Goal: Task Accomplishment & Management: Manage account settings

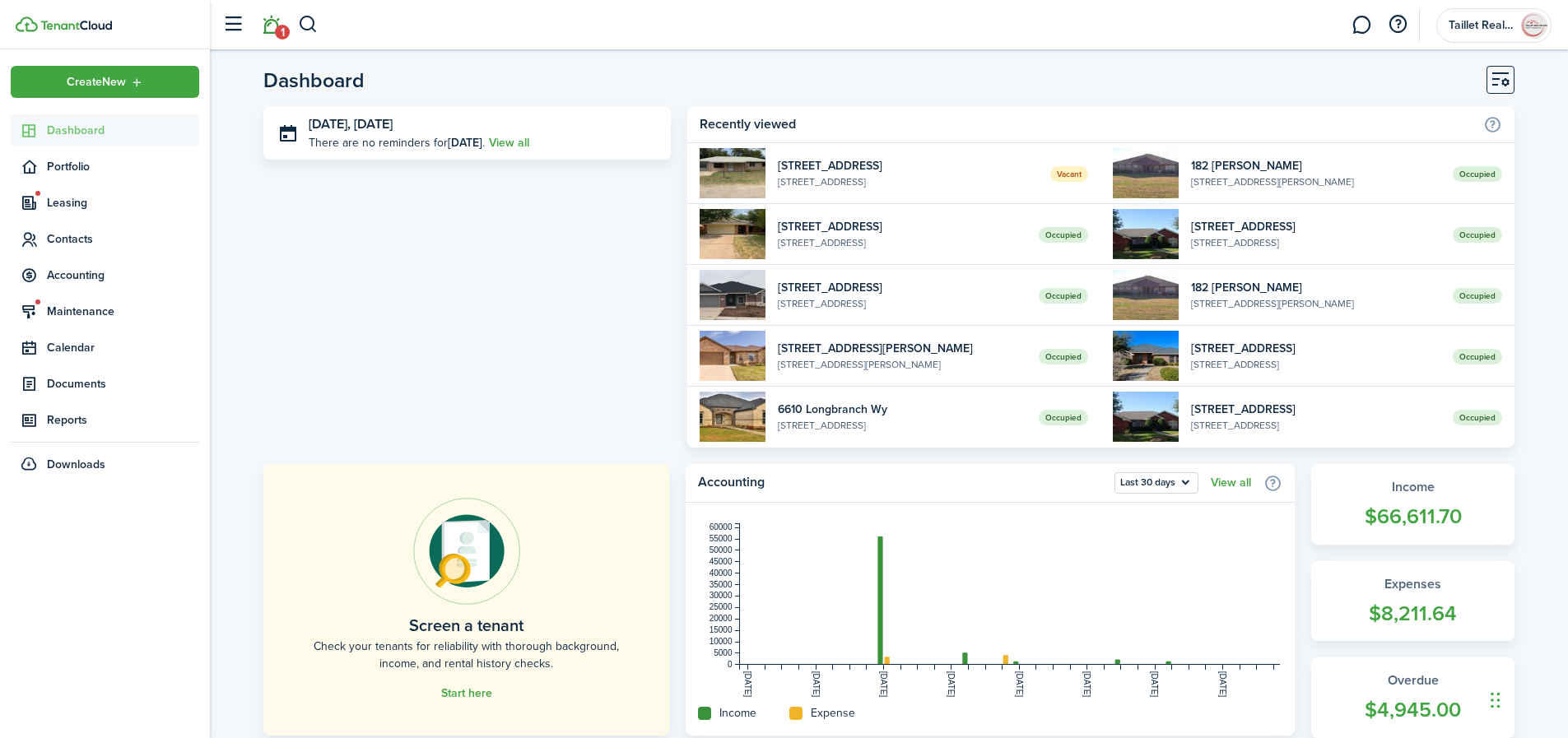
click at [275, 34] on link "1" at bounding box center [271, 24] width 31 height 42
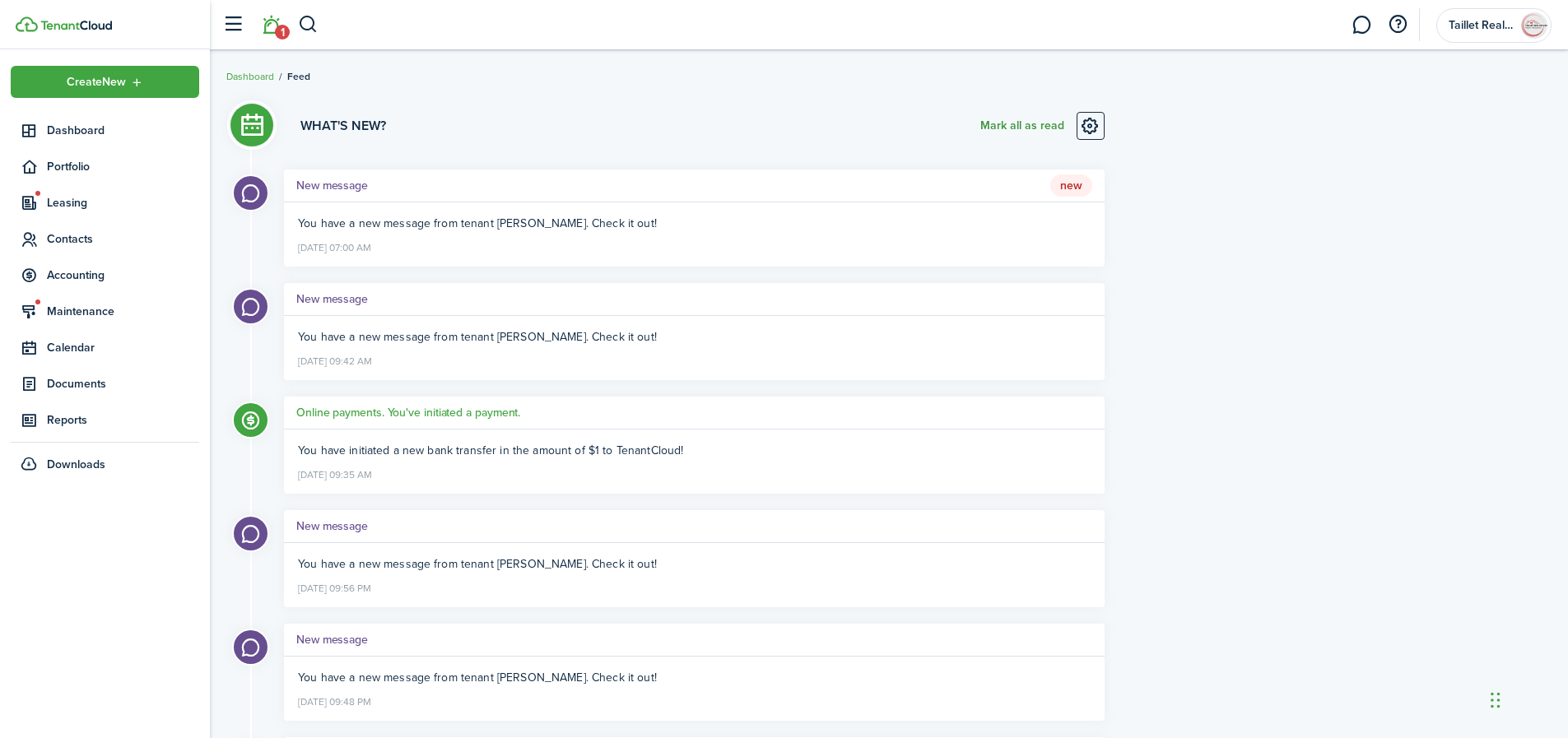
click at [1004, 129] on button "Mark all as read" at bounding box center [1022, 126] width 84 height 28
click at [81, 125] on span "Dashboard" at bounding box center [123, 131] width 152 height 17
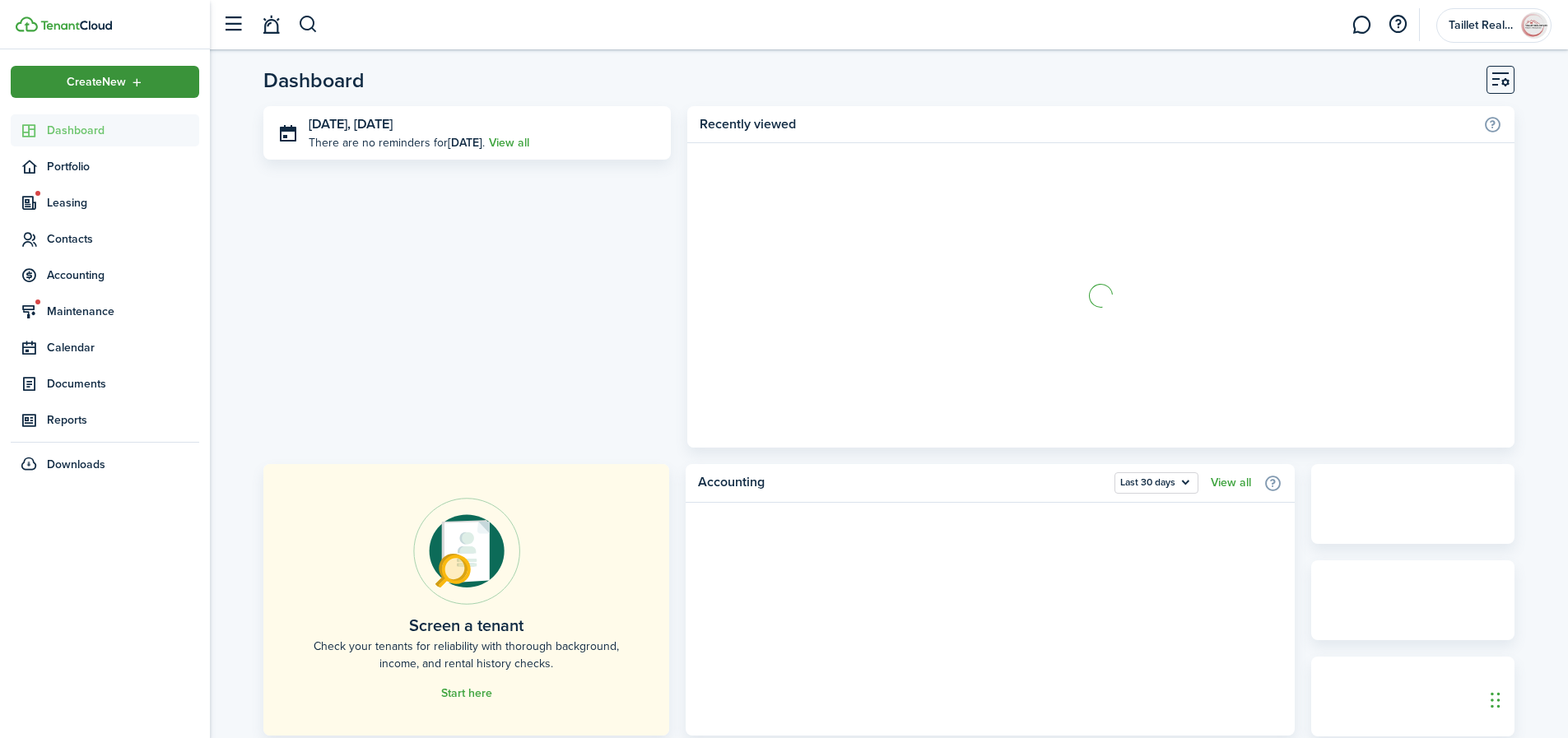
click at [116, 92] on div "Create New" at bounding box center [104, 81] width 189 height 32
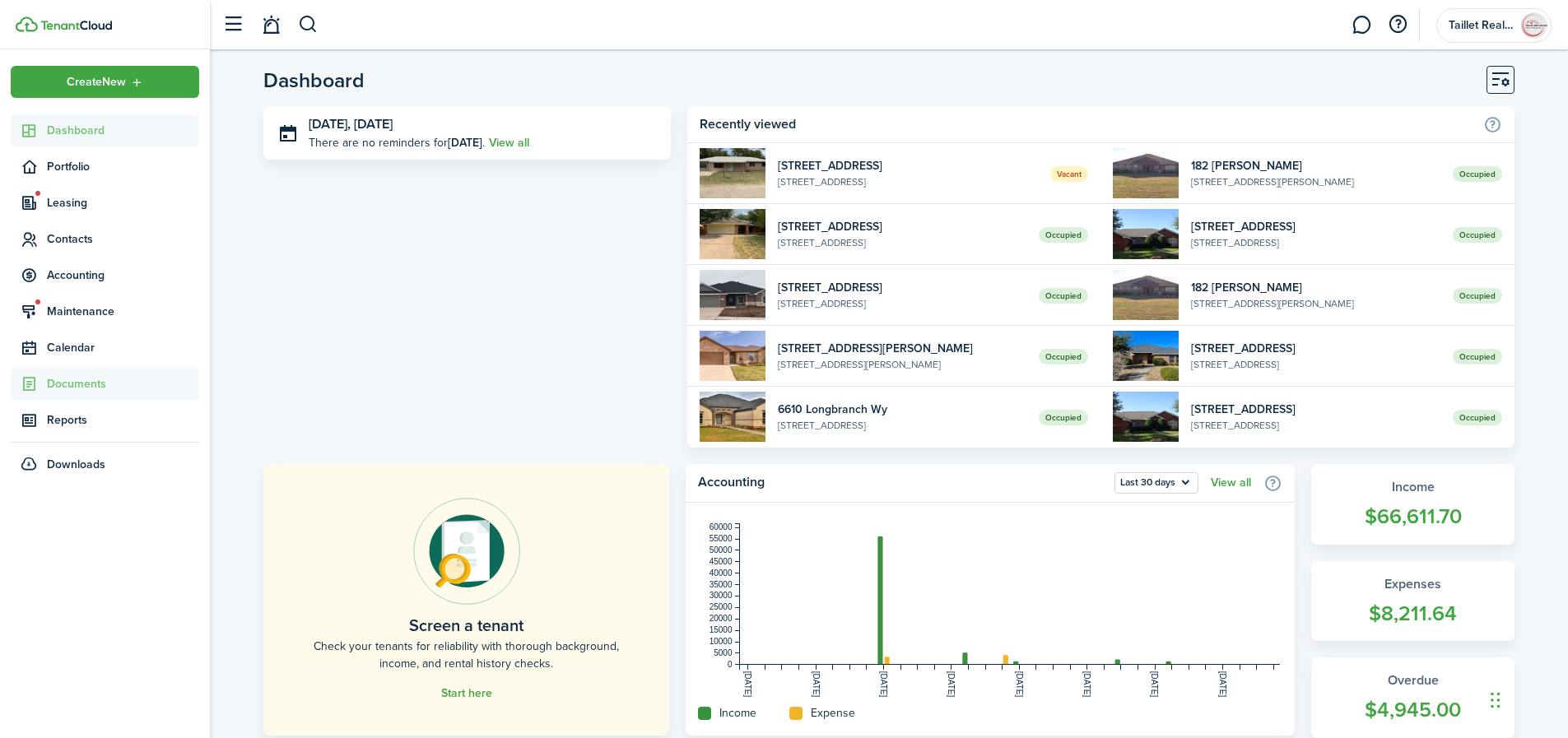
click at [90, 378] on span "Documents" at bounding box center [123, 384] width 152 height 17
click at [94, 423] on span "Landlord forms" at bounding box center [123, 423] width 152 height 17
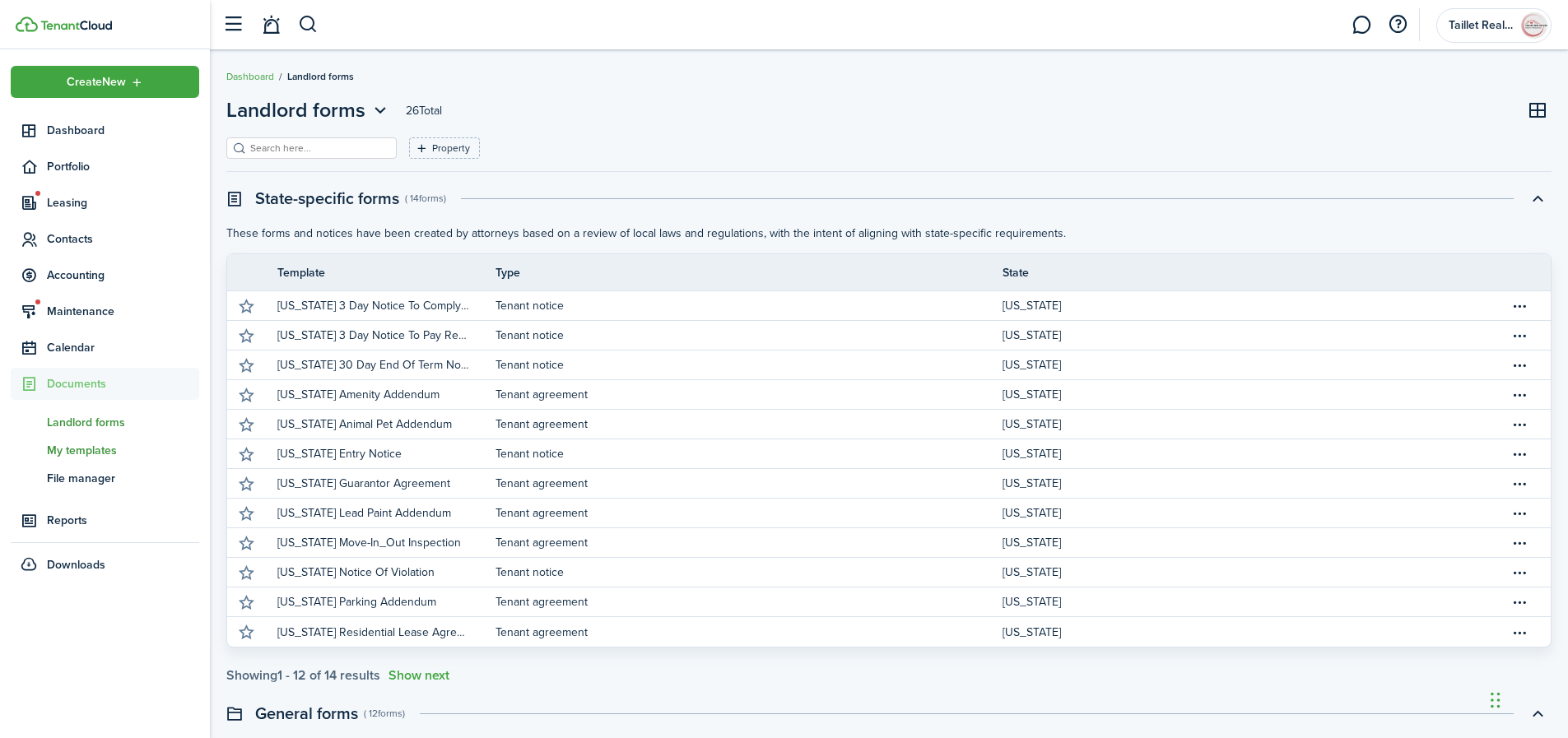
click at [85, 454] on span "My templates" at bounding box center [123, 451] width 152 height 17
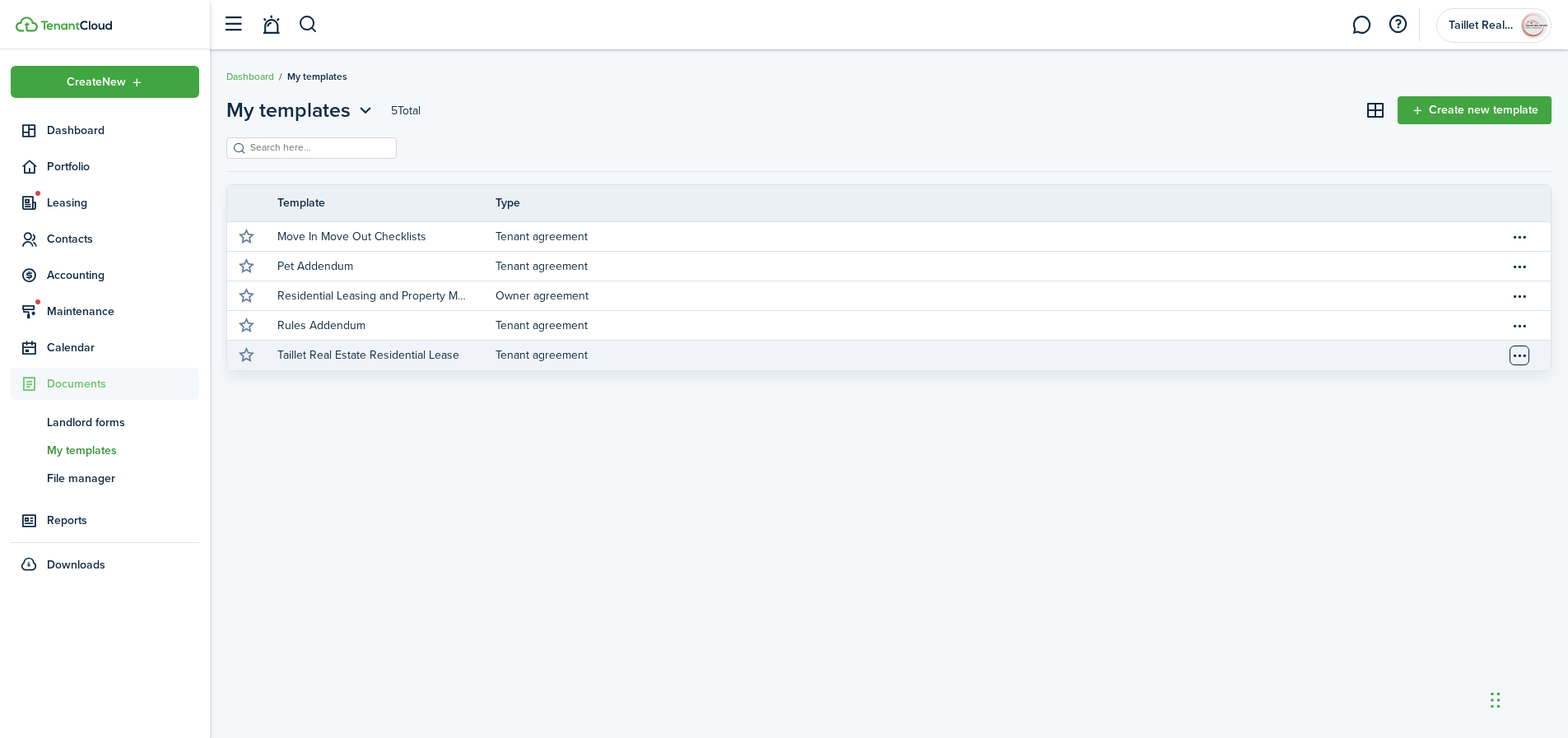
click at [1519, 353] on table-menu-btn-icon "Open menu" at bounding box center [1520, 355] width 19 height 19
click at [526, 354] on link "Tenant agreement" at bounding box center [1002, 355] width 1015 height 30
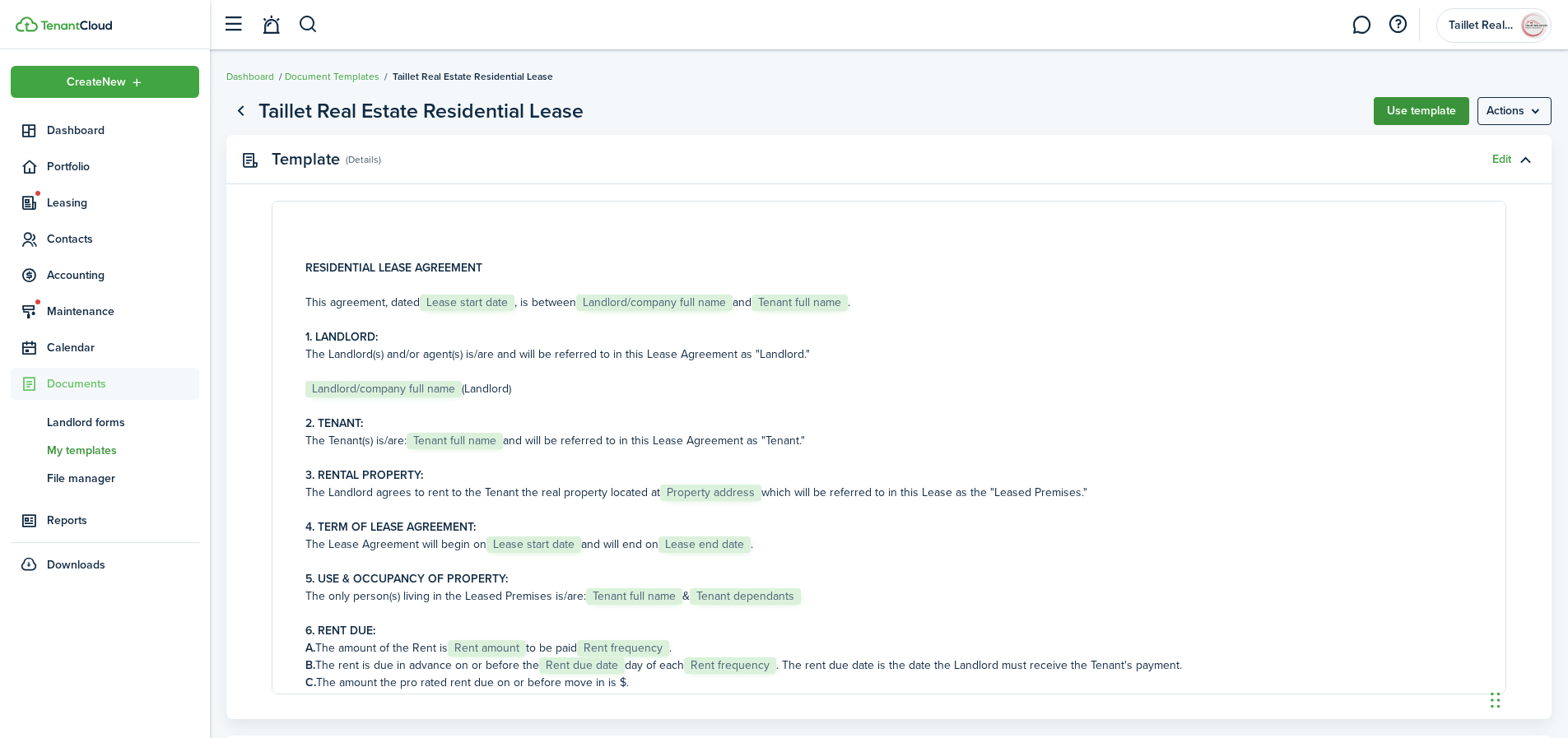
click at [1385, 118] on button "Use template" at bounding box center [1422, 110] width 96 height 28
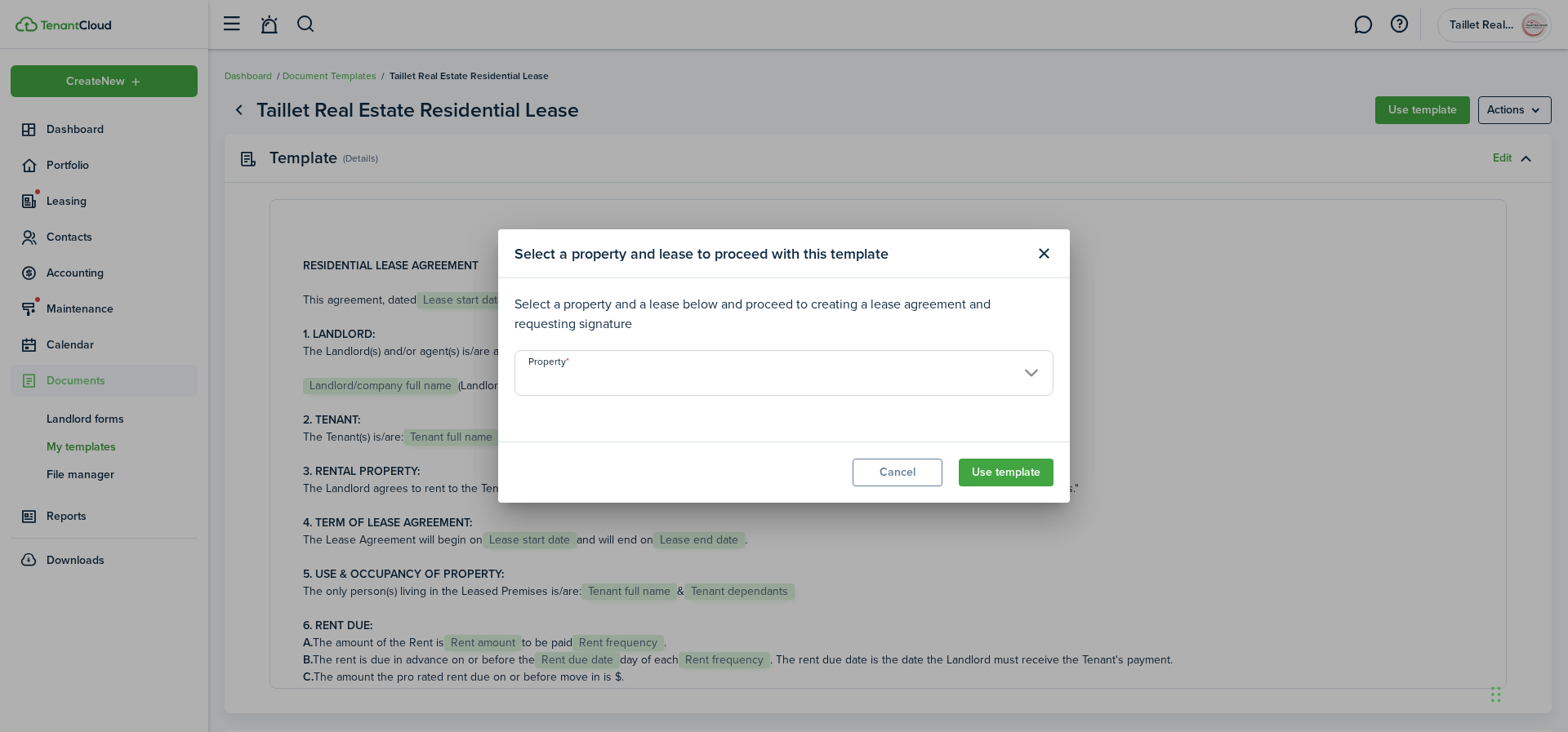
click at [932, 379] on input "Property" at bounding box center [784, 373] width 539 height 46
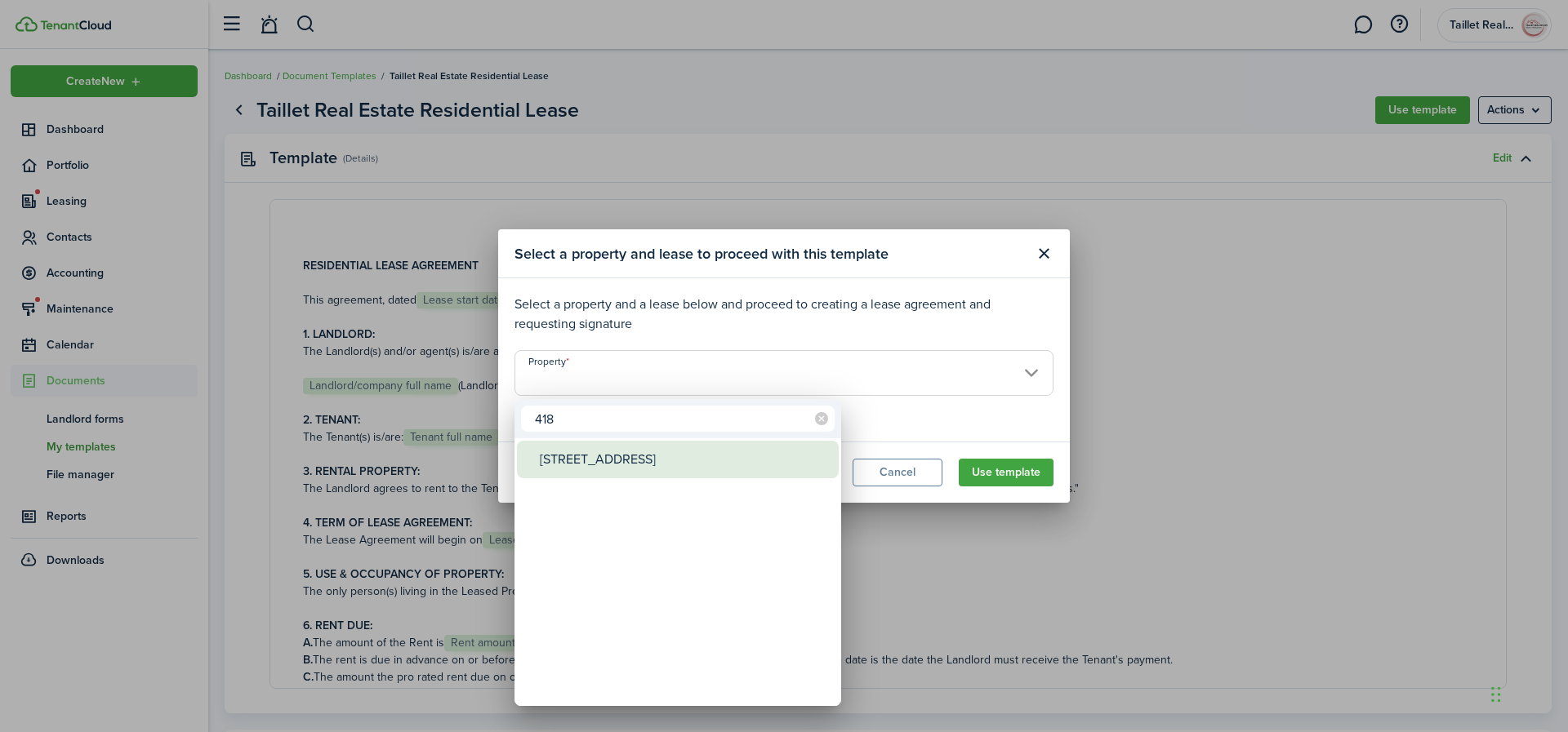
type input "418"
click at [639, 461] on div "[STREET_ADDRESS]" at bounding box center [684, 460] width 289 height 37
type input "[STREET_ADDRESS]"
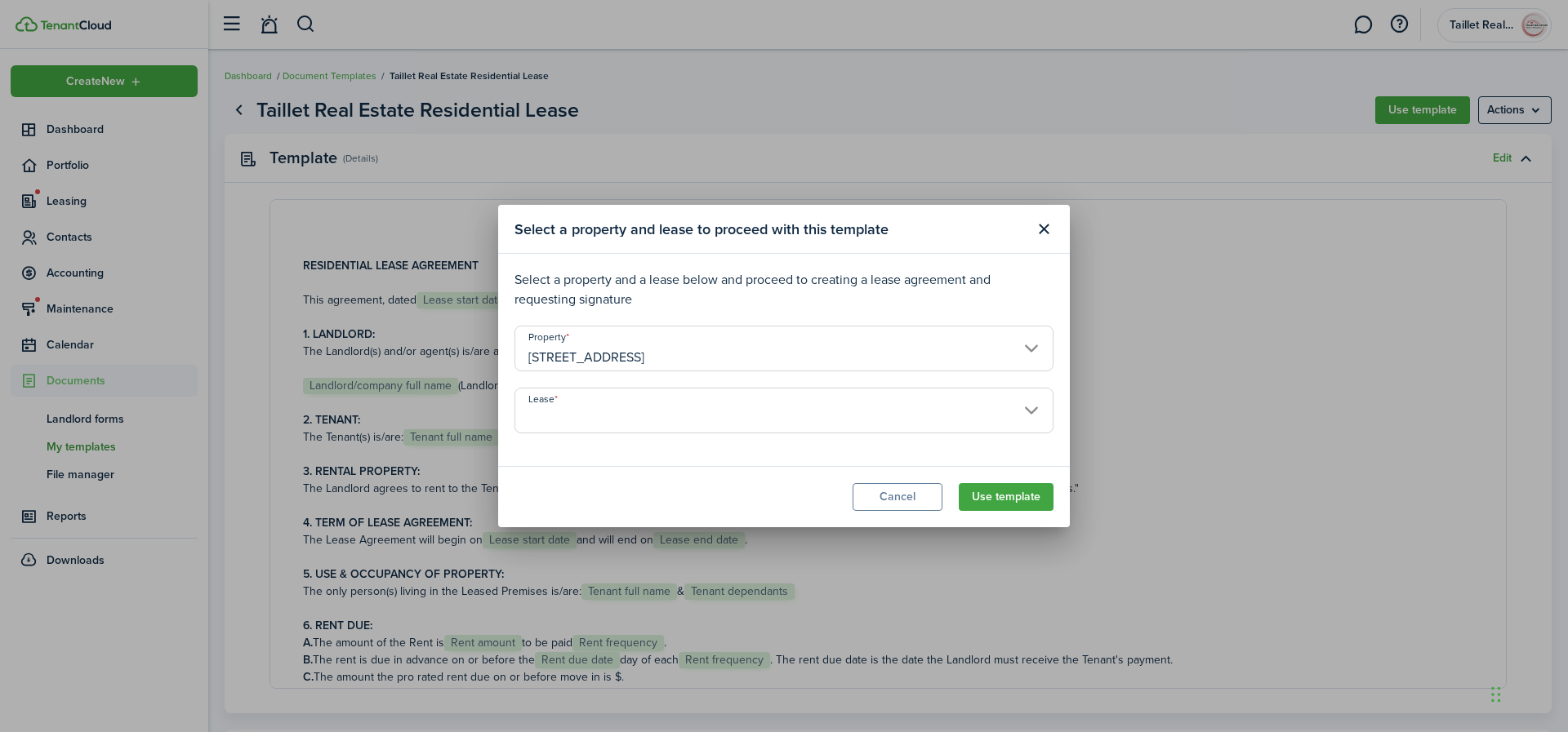
click at [680, 436] on lease-select "Lease" at bounding box center [784, 418] width 539 height 62
click at [688, 427] on input "Lease" at bounding box center [784, 411] width 539 height 46
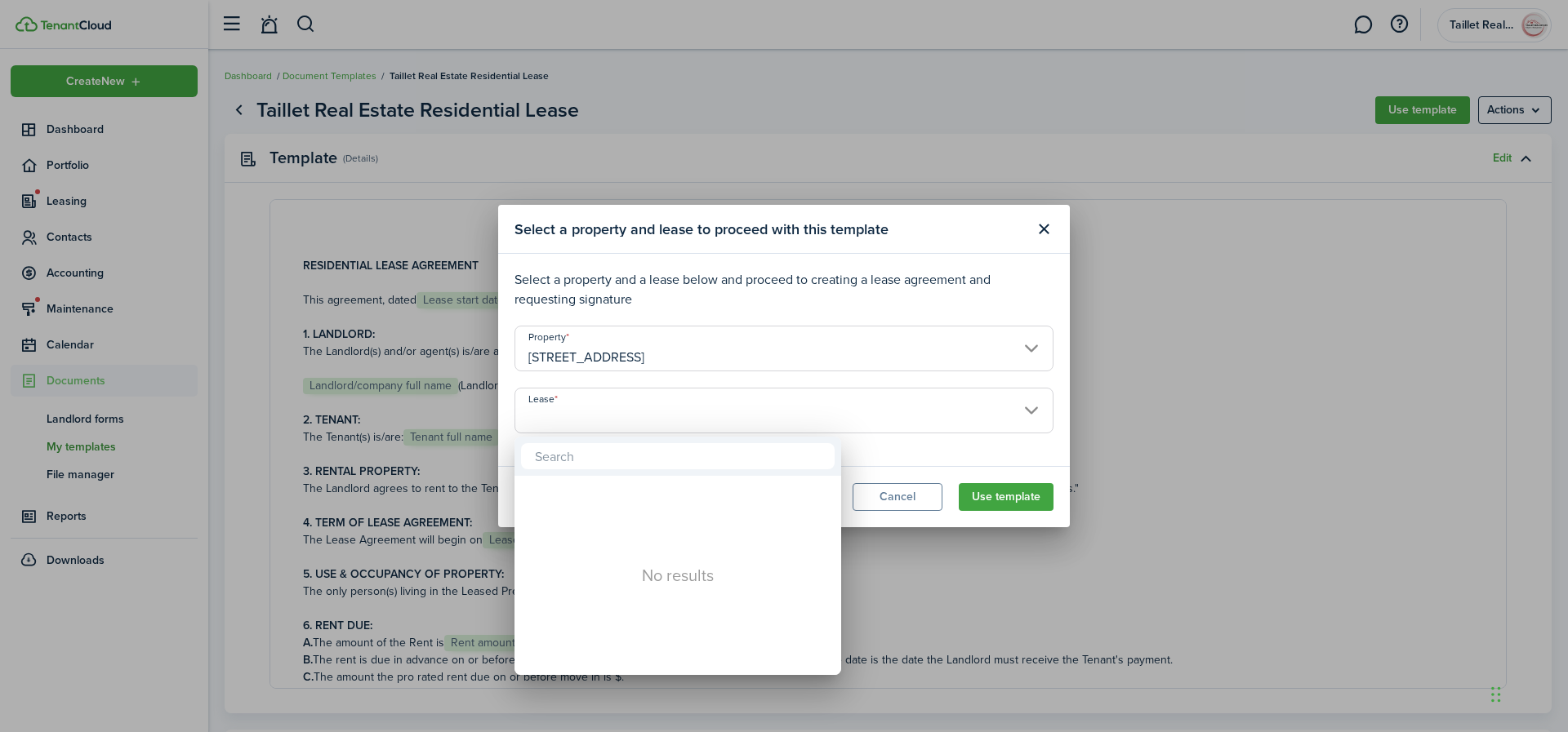
click at [896, 501] on div at bounding box center [784, 366] width 1830 height 994
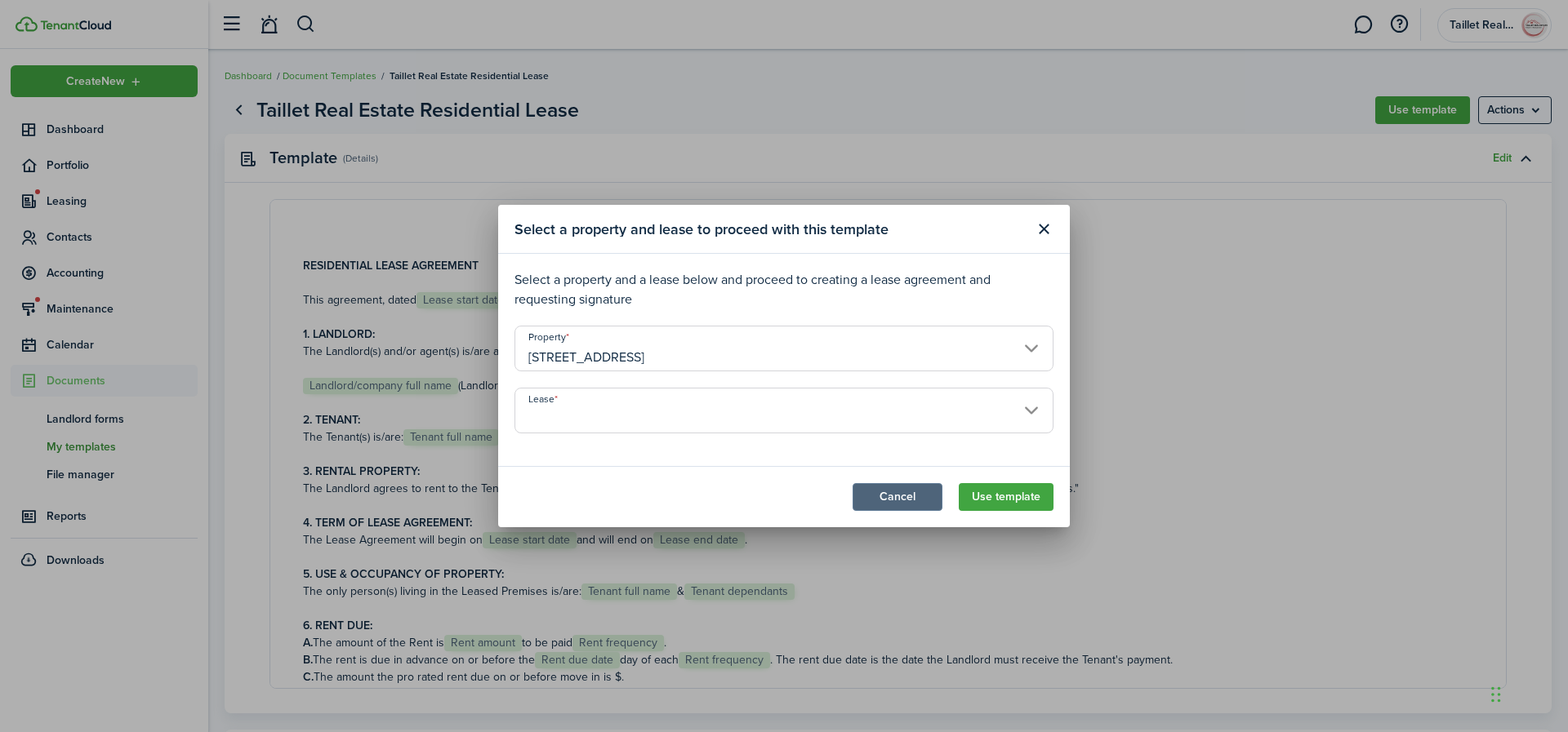
click at [897, 499] on button "Cancel" at bounding box center [898, 497] width 90 height 28
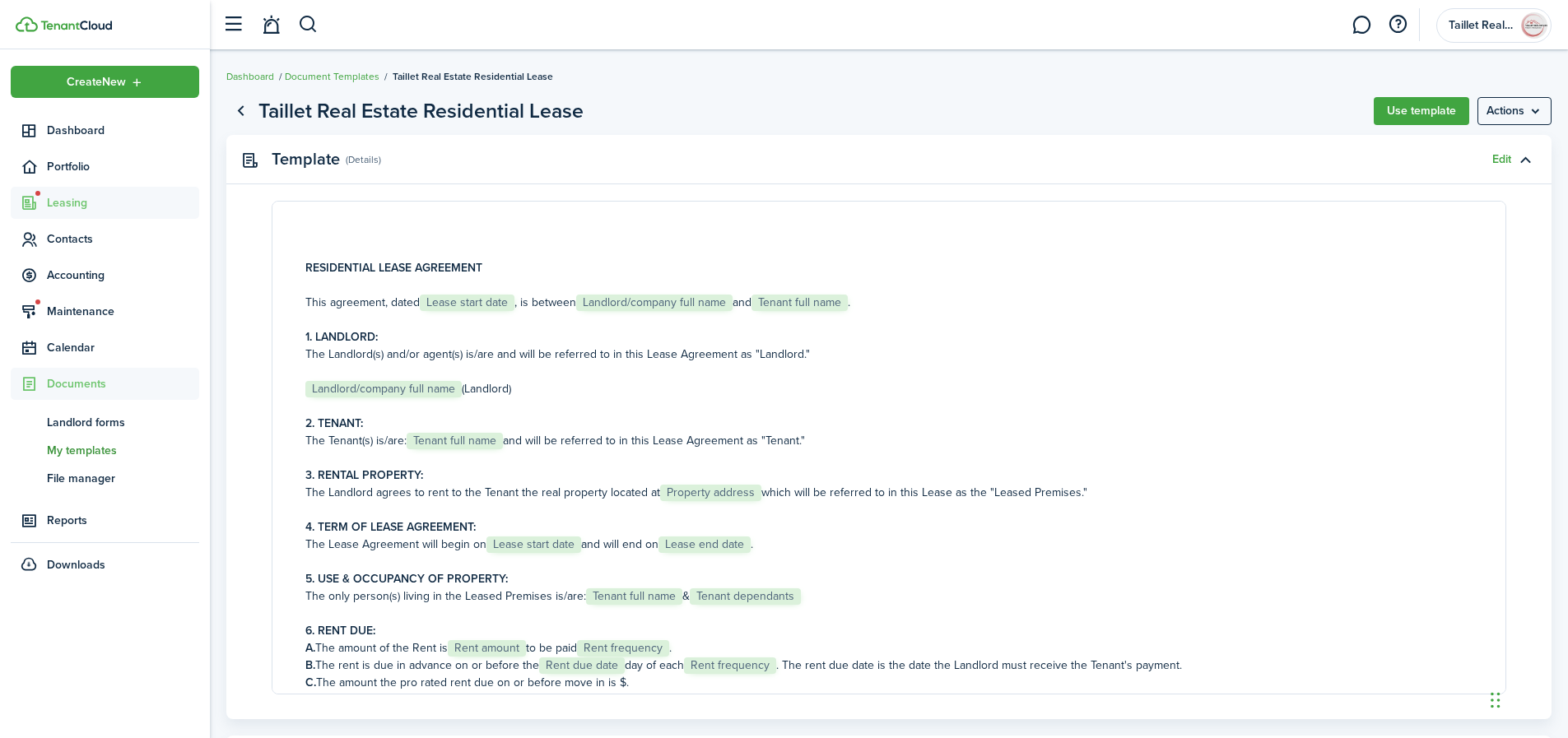
click at [64, 213] on span "Leasing" at bounding box center [104, 202] width 189 height 32
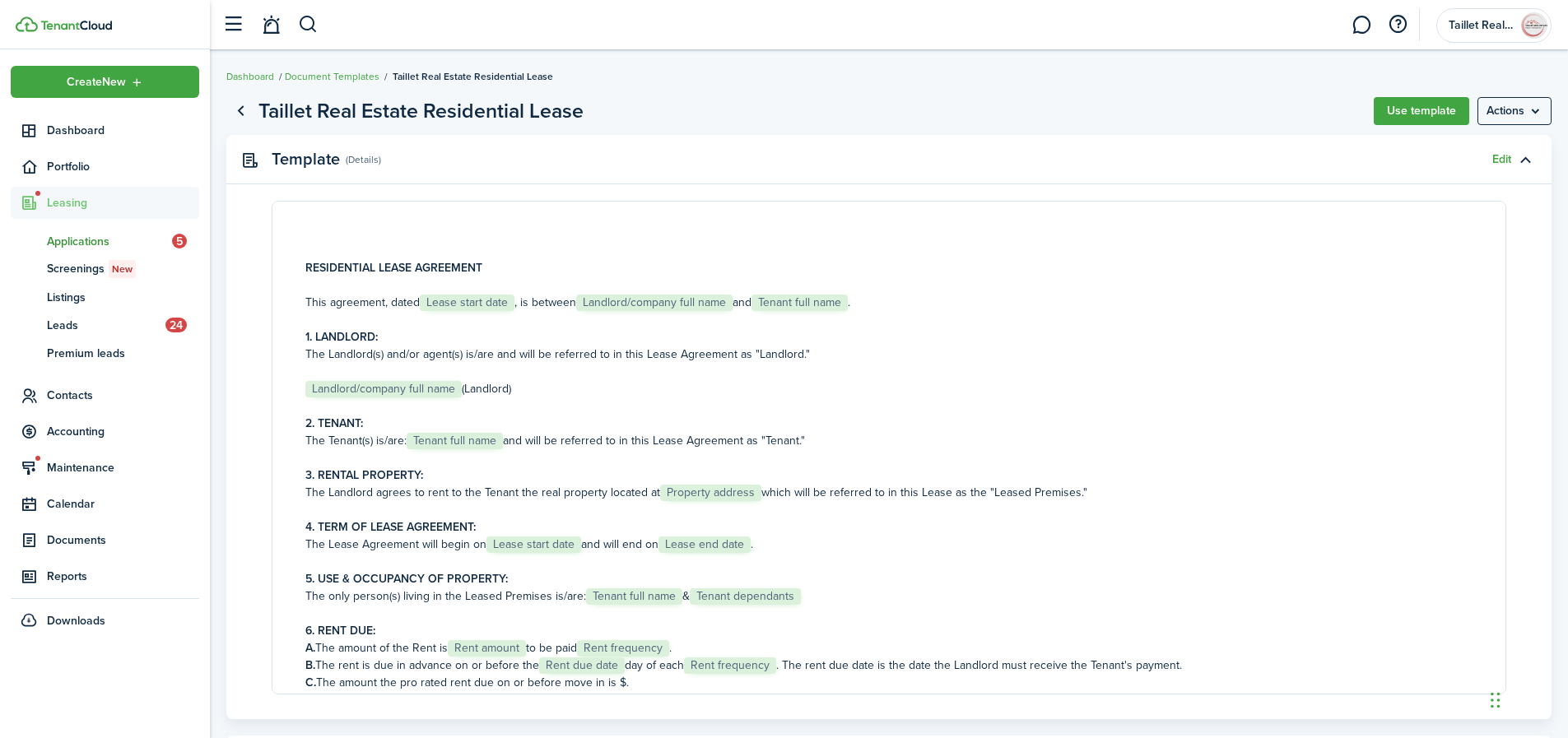
click at [79, 239] on span "Applications" at bounding box center [109, 242] width 125 height 17
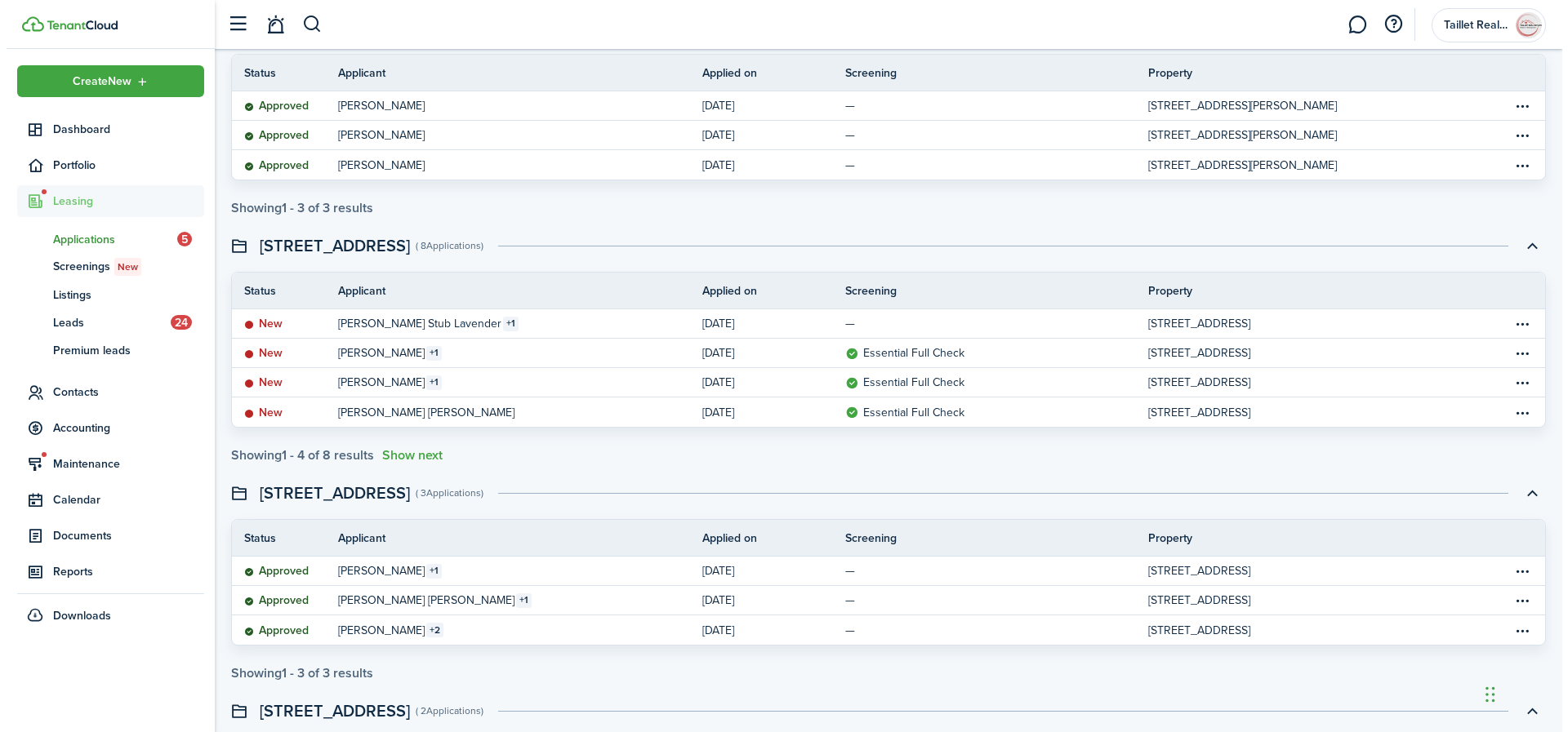
scroll to position [163, 0]
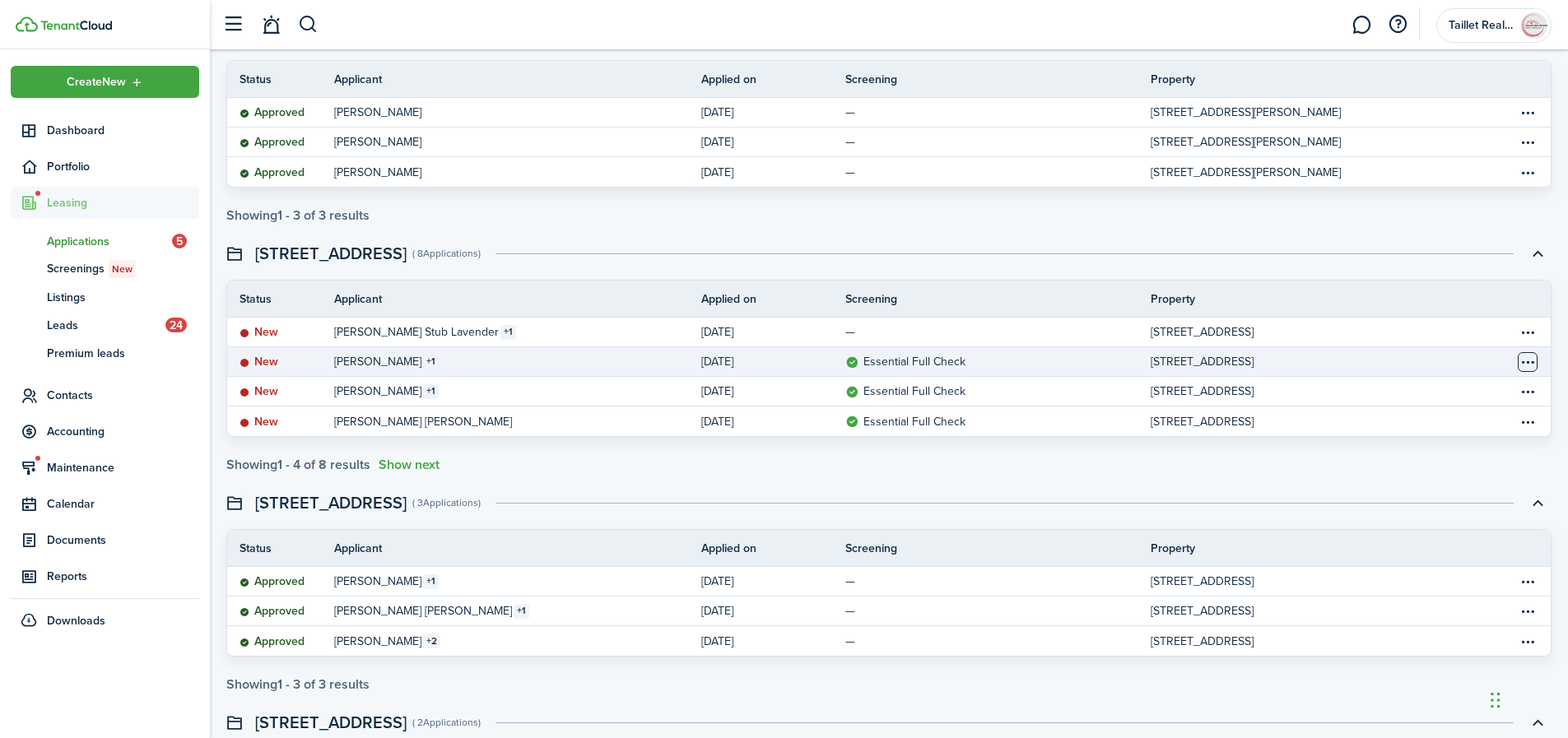
click at [1524, 368] on table-menu-btn-icon "Open menu" at bounding box center [1527, 362] width 19 height 19
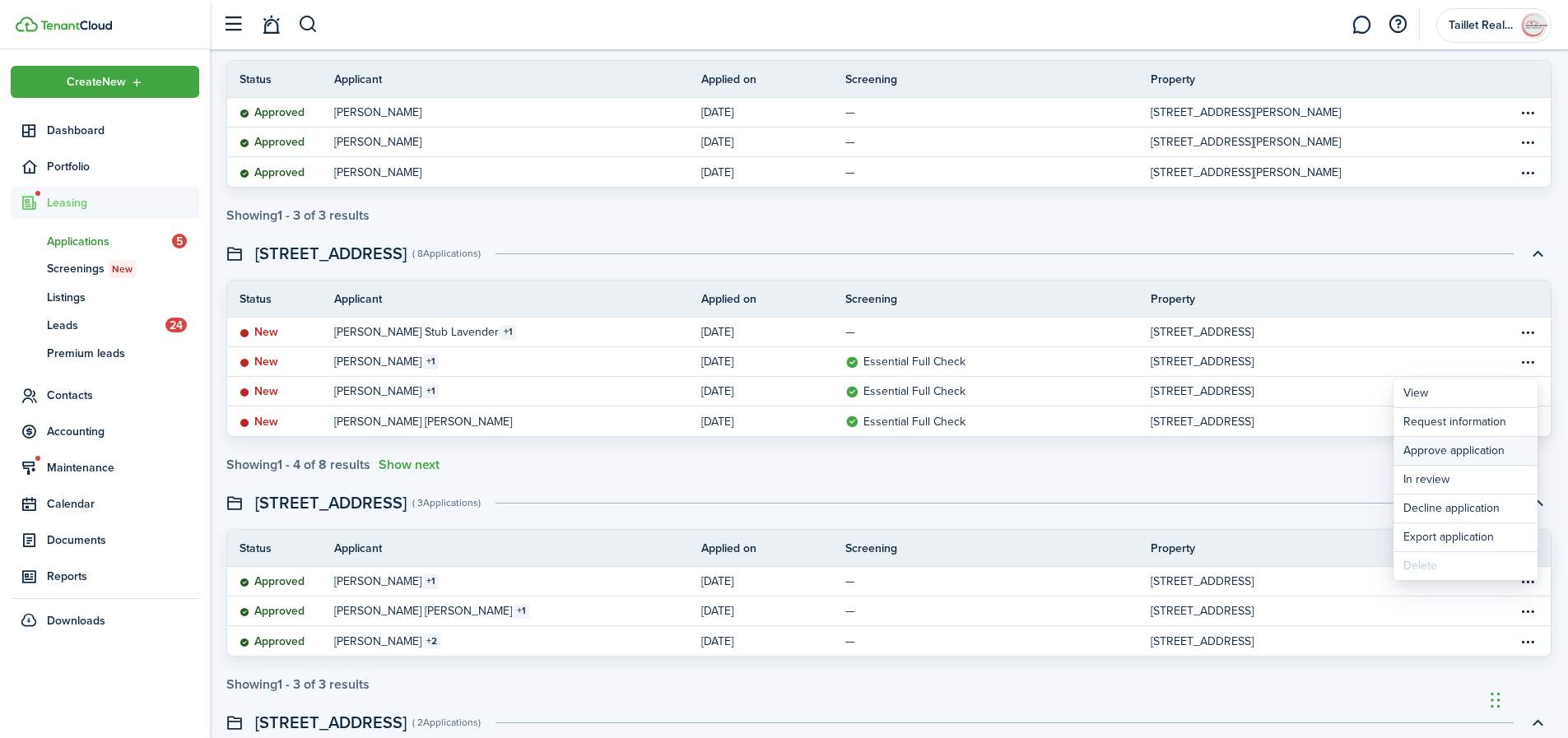
click at [1485, 450] on button "Approve application" at bounding box center [1465, 451] width 144 height 28
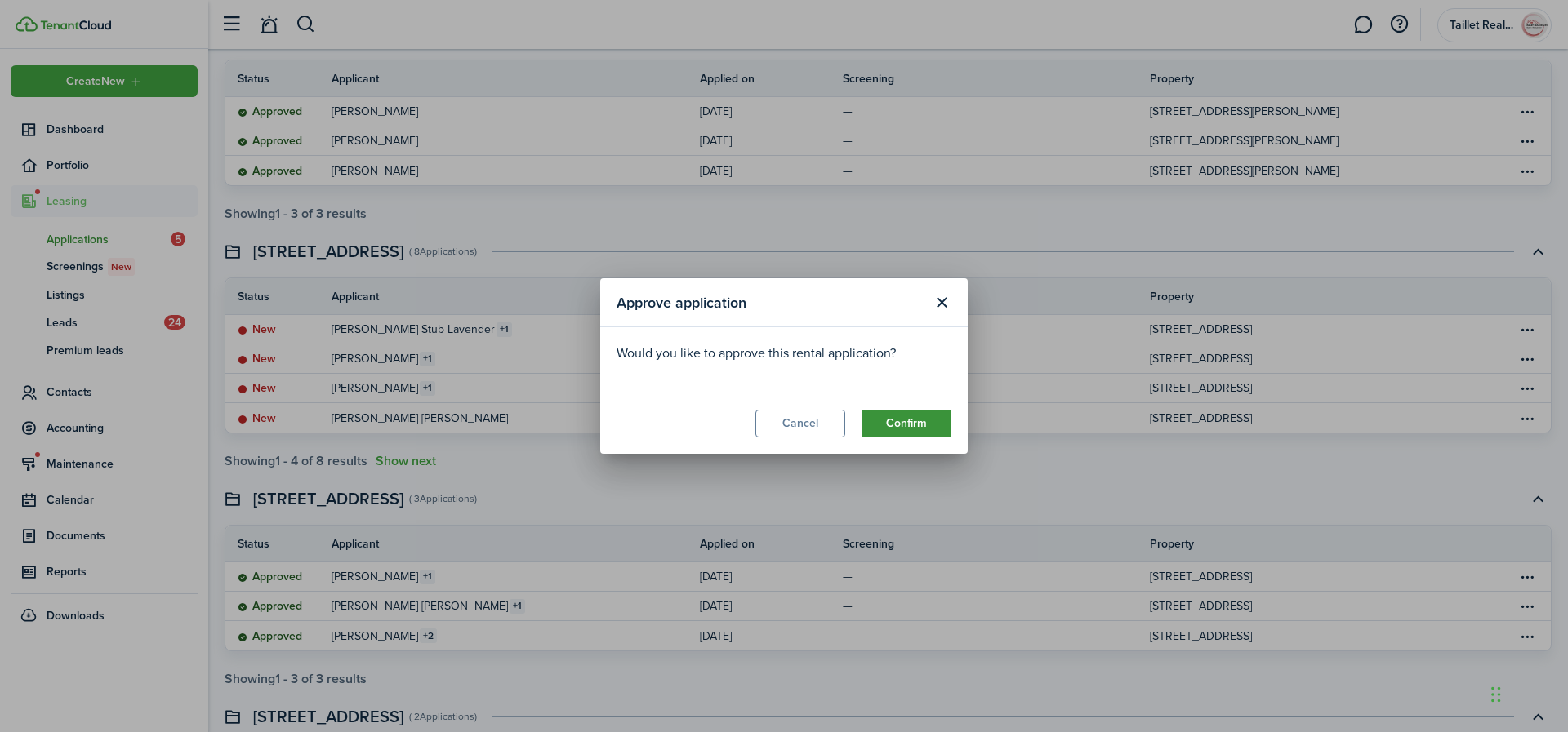
click at [937, 430] on button "Confirm" at bounding box center [907, 423] width 90 height 28
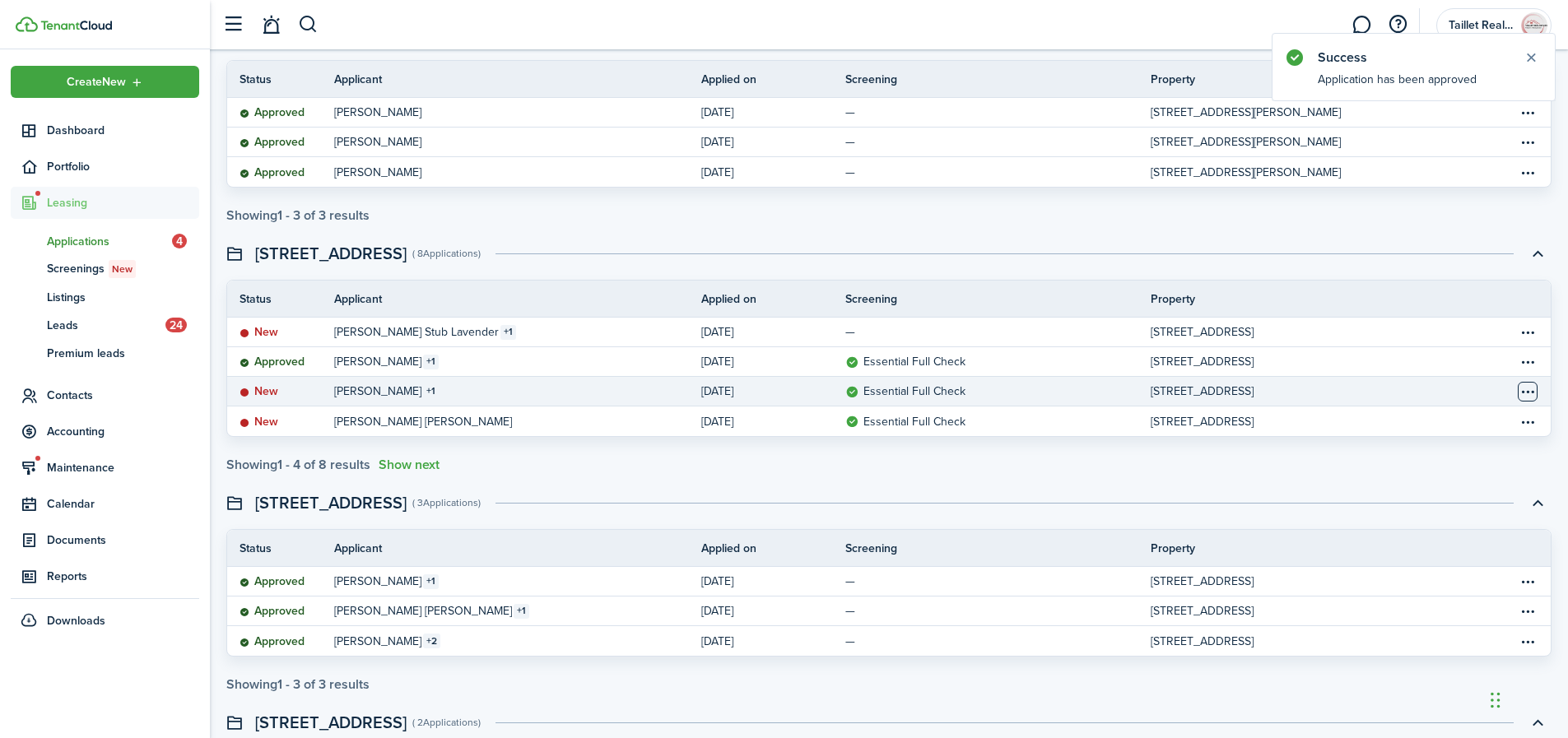
click at [1531, 395] on table-menu-btn-icon "Open menu" at bounding box center [1527, 392] width 19 height 19
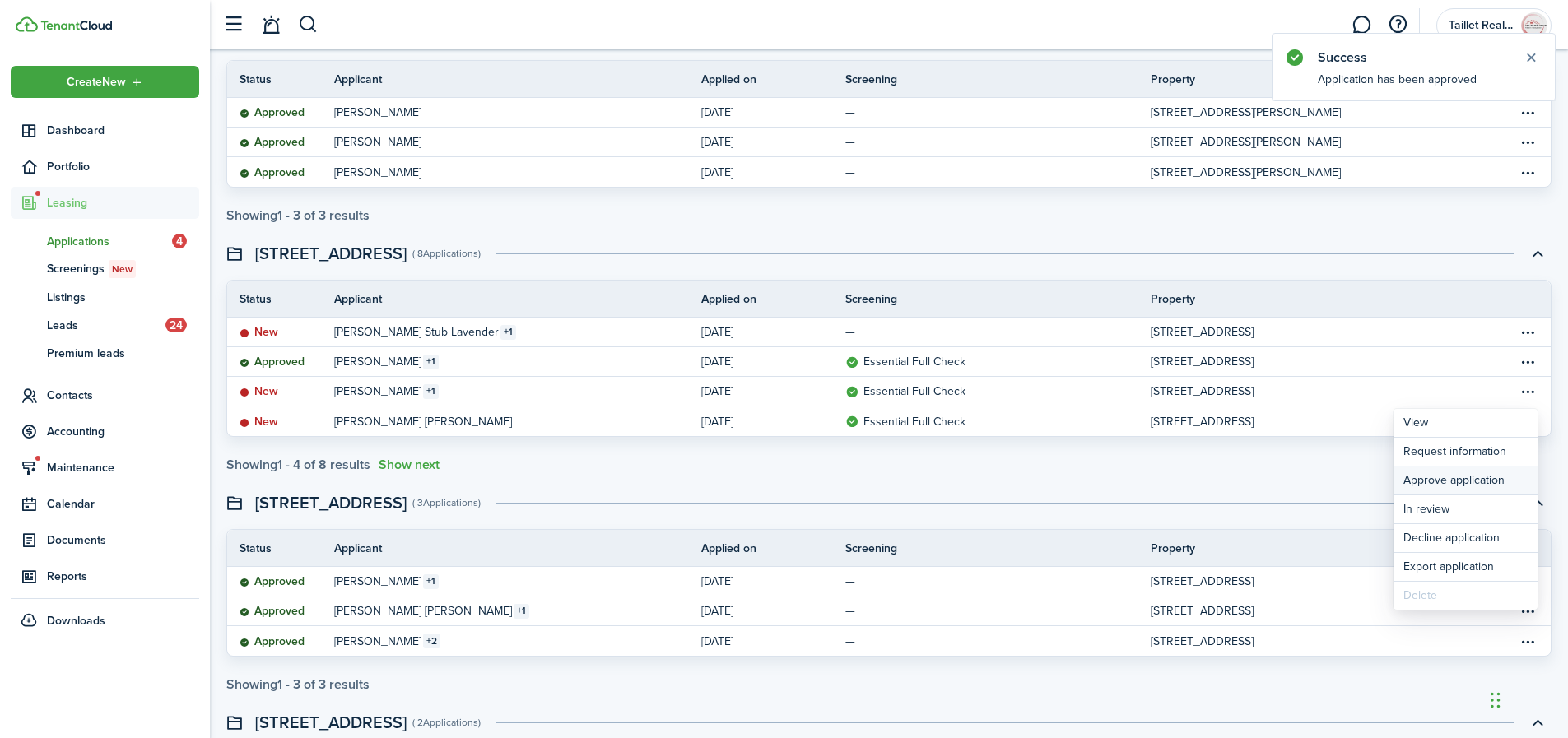
click at [1469, 474] on button "Approve application" at bounding box center [1465, 481] width 144 height 28
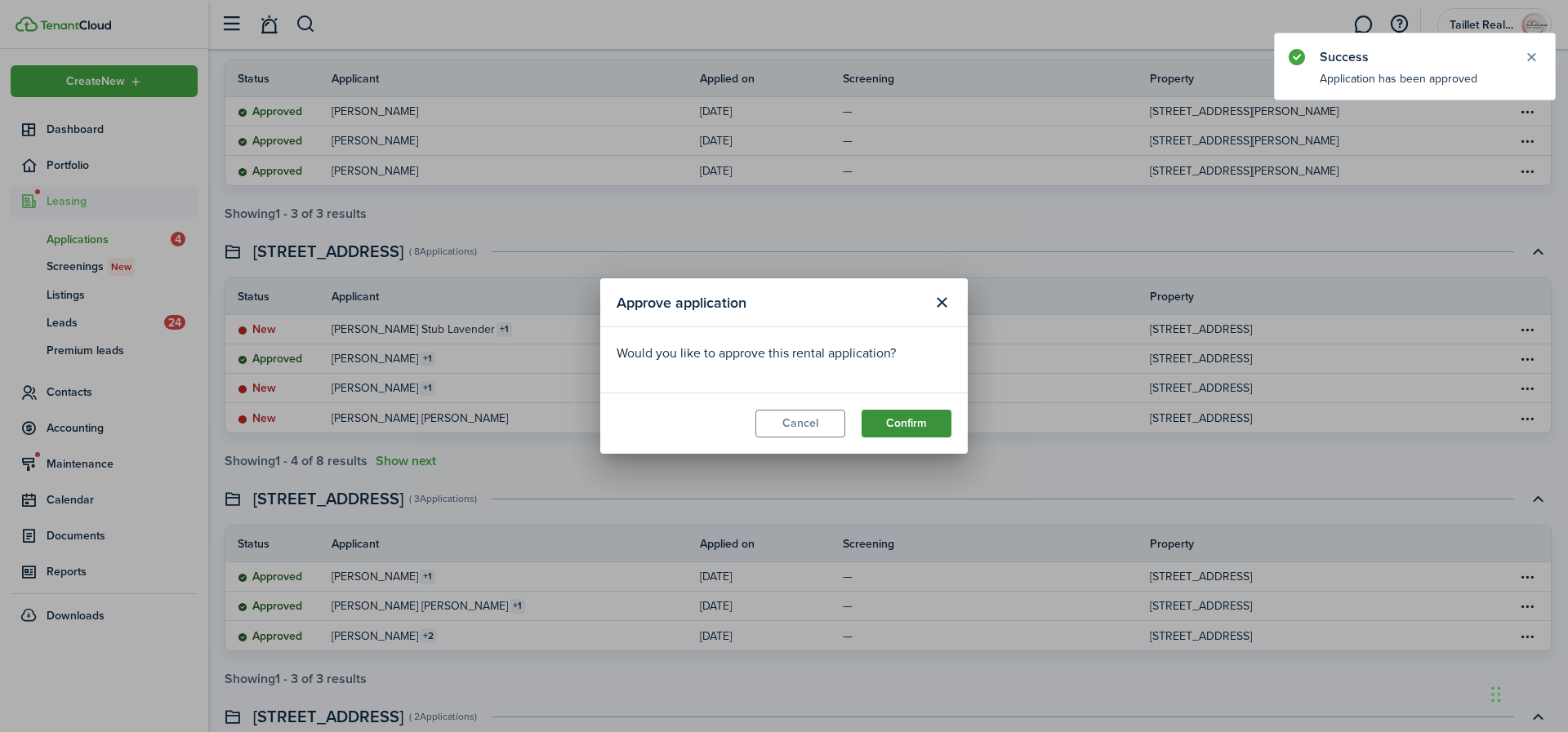
click at [901, 422] on button "Confirm" at bounding box center [907, 423] width 90 height 28
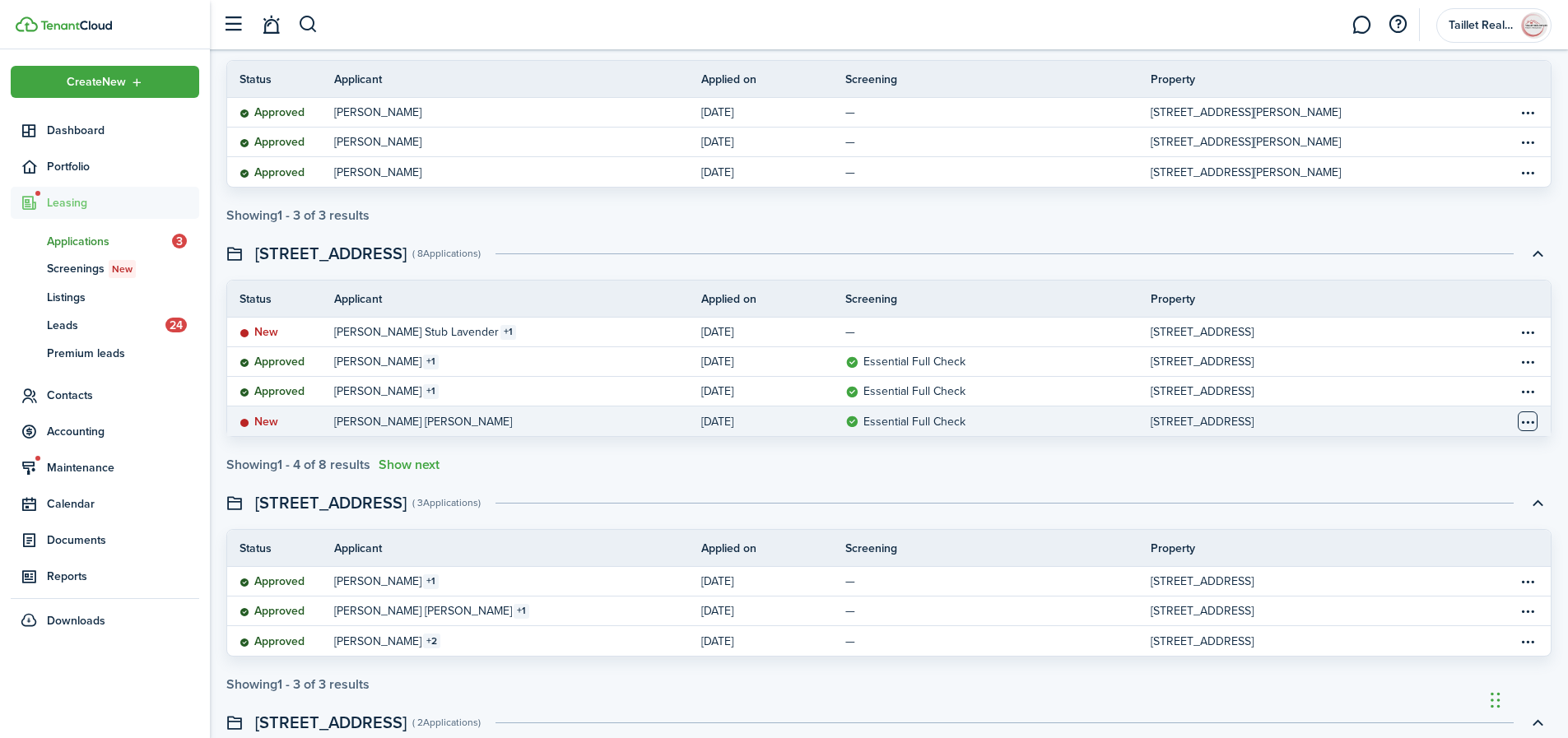
click at [1523, 423] on table-menu-btn-icon "Open menu" at bounding box center [1527, 422] width 19 height 19
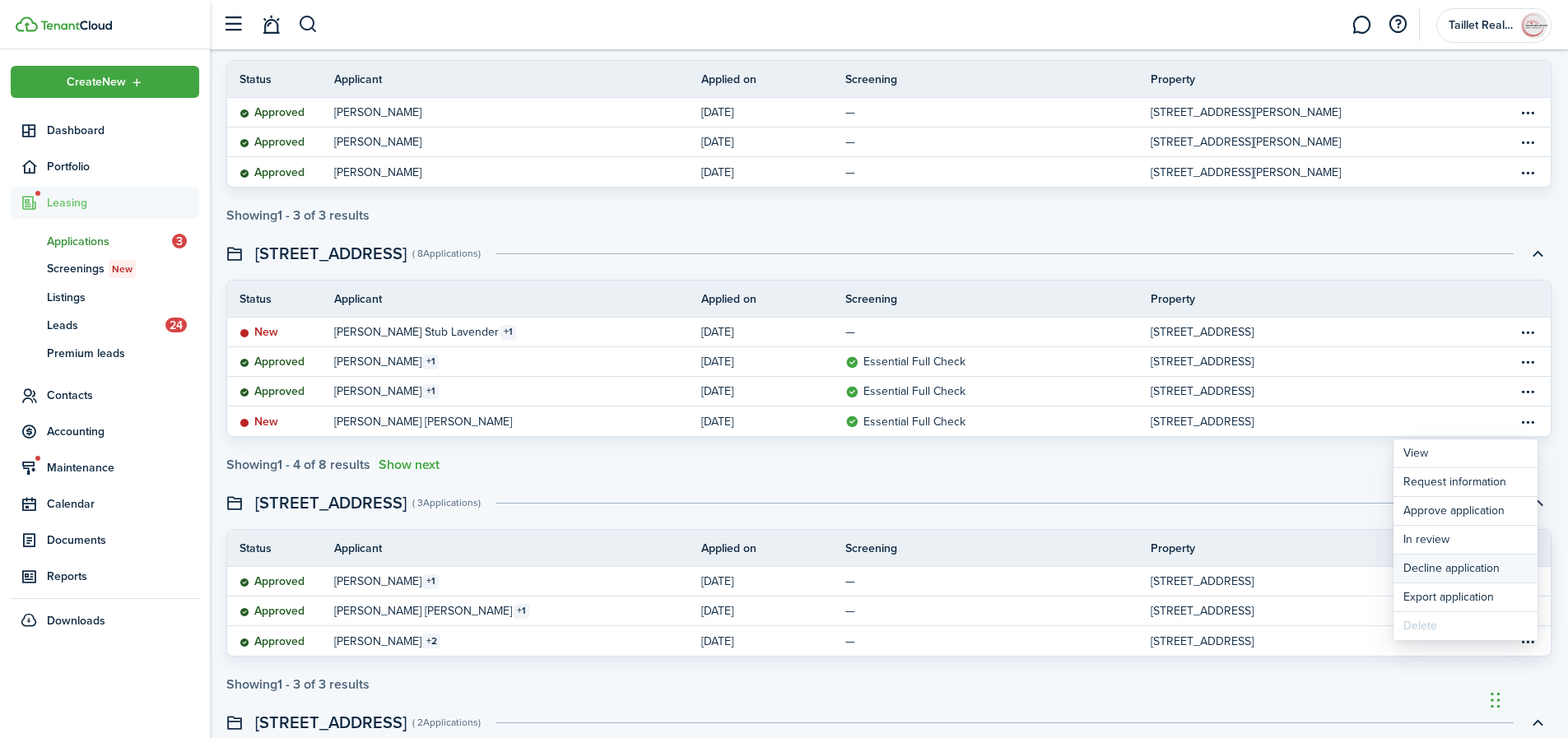
click at [1478, 570] on button "Decline application" at bounding box center [1465, 569] width 144 height 28
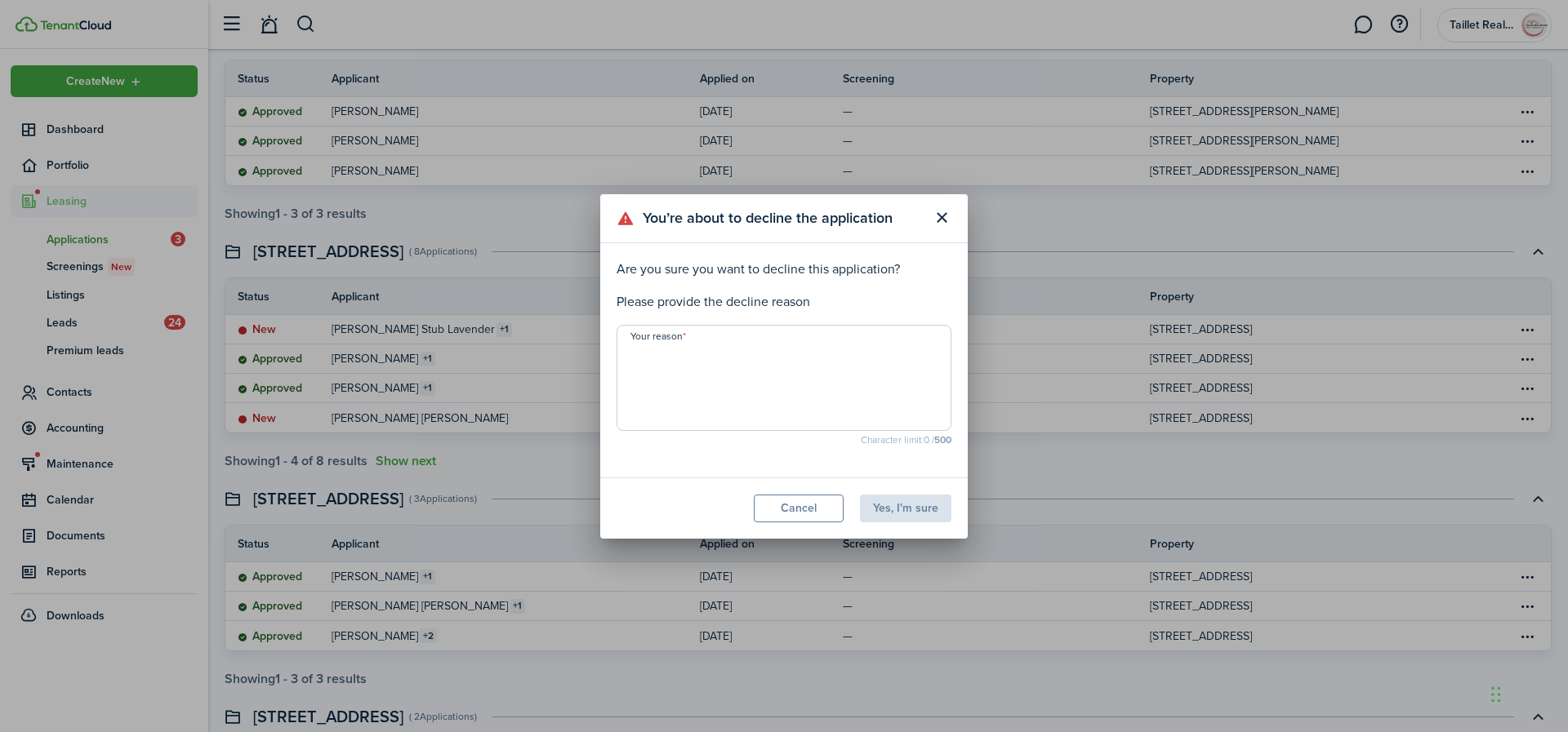
click at [763, 361] on textarea "Your reason" at bounding box center [783, 383] width 333 height 79
type textarea "Other applicants accepted."
click at [915, 514] on button "Yes, I'm sure" at bounding box center [905, 508] width 91 height 28
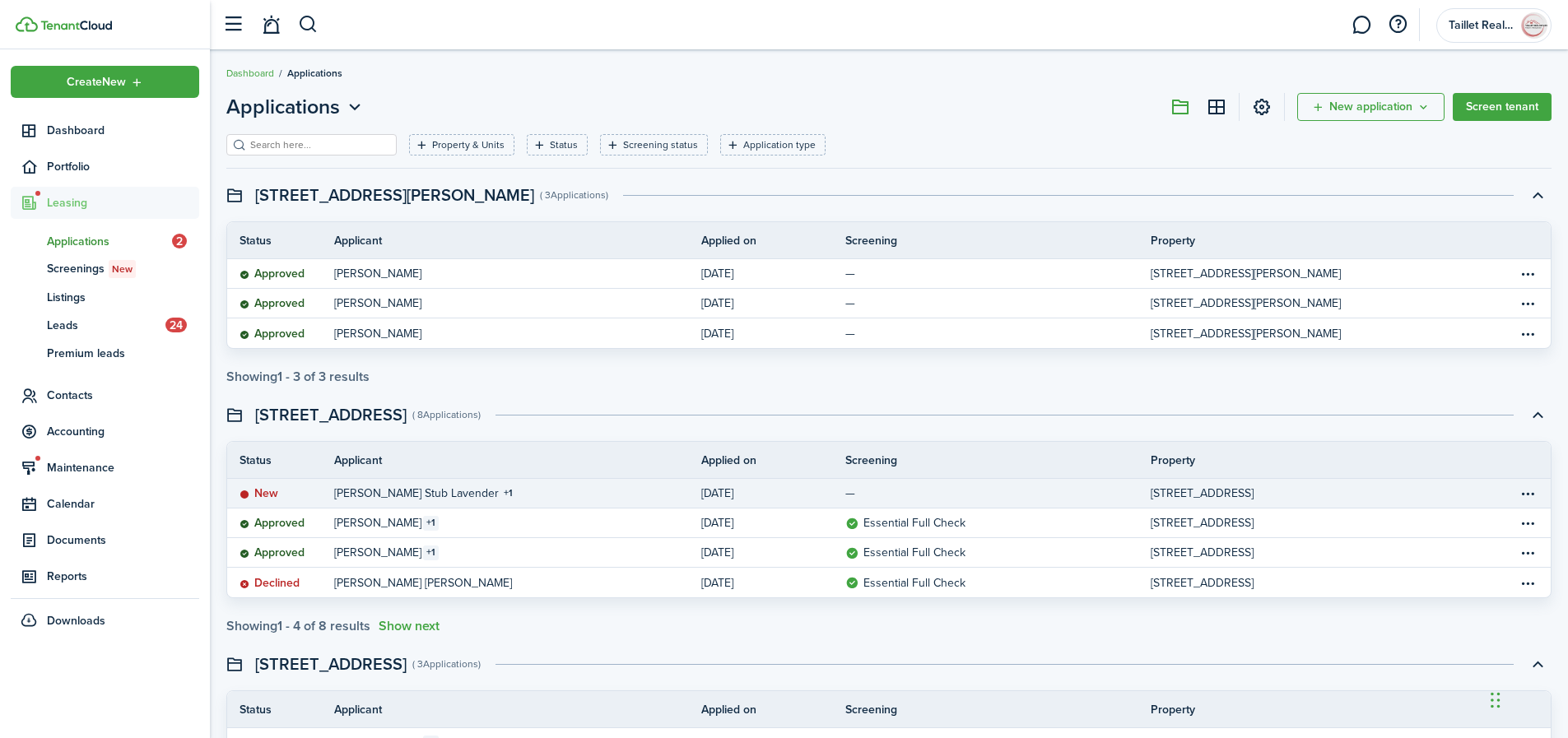
scroll to position [0, 0]
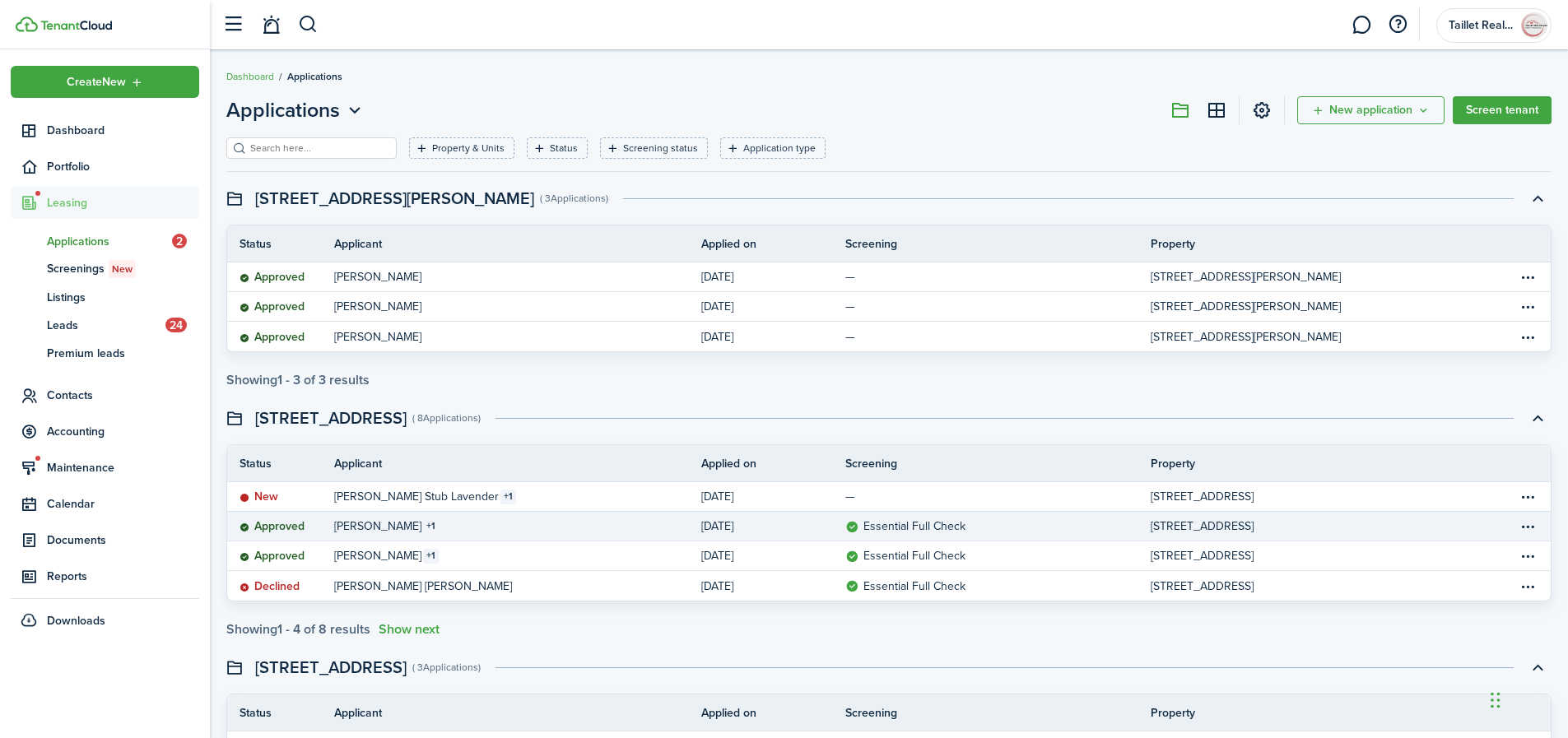
click at [393, 526] on table-info-title "[PERSON_NAME]" at bounding box center [378, 526] width 87 height 17
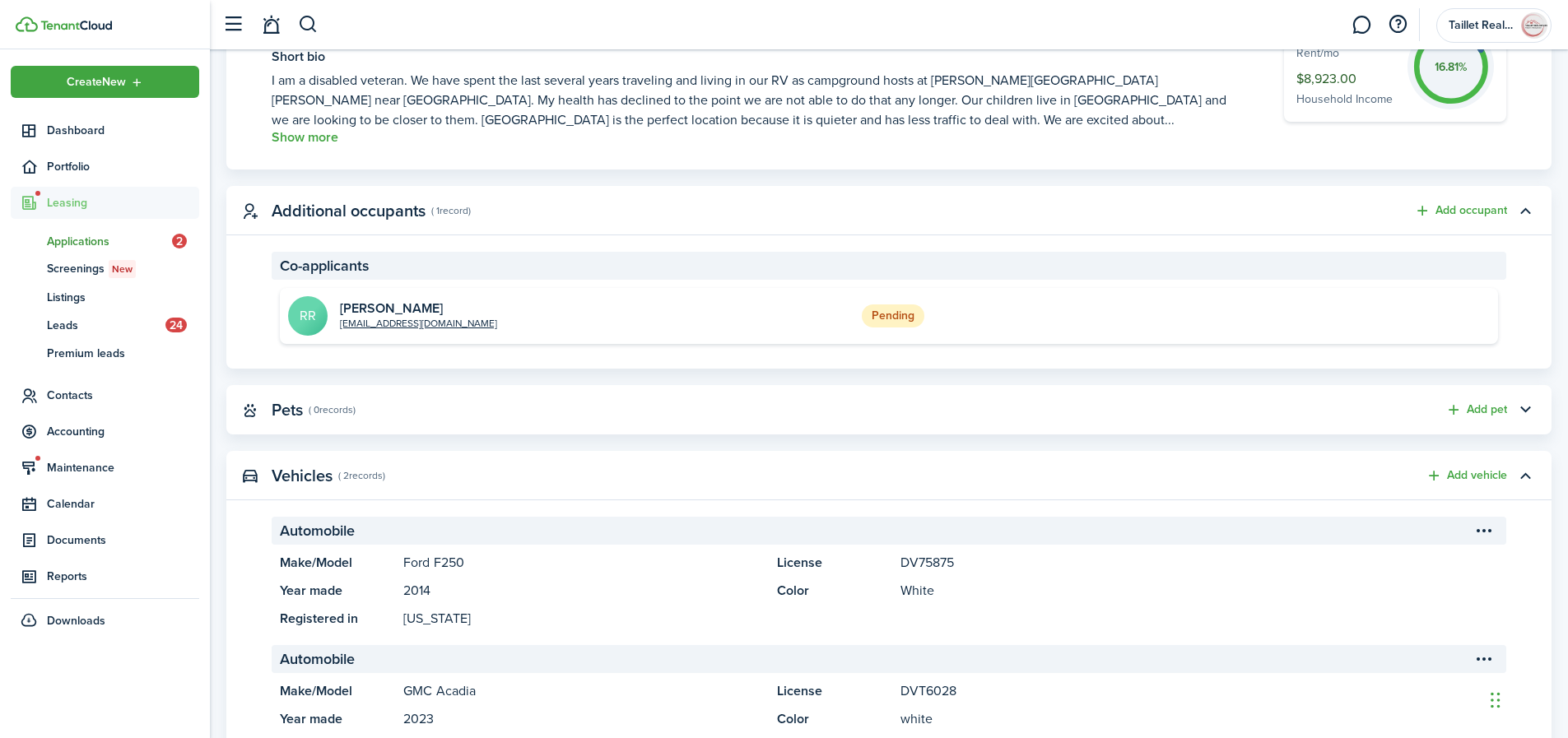
scroll to position [616, 0]
click at [307, 138] on button "Show more" at bounding box center [305, 135] width 67 height 15
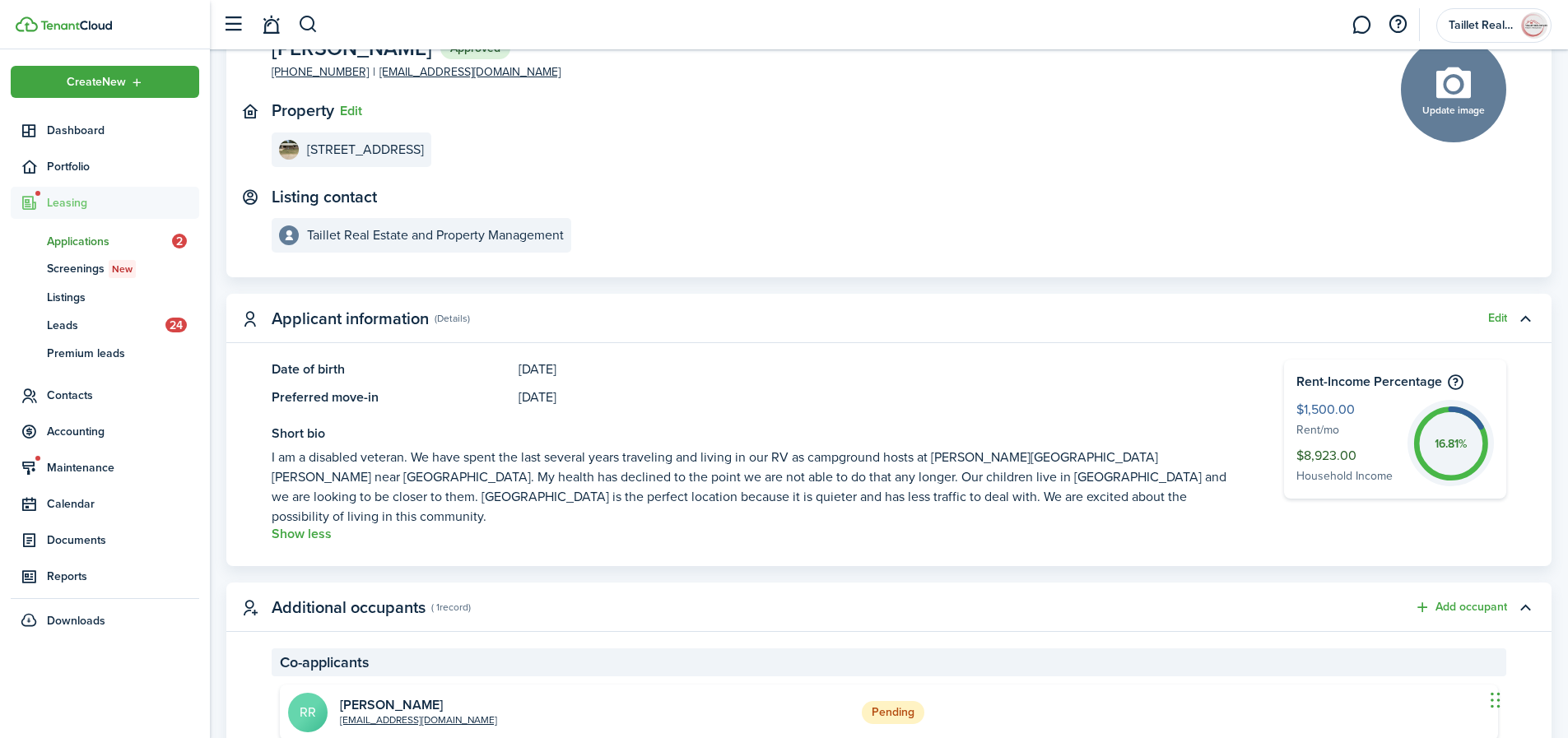
scroll to position [0, 0]
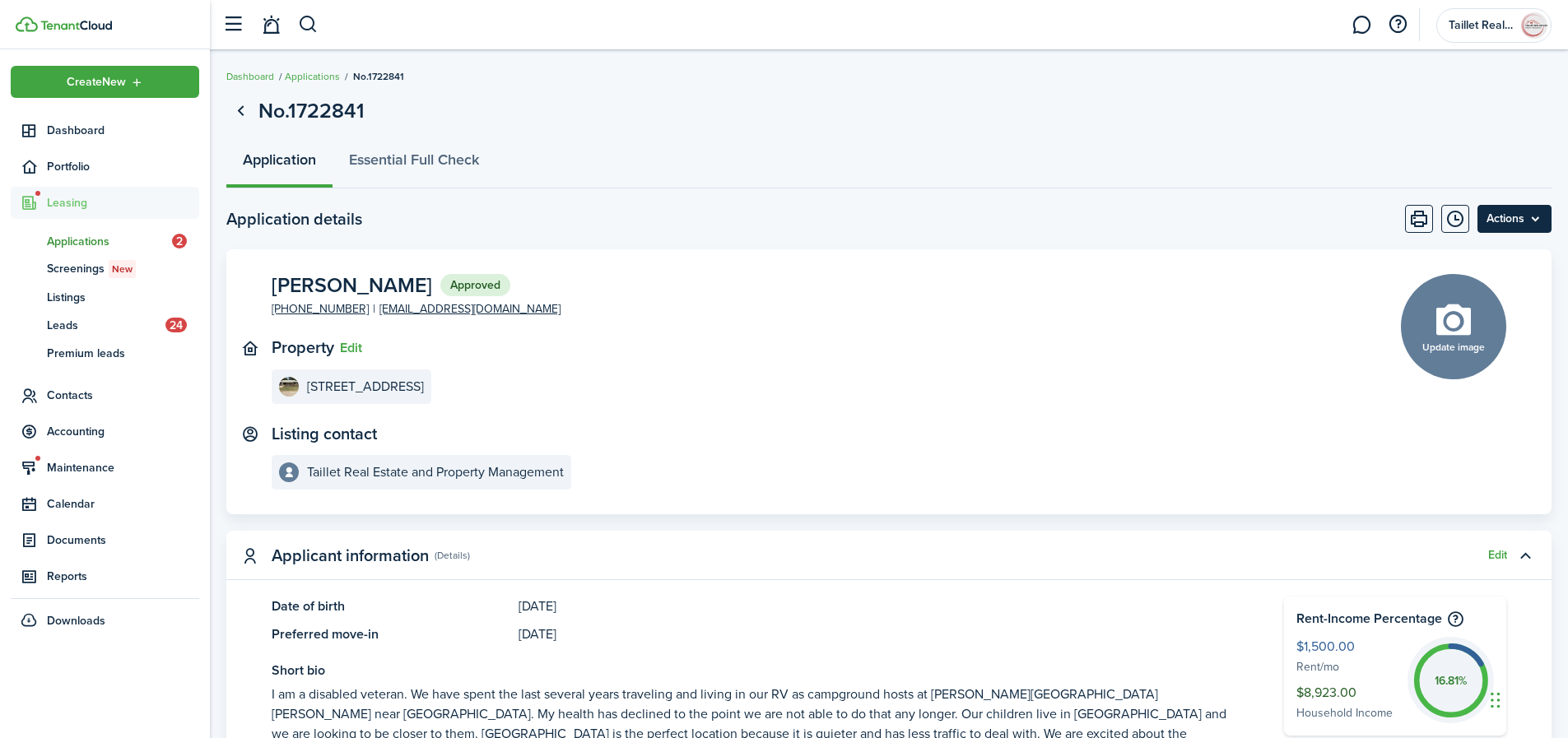
click at [1532, 228] on menu-btn "Actions" at bounding box center [1515, 219] width 74 height 28
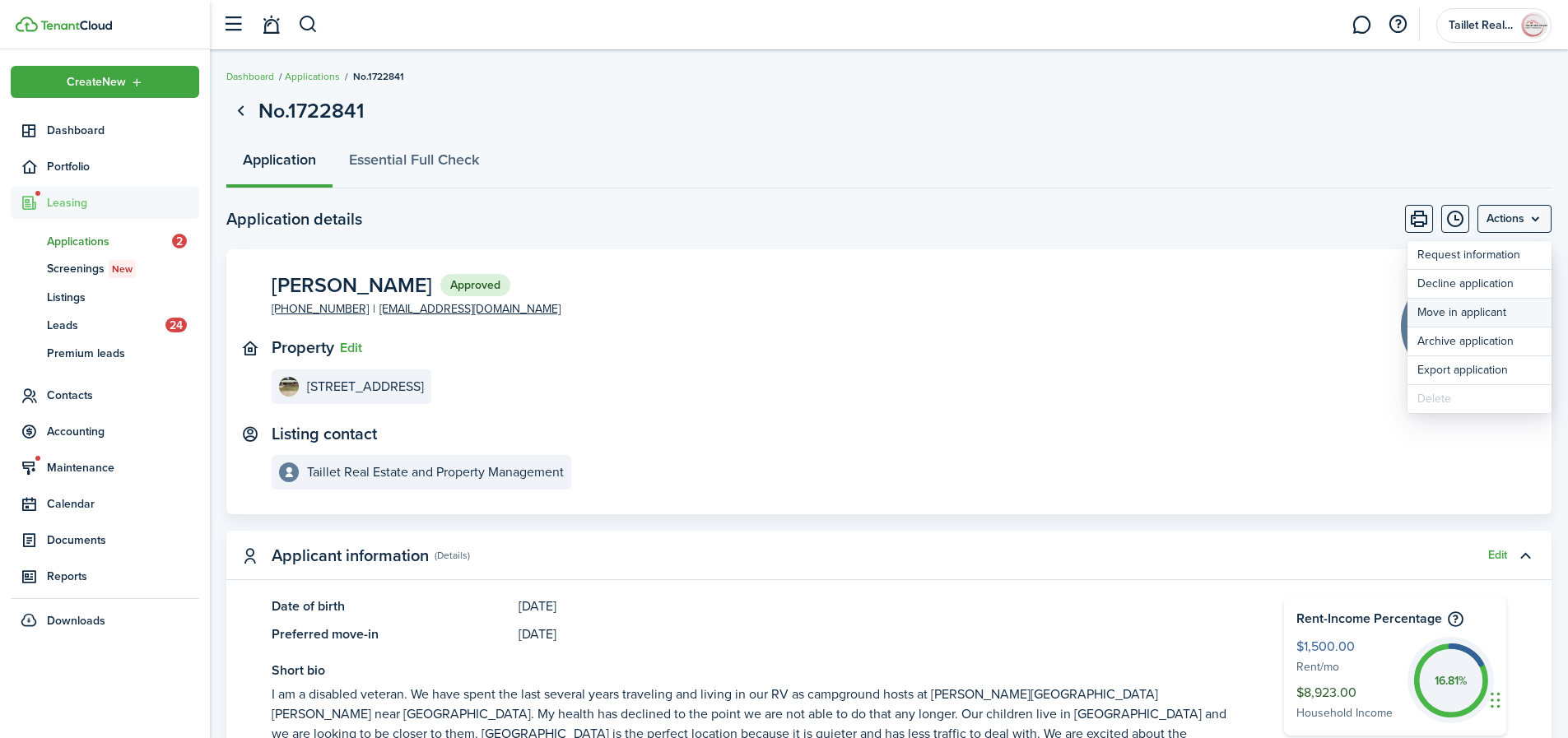
click at [1500, 308] on button "Move in applicant" at bounding box center [1479, 312] width 144 height 28
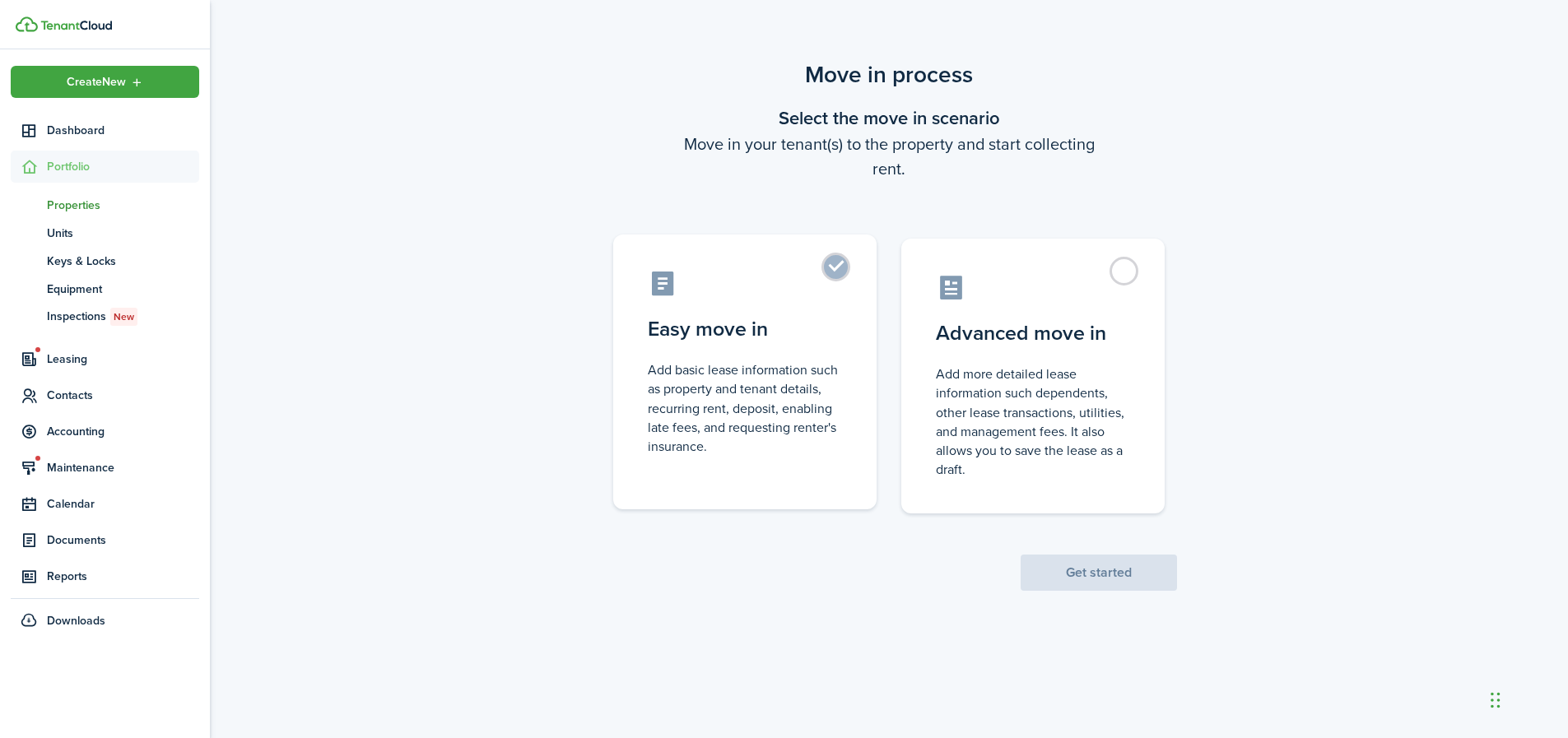
click at [834, 268] on label "Easy move in Add basic lease information such as property and tenant details, r…" at bounding box center [745, 372] width 263 height 275
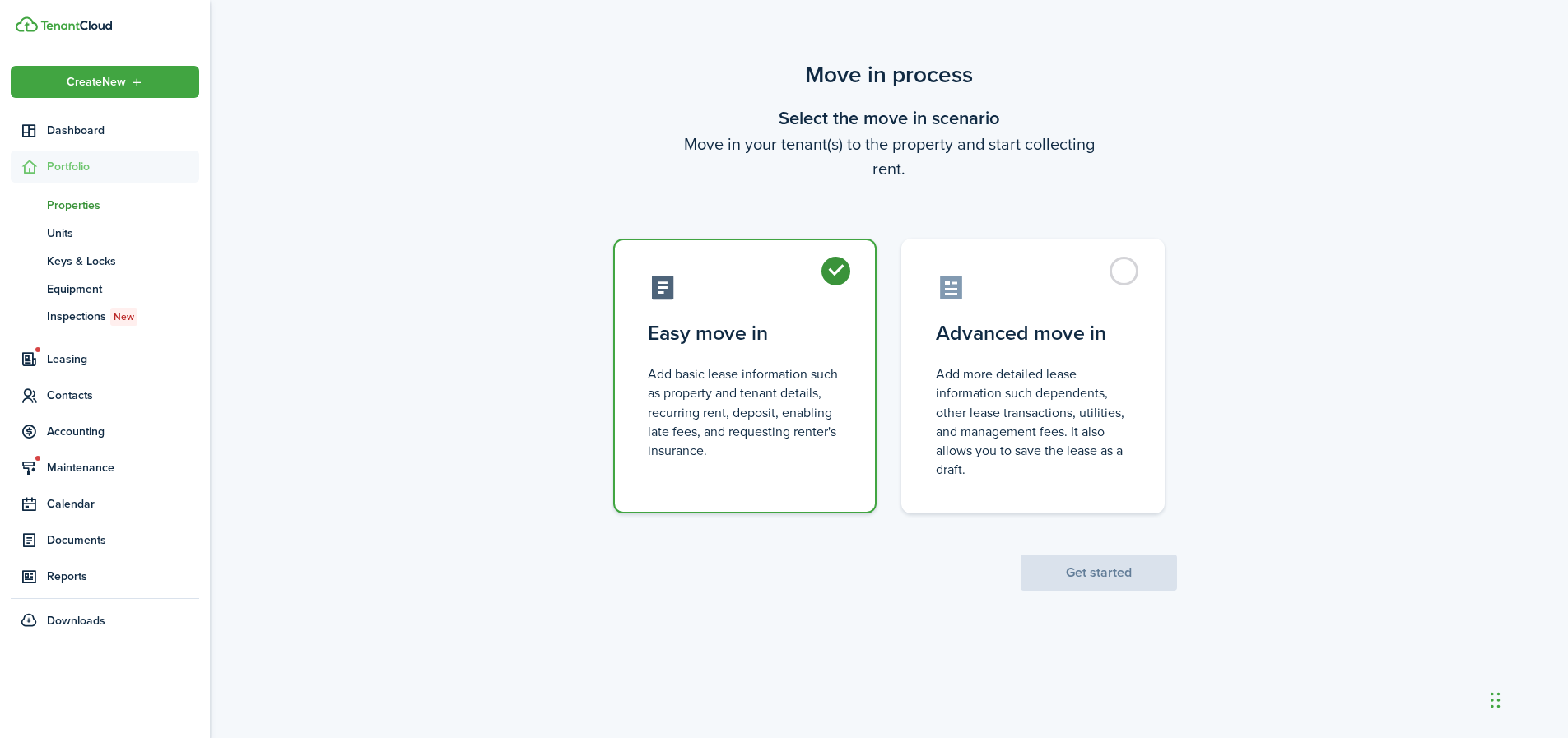
radio input "true"
click at [1068, 575] on button "Get started" at bounding box center [1099, 573] width 157 height 36
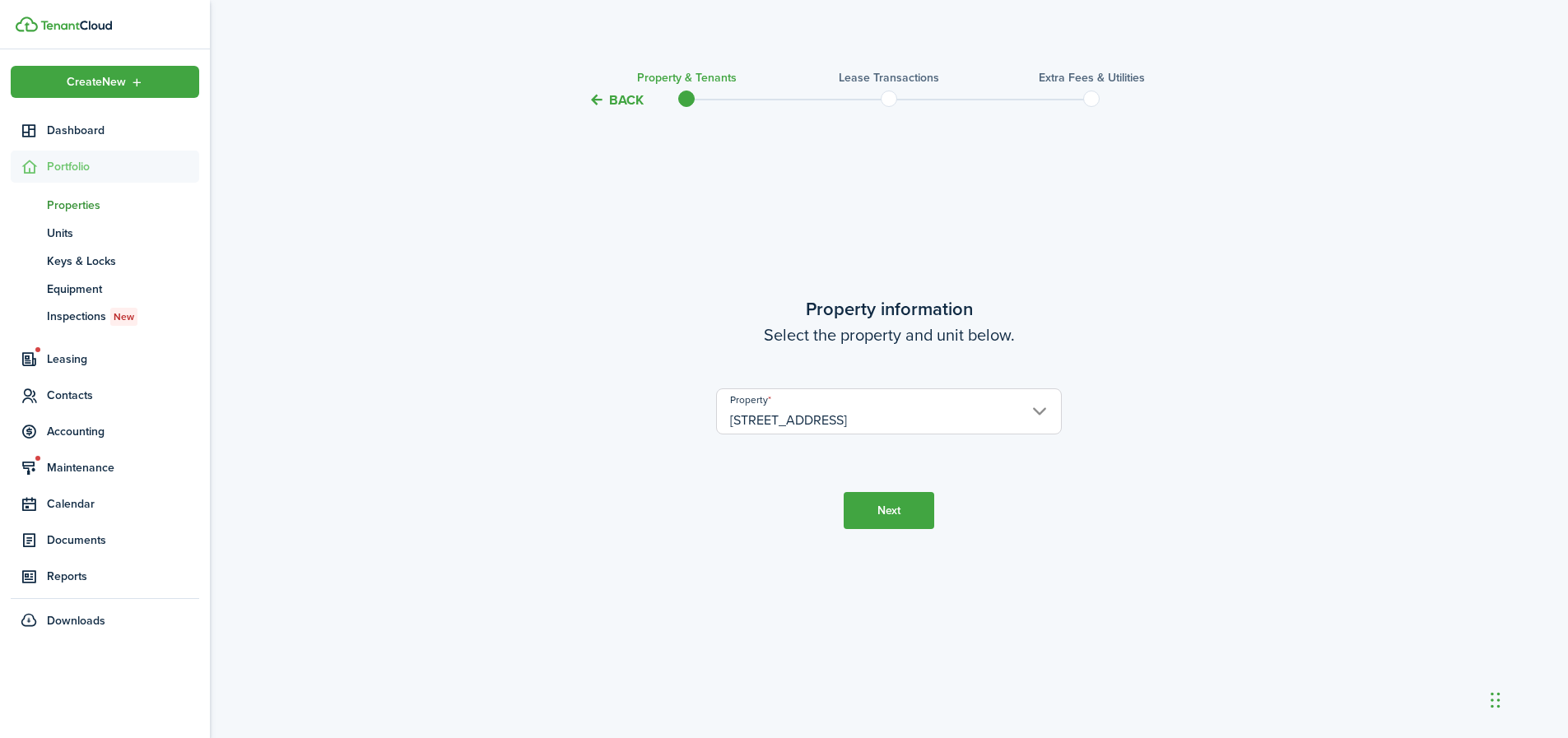
click at [920, 517] on button "Next" at bounding box center [889, 511] width 91 height 37
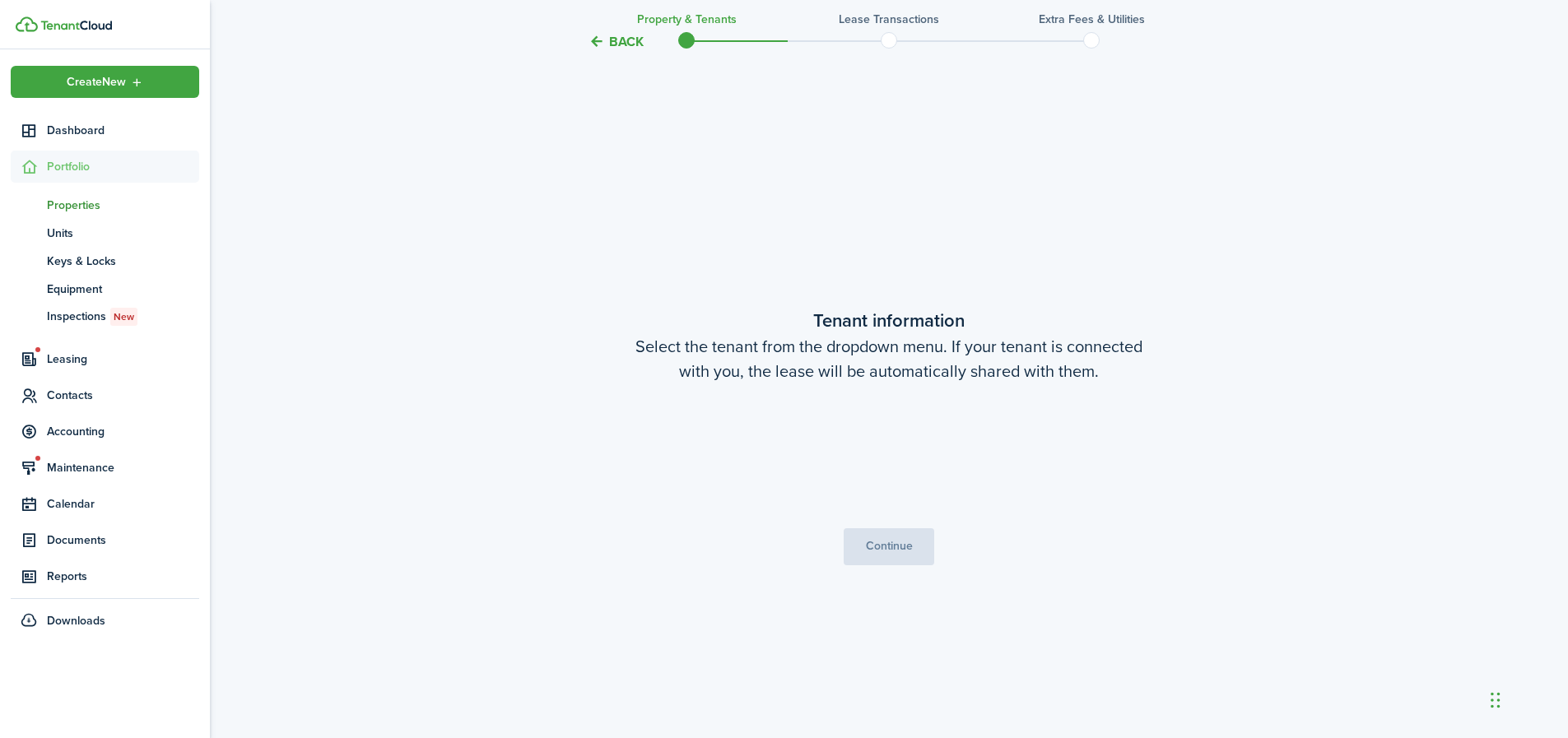
scroll to position [628, 0]
click at [965, 451] on span "[PERSON_NAME]" at bounding box center [889, 455] width 344 height 28
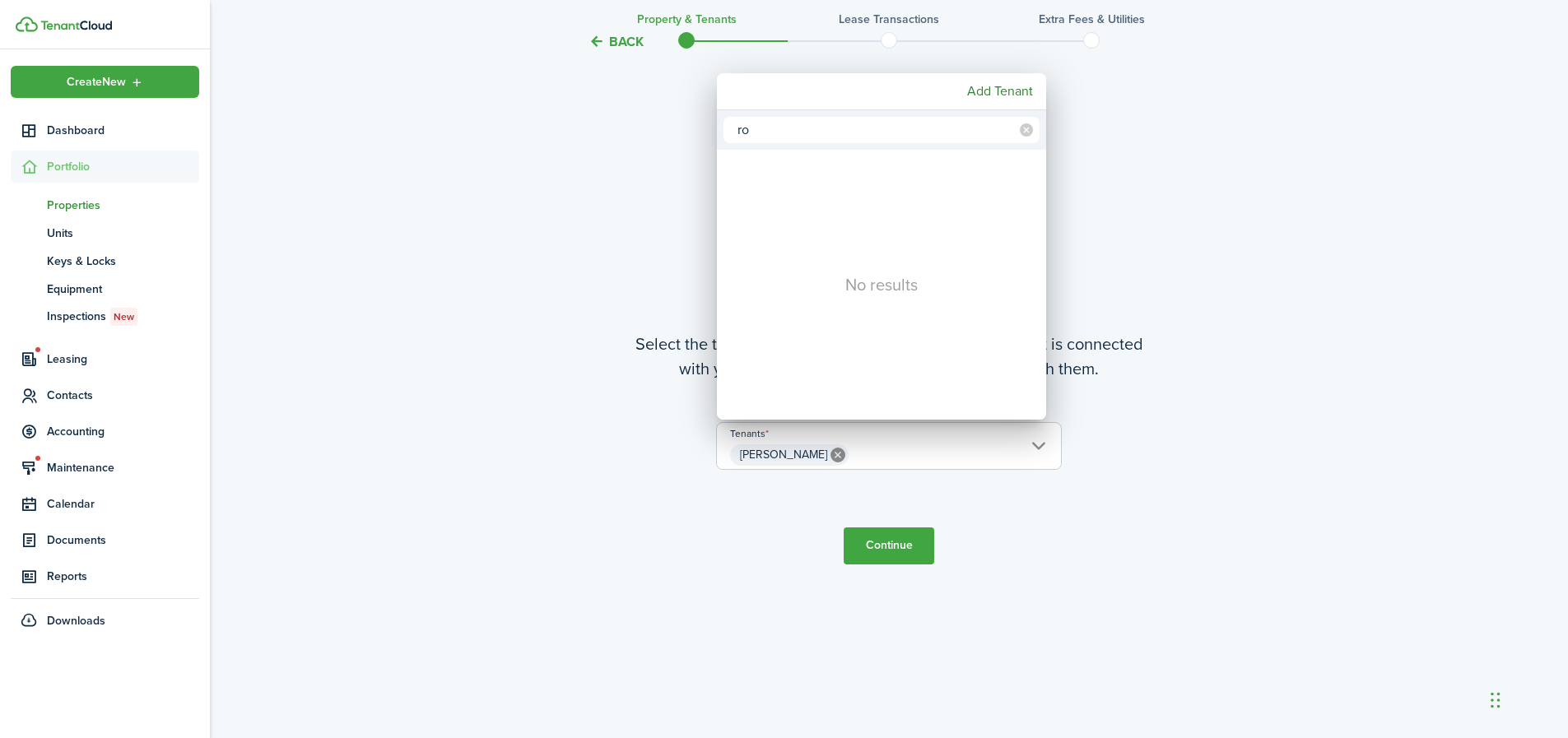
type input "r"
type input "rush"
click at [1011, 90] on mbsc-button "Add Tenant" at bounding box center [1000, 91] width 79 height 30
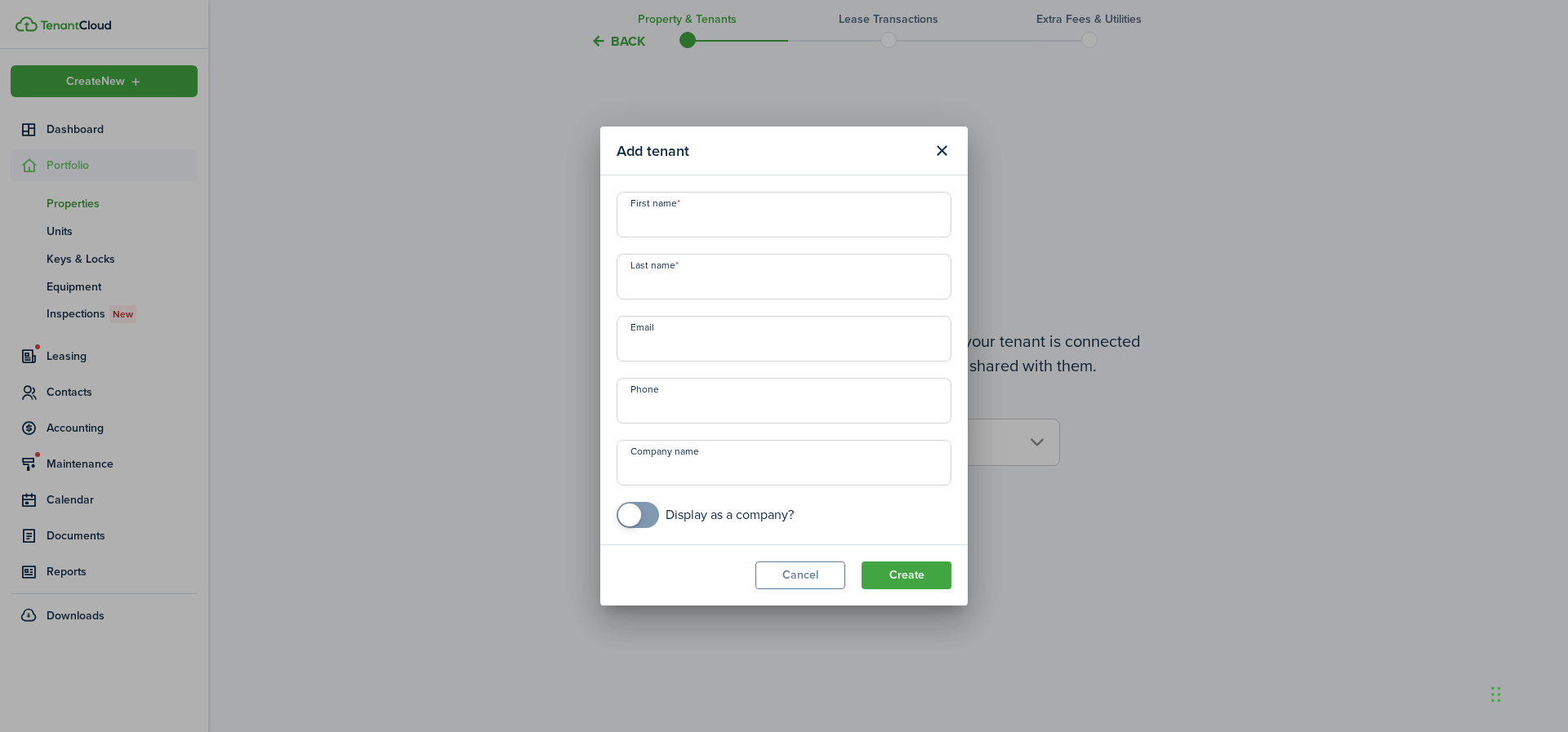
click at [759, 223] on input "First name" at bounding box center [784, 215] width 335 height 46
type input "[PERSON_NAME]"
type input "Rush"
click at [736, 350] on input "Email" at bounding box center [784, 339] width 335 height 46
type input "[EMAIL_ADDRESS][DOMAIN_NAME]"
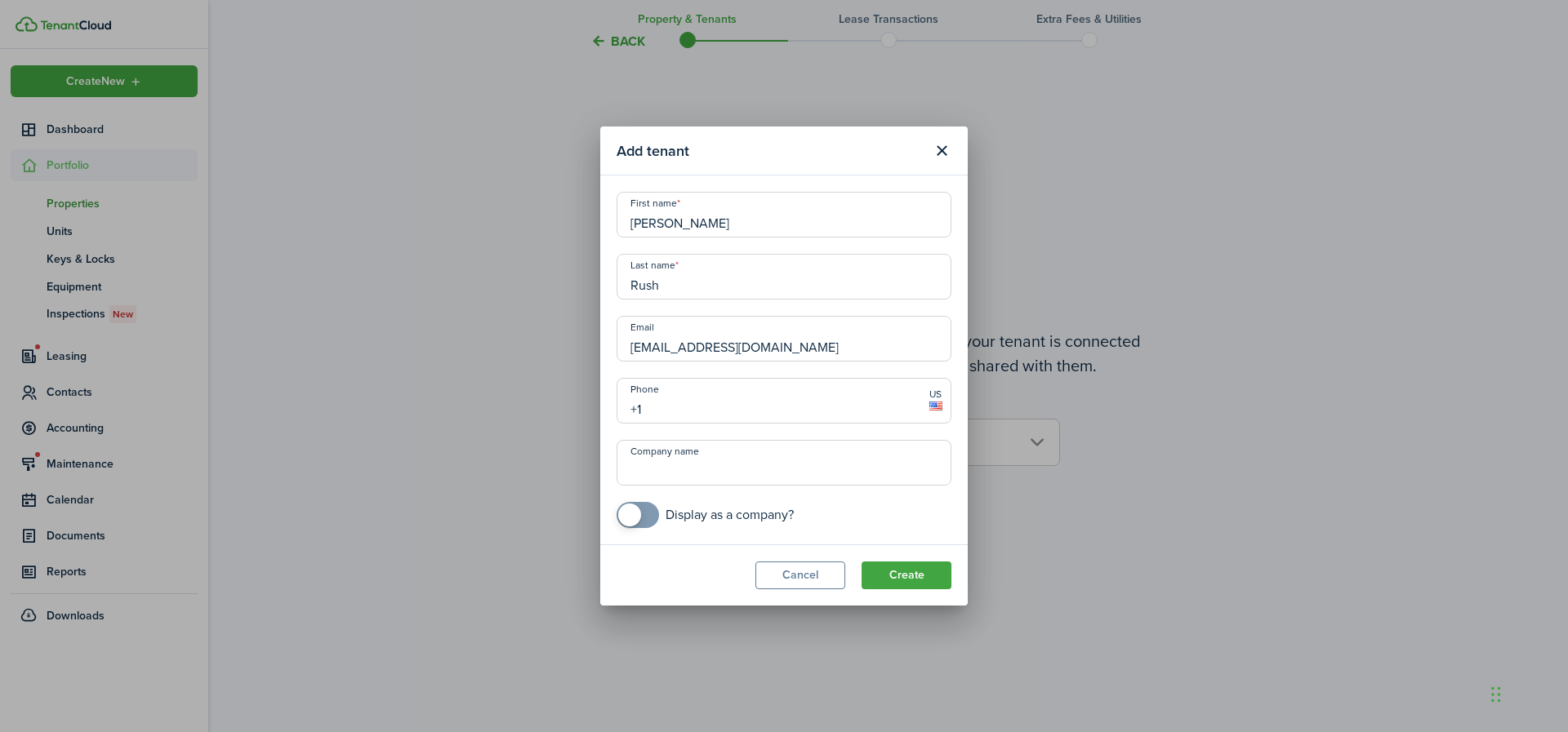
click at [729, 408] on input "+1" at bounding box center [784, 401] width 335 height 46
type input "[PHONE_NUMBER]"
click at [920, 571] on button "Create" at bounding box center [907, 576] width 90 height 28
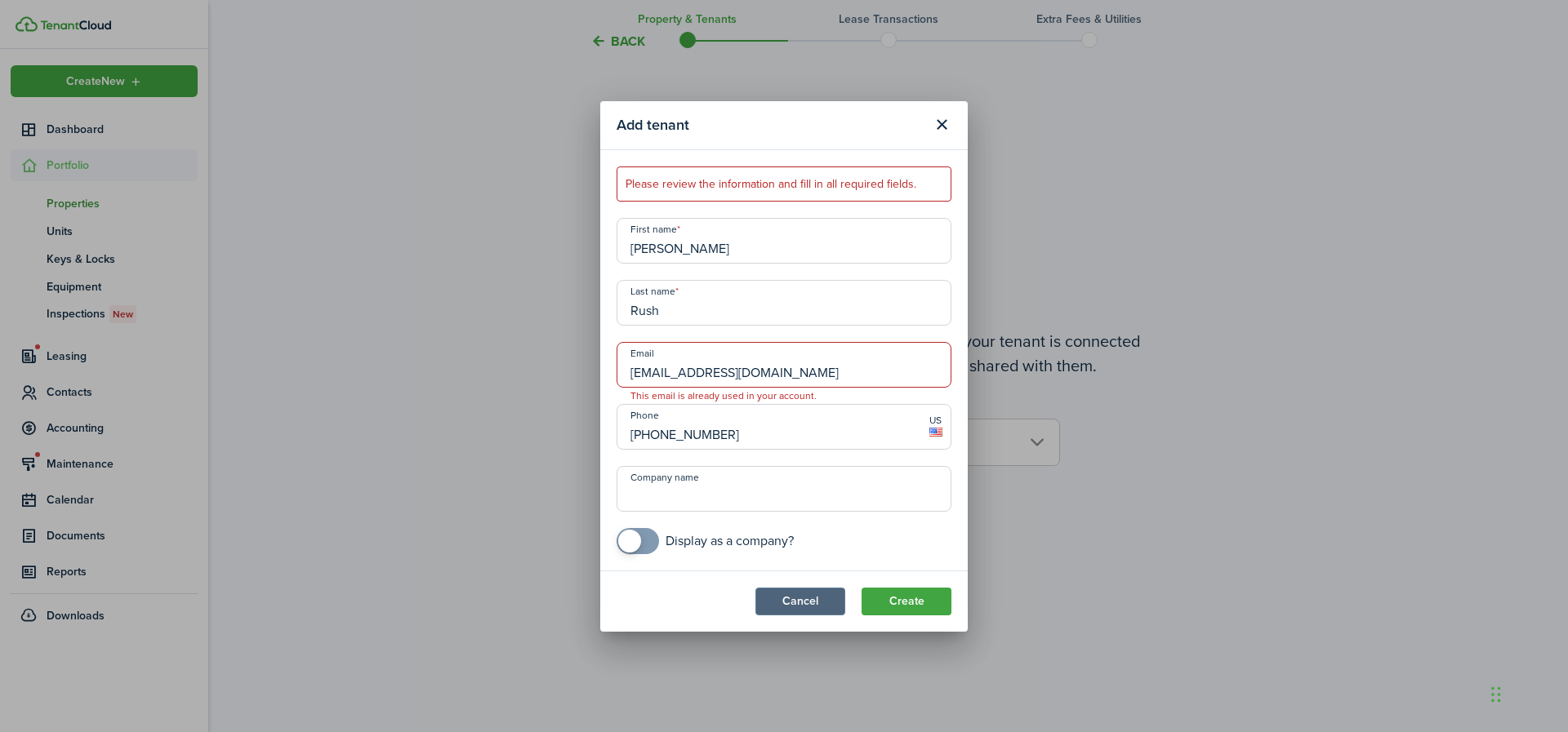
click at [797, 605] on button "Cancel" at bounding box center [800, 602] width 90 height 28
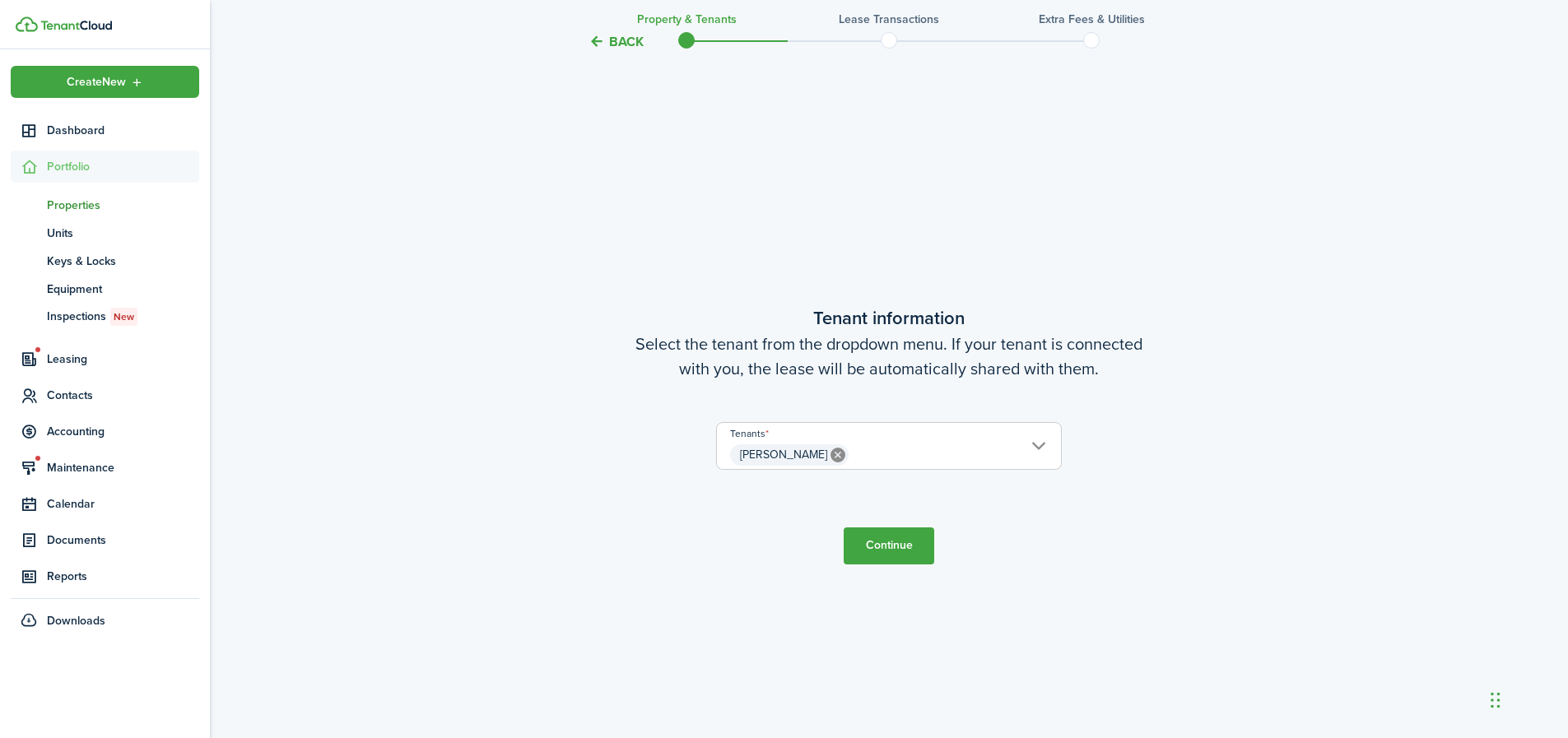
click at [908, 455] on span "[PERSON_NAME]" at bounding box center [889, 455] width 344 height 28
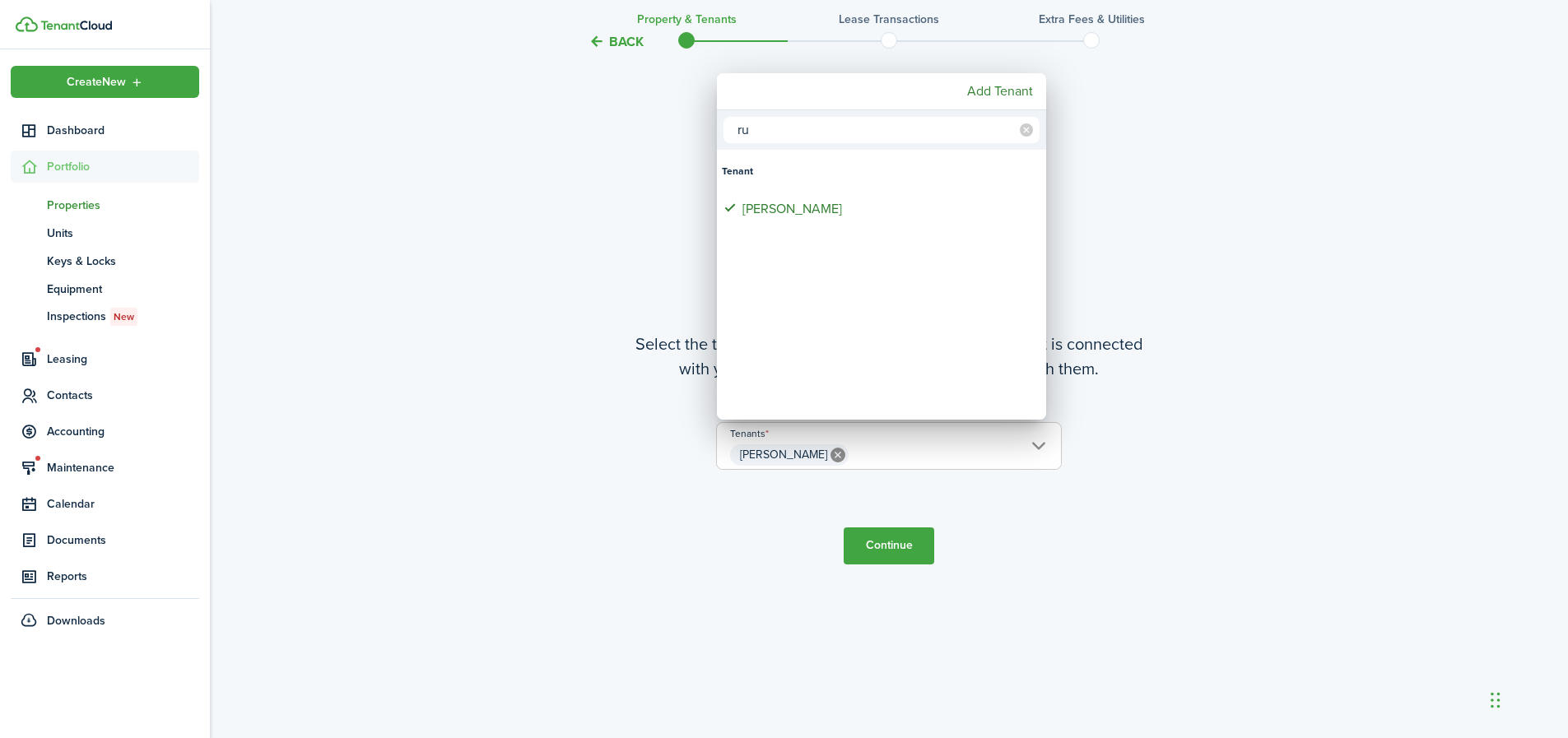
type input "r"
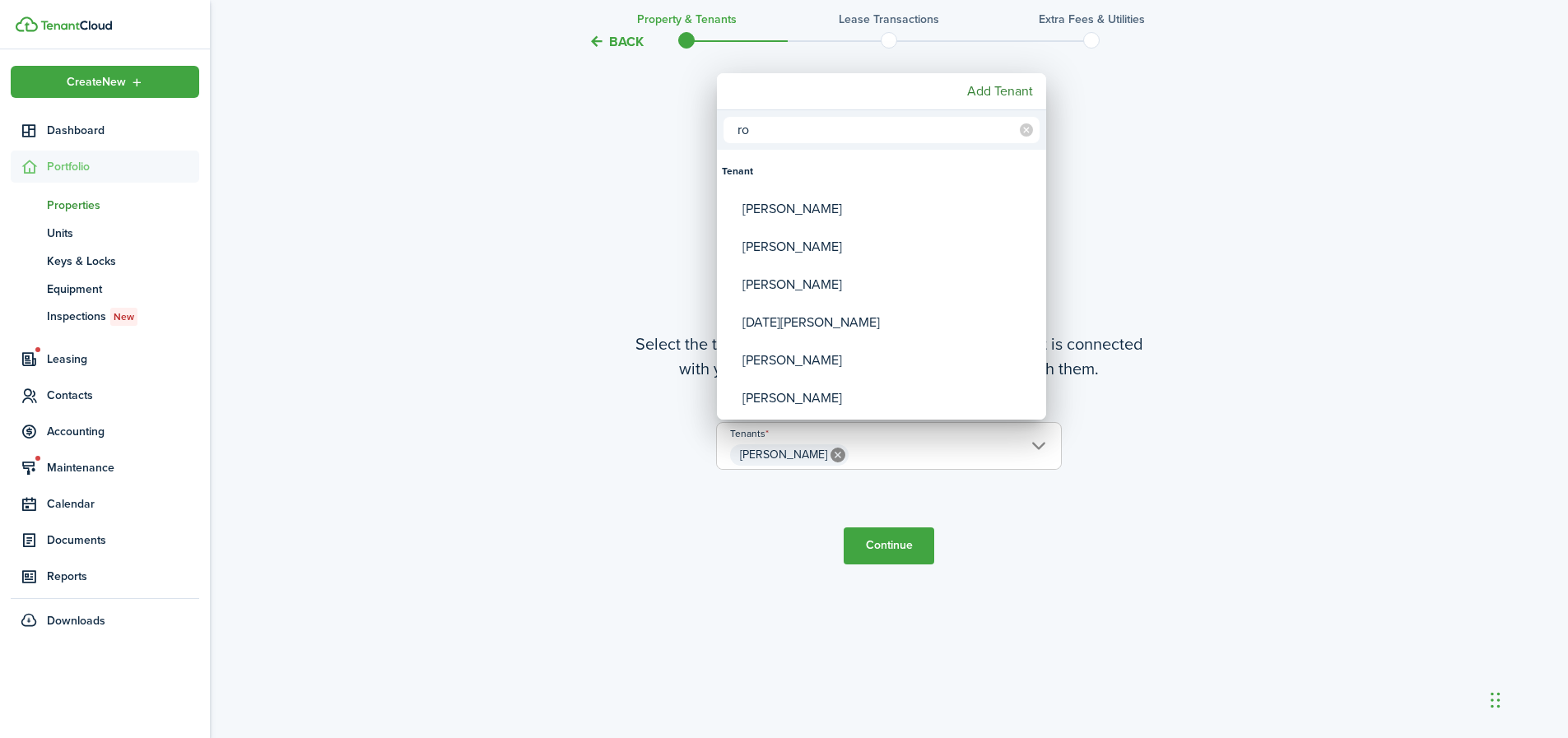
type input "r"
click at [577, 219] on div at bounding box center [784, 369] width 1832 height 1002
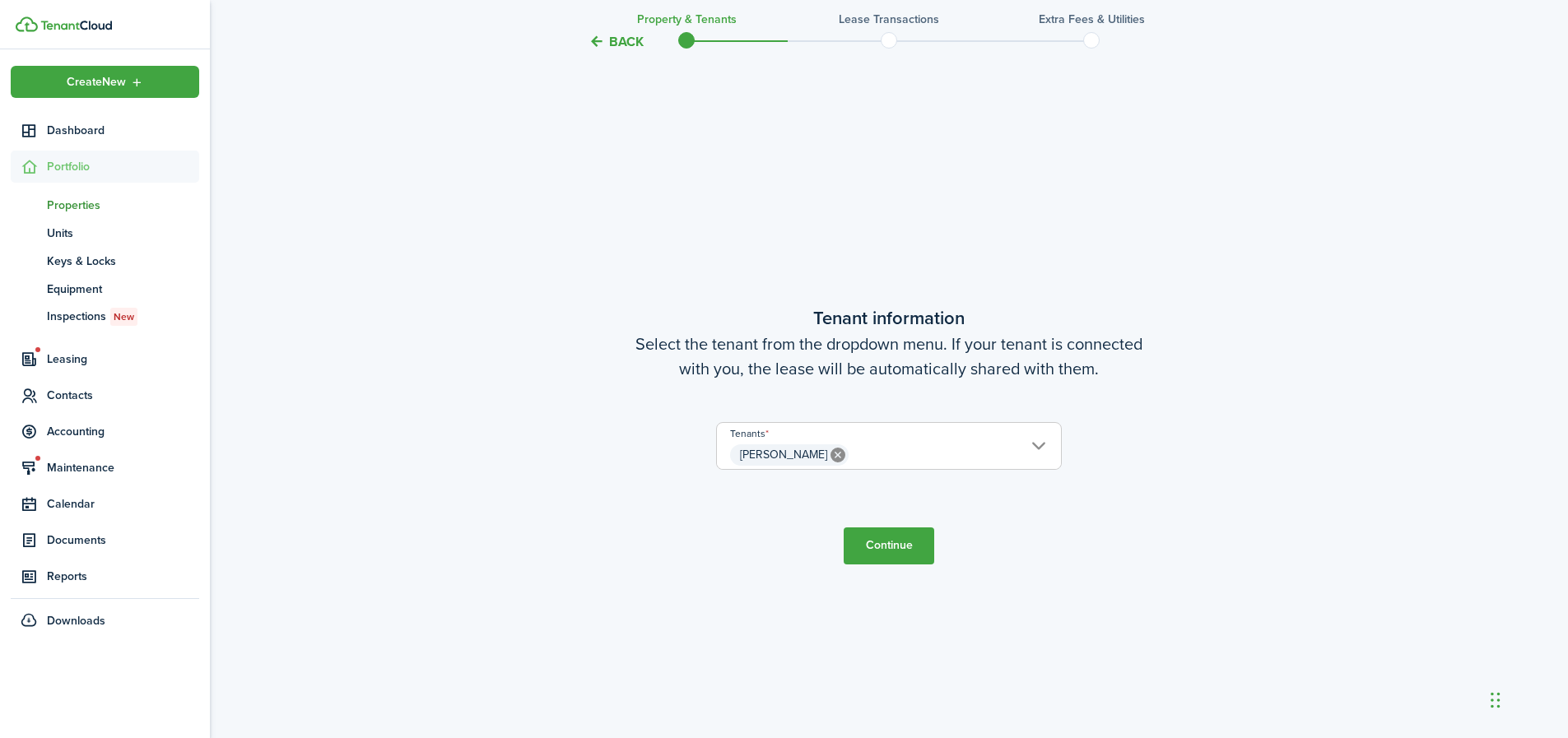
click at [619, 53] on tc-wizard-header "Back Property & Tenants Lease Transactions Extra fees & Utilities" at bounding box center [889, 36] width 716 height 74
click at [831, 451] on icon at bounding box center [838, 455] width 15 height 15
click at [836, 451] on span "Choose a tenant" at bounding box center [889, 455] width 344 height 28
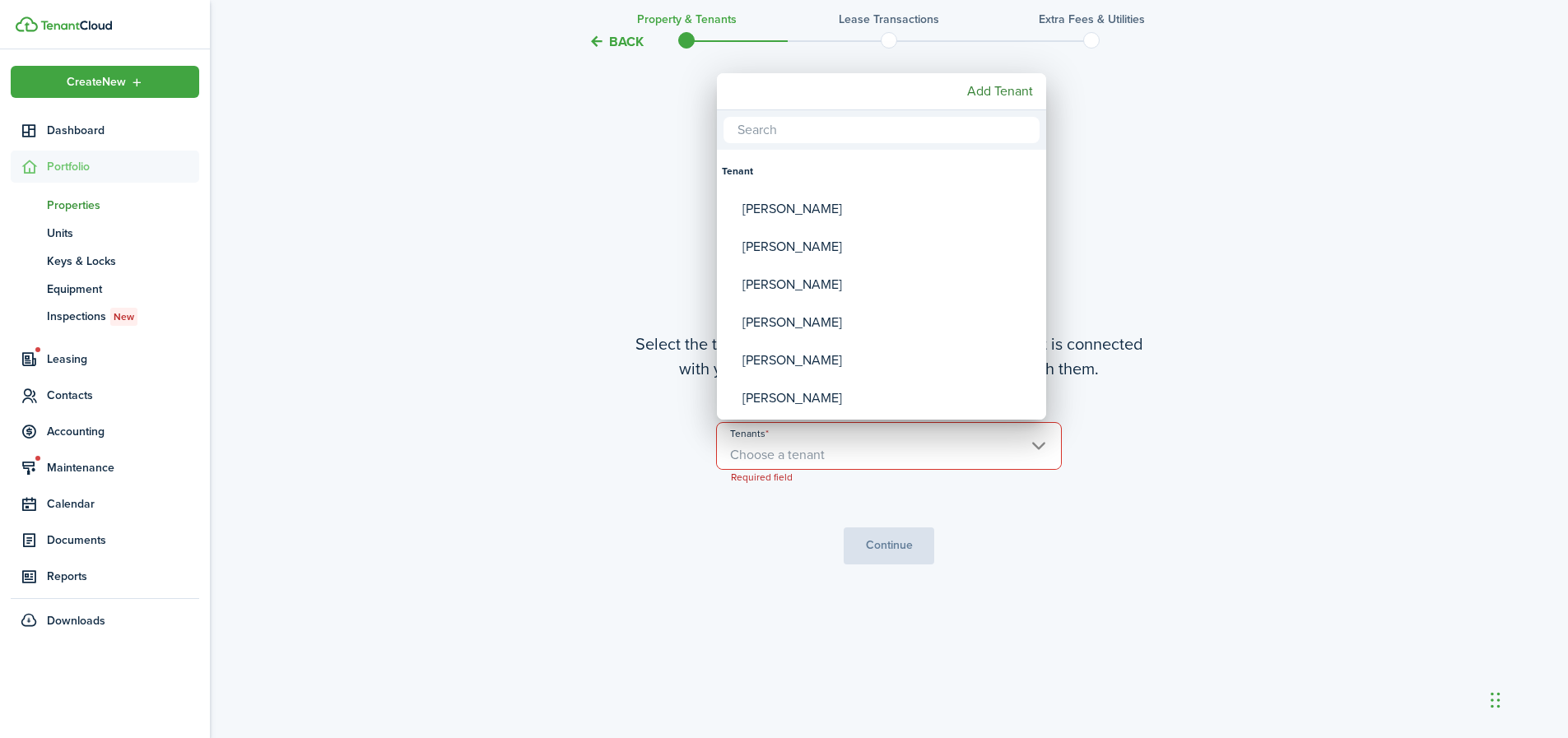
click at [624, 46] on div at bounding box center [784, 369] width 1832 height 1002
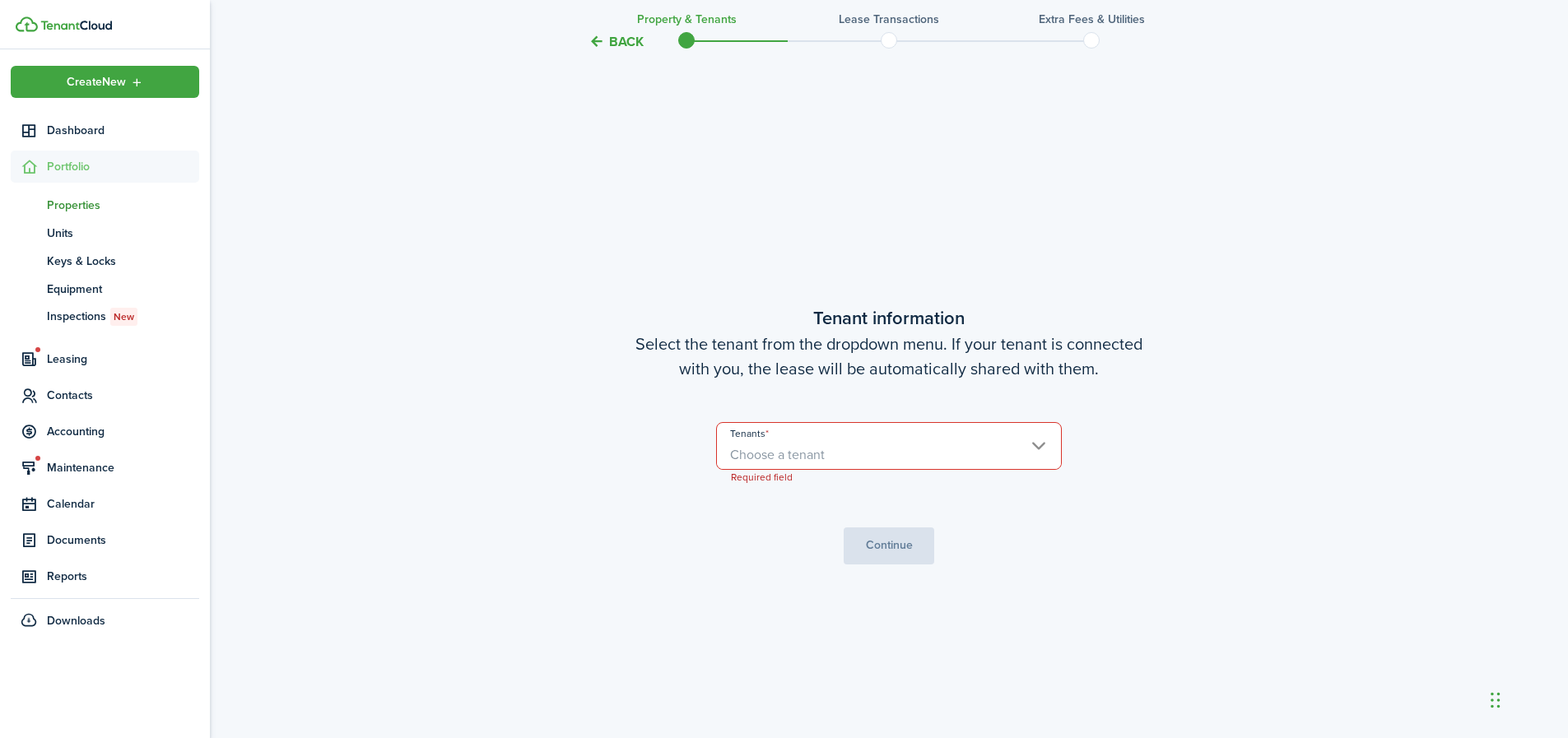
click at [623, 46] on button "Back" at bounding box center [616, 42] width 55 height 17
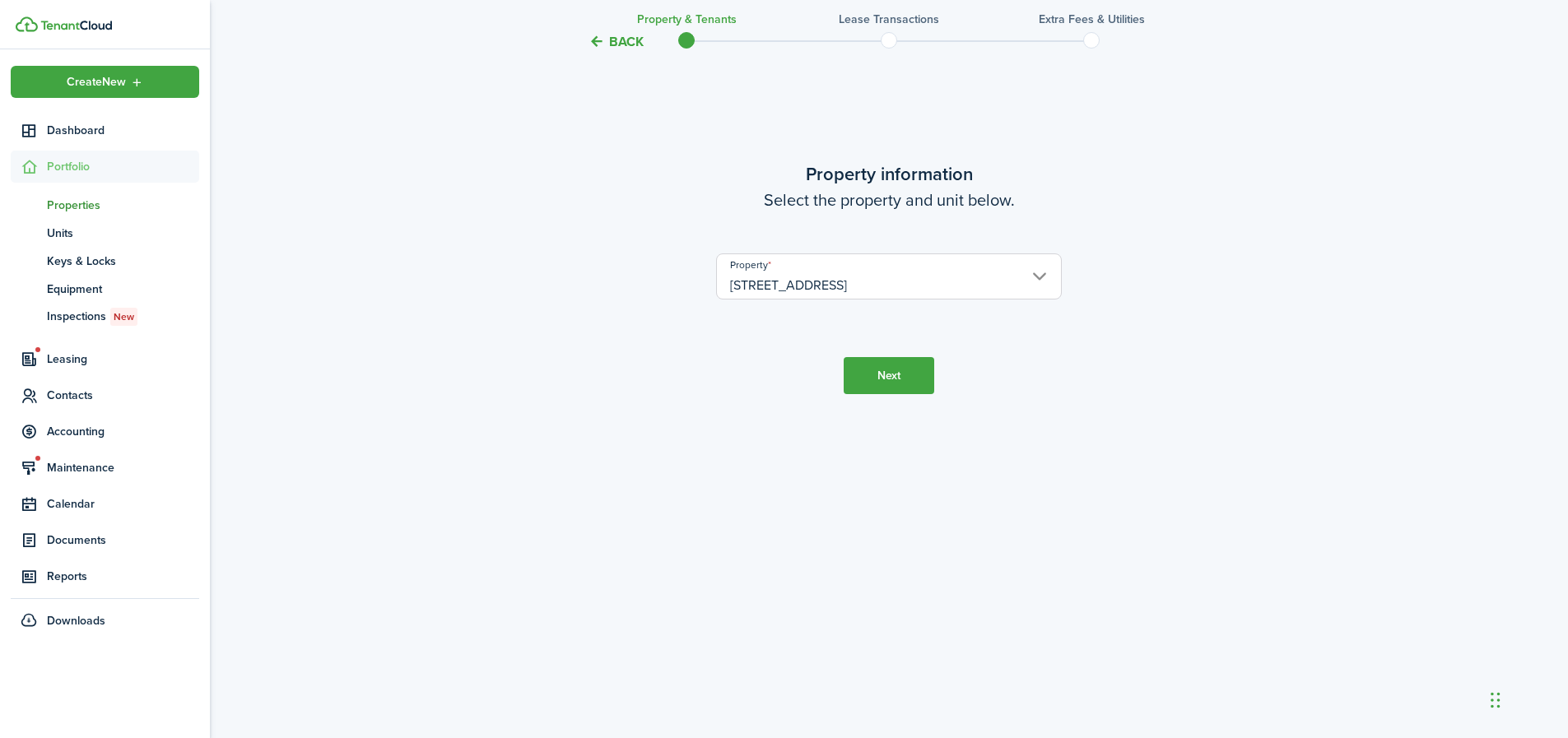
scroll to position [0, 0]
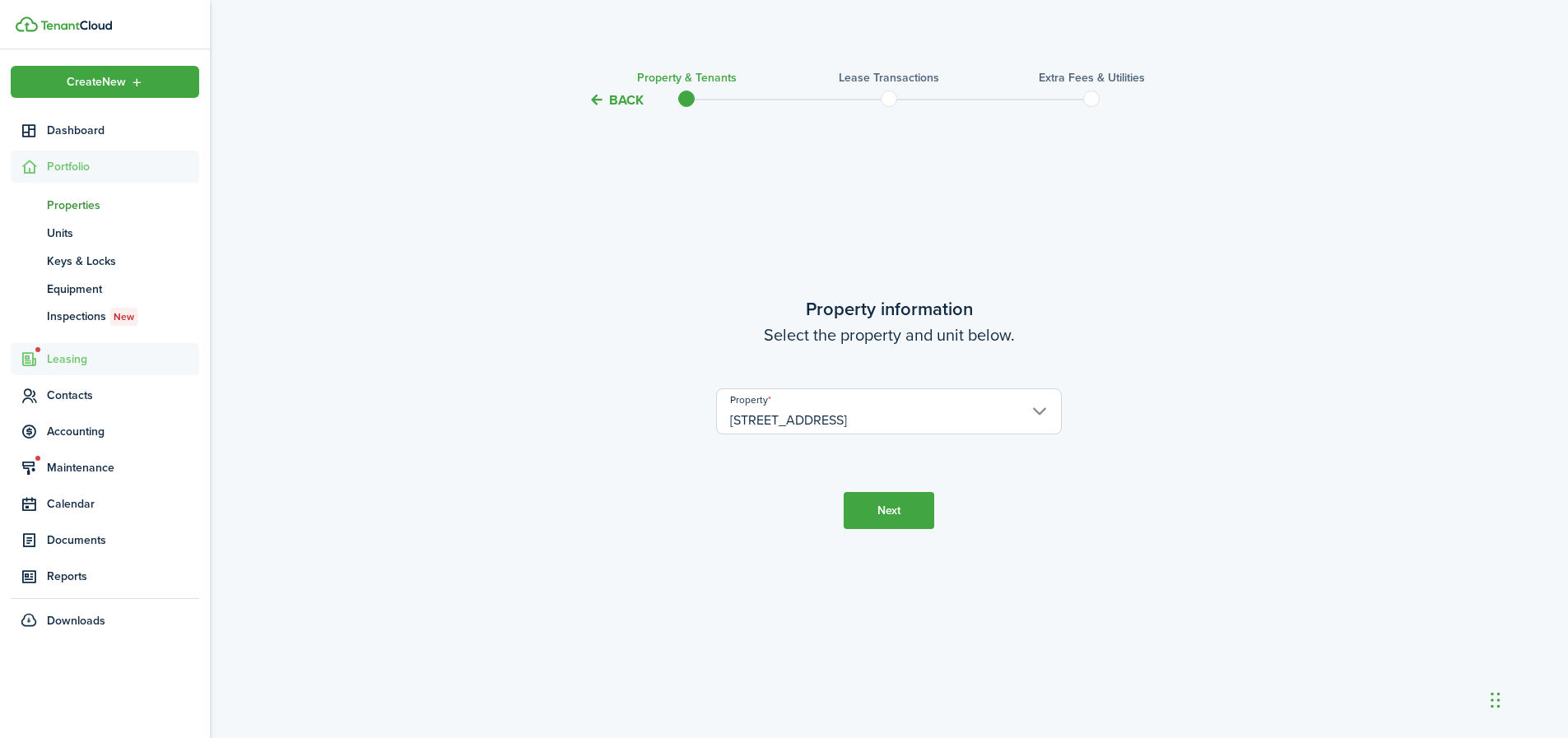
click at [69, 357] on span "Leasing" at bounding box center [123, 360] width 152 height 17
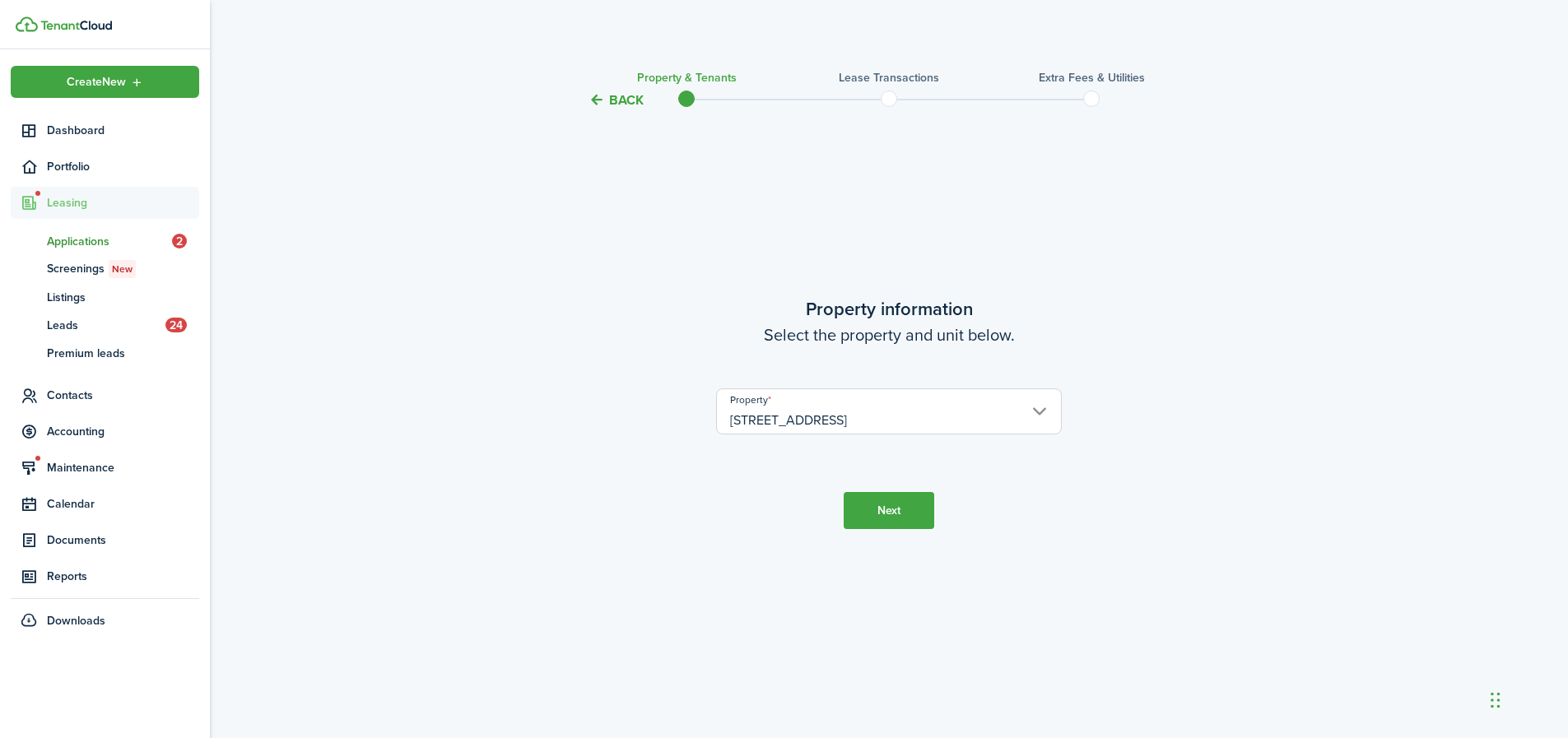
click at [76, 244] on span "Applications" at bounding box center [109, 242] width 125 height 17
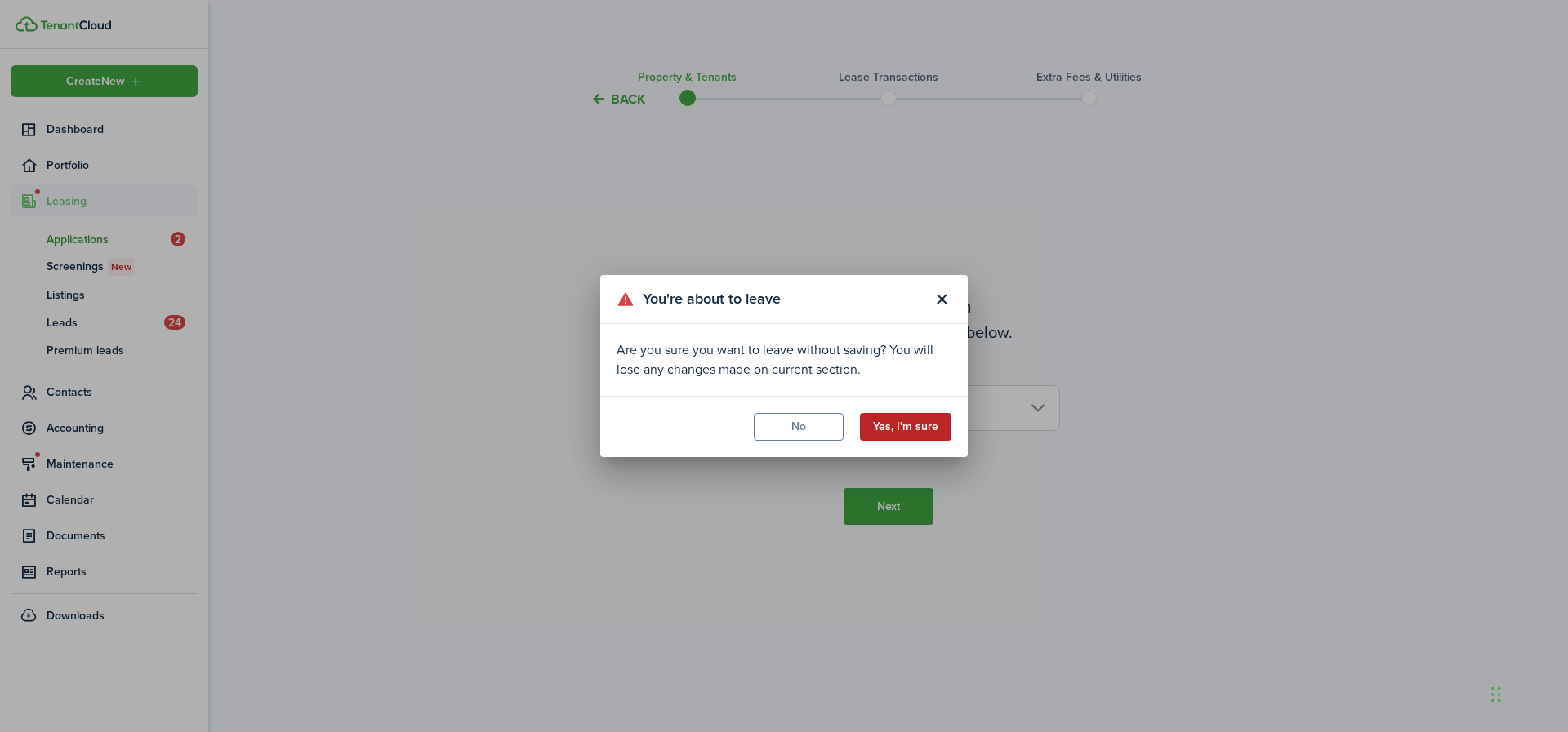
click at [907, 424] on button "Yes, I'm sure" at bounding box center [905, 427] width 91 height 28
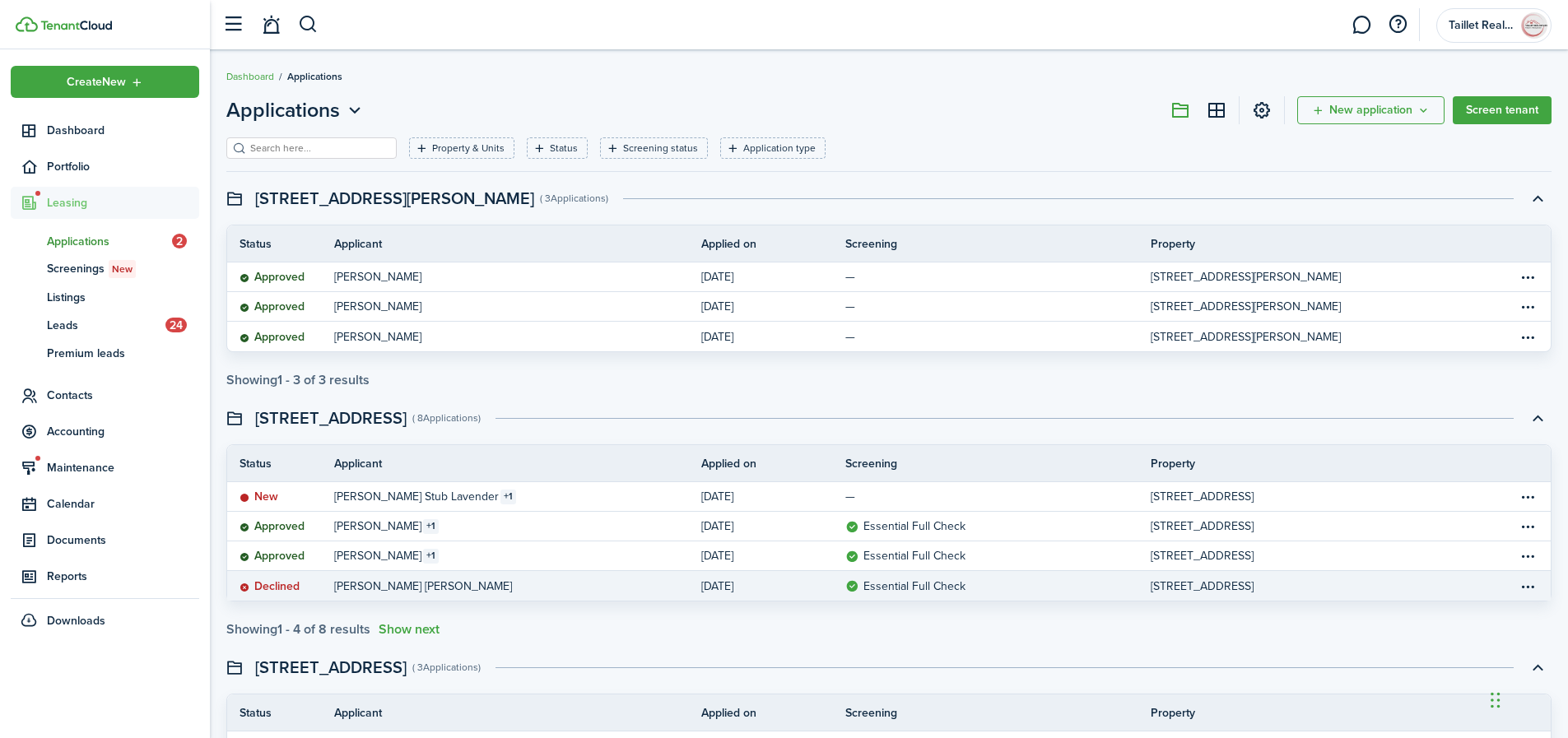
scroll to position [21, 0]
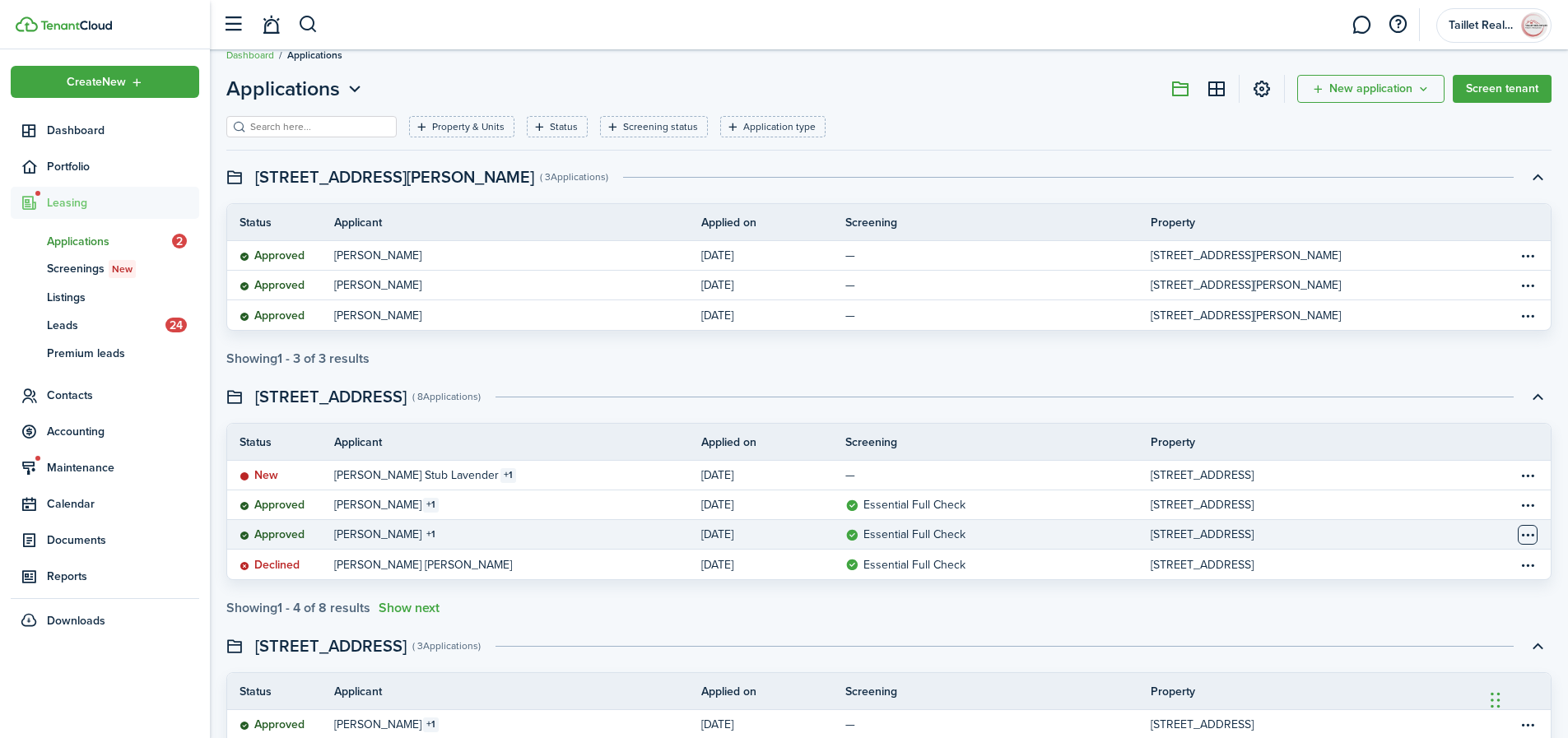
click at [1527, 534] on table-menu-btn-icon "Open menu" at bounding box center [1527, 535] width 19 height 19
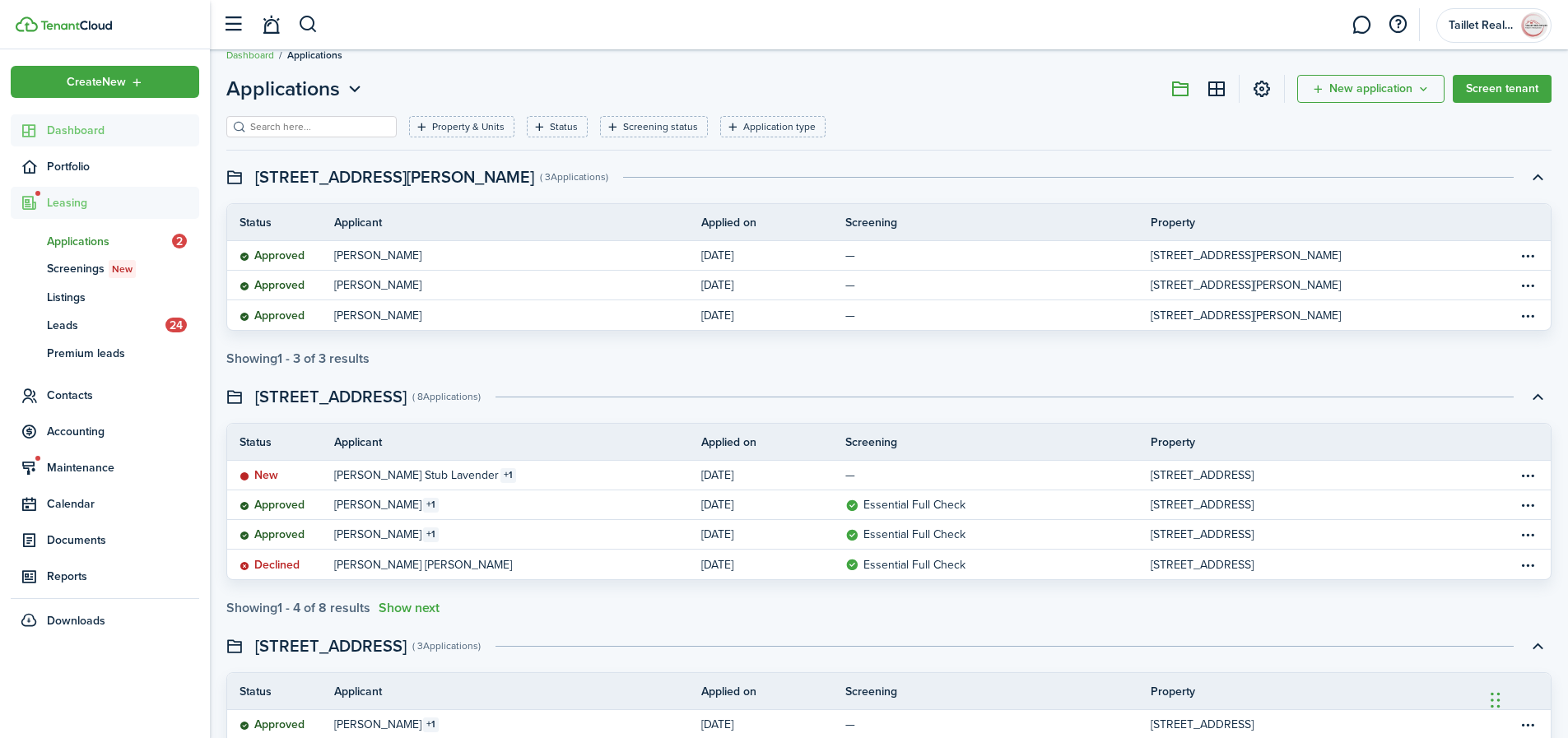
click at [103, 133] on span "Dashboard" at bounding box center [123, 131] width 152 height 17
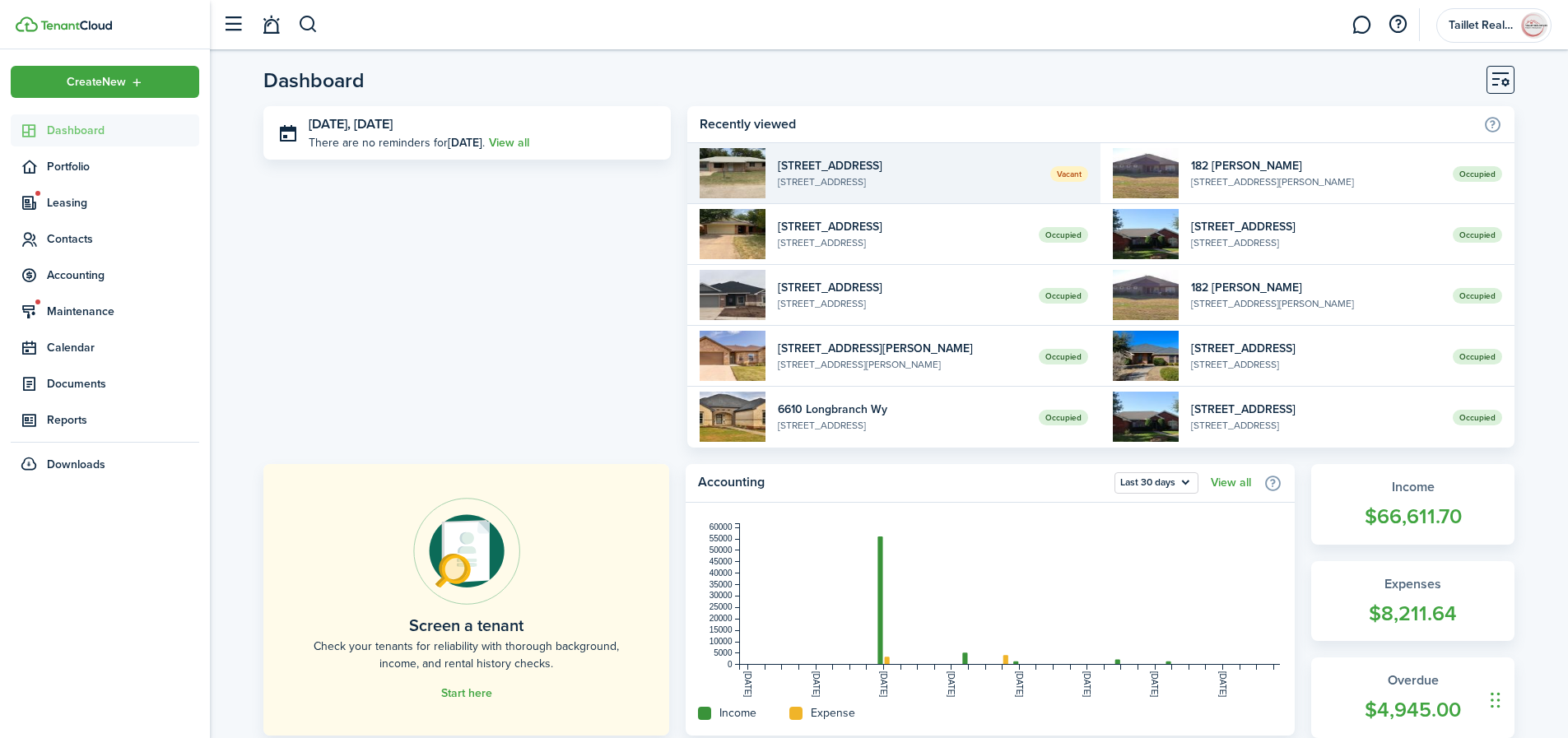
click at [915, 172] on widget-list-item-title "[STREET_ADDRESS]" at bounding box center [908, 166] width 261 height 17
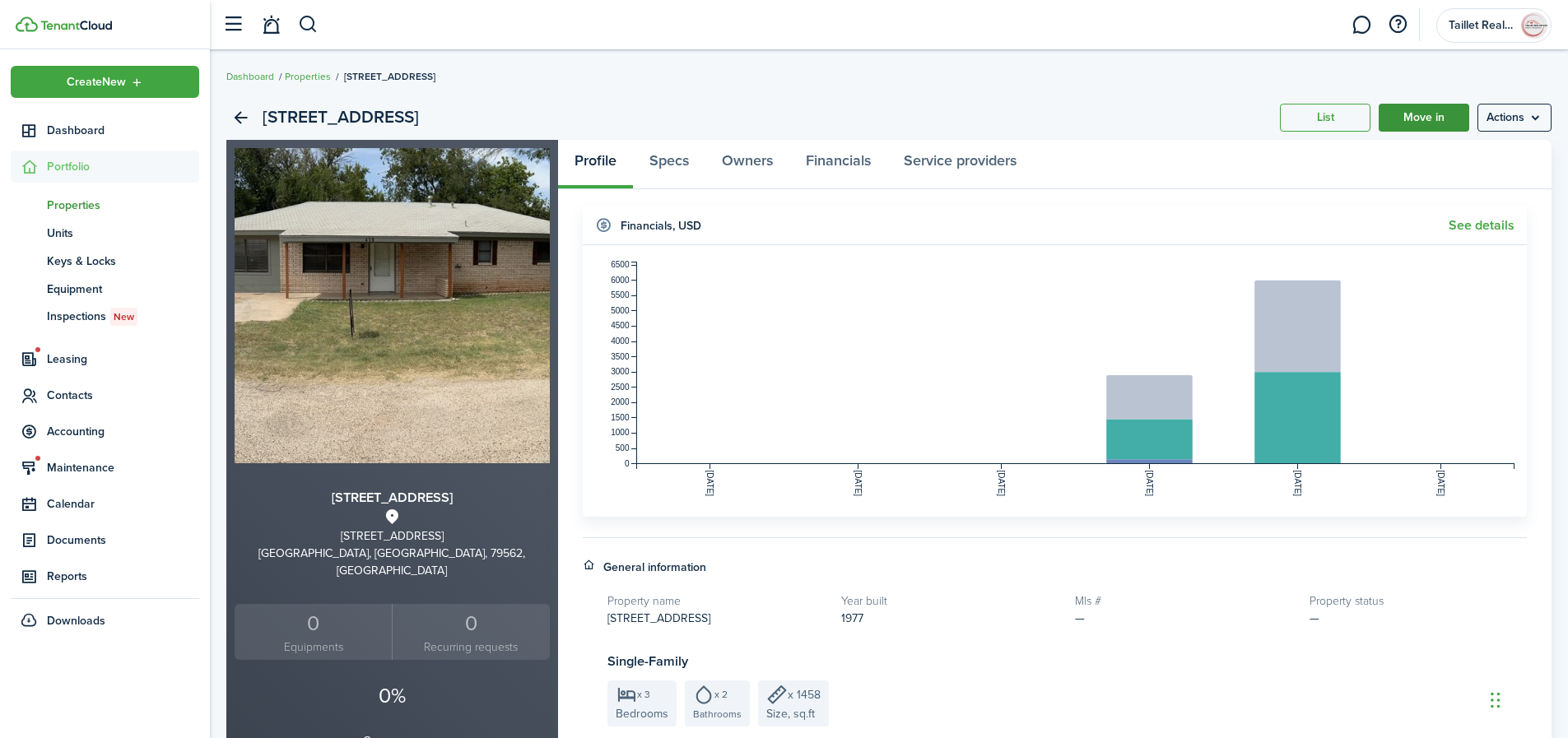
click at [1452, 122] on link "Move in" at bounding box center [1425, 117] width 91 height 28
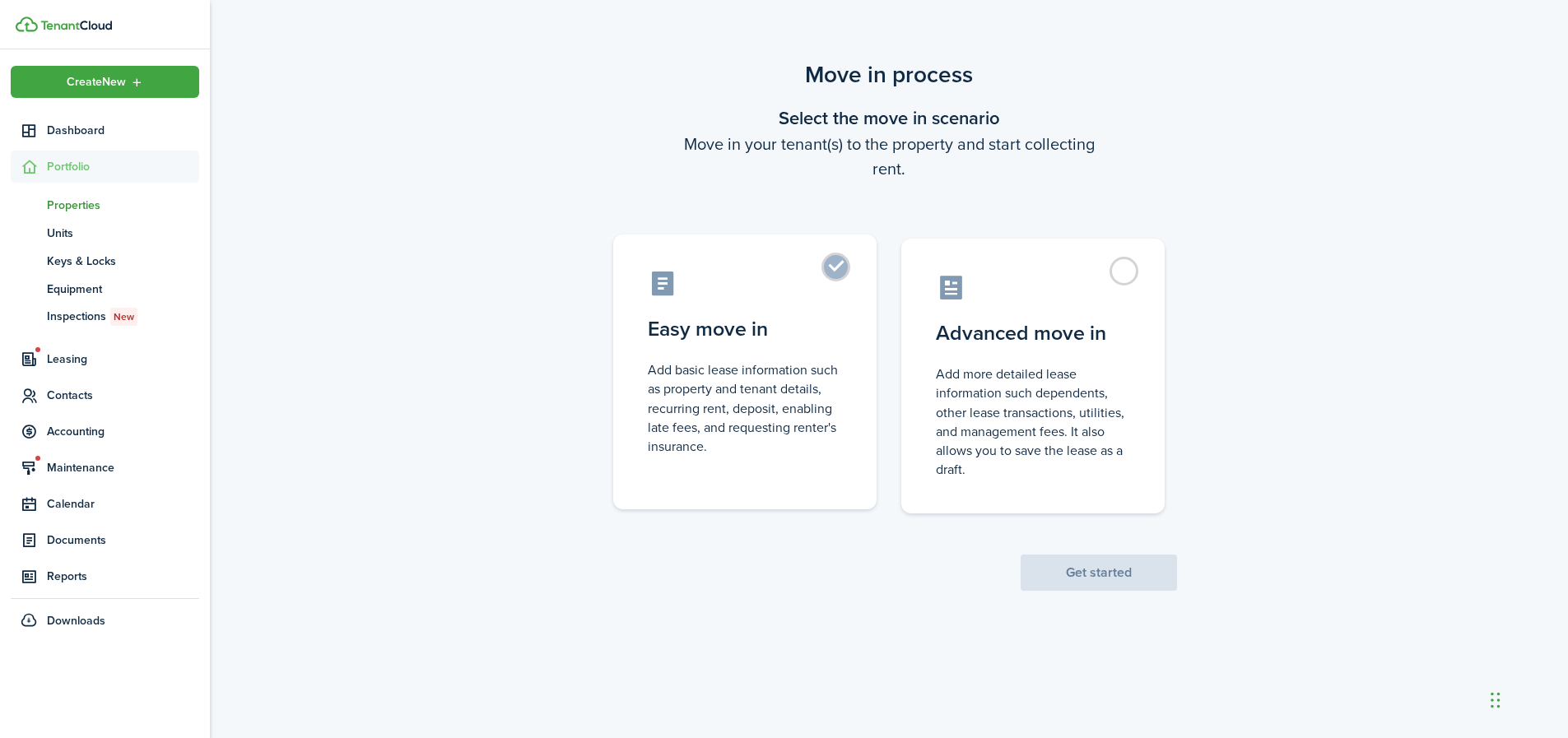
click at [843, 294] on label "Easy move in Add basic lease information such as property and tenant details, r…" at bounding box center [745, 372] width 263 height 275
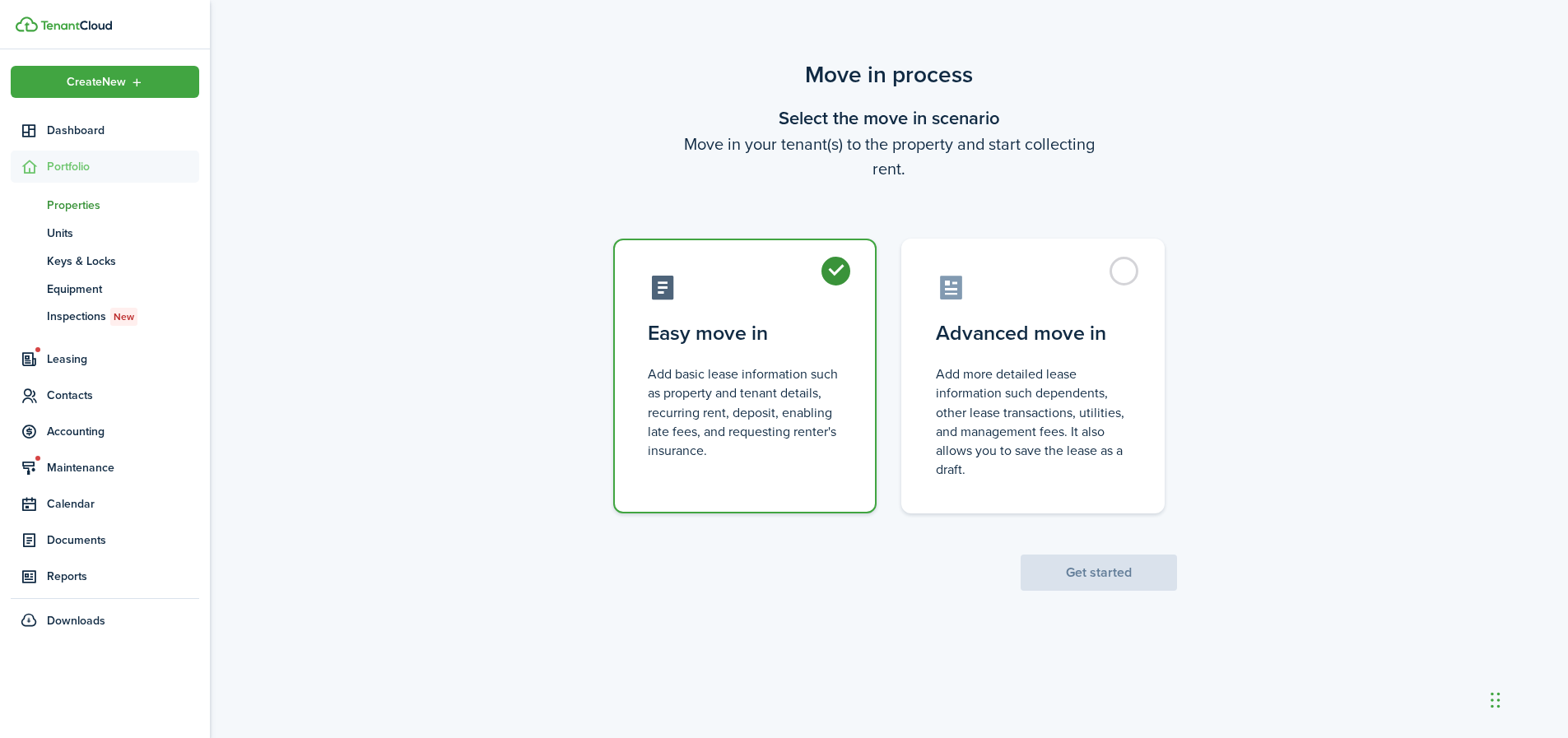
radio input "true"
click at [1068, 578] on button "Get started" at bounding box center [1099, 573] width 157 height 36
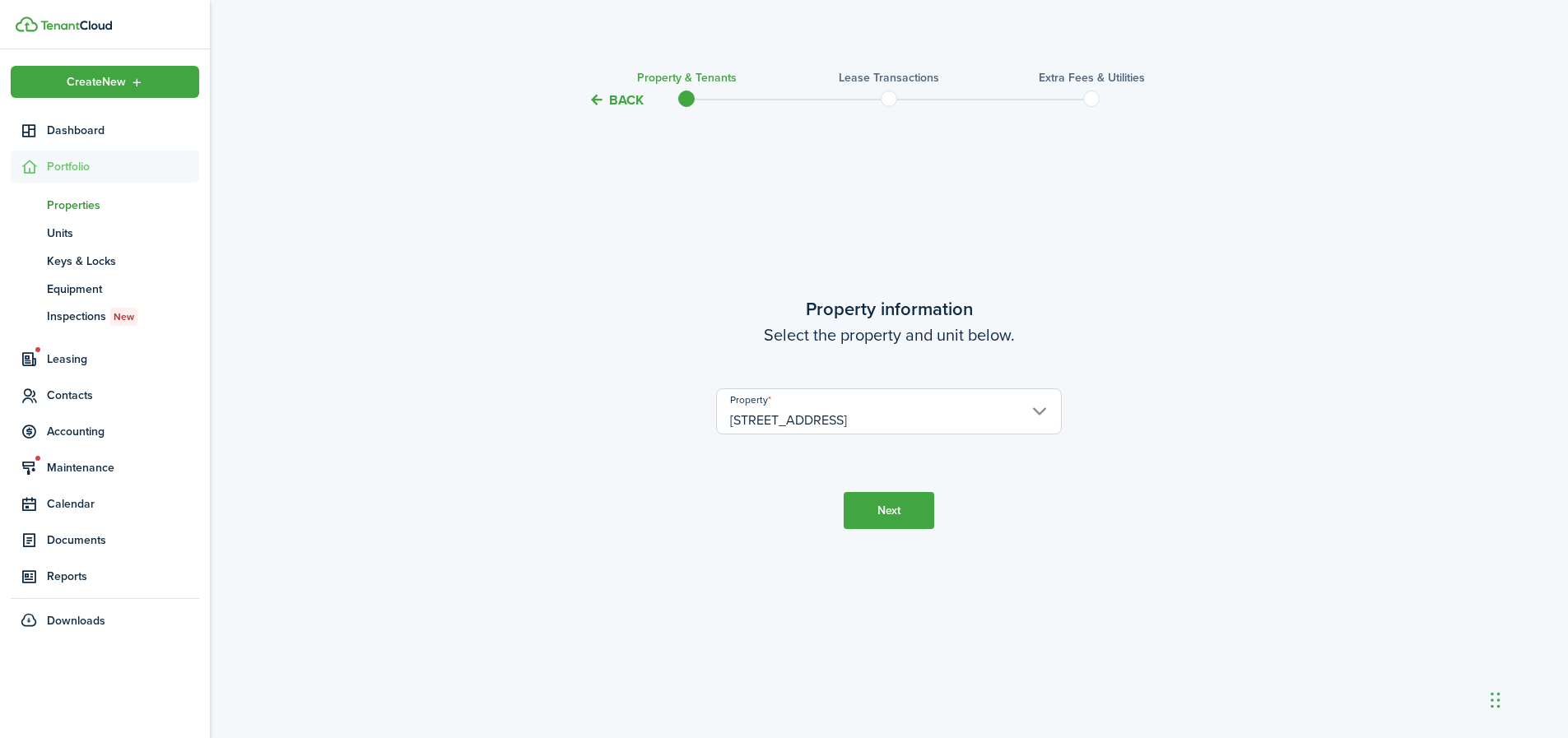
click at [906, 508] on button "Next" at bounding box center [889, 511] width 91 height 37
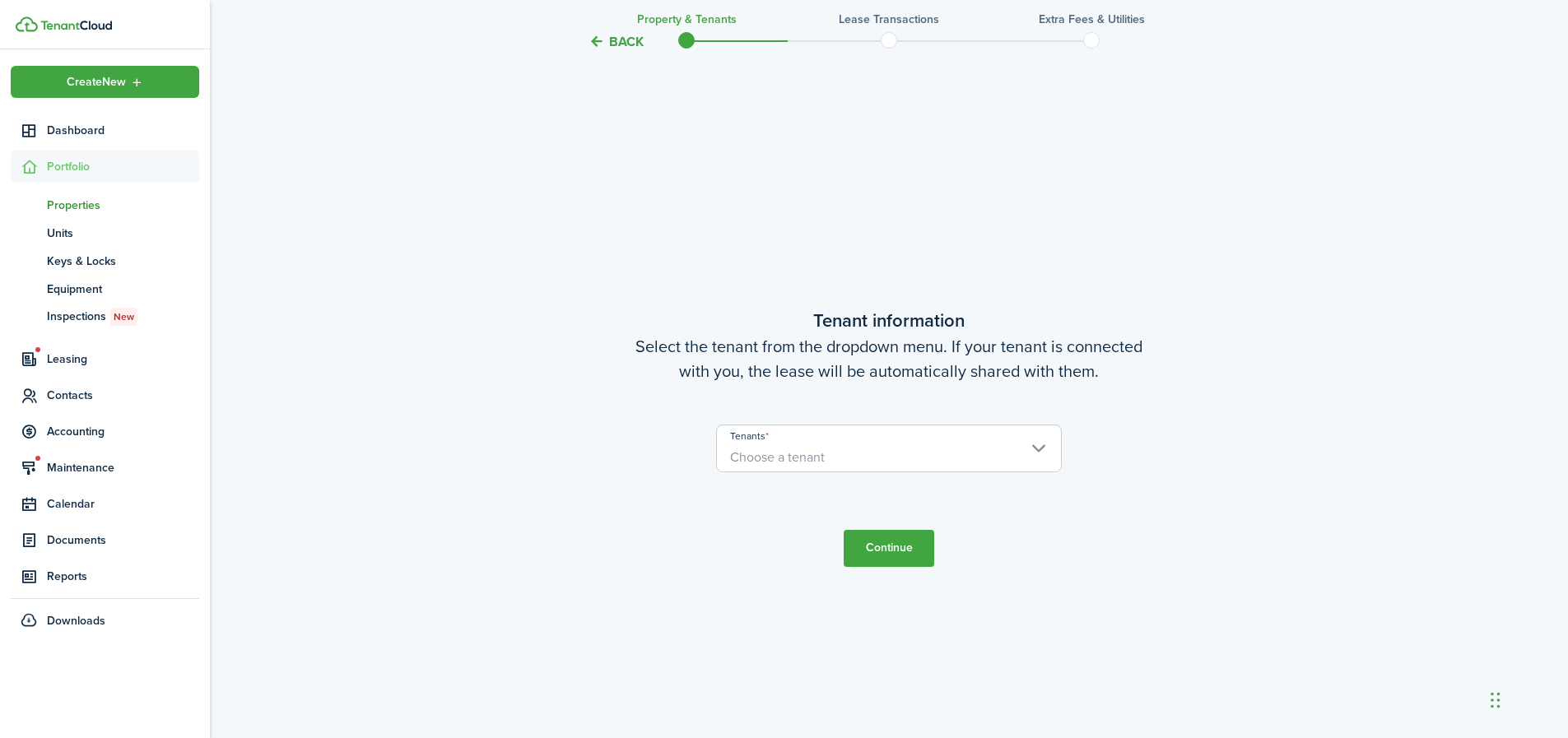
scroll to position [628, 0]
click at [892, 464] on span "Choose a tenant" at bounding box center [889, 455] width 344 height 28
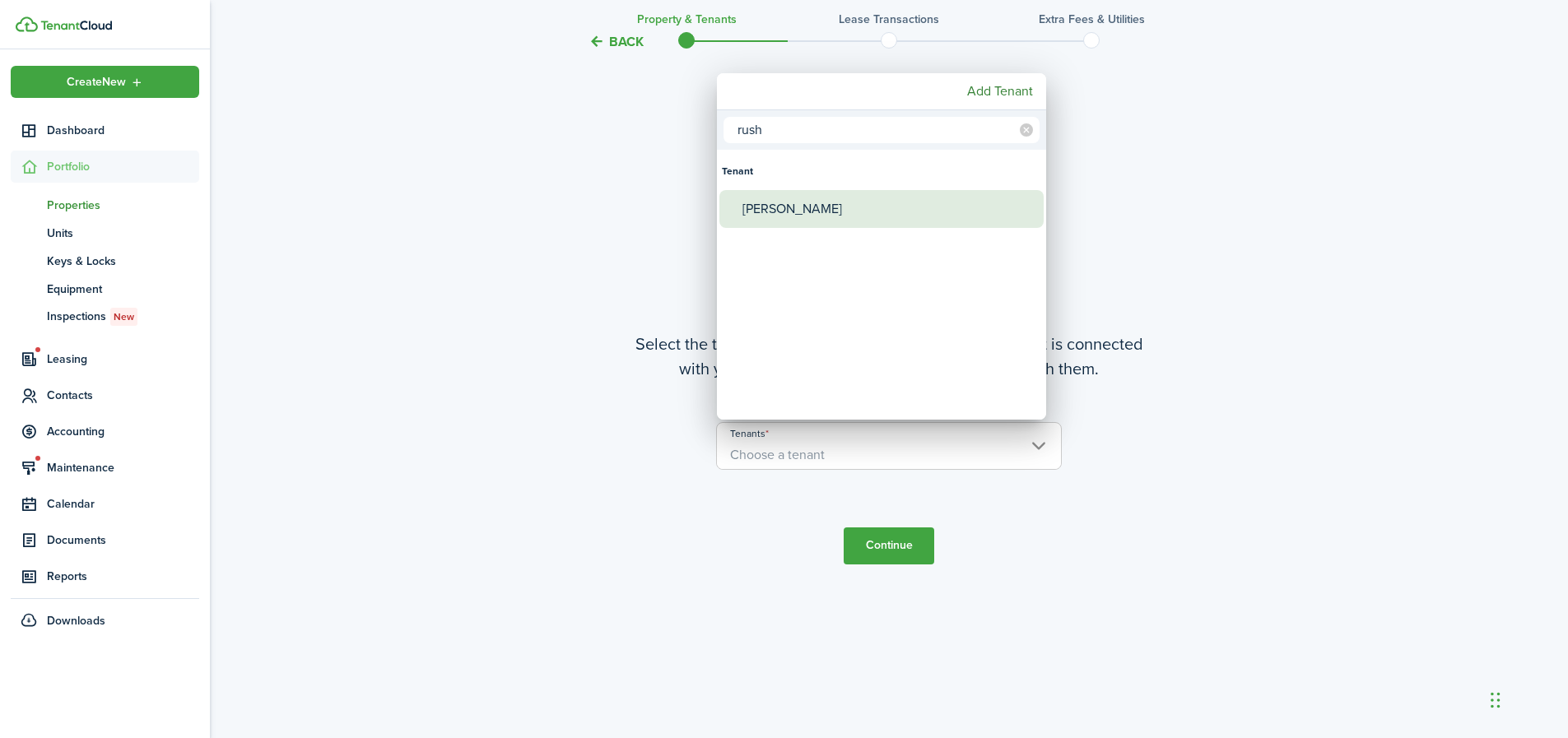
type input "rush"
click at [843, 208] on div "[PERSON_NAME]" at bounding box center [888, 209] width 291 height 38
type input "[PERSON_NAME]"
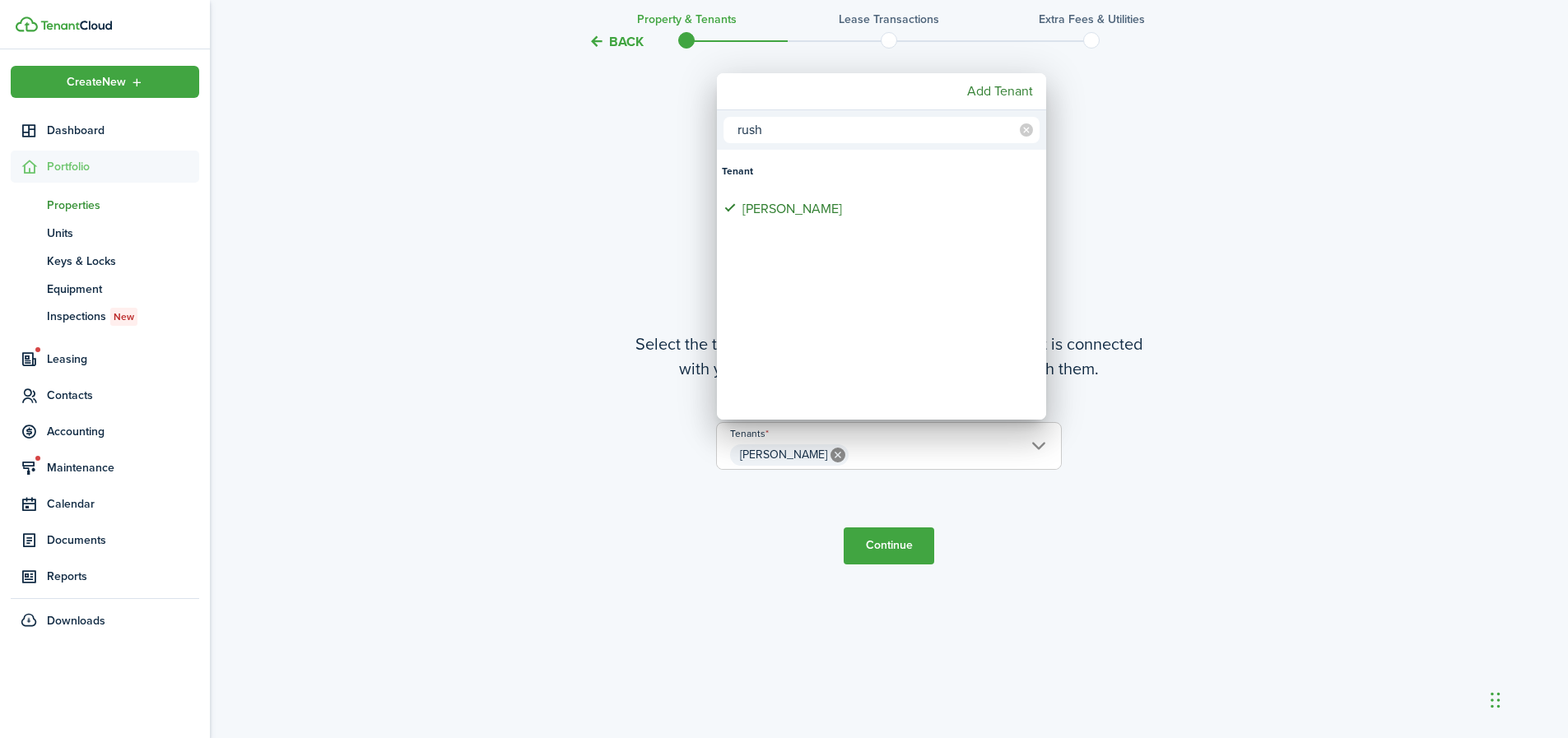
click at [902, 544] on div at bounding box center [784, 369] width 1832 height 1002
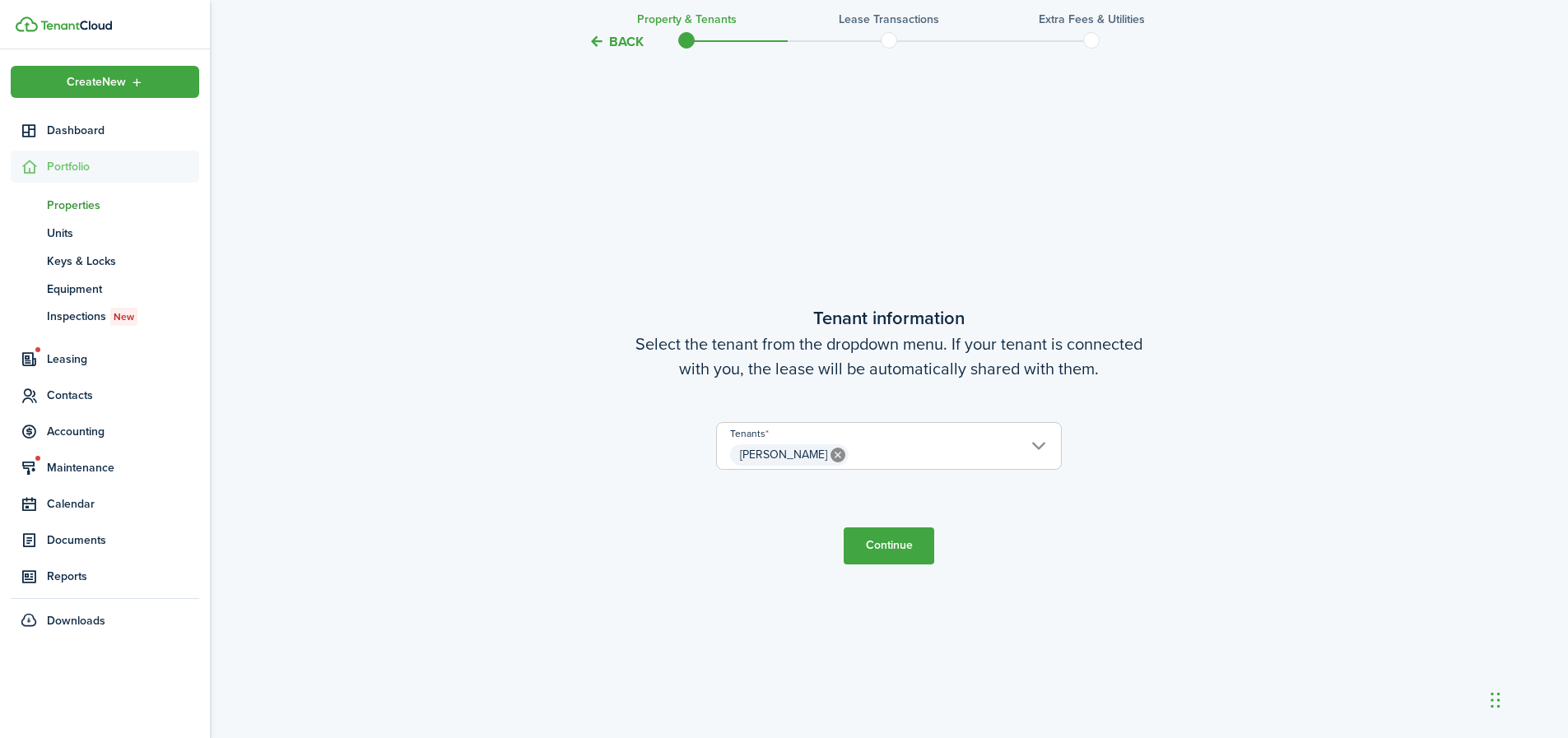
click at [611, 43] on button "Back" at bounding box center [616, 42] width 55 height 17
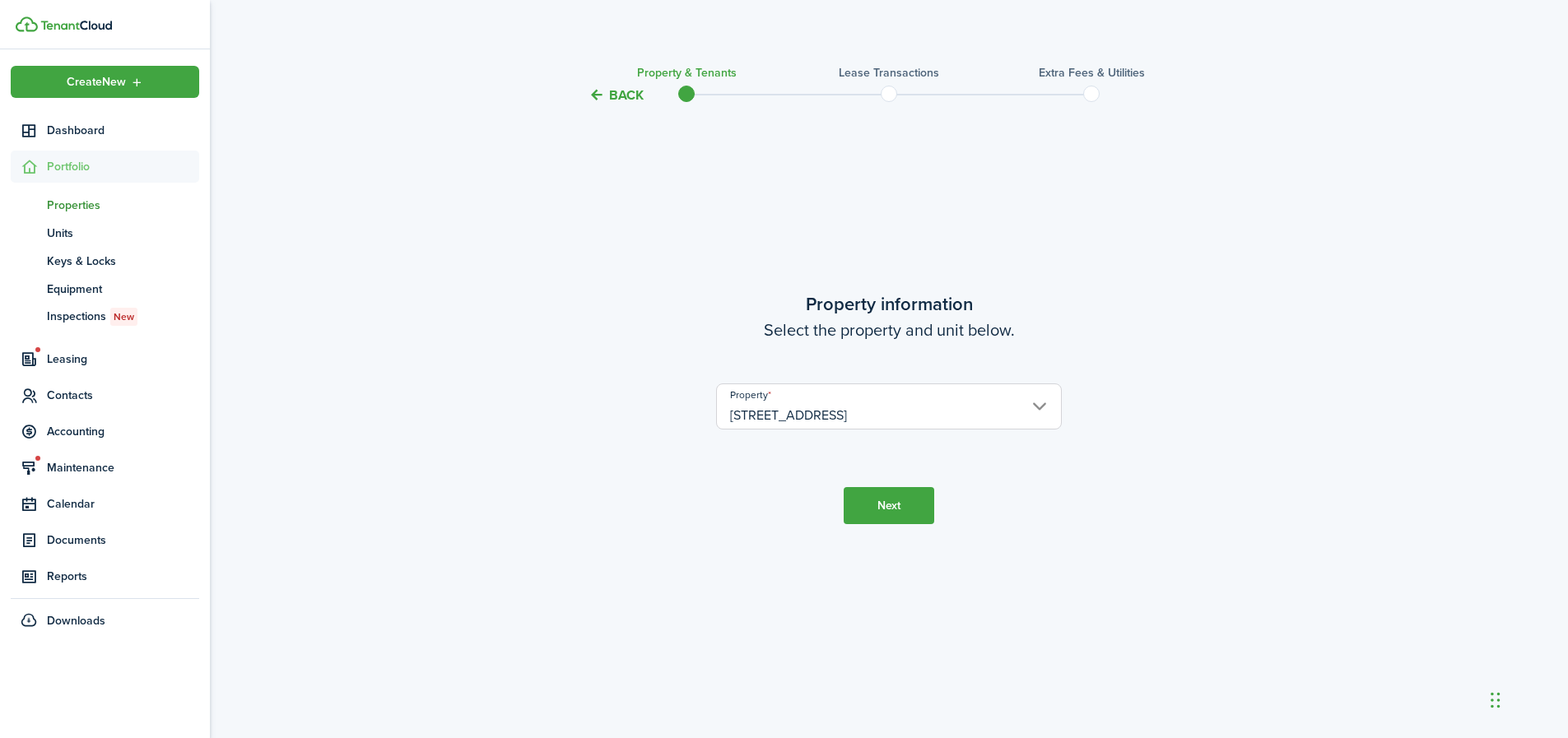
scroll to position [0, 0]
click at [612, 100] on button "Back" at bounding box center [616, 100] width 55 height 17
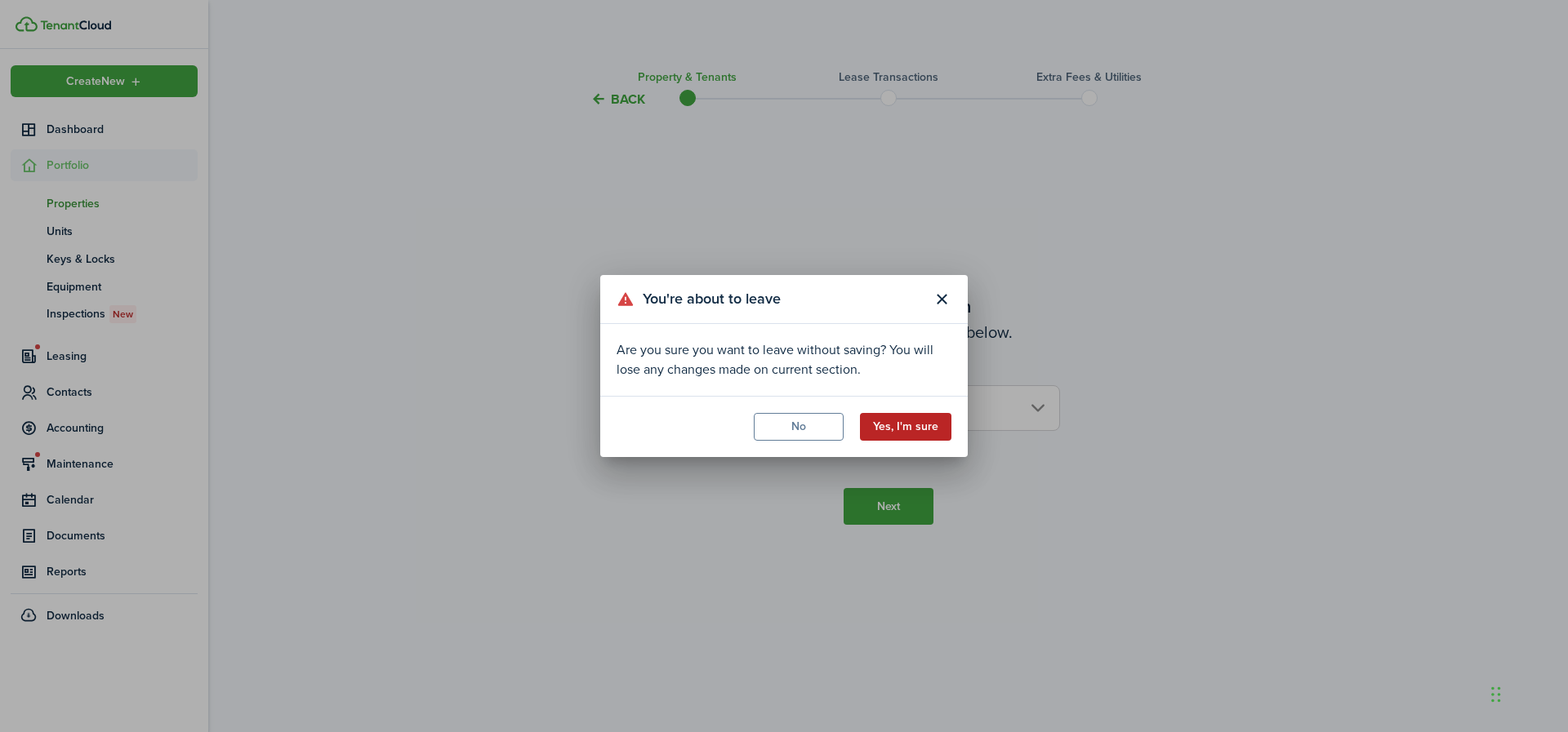
click at [920, 436] on button "Yes, I'm sure" at bounding box center [905, 427] width 91 height 28
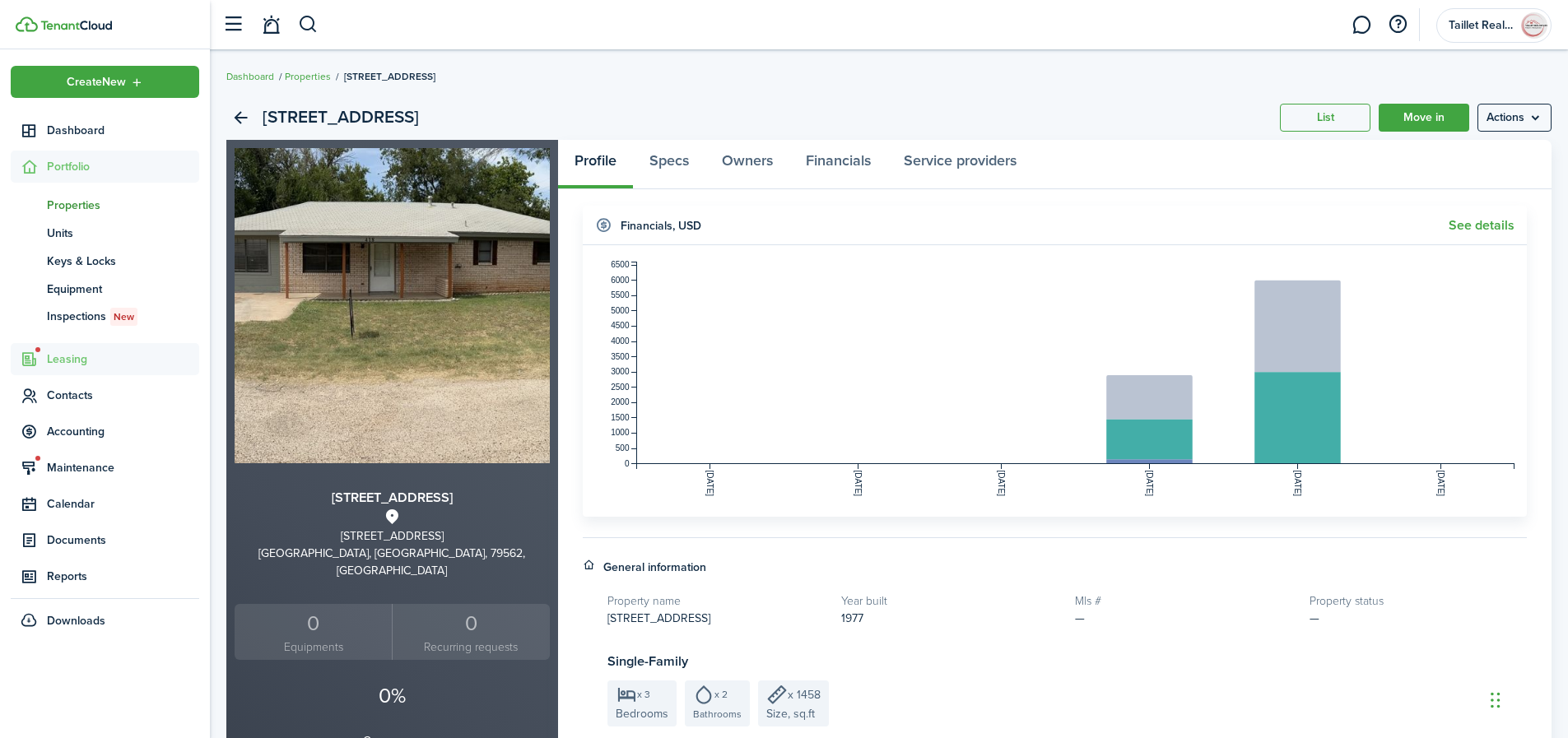
click at [74, 361] on span "Leasing" at bounding box center [123, 360] width 152 height 17
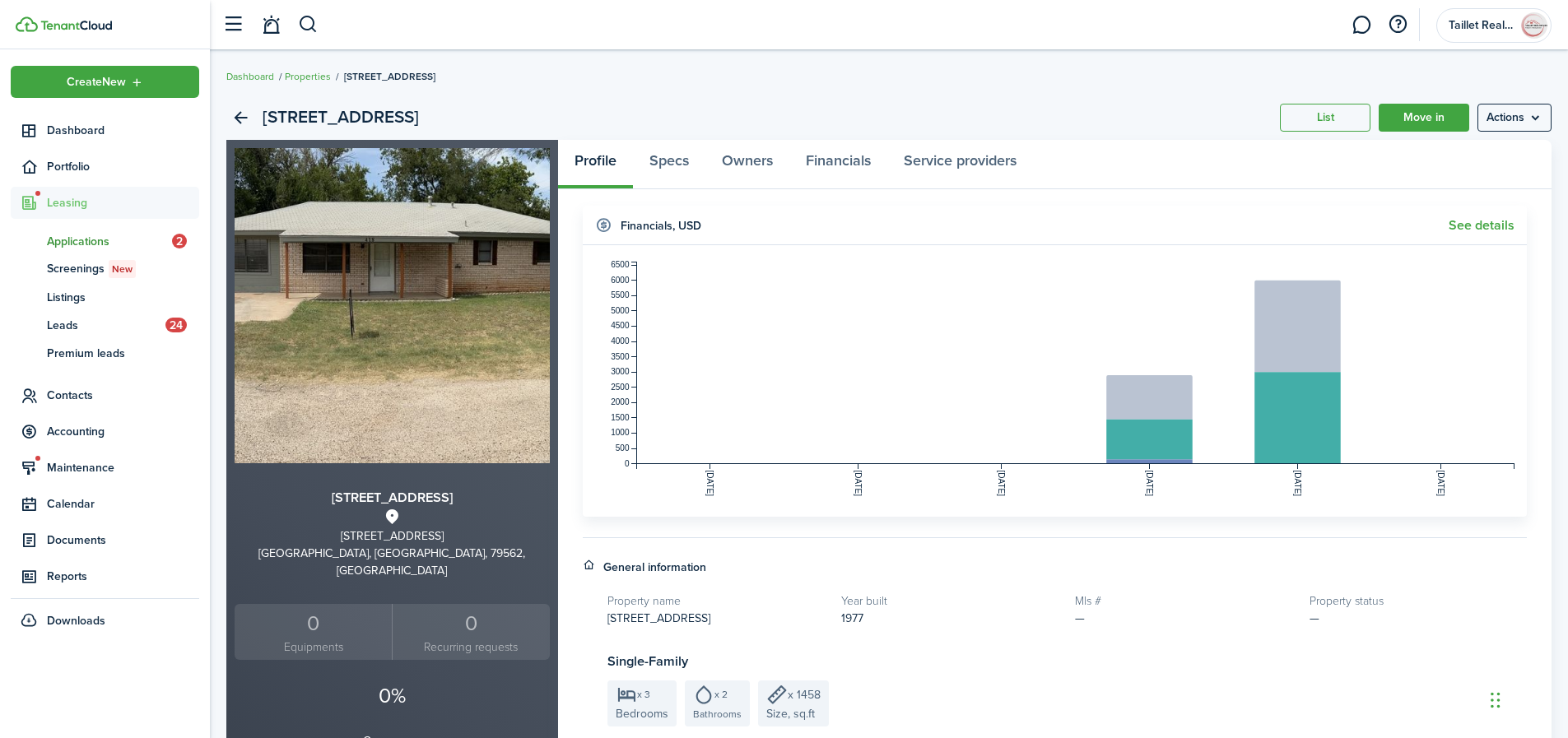
click at [83, 243] on span "Applications" at bounding box center [109, 242] width 125 height 17
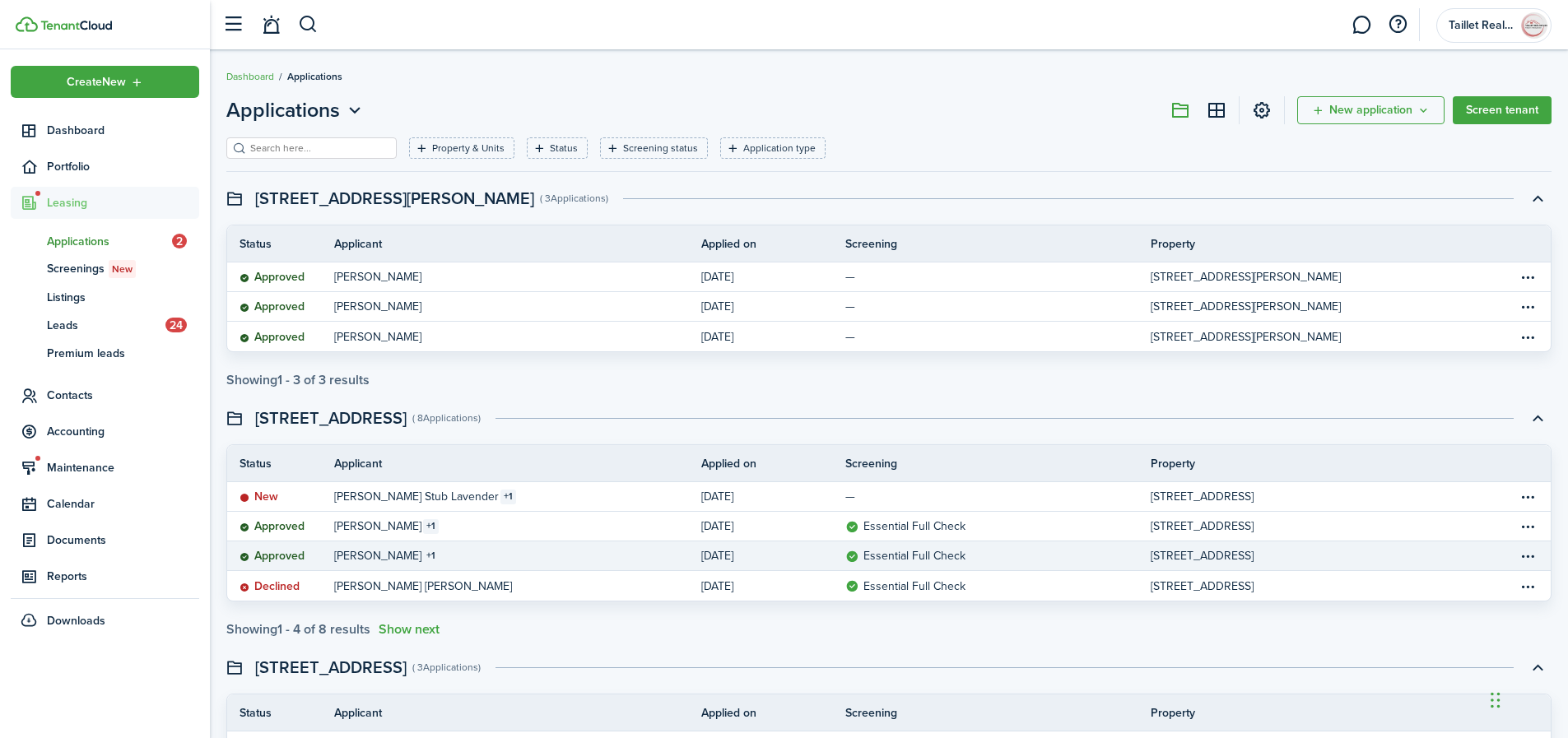
click at [511, 567] on link "[PERSON_NAME] 1" at bounding box center [518, 556] width 368 height 29
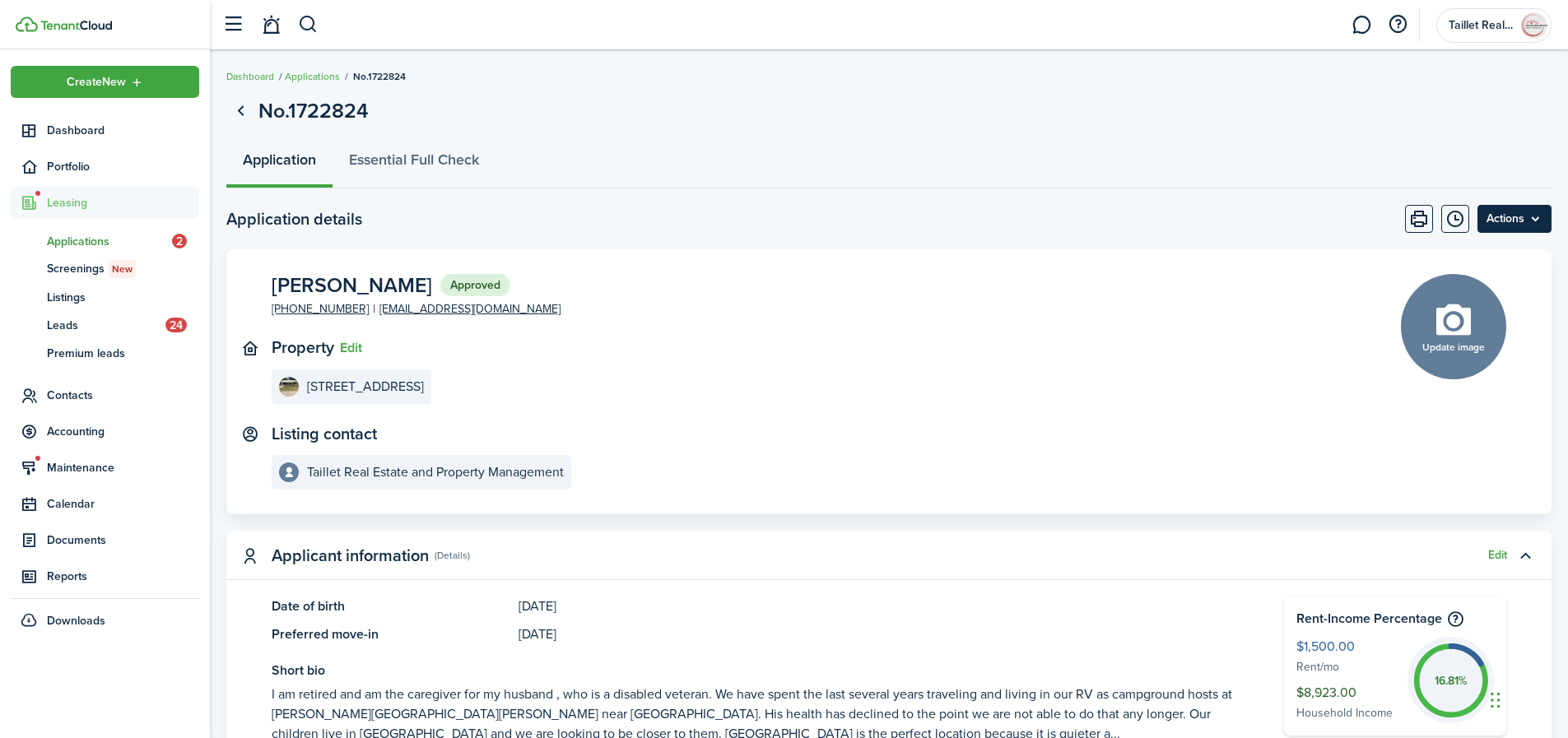
click at [1536, 218] on menu-btn "Actions" at bounding box center [1515, 219] width 74 height 28
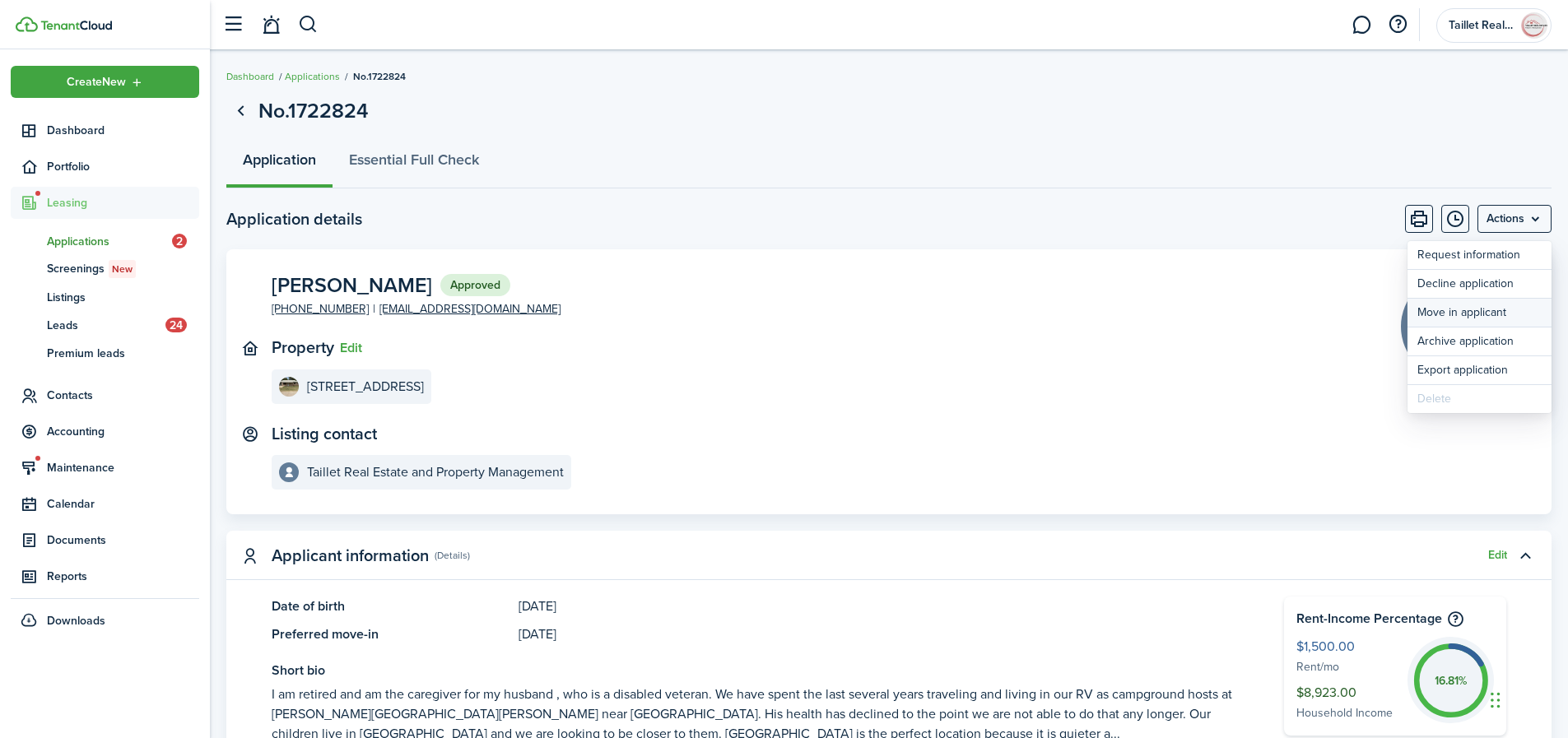
click at [1512, 311] on button "Move in applicant" at bounding box center [1479, 312] width 144 height 28
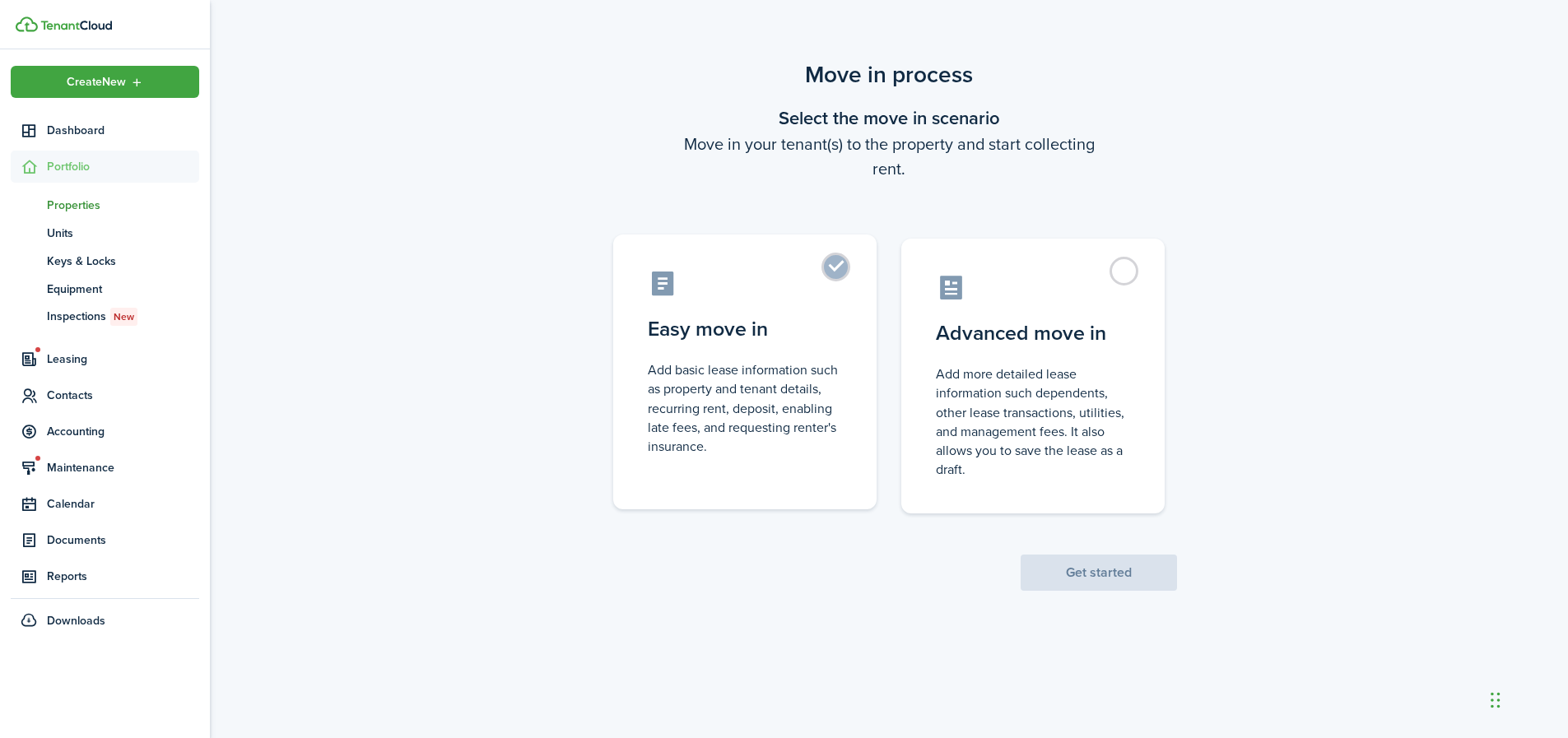
click at [830, 318] on control-radio-card-title "Easy move in" at bounding box center [745, 329] width 194 height 30
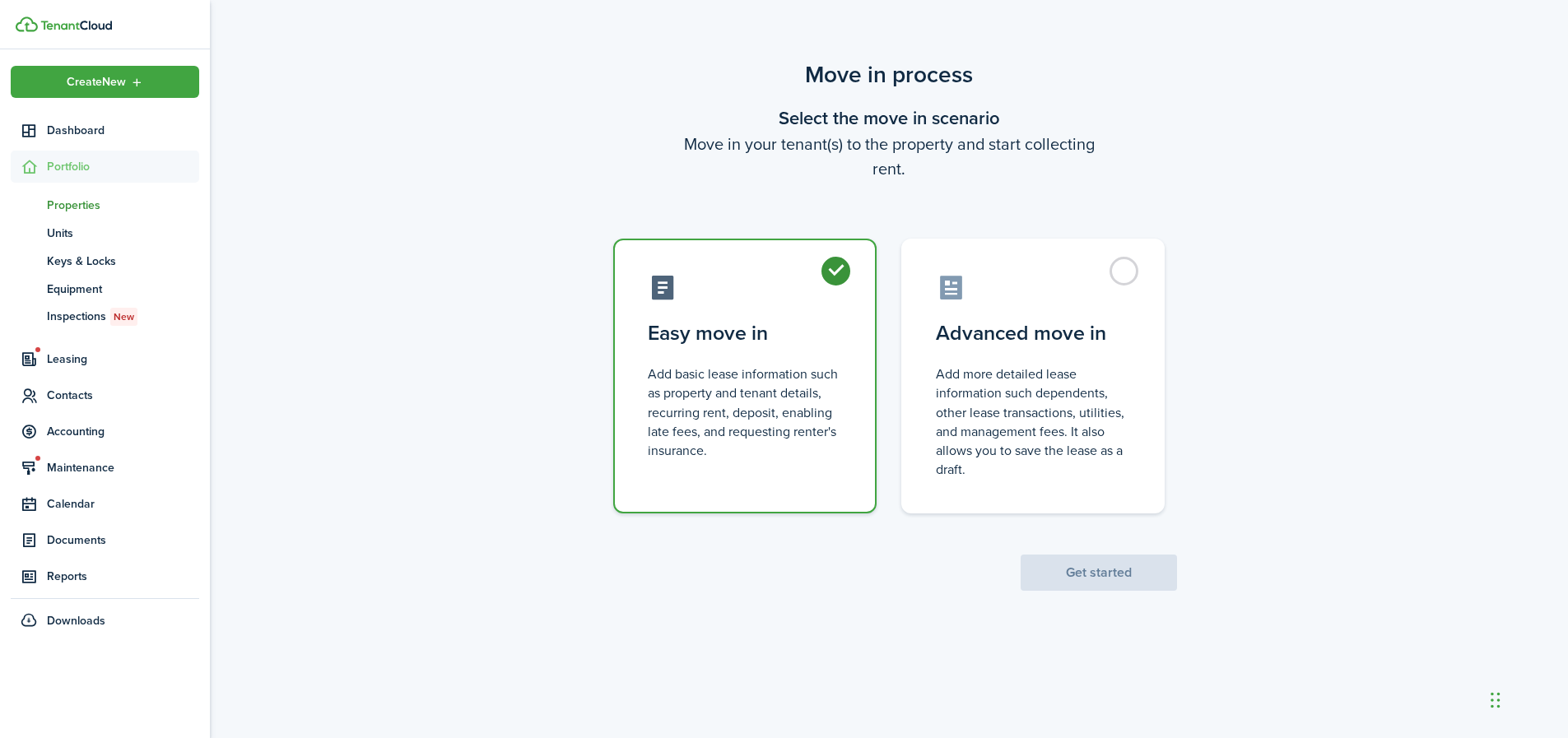
radio input "true"
click at [1109, 563] on button "Get started" at bounding box center [1099, 573] width 157 height 36
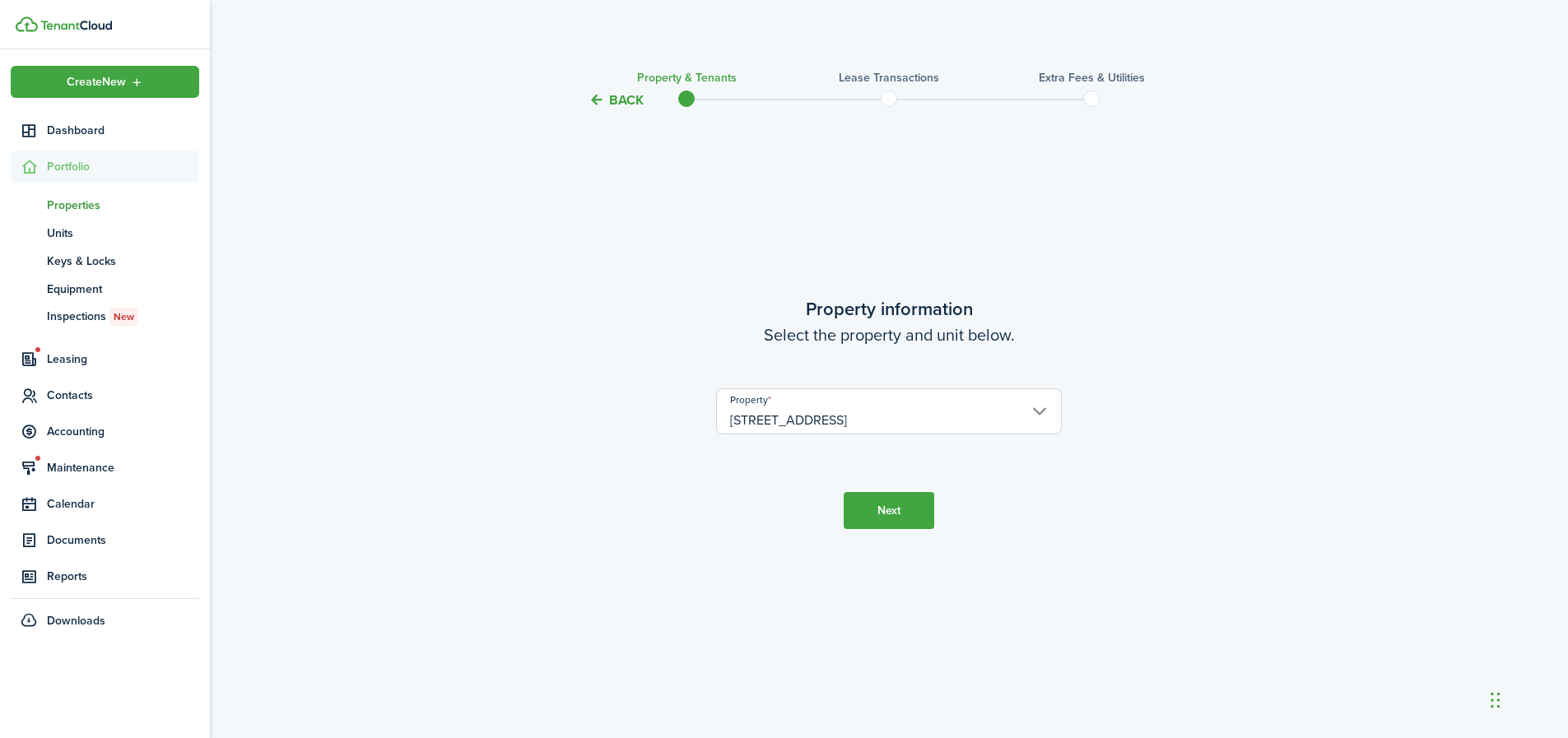
click at [892, 528] on button "Next" at bounding box center [889, 511] width 91 height 37
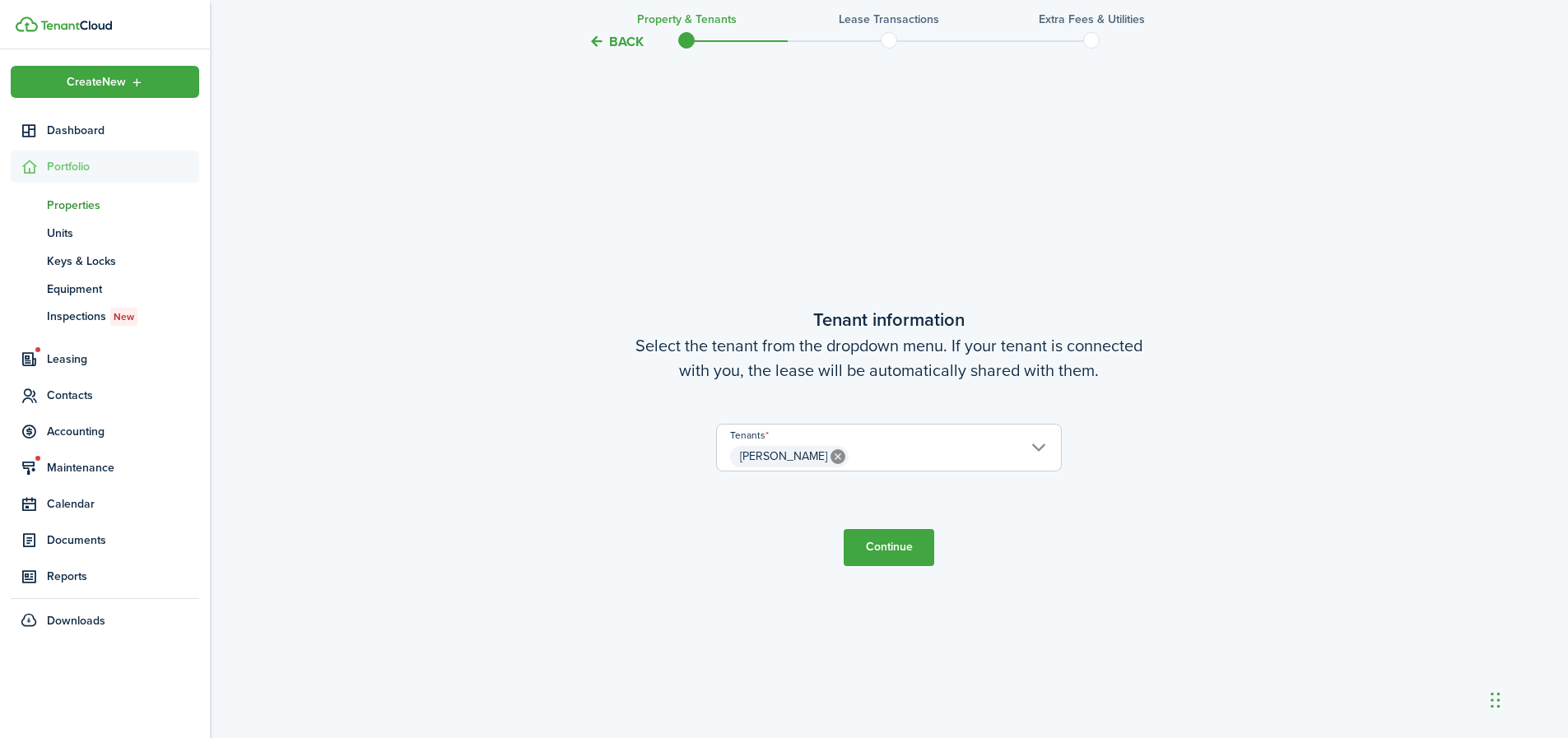
scroll to position [628, 0]
click at [890, 456] on span "[PERSON_NAME]" at bounding box center [889, 455] width 344 height 28
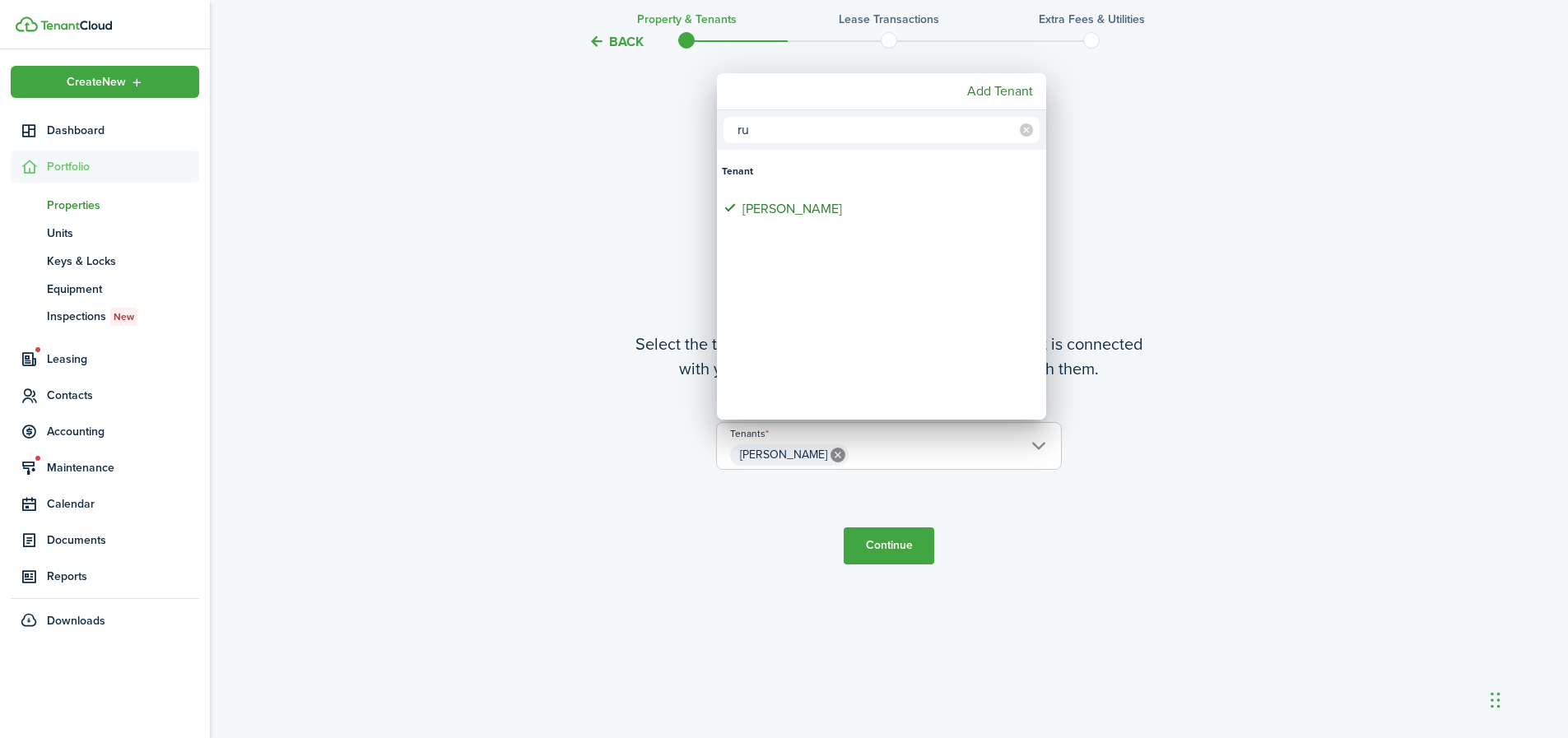
type input "r"
type input "w"
click at [644, 534] on div at bounding box center [784, 369] width 1832 height 1002
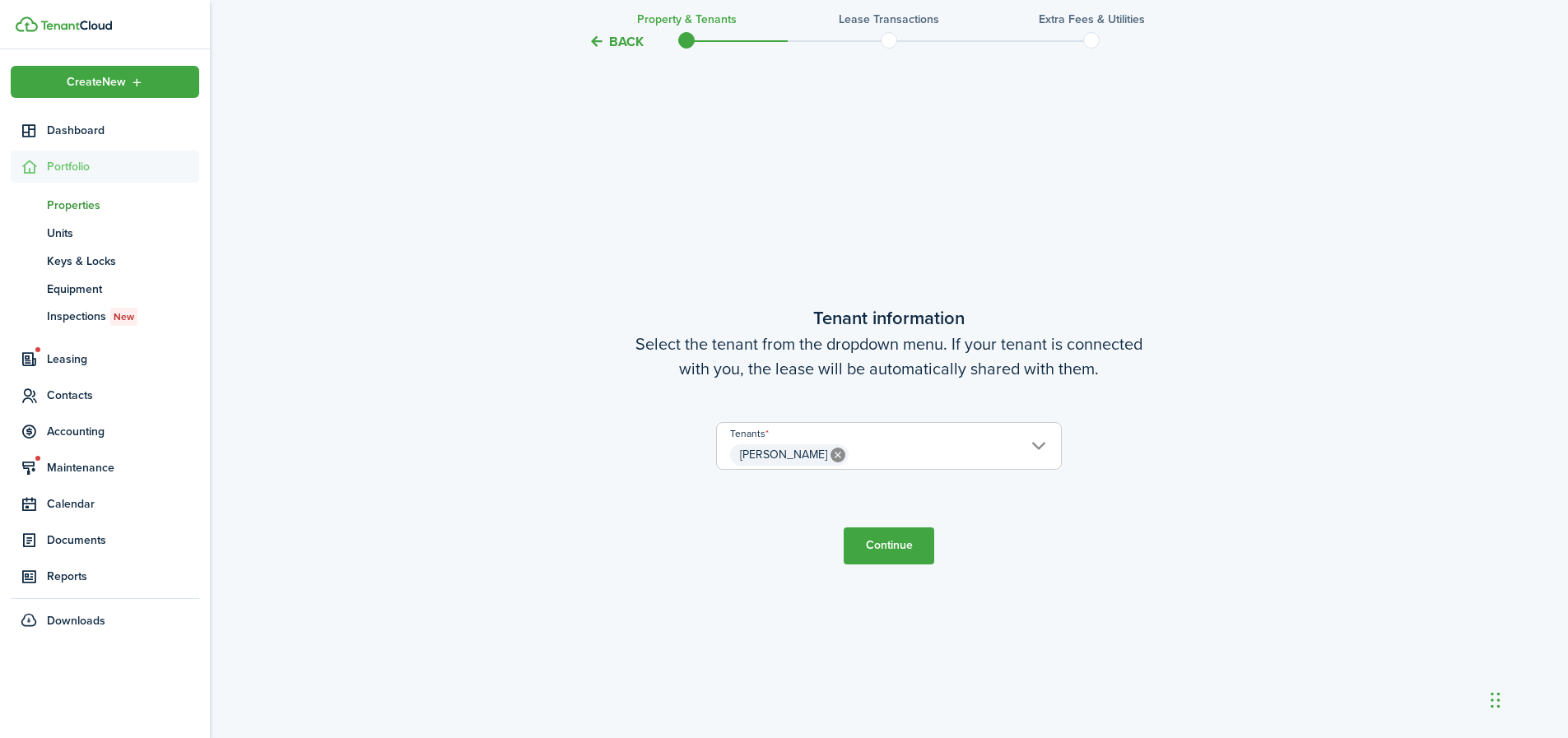
click at [882, 561] on button "Continue" at bounding box center [889, 546] width 91 height 37
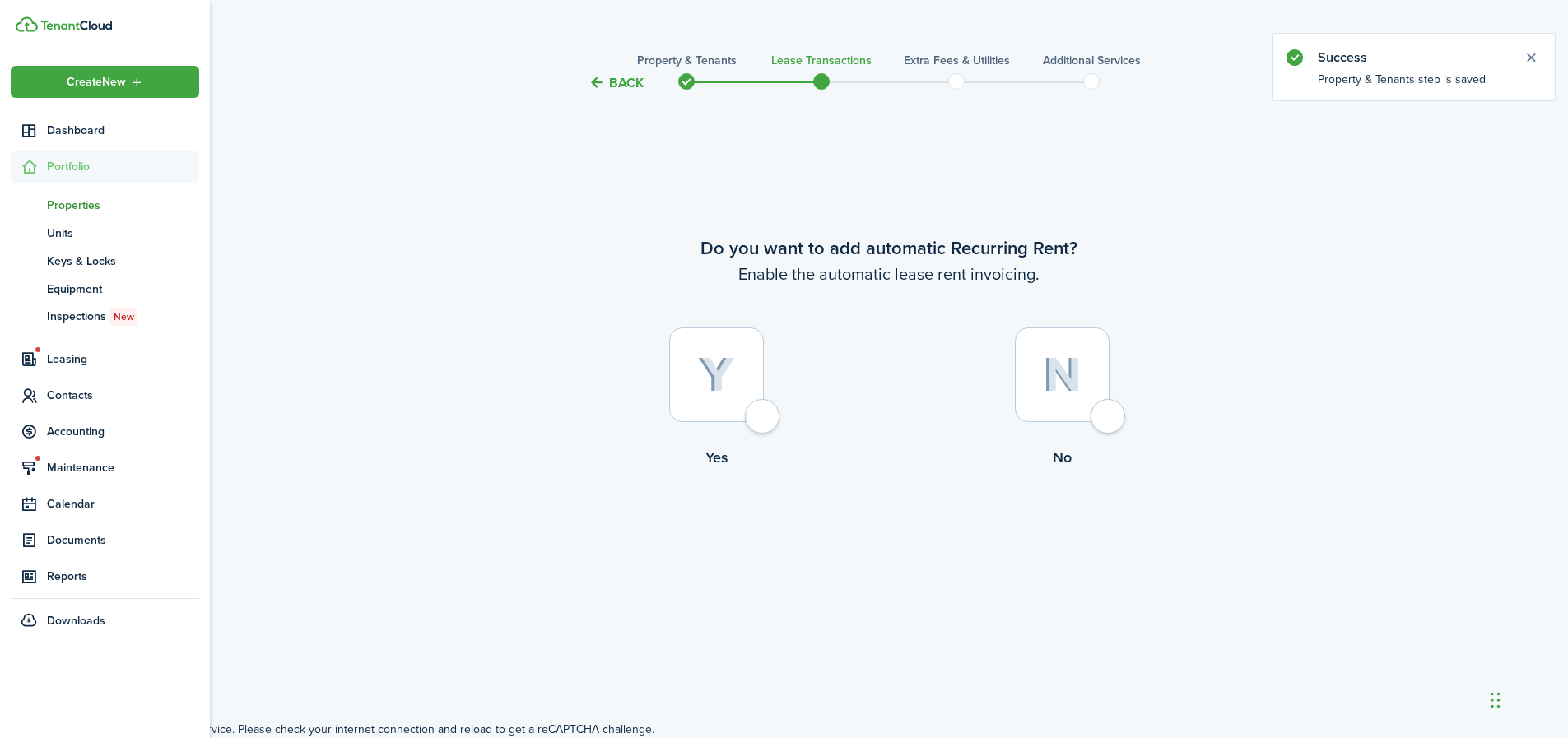
click at [764, 404] on div at bounding box center [717, 375] width 95 height 95
radio input "true"
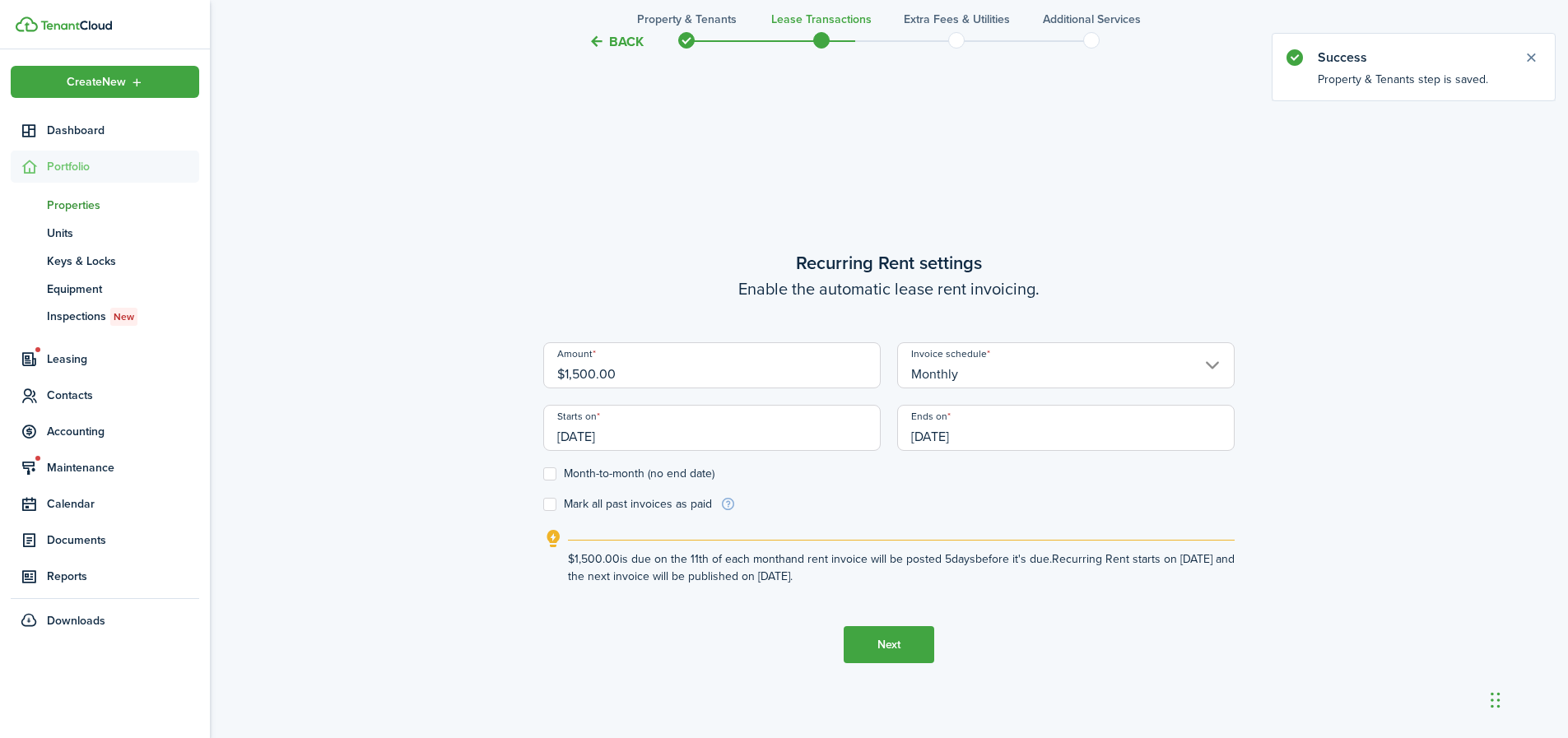
scroll to position [628, 0]
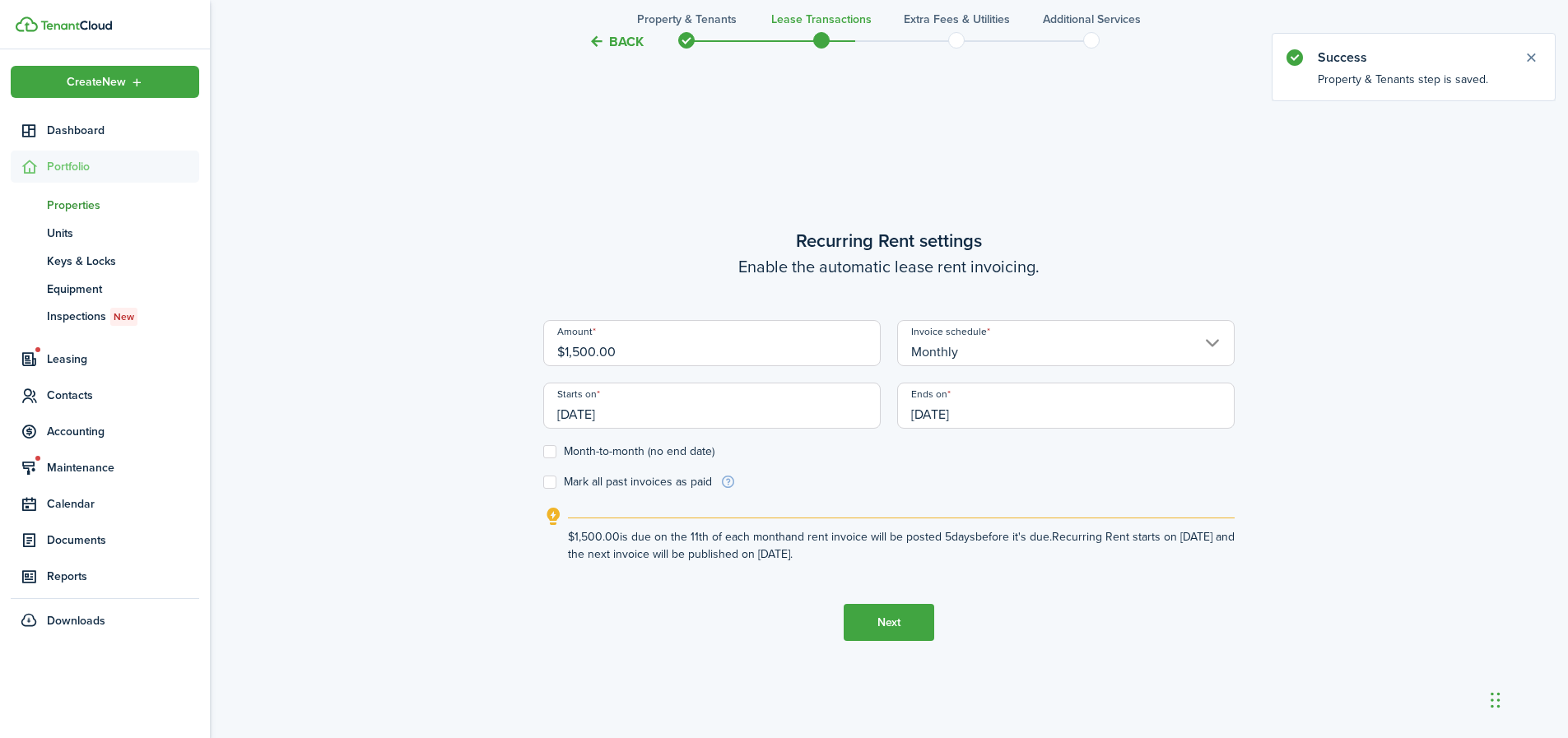
drag, startPoint x: 629, startPoint y: 358, endPoint x: 552, endPoint y: 357, distance: 77.0
click at [552, 357] on input "$1,500.00" at bounding box center [712, 343] width 338 height 46
click at [658, 415] on input "[DATE]" at bounding box center [712, 406] width 338 height 46
type input "$1,450.00"
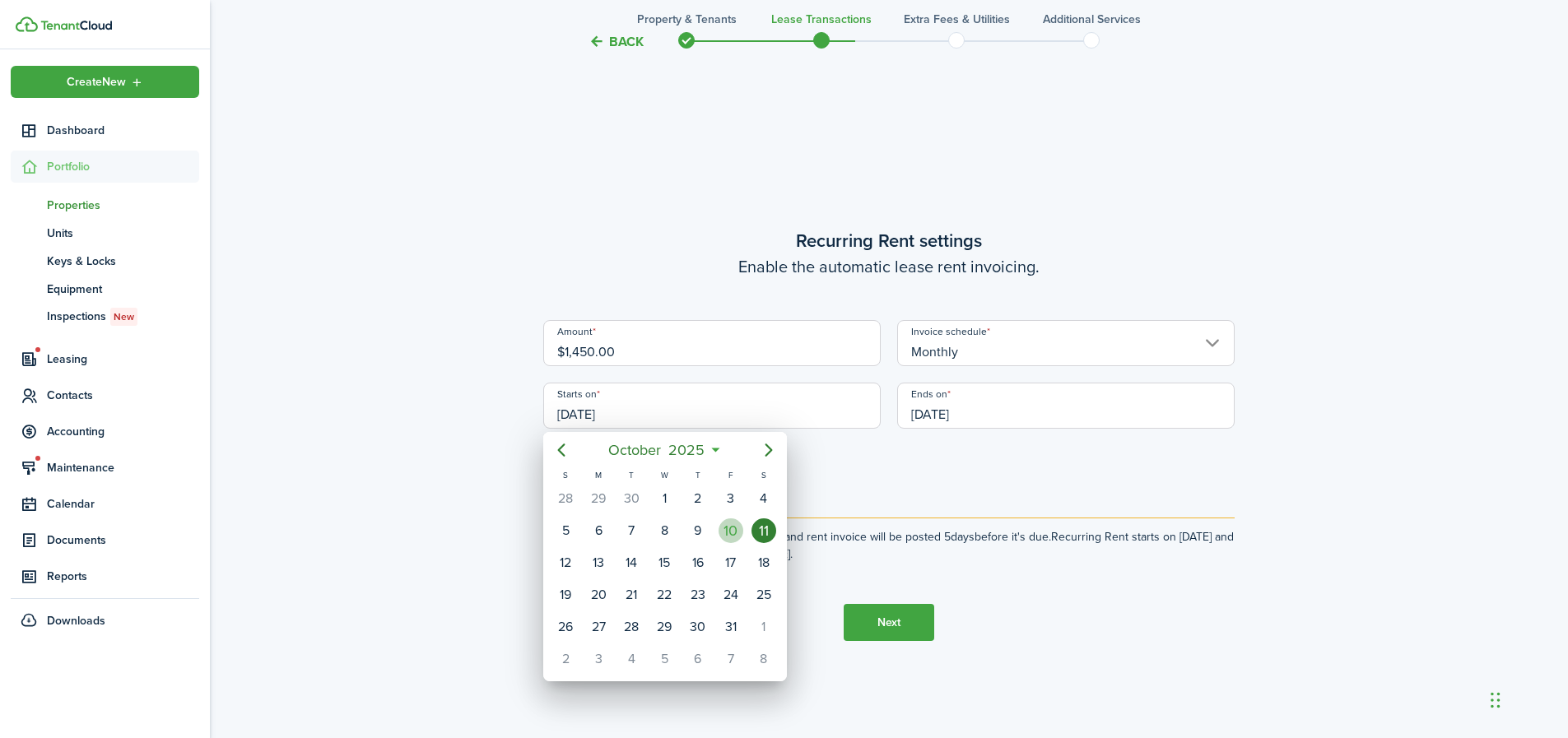
click at [727, 530] on div "10" at bounding box center [731, 531] width 25 height 25
type input "[DATE]"
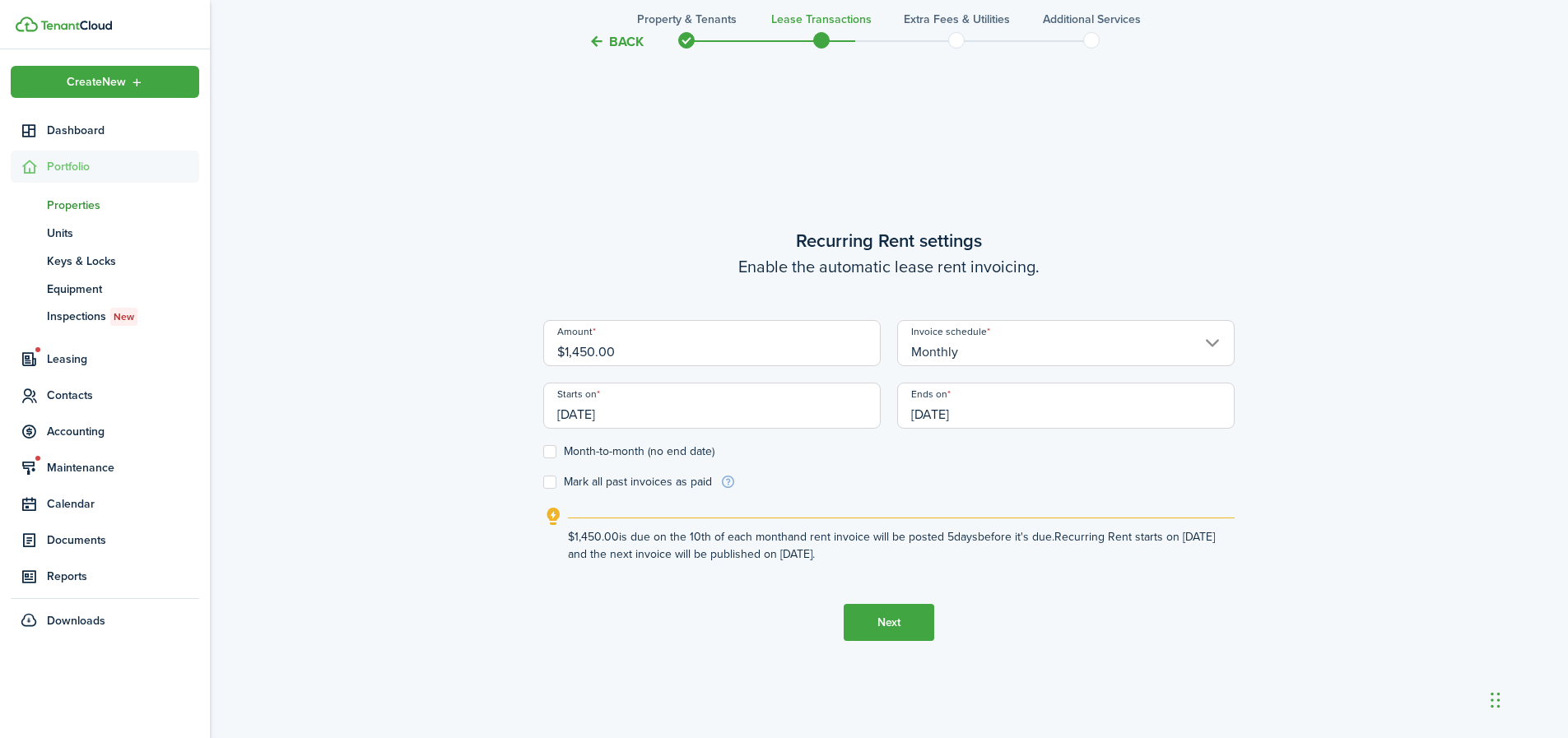
click at [988, 410] on input "[DATE]" at bounding box center [1066, 406] width 338 height 46
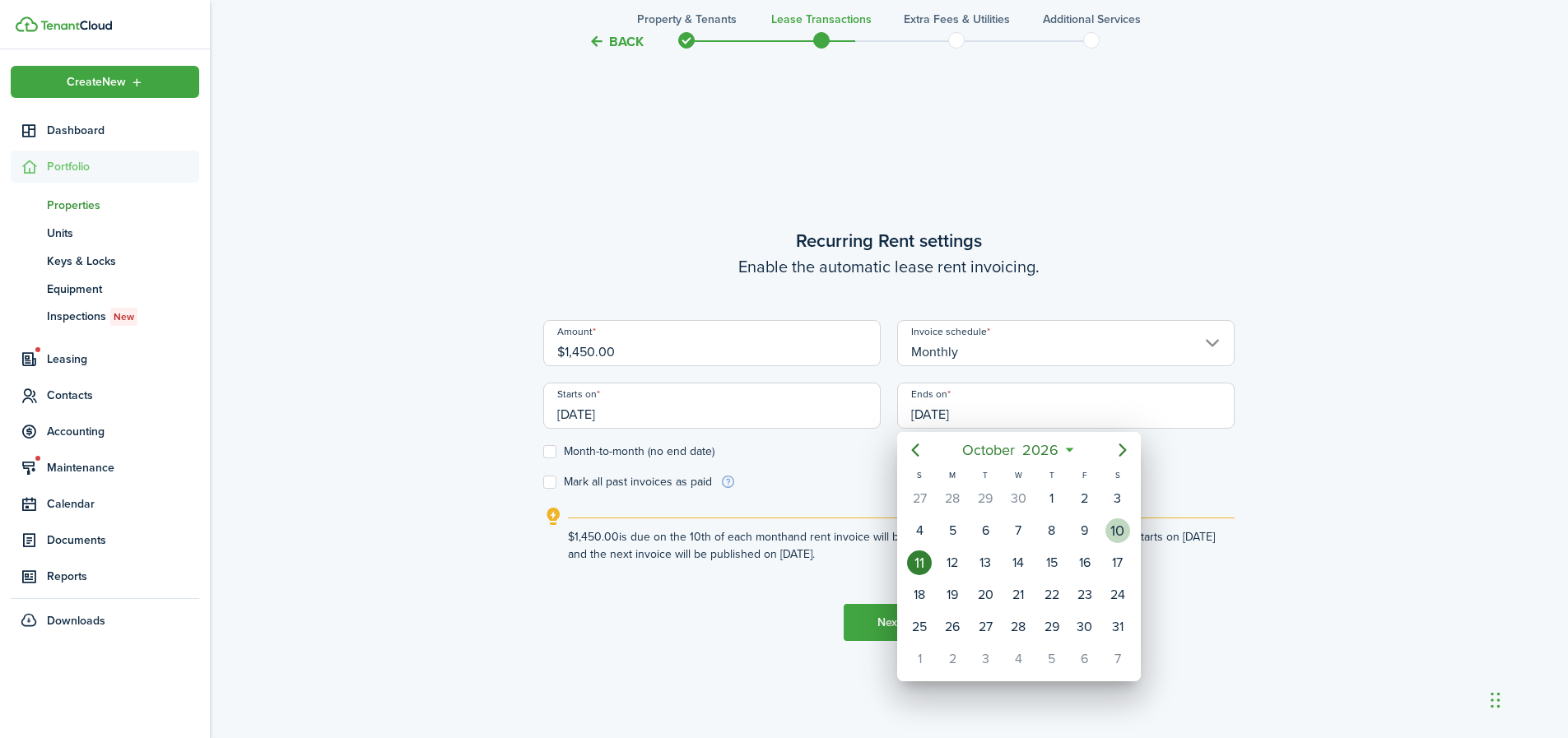
click at [1111, 528] on div "10" at bounding box center [1118, 531] width 25 height 25
type input "[DATE]"
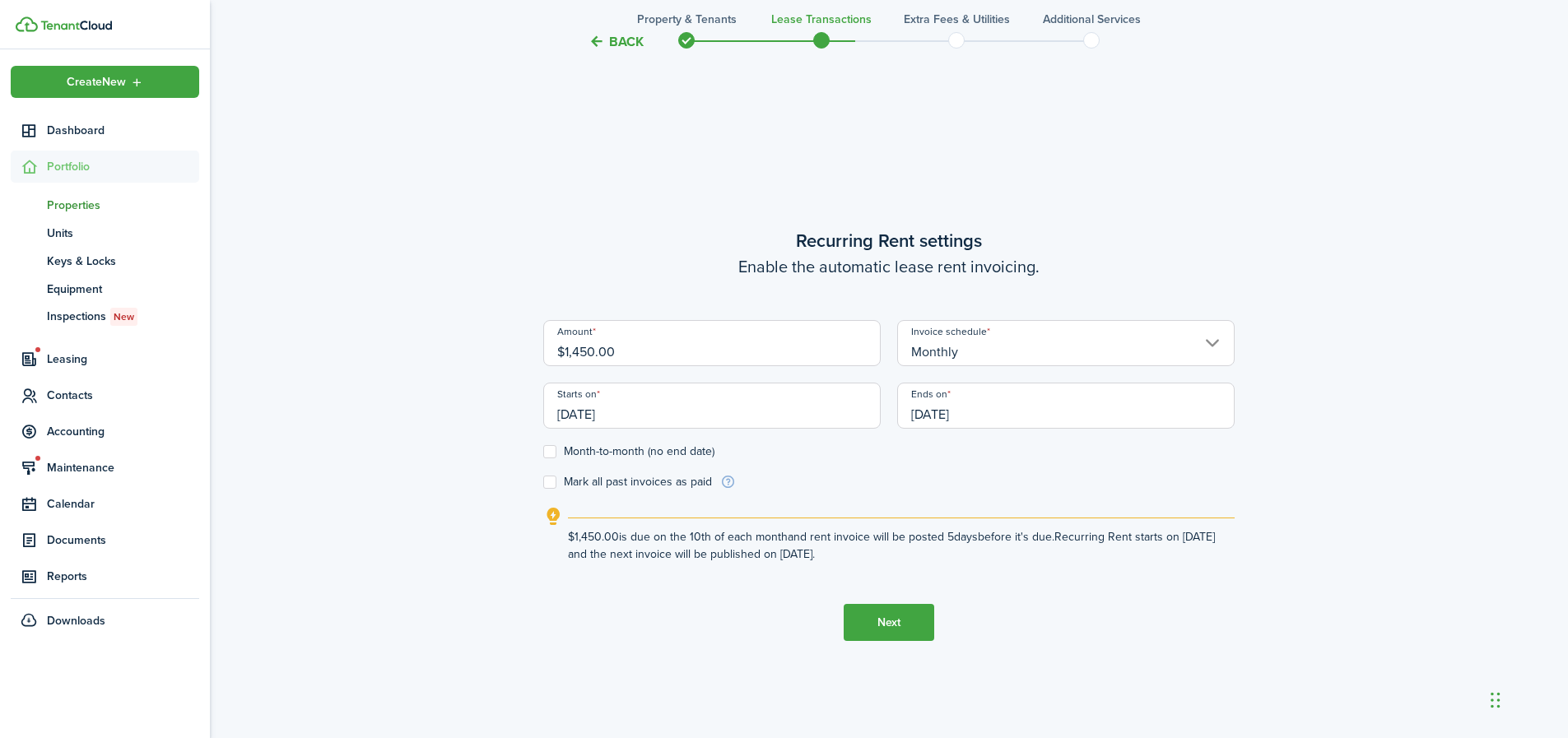
click at [895, 629] on button "Next" at bounding box center [889, 623] width 91 height 37
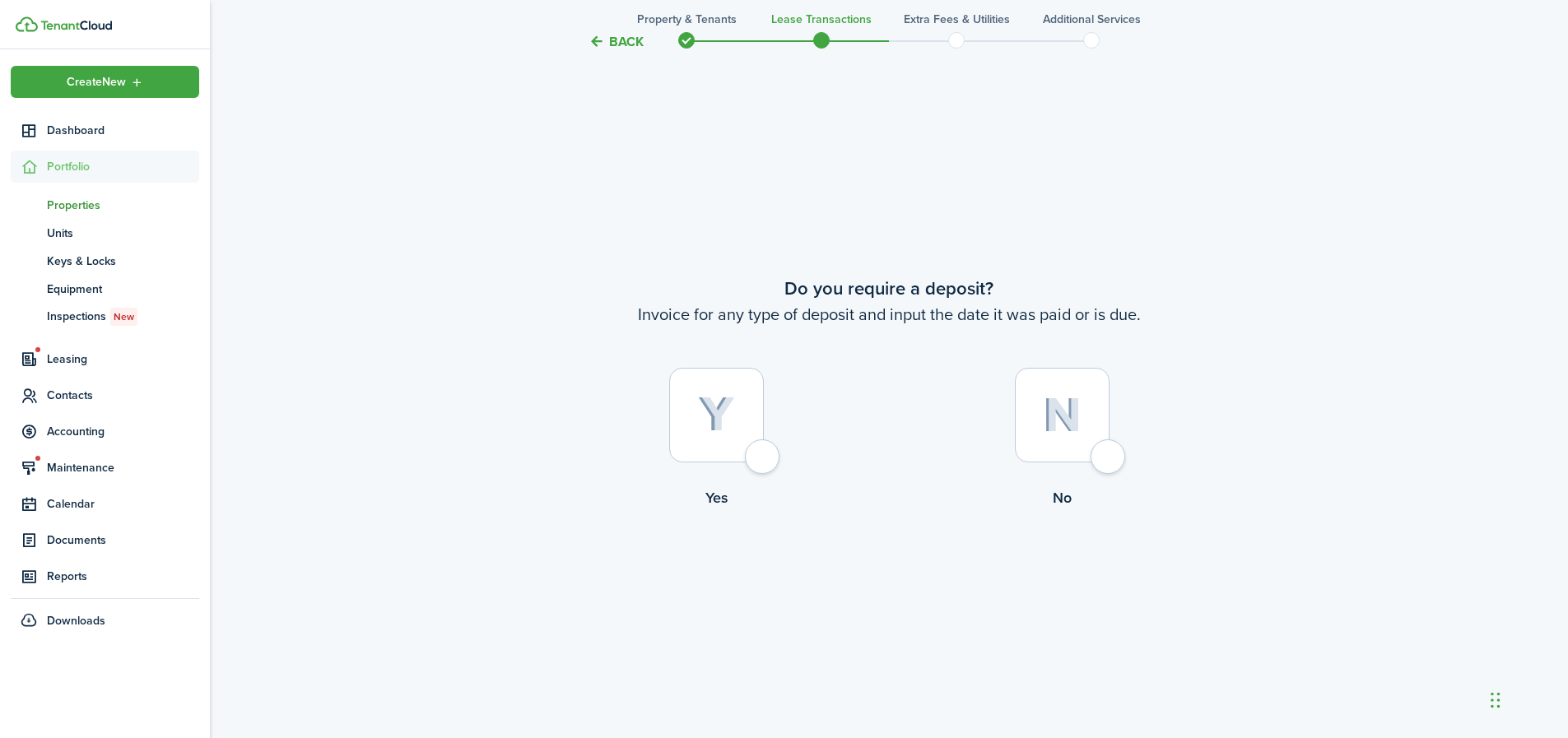
scroll to position [1367, 0]
click at [764, 461] on div at bounding box center [717, 415] width 95 height 95
radio input "true"
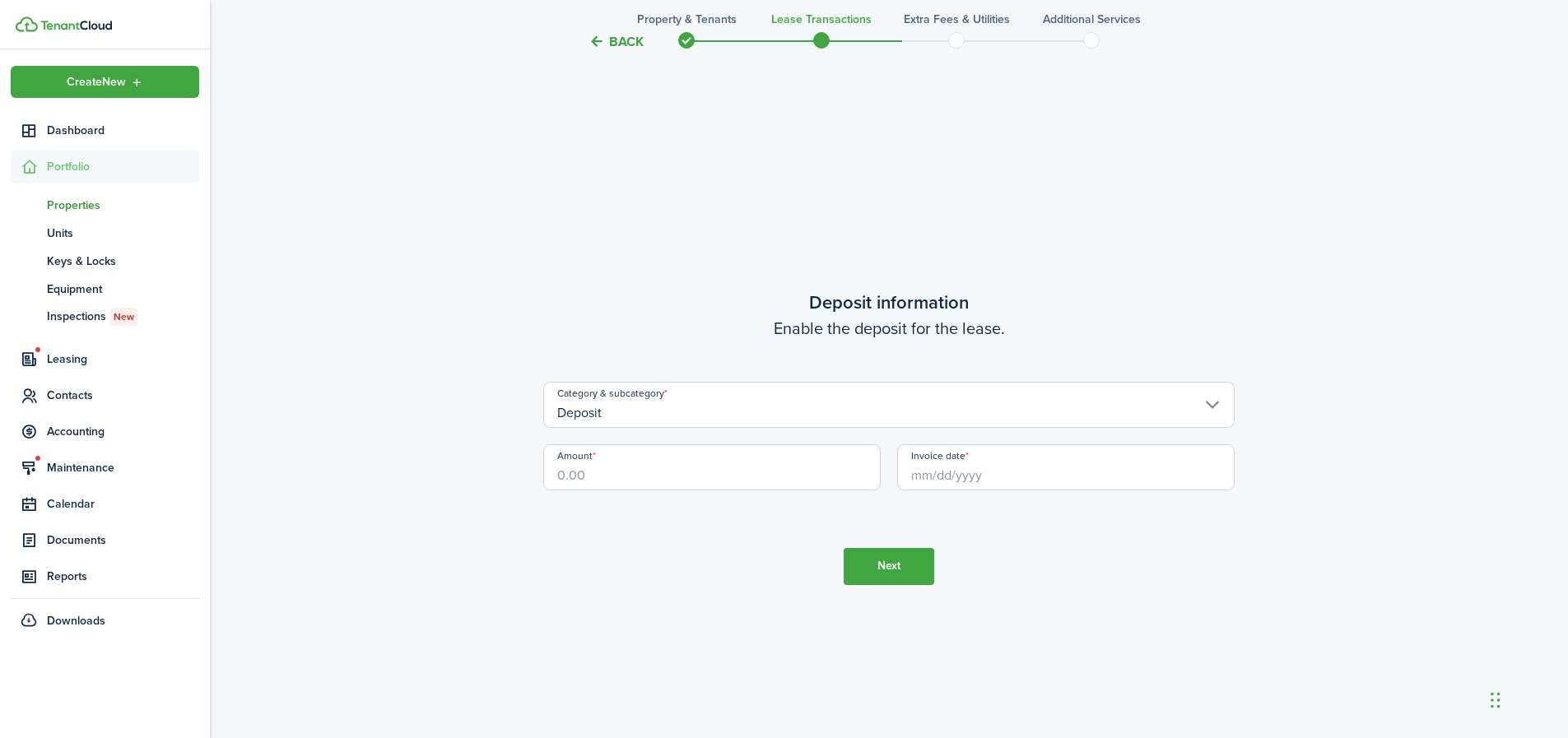
scroll to position [2105, 0]
click at [766, 483] on input "Amount" at bounding box center [712, 465] width 338 height 46
click at [963, 484] on input "Invoice date" at bounding box center [1066, 465] width 338 height 46
type input "$1,450.00"
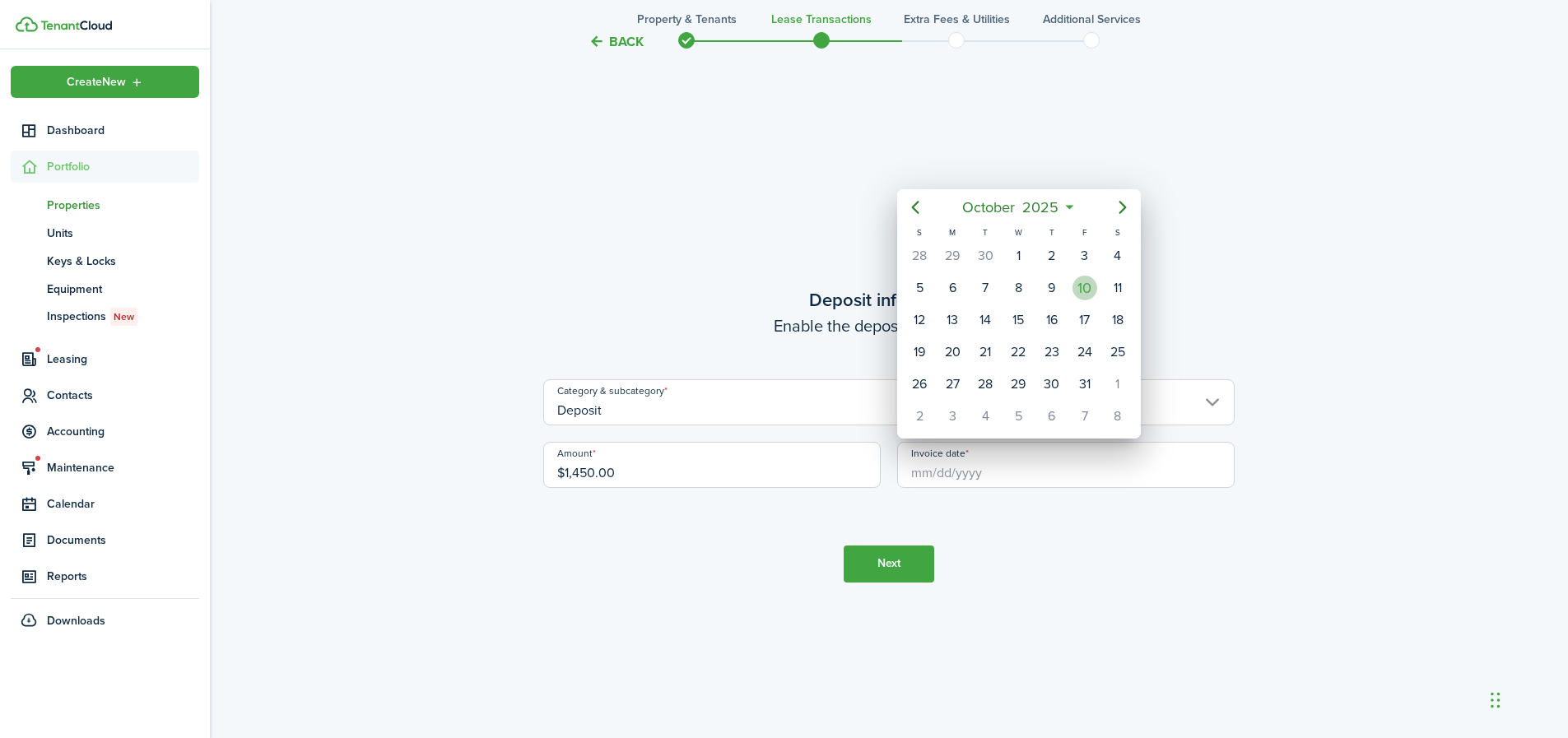
click at [1089, 280] on div "10" at bounding box center [1085, 288] width 25 height 25
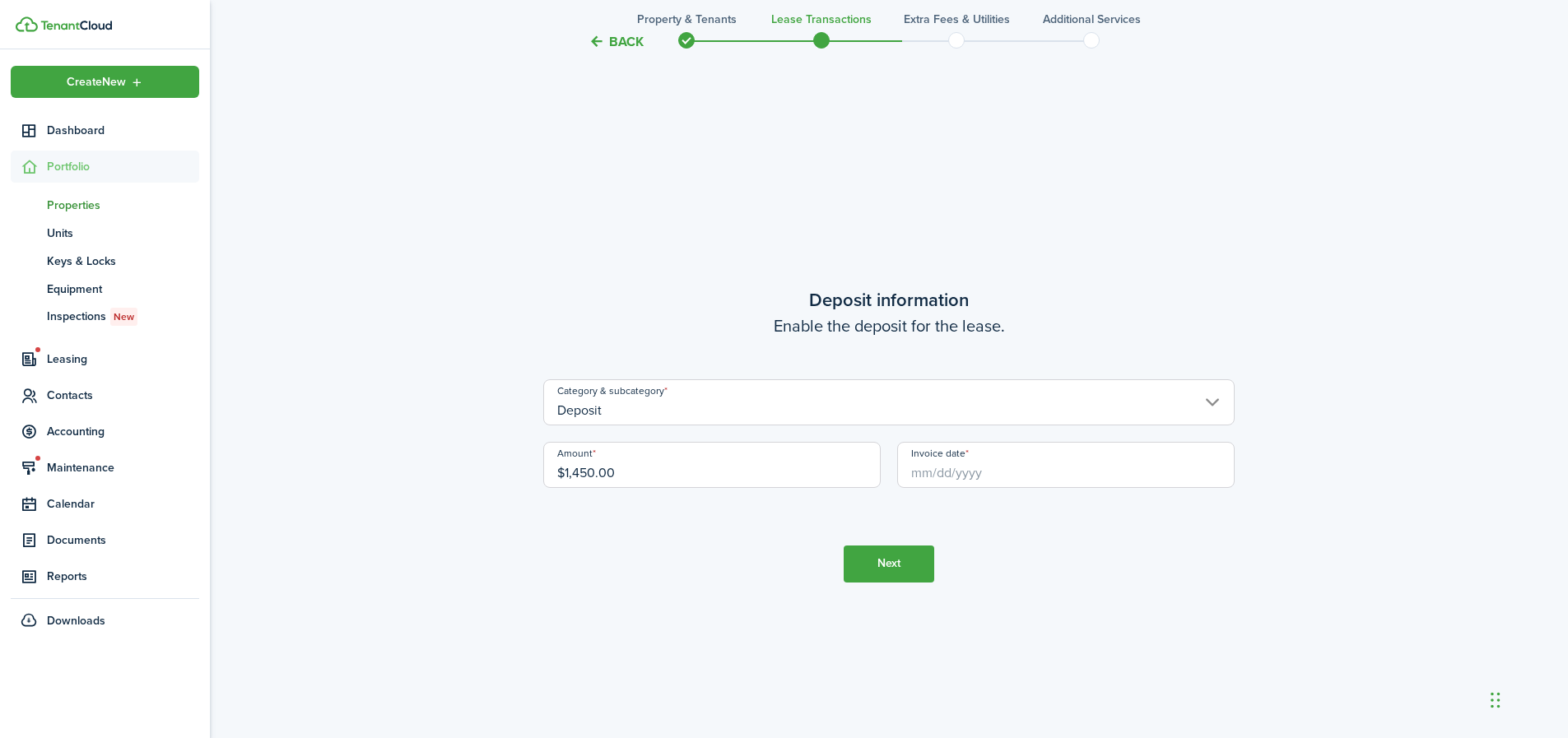
type input "[DATE]"
click at [910, 566] on button "Next" at bounding box center [889, 564] width 91 height 37
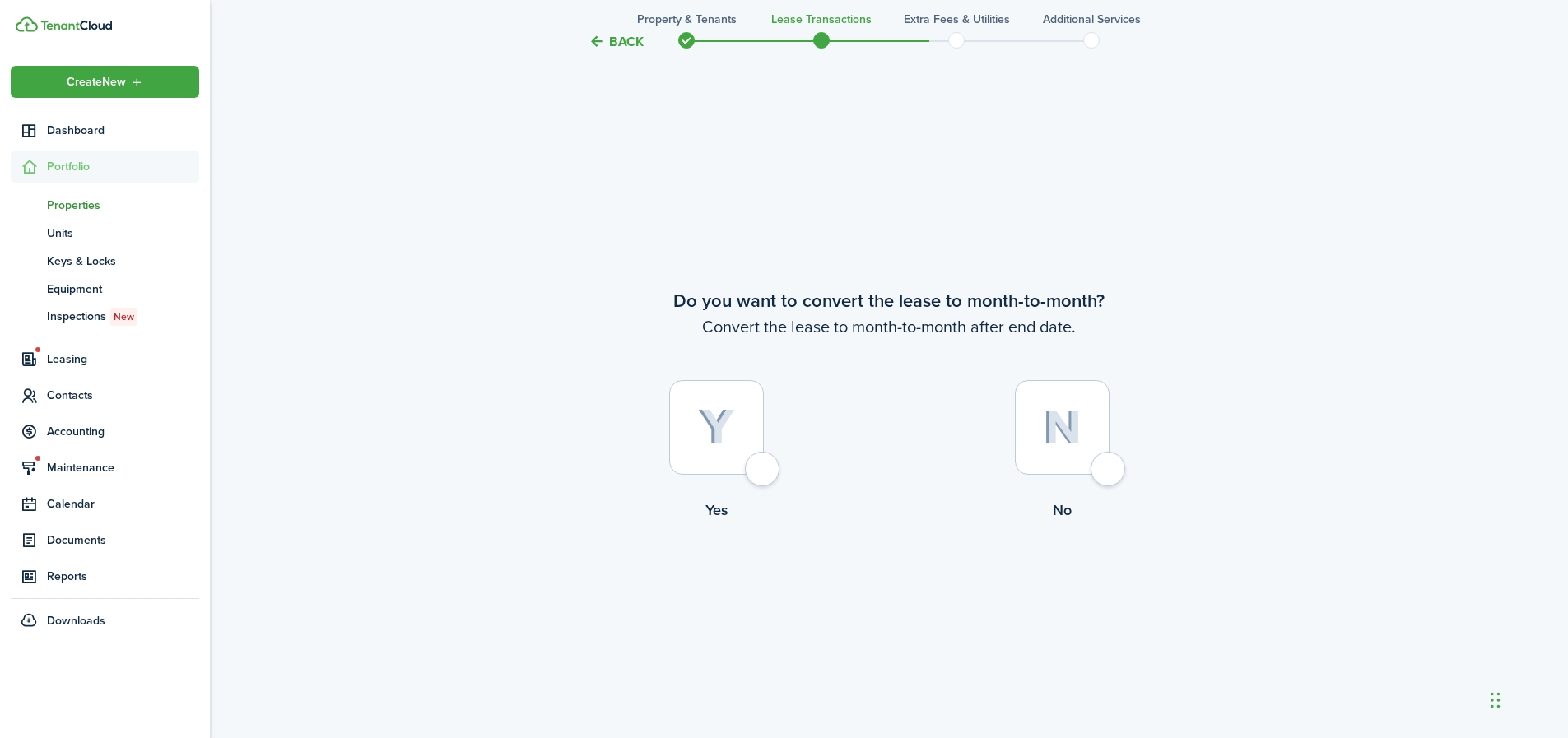
scroll to position [2844, 0]
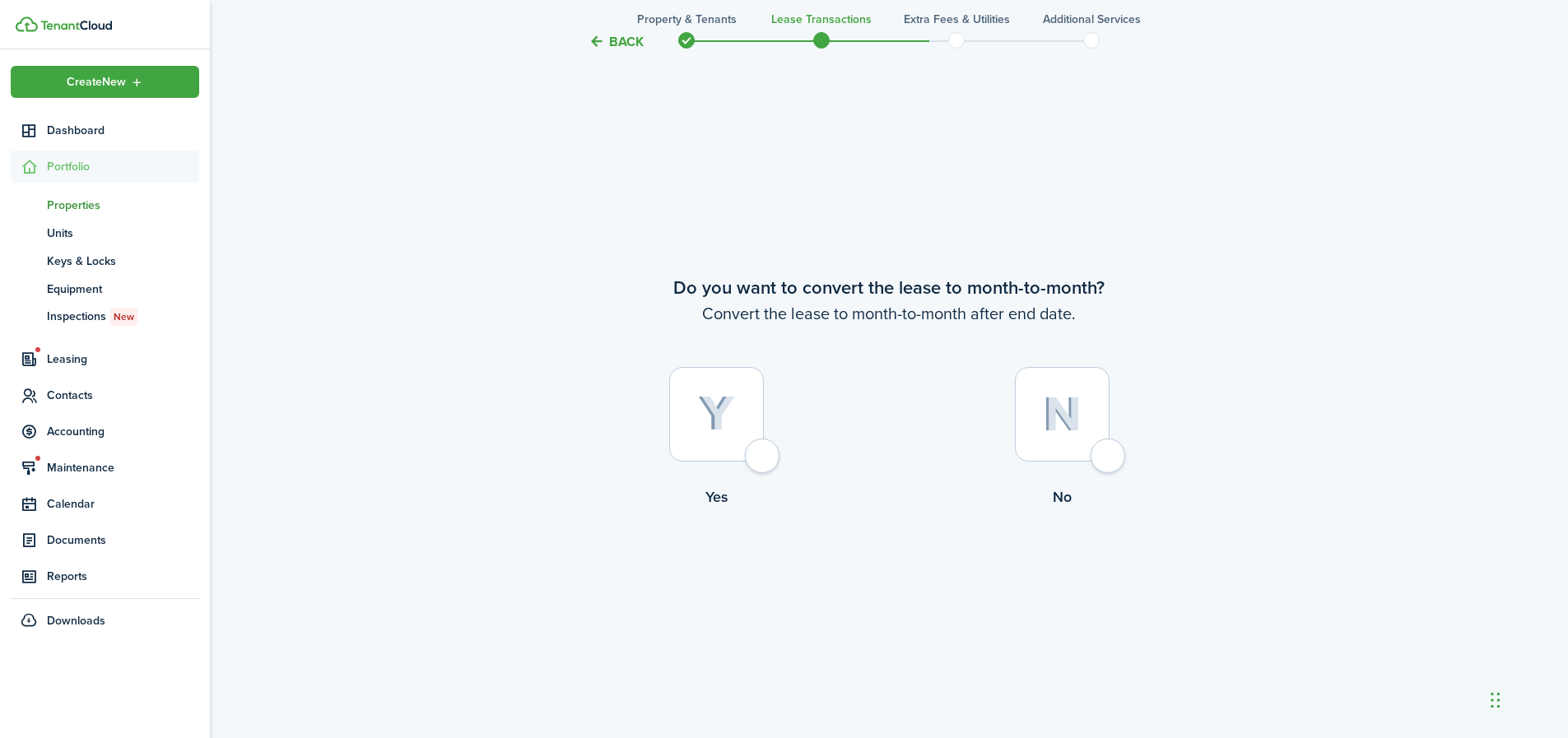
click at [764, 461] on div at bounding box center [717, 415] width 95 height 95
radio input "true"
click at [898, 576] on button "Continue" at bounding box center [889, 576] width 91 height 37
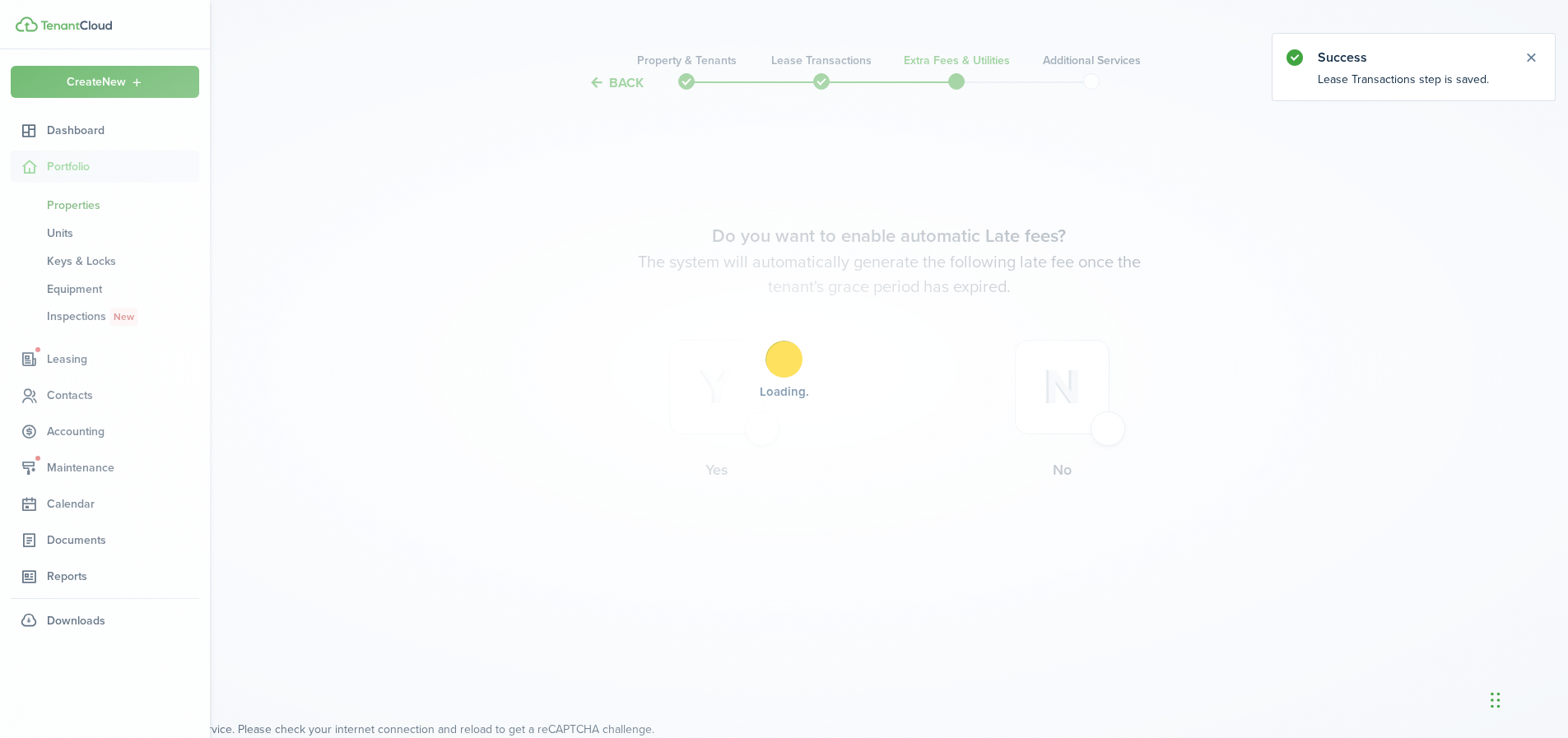
scroll to position [0, 0]
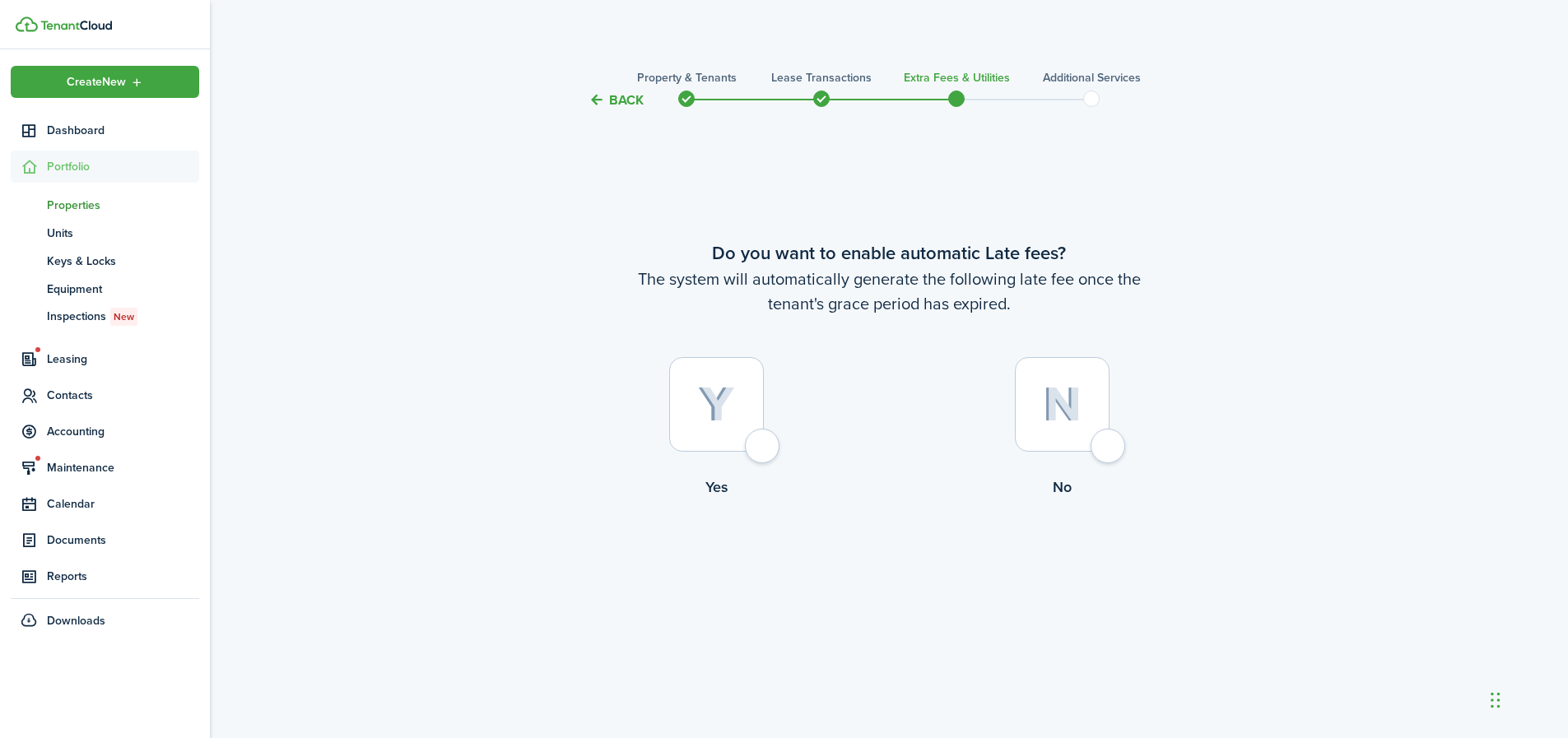
click at [764, 451] on div at bounding box center [717, 404] width 95 height 95
radio input "true"
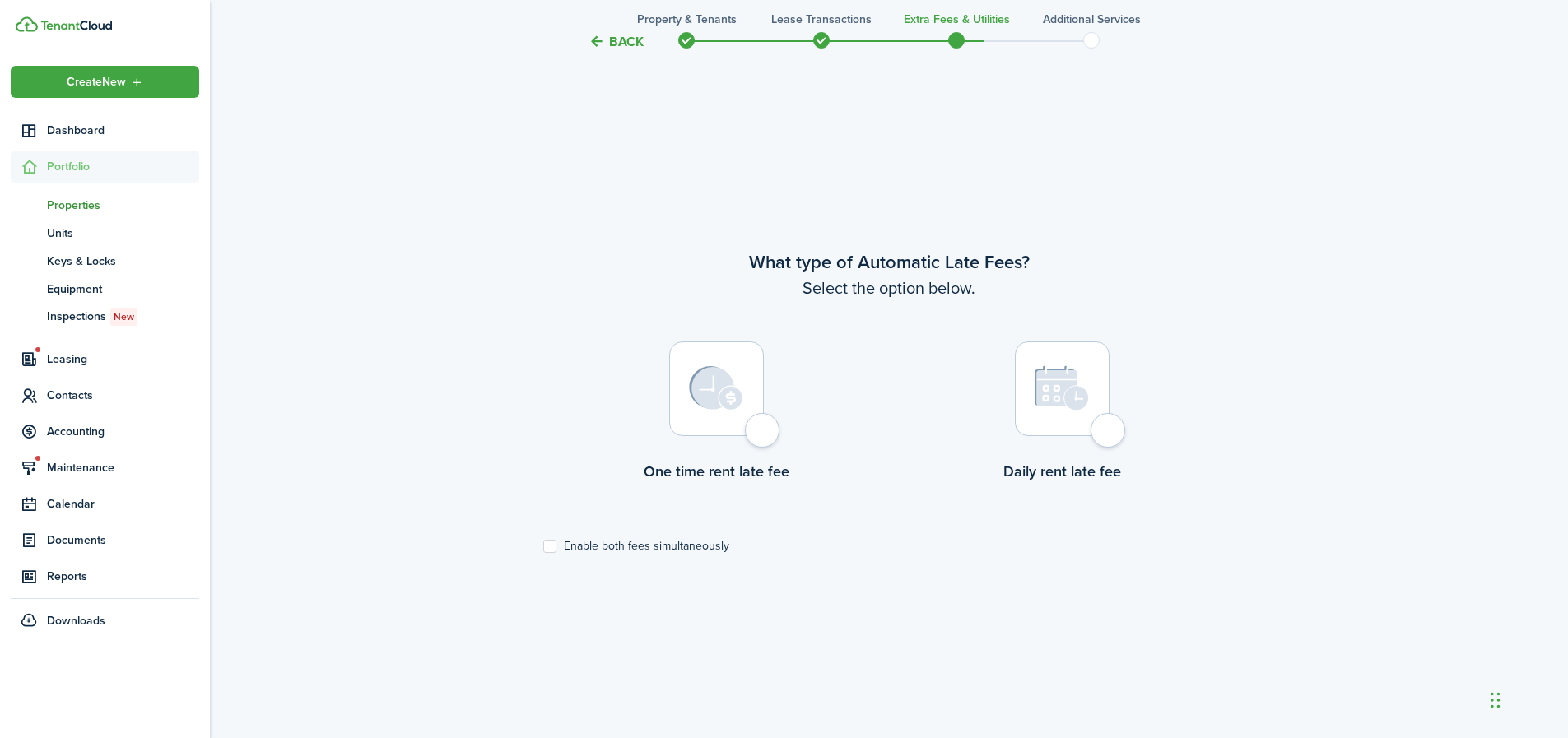
scroll to position [628, 0]
click at [763, 430] on div at bounding box center [717, 383] width 95 height 95
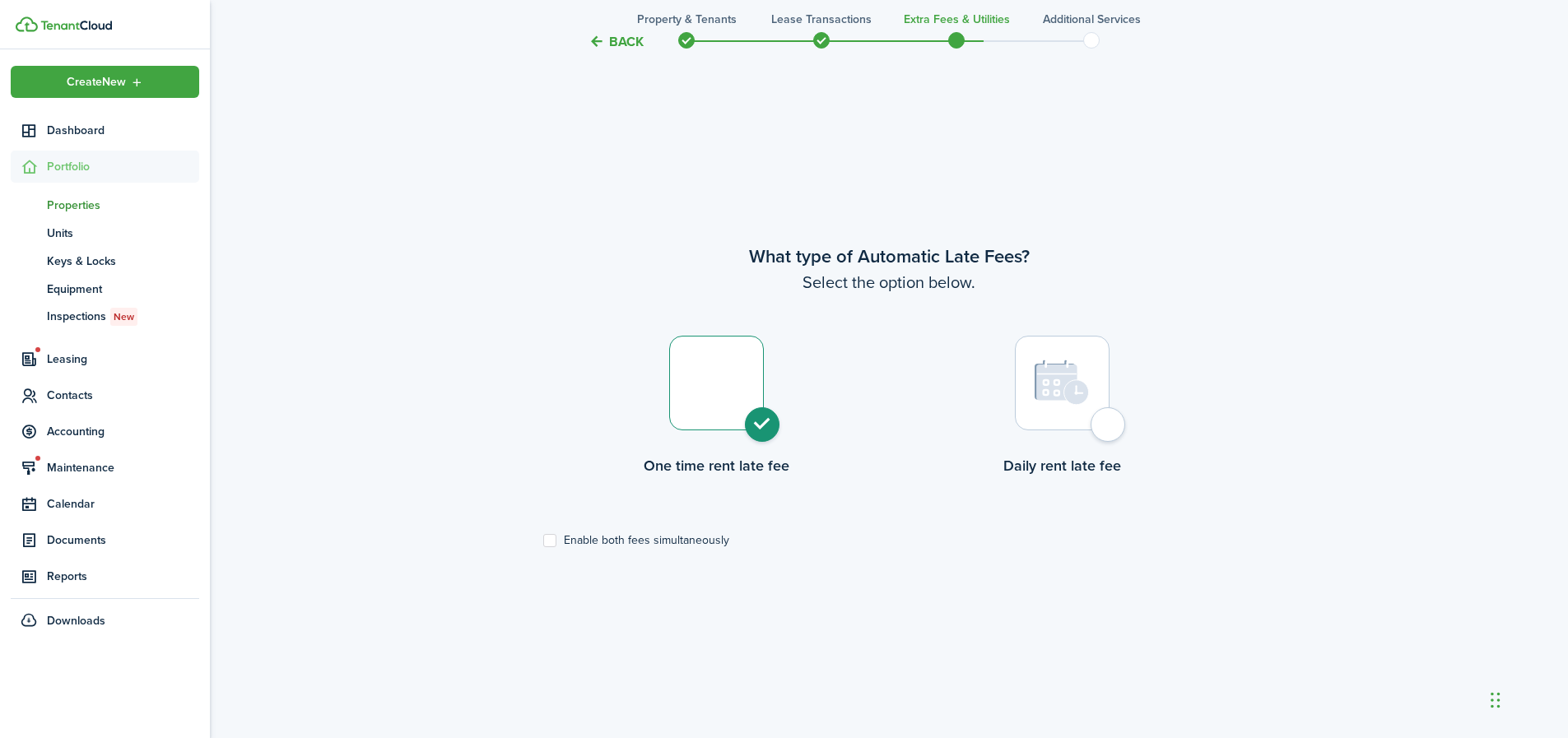
radio input "true"
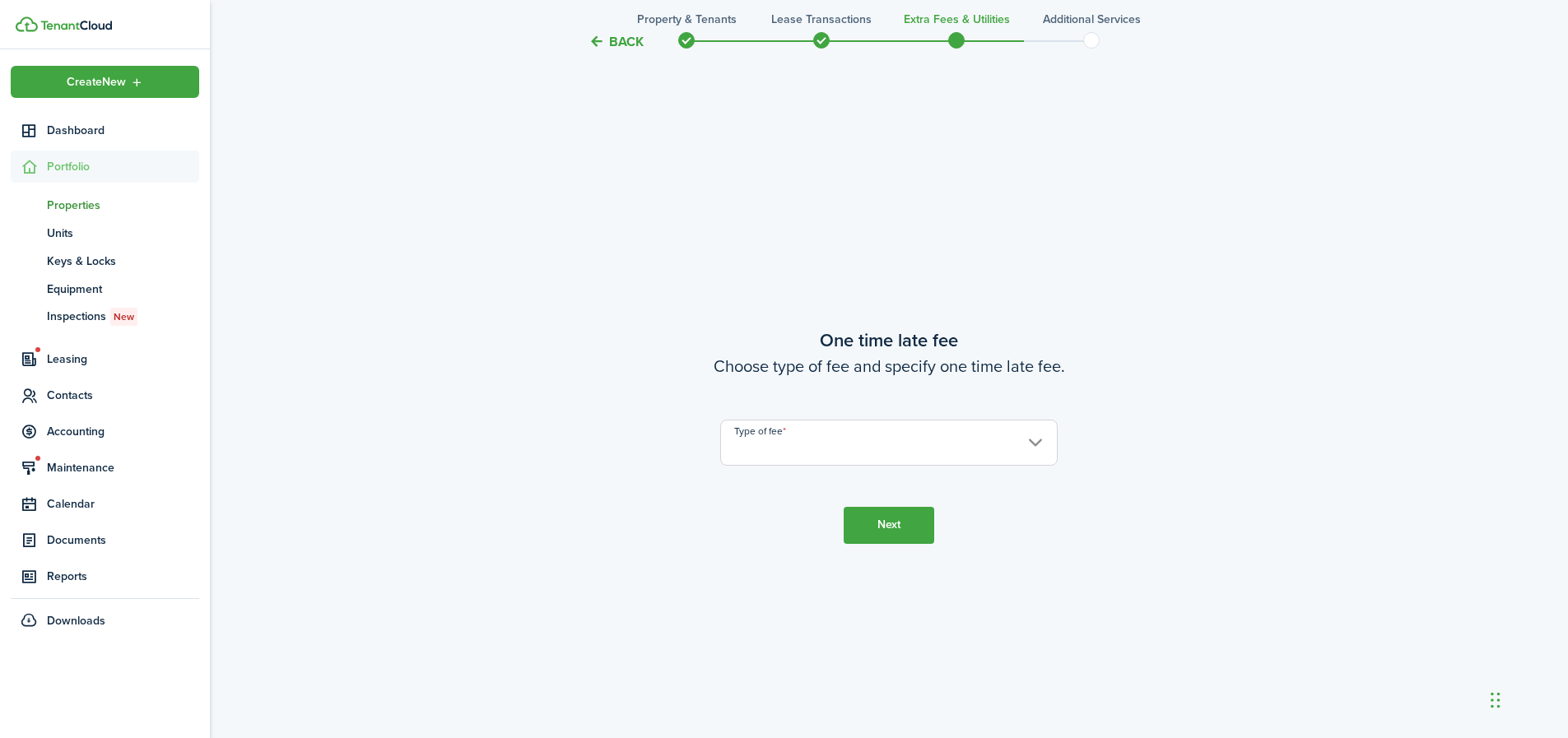
scroll to position [1367, 0]
click at [628, 45] on button "Back" at bounding box center [616, 42] width 55 height 17
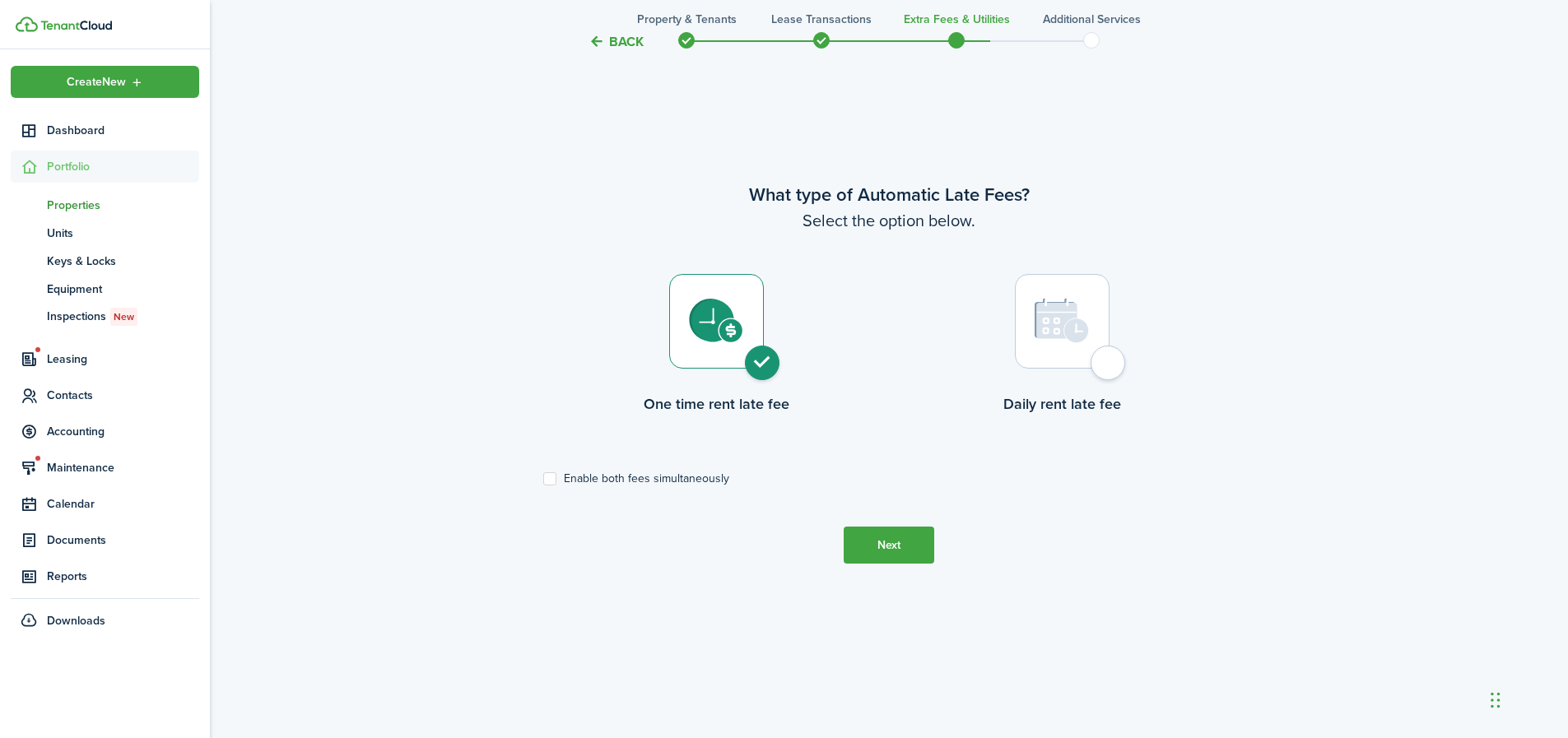
scroll to position [628, 0]
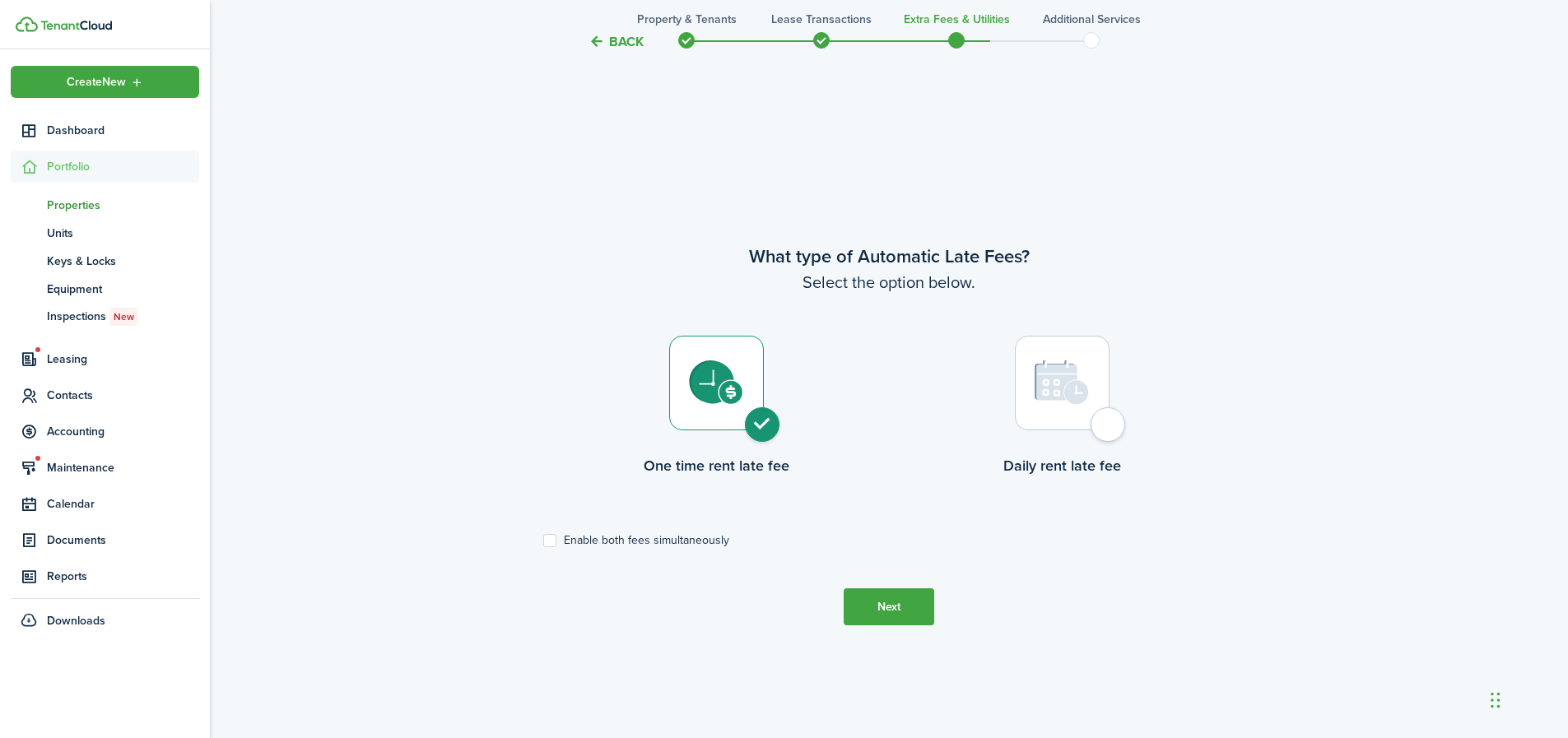
click at [545, 546] on label "Enable both fees simultaneously" at bounding box center [636, 541] width 186 height 14
click at [544, 542] on input "Enable both fees simultaneously" at bounding box center [543, 541] width 1 height 1
checkbox input "true"
click at [915, 607] on button "Next" at bounding box center [889, 607] width 91 height 37
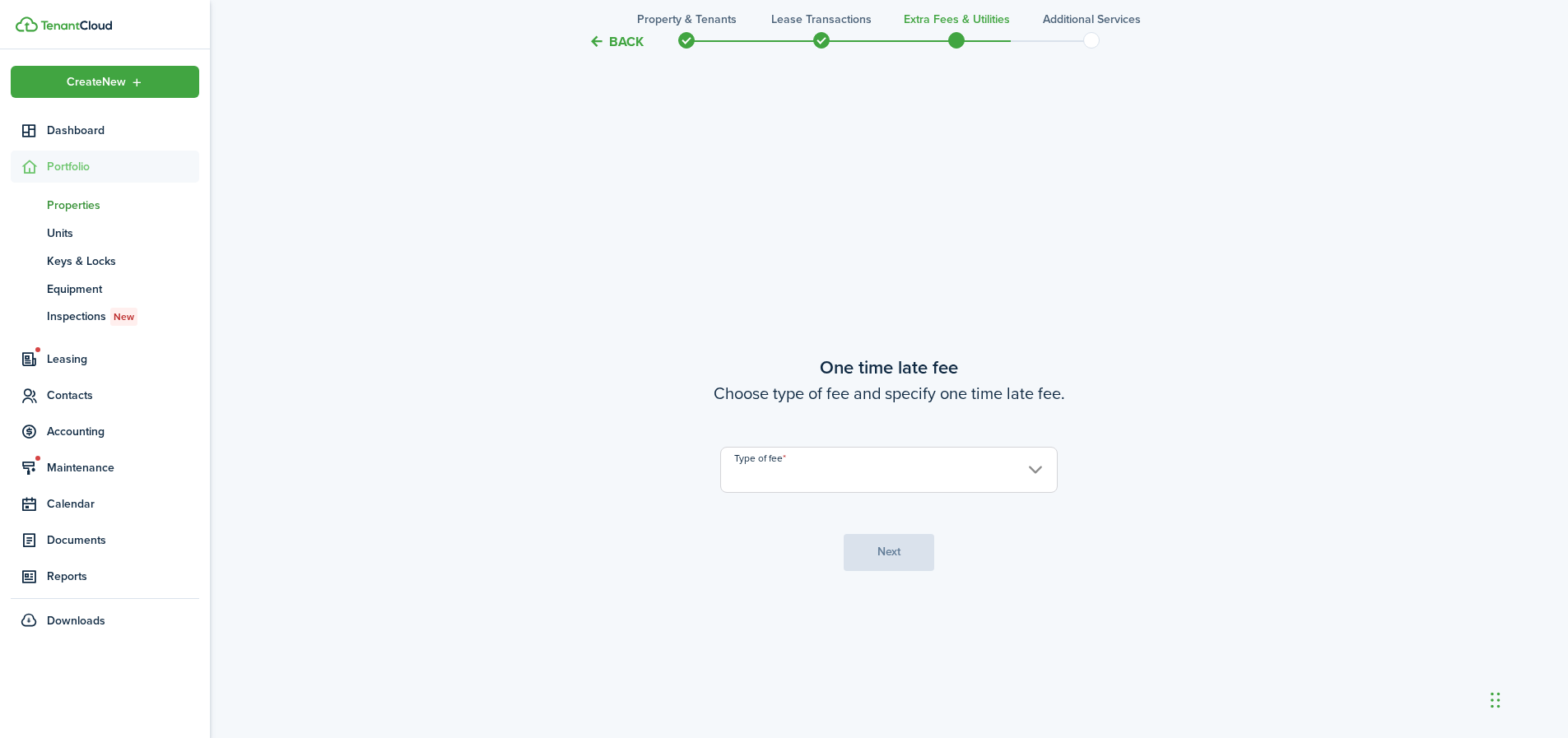
scroll to position [1367, 0]
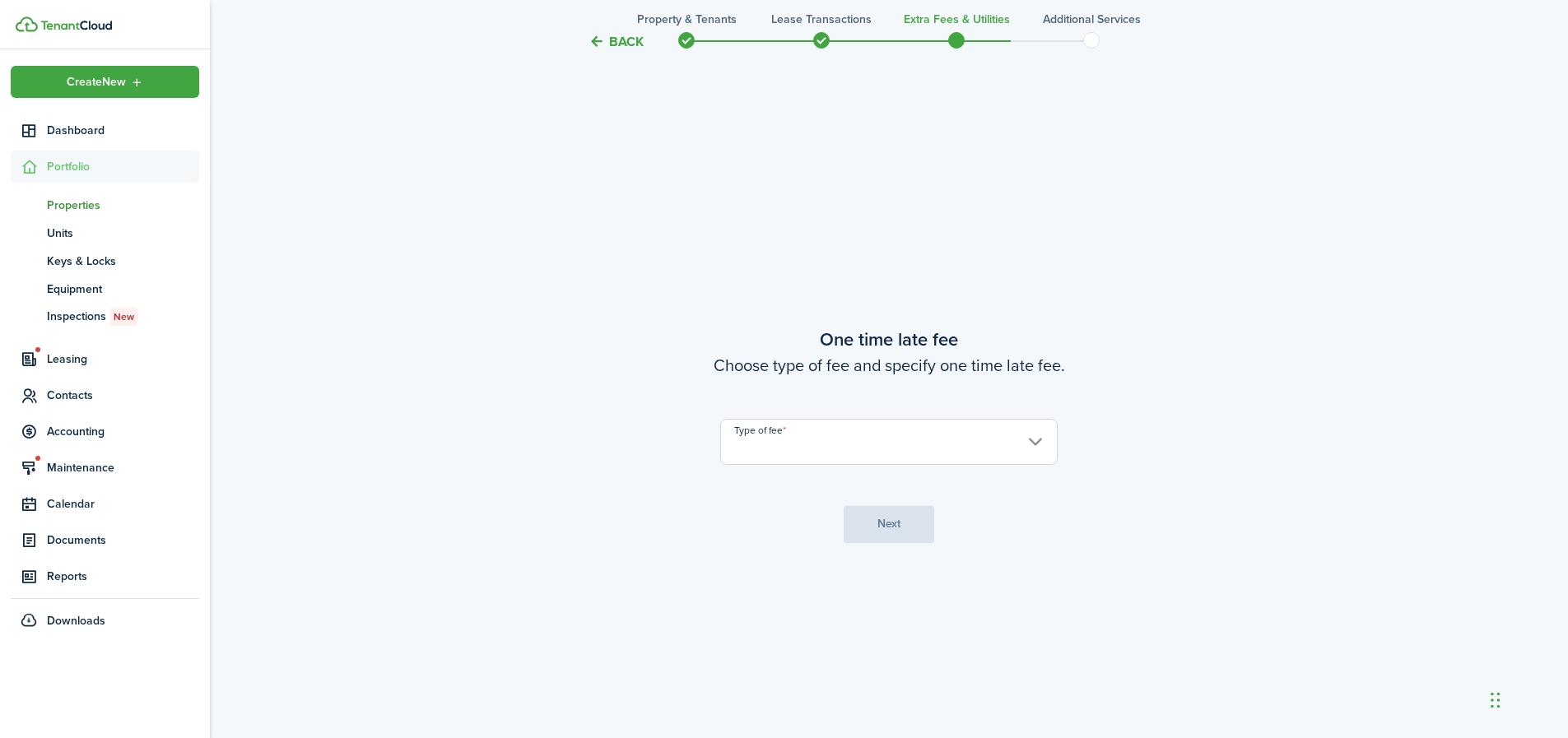
click at [1000, 442] on input "Type of fee" at bounding box center [889, 442] width 338 height 46
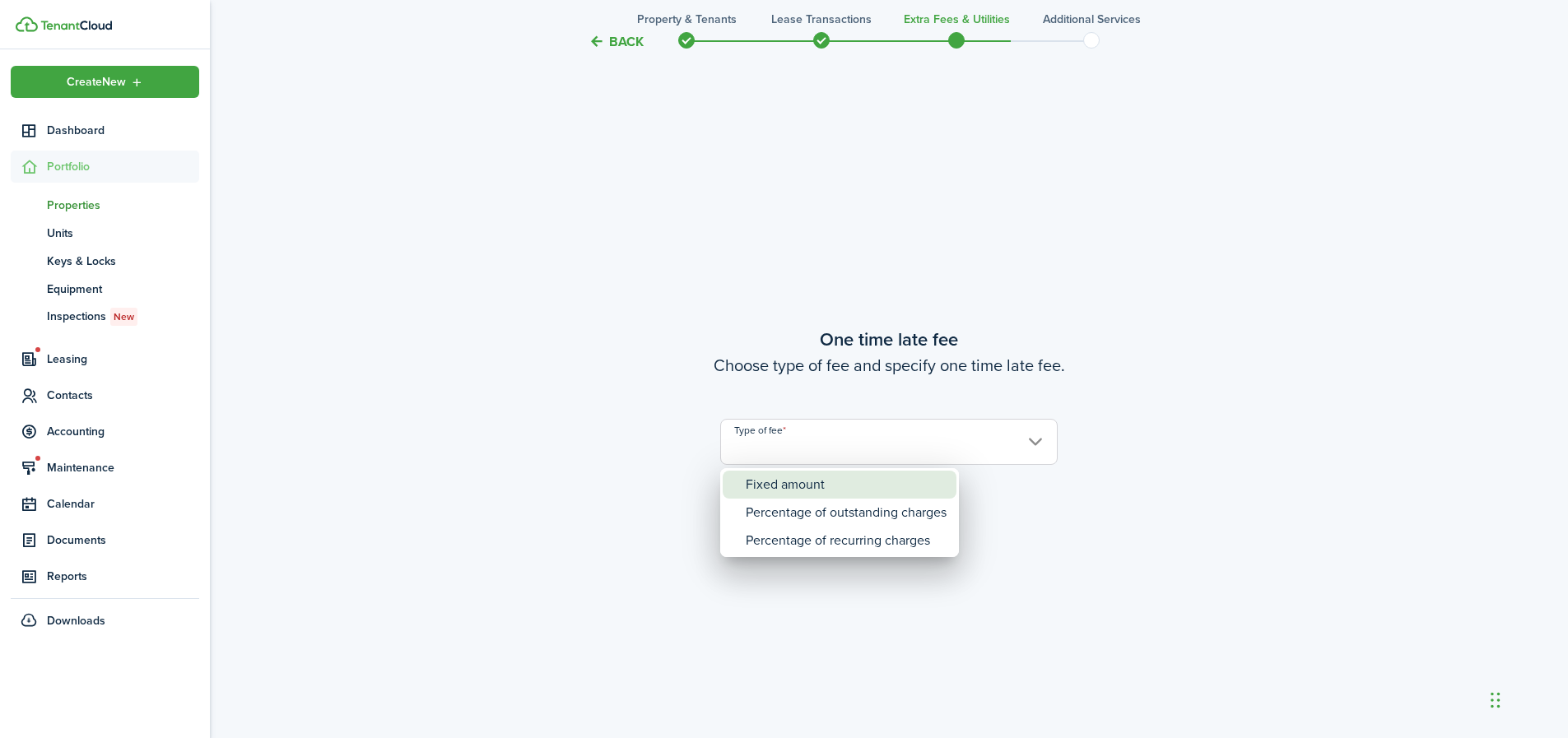
click at [857, 479] on div "Fixed amount" at bounding box center [846, 485] width 201 height 28
type input "Fixed amount"
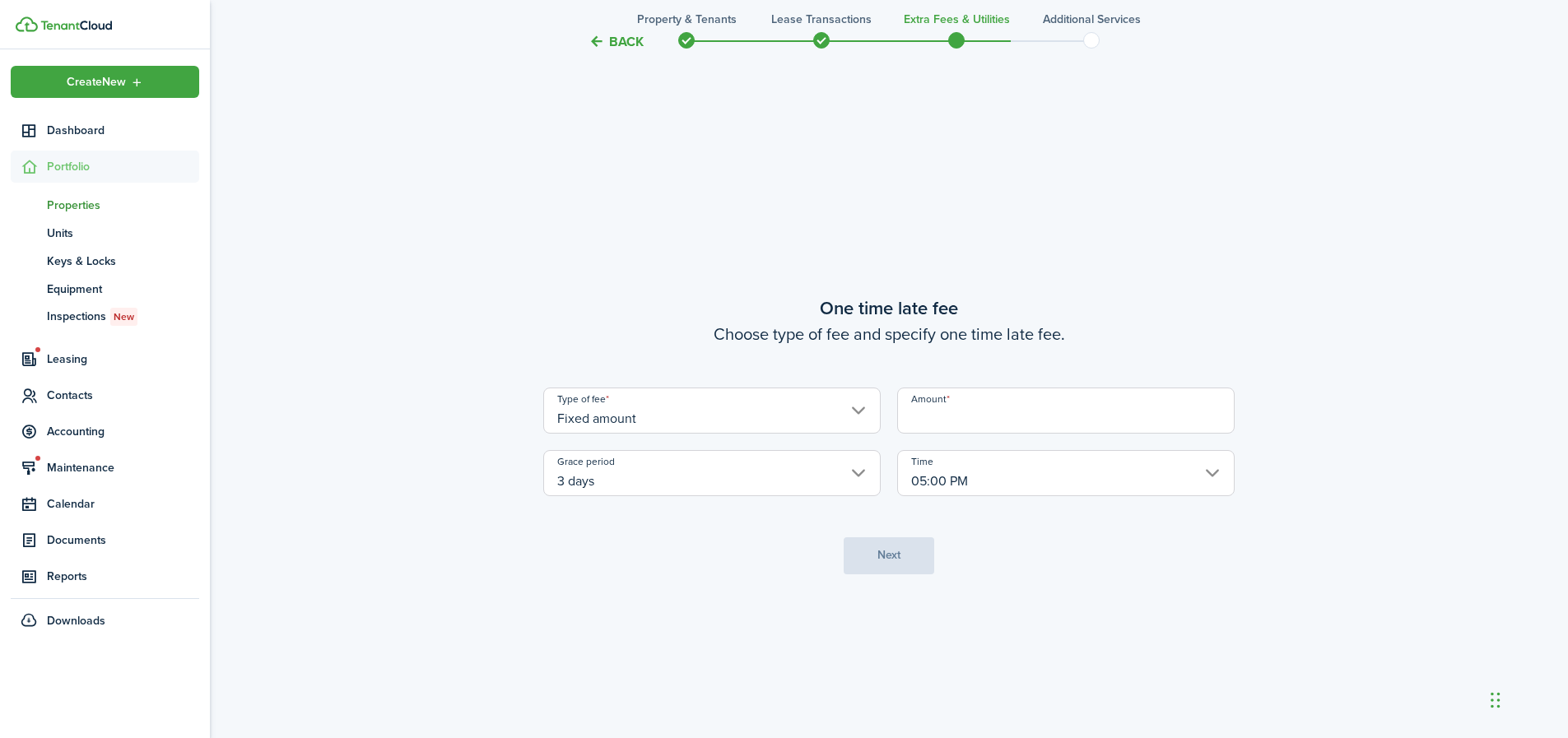
click at [976, 413] on input "Amount" at bounding box center [1066, 411] width 338 height 46
type input "$30.00"
click at [905, 566] on button "Next" at bounding box center [889, 556] width 91 height 37
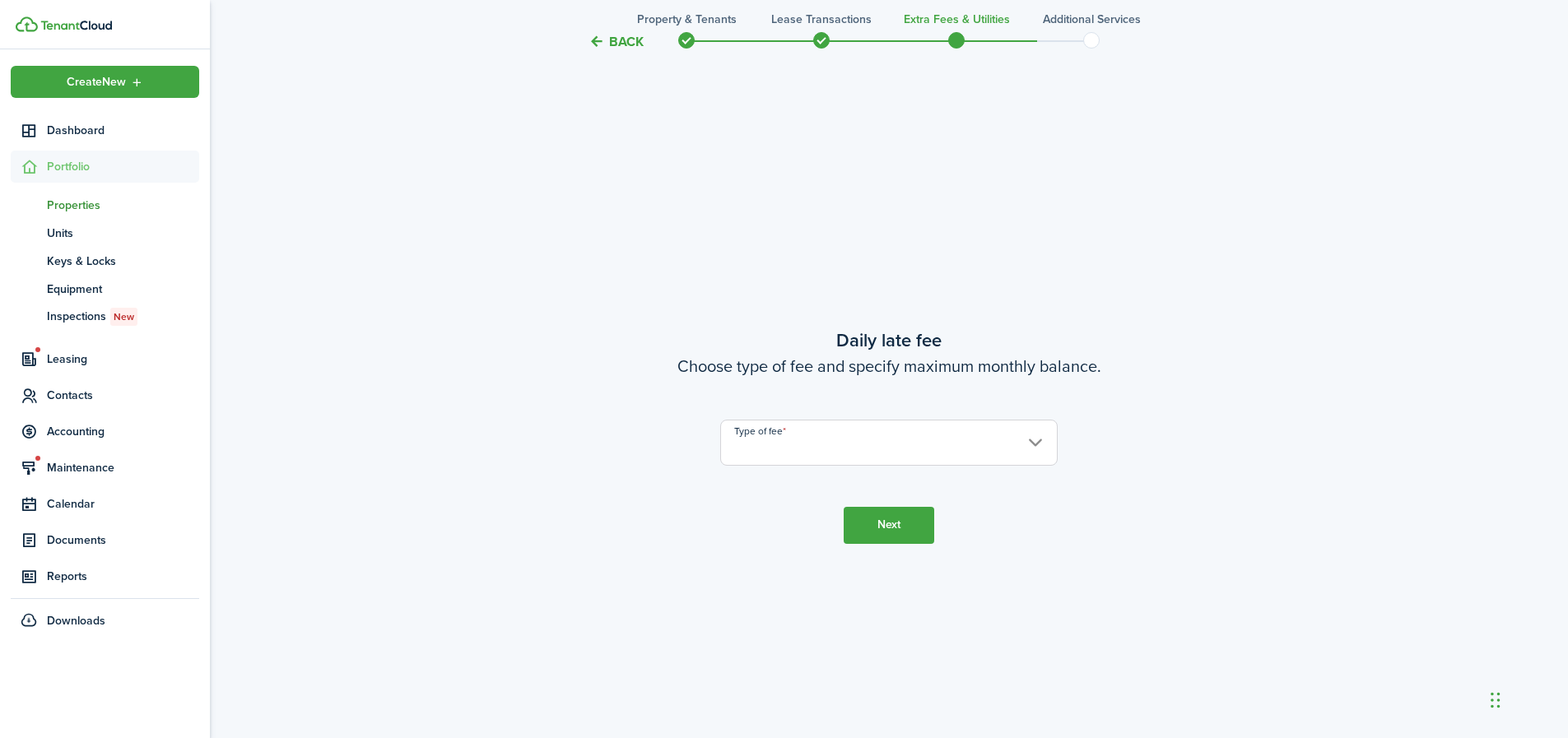
scroll to position [2105, 0]
click at [906, 454] on input "Type of fee" at bounding box center [889, 442] width 338 height 46
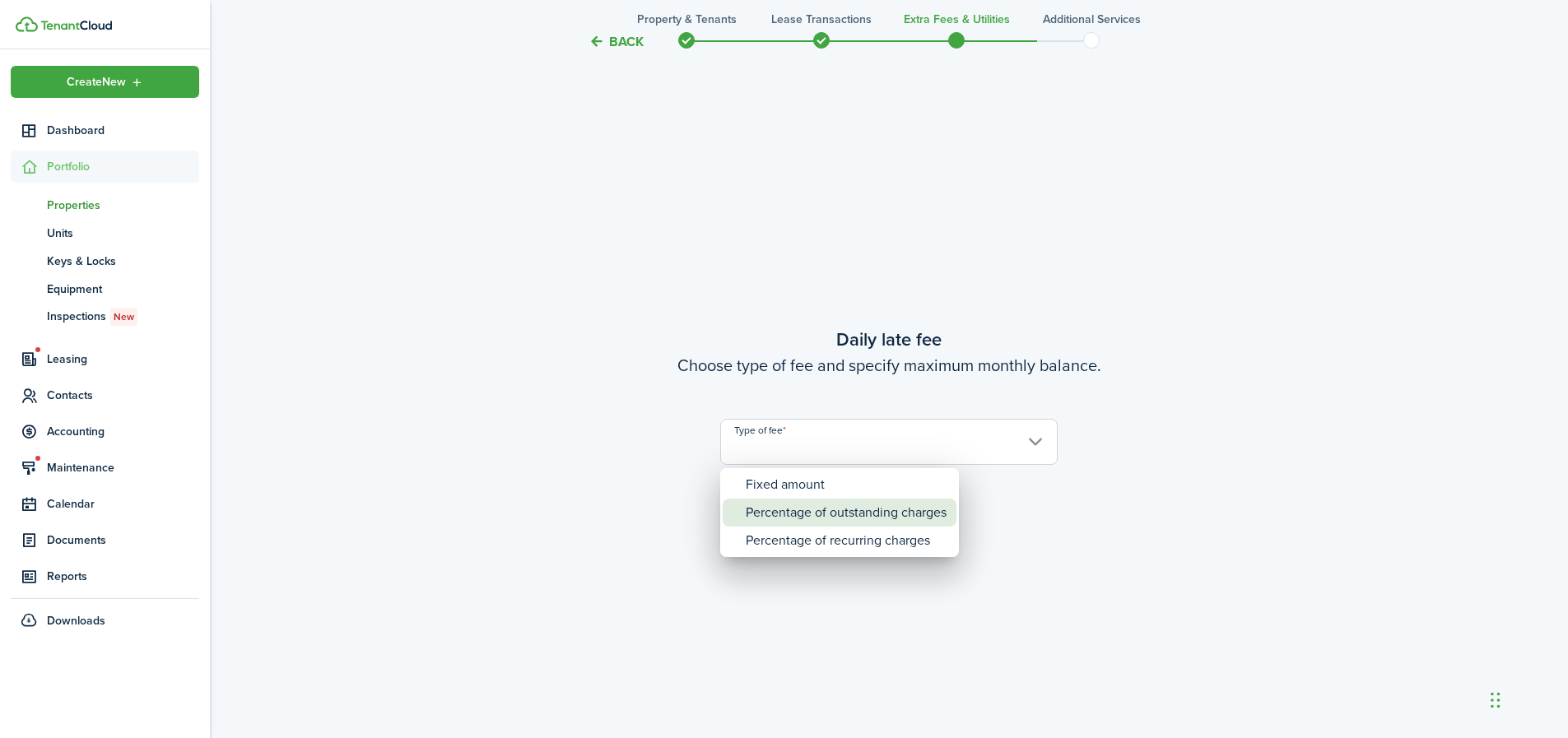
click at [843, 502] on div "Percentage of outstanding charges" at bounding box center [846, 513] width 201 height 28
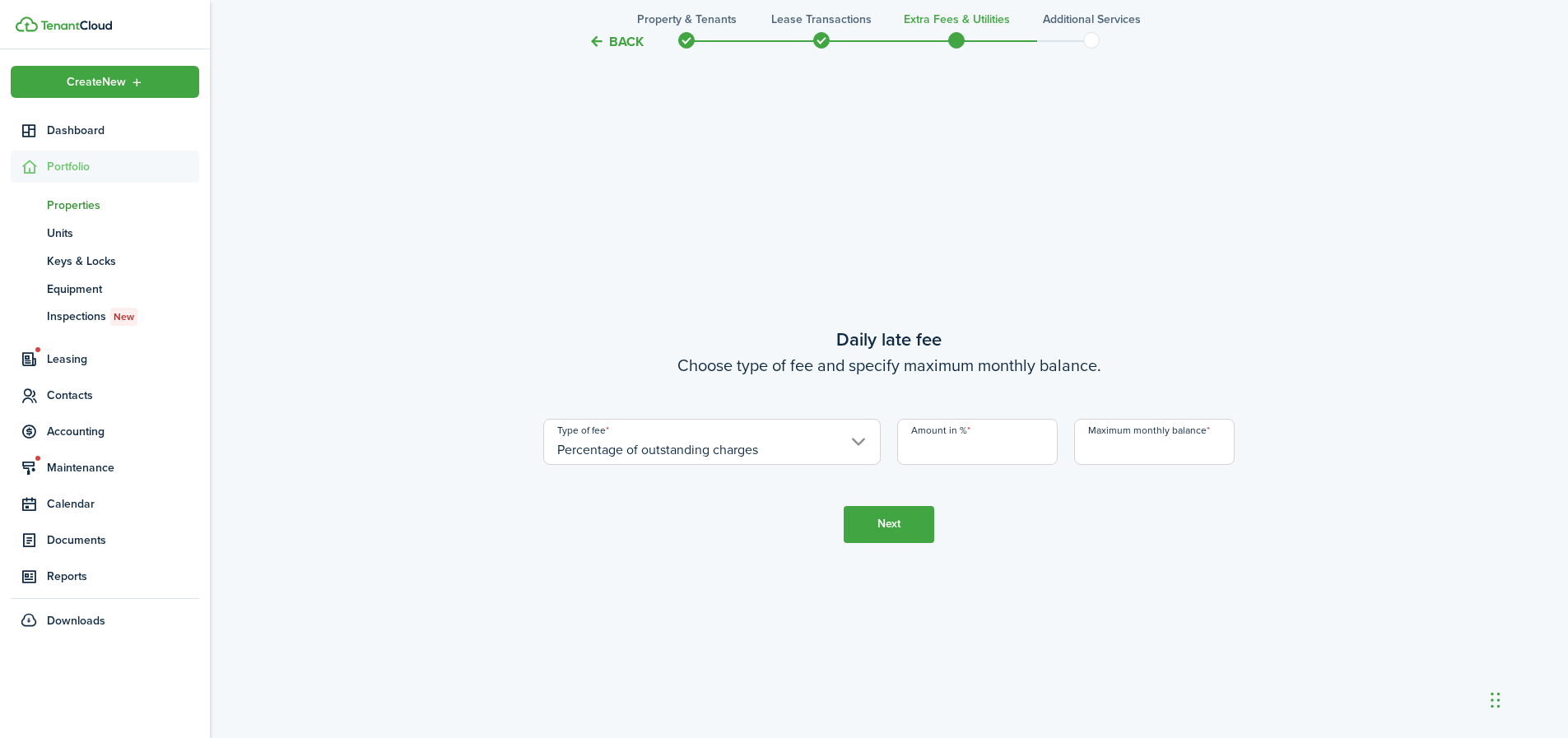
click at [799, 446] on input "Percentage of outstanding charges" at bounding box center [712, 442] width 338 height 46
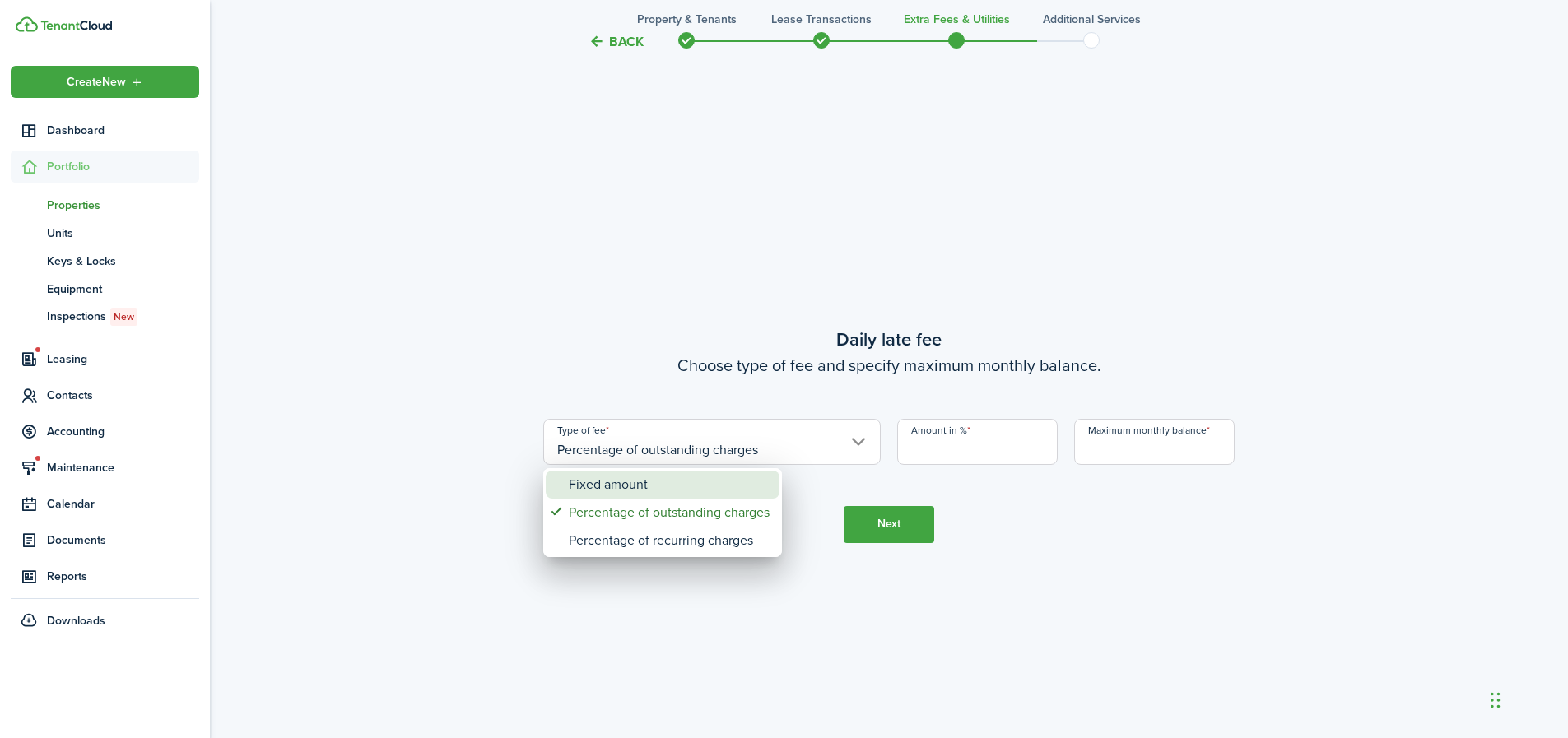
click at [733, 489] on div "Fixed amount" at bounding box center [669, 485] width 201 height 28
type input "Fixed amount"
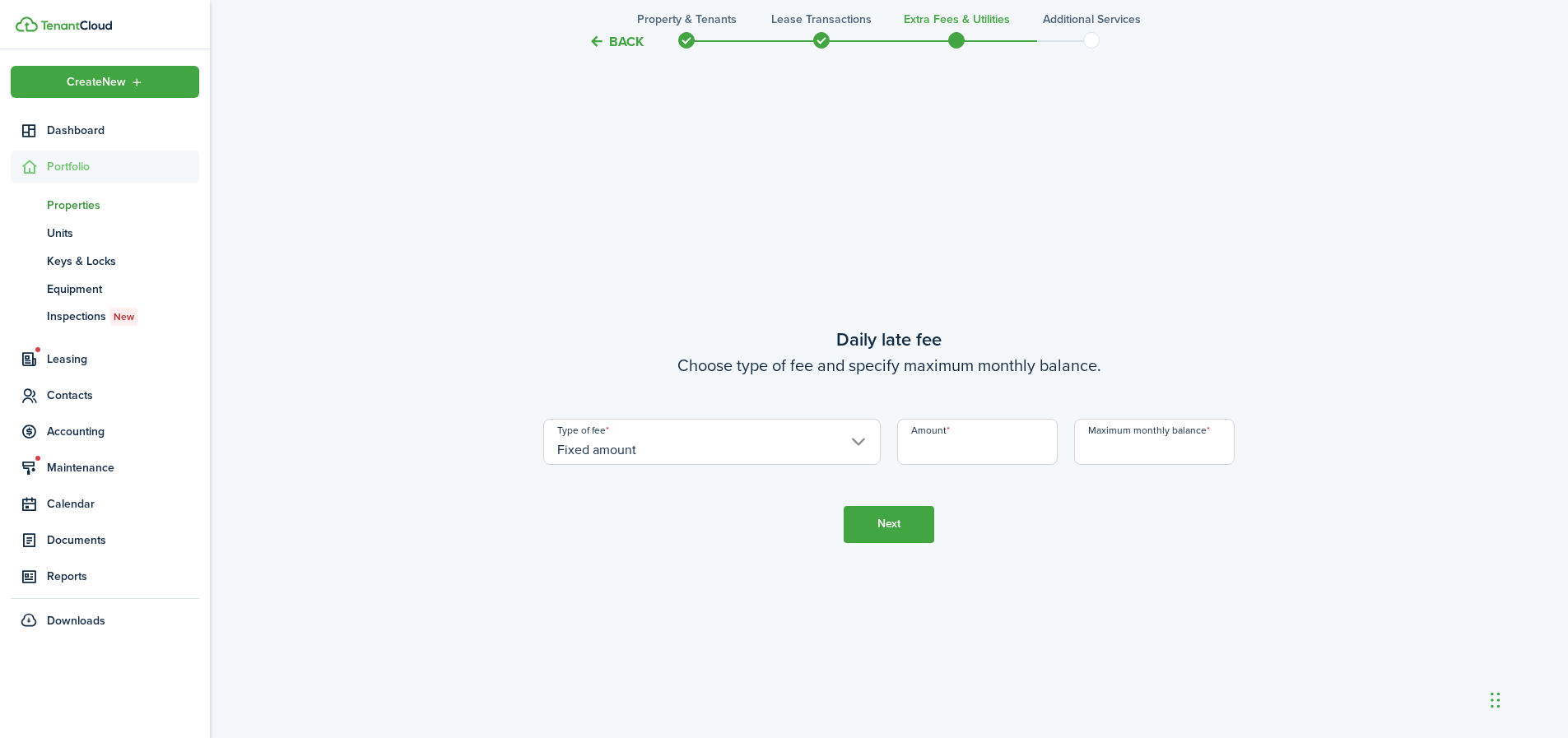
click at [938, 449] on input "Amount" at bounding box center [978, 442] width 161 height 46
type input "$10.00"
click at [1107, 455] on input "Maximum monthly balance" at bounding box center [1155, 442] width 161 height 46
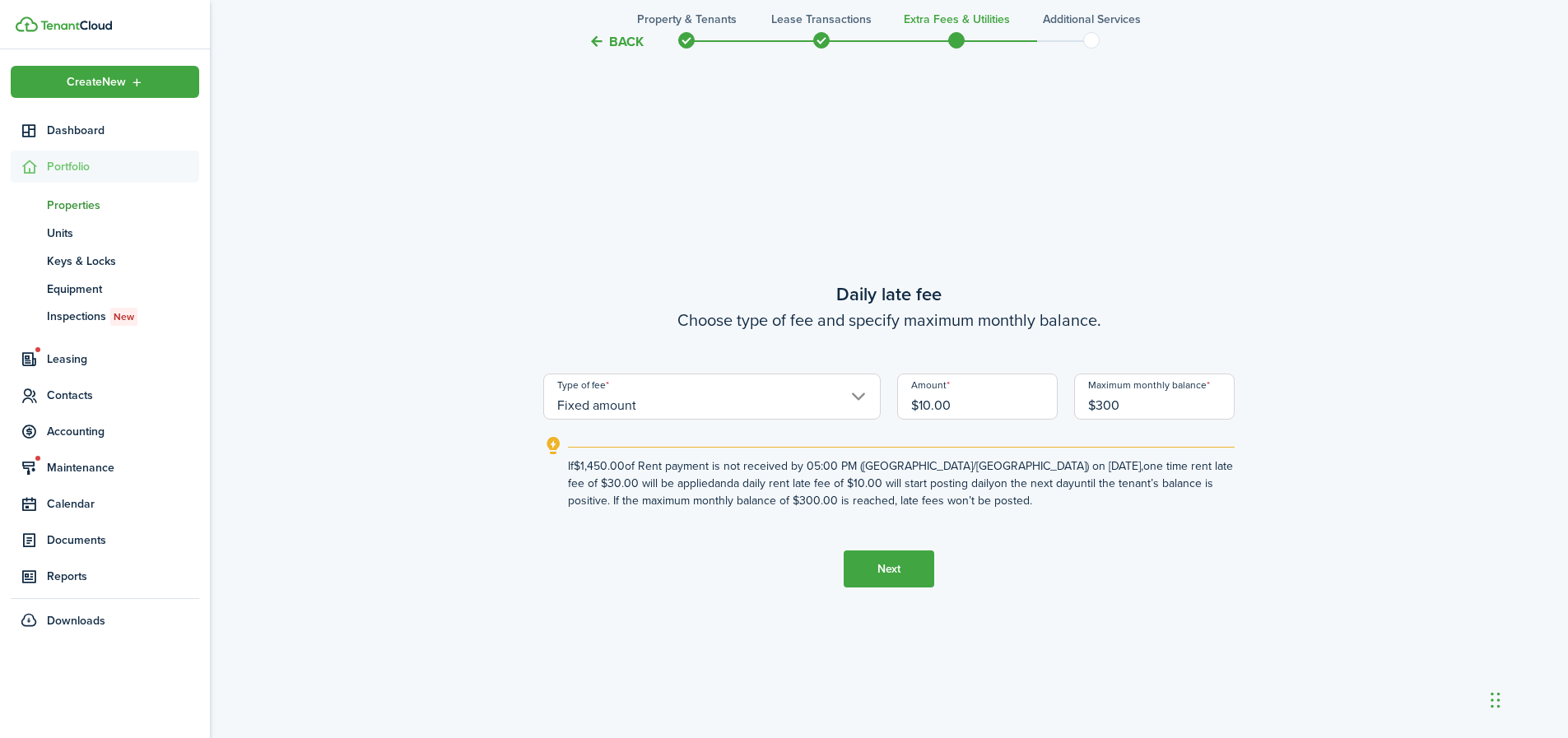
type input "$300.00"
click at [887, 570] on button "Next" at bounding box center [889, 569] width 91 height 37
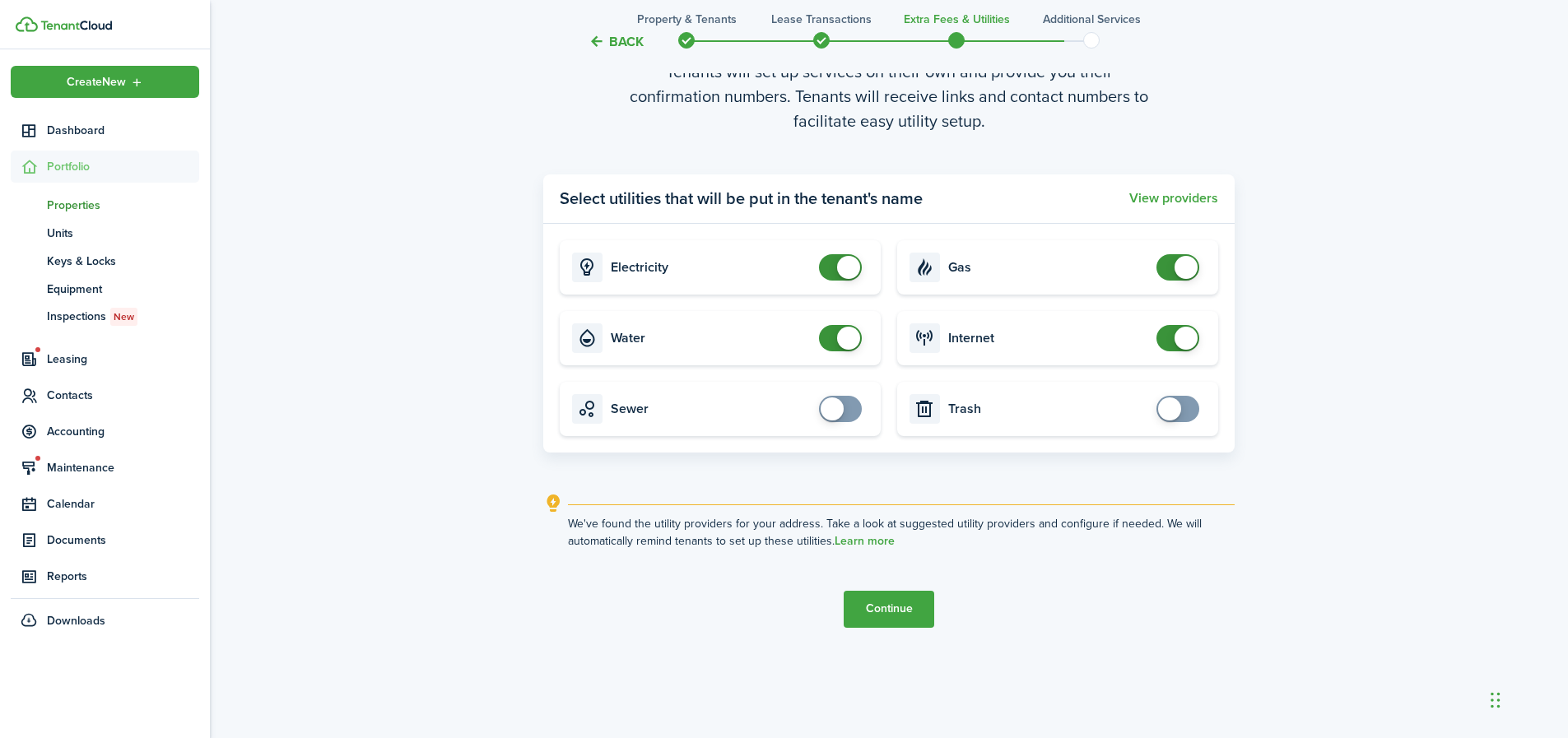
scroll to position [2954, 0]
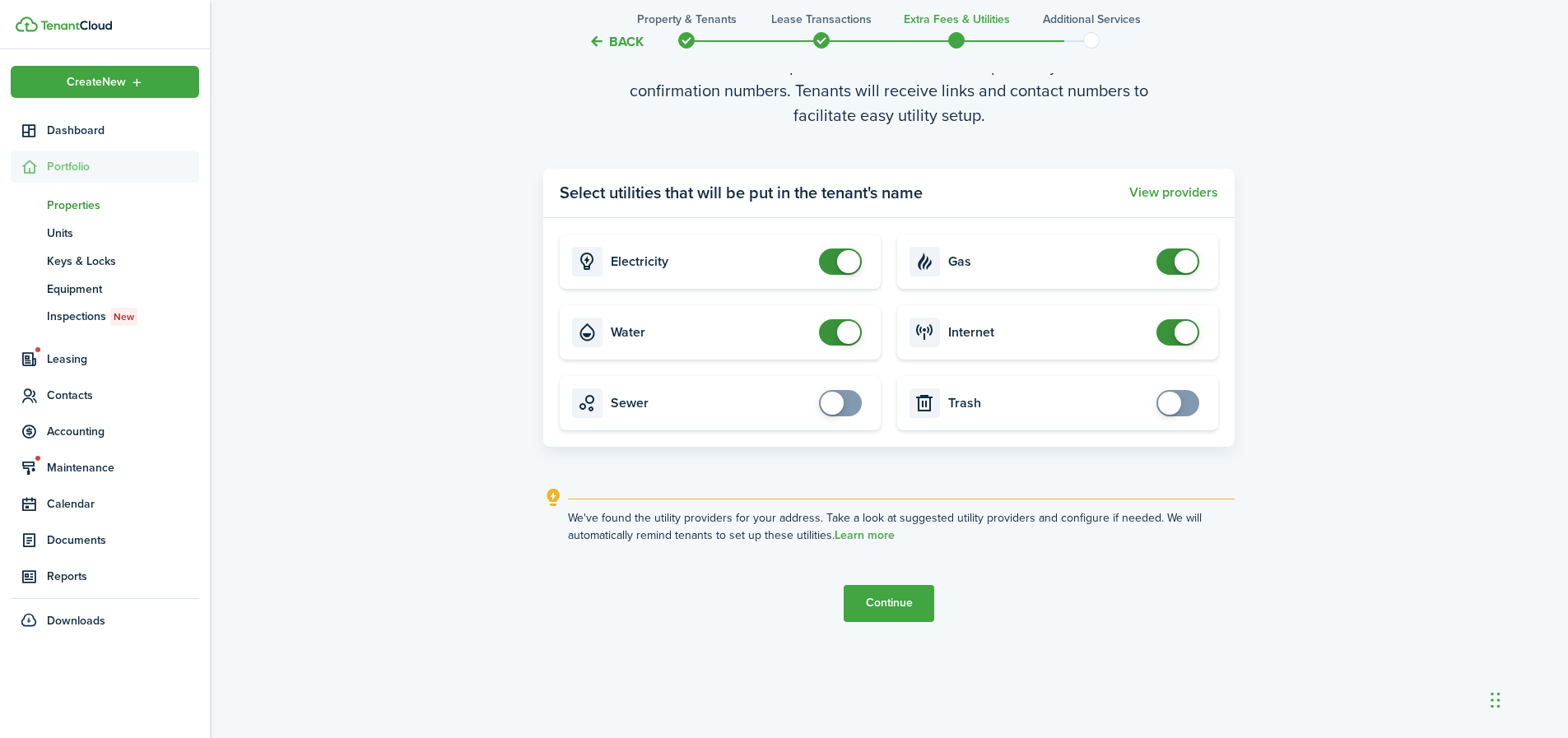
checkbox input "true"
click at [1171, 398] on span at bounding box center [1170, 403] width 23 height 23
checkbox input "true"
click at [828, 404] on span at bounding box center [833, 403] width 23 height 23
click at [900, 600] on button "Continue" at bounding box center [889, 604] width 91 height 37
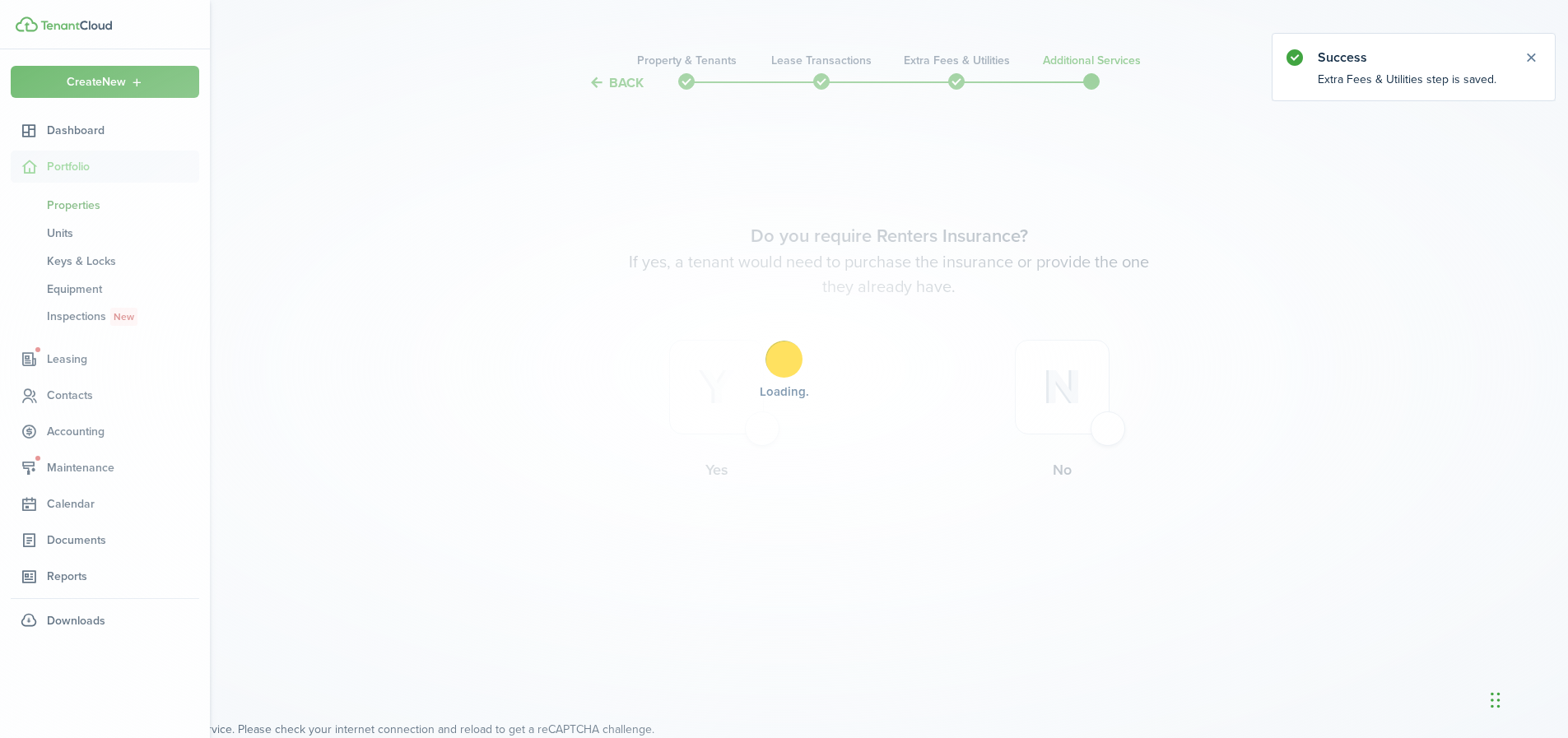
scroll to position [0, 0]
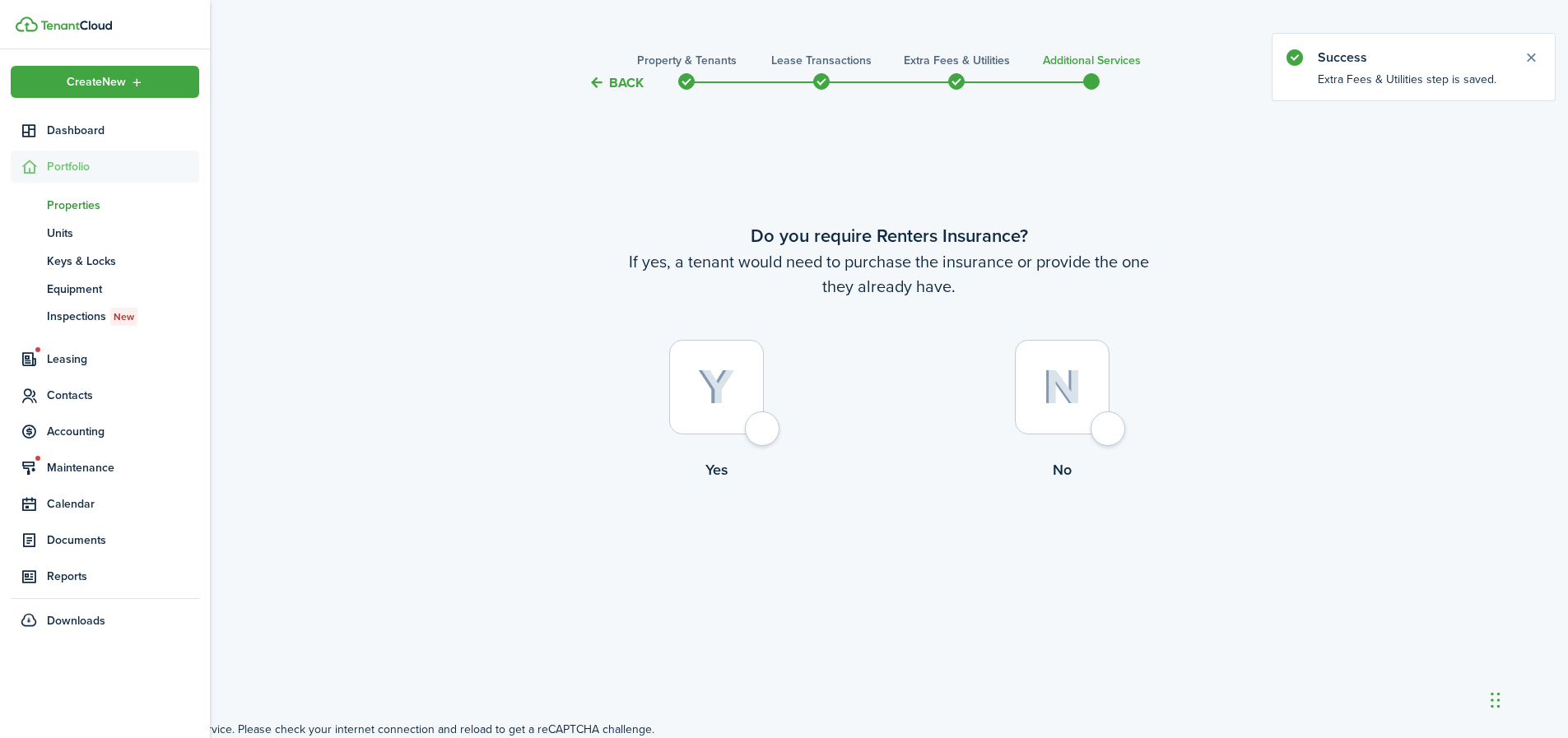
click at [764, 416] on div at bounding box center [717, 388] width 95 height 95
radio input "true"
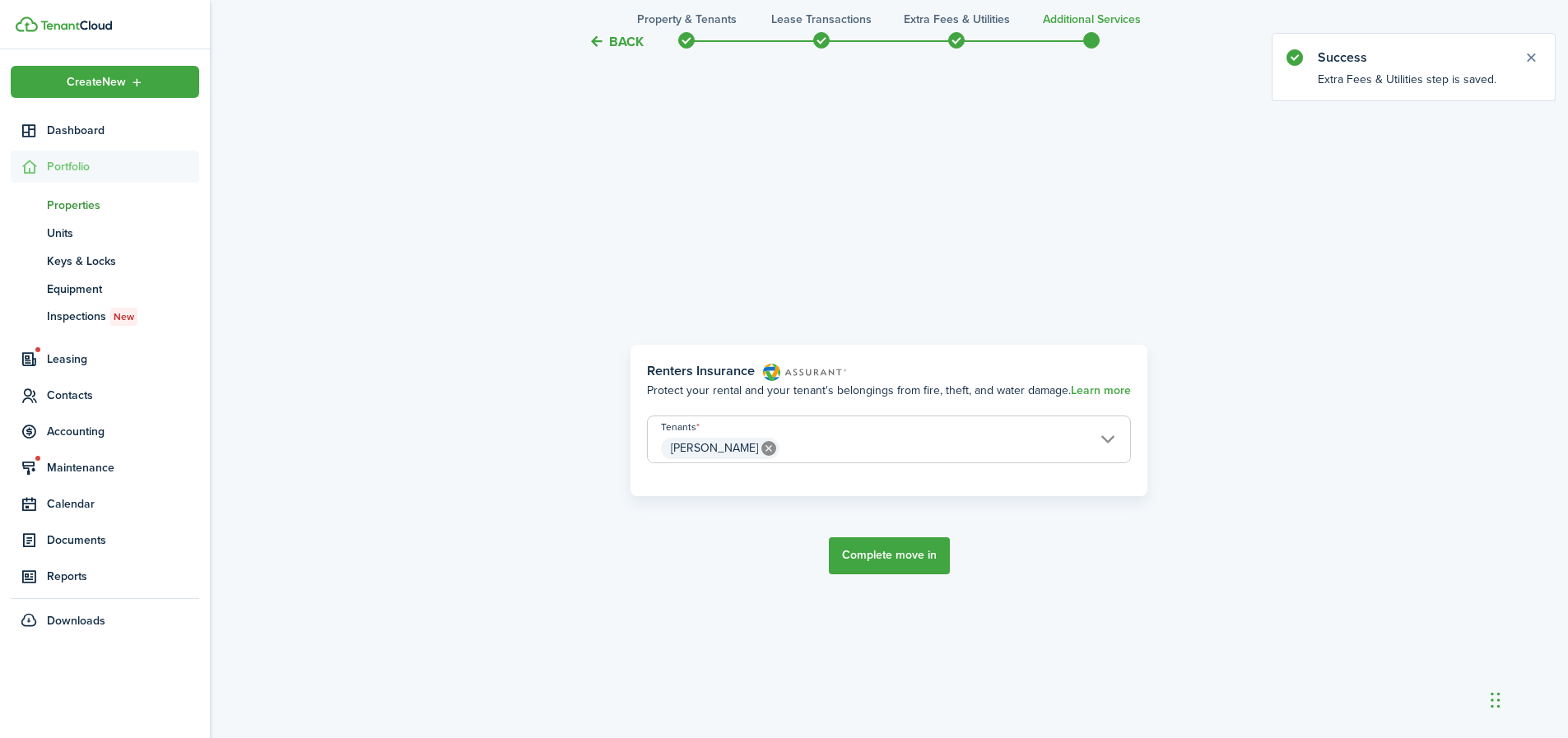
scroll to position [628, 0]
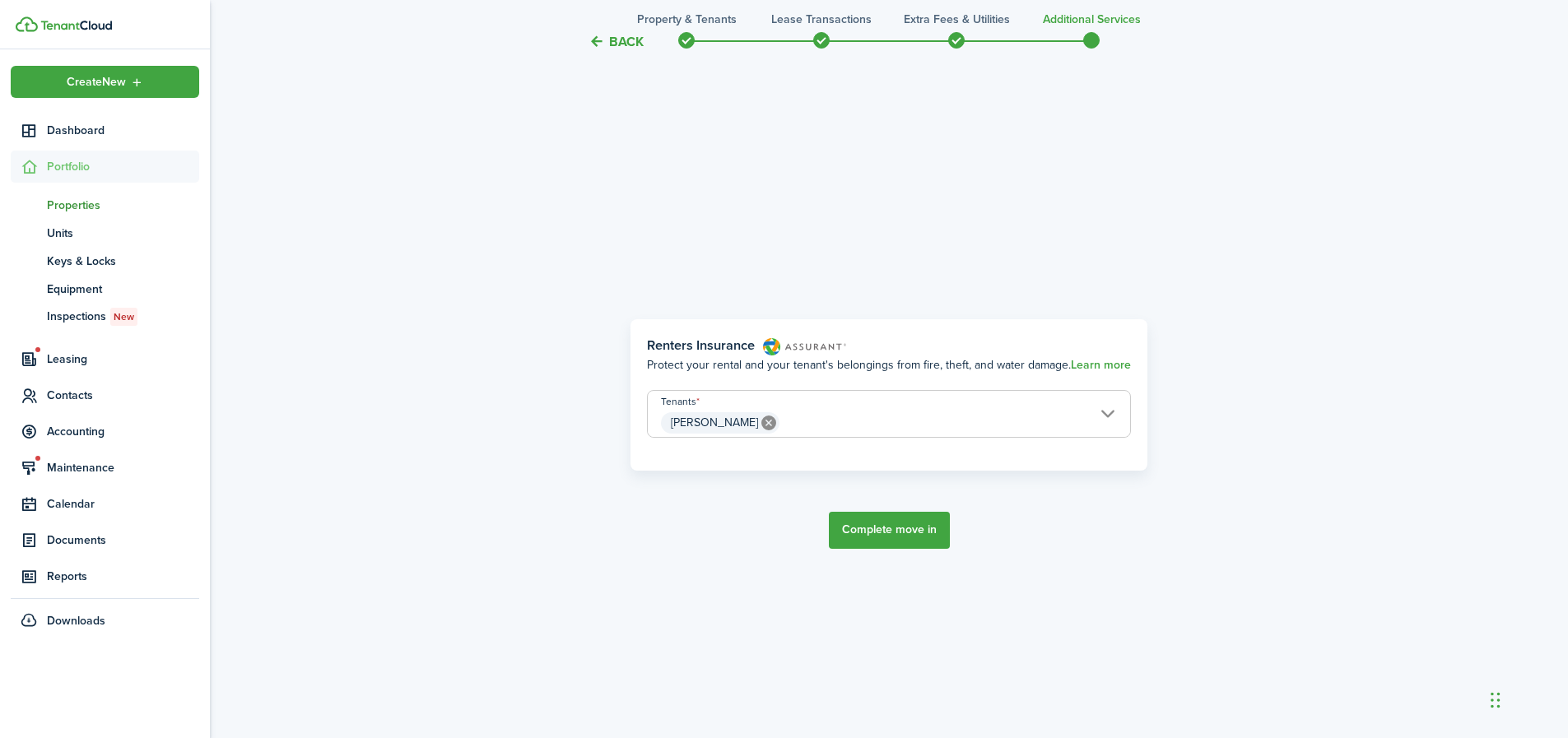
click at [1015, 428] on span "[PERSON_NAME]" at bounding box center [889, 423] width 483 height 28
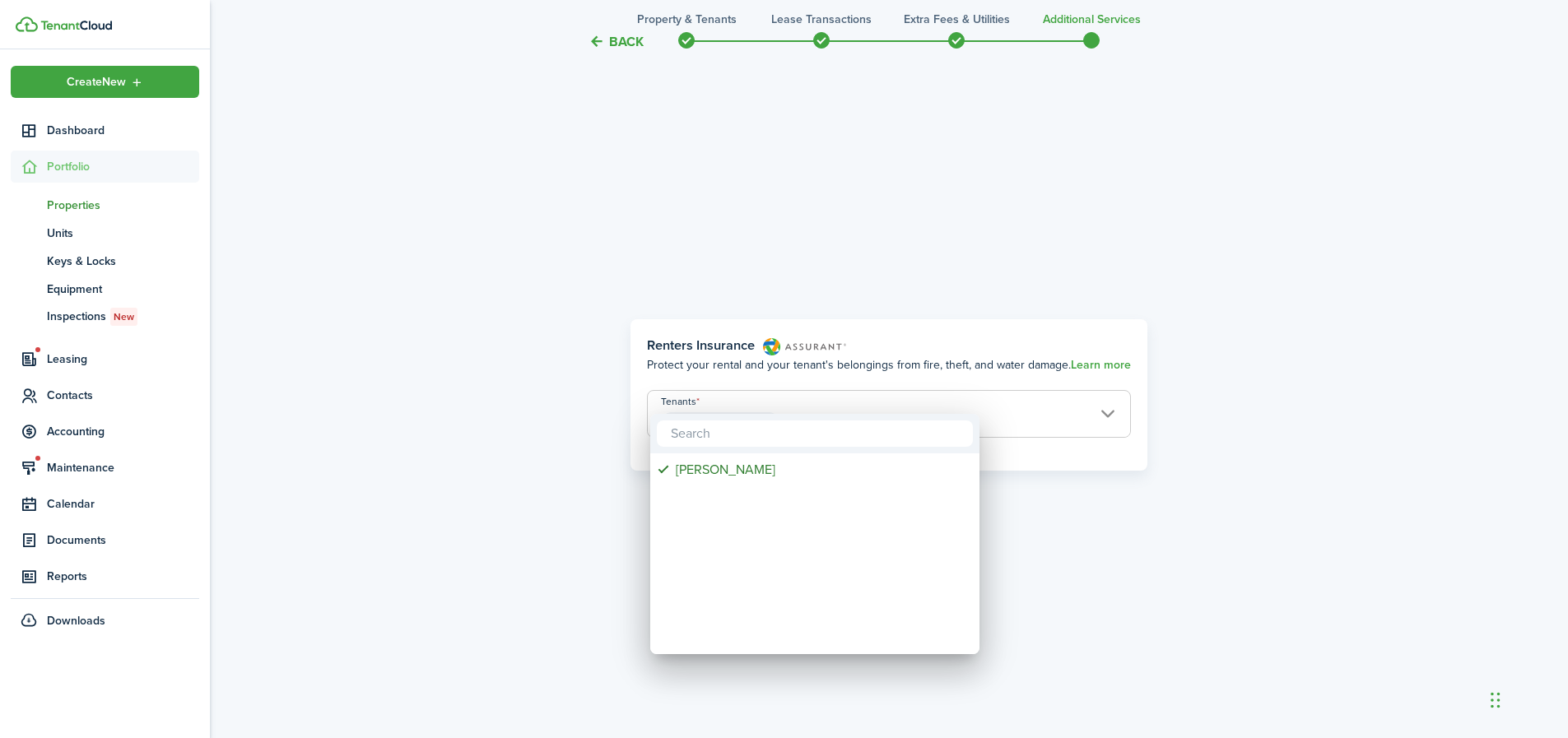
click at [1080, 512] on div at bounding box center [784, 369] width 1832 height 1002
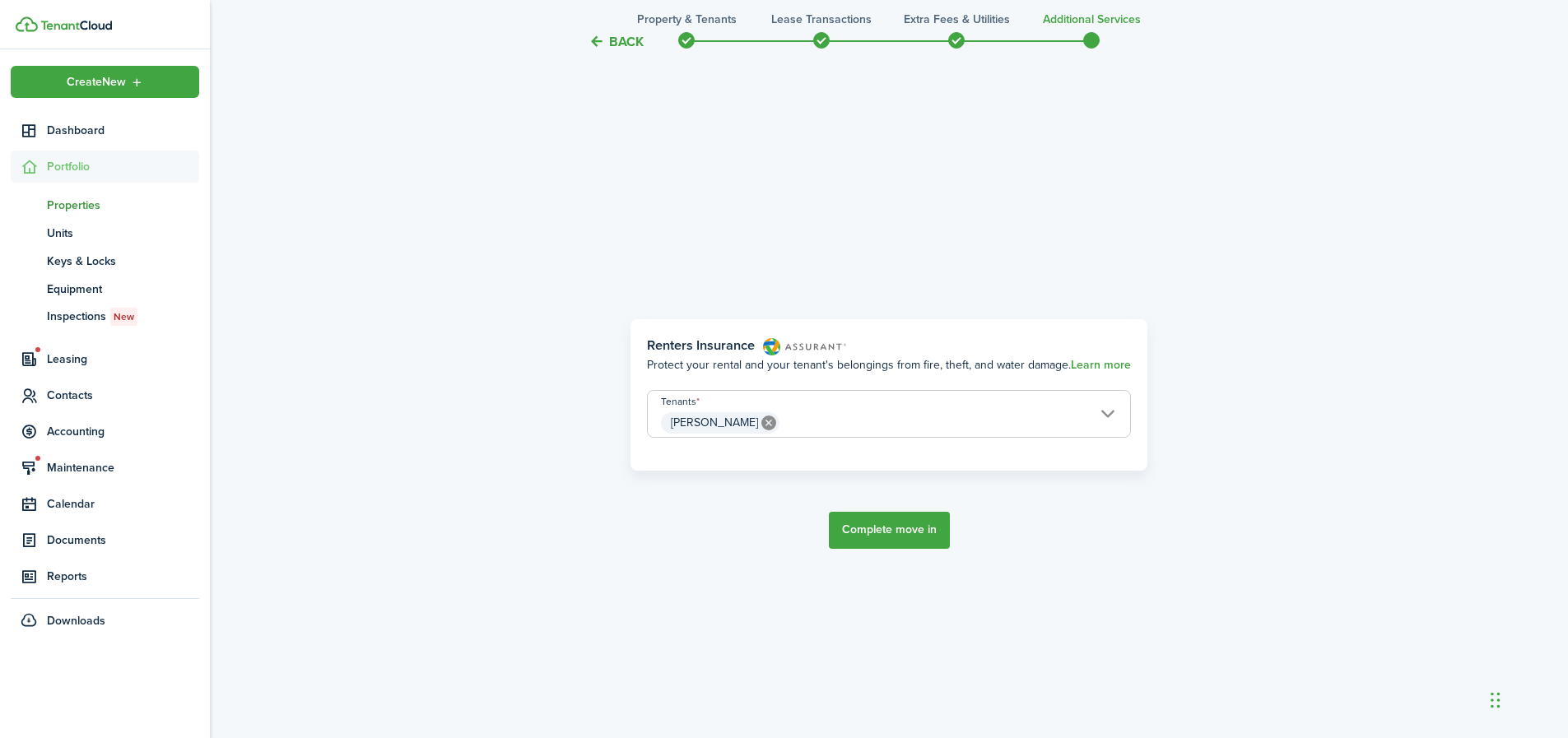
click at [881, 528] on button "Complete move in" at bounding box center [889, 530] width 121 height 37
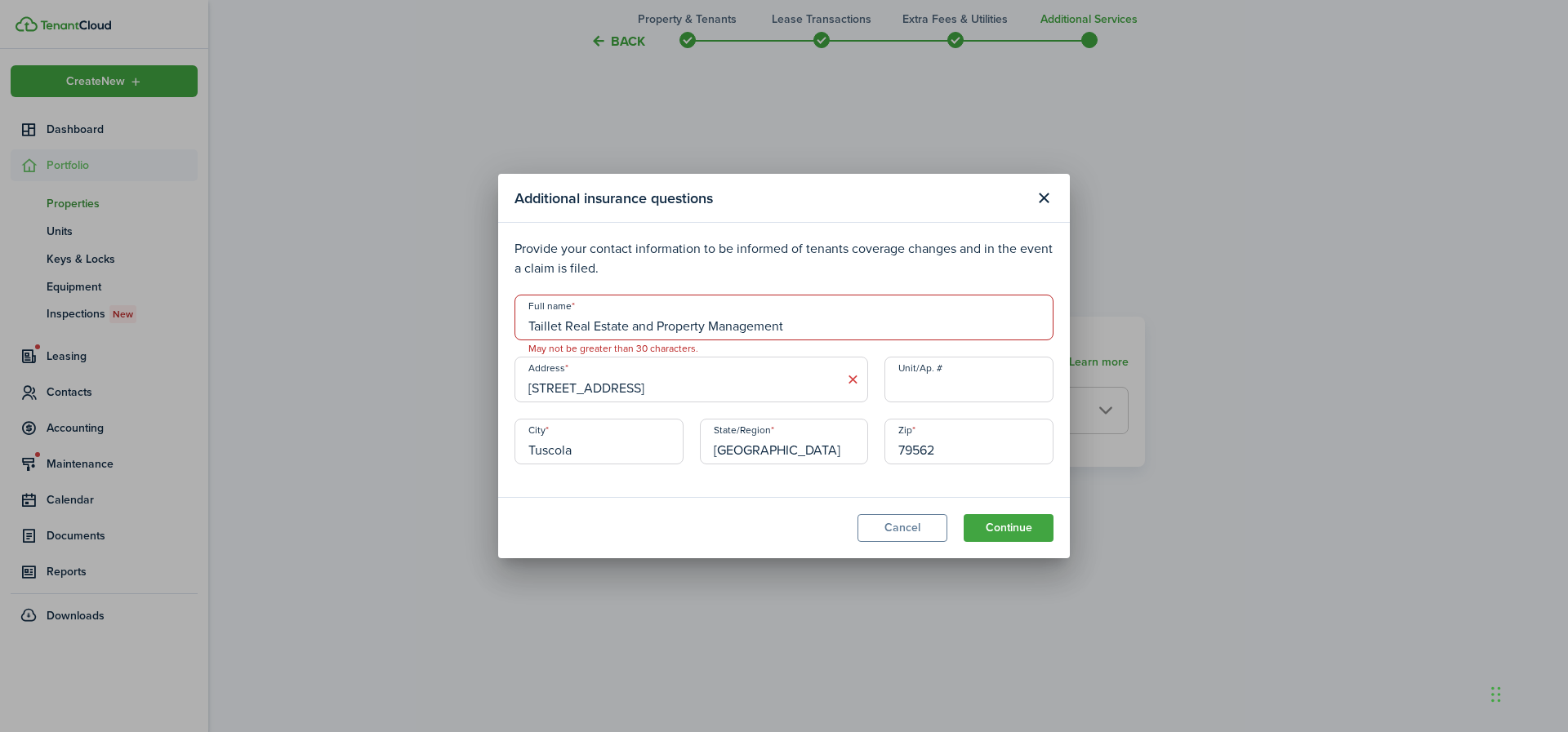
drag, startPoint x: 792, startPoint y: 324, endPoint x: 630, endPoint y: 327, distance: 162.0
click at [630, 327] on input "Taillet Real Estate and Property Management" at bounding box center [784, 318] width 539 height 46
type input "Taillet Real Estate"
drag, startPoint x: 658, startPoint y: 389, endPoint x: 505, endPoint y: 393, distance: 153.1
click at [505, 393] on modal-body "Provide your contact information to be informed of tenants coverage changes and…" at bounding box center [784, 360] width 572 height 274
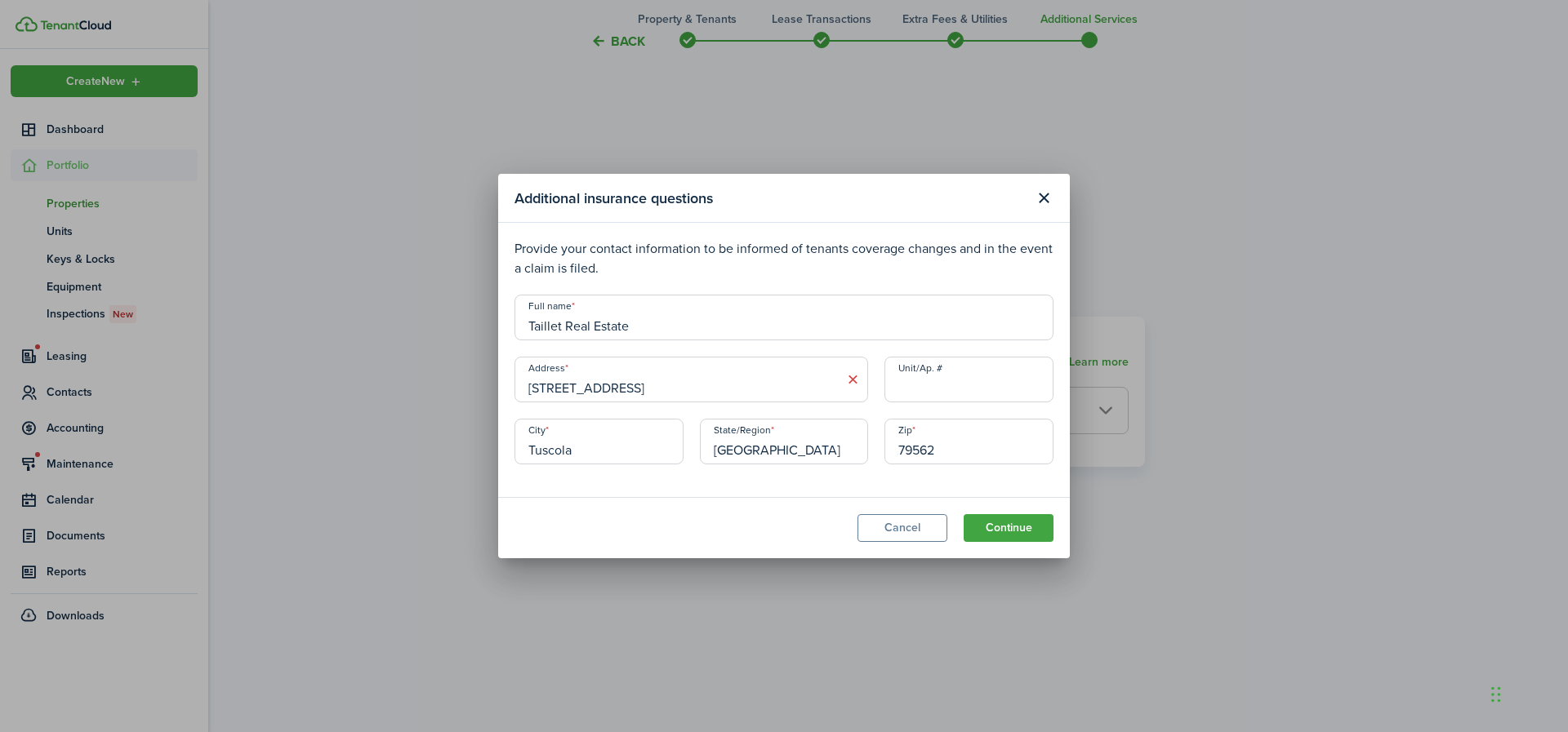
click at [619, 392] on input "[STREET_ADDRESS]" at bounding box center [691, 380] width 354 height 46
drag, startPoint x: 619, startPoint y: 389, endPoint x: 530, endPoint y: 395, distance: 89.2
click at [530, 395] on input "[STREET_ADDRESS]" at bounding box center [691, 380] width 354 height 46
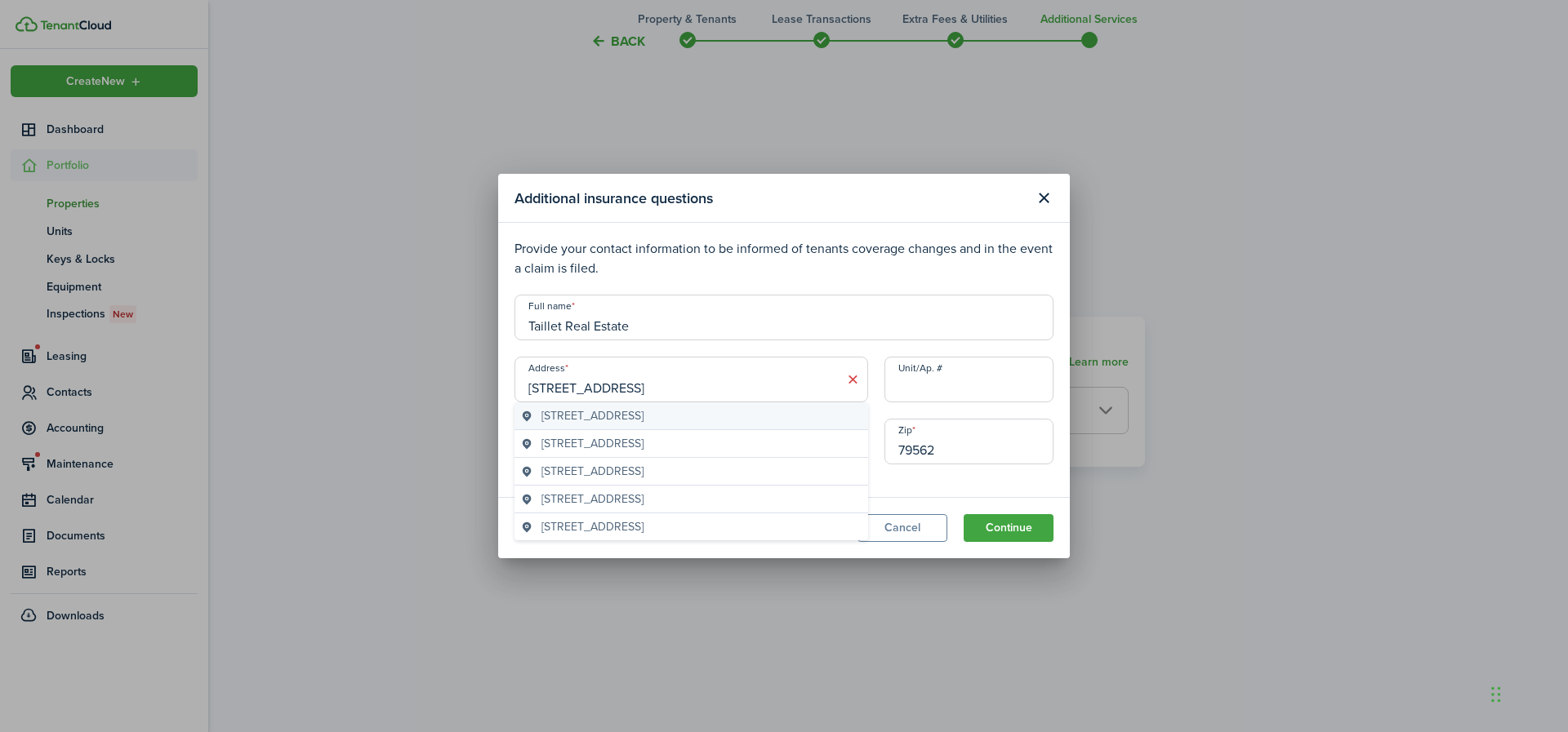
type input "[STREET_ADDRESS]"
click at [803, 416] on geo-item "[STREET_ADDRESS]" at bounding box center [691, 416] width 341 height 17
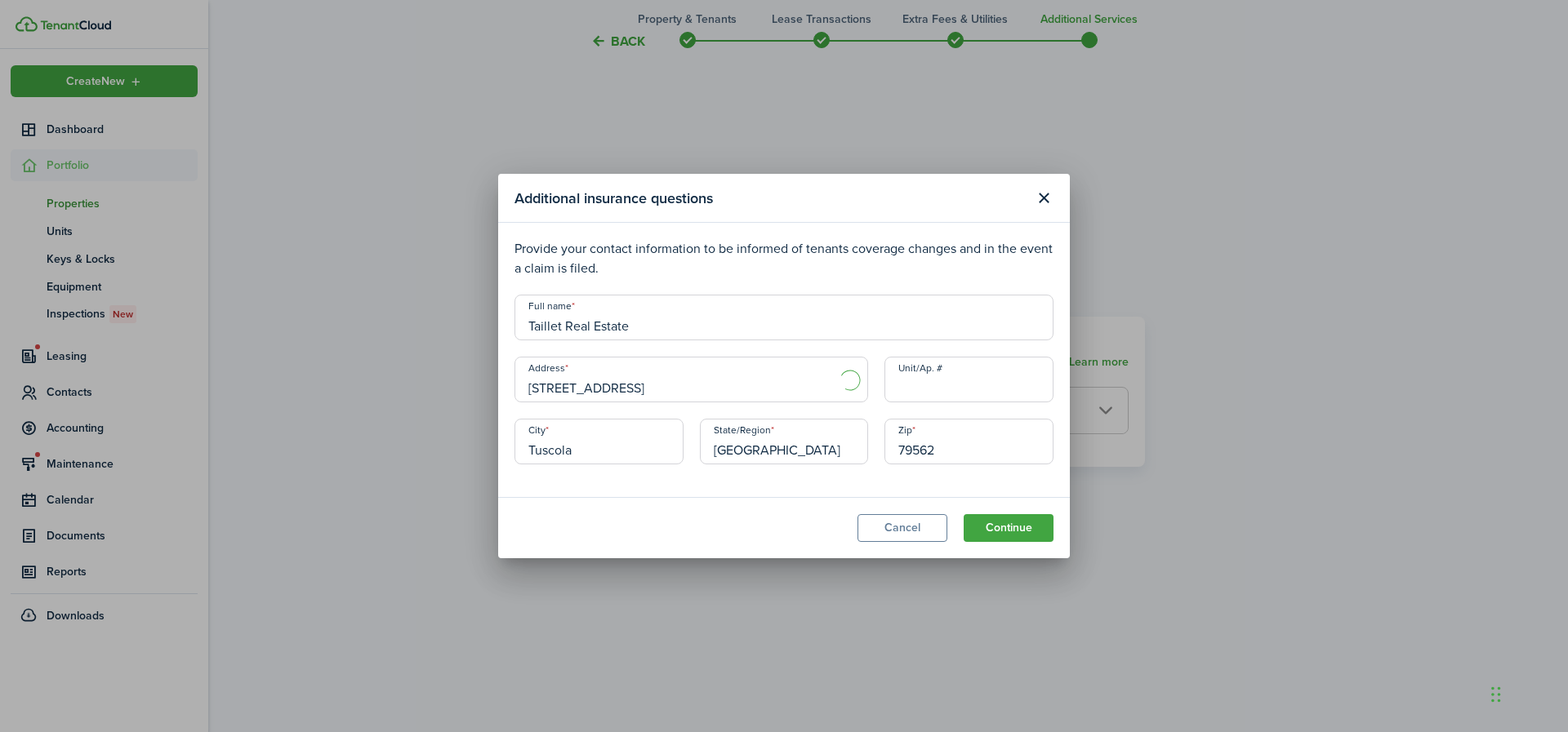
type input "[GEOGRAPHIC_DATA]"
type input "75103"
click at [689, 394] on input "[STREET_ADDRESS]" at bounding box center [691, 380] width 354 height 46
click at [581, 453] on input "[GEOGRAPHIC_DATA]" at bounding box center [599, 442] width 169 height 46
type input "C"
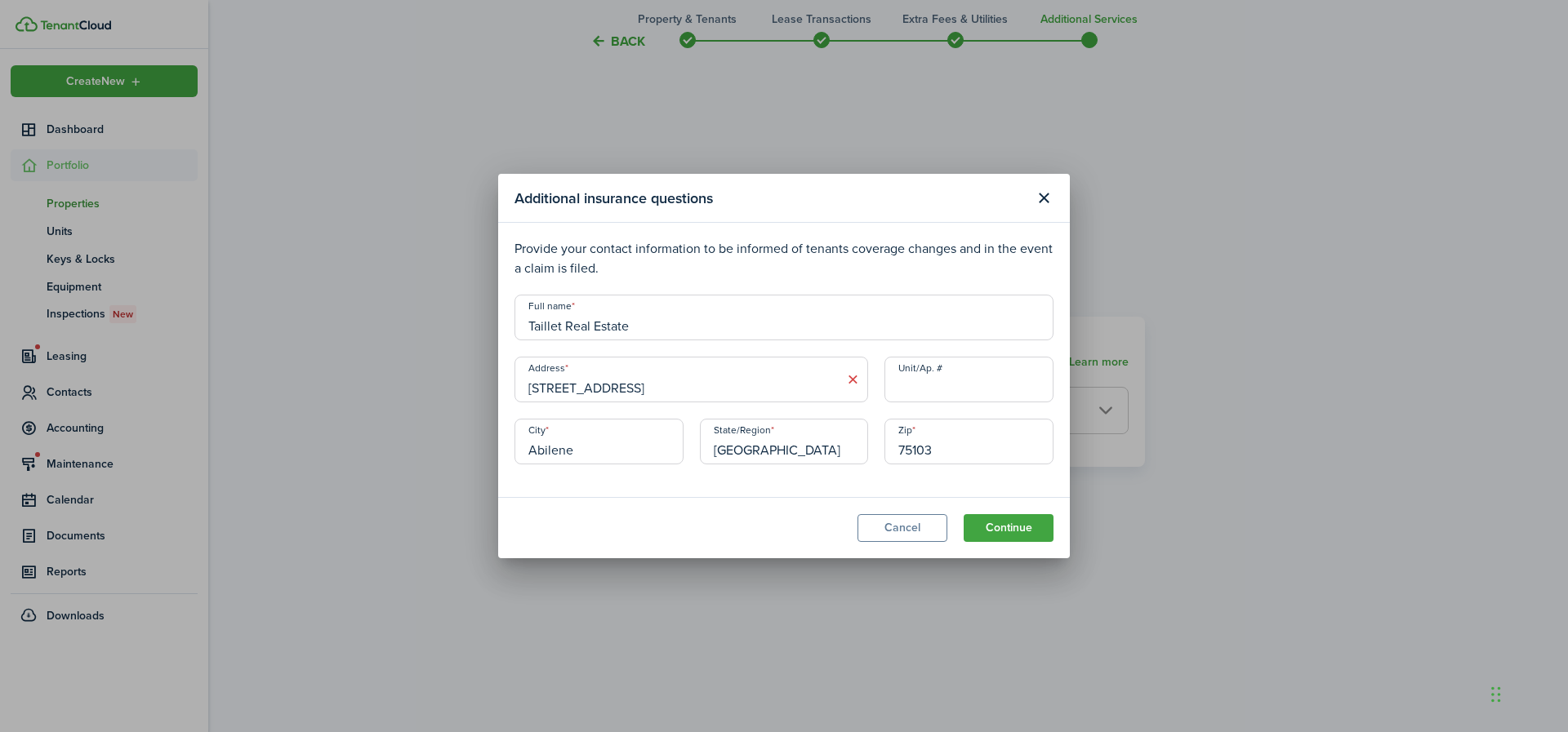
type input "Abilene"
click at [984, 444] on input "75103" at bounding box center [969, 442] width 169 height 46
type input "79602"
click at [758, 531] on modal-footer "Cancel Continue" at bounding box center [784, 528] width 572 height 61
click at [1027, 524] on button "Continue" at bounding box center [1009, 528] width 90 height 28
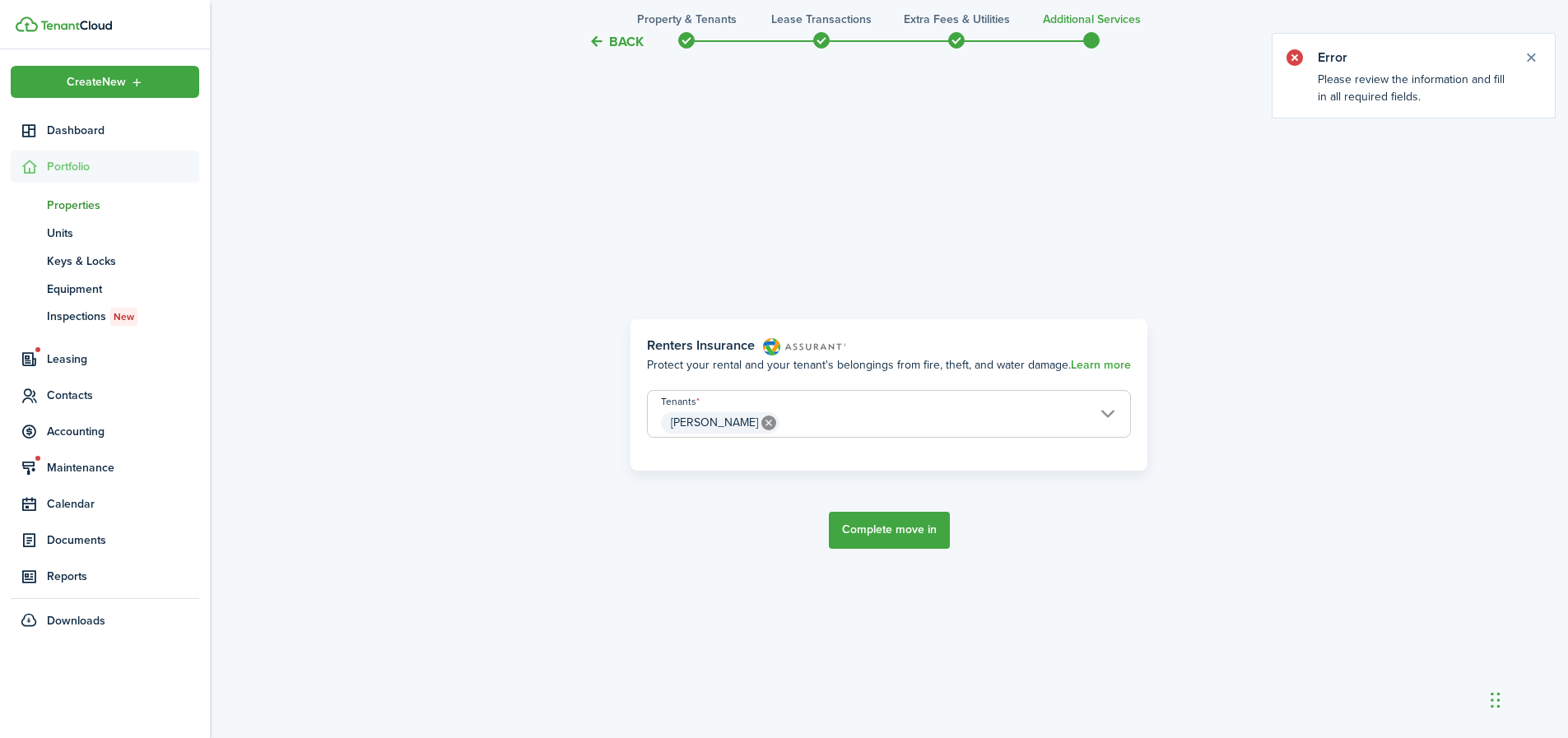
click at [925, 530] on button "Complete move in" at bounding box center [889, 530] width 121 height 37
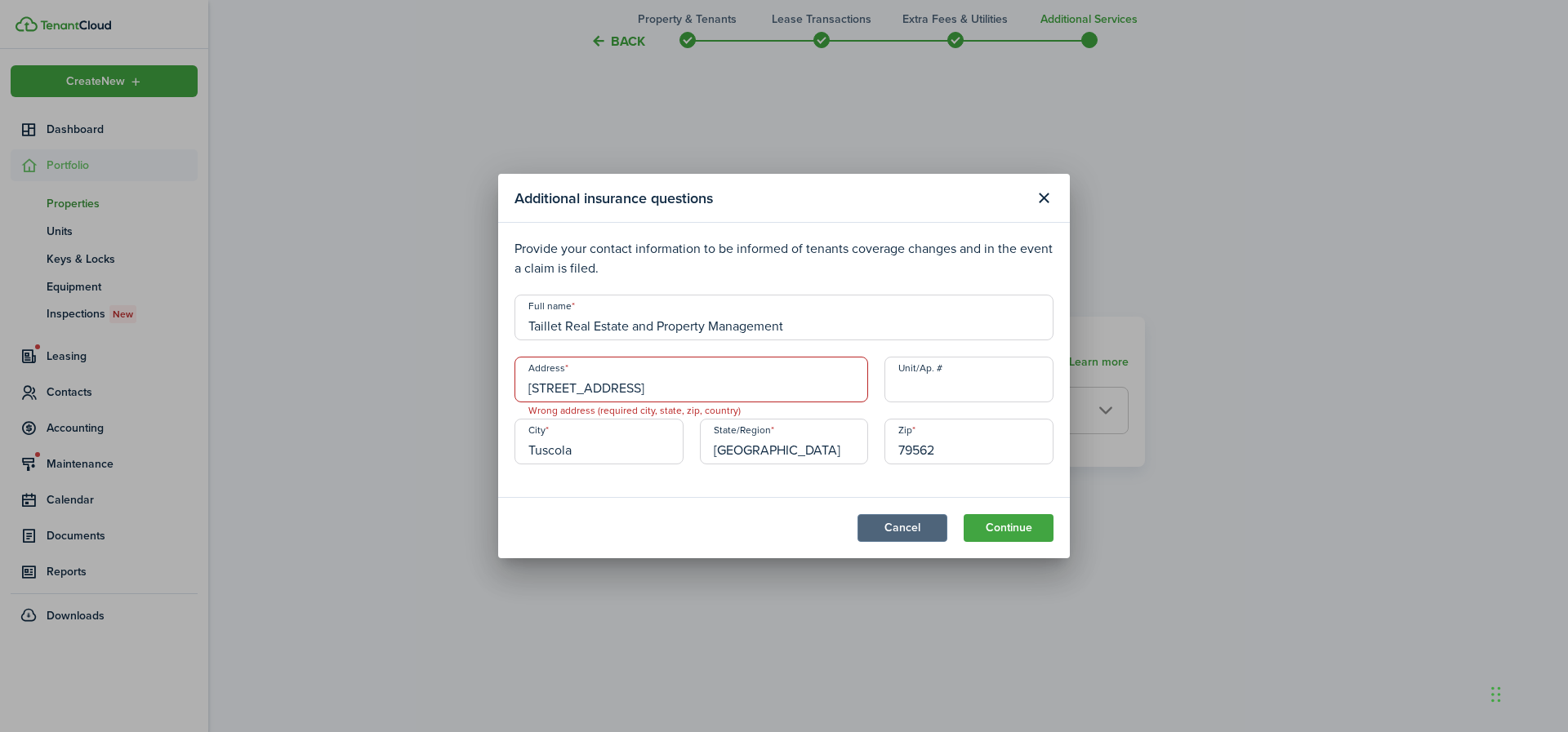
click at [908, 535] on button "Cancel" at bounding box center [903, 528] width 90 height 28
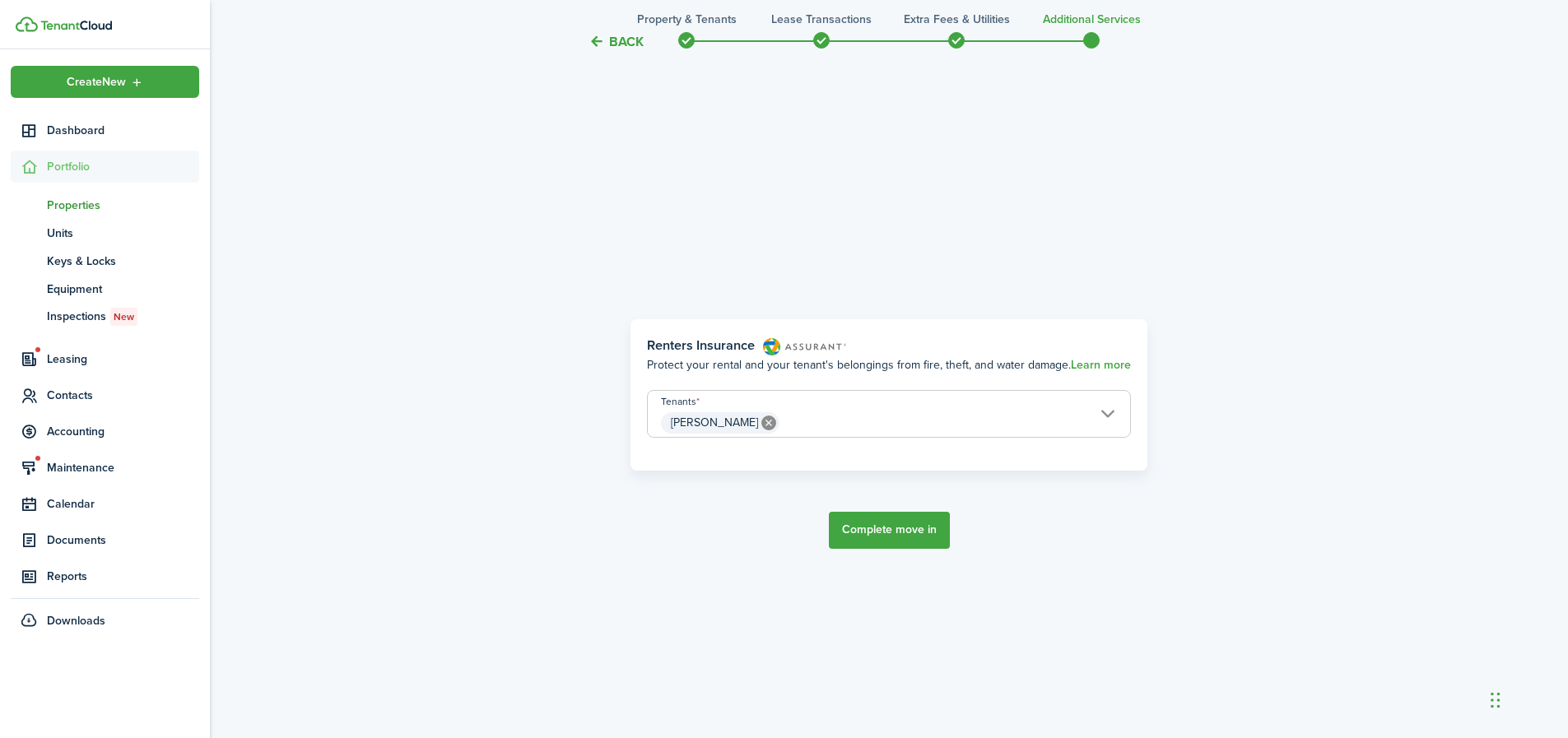
click at [623, 45] on button "Back" at bounding box center [616, 42] width 55 height 17
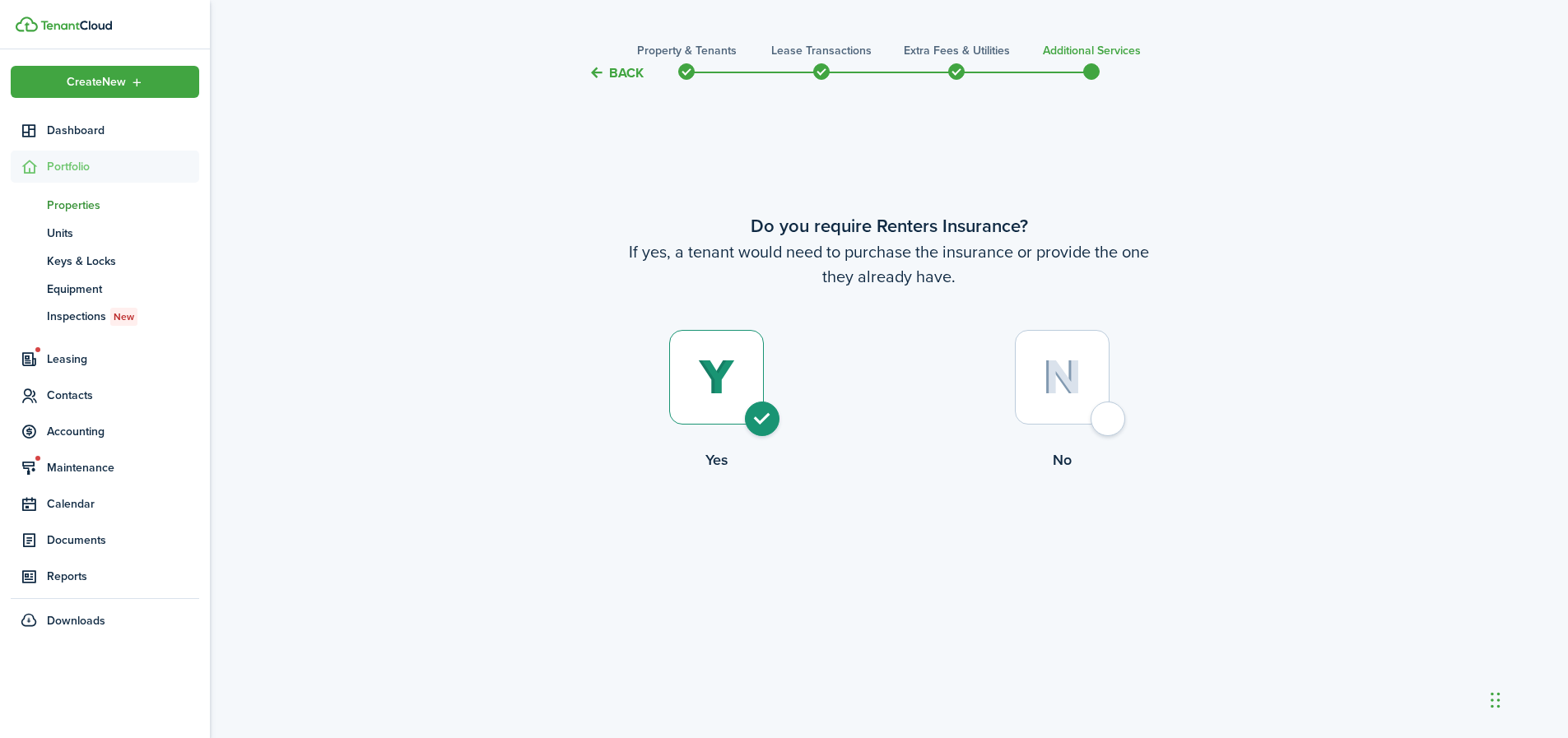
scroll to position [0, 0]
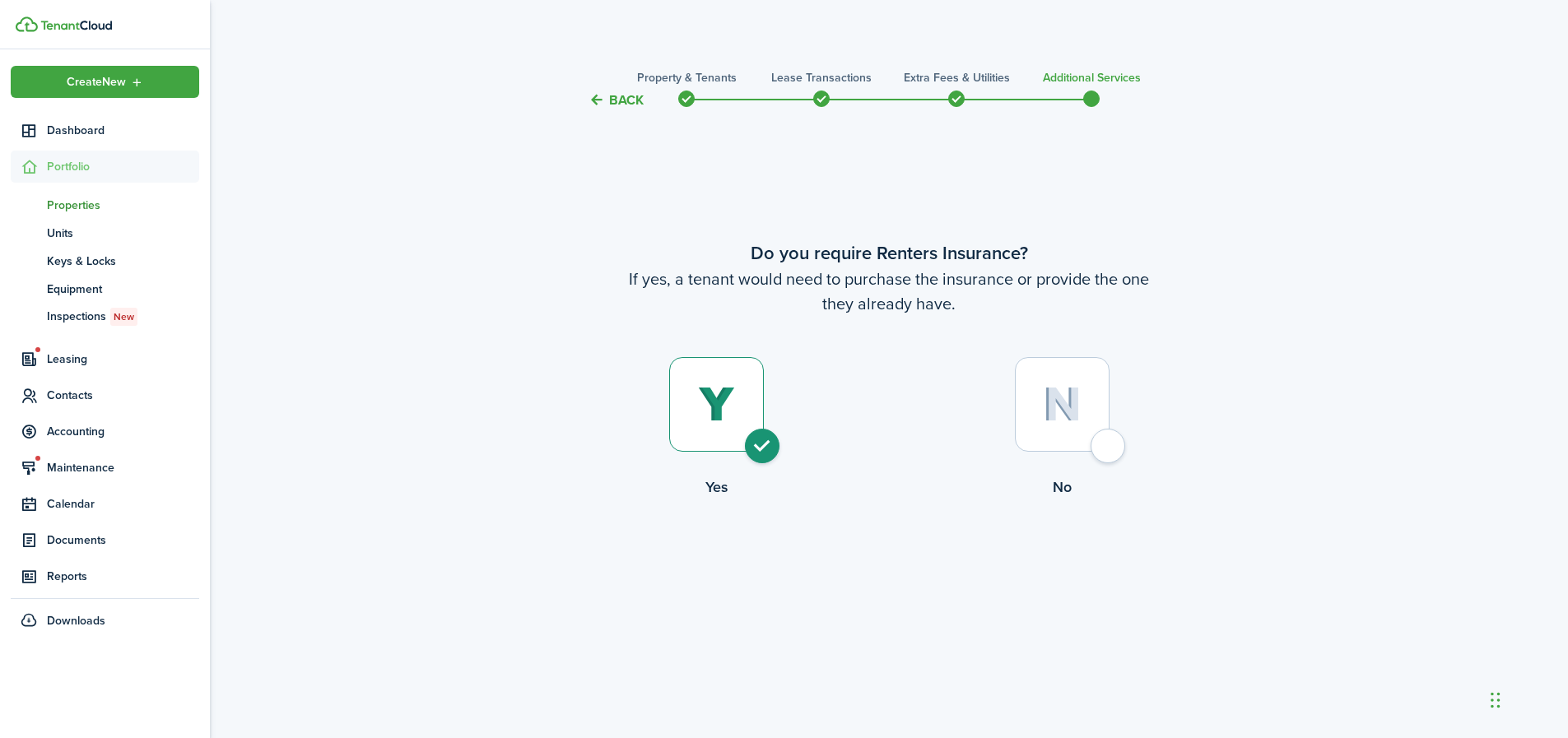
click at [1109, 452] on div at bounding box center [1062, 404] width 95 height 95
radio input "false"
radio input "true"
click at [909, 562] on button "Complete move in" at bounding box center [889, 567] width 121 height 37
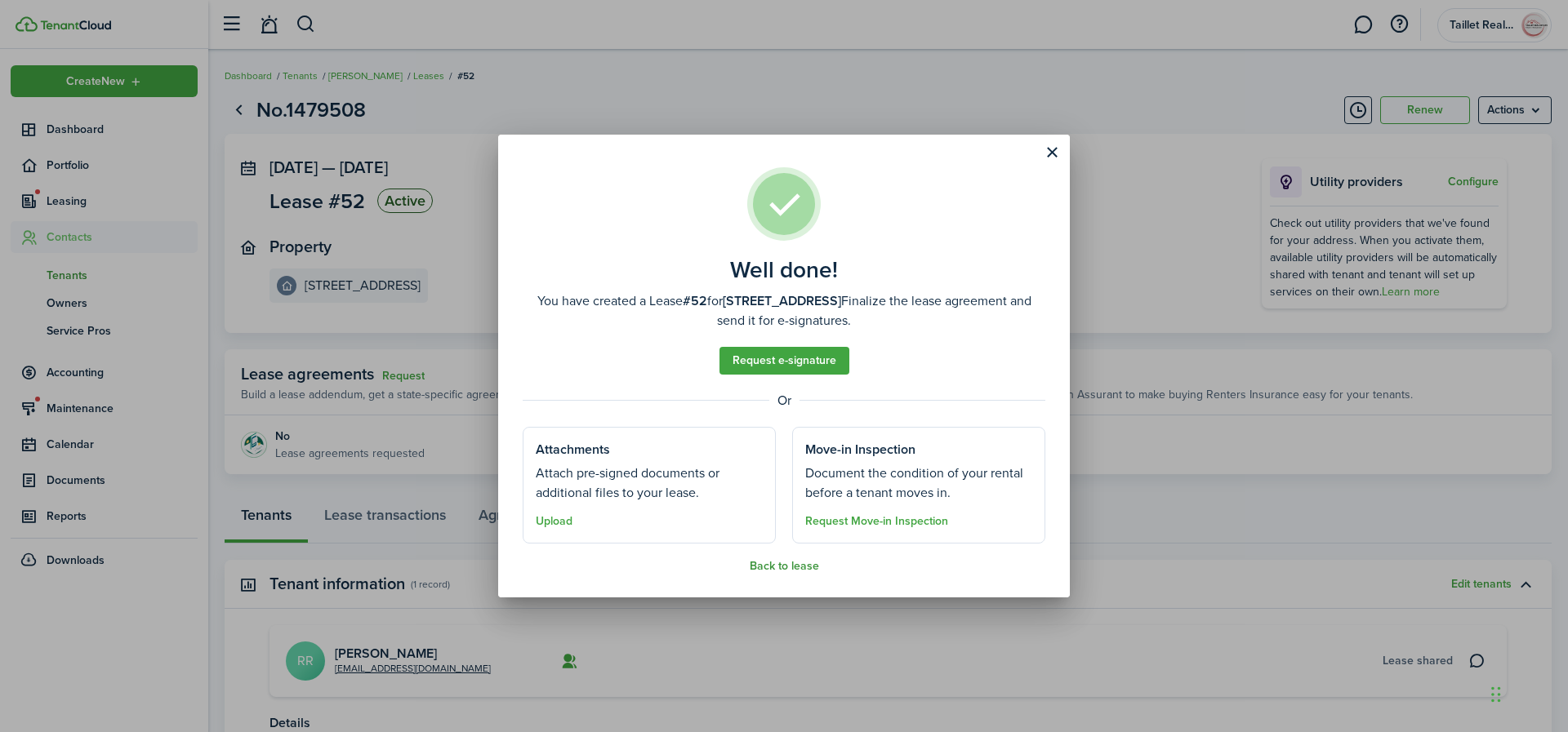
click at [794, 573] on button "Back to lease" at bounding box center [784, 567] width 69 height 13
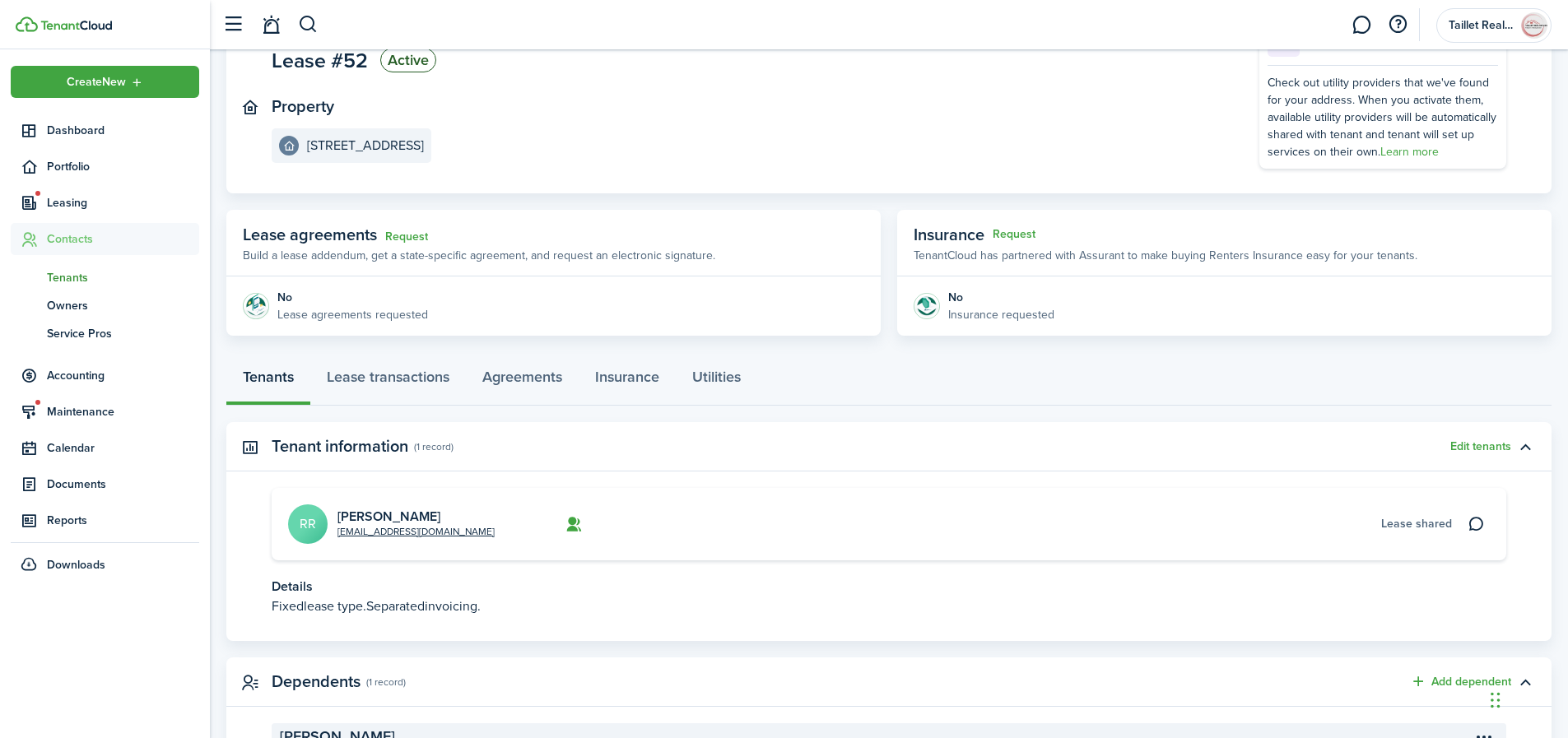
scroll to position [280, 0]
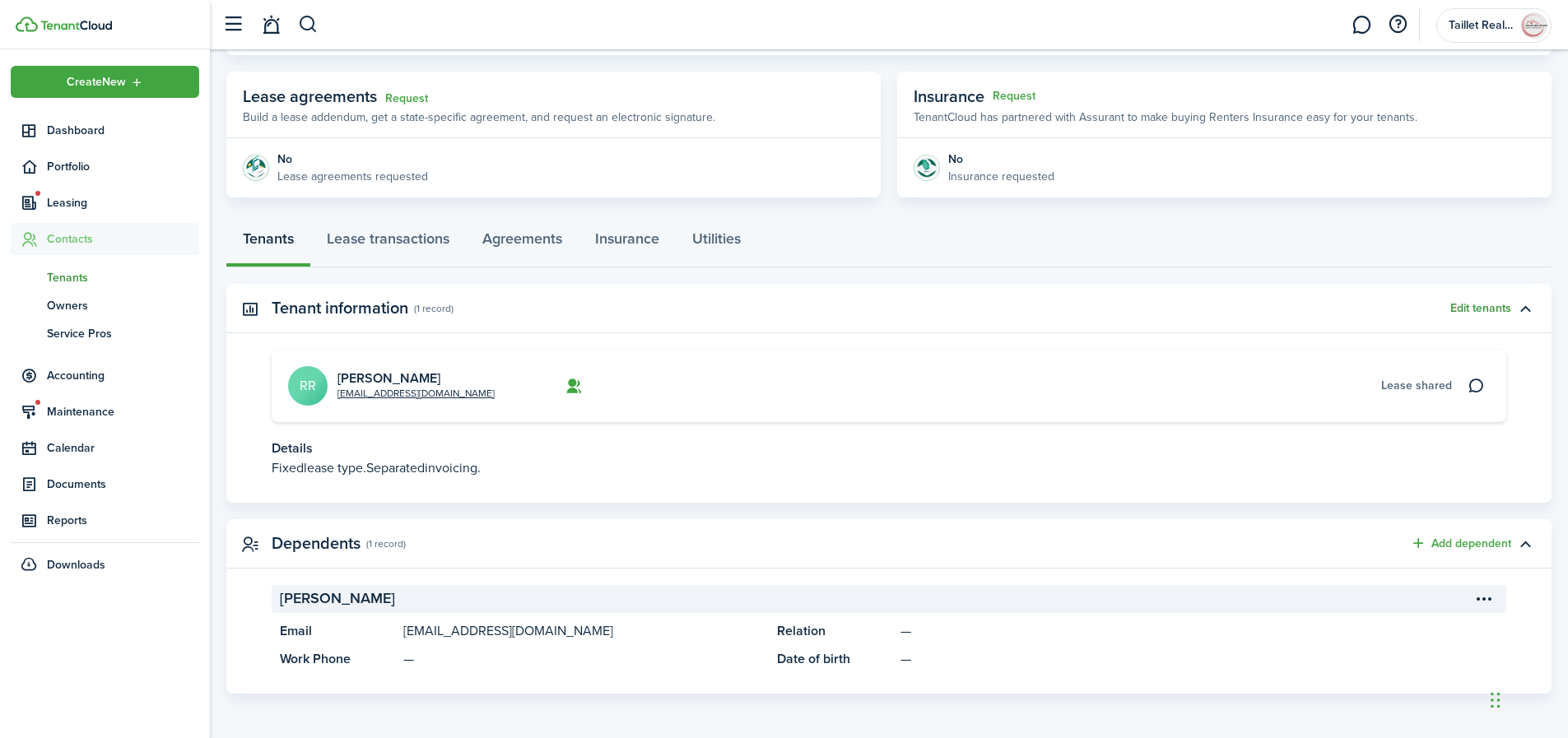
click at [1488, 310] on button "Edit tenants" at bounding box center [1481, 309] width 61 height 14
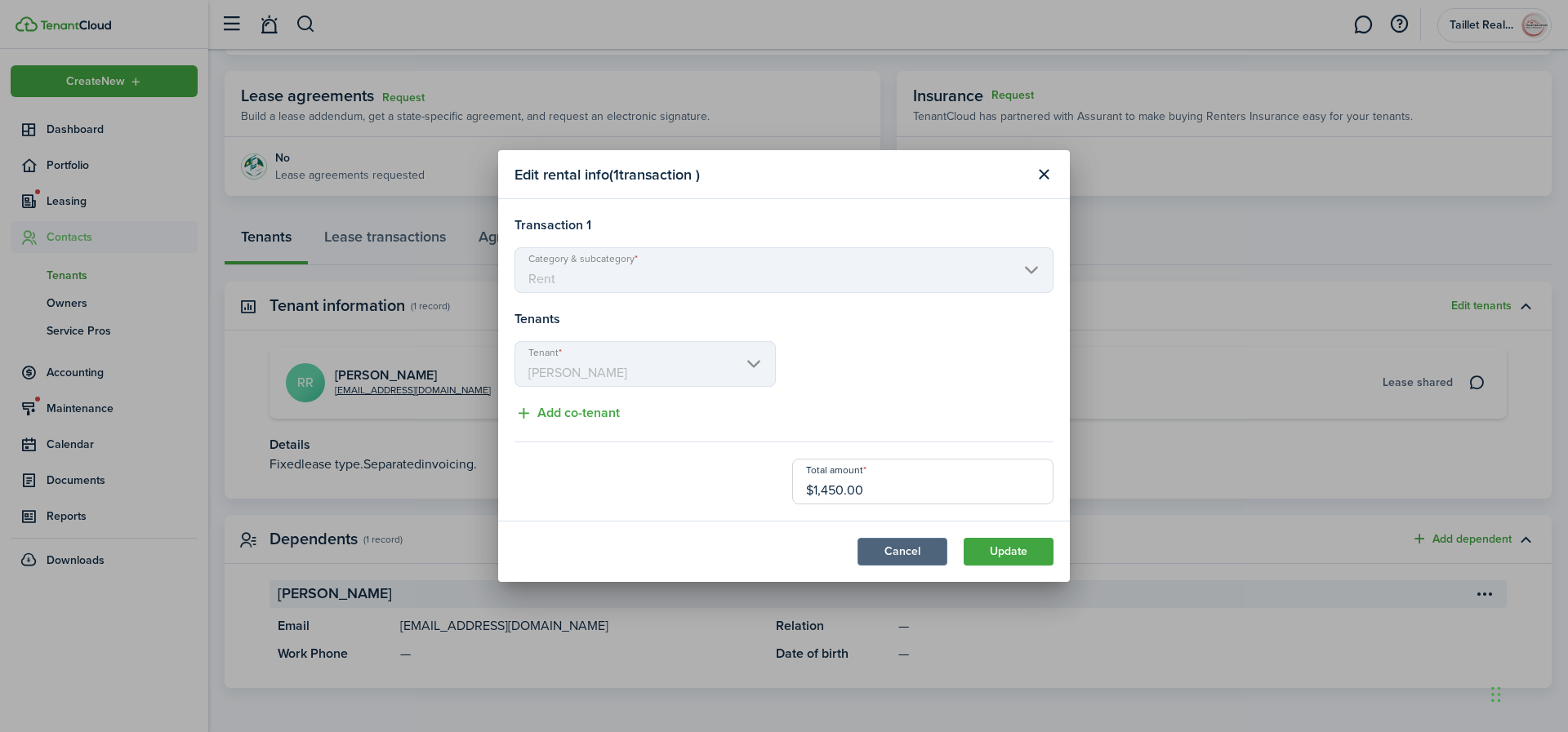
click at [900, 548] on button "Cancel" at bounding box center [903, 552] width 90 height 28
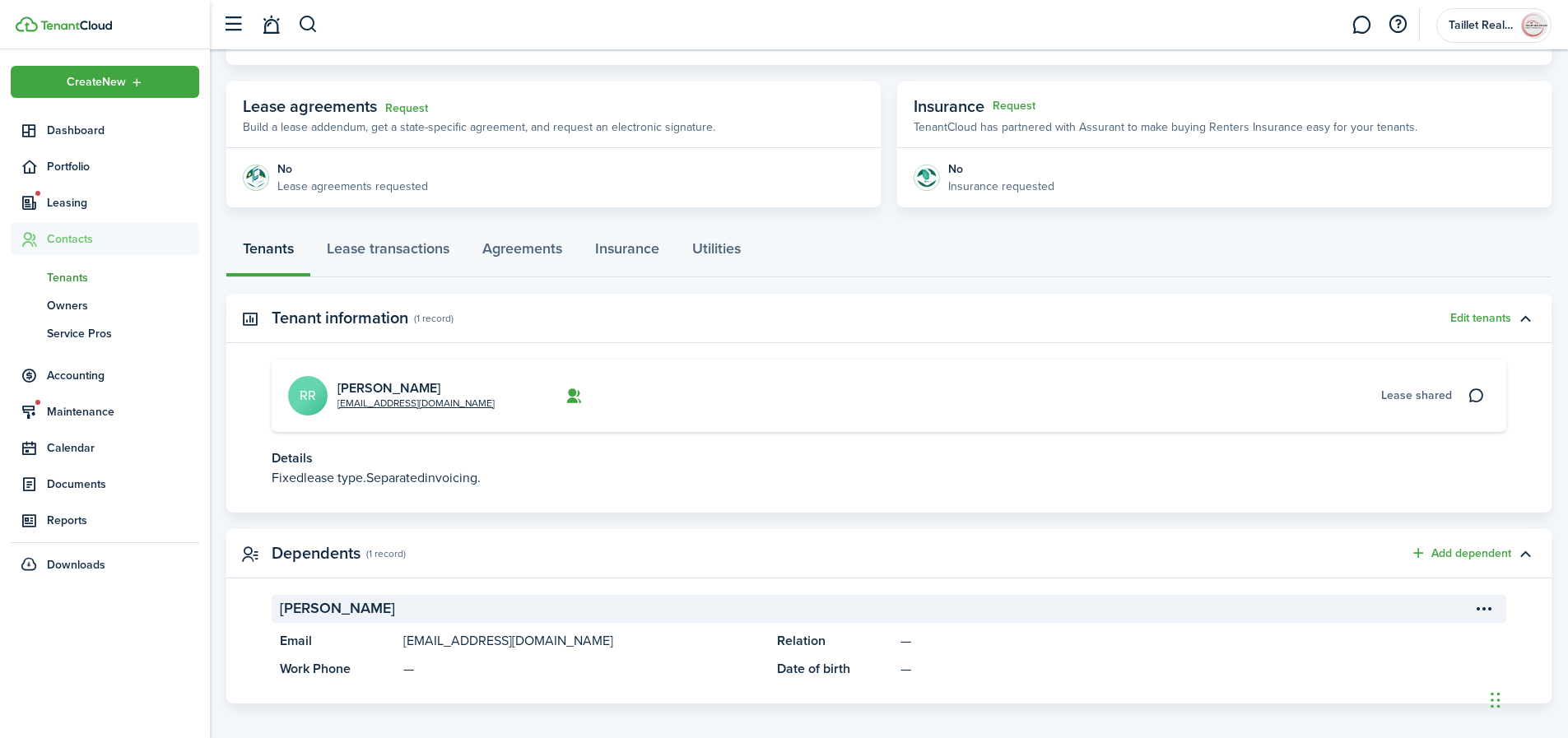
scroll to position [110, 0]
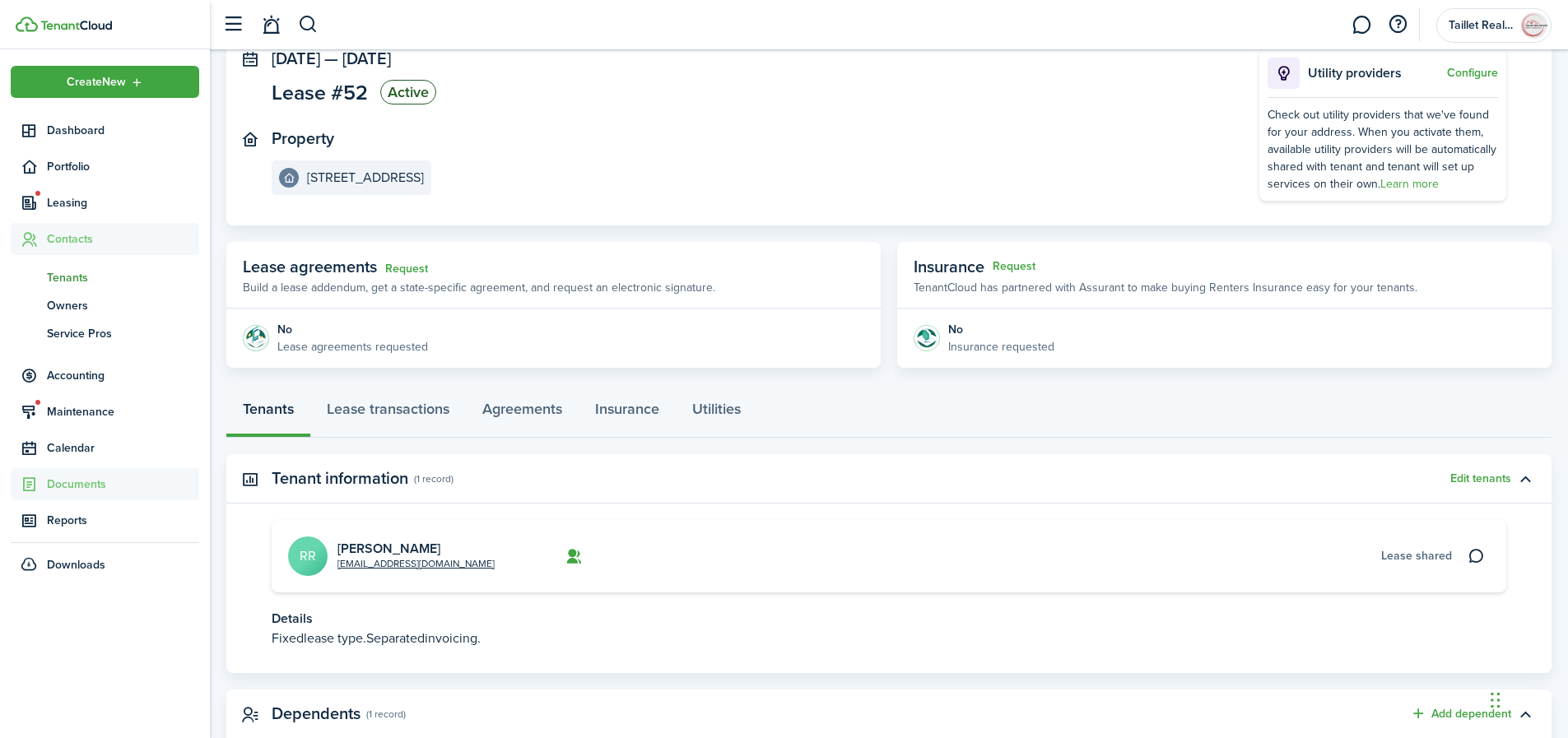
click at [83, 481] on span "Documents" at bounding box center [123, 485] width 152 height 17
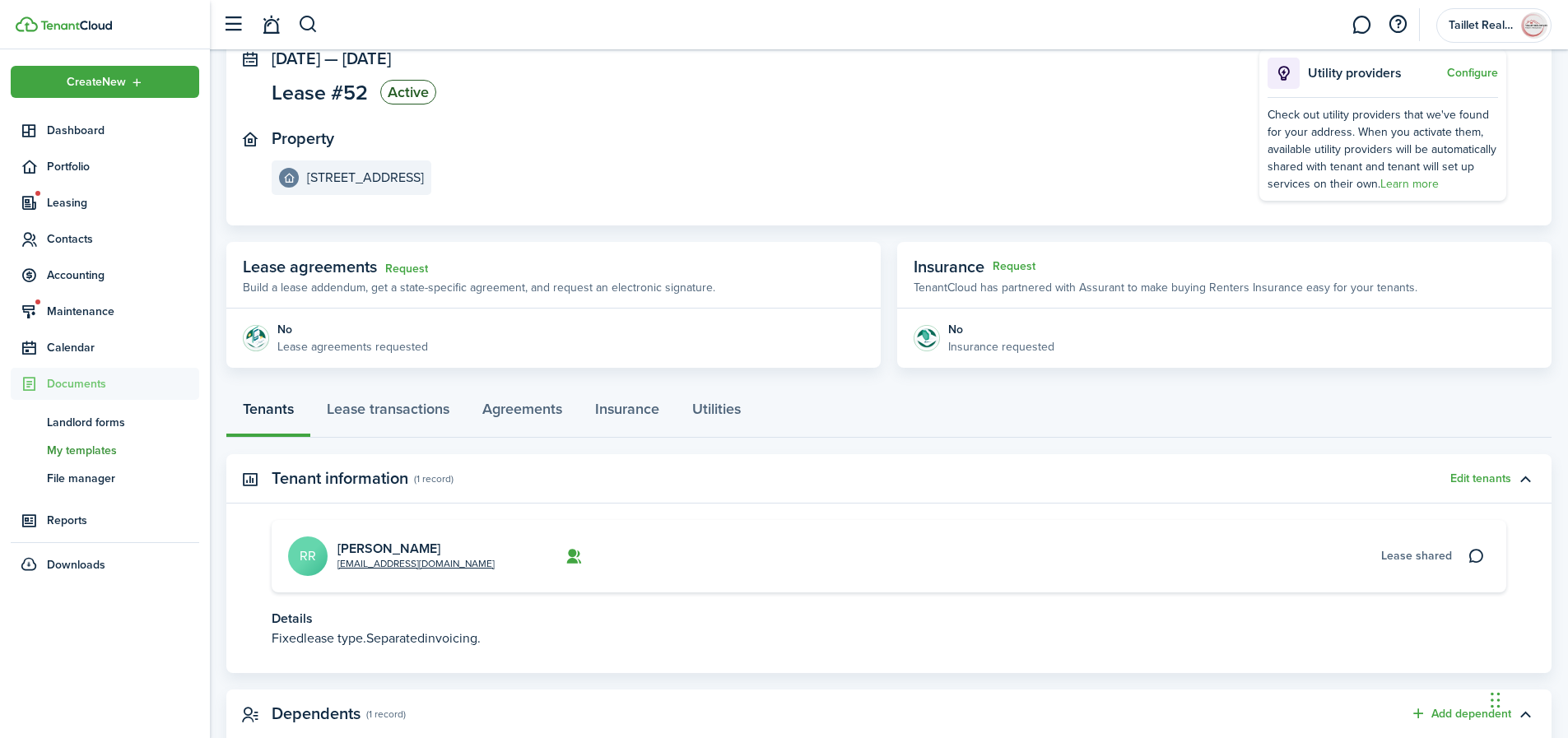
click at [90, 450] on span "My templates" at bounding box center [123, 451] width 152 height 17
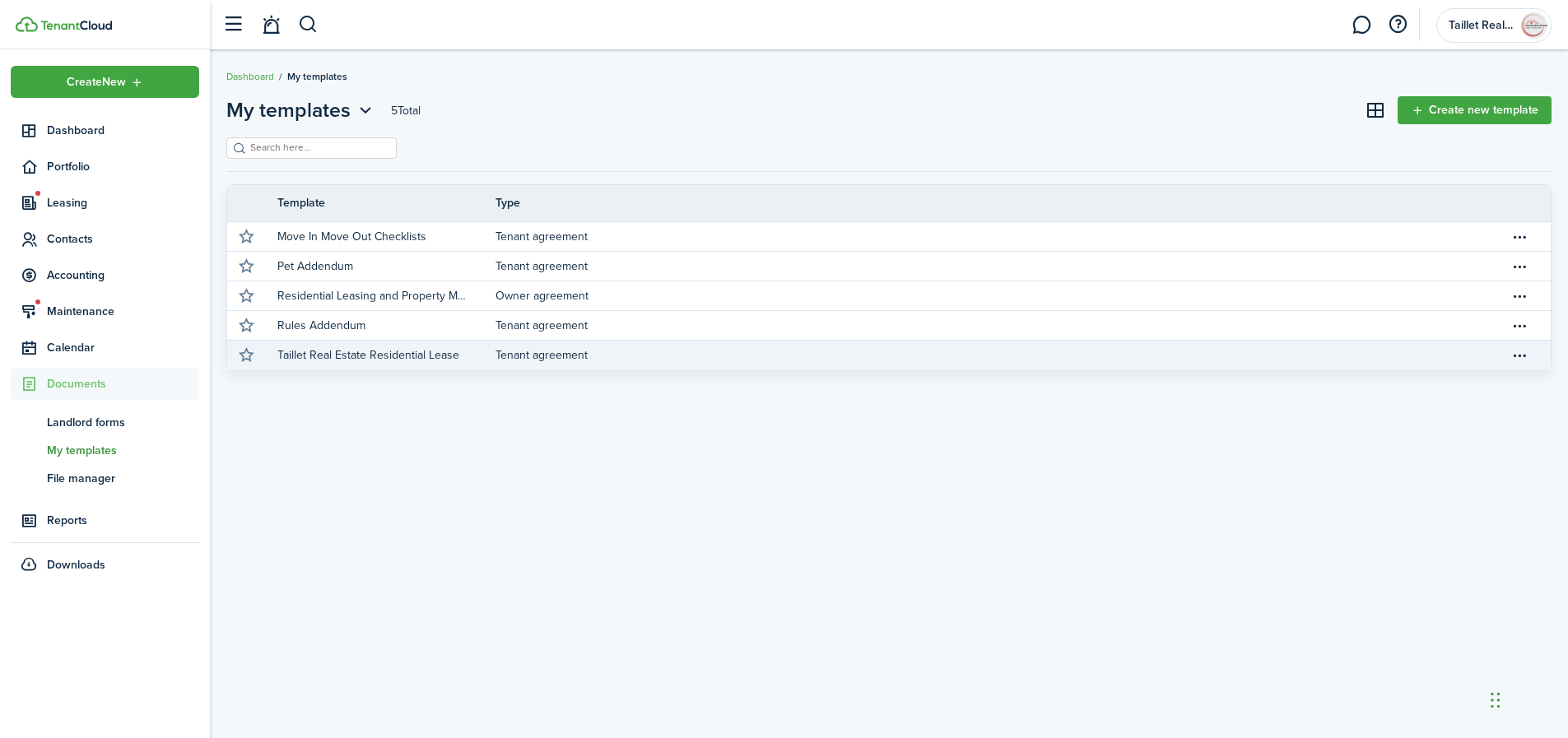
click at [411, 357] on p "Taillet Real Estate Residential Lease" at bounding box center [369, 355] width 182 height 17
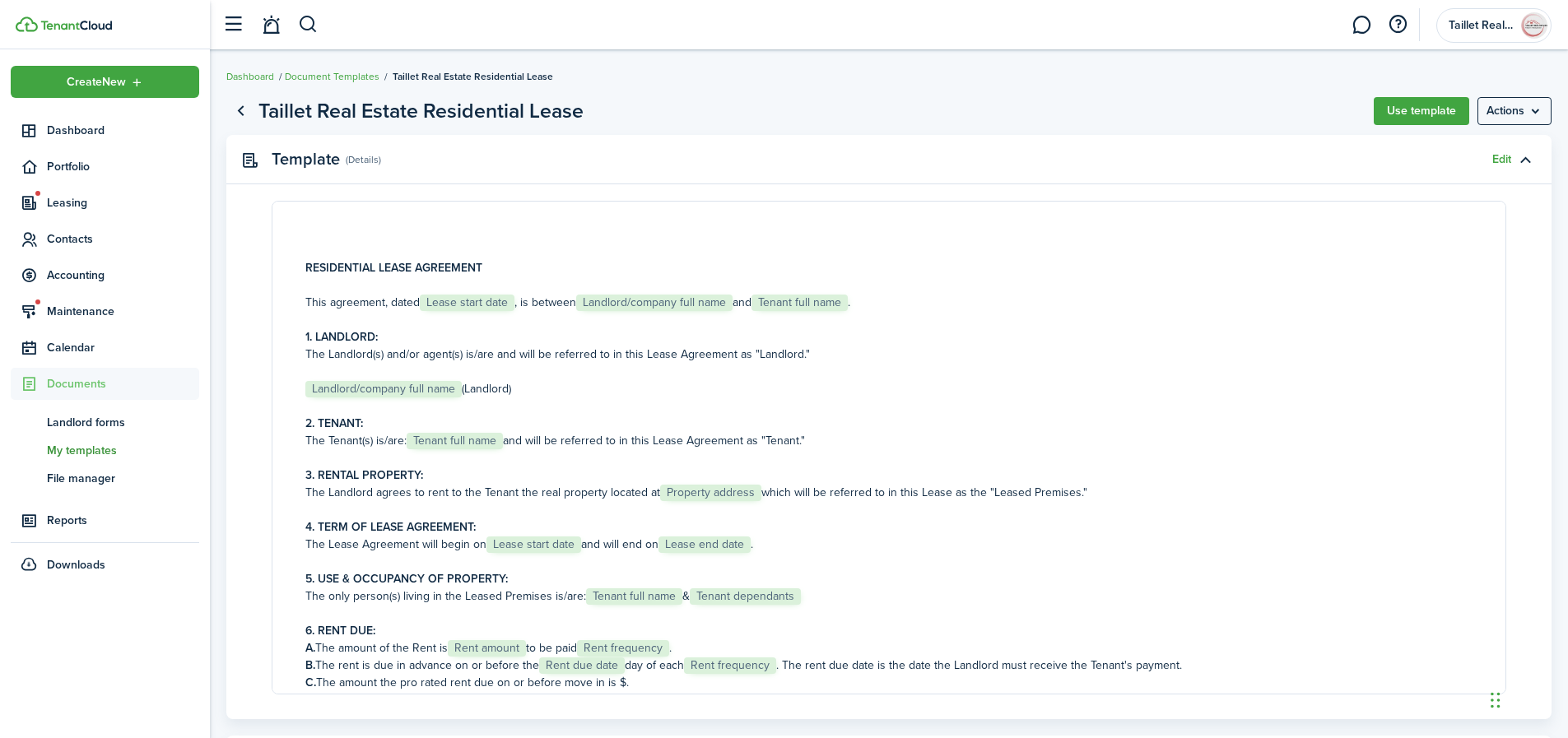
click at [1417, 96] on page-view-header "Taillet Real Estate Residential Lease Use template Actions" at bounding box center [889, 111] width 1325 height 31
click at [1416, 103] on button "Use template" at bounding box center [1422, 110] width 96 height 28
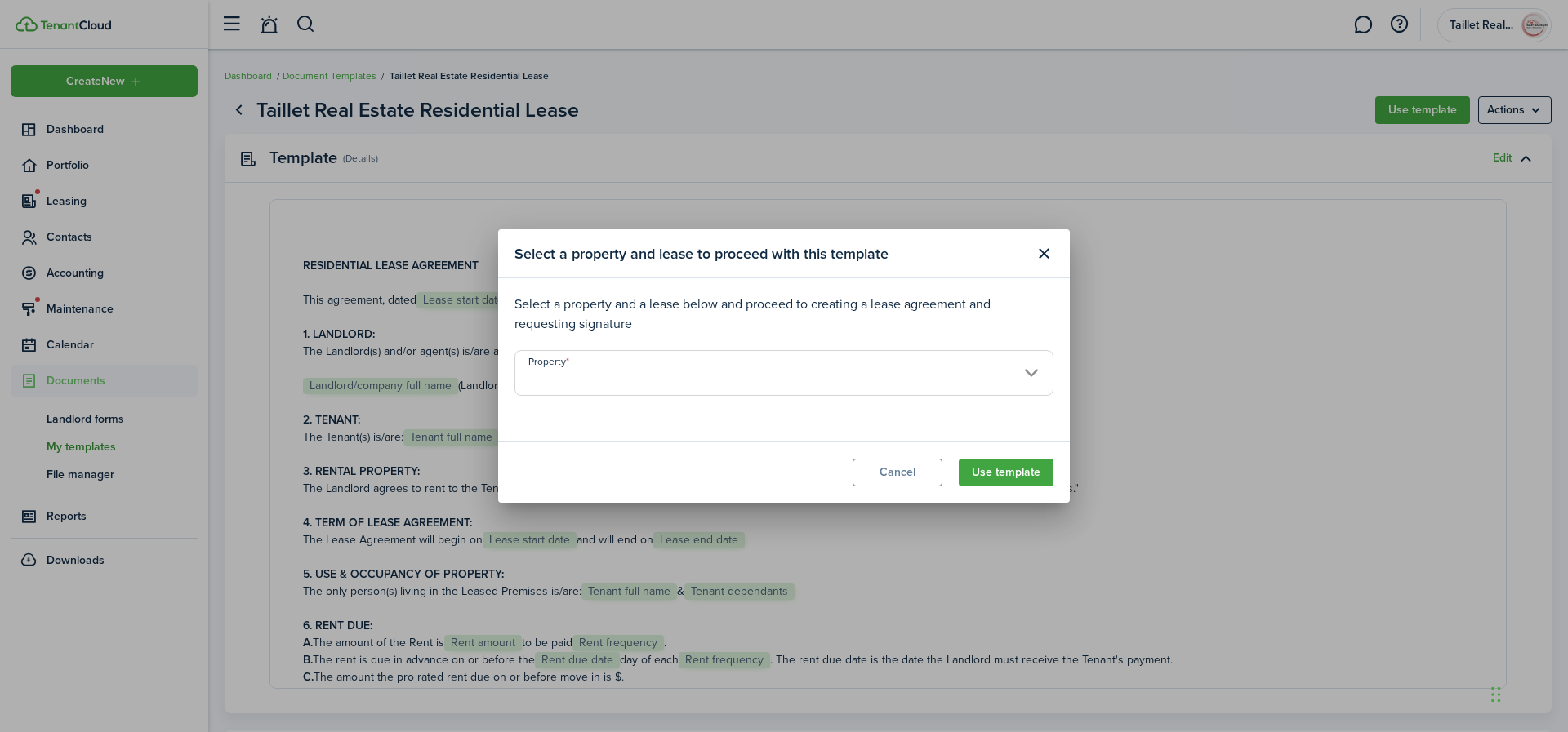
click at [859, 365] on input "Property" at bounding box center [784, 373] width 539 height 46
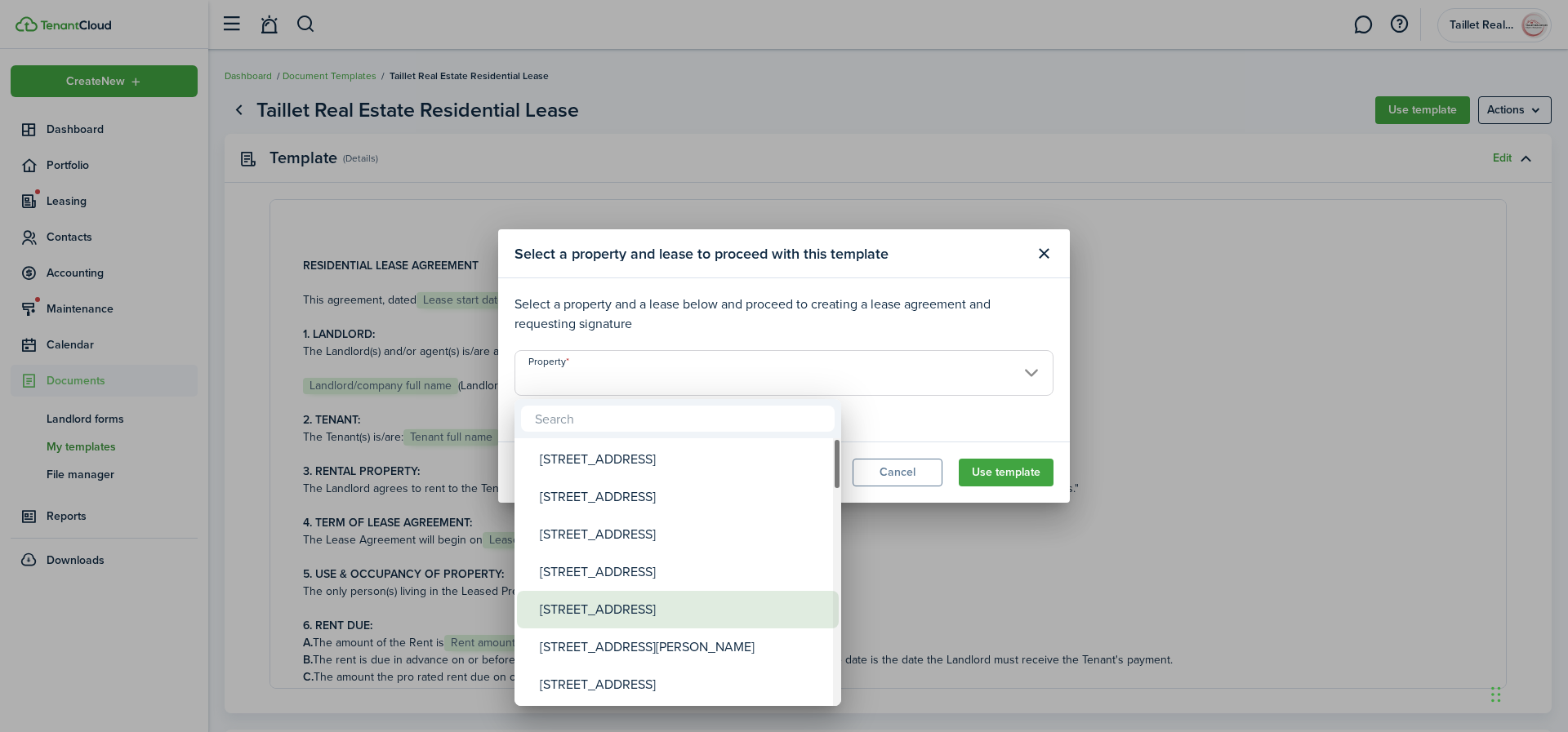
click at [602, 607] on div "[STREET_ADDRESS]" at bounding box center [684, 609] width 289 height 37
type input "[STREET_ADDRESS]"
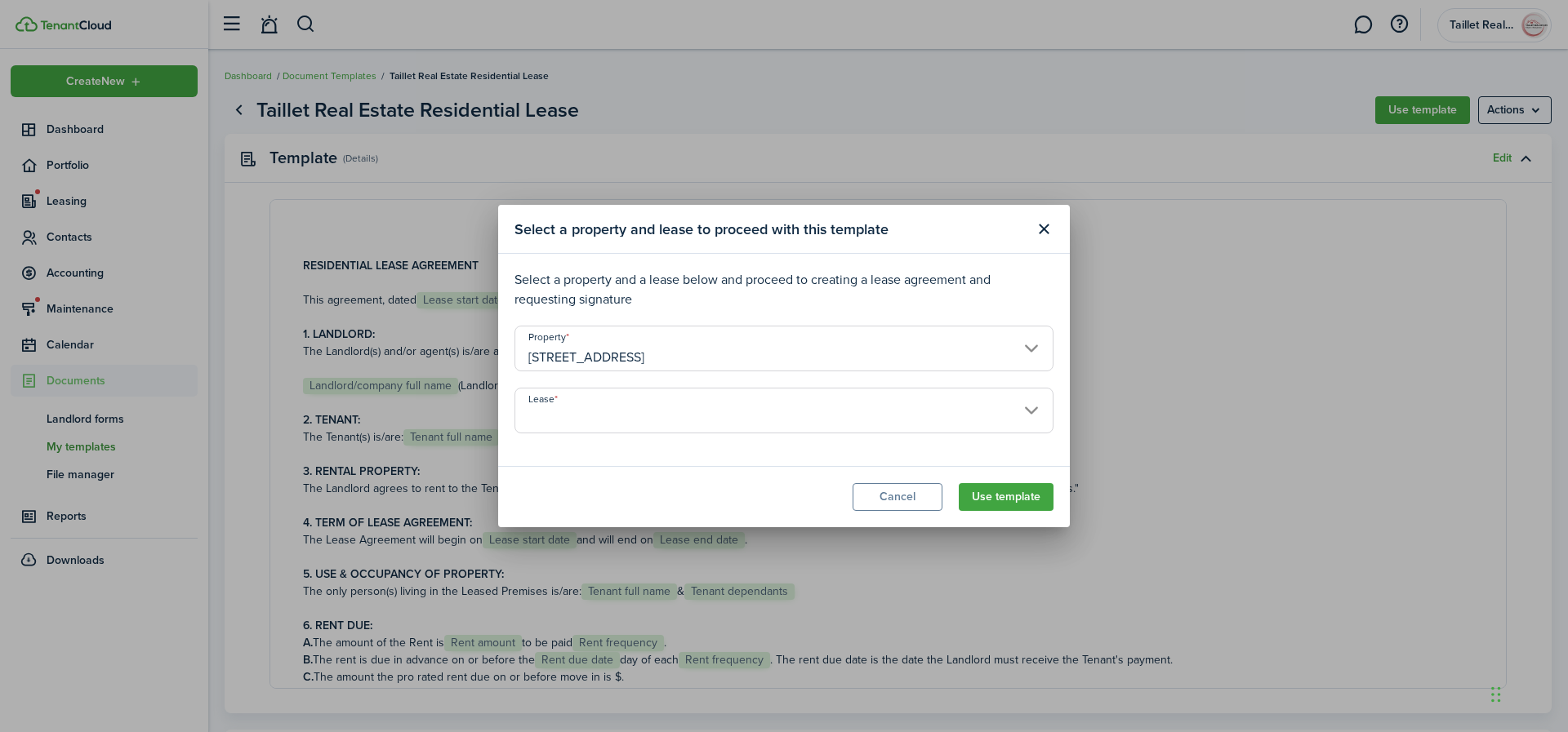
click at [766, 420] on input "Lease" at bounding box center [784, 411] width 539 height 46
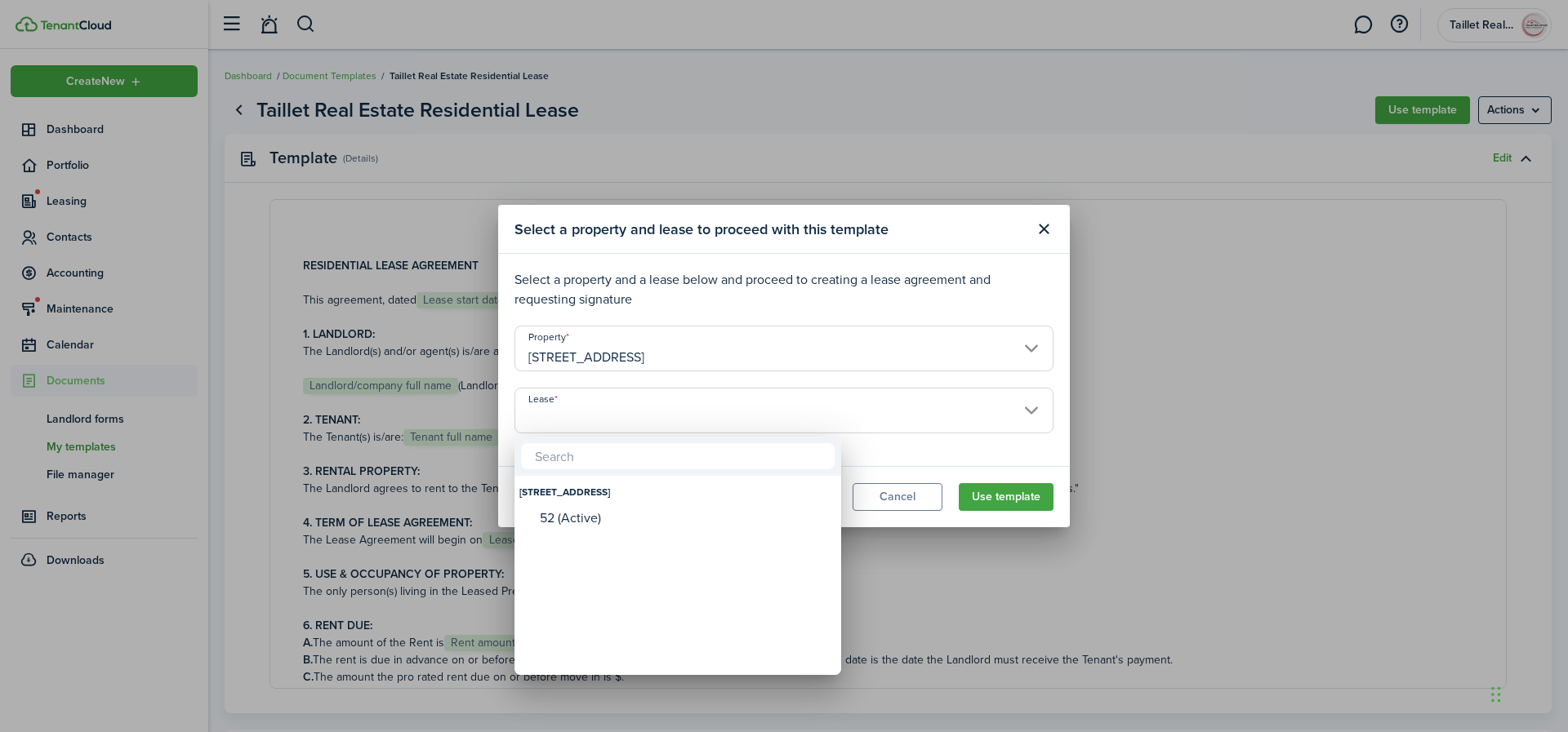
click at [599, 507] on div "52 (Active)" at bounding box center [684, 519] width 289 height 25
type input "[STREET_ADDRESS] (Active)"
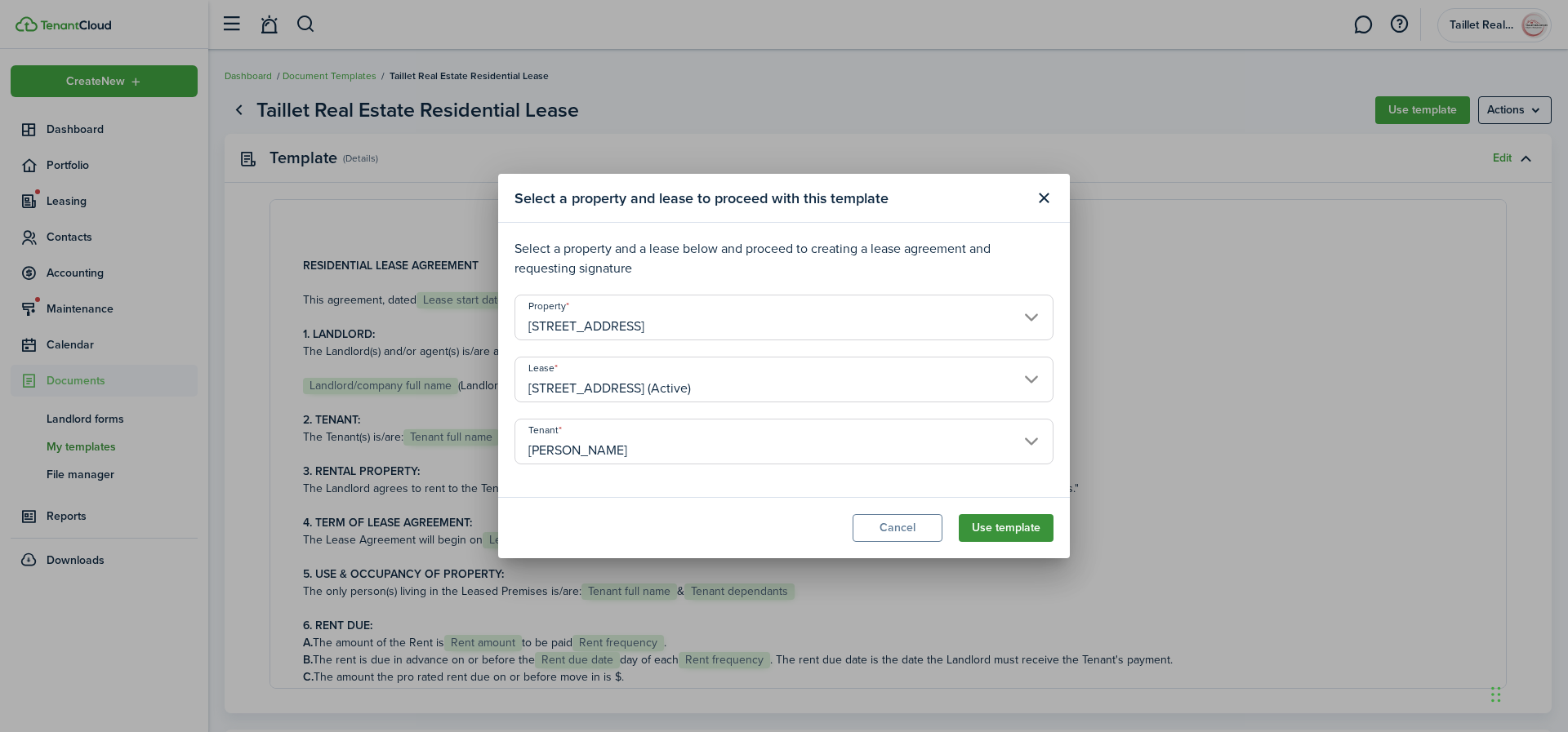
click at [994, 527] on button "Use template" at bounding box center [1006, 528] width 95 height 28
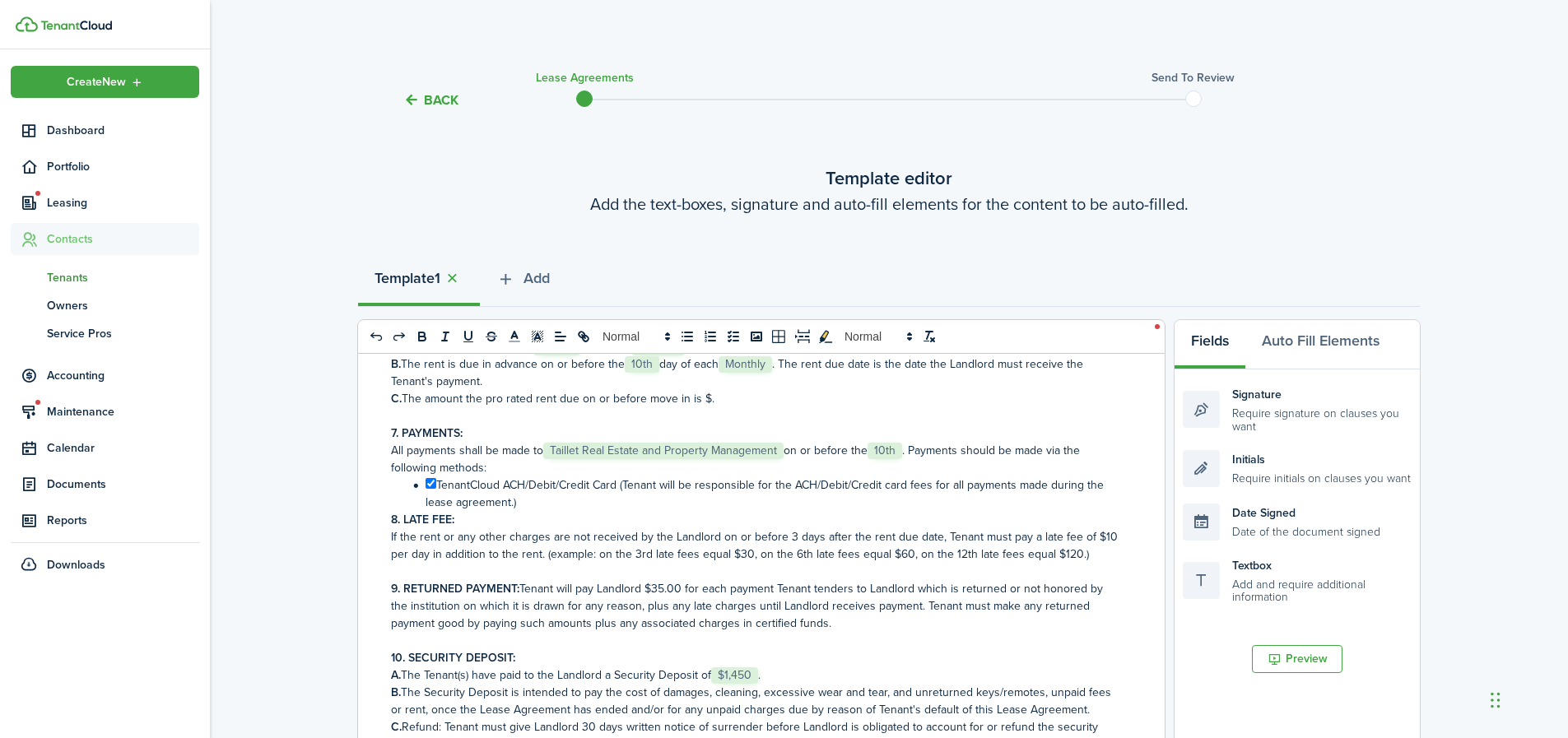
scroll to position [293, 0]
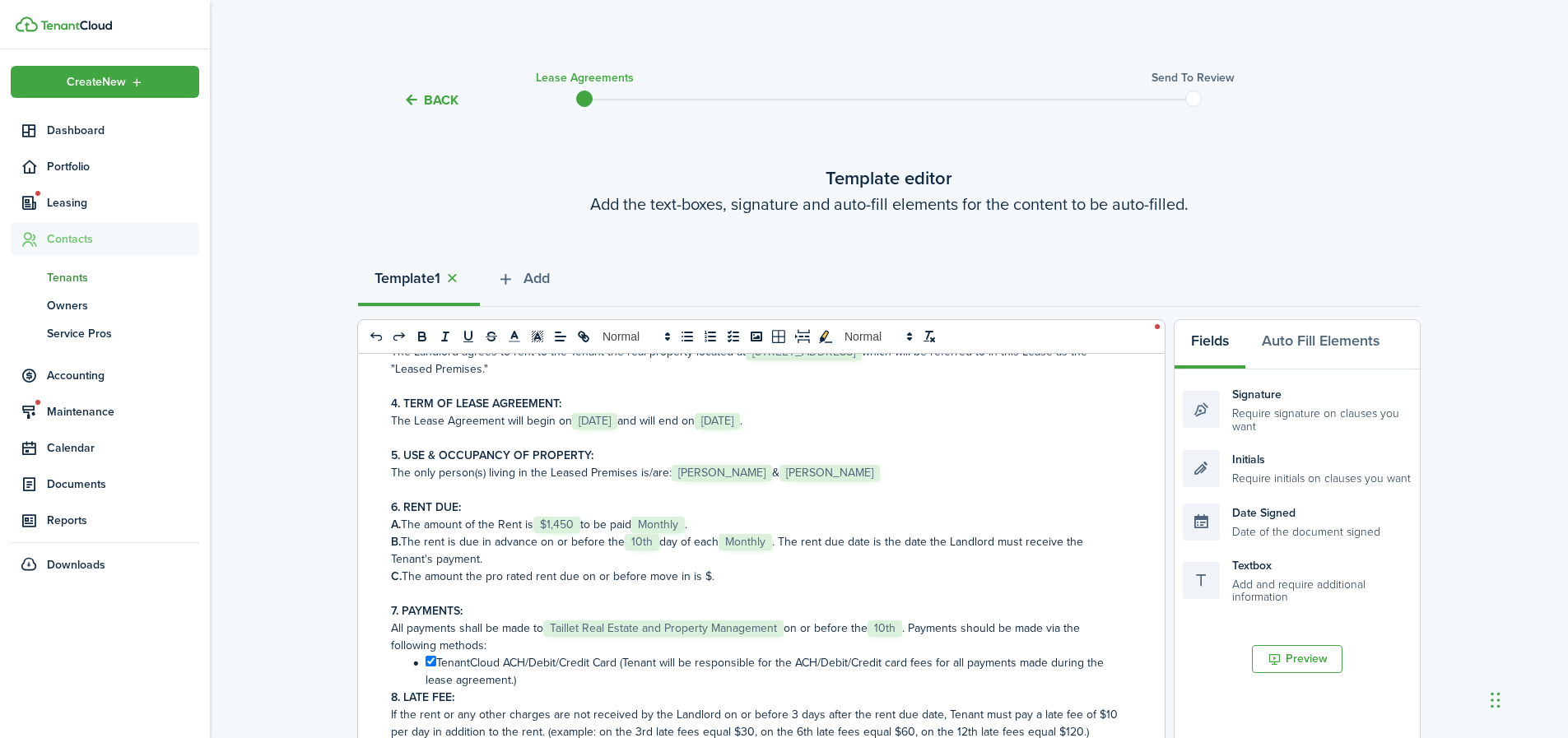
click at [708, 580] on p "C. The amount the pro rated rent due on or before move in is $." at bounding box center [754, 576] width 728 height 17
click at [821, 628] on p "All payments shall be made to ﻿ Taillet Real Estate and Property Management ﻿ o…" at bounding box center [754, 637] width 728 height 35
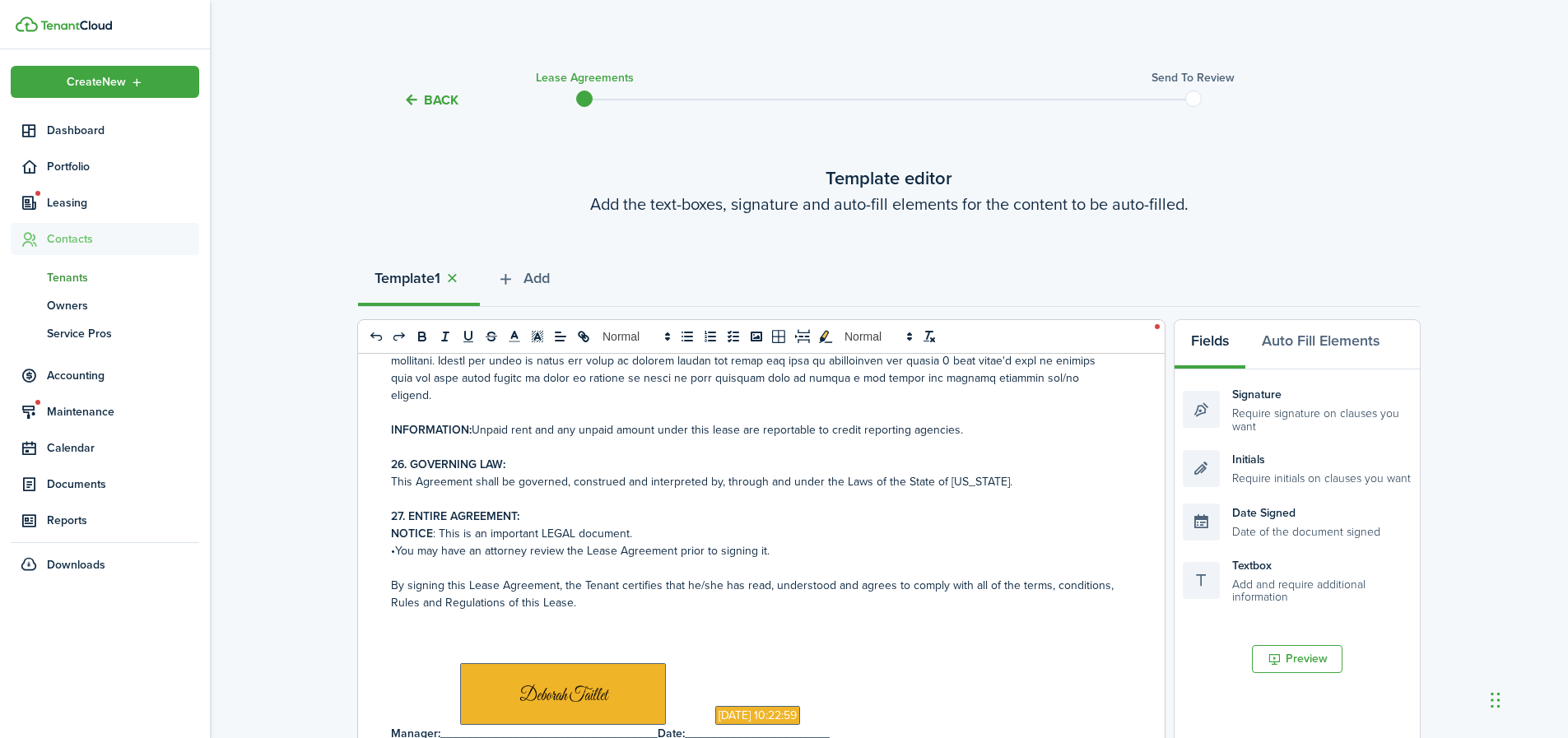
scroll to position [0, 0]
click at [444, 99] on button "Back" at bounding box center [430, 100] width 55 height 17
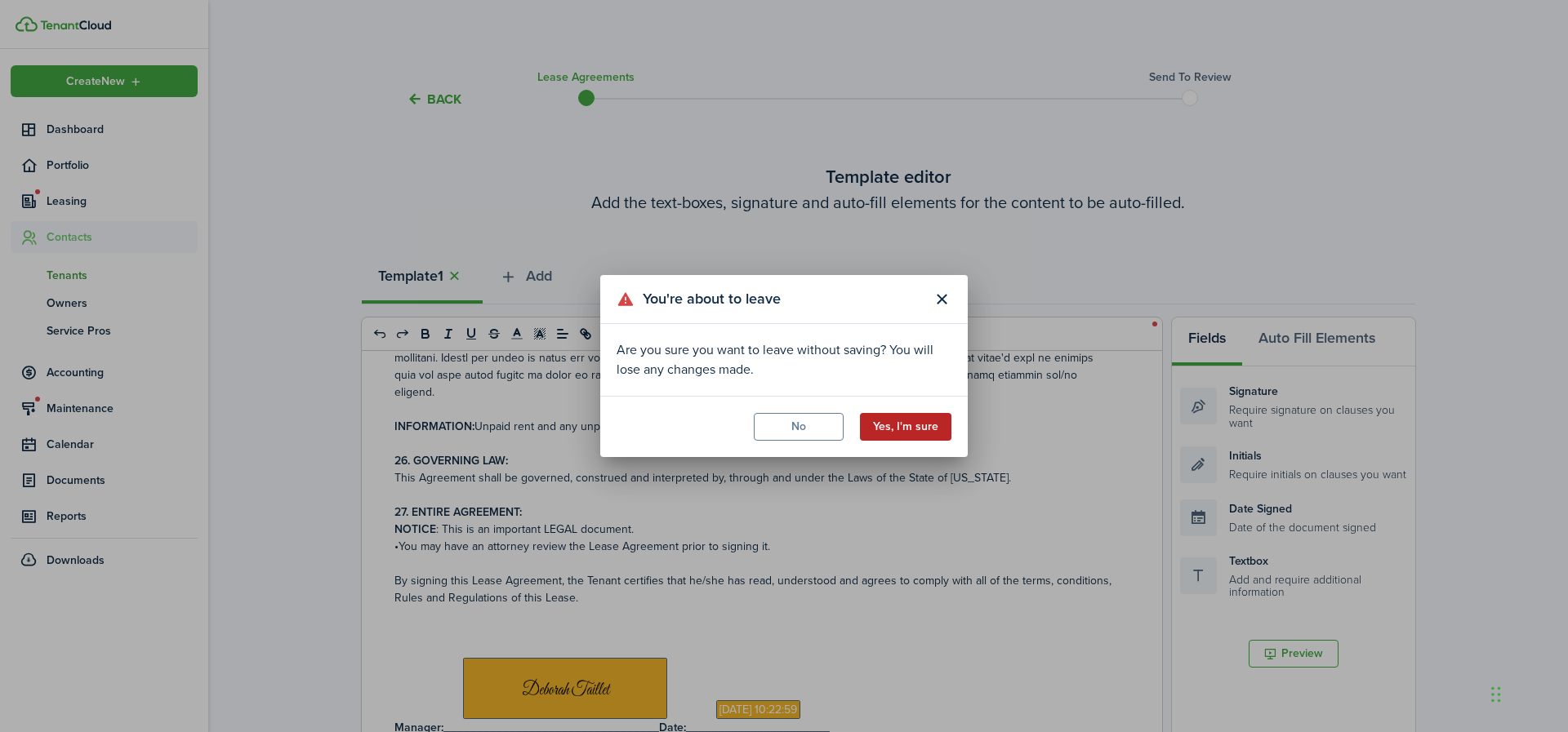
click at [900, 431] on button "Yes, I'm sure" at bounding box center [905, 427] width 91 height 28
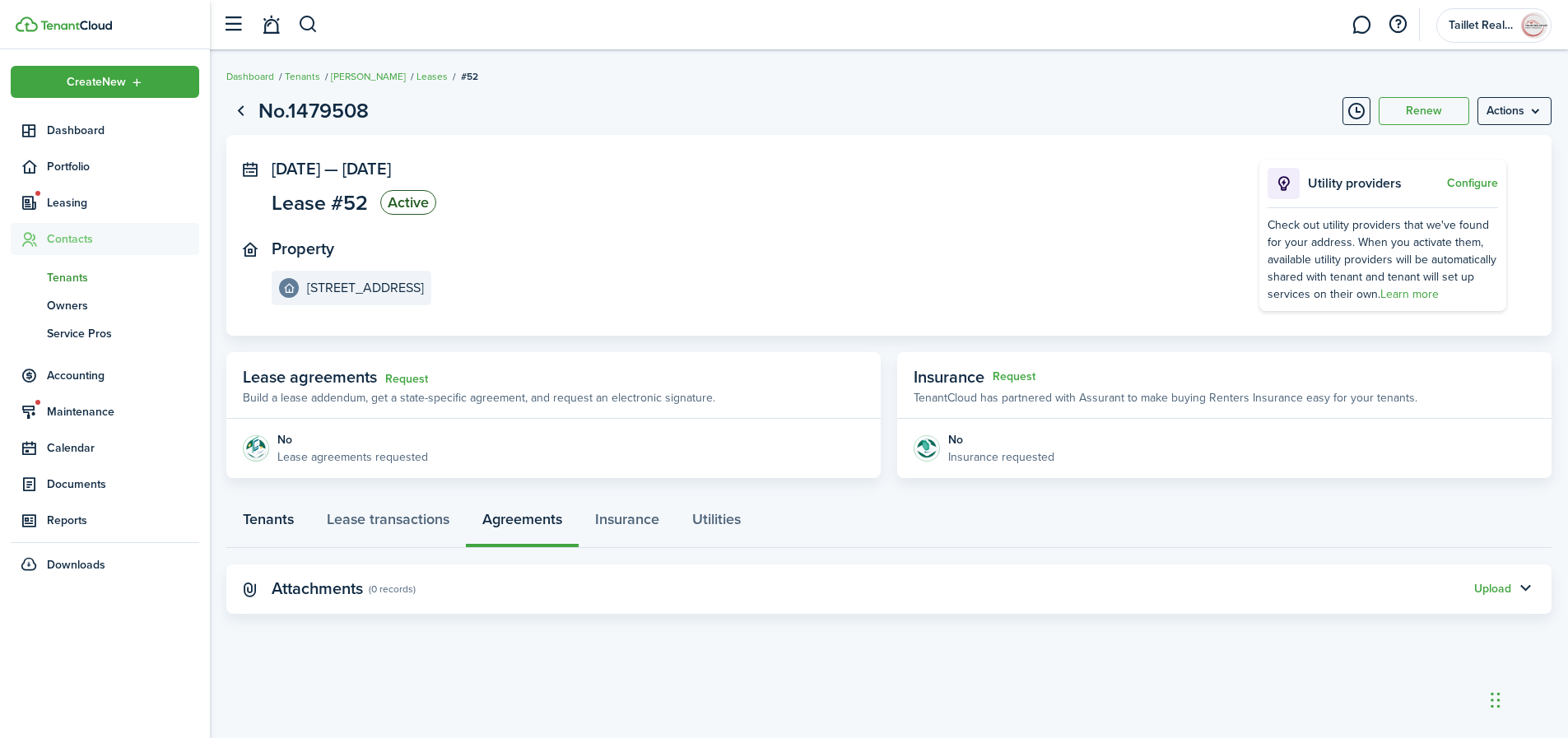
click at [260, 519] on link "Tenants" at bounding box center [268, 523] width 84 height 49
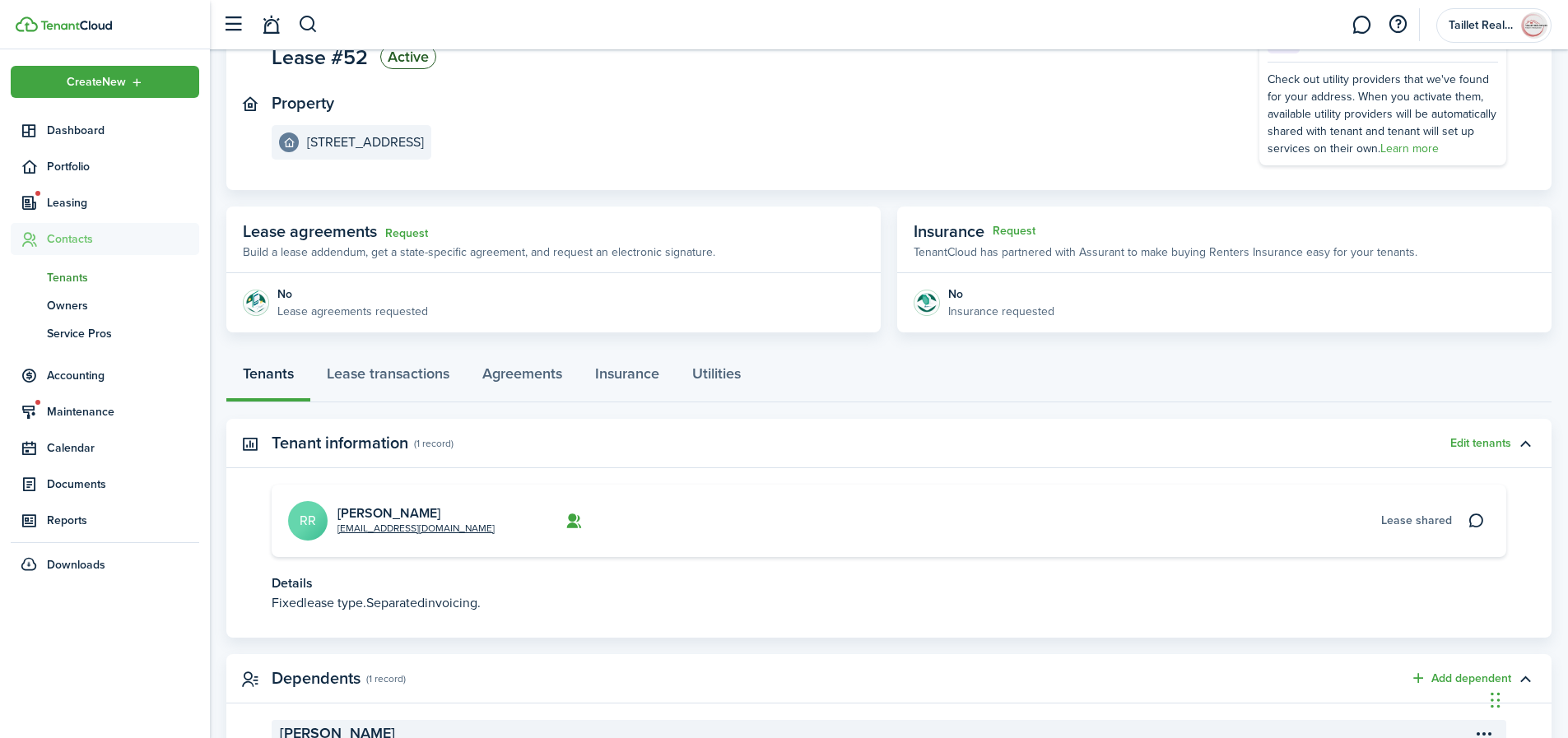
scroll to position [280, 0]
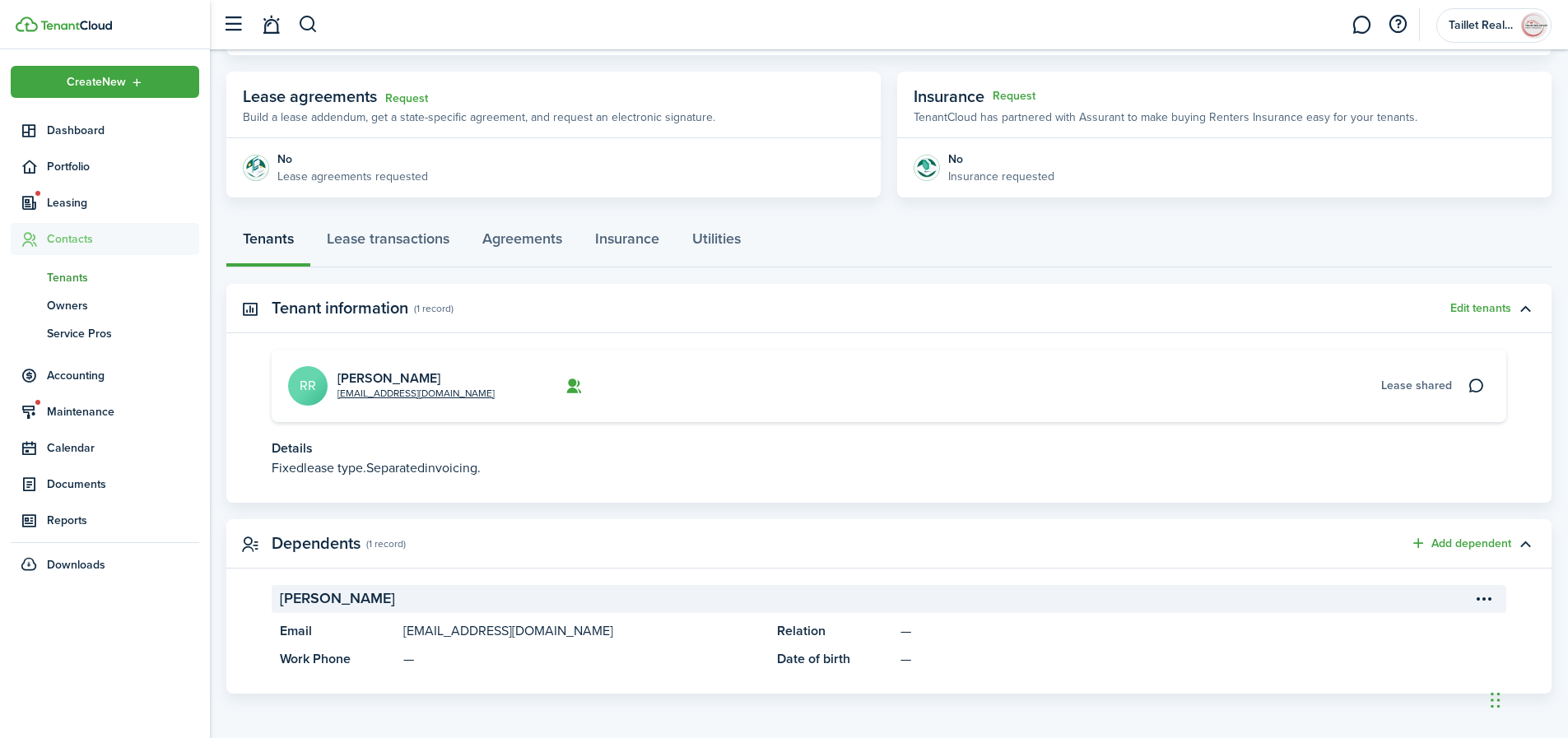
click at [1485, 601] on menu-btn-icon "Open menu" at bounding box center [1484, 599] width 28 height 28
click at [1475, 307] on button "Edit tenants" at bounding box center [1481, 309] width 61 height 14
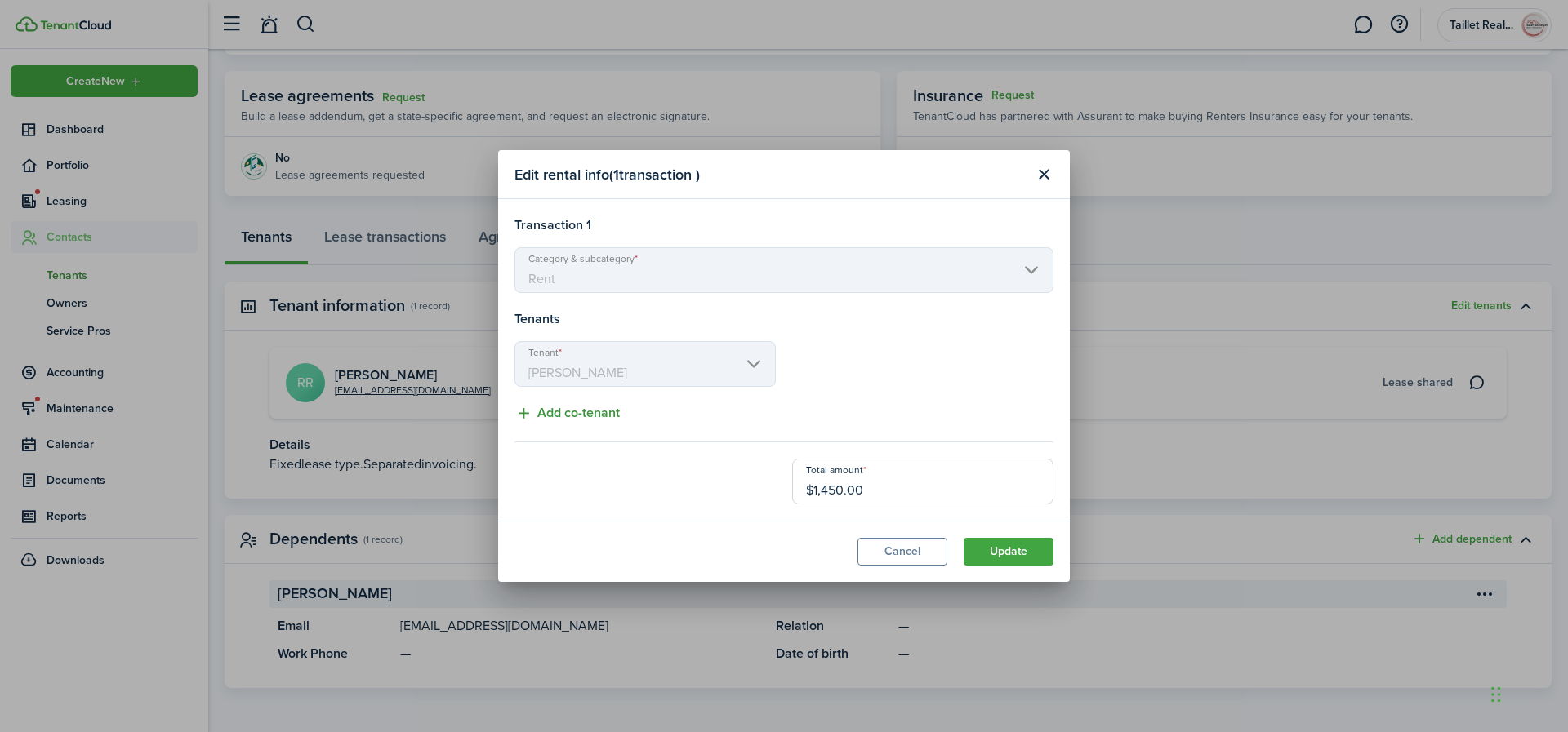
click at [604, 414] on button "Add co-tenant" at bounding box center [567, 413] width 106 height 20
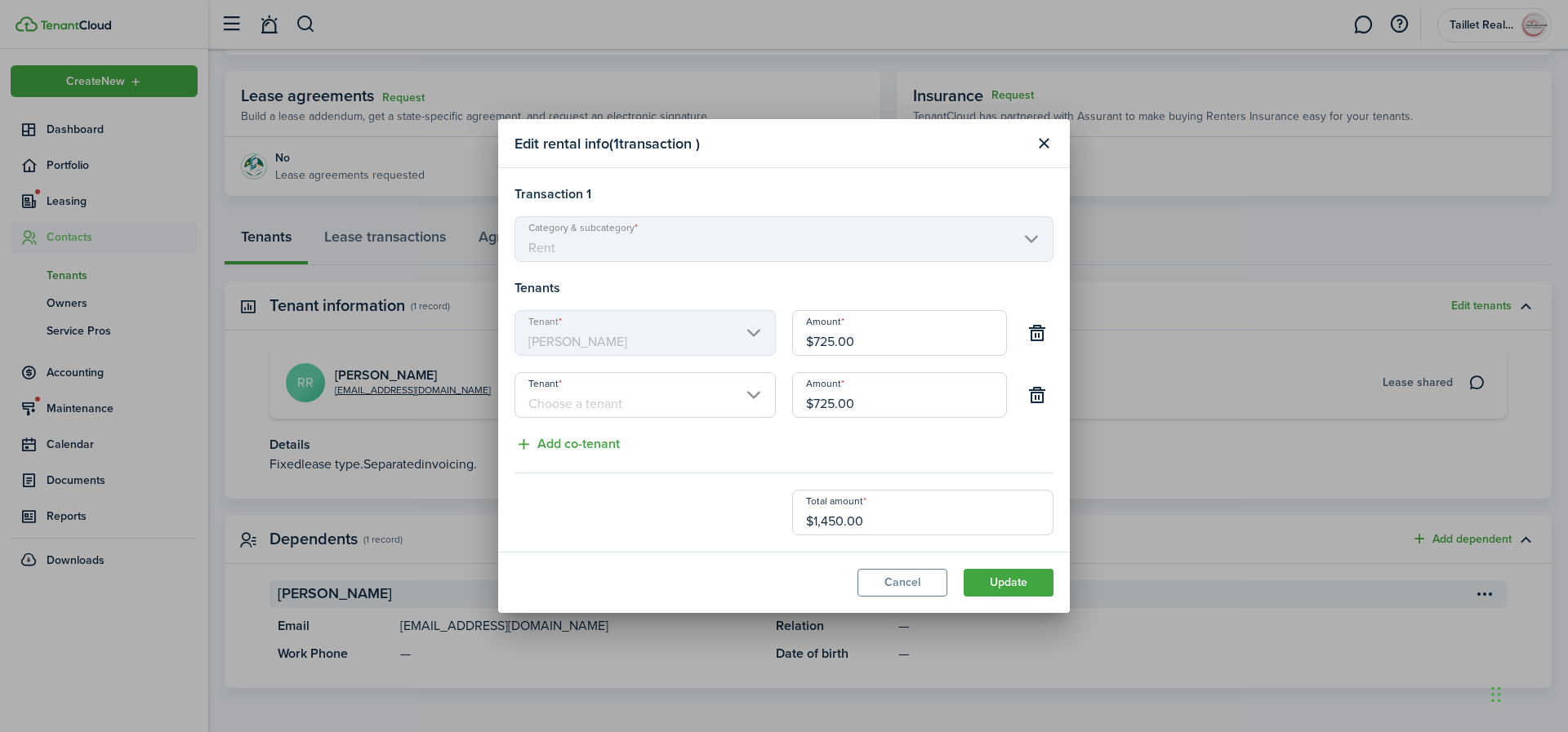
click at [752, 396] on input "Tenant" at bounding box center [645, 395] width 261 height 46
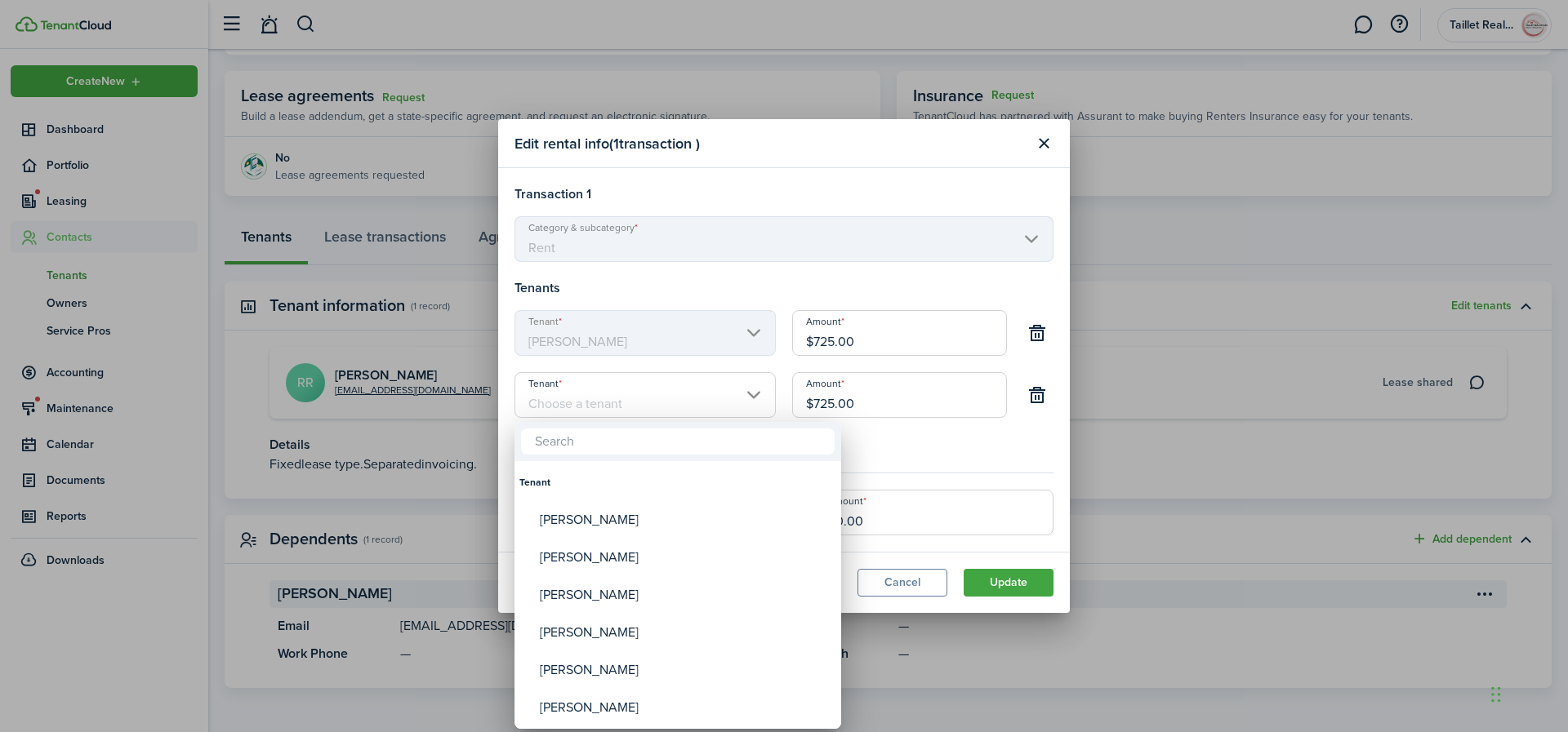
click at [892, 592] on div at bounding box center [784, 366] width 1830 height 994
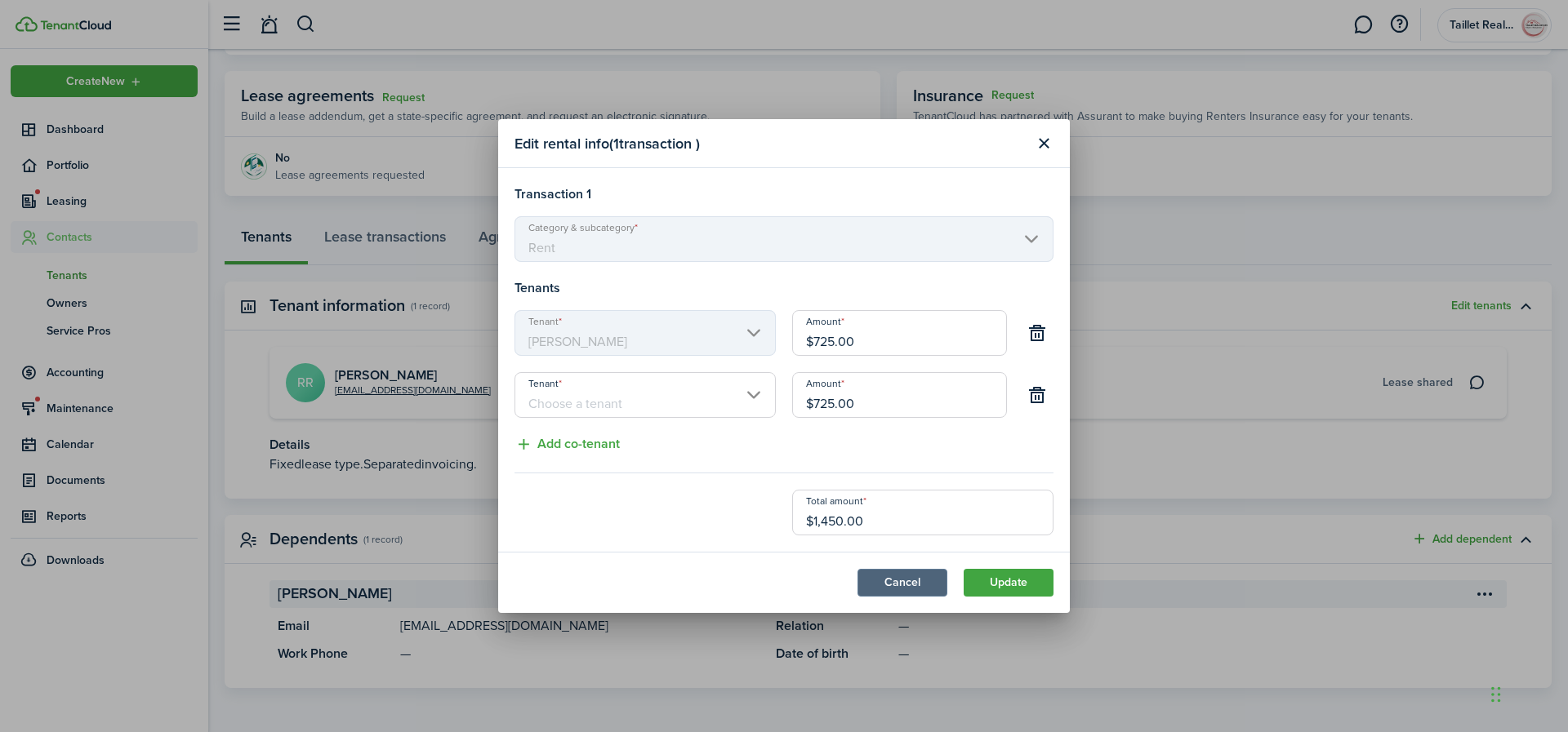
click at [888, 584] on button "Cancel" at bounding box center [903, 582] width 90 height 28
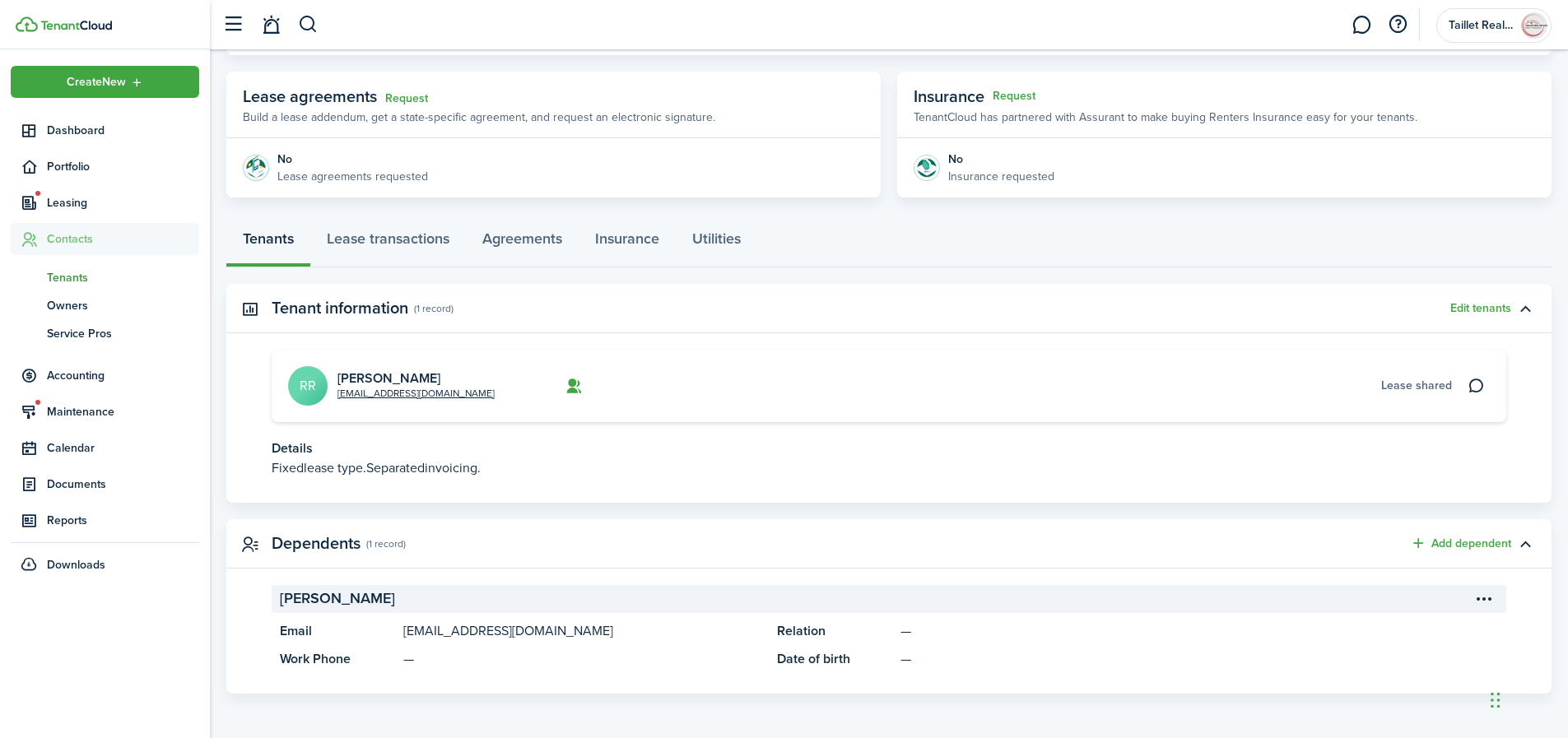
click at [1489, 605] on menu-btn-icon "Open menu" at bounding box center [1484, 599] width 28 height 28
click at [1404, 634] on button "Edit" at bounding box center [1426, 635] width 144 height 28
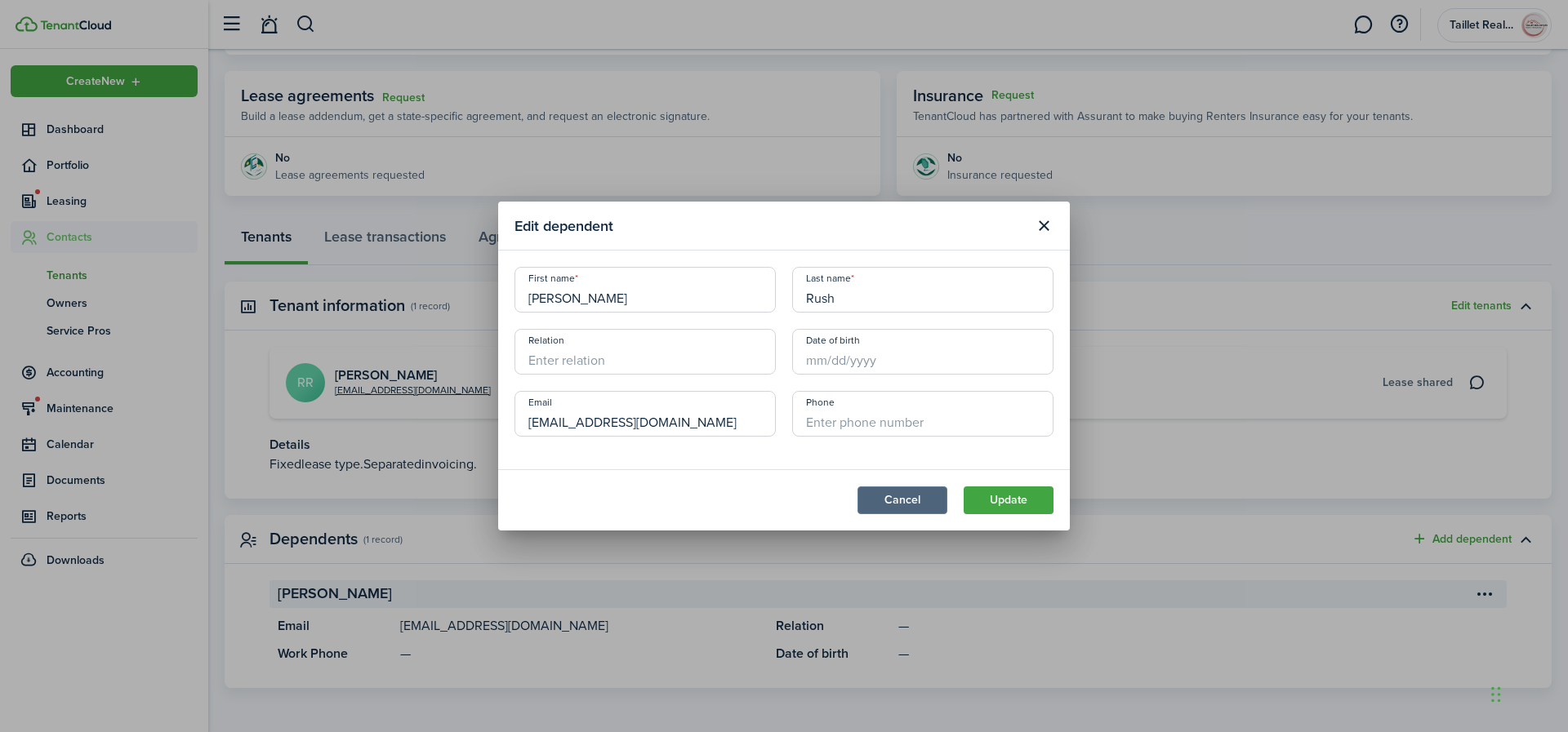
click at [919, 498] on button "Cancel" at bounding box center [903, 500] width 90 height 28
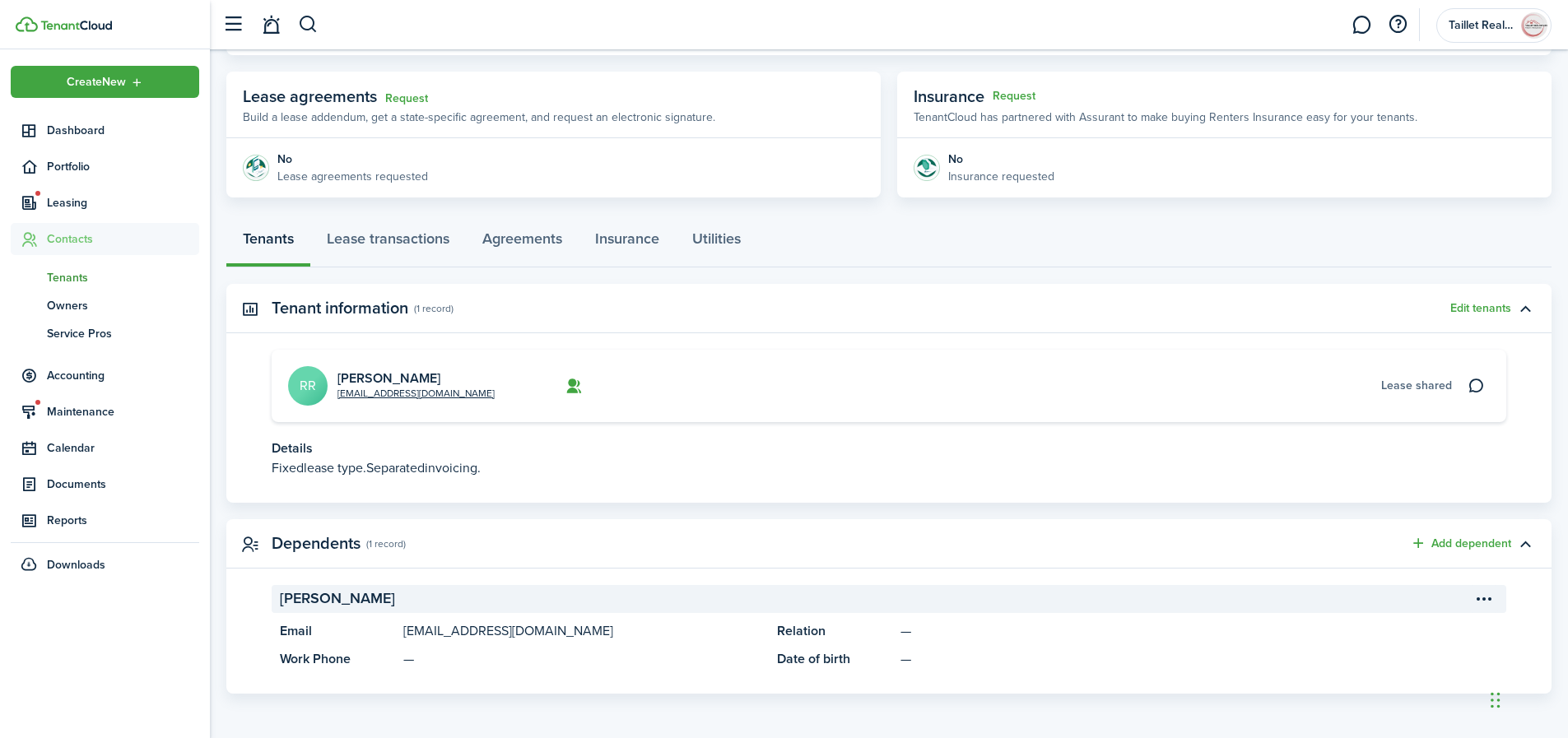
click at [1482, 602] on menu-btn-icon "Open menu" at bounding box center [1484, 599] width 28 height 28
click at [1433, 663] on button "Delete" at bounding box center [1426, 664] width 144 height 28
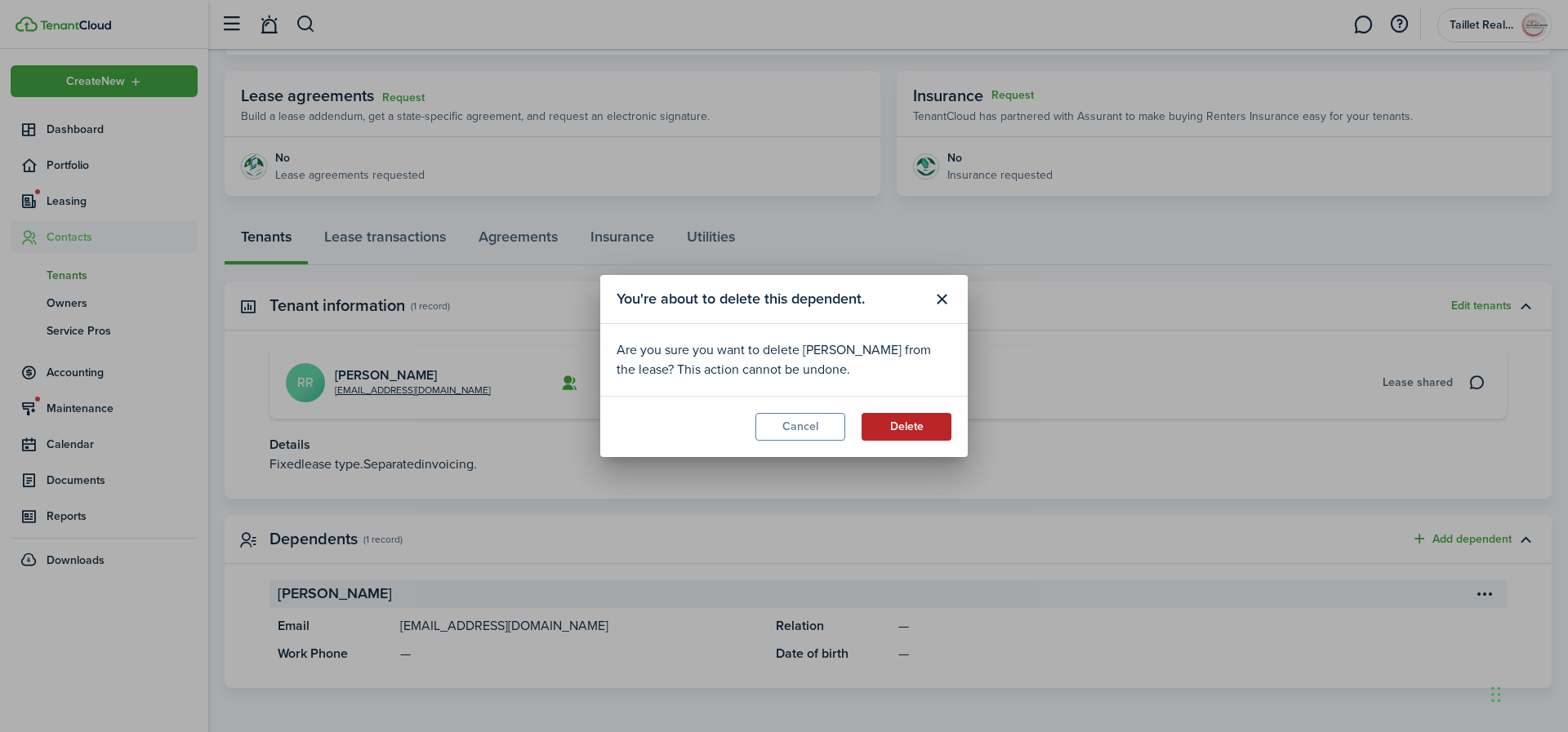
click at [928, 420] on button "Delete" at bounding box center [907, 427] width 90 height 28
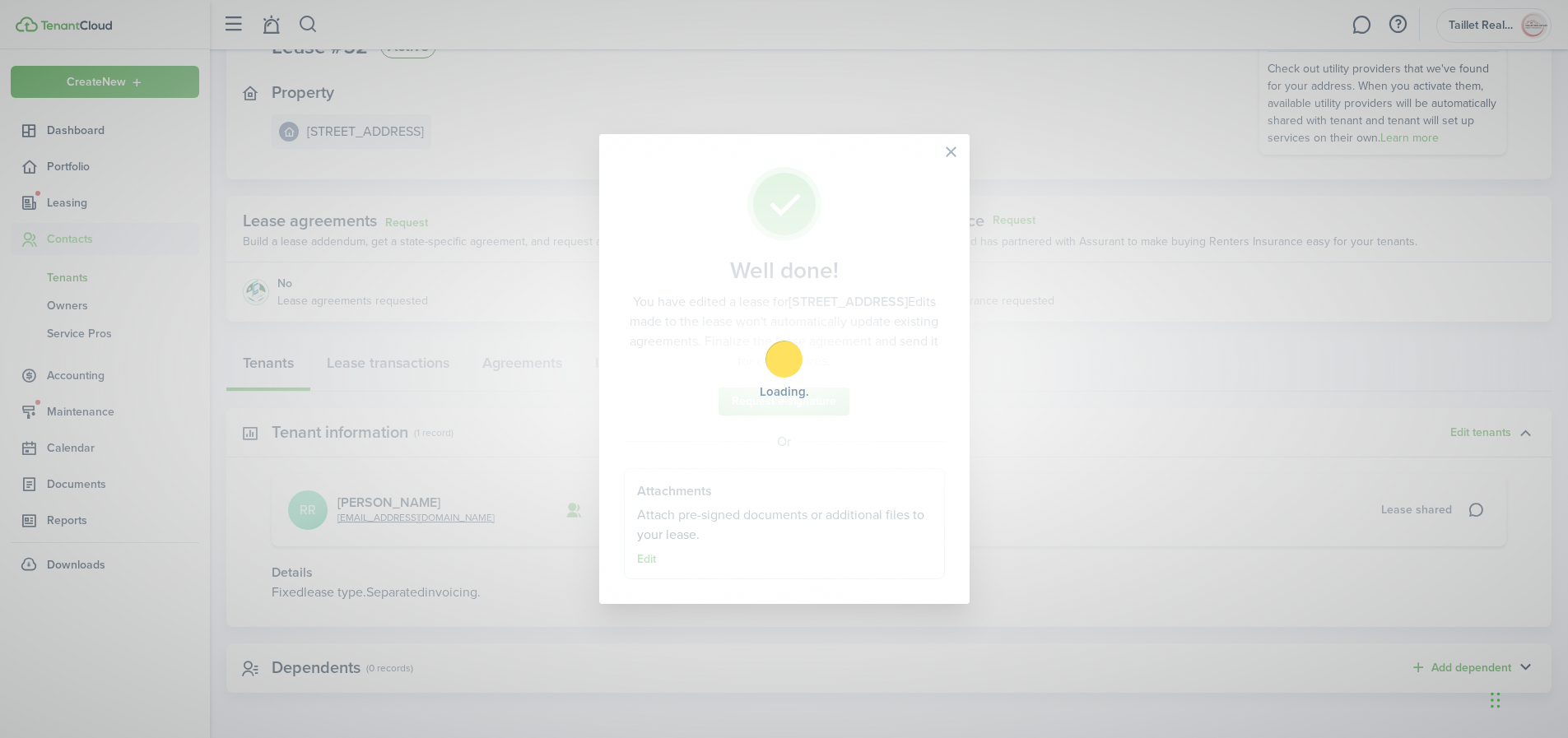
scroll to position [156, 0]
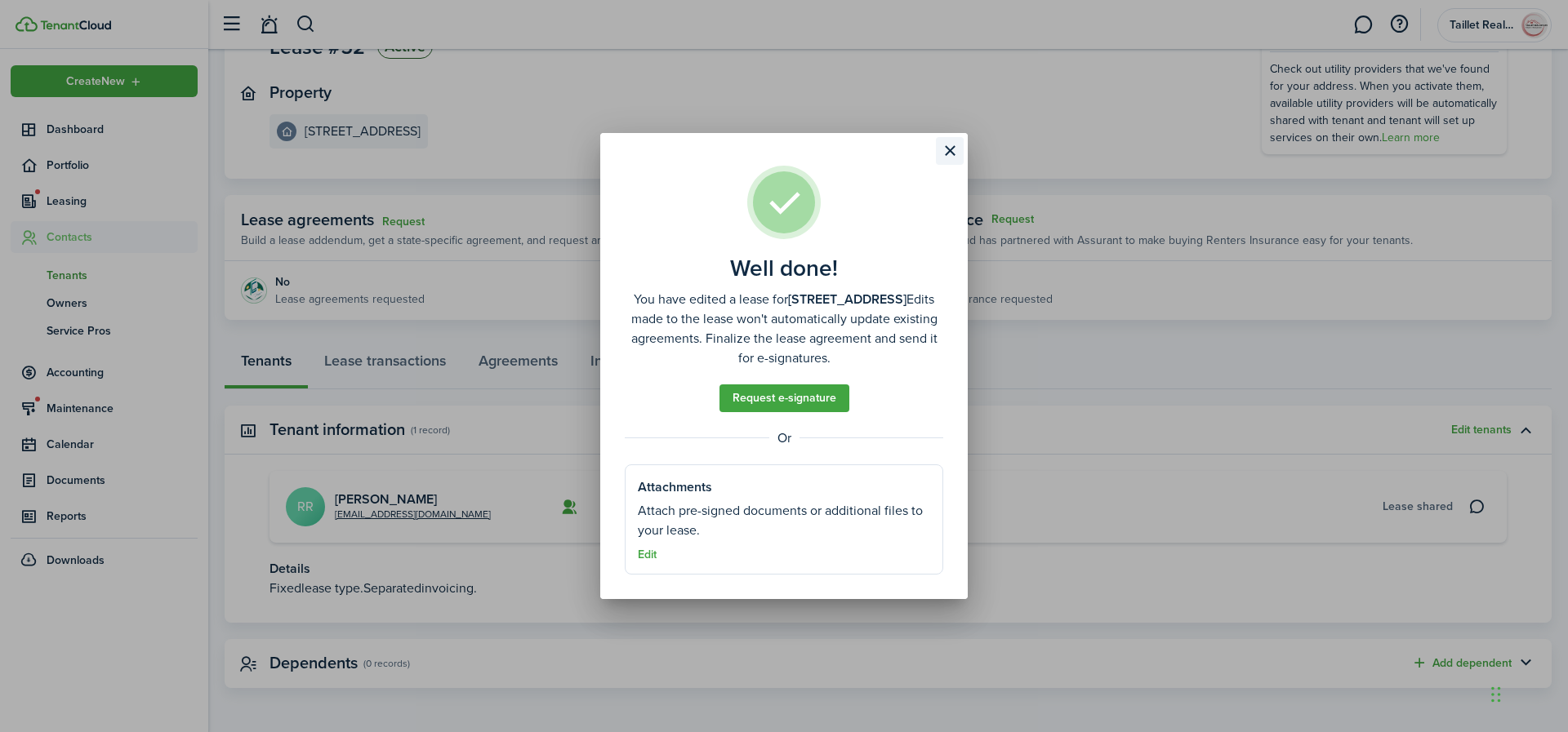
click at [952, 148] on button "Close modal" at bounding box center [949, 151] width 28 height 28
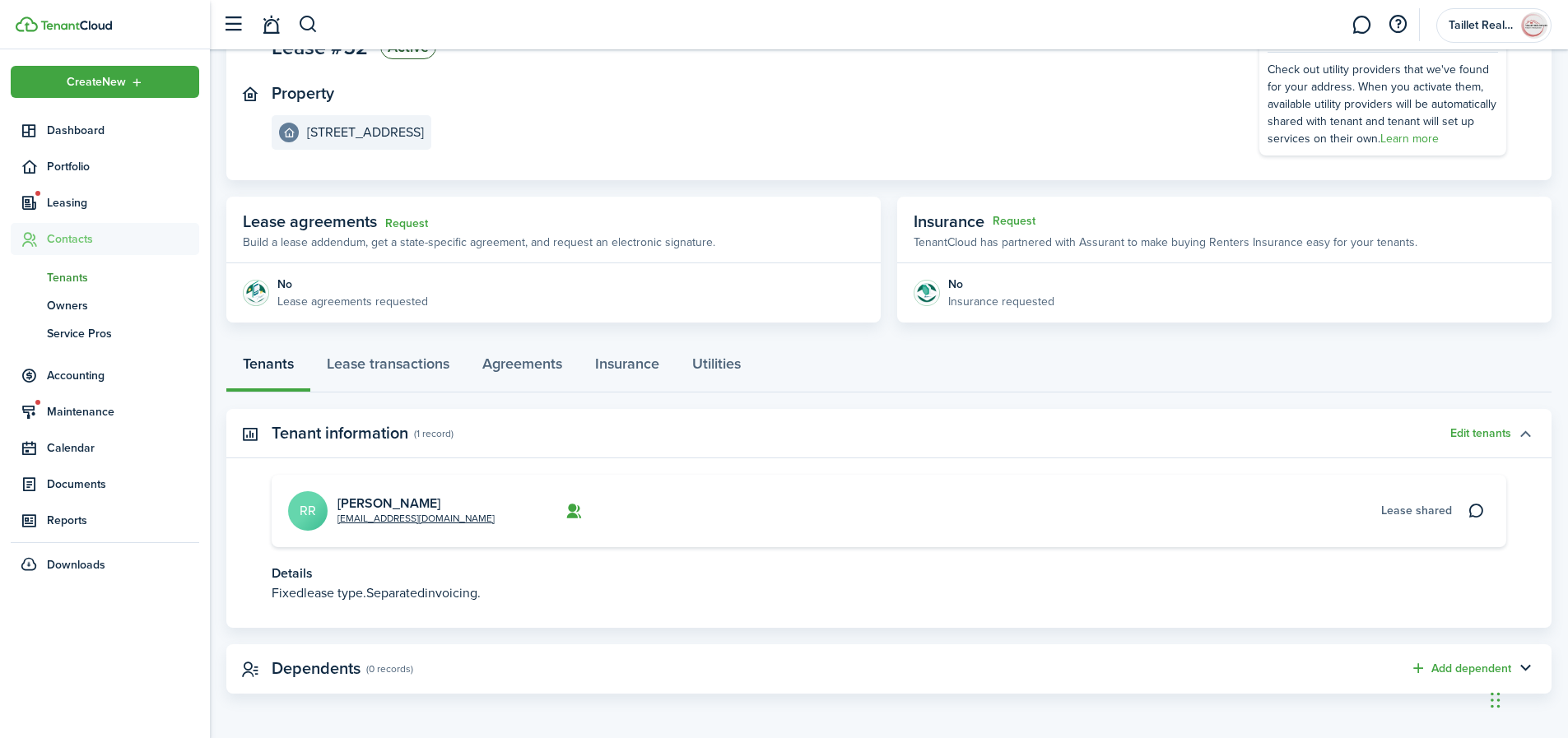
click at [1524, 428] on button "button" at bounding box center [1525, 433] width 28 height 28
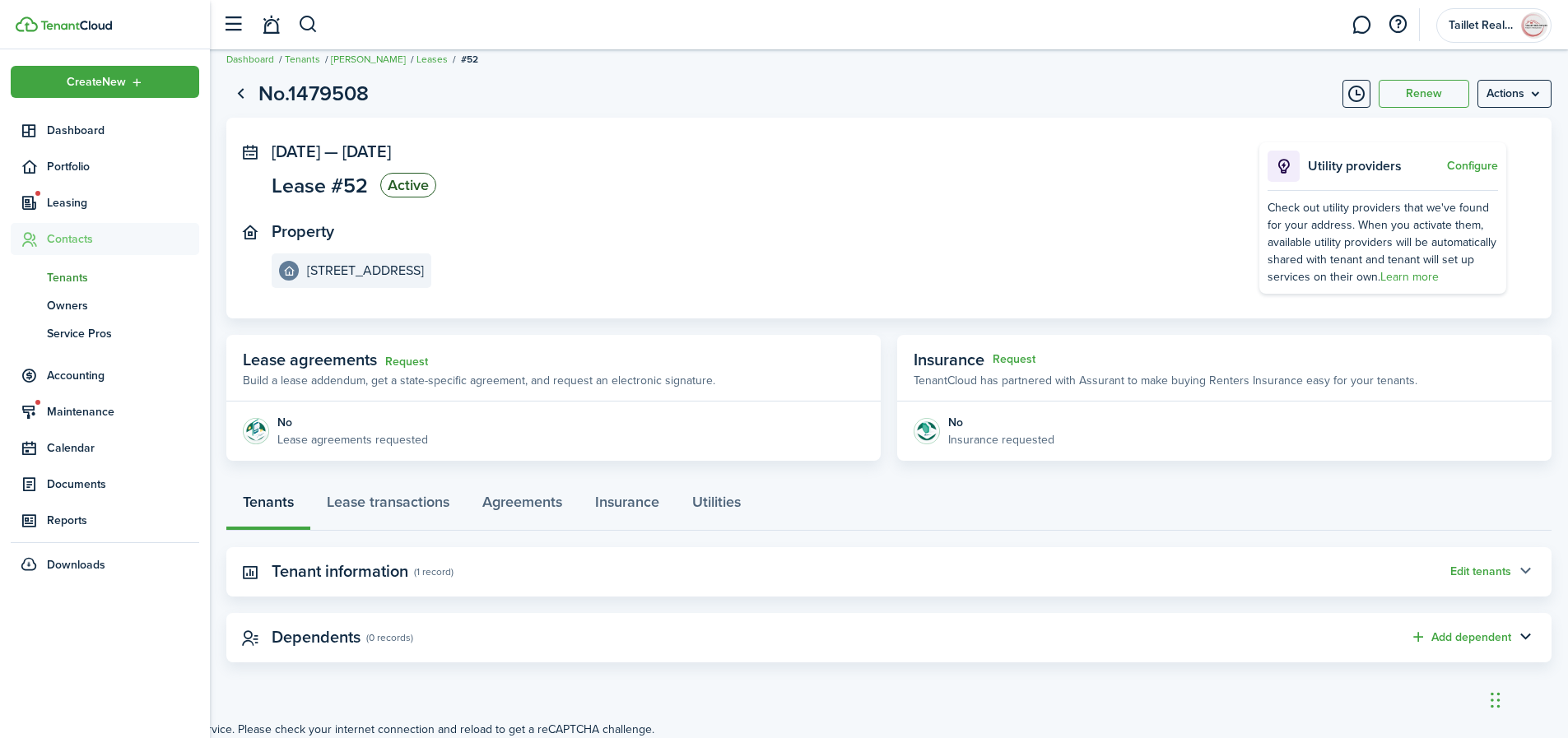
scroll to position [17, 0]
click at [1499, 572] on button "Edit tenants" at bounding box center [1481, 573] width 61 height 14
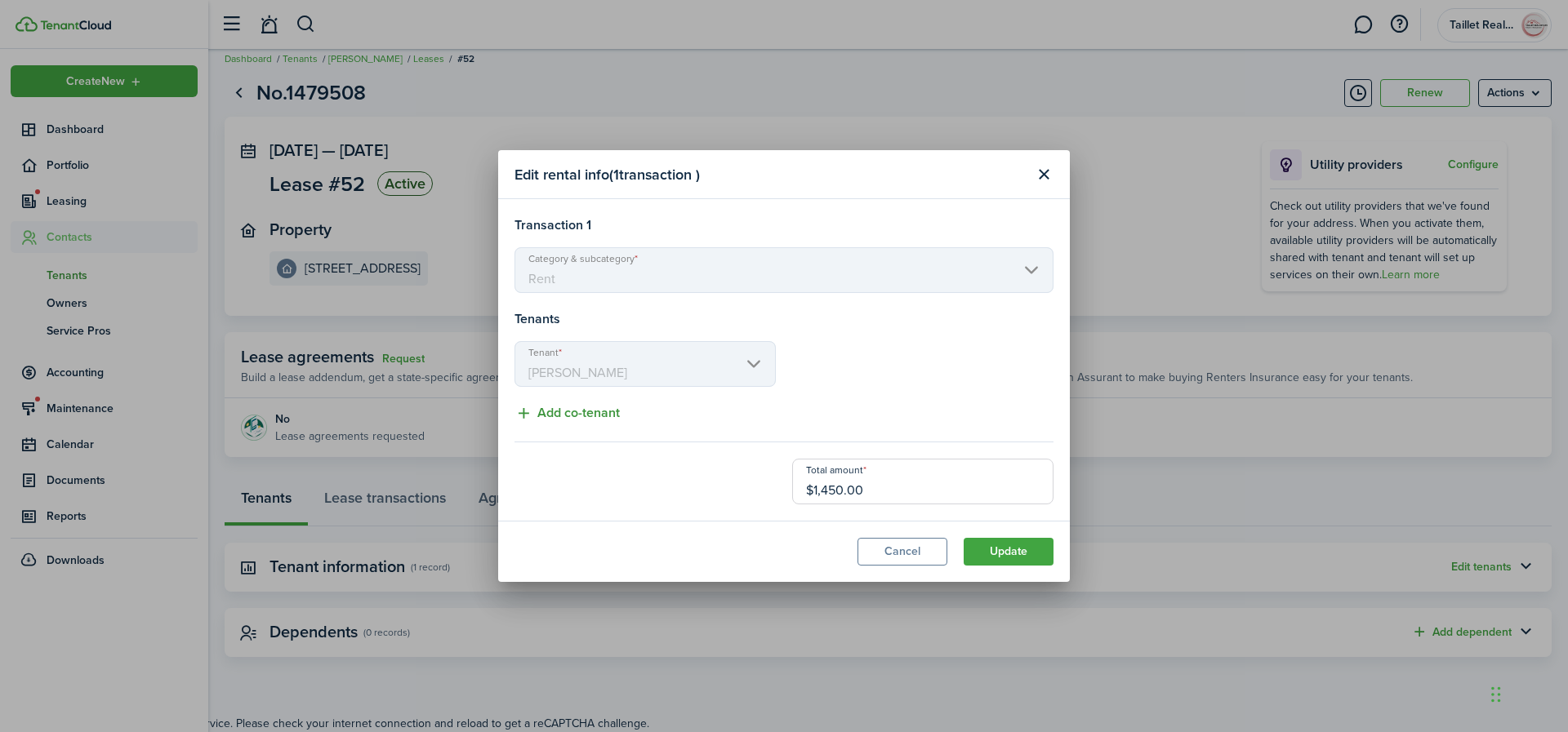
click at [590, 409] on button "Add co-tenant" at bounding box center [567, 413] width 106 height 20
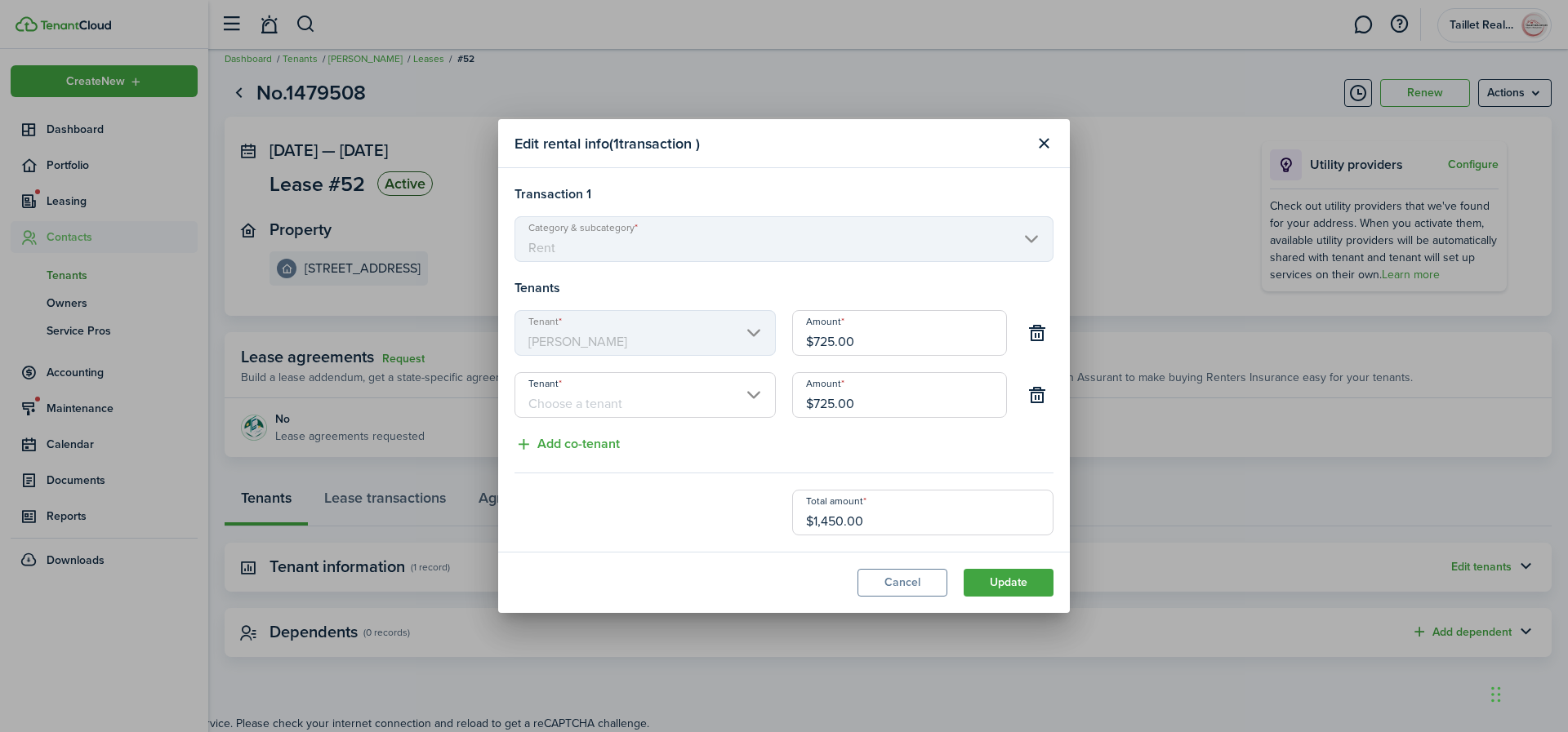
click at [701, 395] on input "Tenant" at bounding box center [645, 395] width 261 height 46
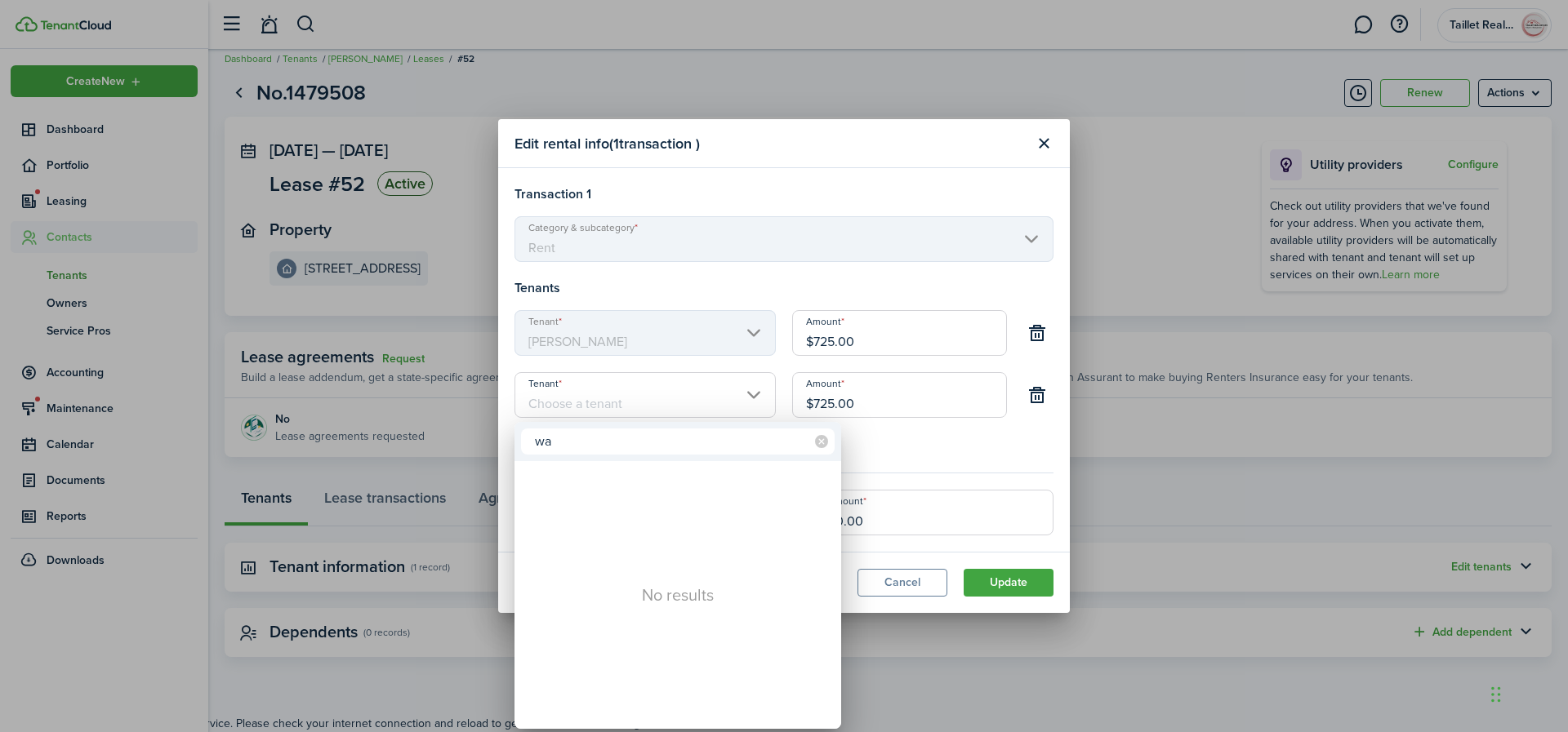
type input "w"
type input "r"
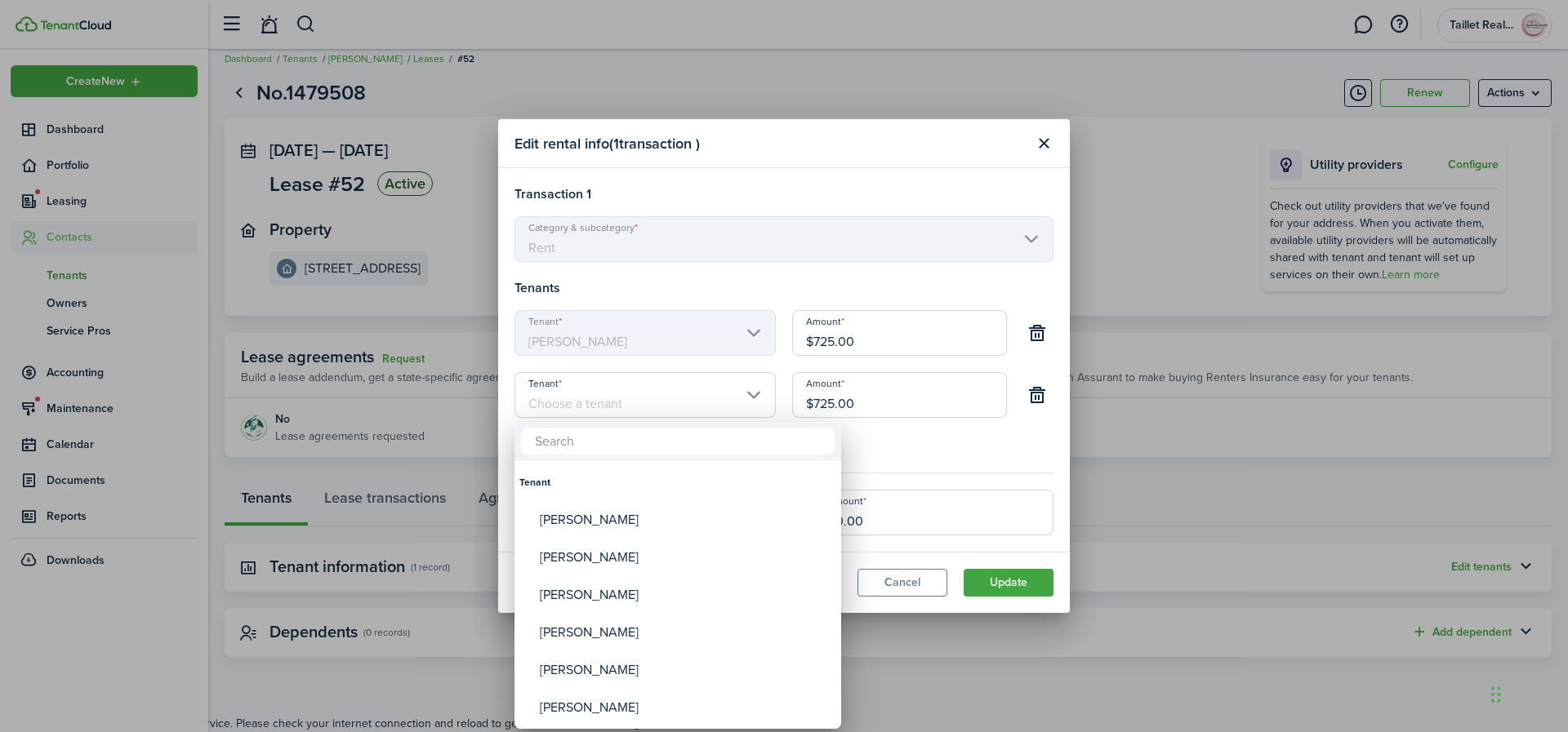
click at [1111, 513] on div at bounding box center [784, 366] width 1830 height 994
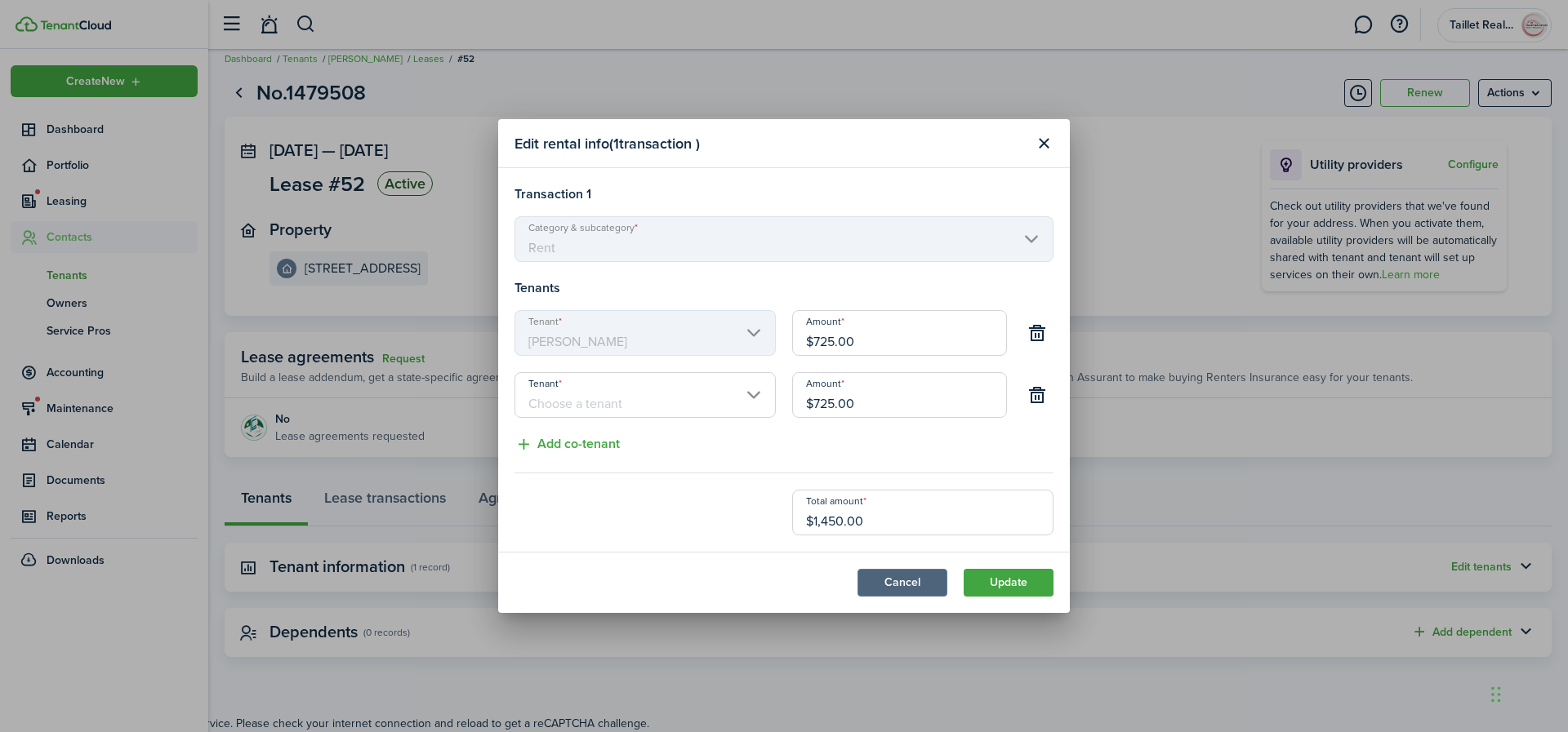
click at [909, 580] on button "Cancel" at bounding box center [903, 582] width 90 height 28
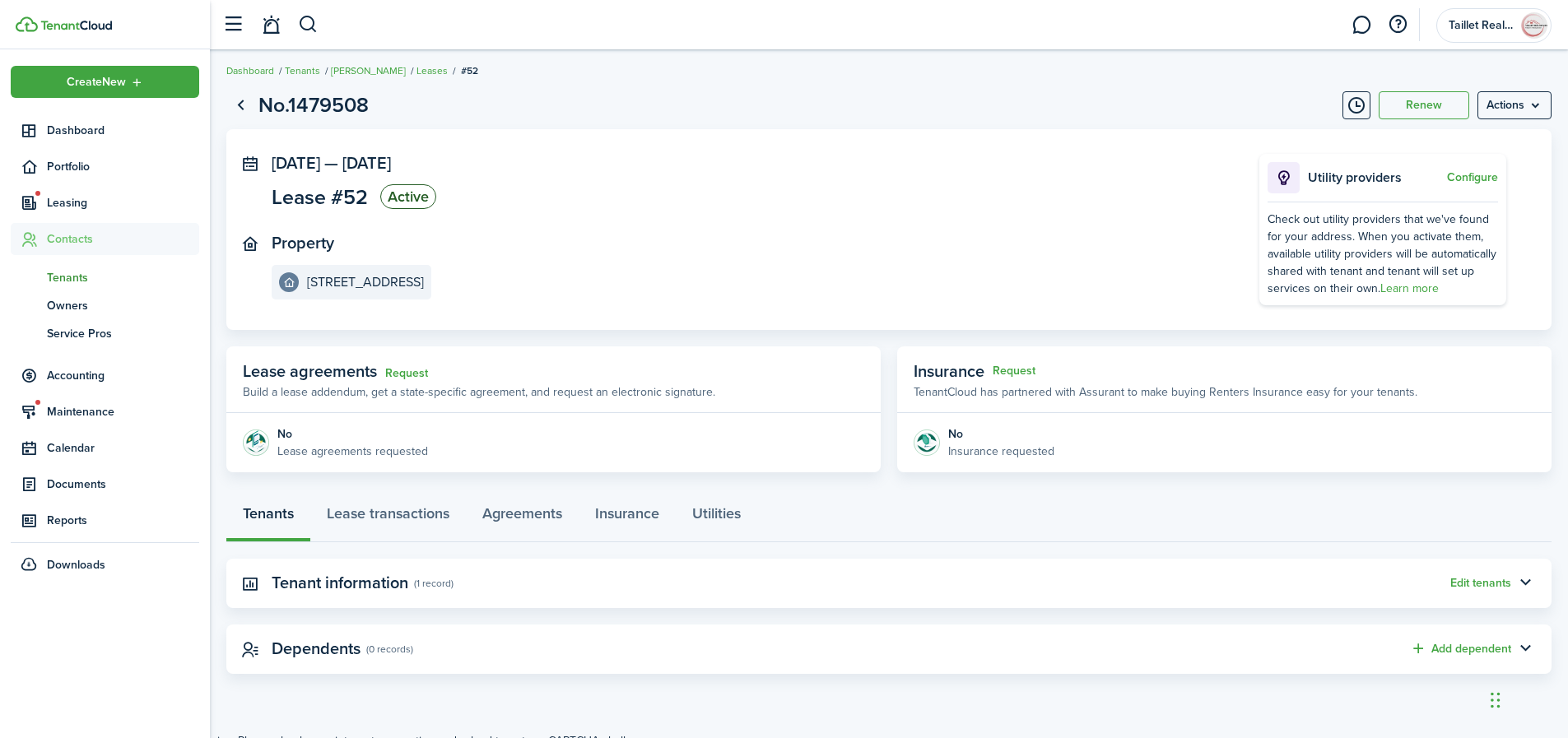
scroll to position [0, 0]
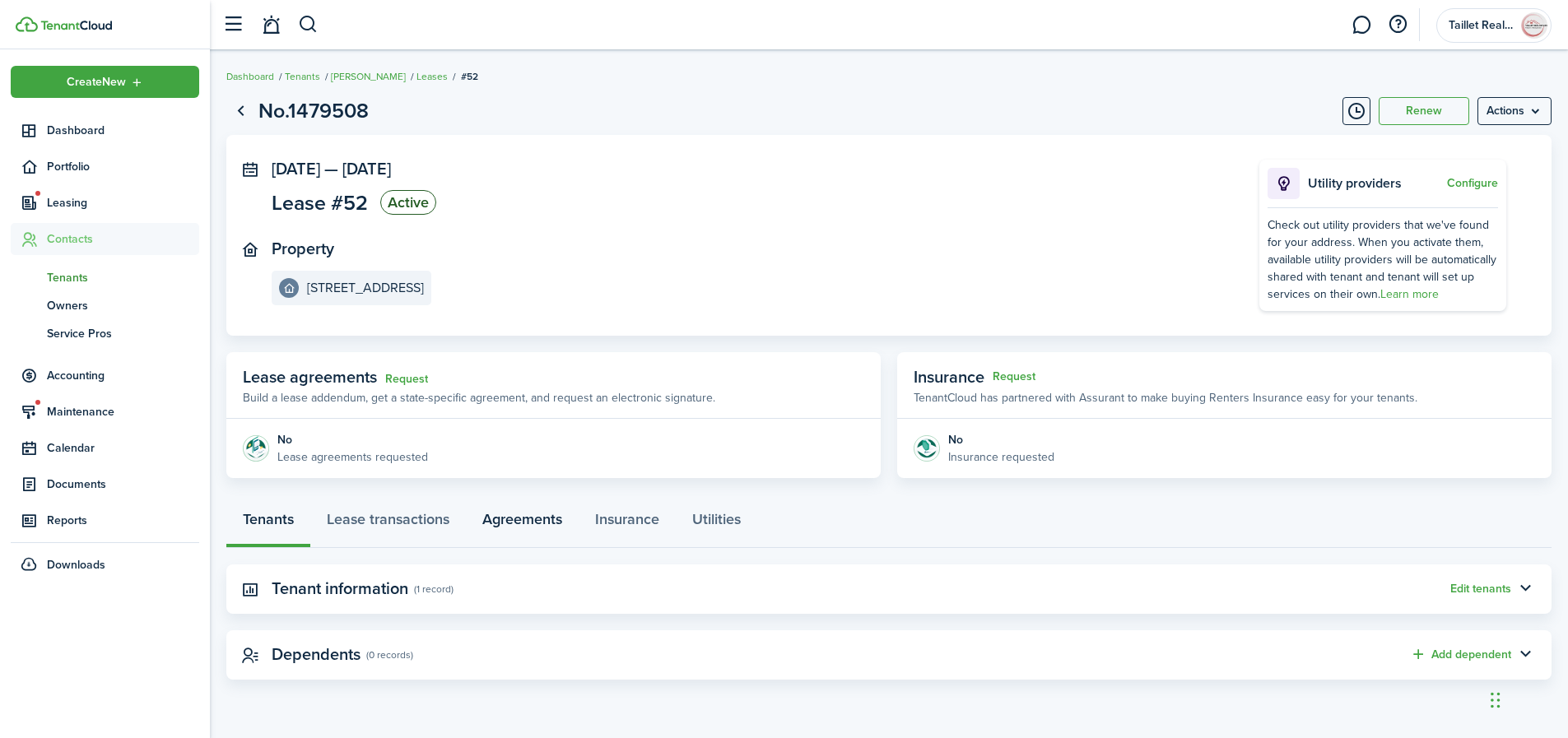
click at [545, 522] on link "Agreements" at bounding box center [522, 523] width 113 height 49
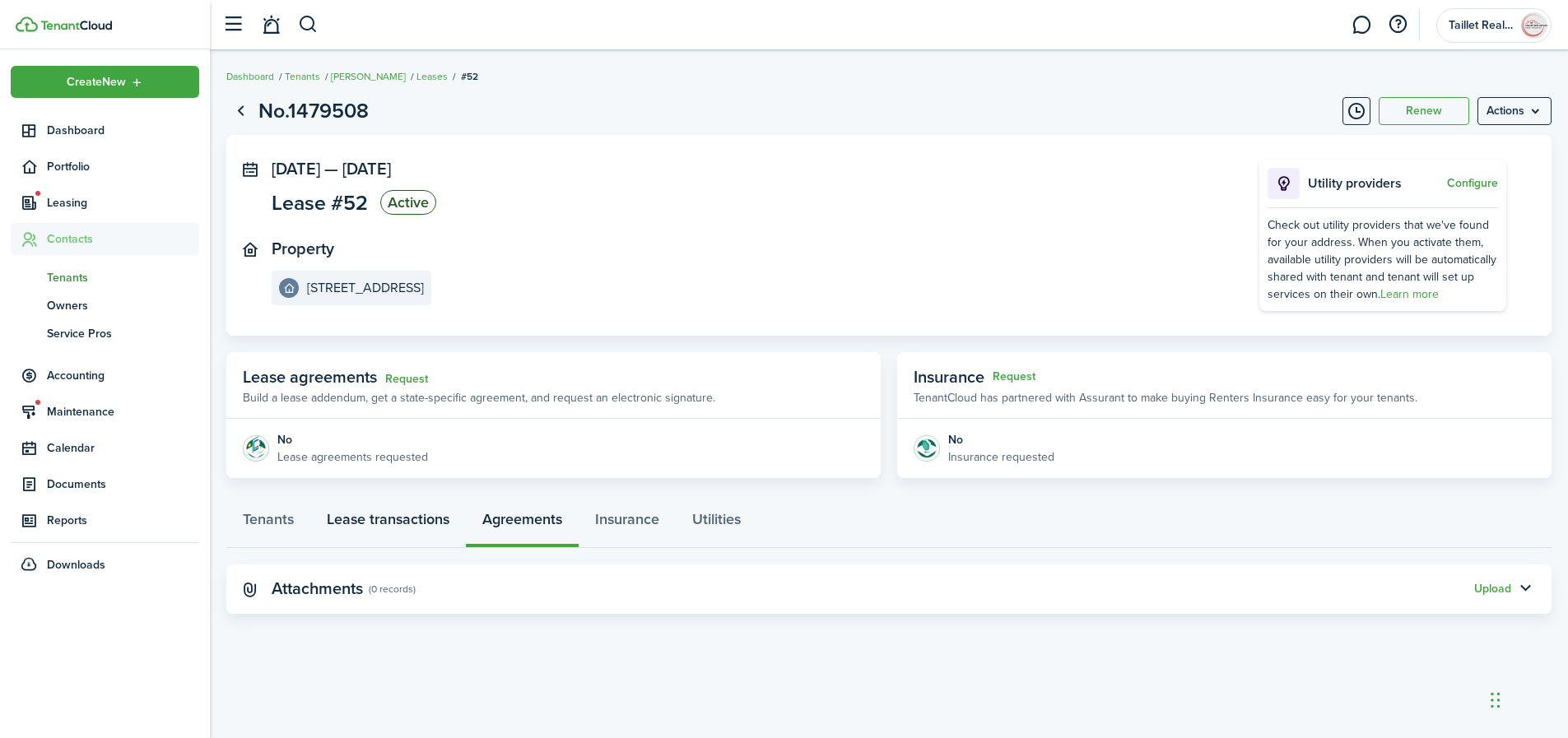
click at [362, 525] on link "Lease transactions" at bounding box center [388, 523] width 156 height 49
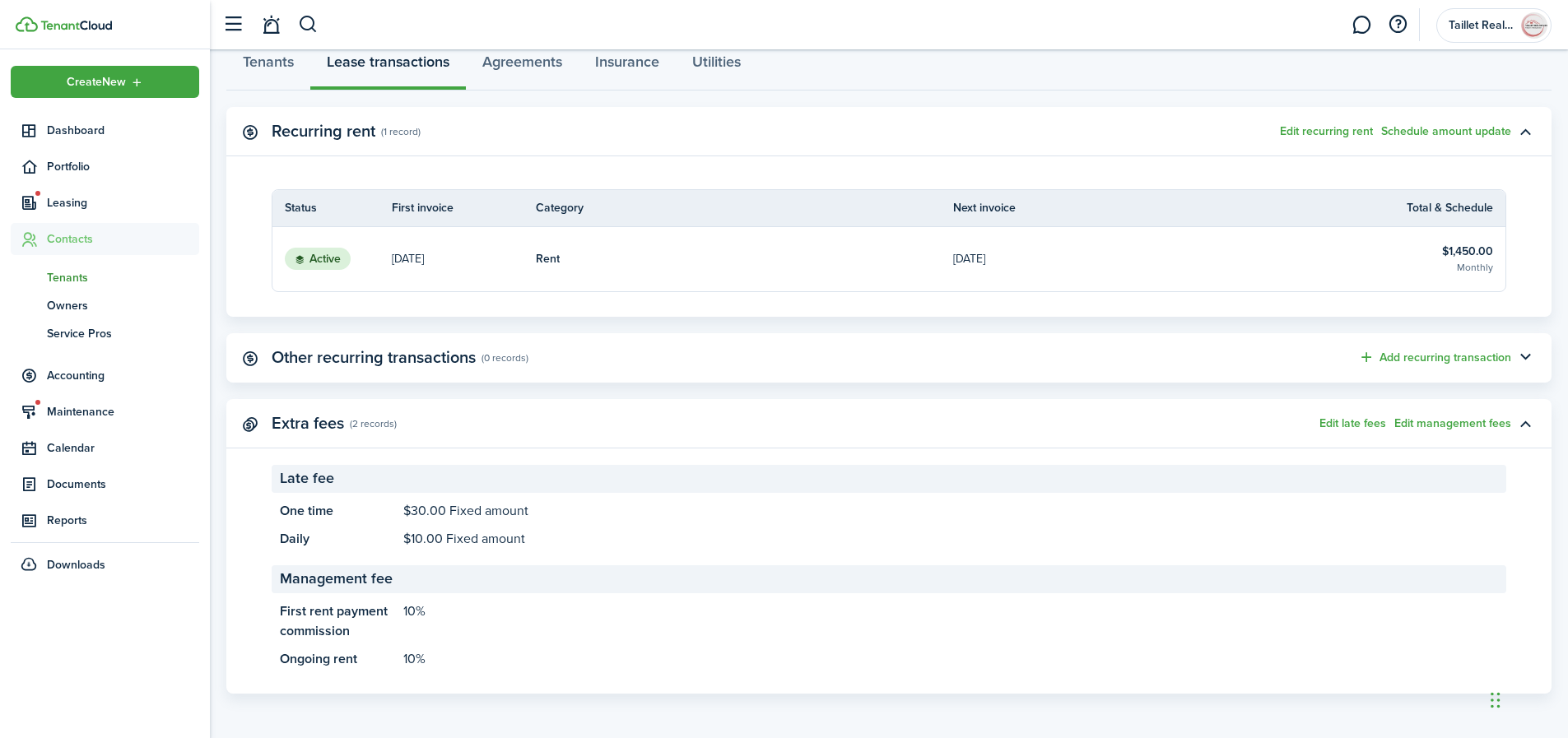
scroll to position [39, 0]
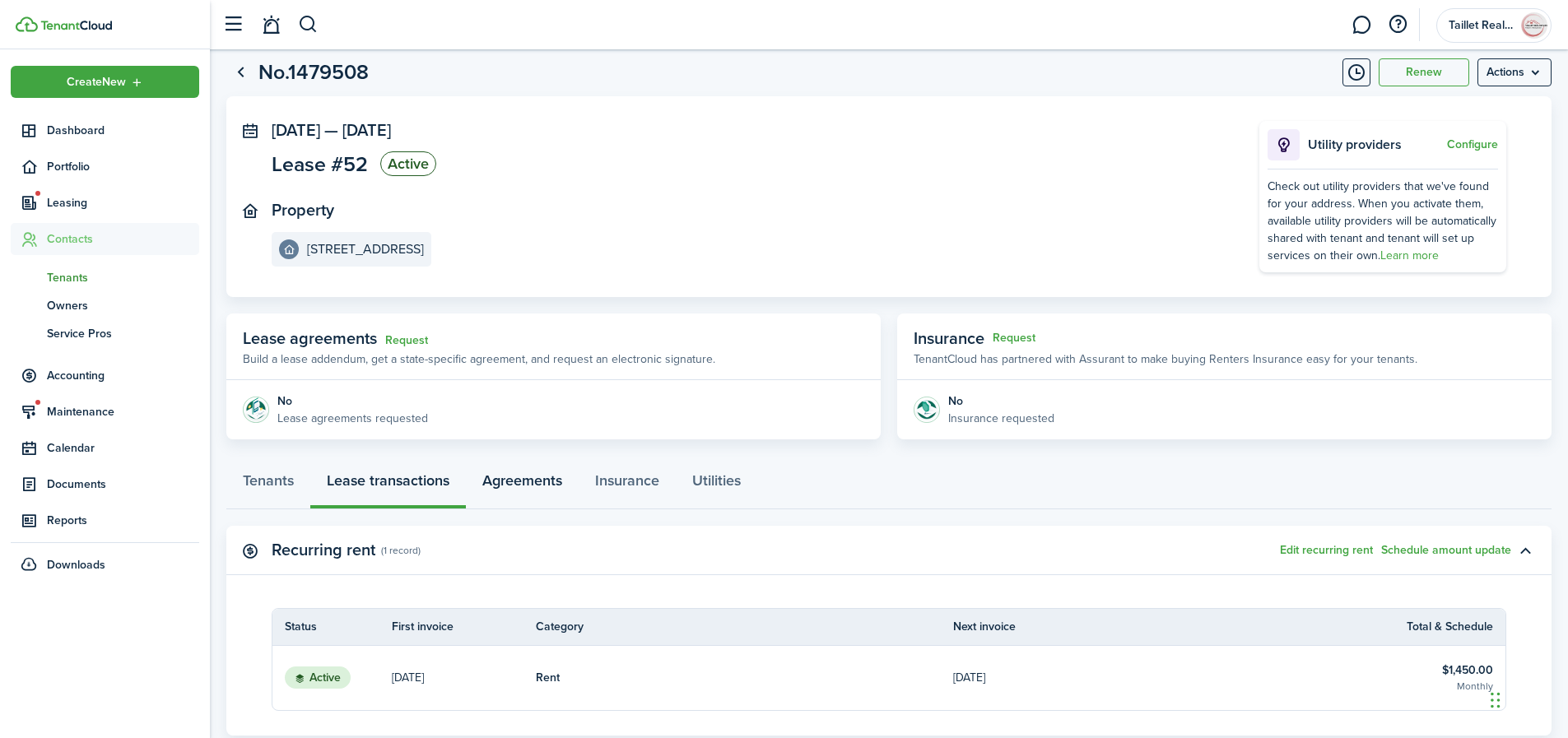
click at [556, 481] on link "Agreements" at bounding box center [522, 485] width 113 height 49
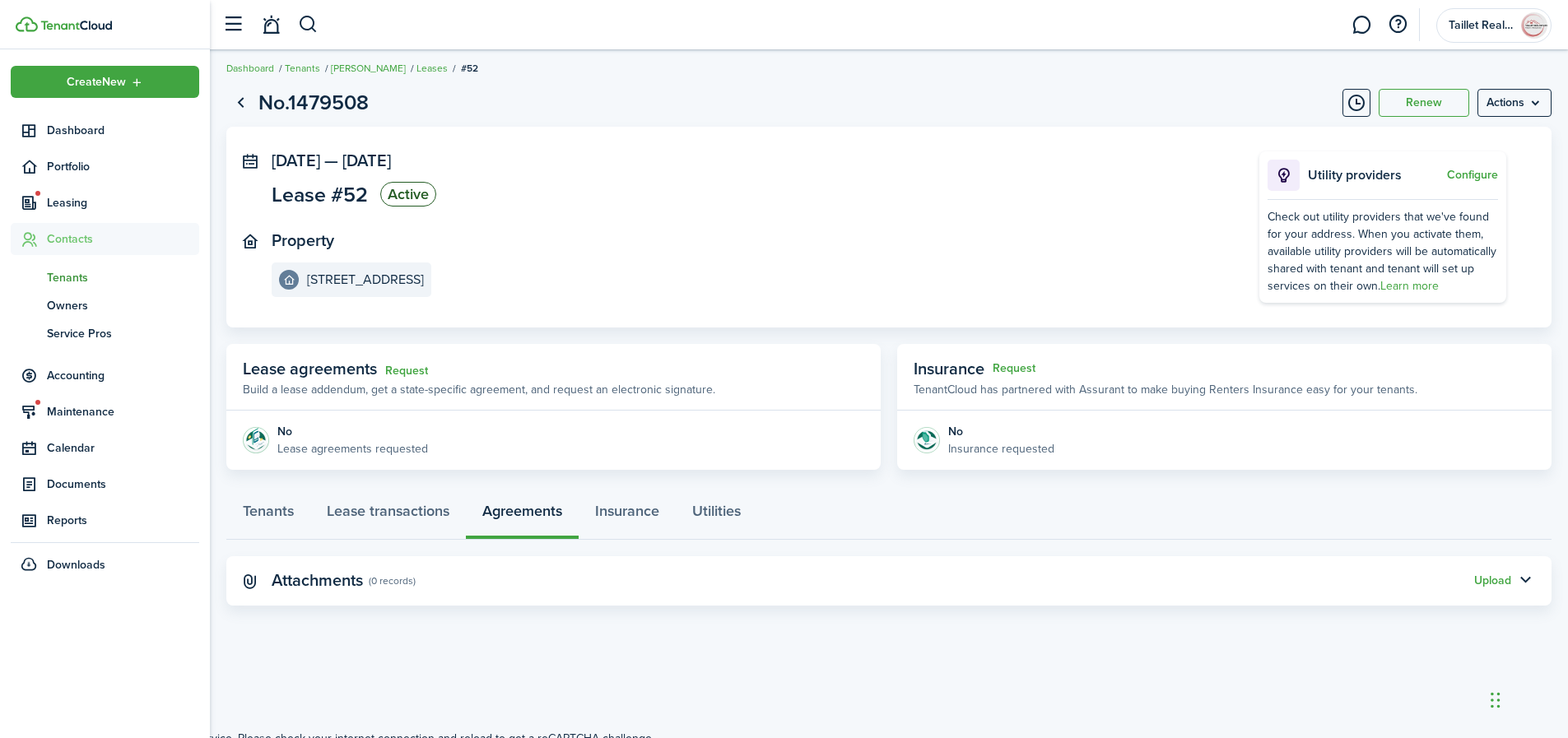
scroll to position [17, 0]
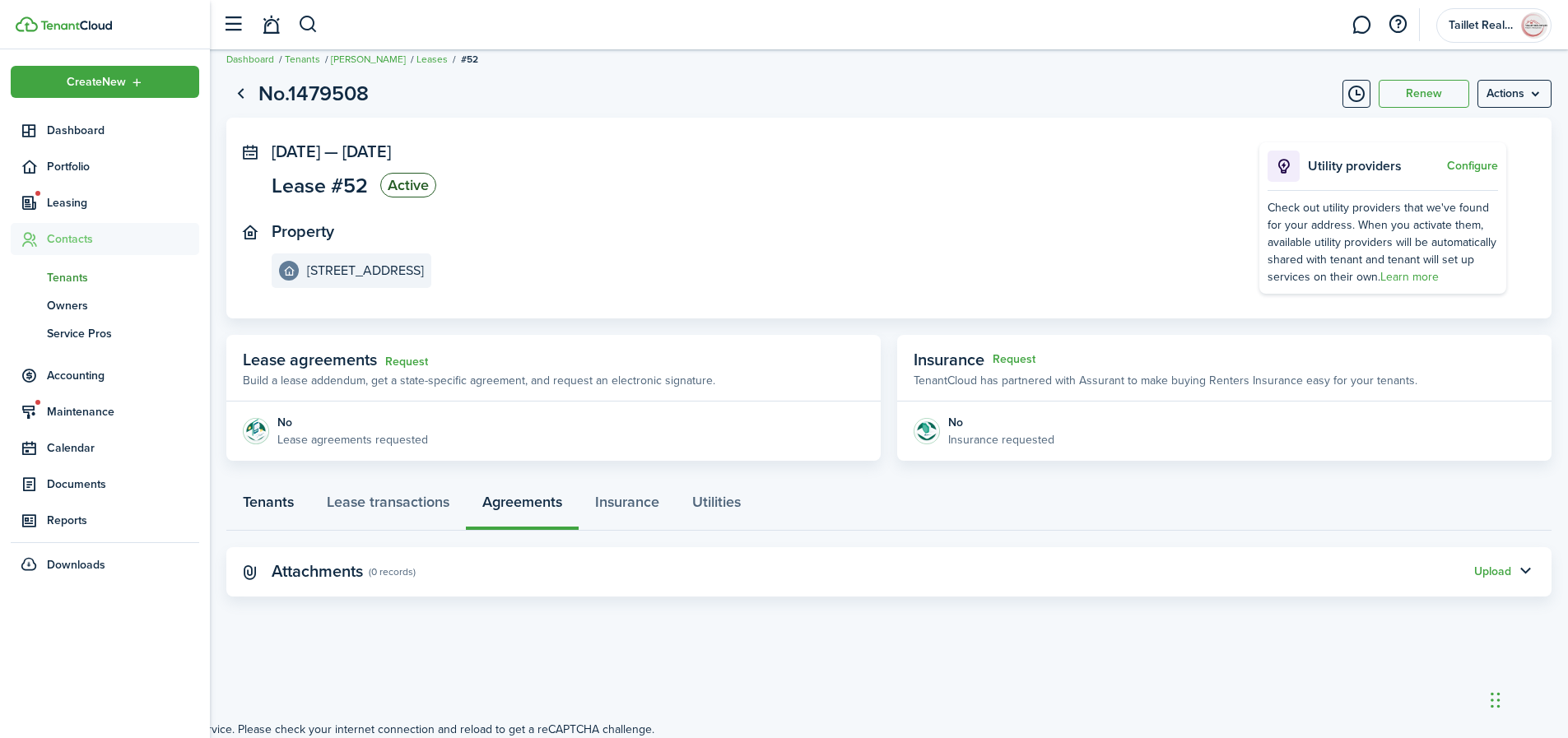
click at [264, 501] on link "Tenants" at bounding box center [268, 506] width 84 height 49
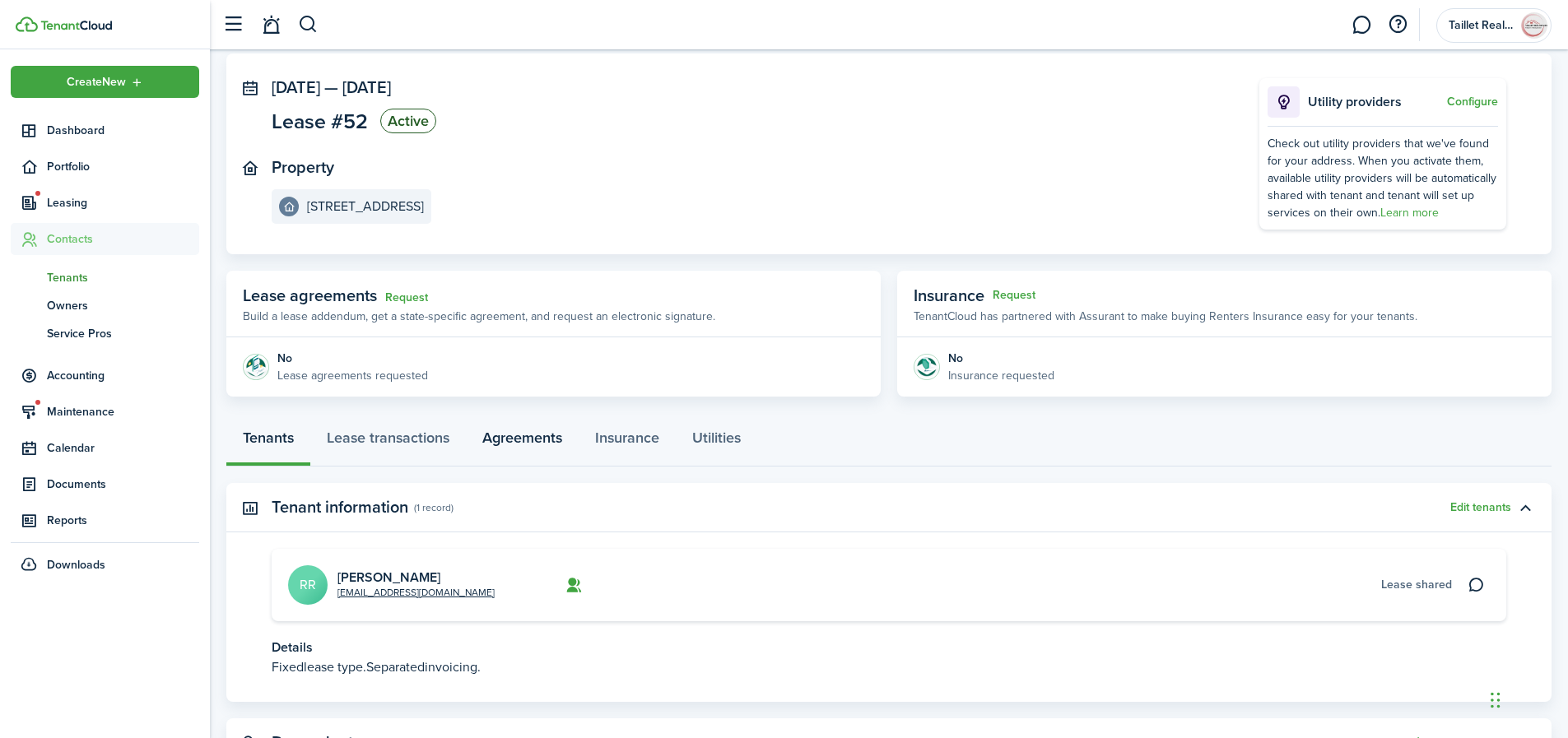
scroll to position [156, 0]
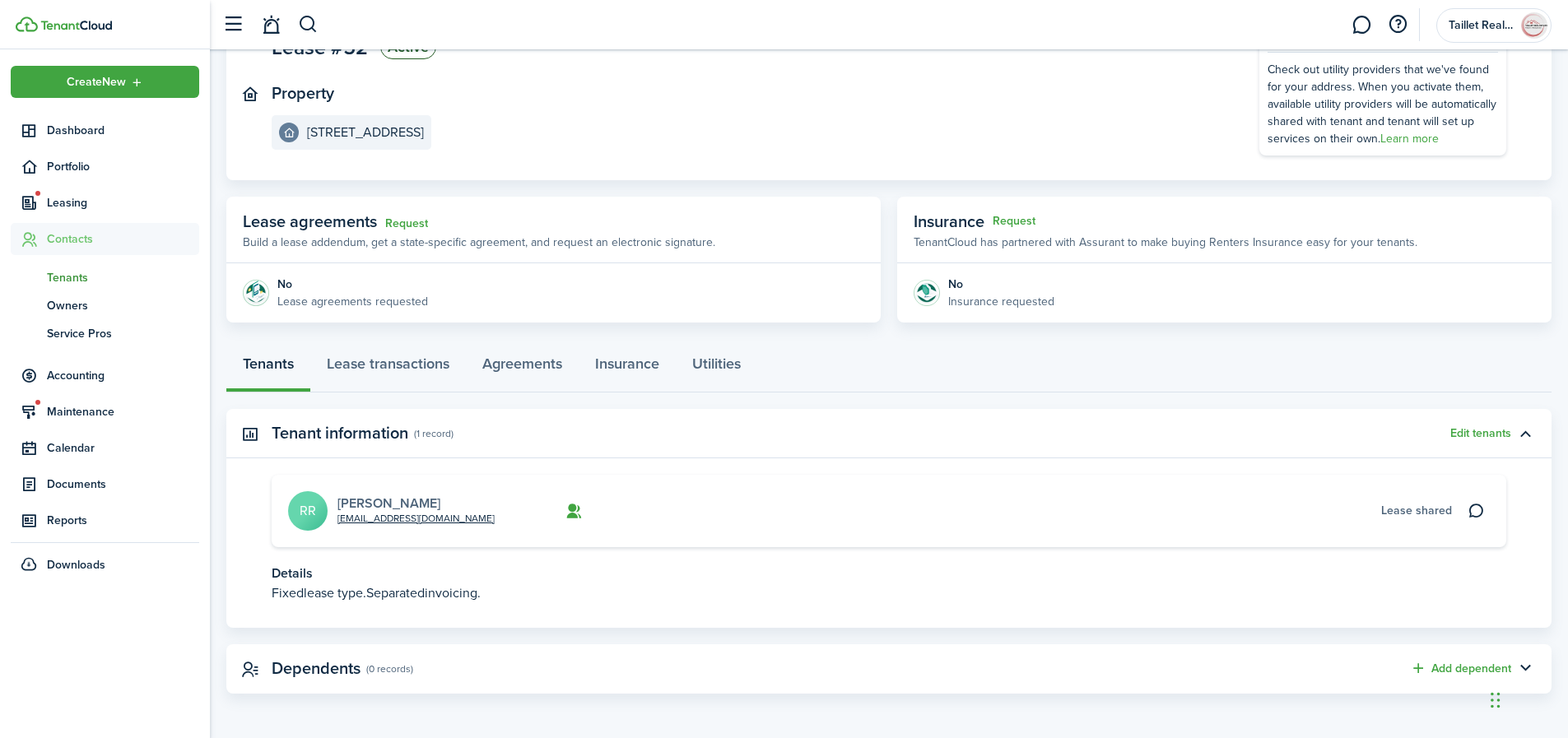
click at [383, 506] on link "[PERSON_NAME]" at bounding box center [389, 504] width 103 height 19
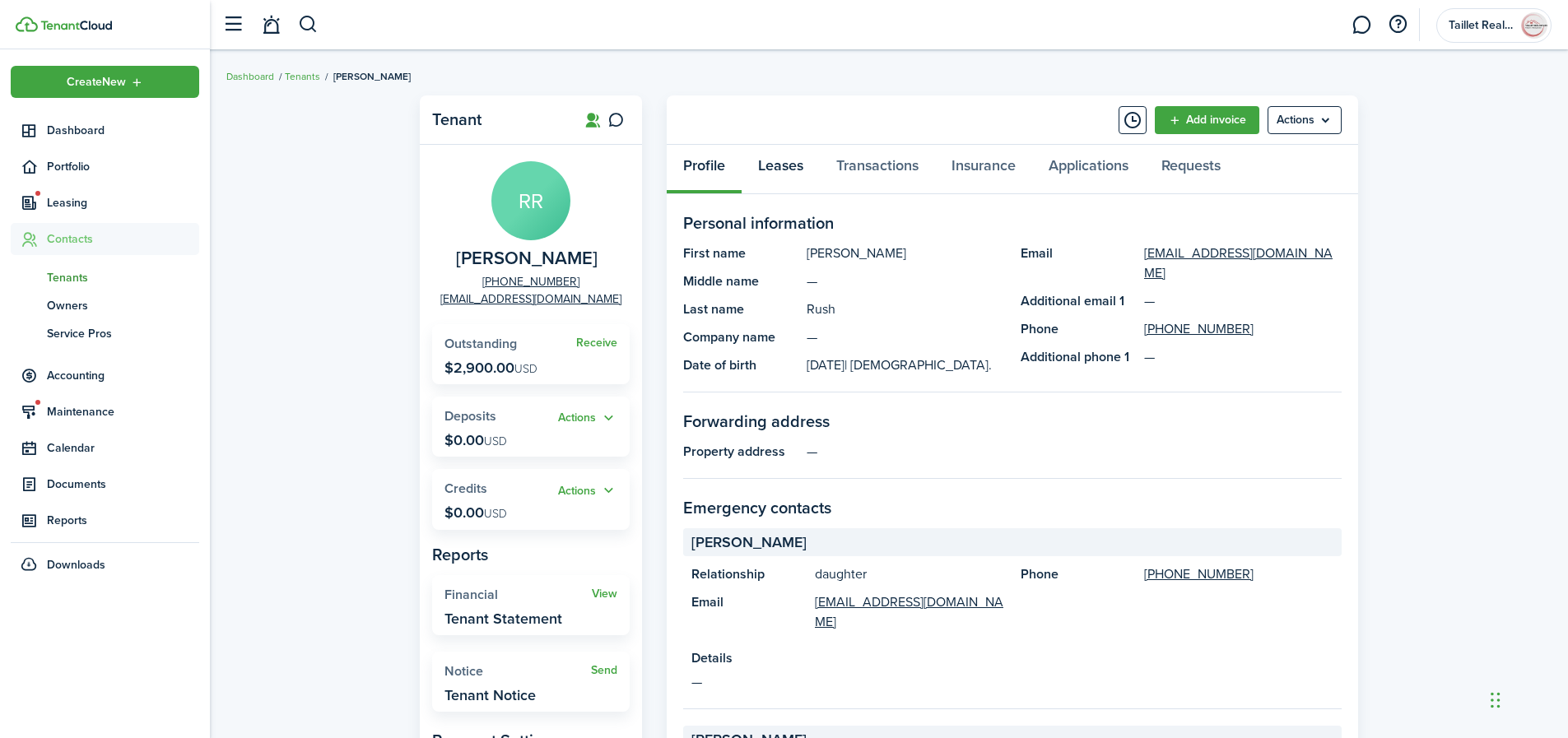
click at [785, 163] on link "Leases" at bounding box center [781, 169] width 78 height 49
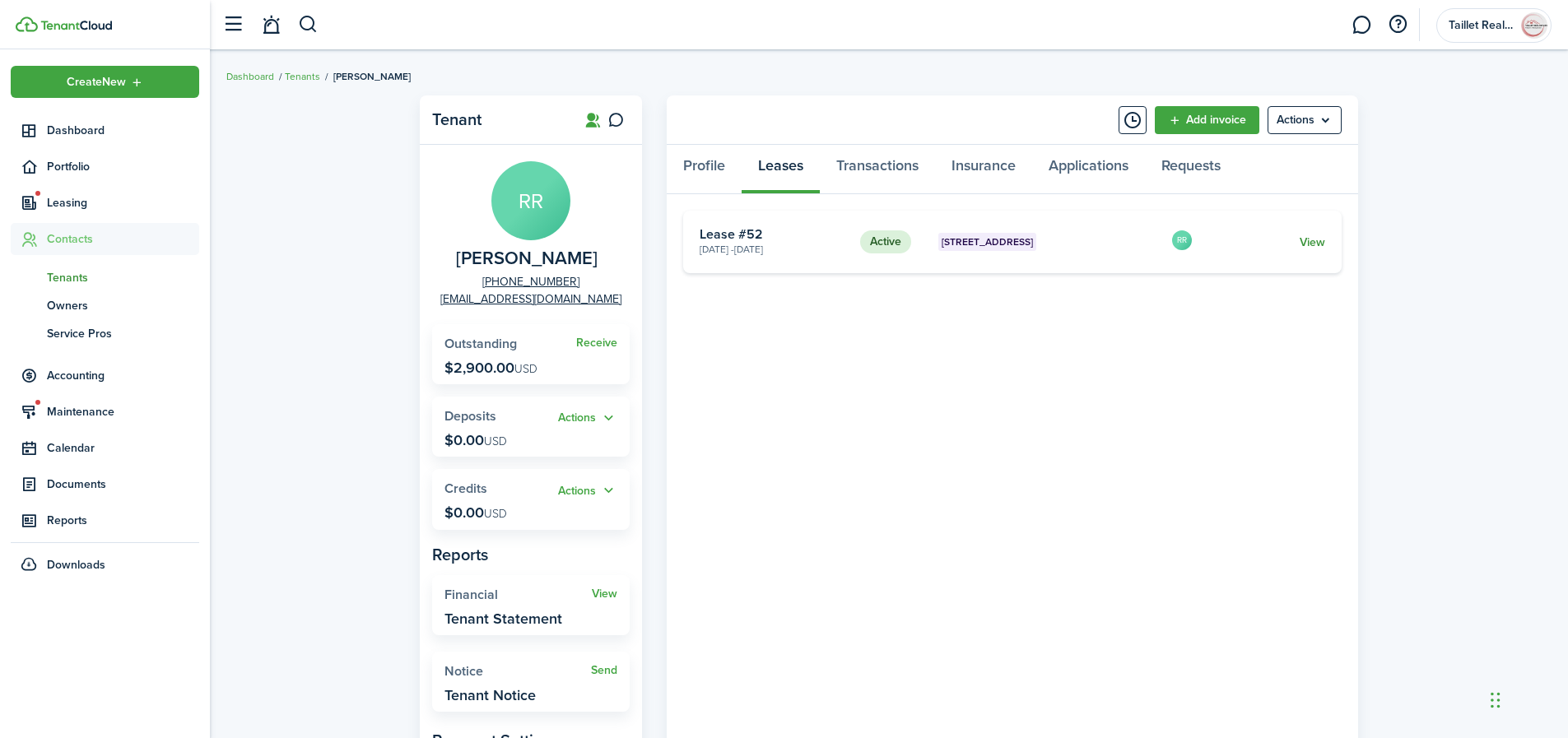
click at [1301, 246] on link "View" at bounding box center [1313, 243] width 25 height 17
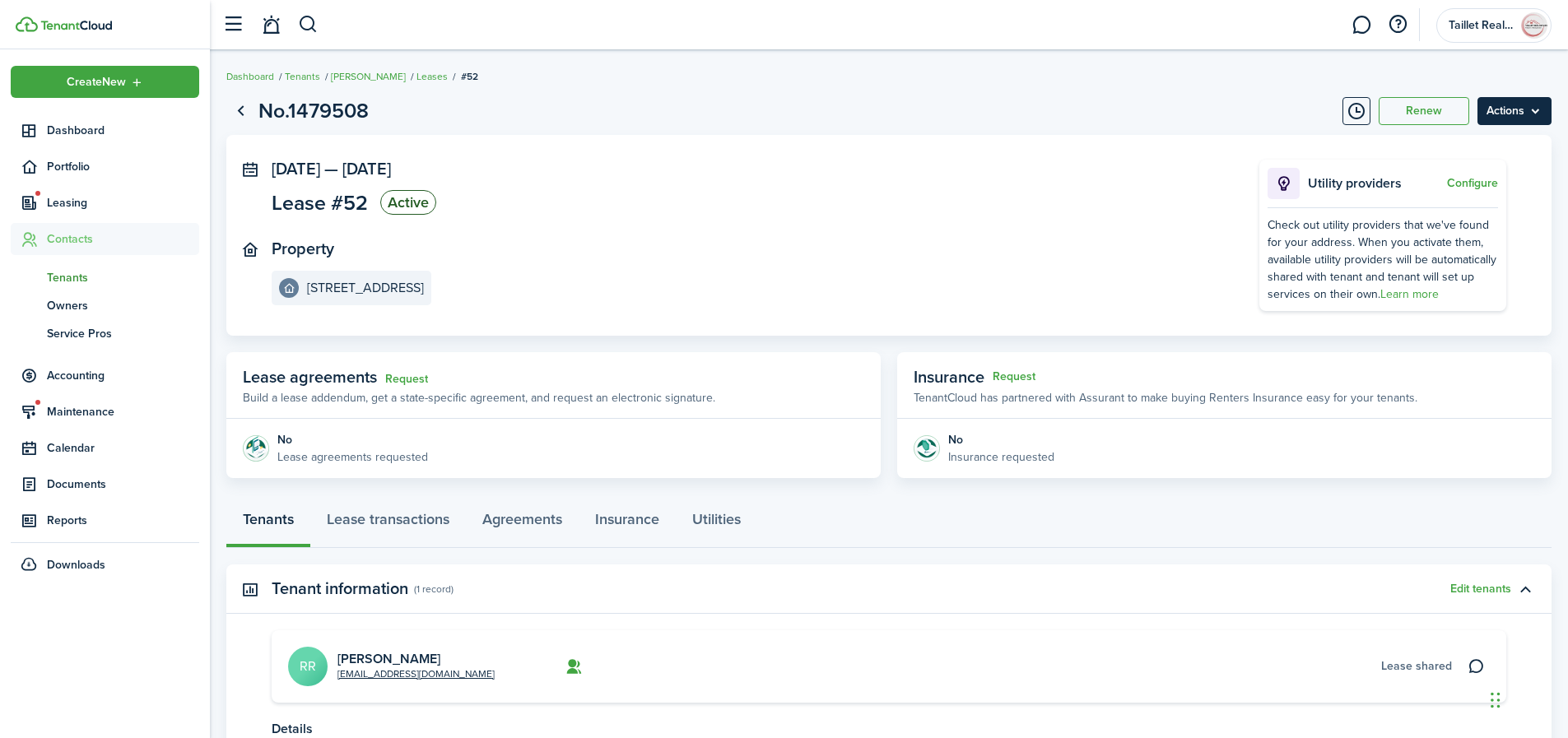
click at [1519, 119] on menu-btn "Actions" at bounding box center [1515, 110] width 74 height 28
click at [1458, 325] on panel-main-body "[DATE] — [DATE] Lease #52 Active Property [STREET_ADDRESS] providers Configure …" at bounding box center [889, 236] width 1325 height 201
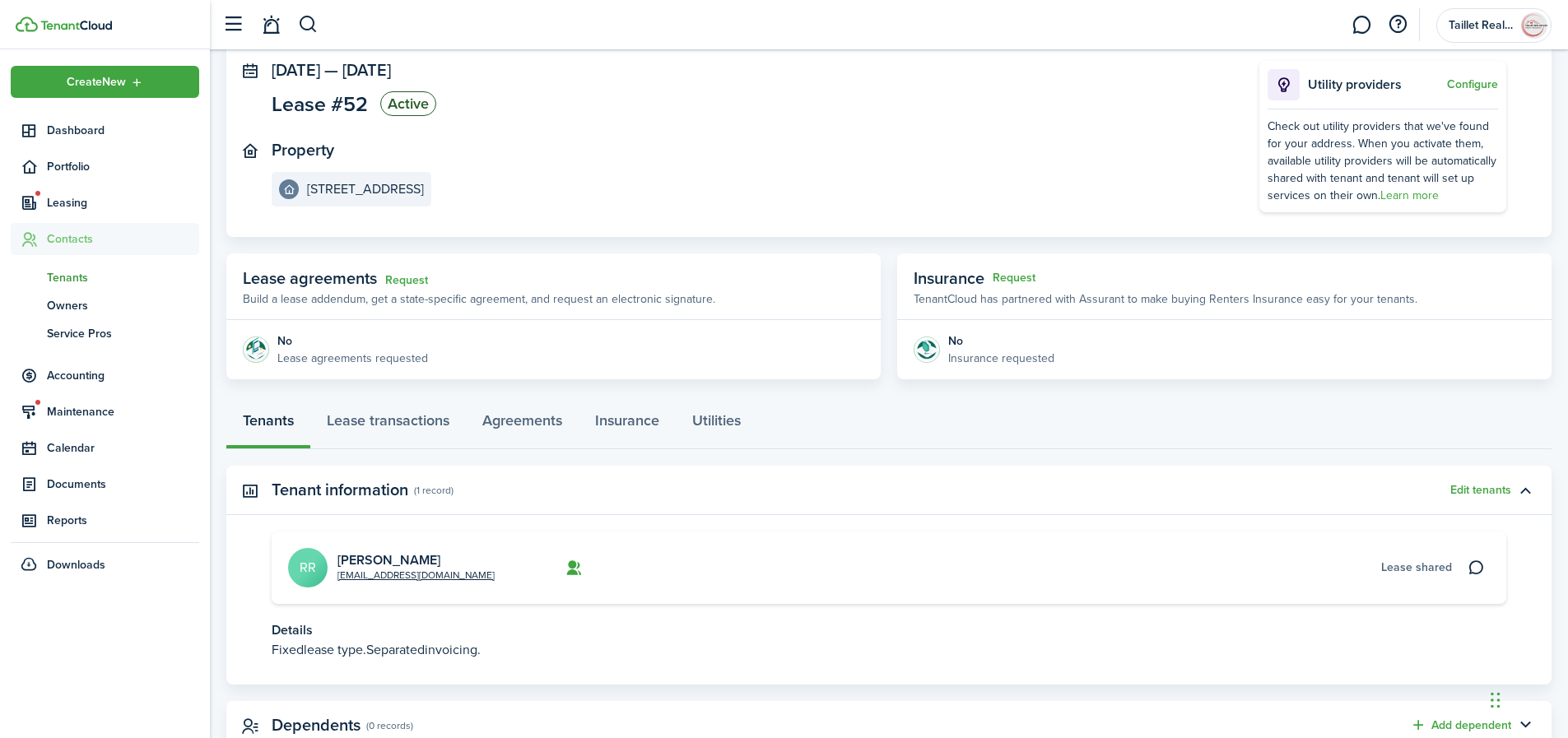
scroll to position [156, 0]
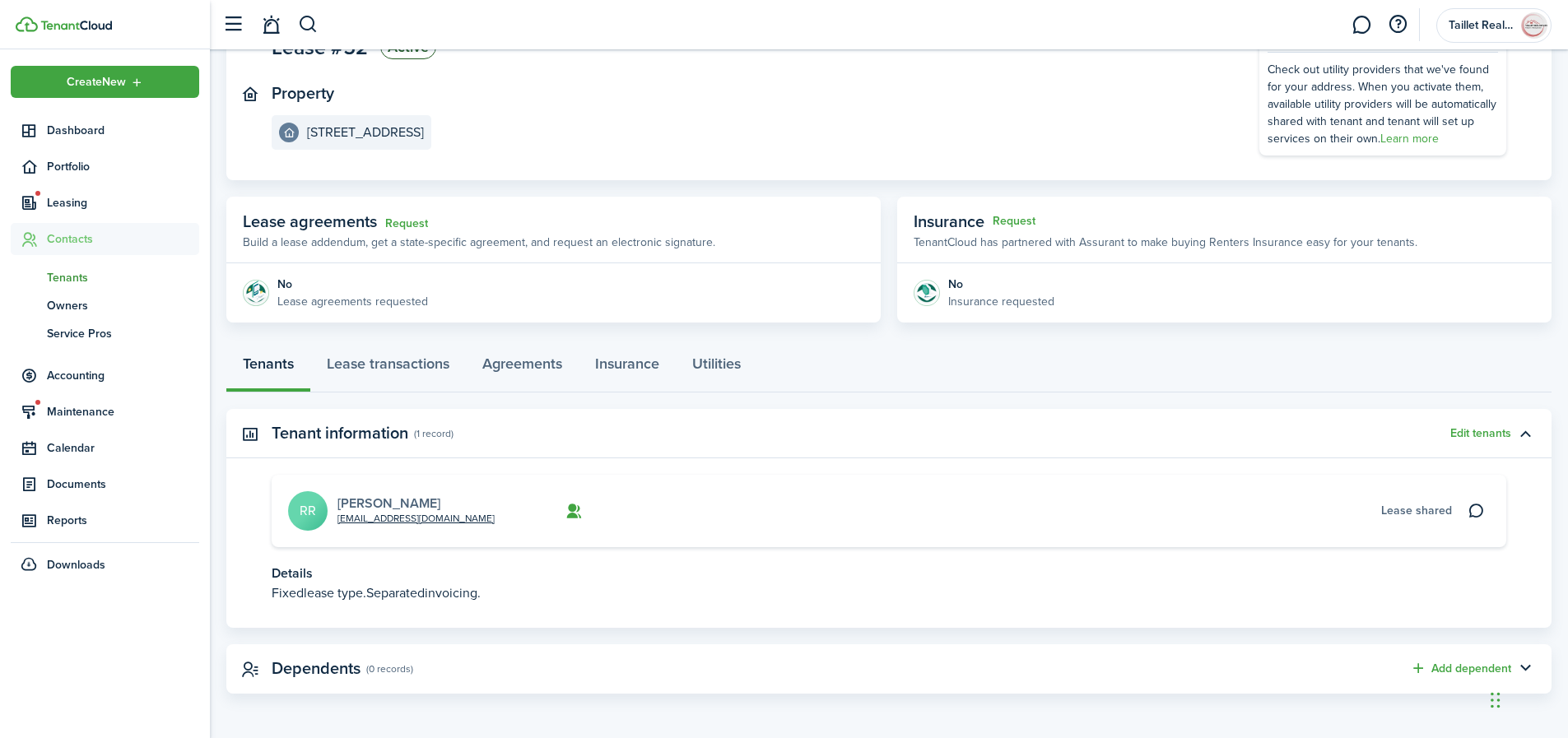
click at [351, 504] on link "[PERSON_NAME]" at bounding box center [389, 504] width 103 height 19
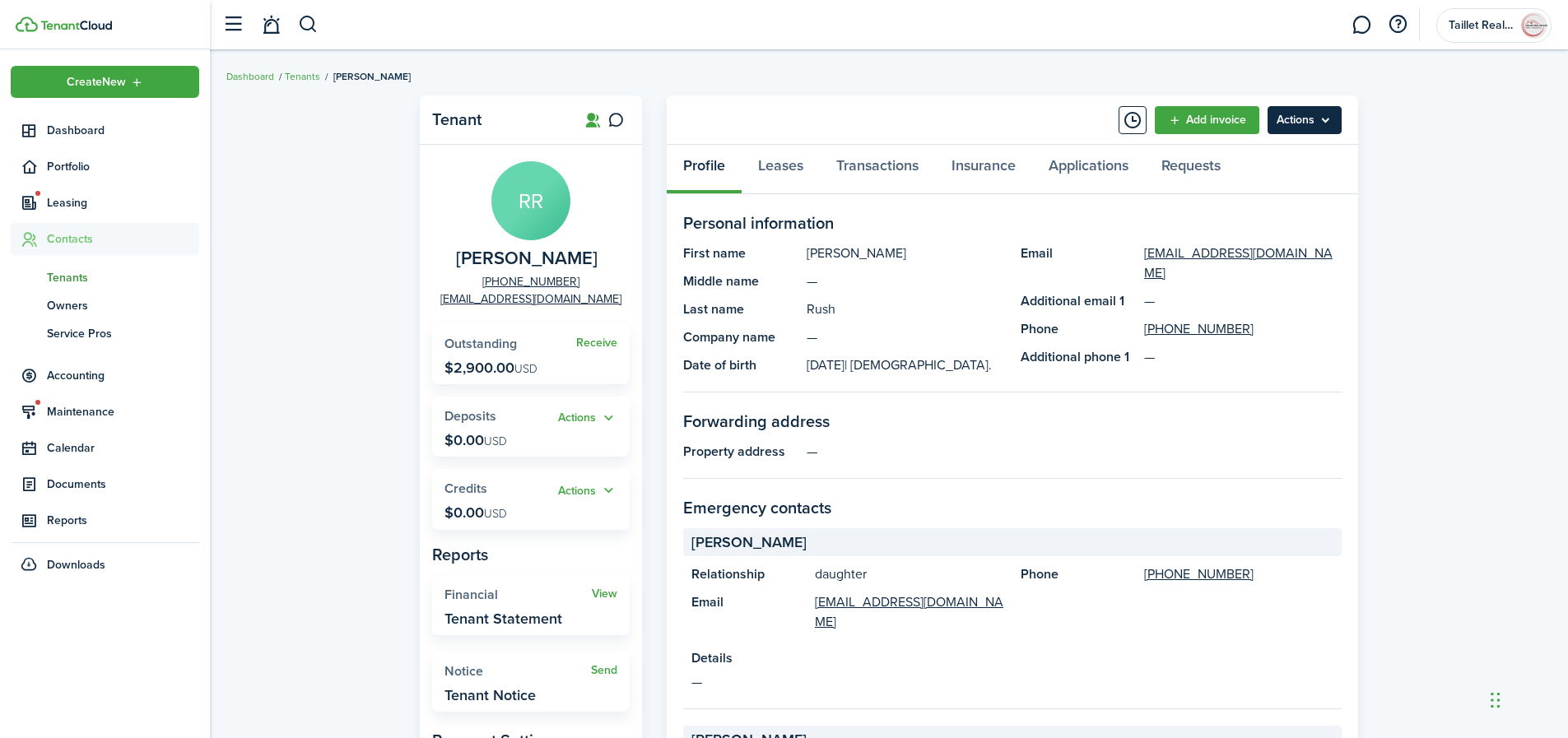
click at [1338, 119] on menu-btn "Actions" at bounding box center [1305, 120] width 74 height 28
click at [785, 169] on link "Leases" at bounding box center [781, 169] width 78 height 49
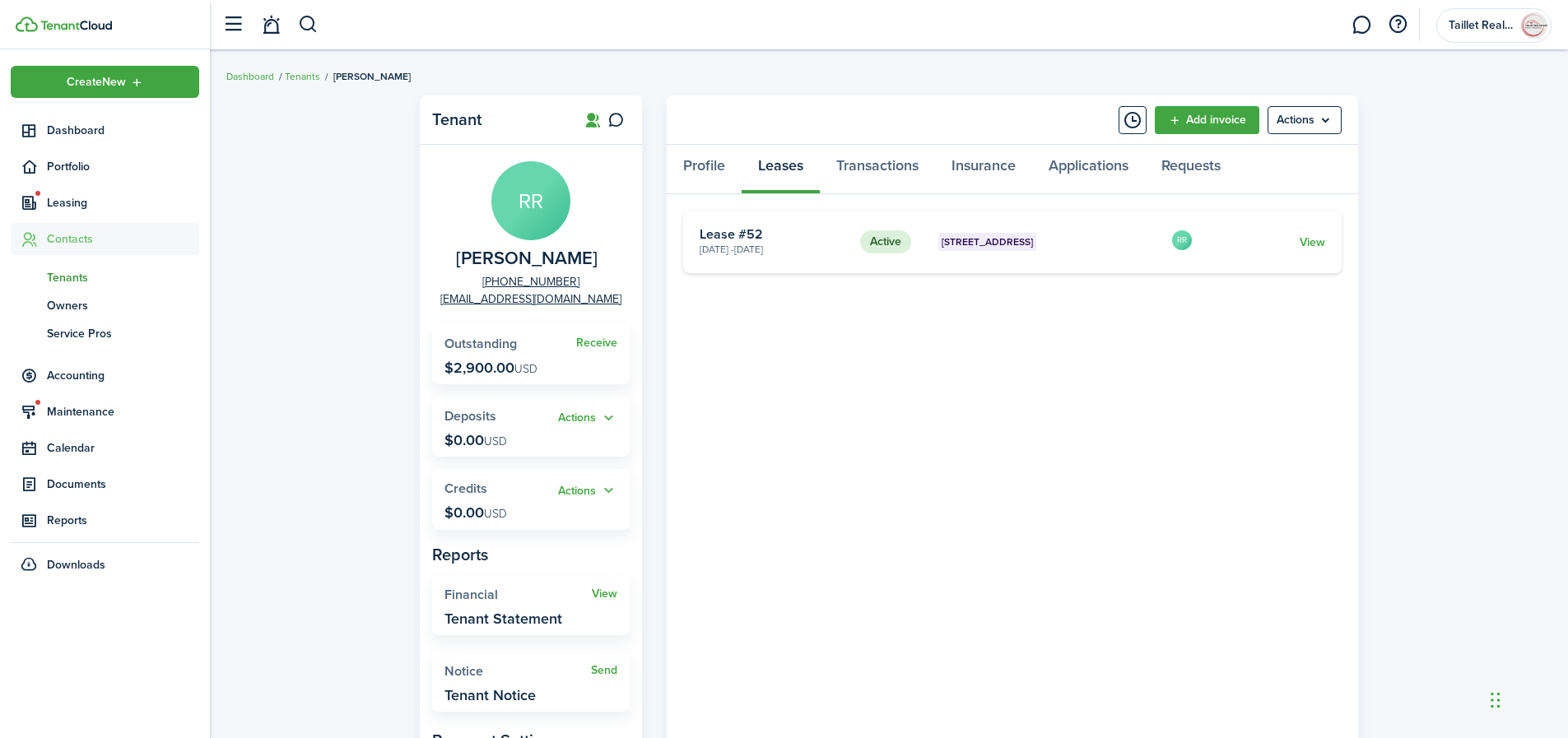
click at [1328, 242] on card "Active [STREET_ADDRESS] [DATE] - [DATE] Lease #52 RR View" at bounding box center [1012, 242] width 659 height 63
click at [1324, 242] on link "View" at bounding box center [1313, 243] width 25 height 17
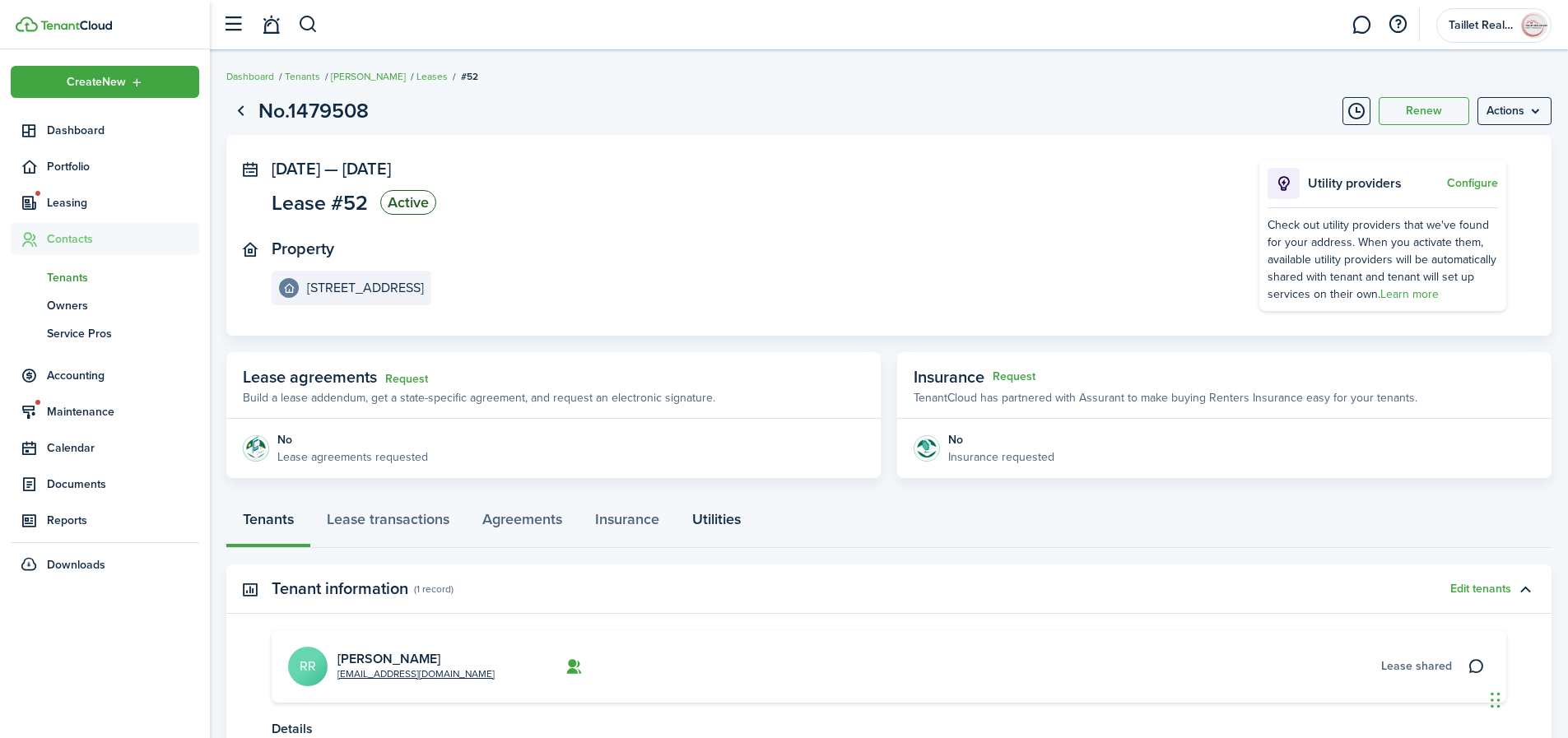
scroll to position [156, 0]
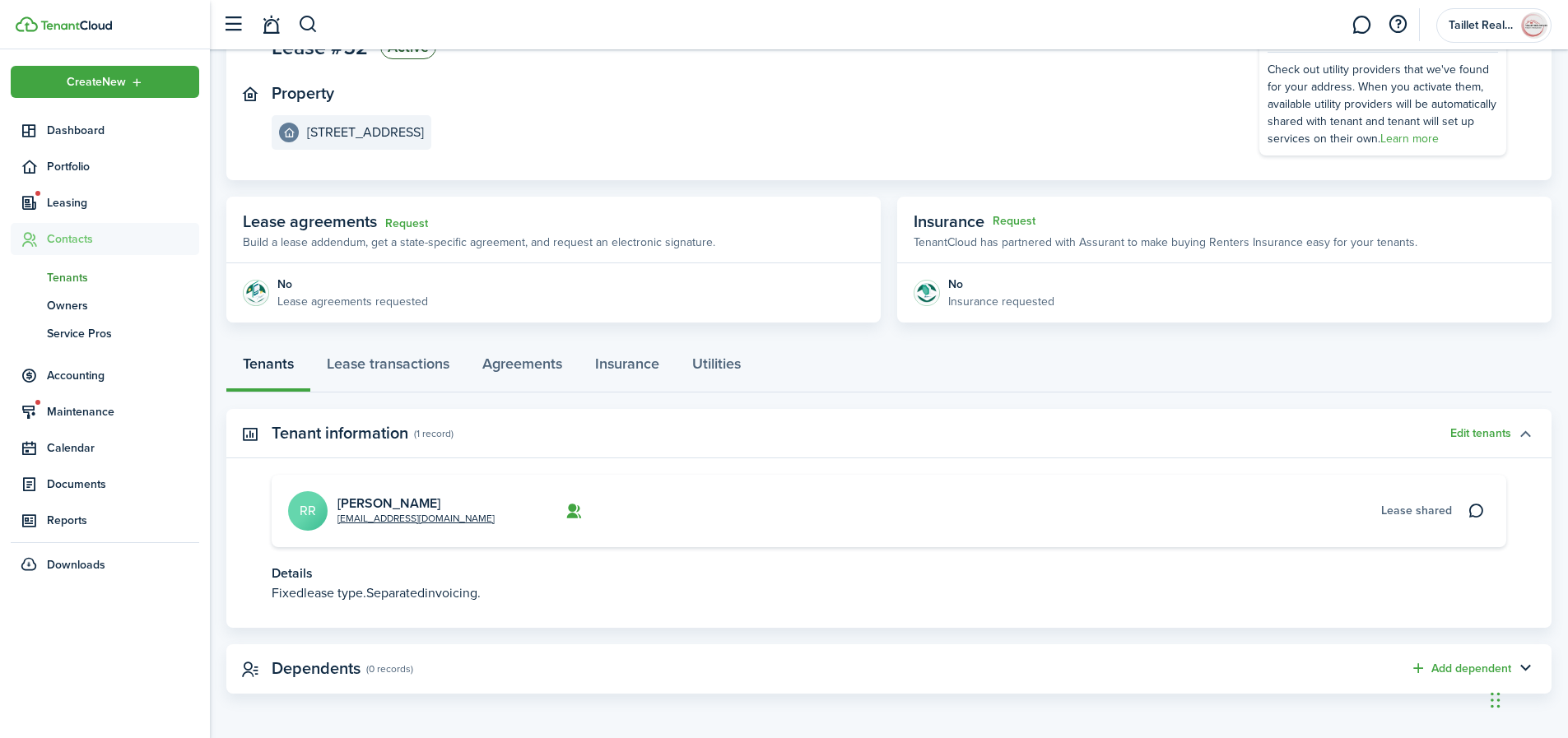
click at [1525, 431] on button "button" at bounding box center [1525, 433] width 28 height 28
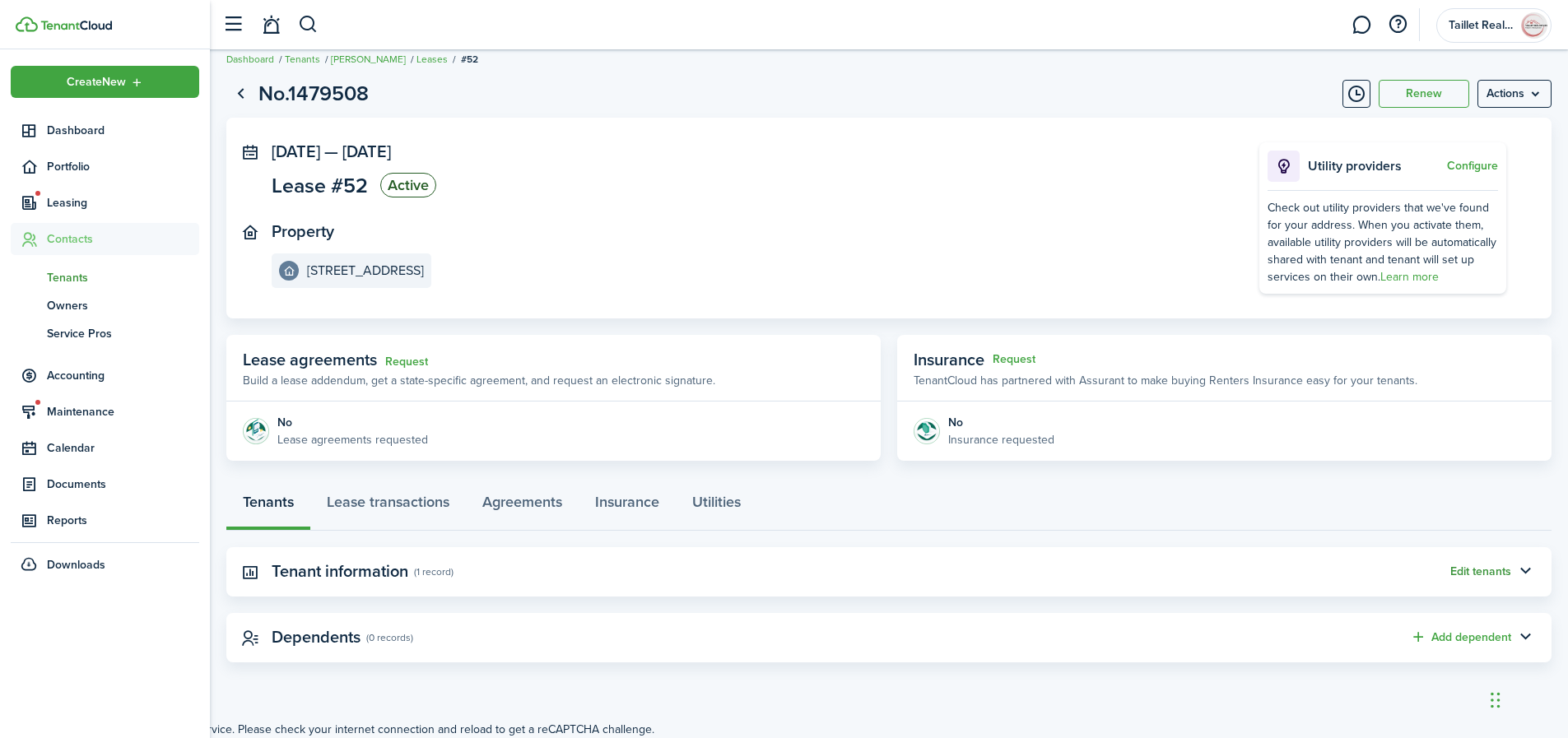
click at [1505, 573] on button "Edit tenants" at bounding box center [1481, 573] width 61 height 14
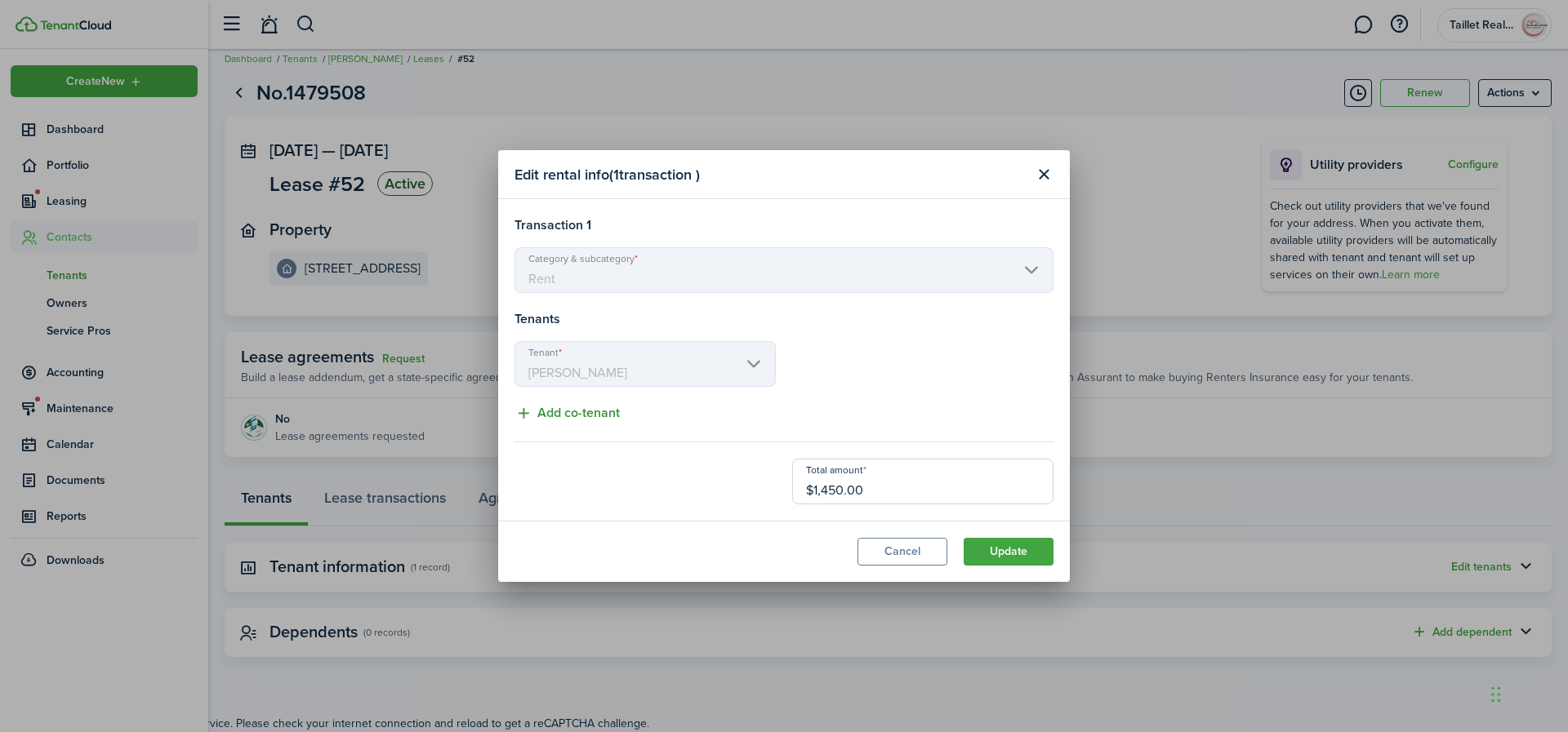
click at [578, 418] on button "Add co-tenant" at bounding box center [567, 413] width 106 height 20
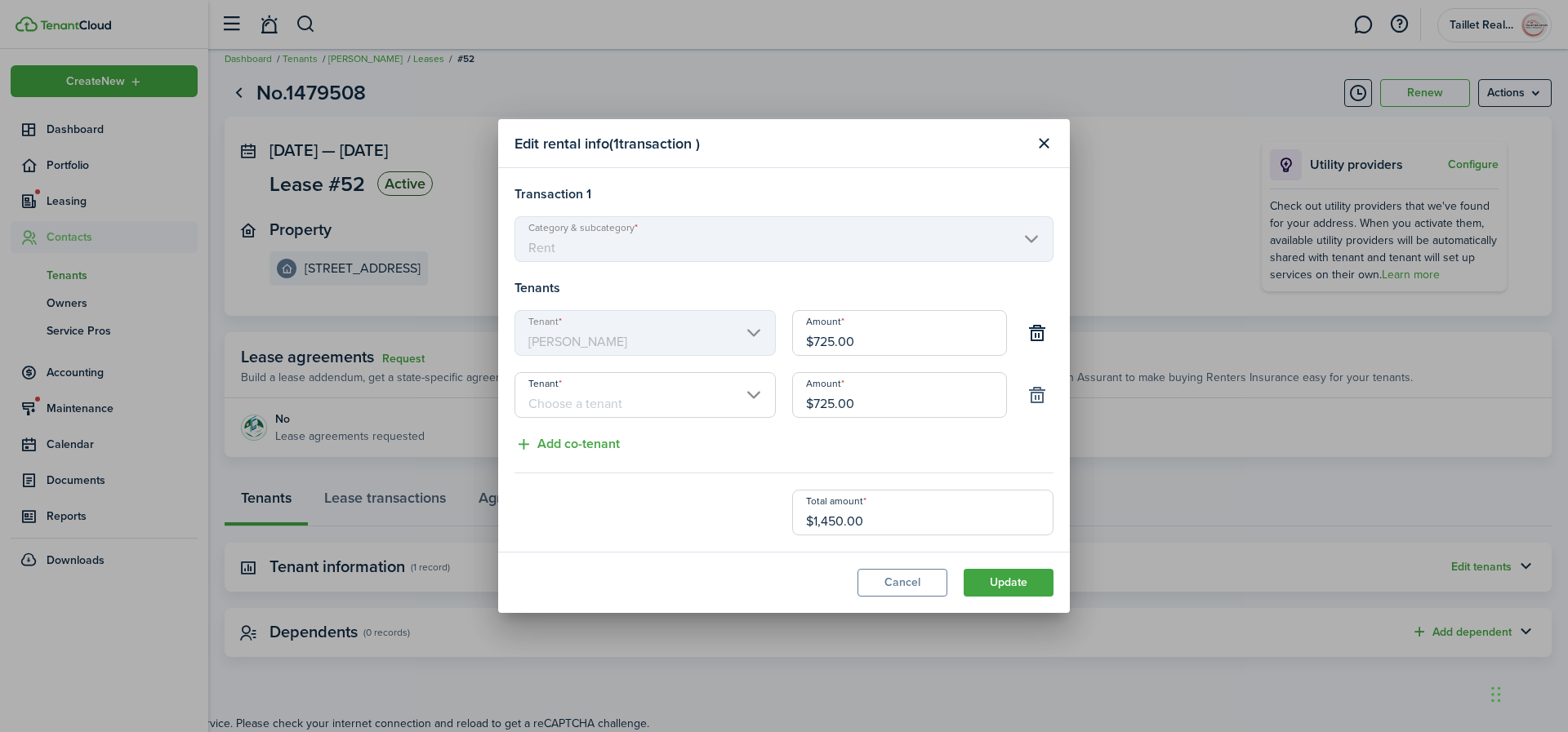
click at [1044, 401] on button "button" at bounding box center [1036, 394] width 28 height 28
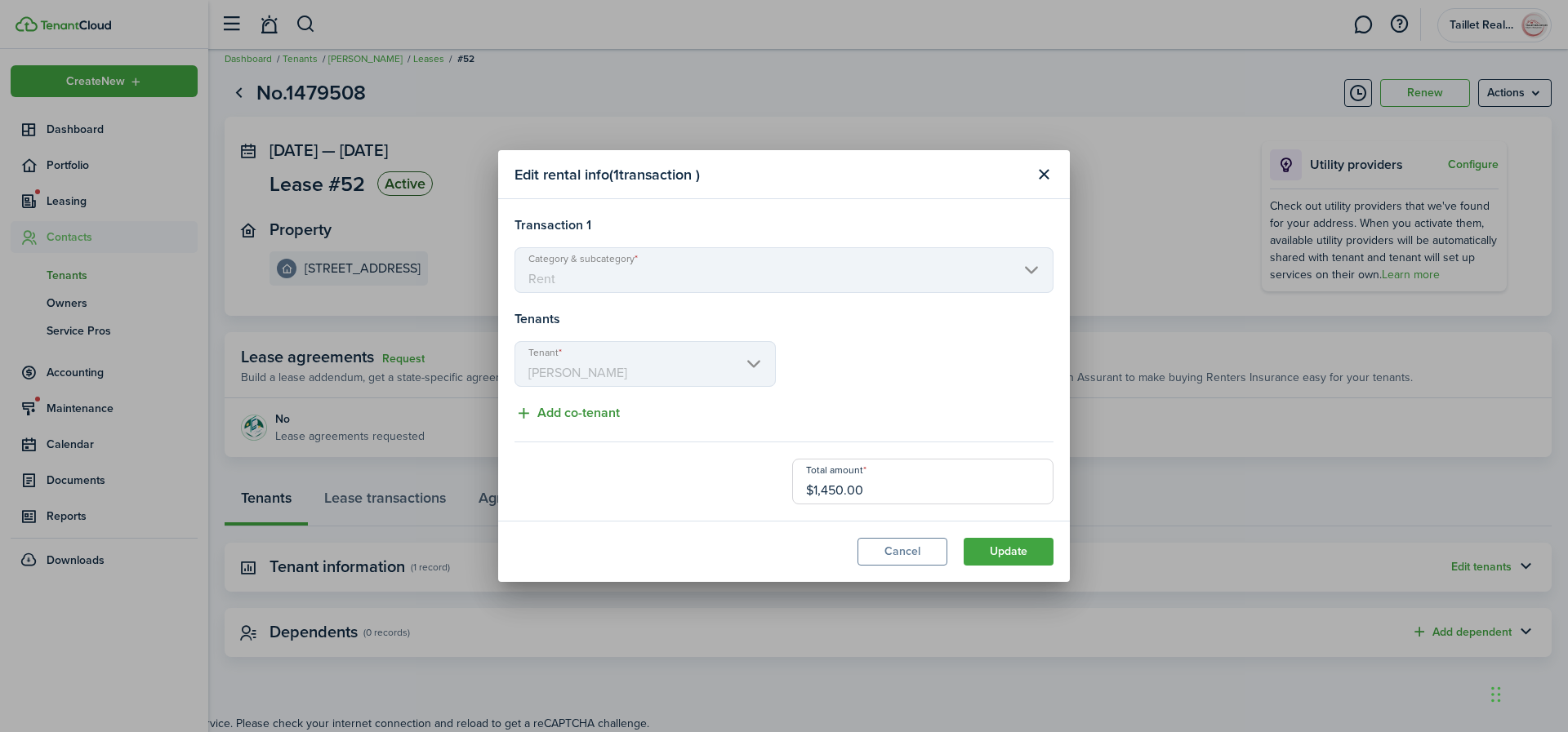
click at [589, 414] on button "Add co-tenant" at bounding box center [567, 413] width 106 height 20
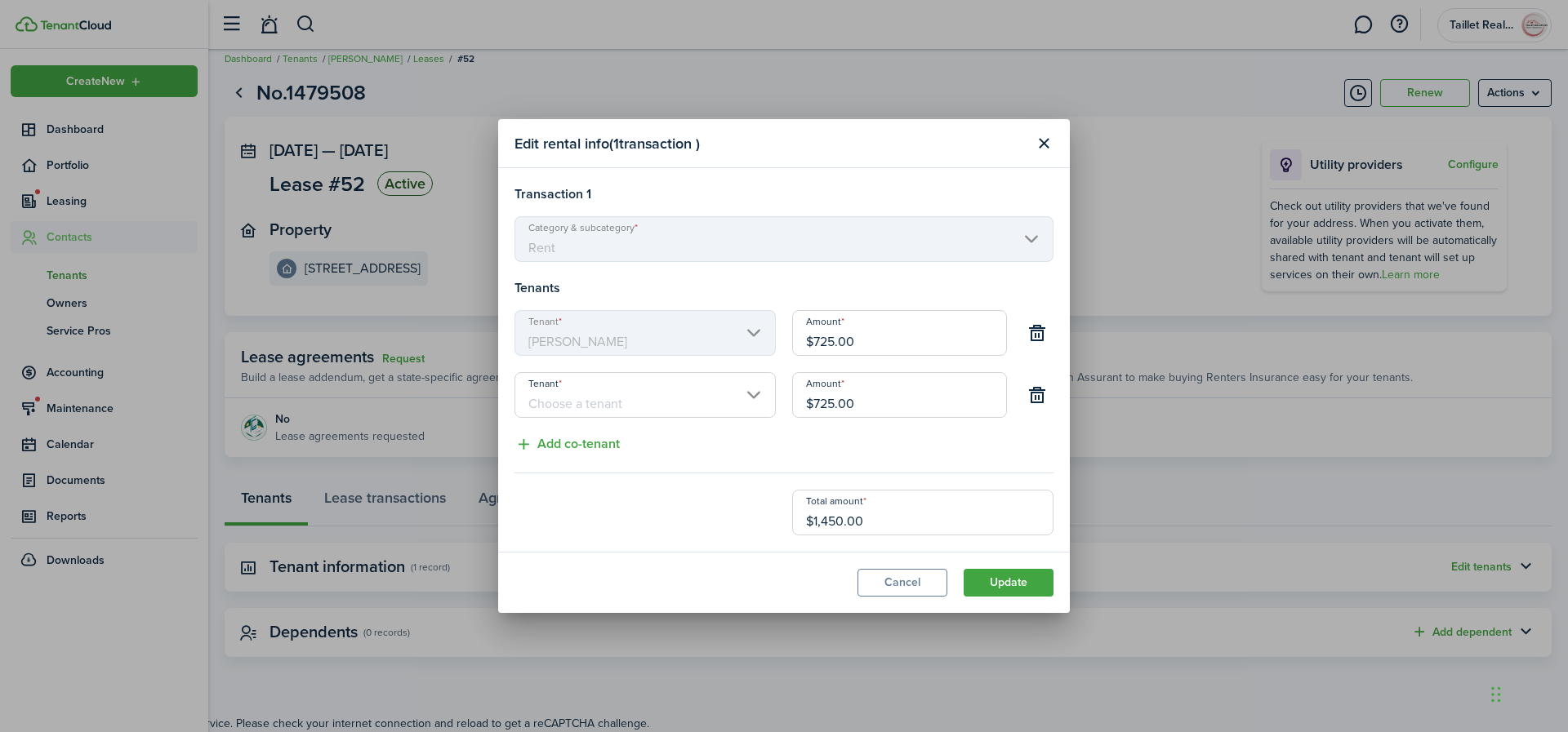
click at [702, 395] on input "Tenant" at bounding box center [645, 395] width 261 height 46
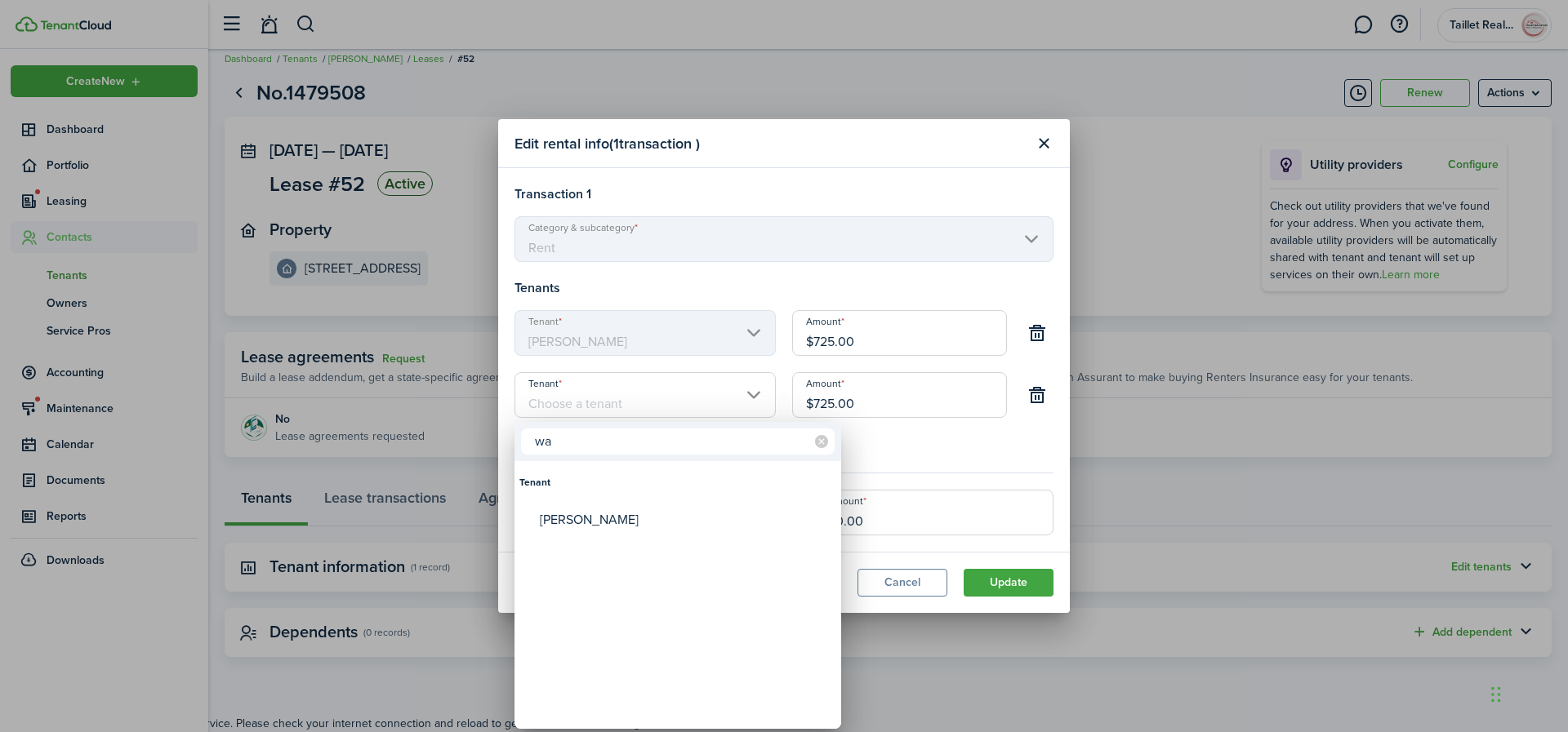
type input "w"
type input "r"
click at [937, 439] on div at bounding box center [784, 366] width 1830 height 994
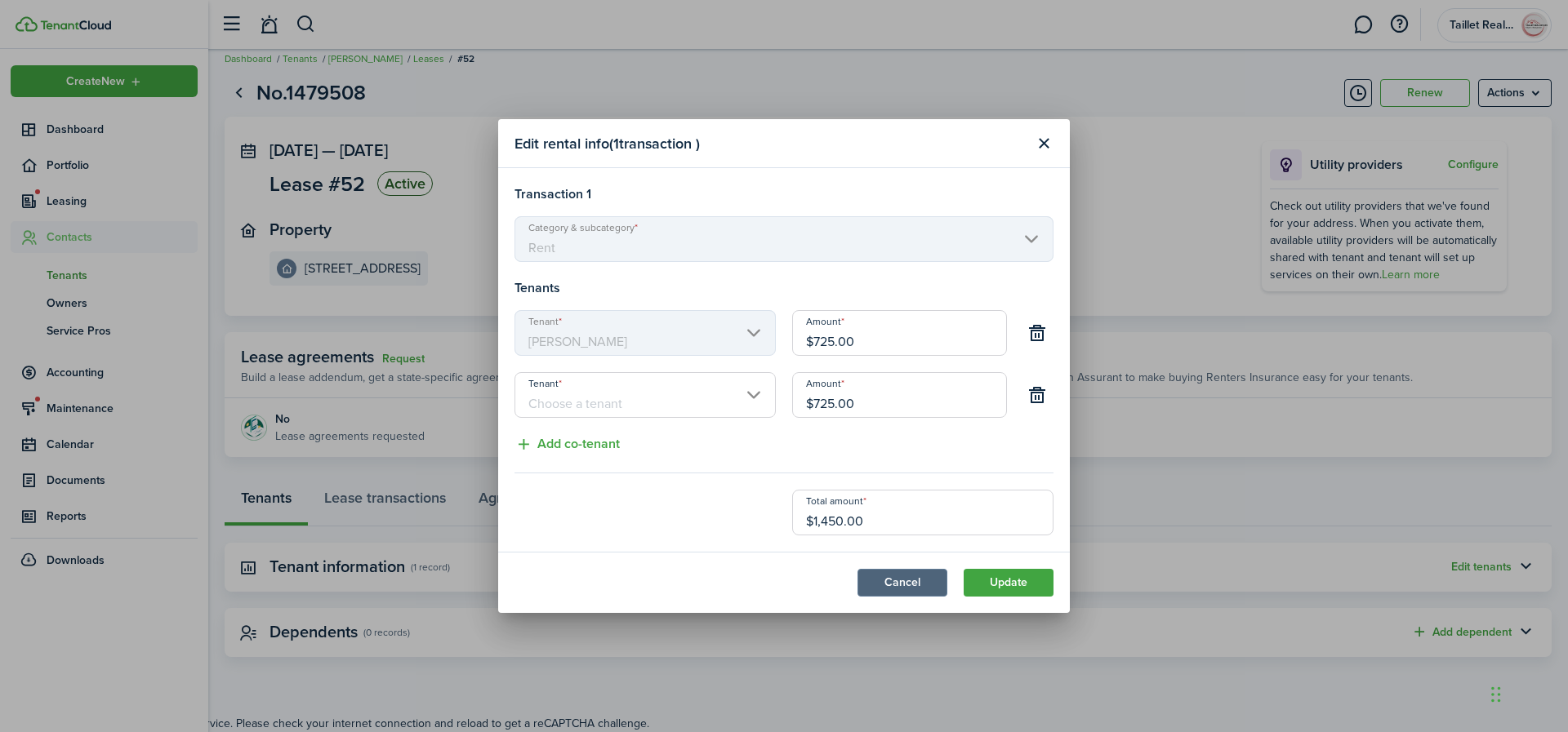
click at [941, 591] on button "Cancel" at bounding box center [903, 582] width 90 height 28
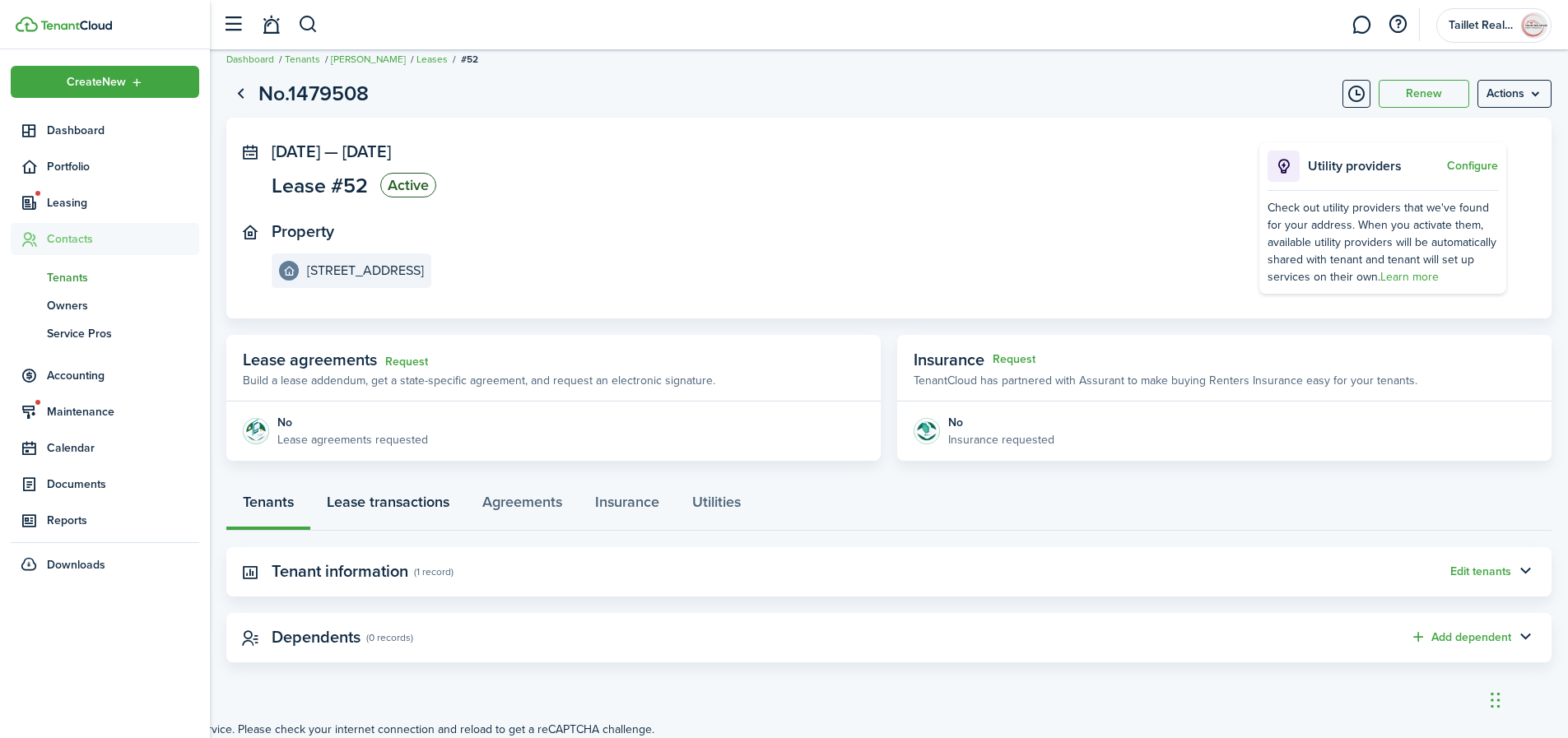
drag, startPoint x: 382, startPoint y: 485, endPoint x: 385, endPoint y: 499, distance: 14.3
click at [382, 487] on link "Lease transactions" at bounding box center [388, 506] width 156 height 49
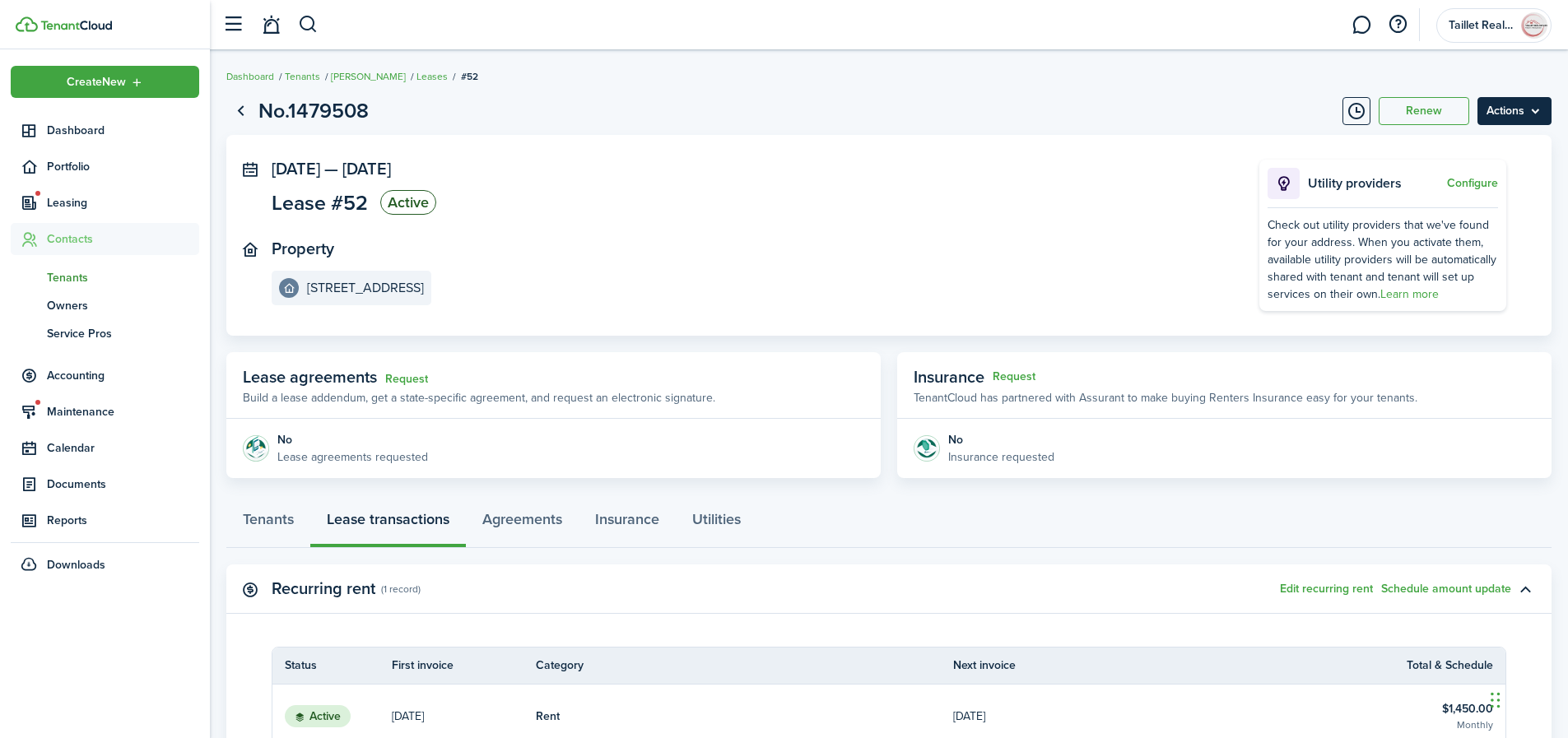
click at [1518, 119] on menu-btn "Actions" at bounding box center [1515, 110] width 74 height 28
click at [922, 270] on panel-main-section "Property [STREET_ADDRESS]" at bounding box center [741, 273] width 938 height 66
click at [1533, 112] on menu-btn "Actions" at bounding box center [1515, 110] width 74 height 28
click at [1485, 147] on button "Edit" at bounding box center [1479, 147] width 144 height 28
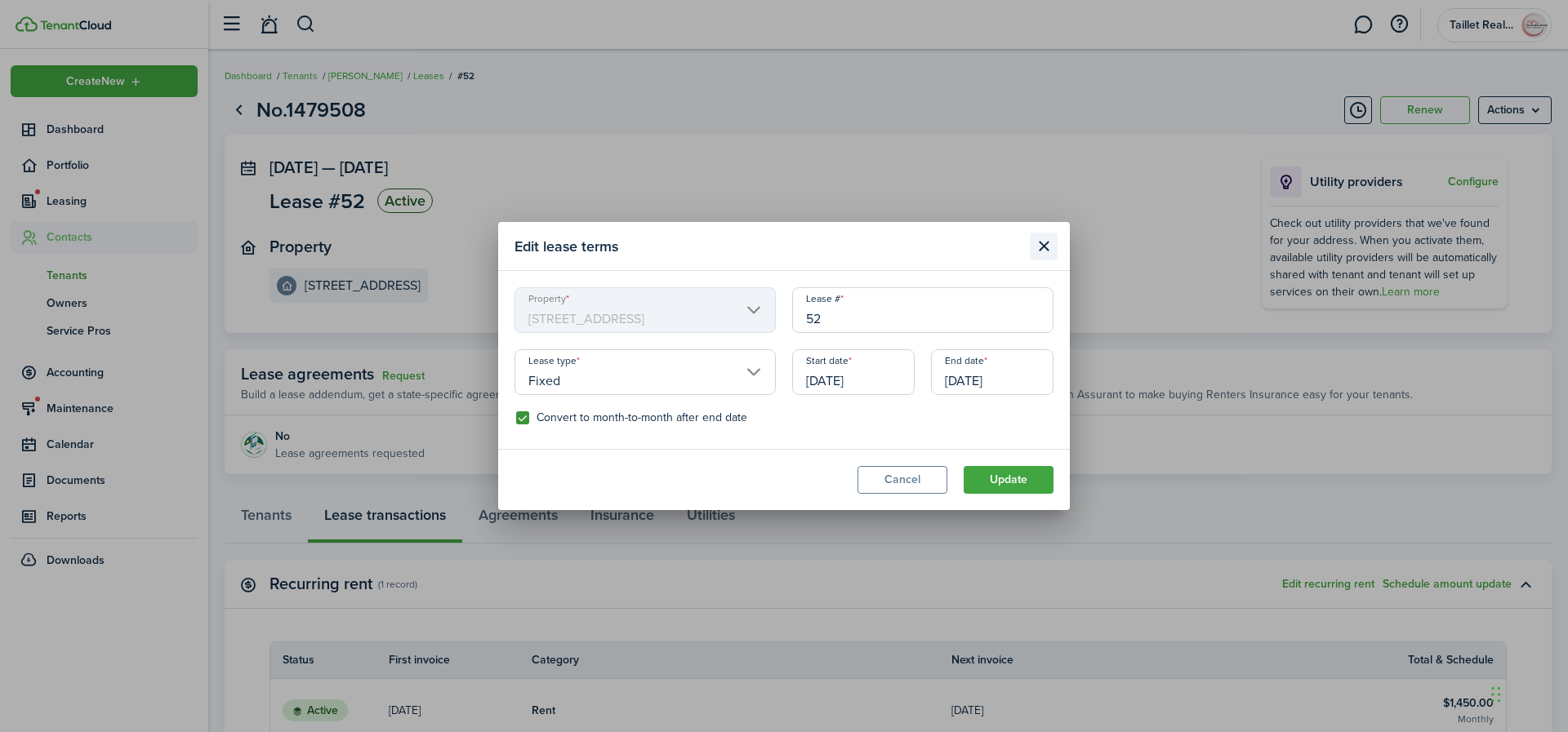
click at [1051, 249] on button "Close modal" at bounding box center [1043, 247] width 28 height 28
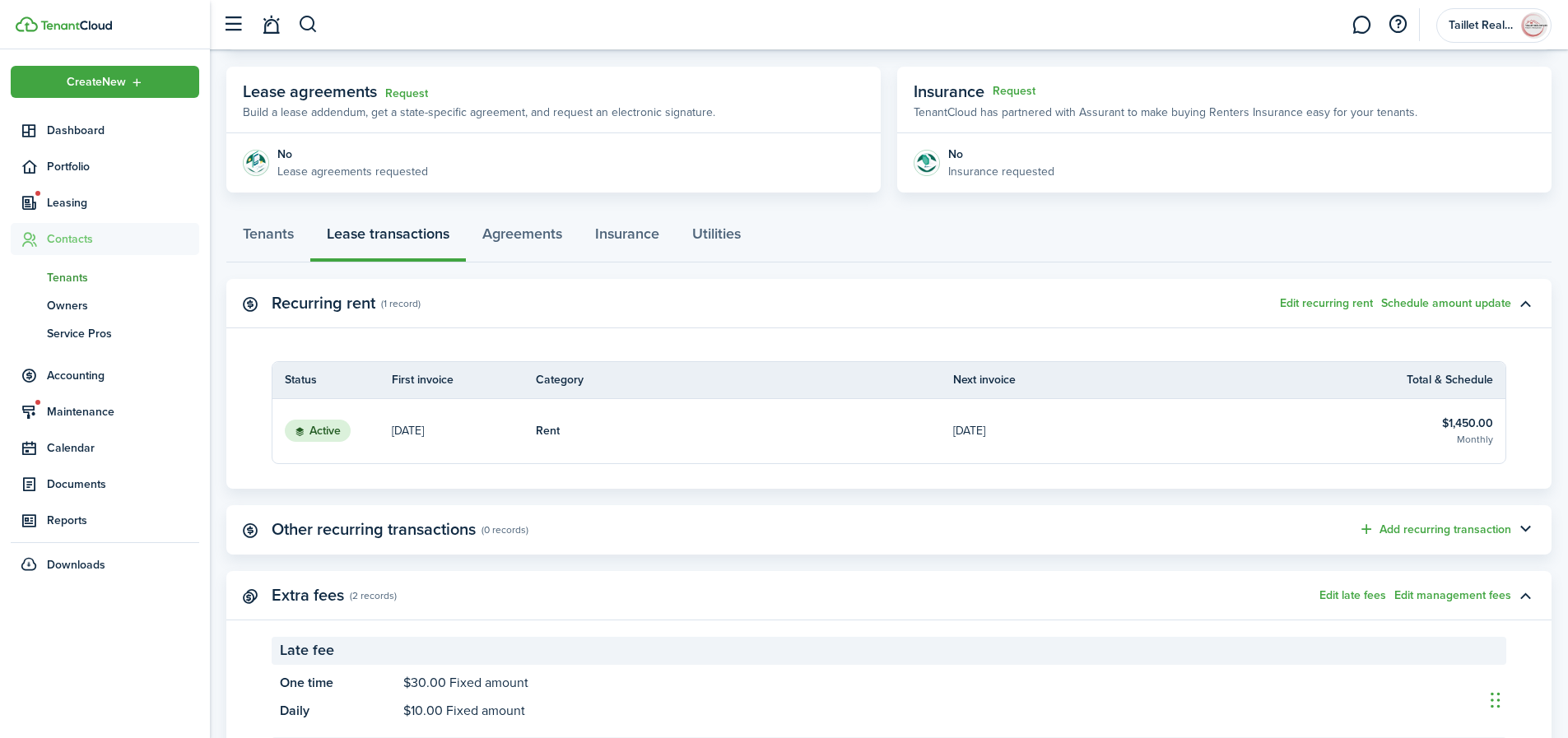
scroll to position [284, 0]
click at [69, 280] on span "Tenants" at bounding box center [123, 278] width 152 height 17
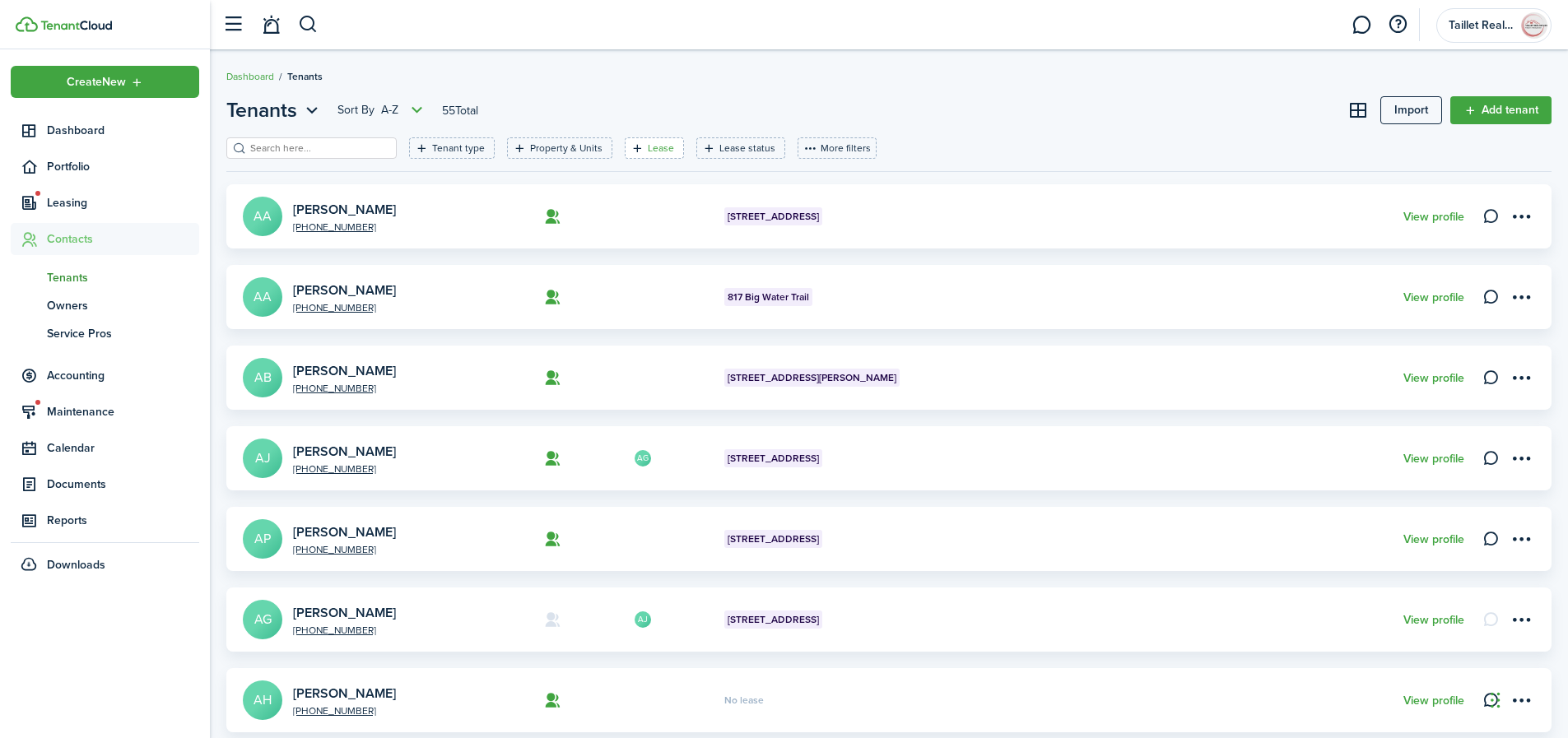
click at [629, 157] on filter-tag "Lease" at bounding box center [654, 148] width 59 height 21
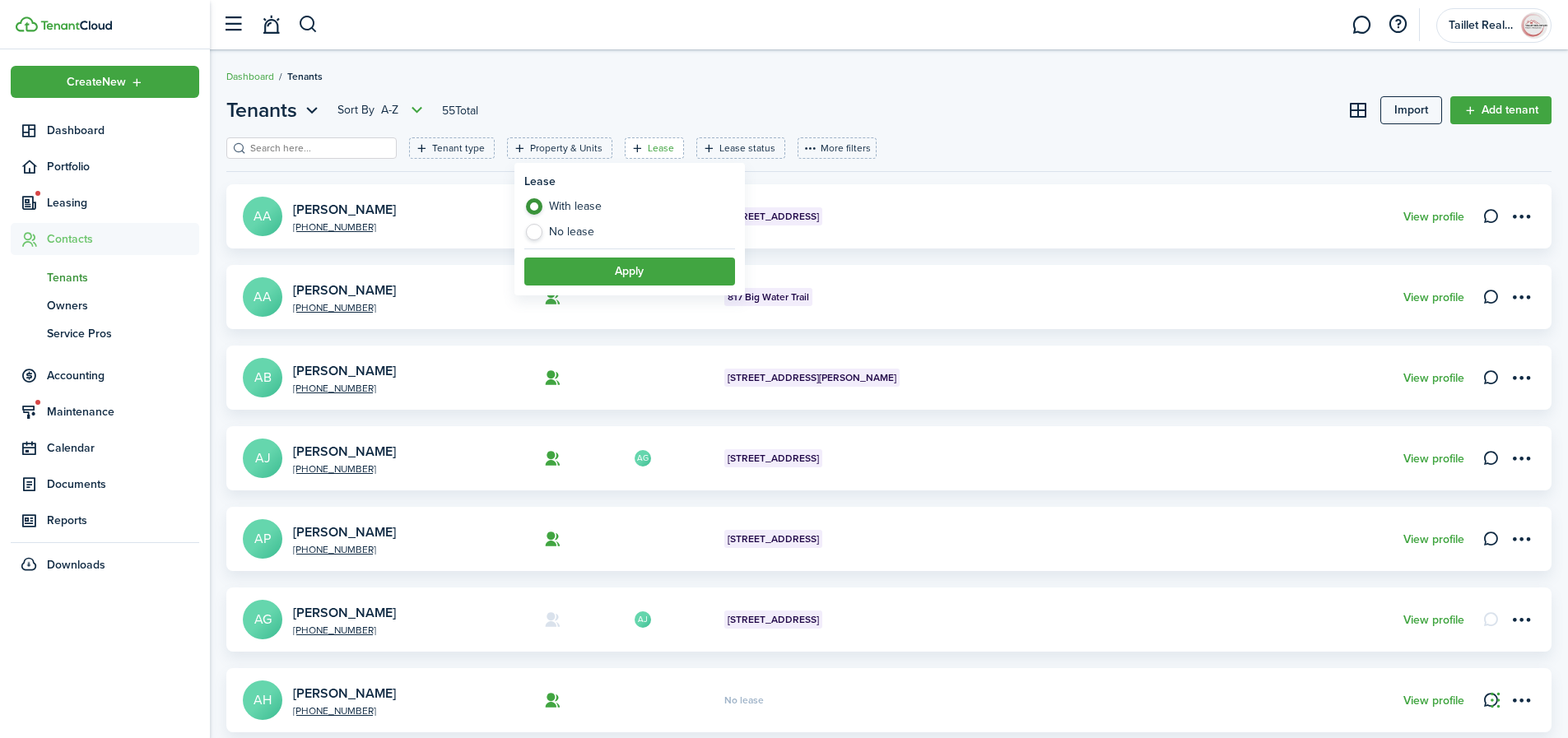
click at [870, 112] on header-page "Tenants Sort by A-Z 55 Total Import Add tenant" at bounding box center [889, 116] width 1325 height 42
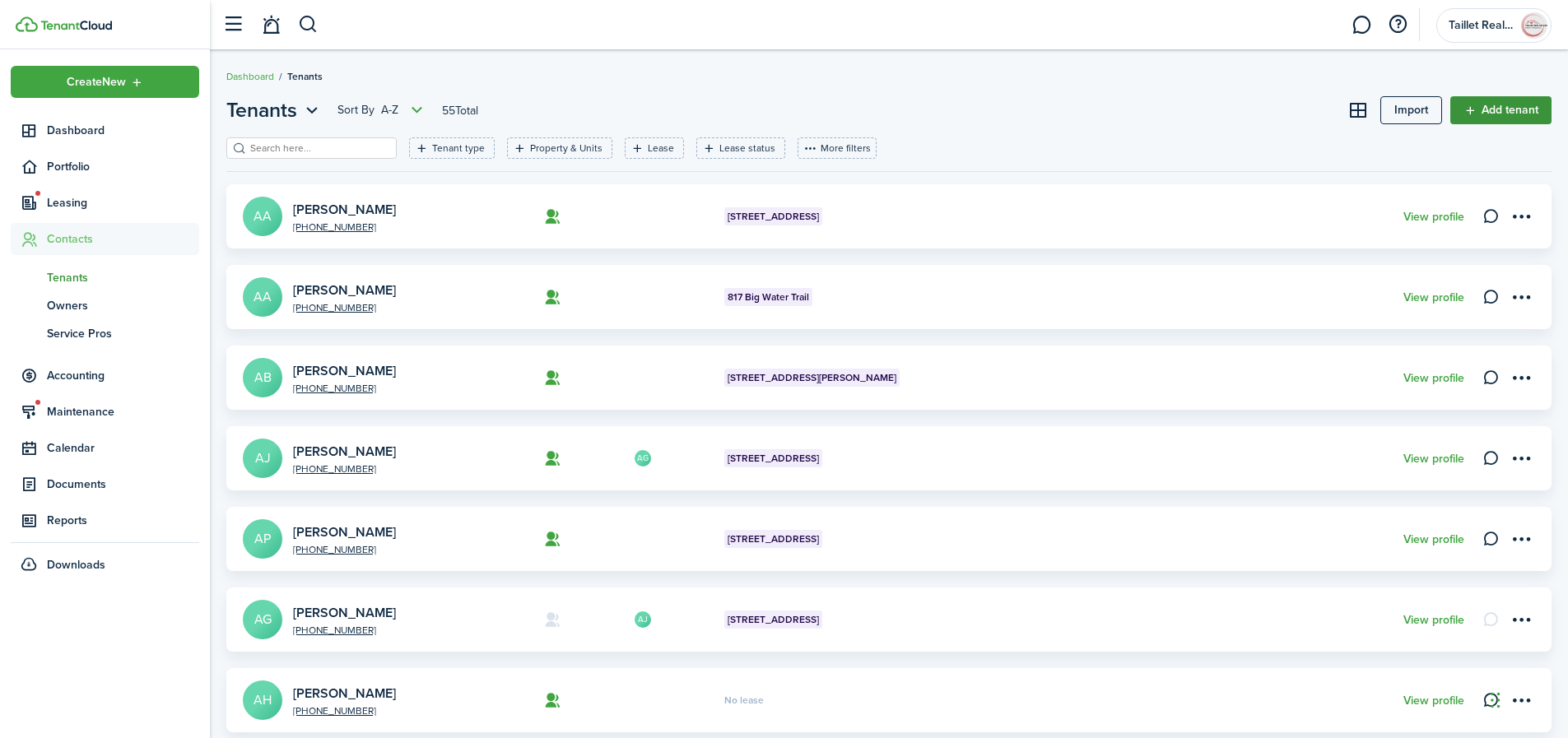
click at [1491, 113] on link "Add tenant" at bounding box center [1501, 110] width 102 height 28
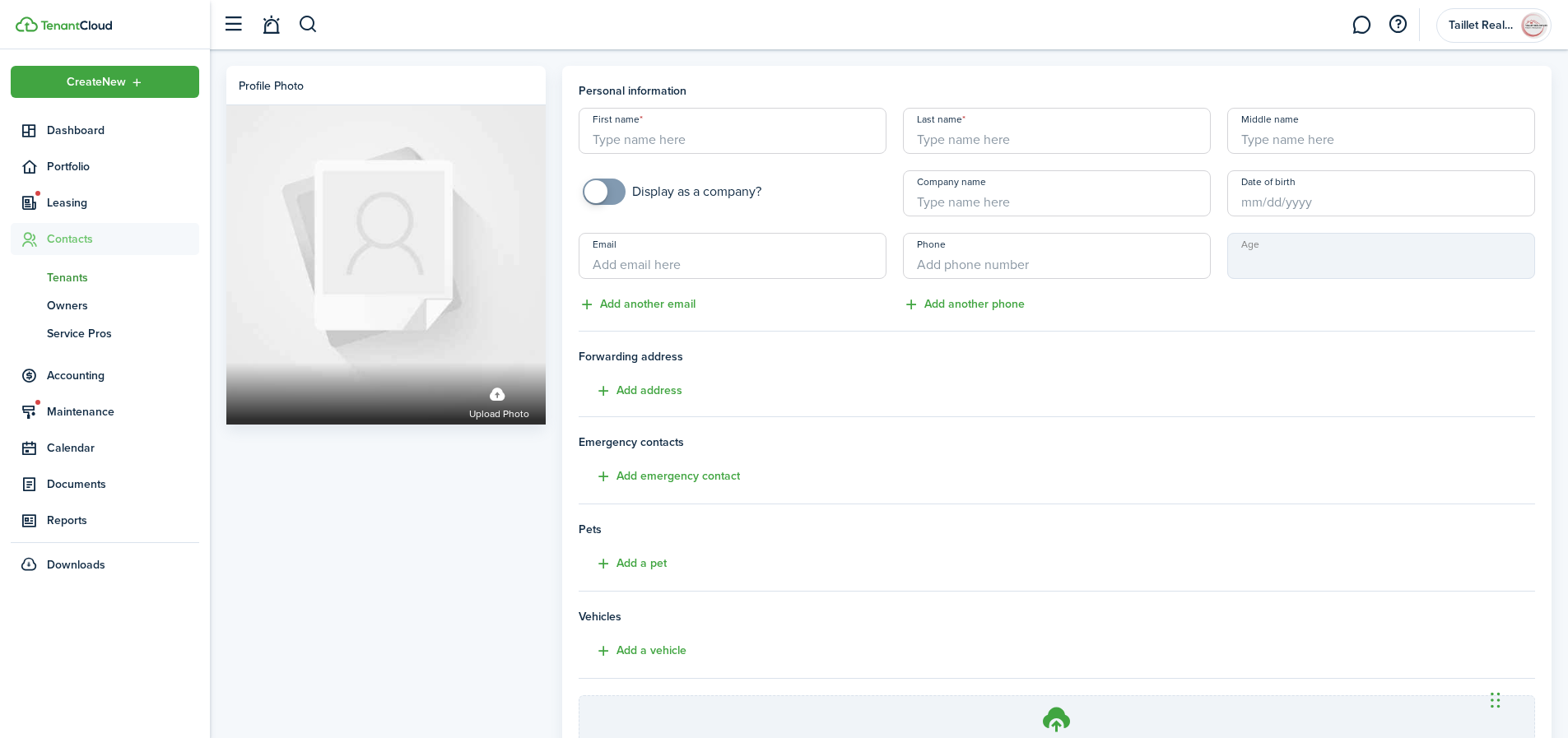
click at [699, 129] on input "First name" at bounding box center [732, 131] width 308 height 46
type input "[PERSON_NAME]"
type input "Rush"
click at [1269, 202] on input "Date of birth" at bounding box center [1381, 193] width 308 height 46
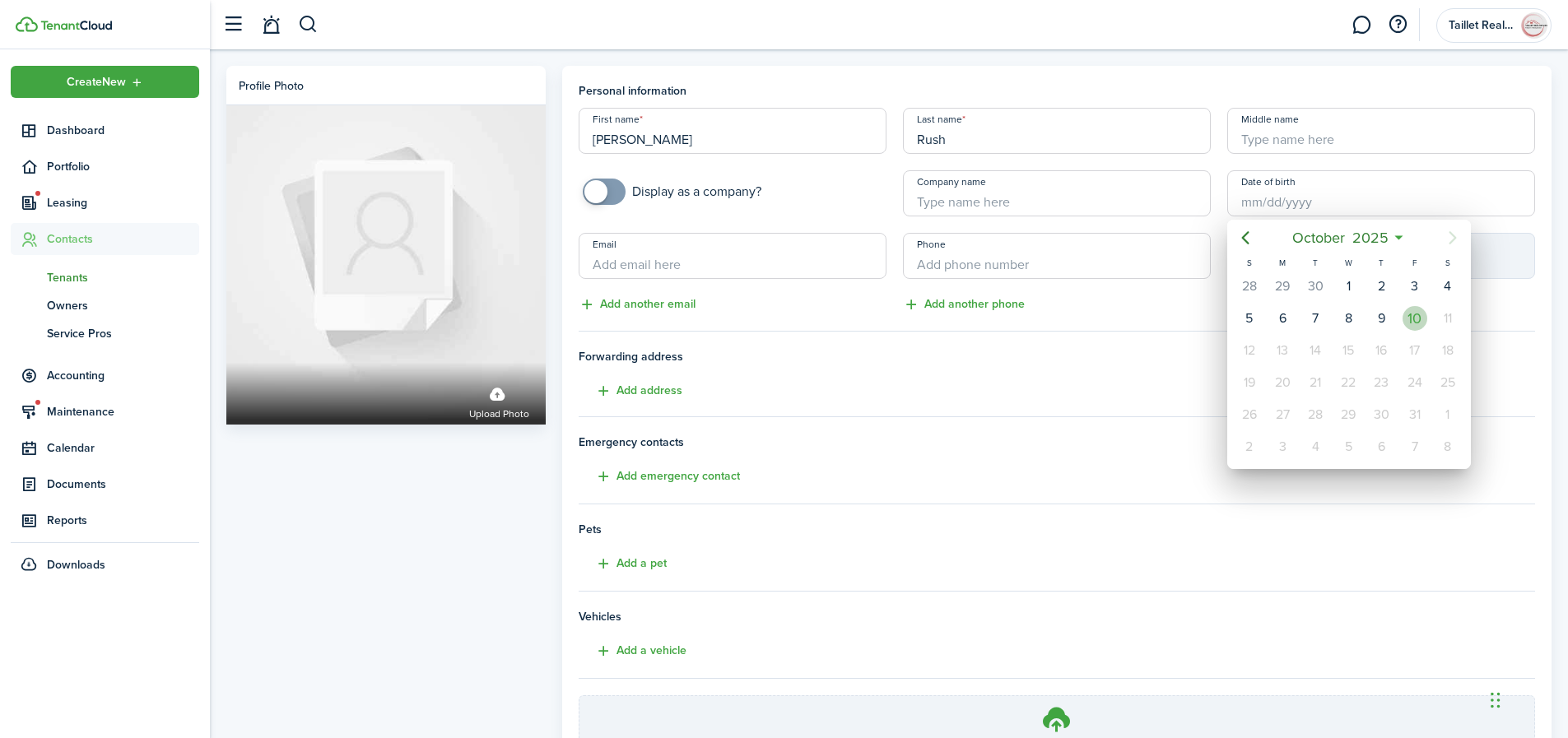
click at [1410, 319] on div "10" at bounding box center [1415, 319] width 25 height 25
type input "[DATE]"
type input "0"
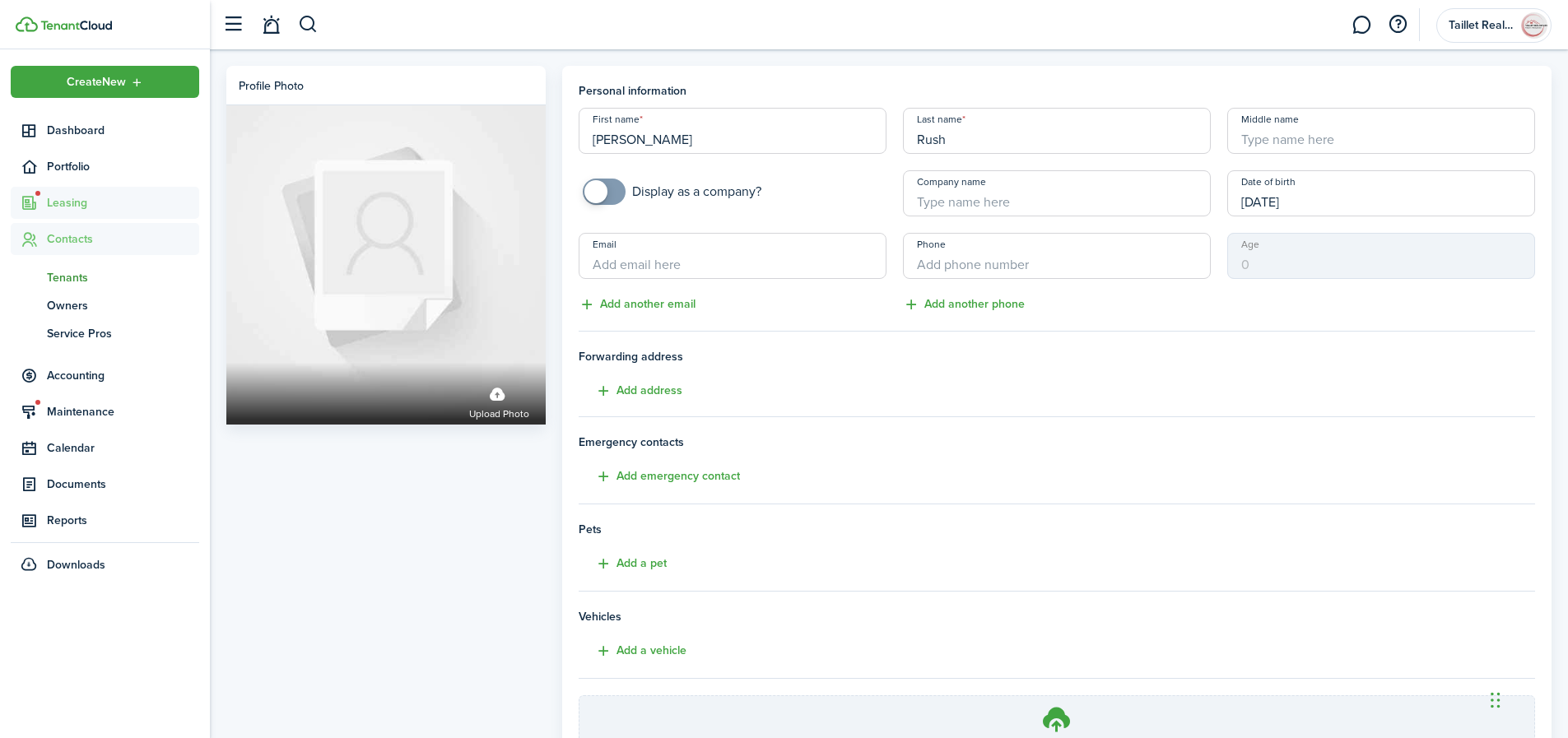
click at [71, 208] on span "Leasing" at bounding box center [123, 203] width 152 height 17
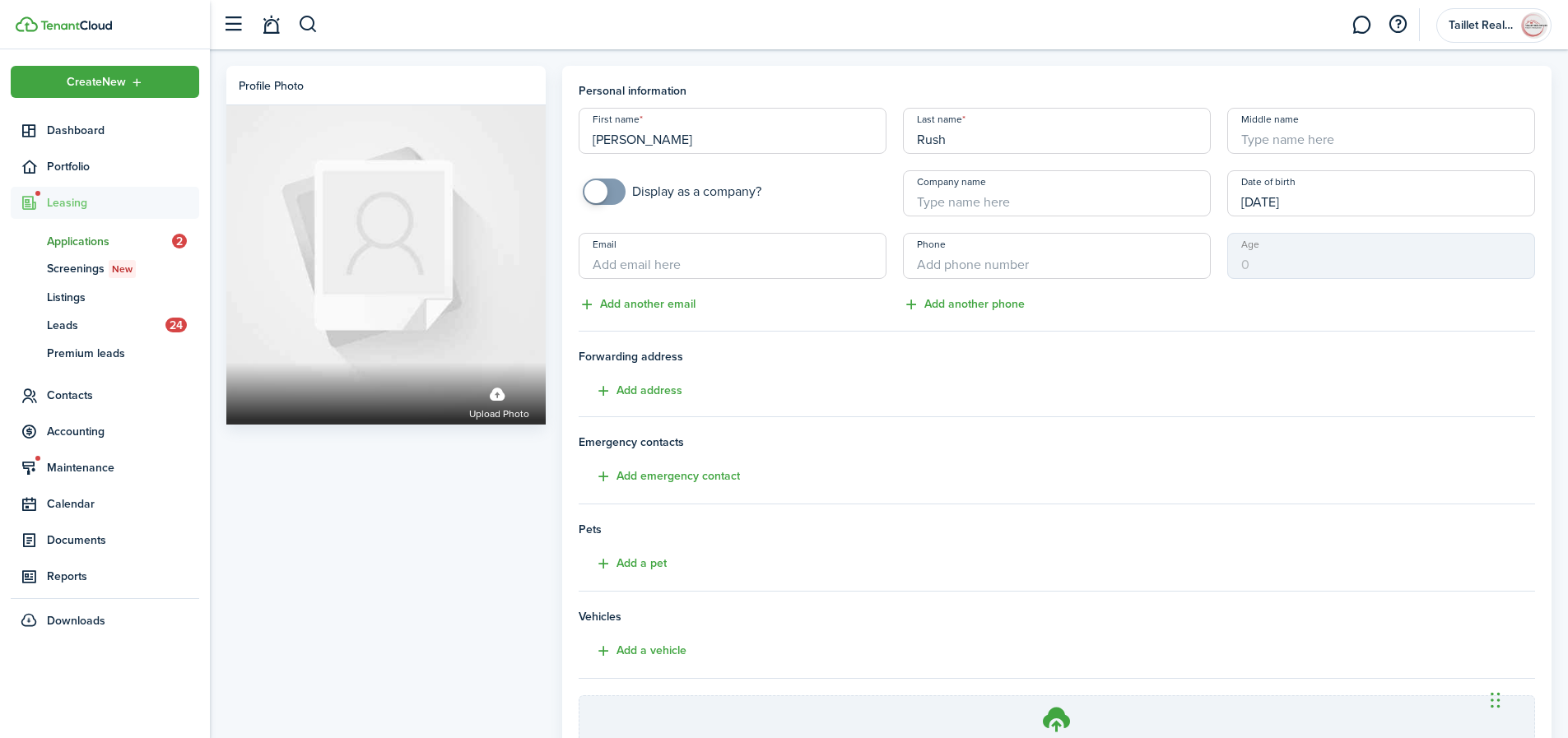
click at [74, 236] on span "Applications" at bounding box center [109, 242] width 125 height 17
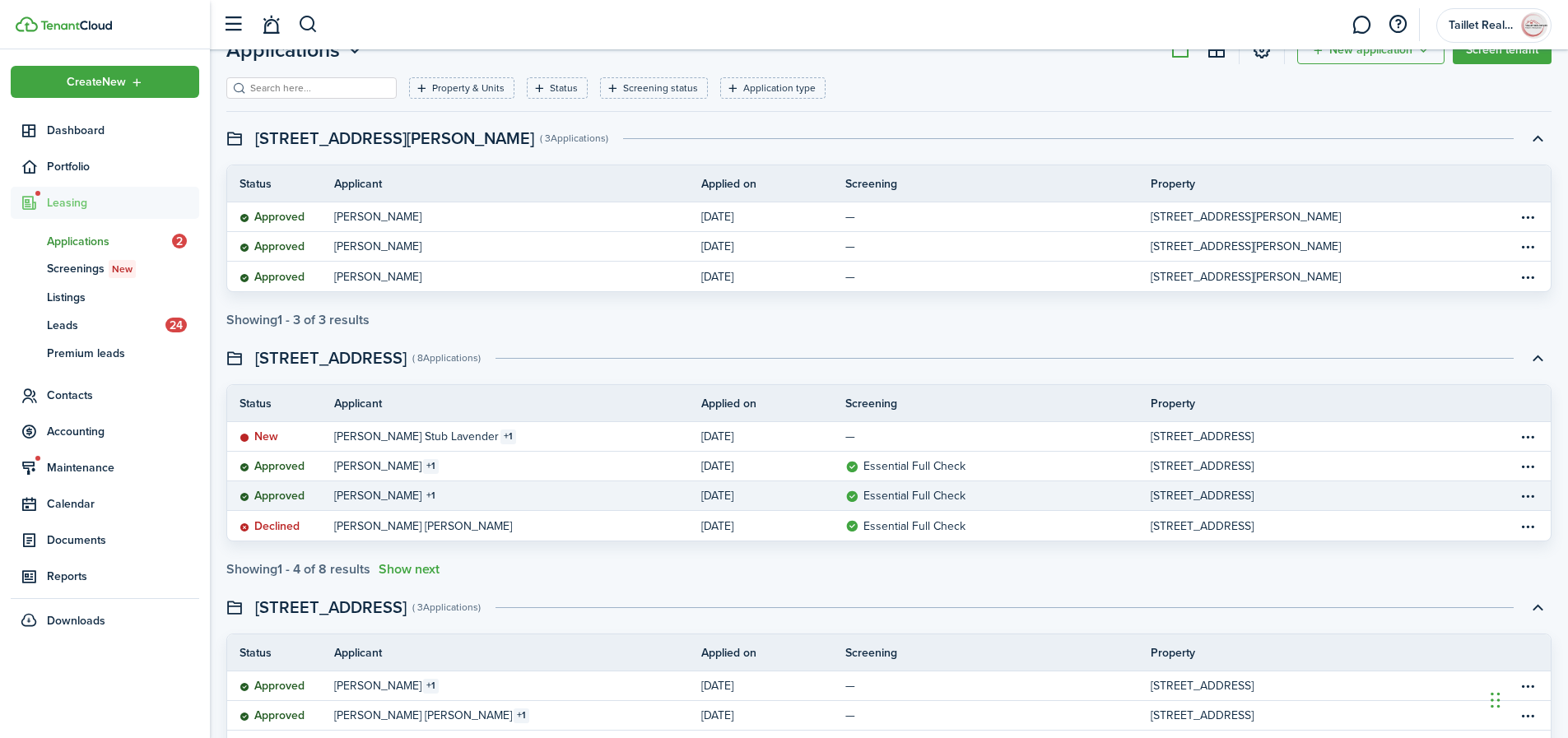
scroll to position [62, 0]
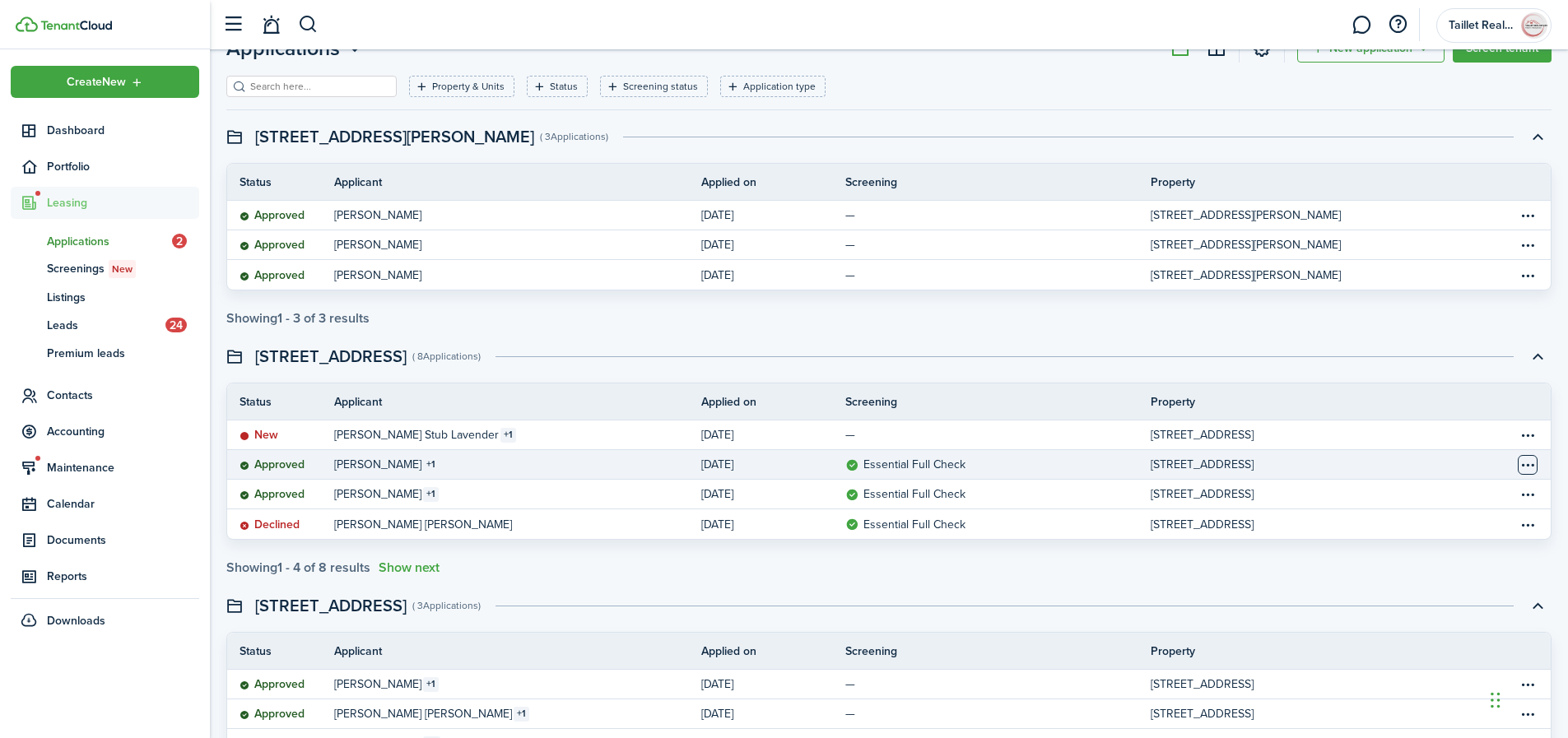
click at [1530, 467] on table-menu-btn-icon "Open menu" at bounding box center [1527, 465] width 19 height 19
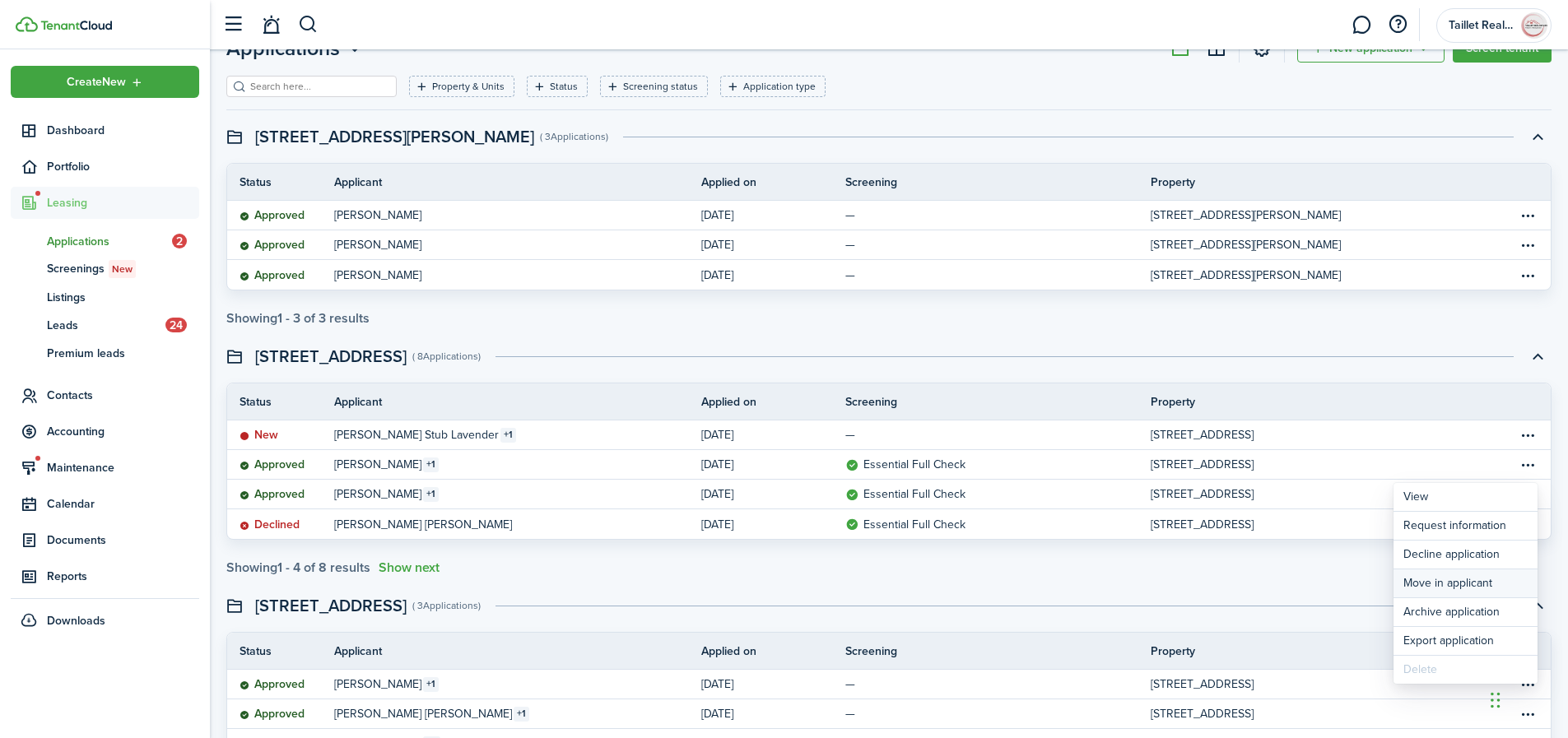
click at [1485, 586] on button "Move in applicant" at bounding box center [1465, 583] width 144 height 28
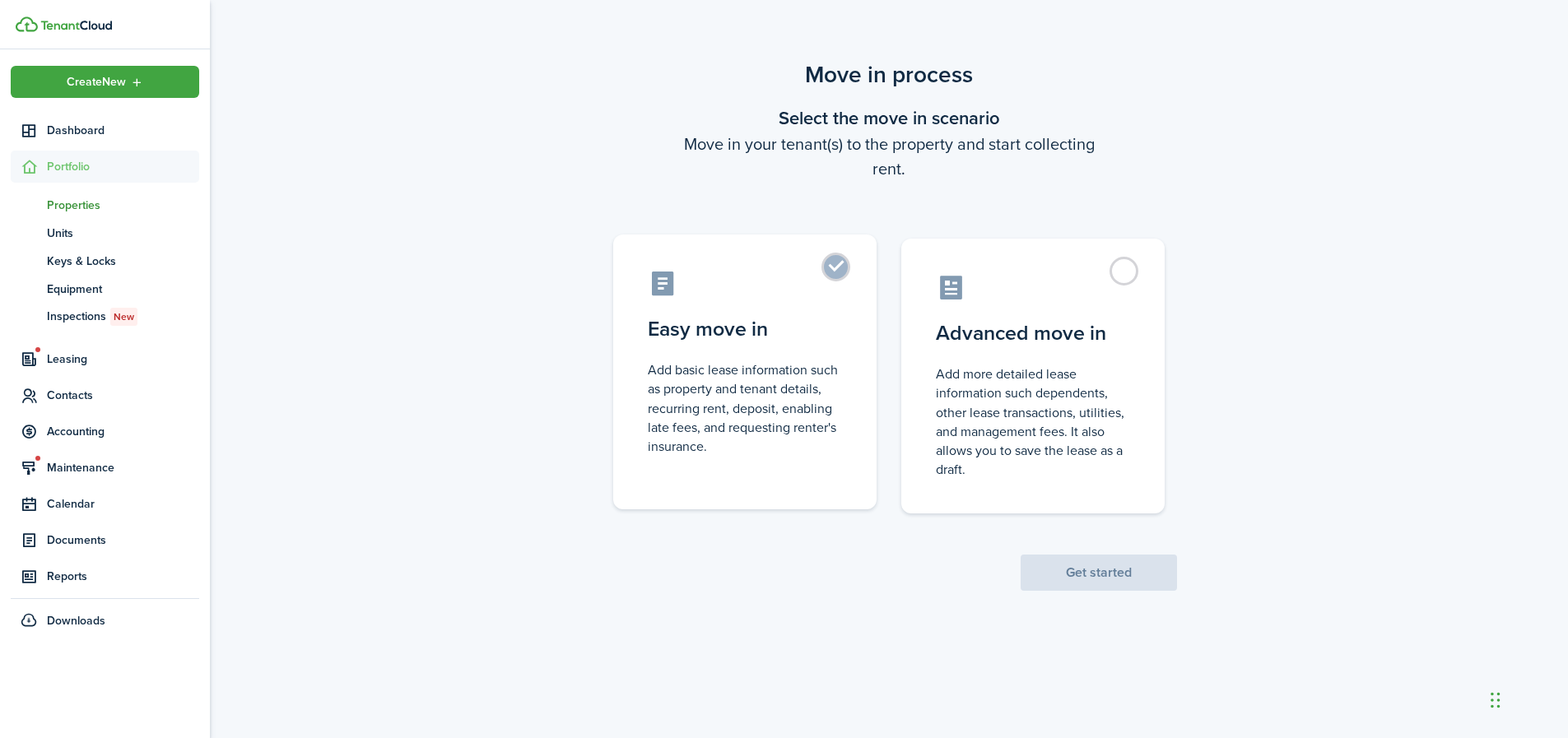
click at [839, 298] on label "Easy move in Add basic lease information such as property and tenant details, r…" at bounding box center [745, 372] width 263 height 275
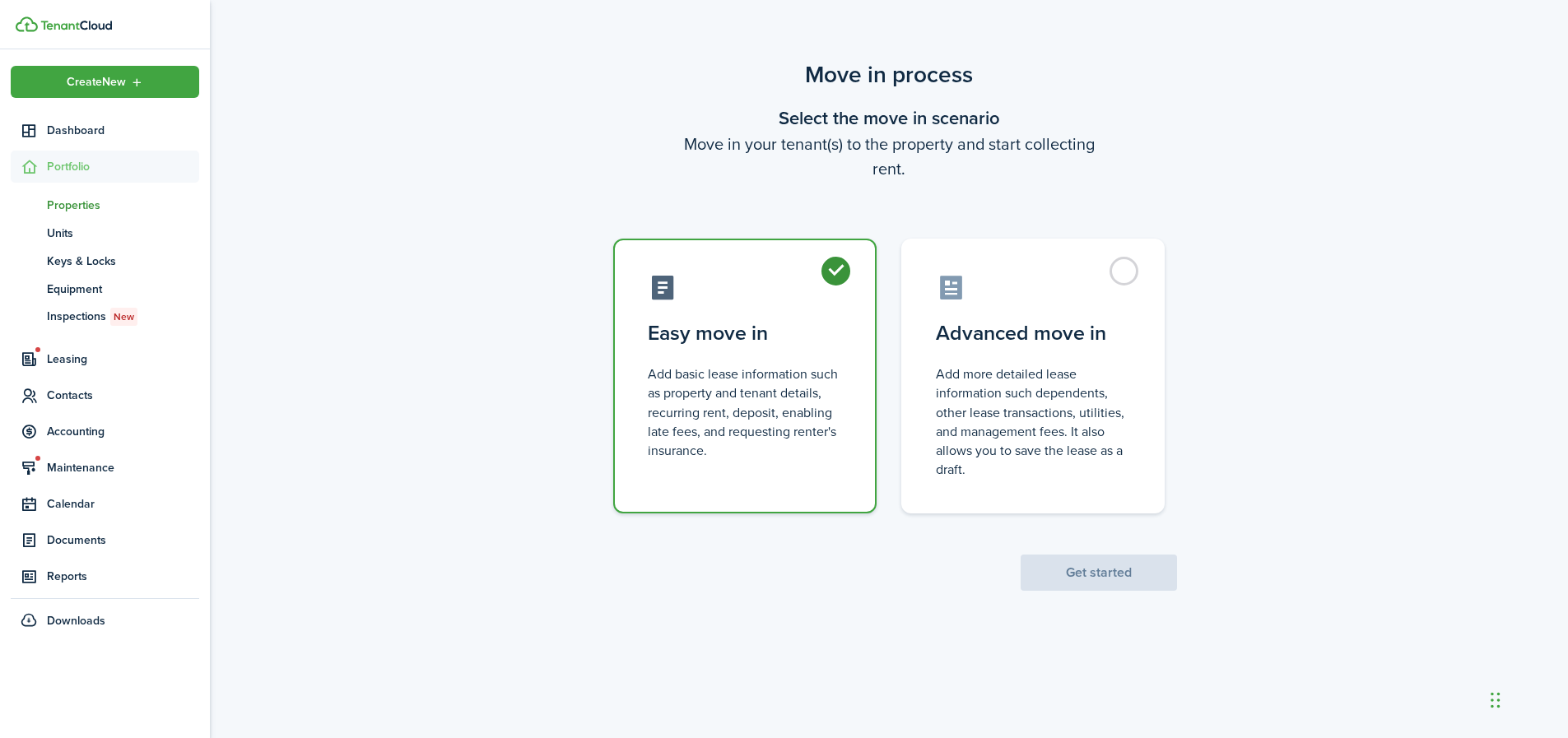
radio input "true"
click at [1084, 570] on button "Get started" at bounding box center [1099, 573] width 157 height 36
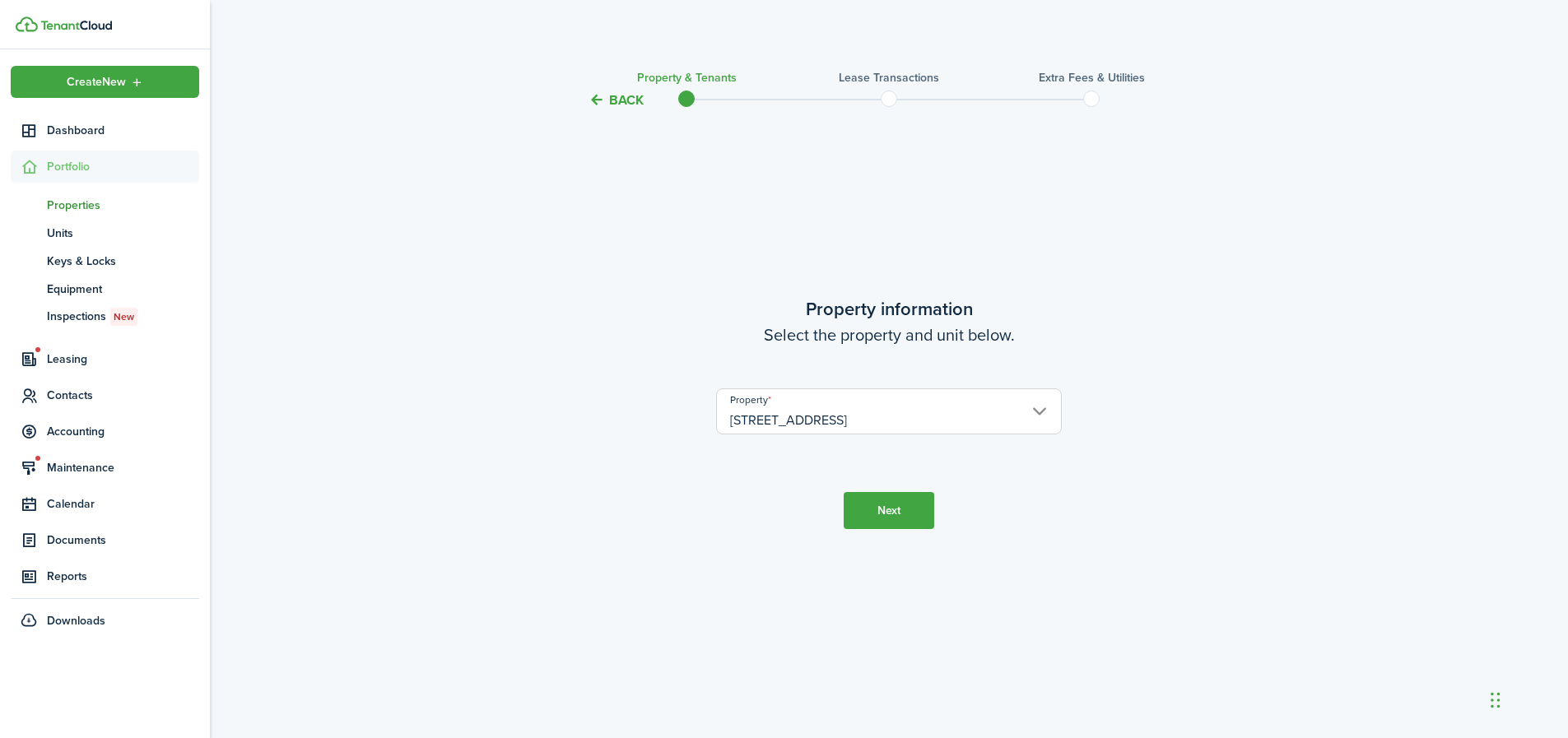
click at [912, 519] on button "Next" at bounding box center [889, 511] width 91 height 37
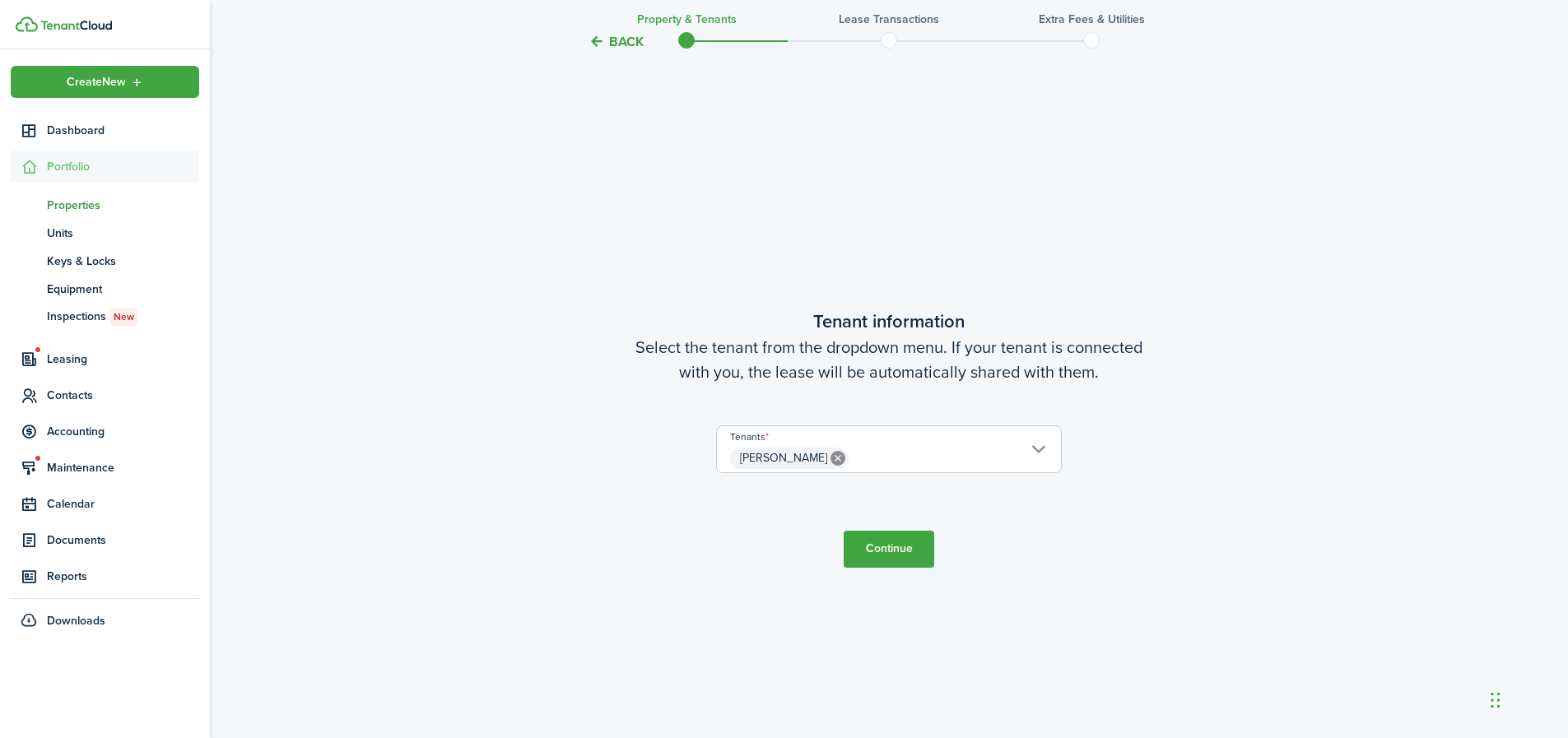
scroll to position [628, 0]
click at [914, 546] on button "Continue" at bounding box center [889, 546] width 91 height 37
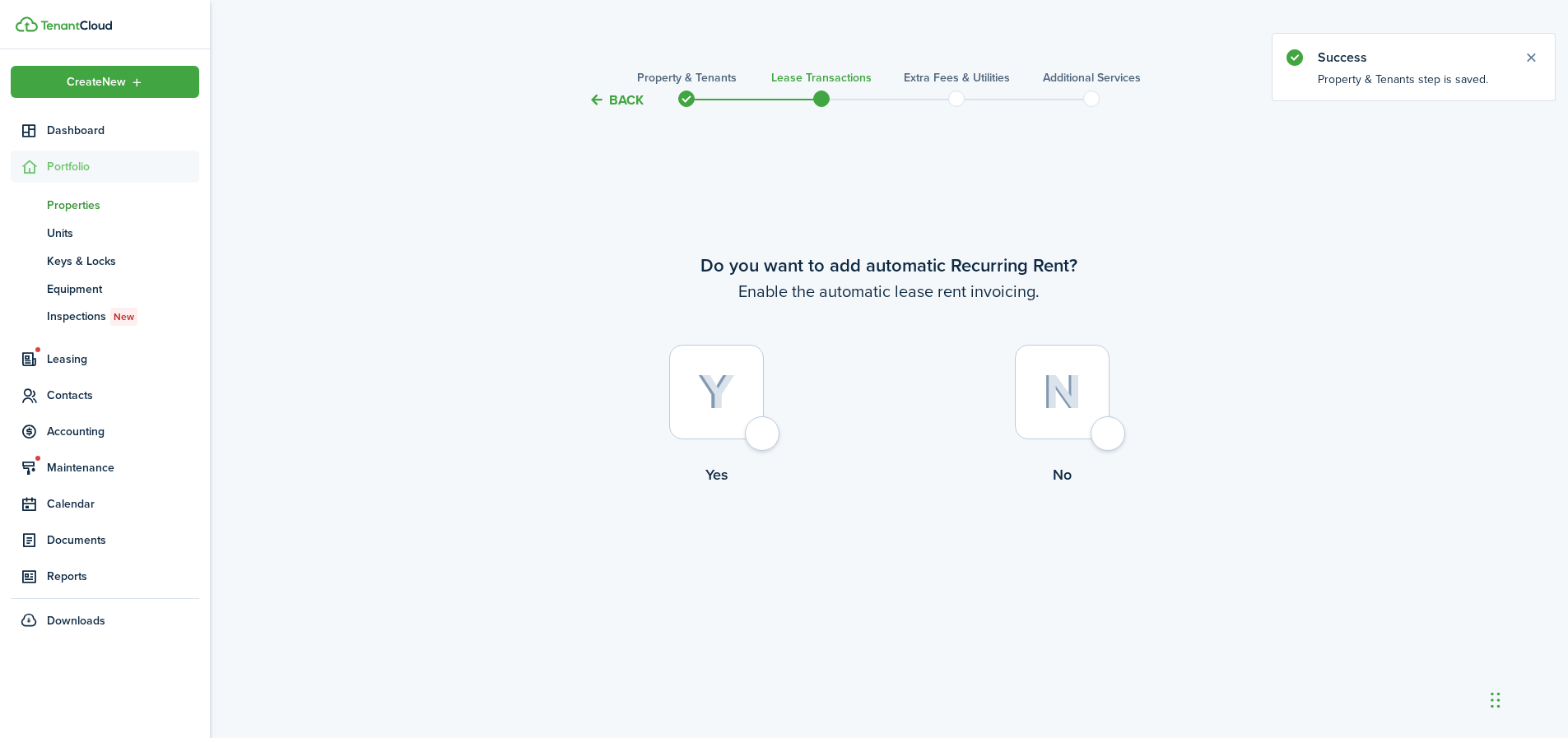
click at [618, 102] on button "Back" at bounding box center [616, 100] width 55 height 17
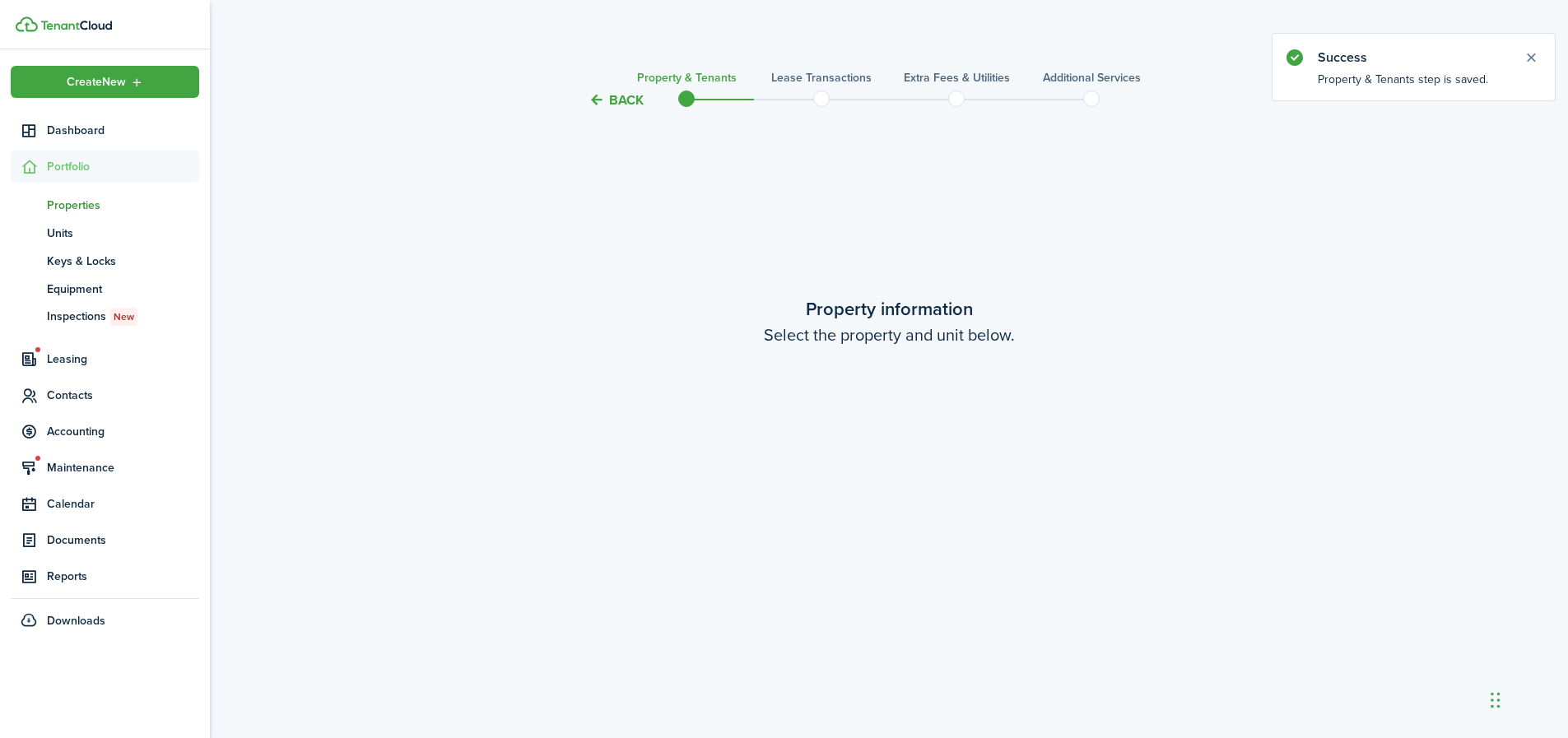
scroll to position [628, 0]
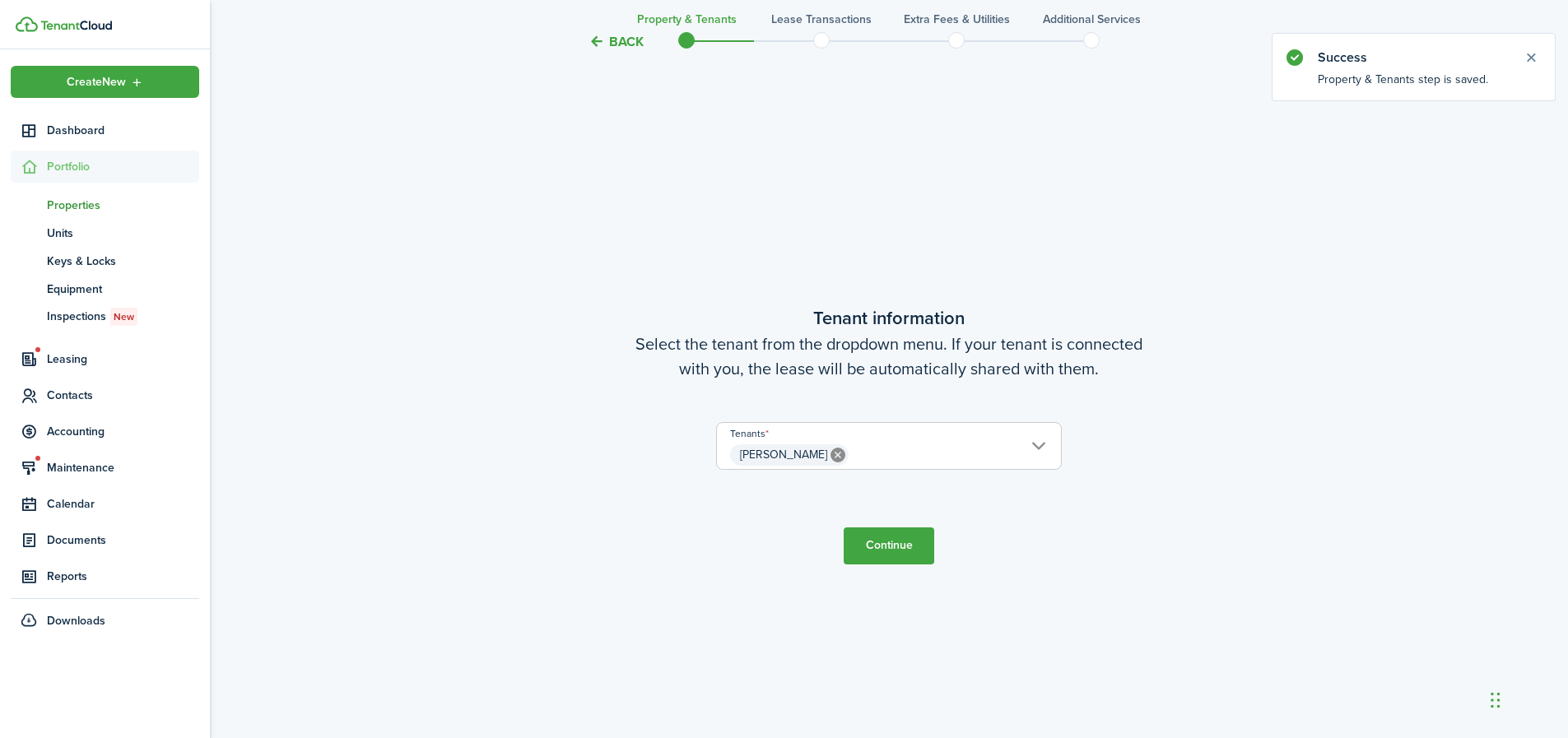
click at [614, 43] on button "Back" at bounding box center [616, 42] width 55 height 17
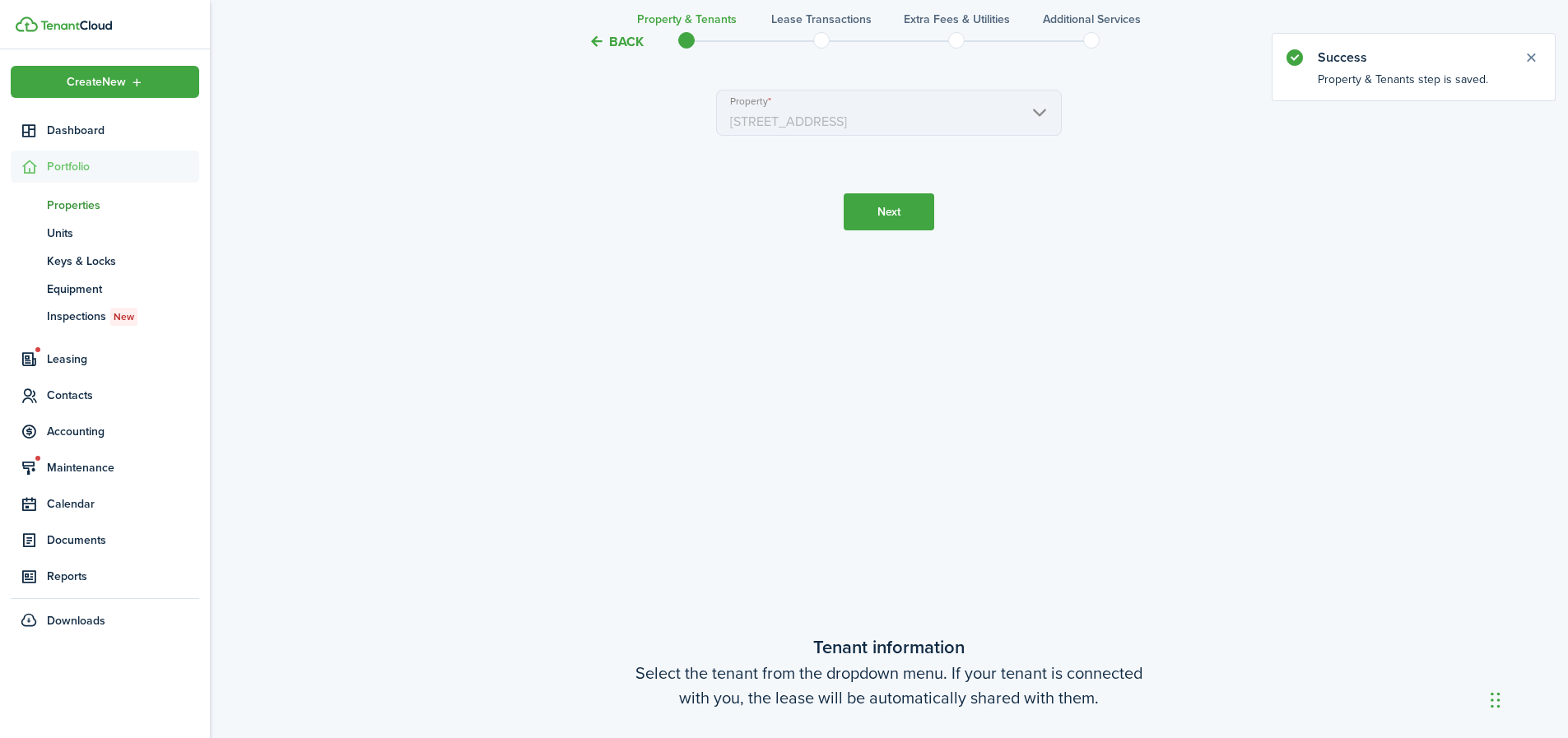
scroll to position [0, 0]
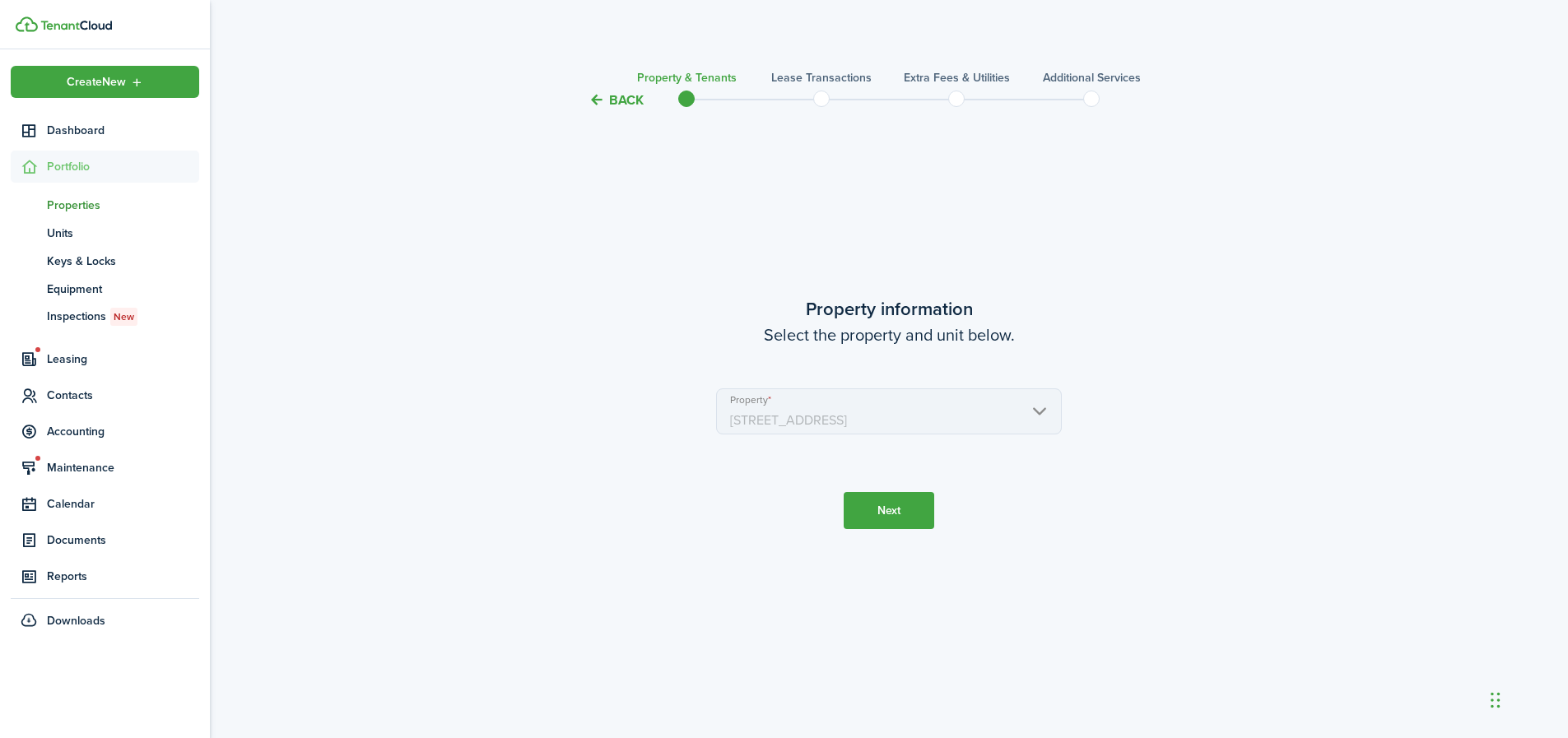
click at [614, 43] on dashboard-content "Back Property & Tenants Lease Transactions Extra fees & Utilities Additional Se…" at bounding box center [889, 369] width 1358 height 738
click at [611, 107] on button "Back" at bounding box center [616, 100] width 55 height 17
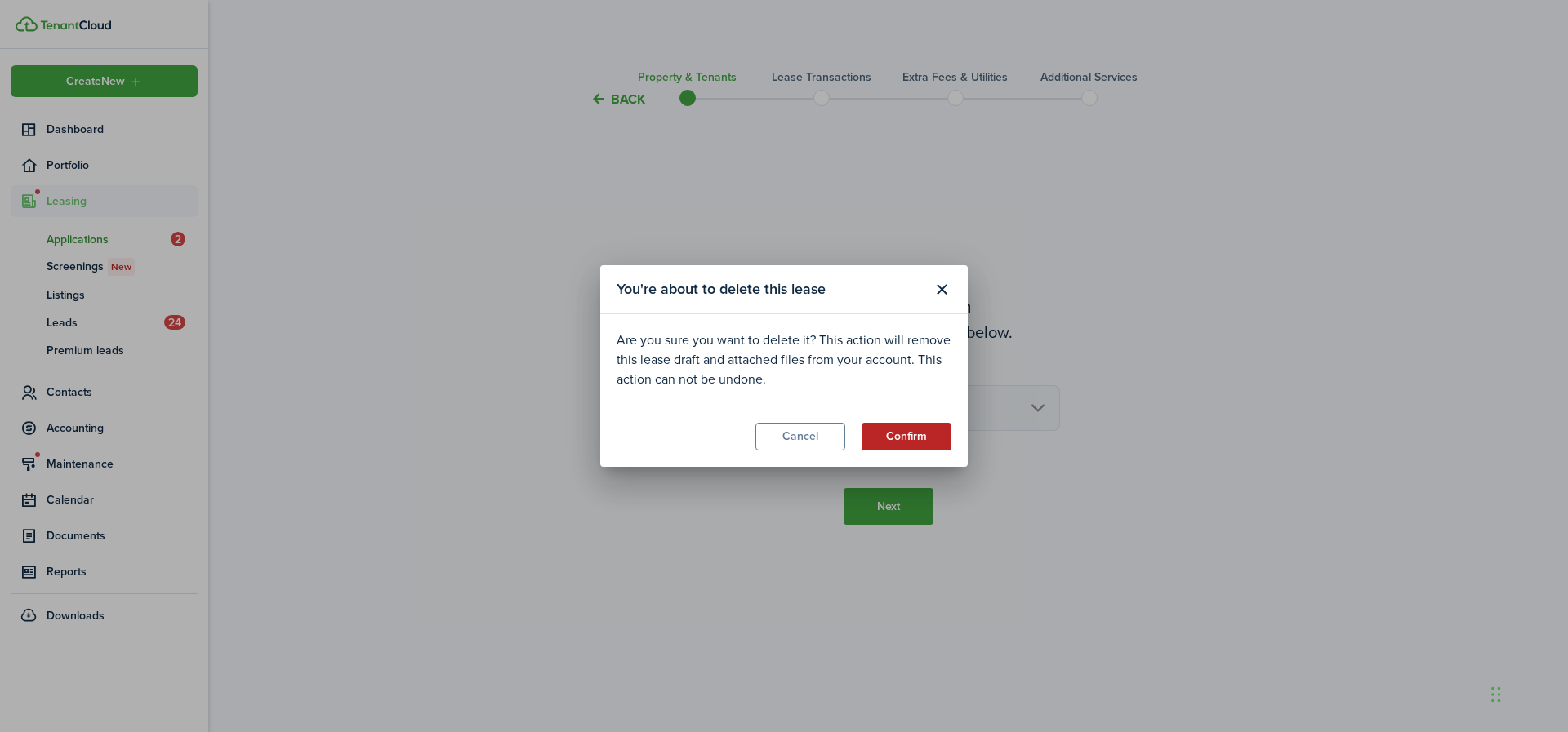
click at [929, 446] on button "Confirm" at bounding box center [907, 437] width 90 height 28
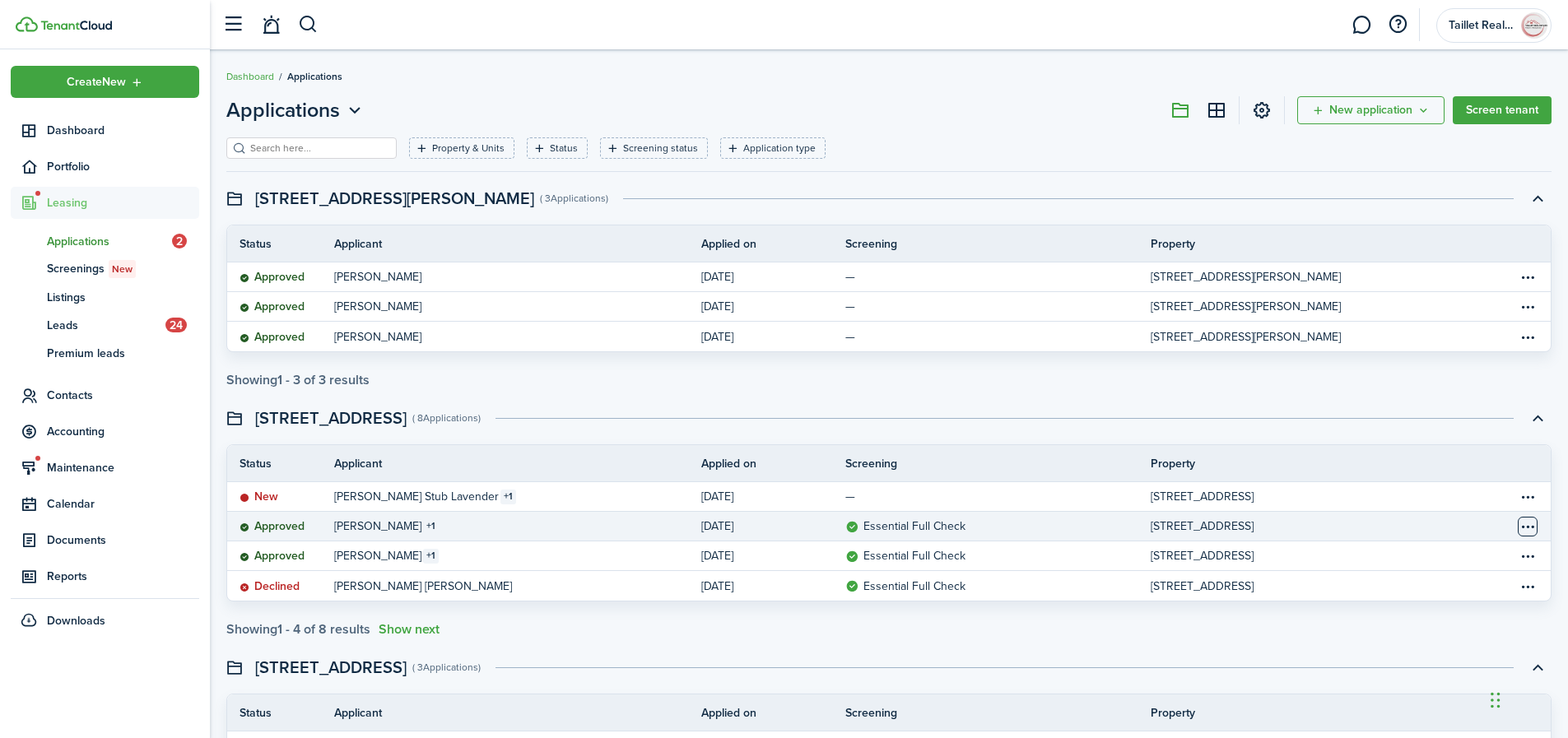
click at [1530, 527] on table-menu-btn-icon "Open menu" at bounding box center [1527, 527] width 19 height 19
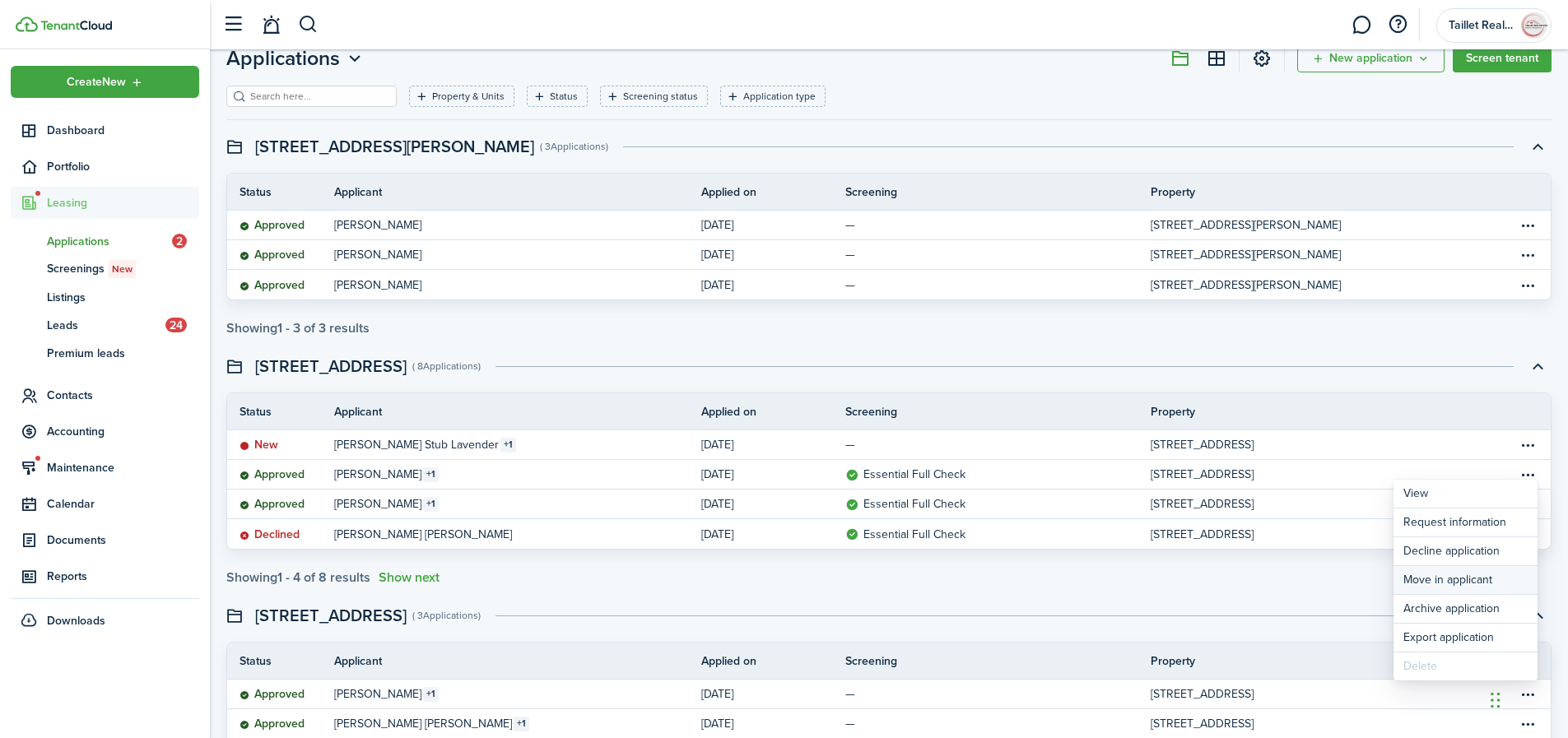
scroll to position [53, 0]
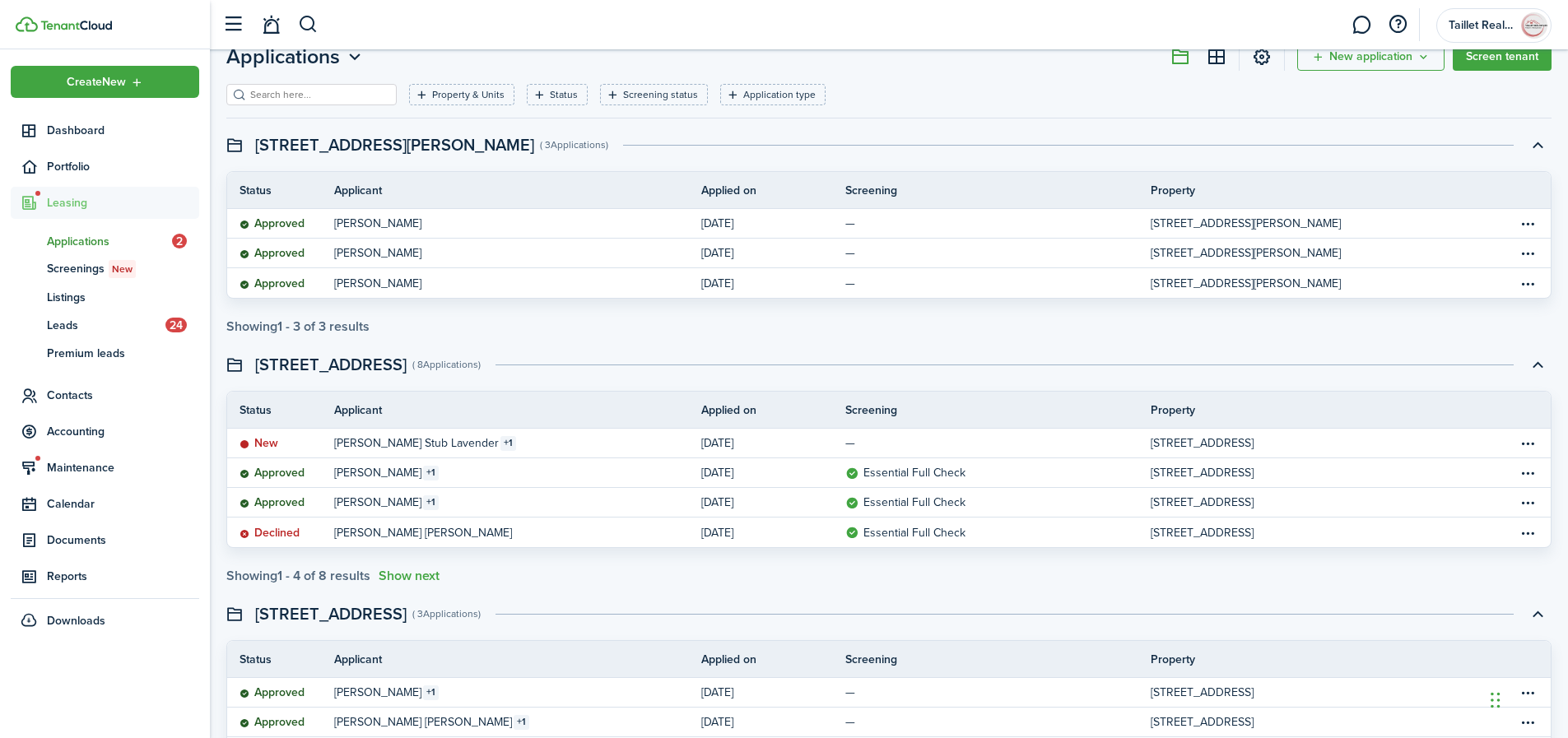
click at [1308, 577] on swimlane-page-total "Showing 1 - 4 of 8 results Show next" at bounding box center [889, 576] width 1325 height 15
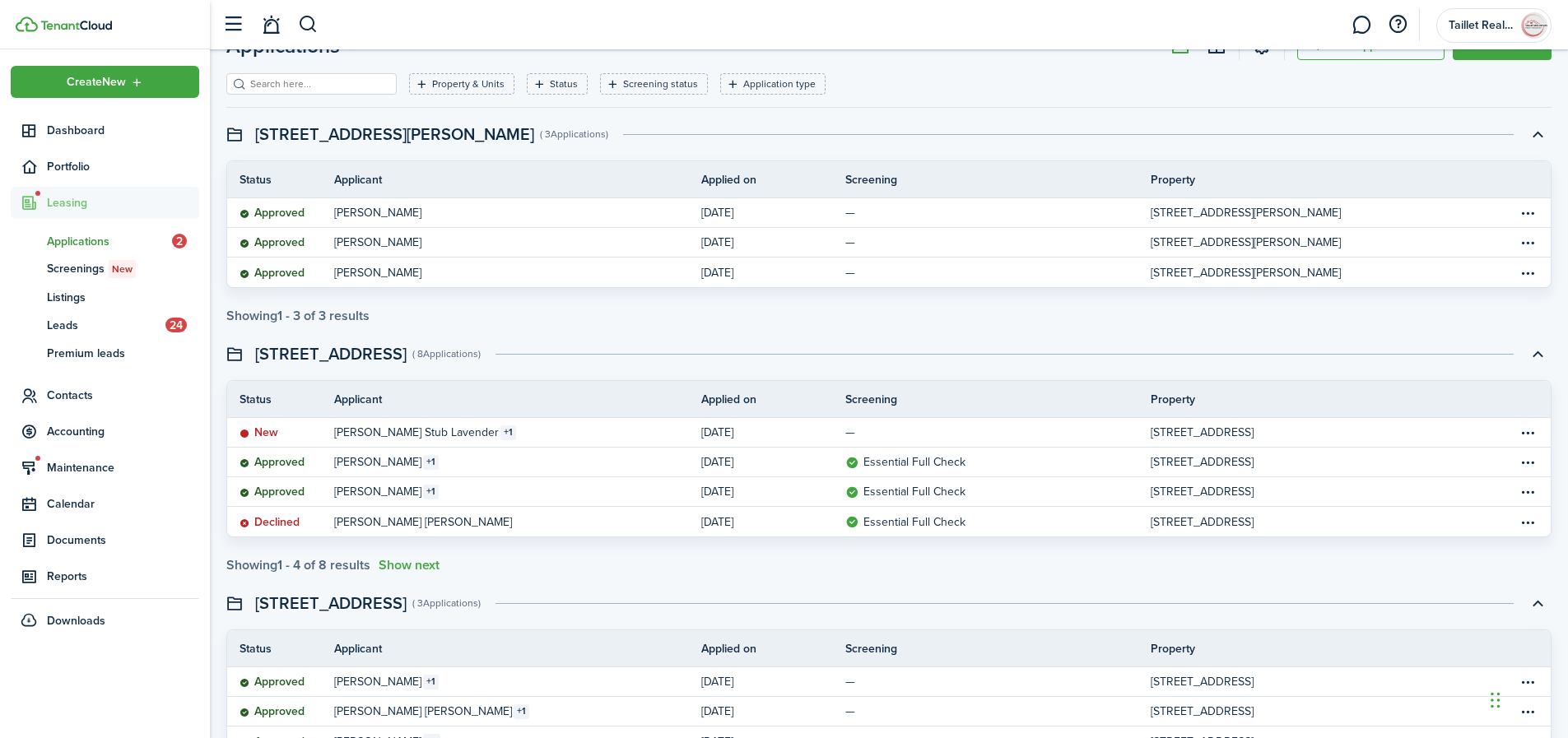
scroll to position [9, 0]
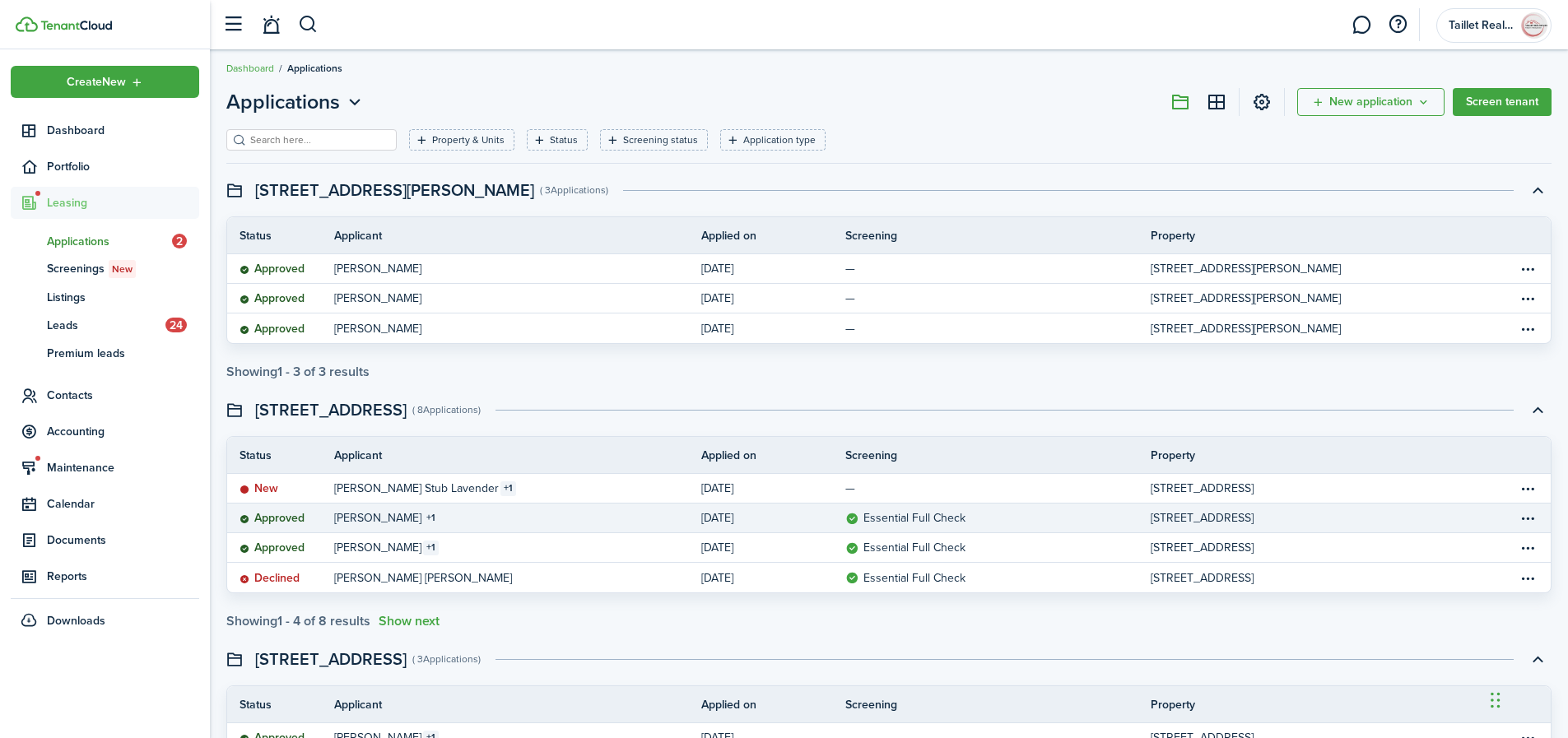
click at [1477, 524] on link "[STREET_ADDRESS]" at bounding box center [1335, 518] width 368 height 29
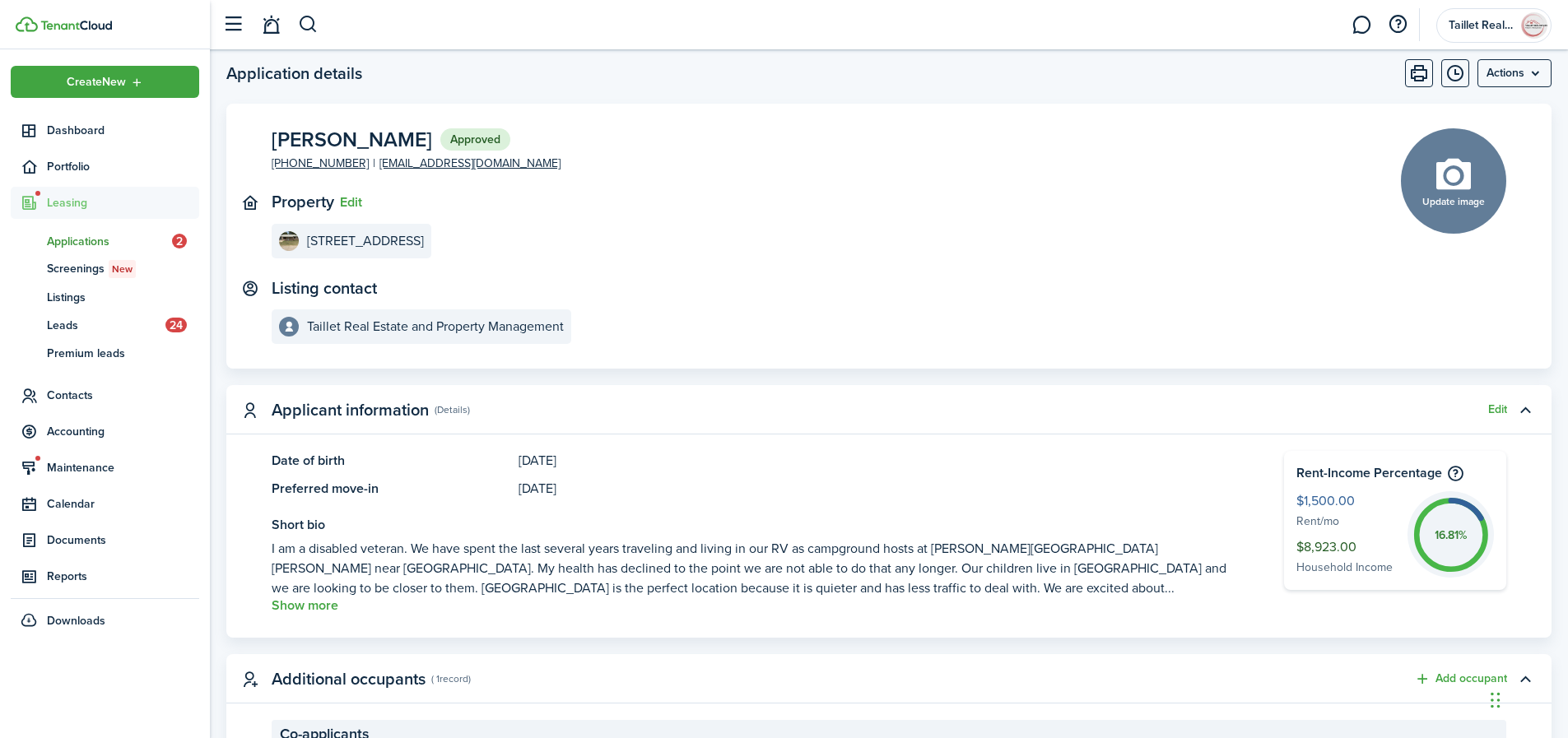
scroll to position [29, 0]
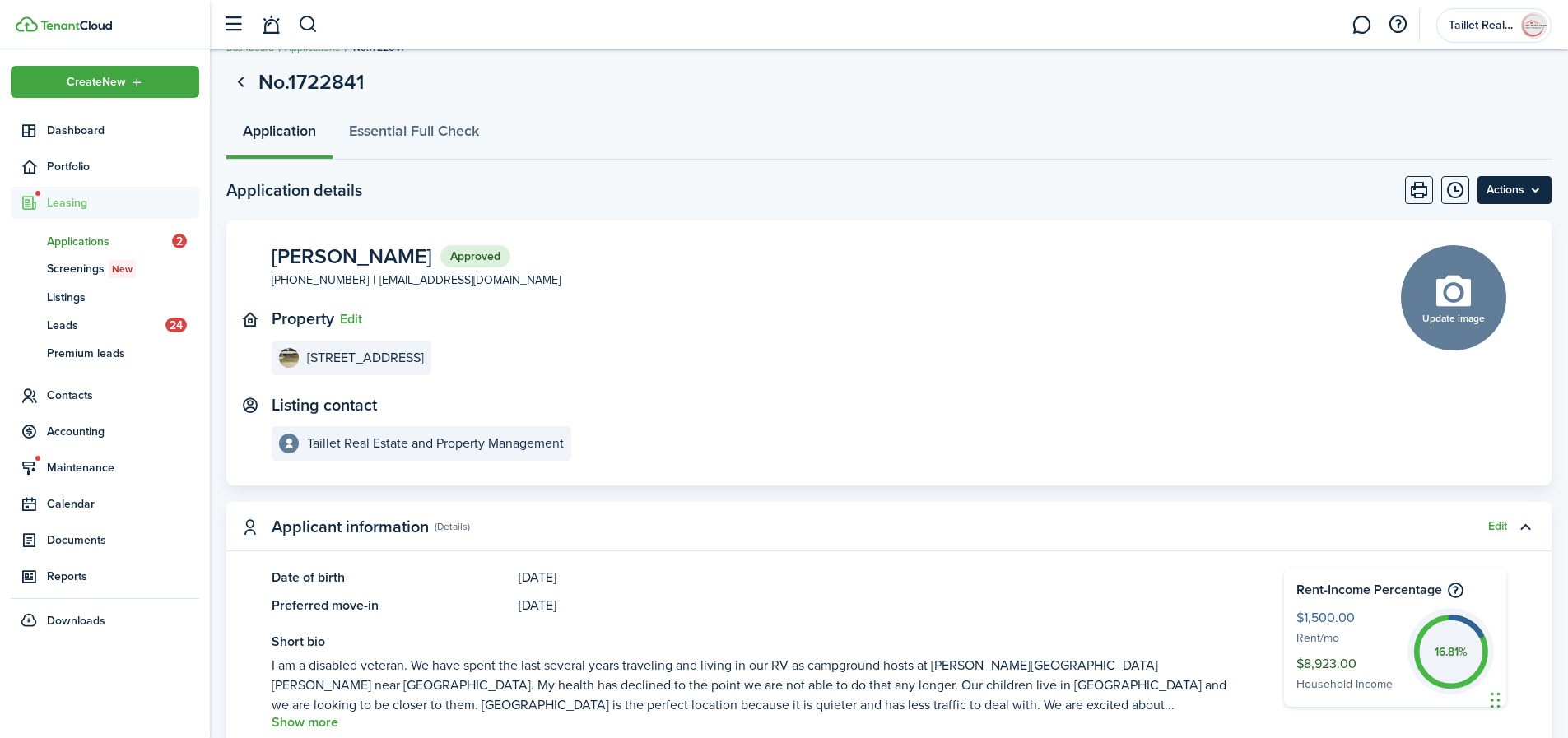
click at [1511, 195] on menu-btn "Actions" at bounding box center [1515, 190] width 74 height 28
click at [691, 176] on page-view-body-header "Application details Actions" at bounding box center [889, 190] width 1325 height 28
click at [103, 242] on span "Applications" at bounding box center [109, 242] width 125 height 17
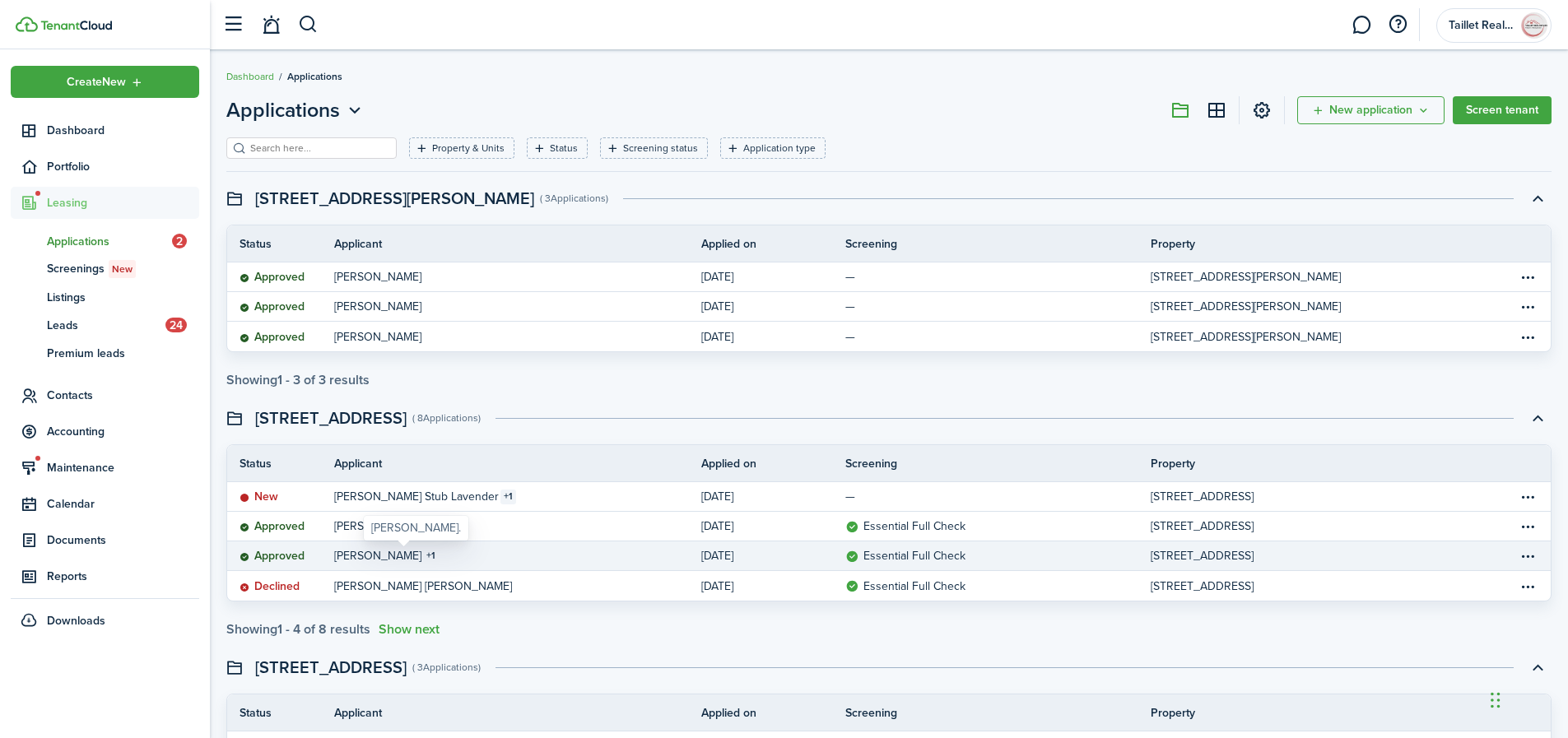
click at [423, 561] on table-counter "1" at bounding box center [430, 556] width 15 height 15
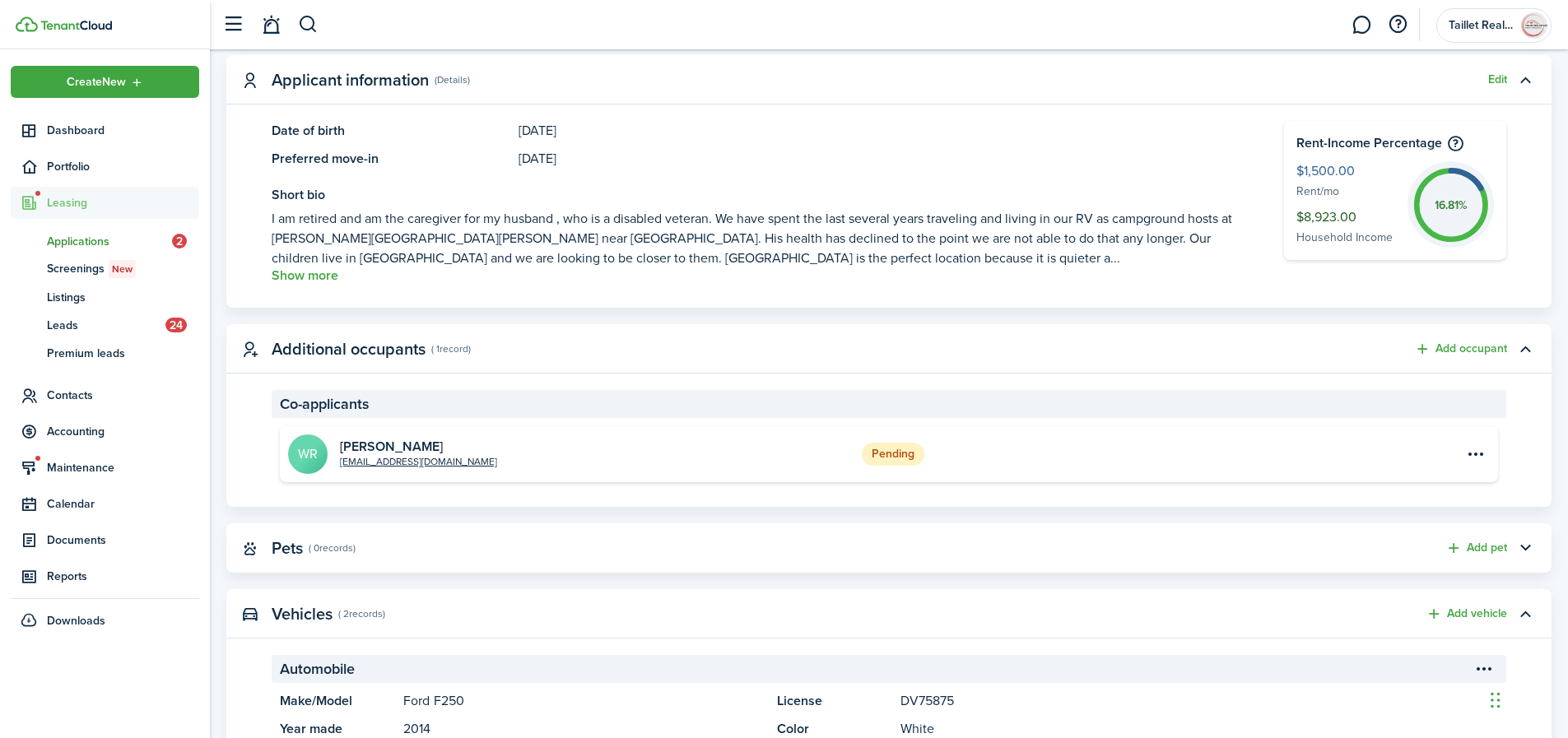
scroll to position [489, 0]
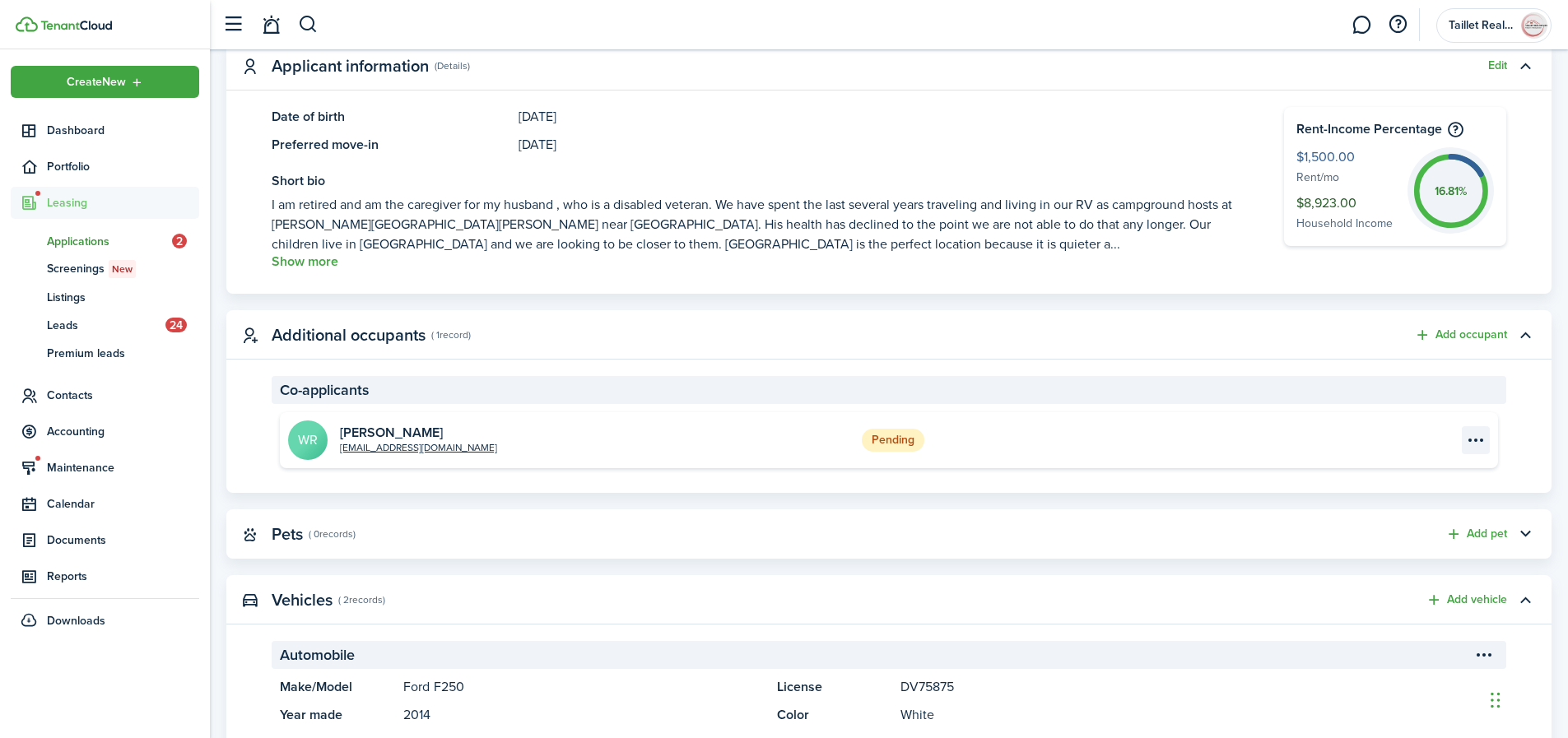
click at [1482, 444] on menu-btn-icon "Open menu" at bounding box center [1476, 440] width 28 height 28
click at [1412, 482] on button "Unlink" at bounding box center [1418, 476] width 144 height 28
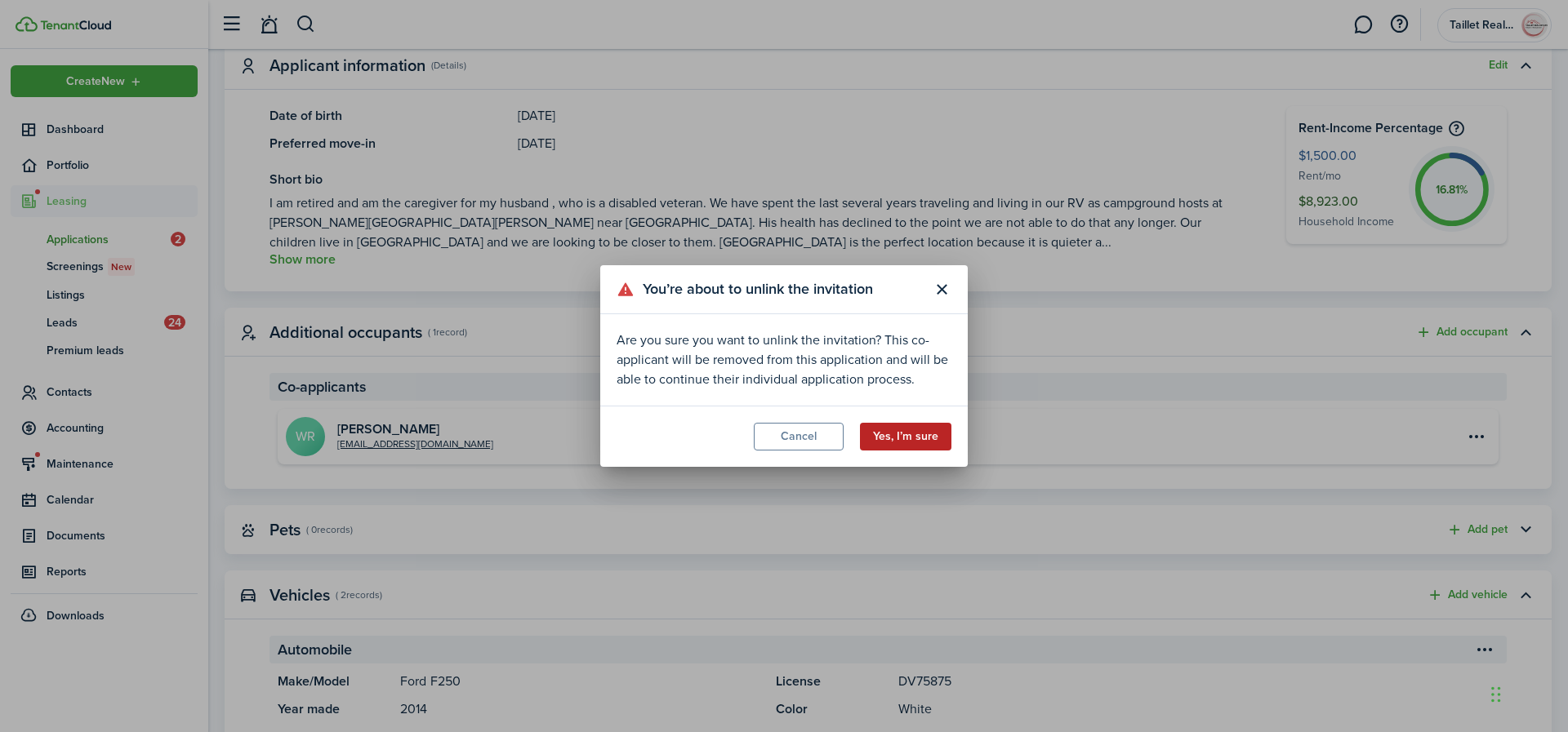
click at [926, 441] on button "Yes, I’m sure" at bounding box center [905, 437] width 91 height 28
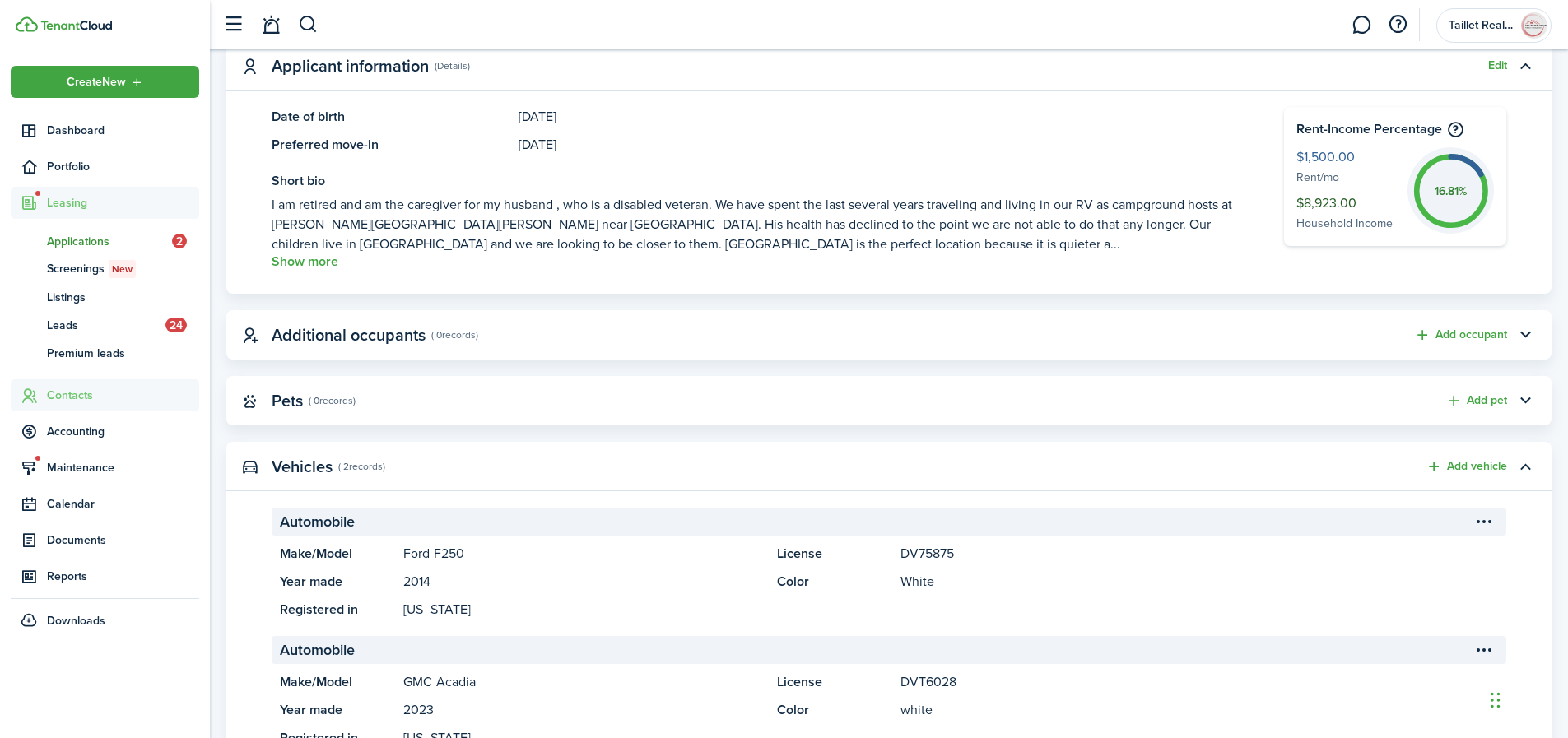
click at [74, 401] on span "Contacts" at bounding box center [123, 396] width 152 height 17
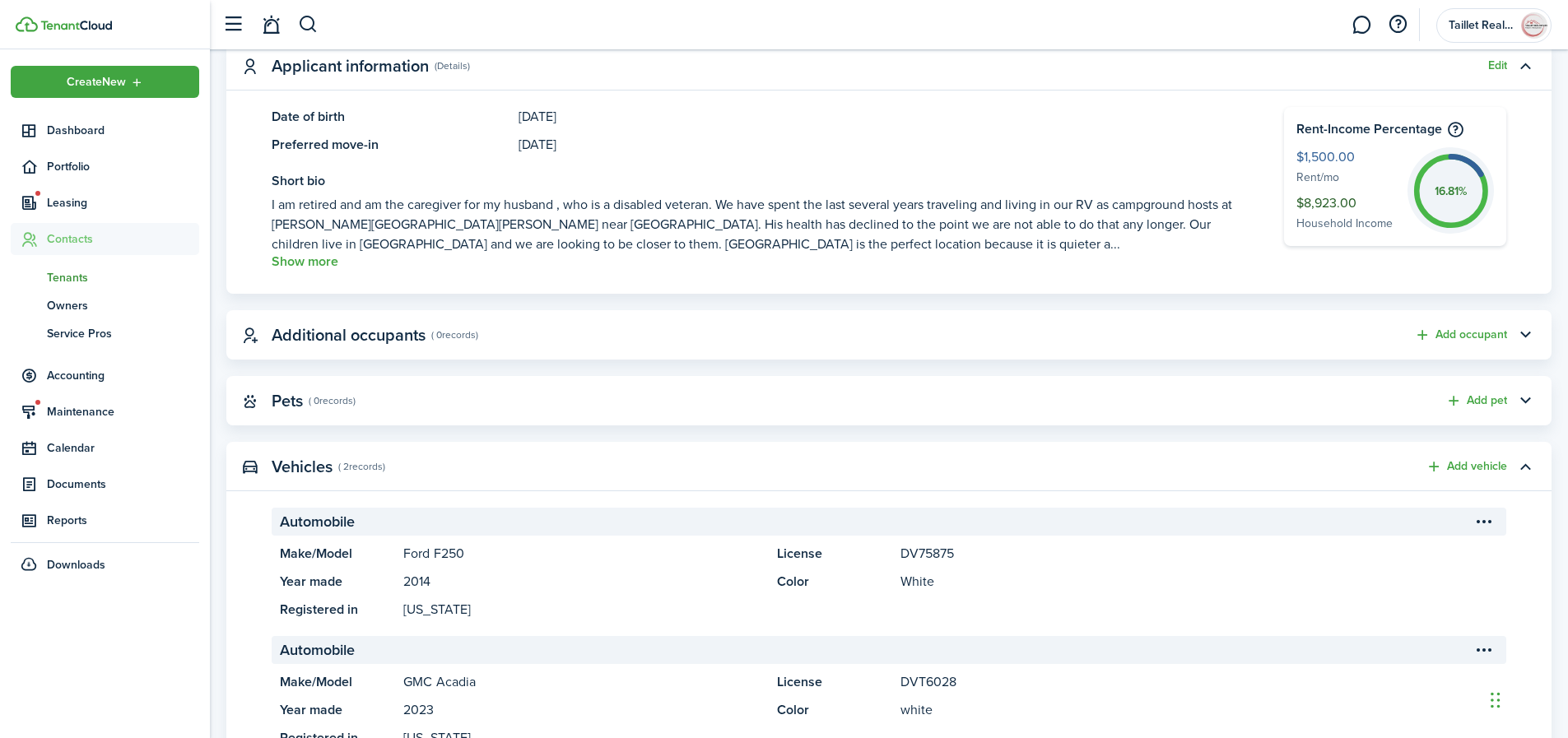
click at [77, 280] on span "Tenants" at bounding box center [123, 278] width 152 height 17
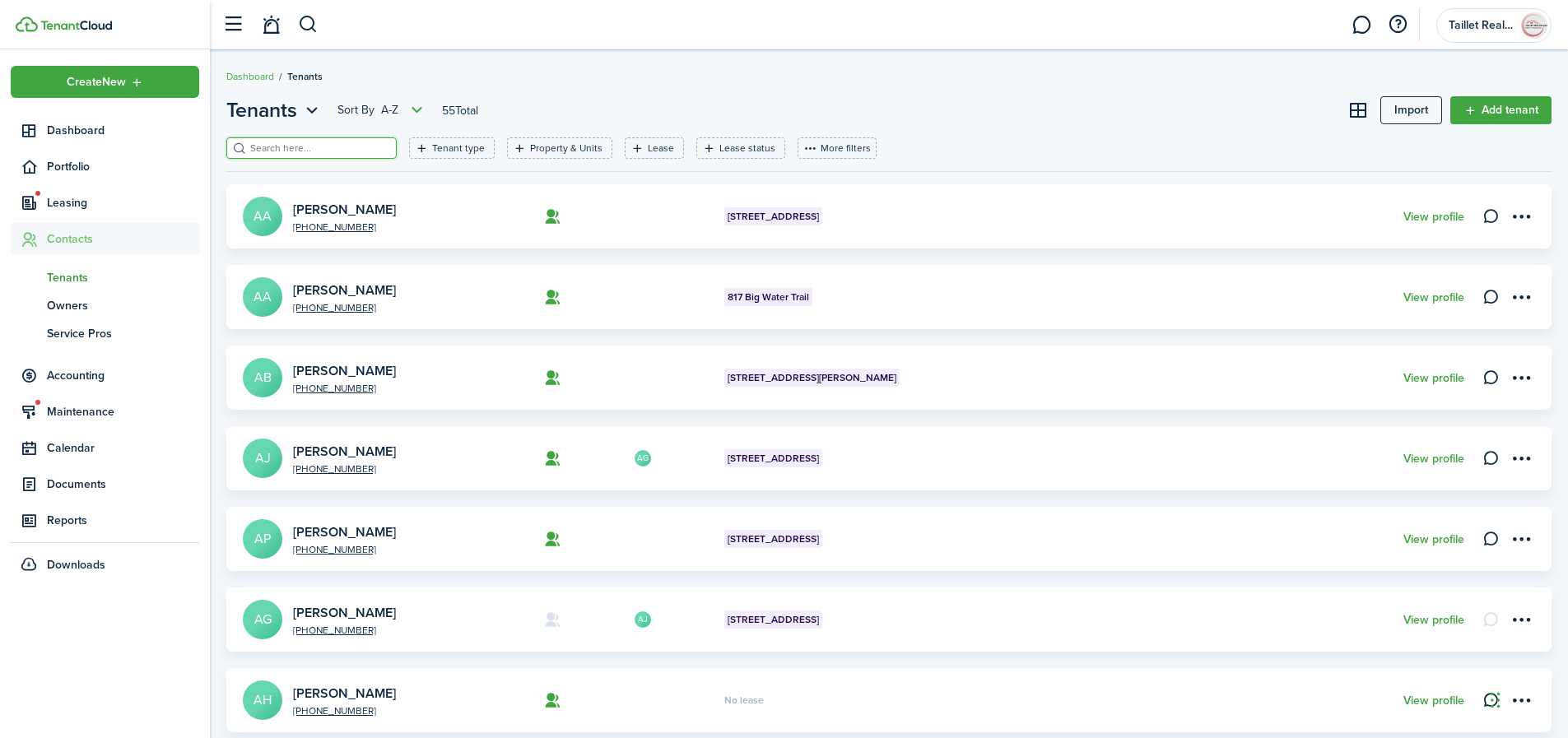
click at [335, 152] on input "search" at bounding box center [318, 149] width 145 height 15
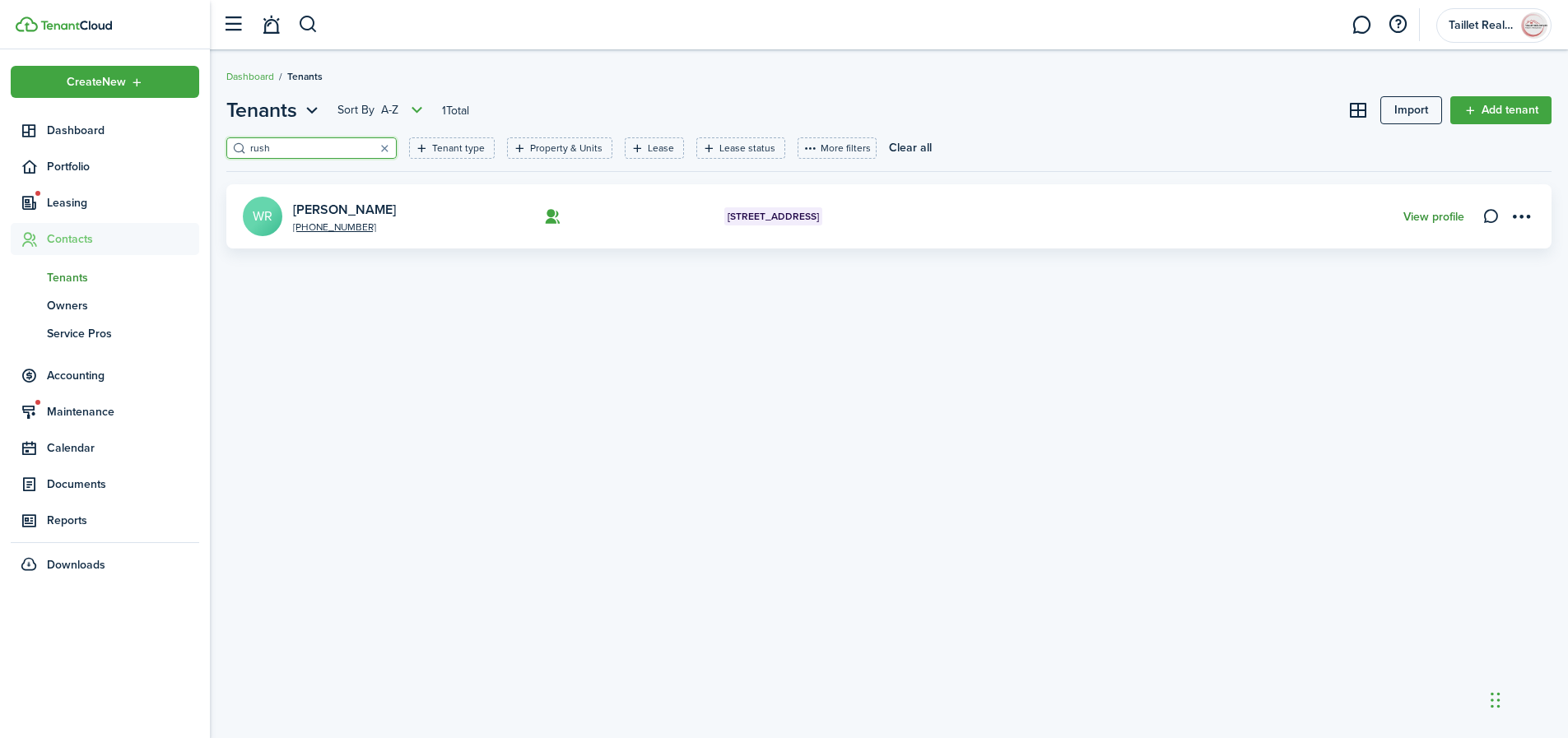
type input "rush"
click at [1452, 222] on link "View profile" at bounding box center [1434, 218] width 61 height 14
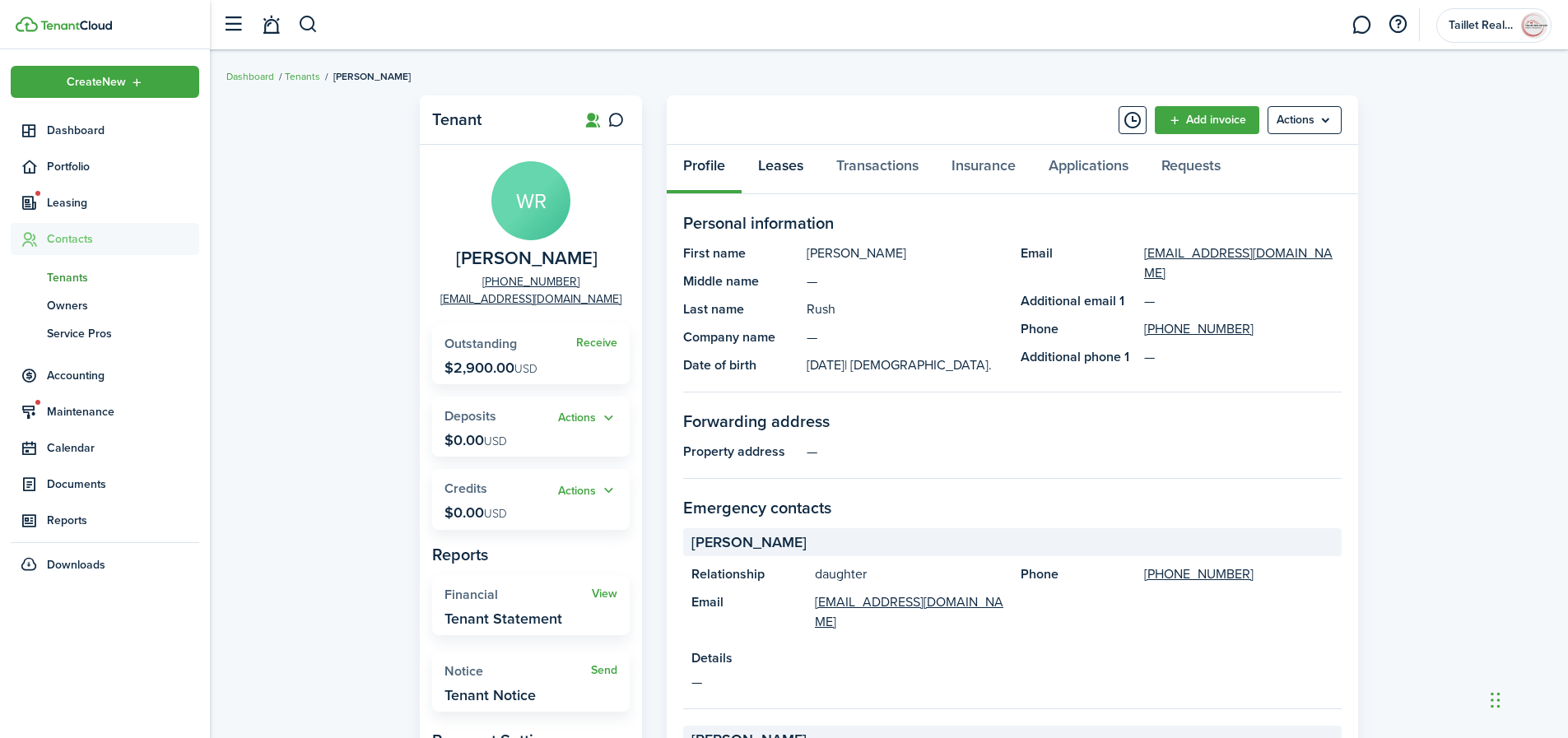
click at [786, 163] on link "Leases" at bounding box center [781, 169] width 78 height 49
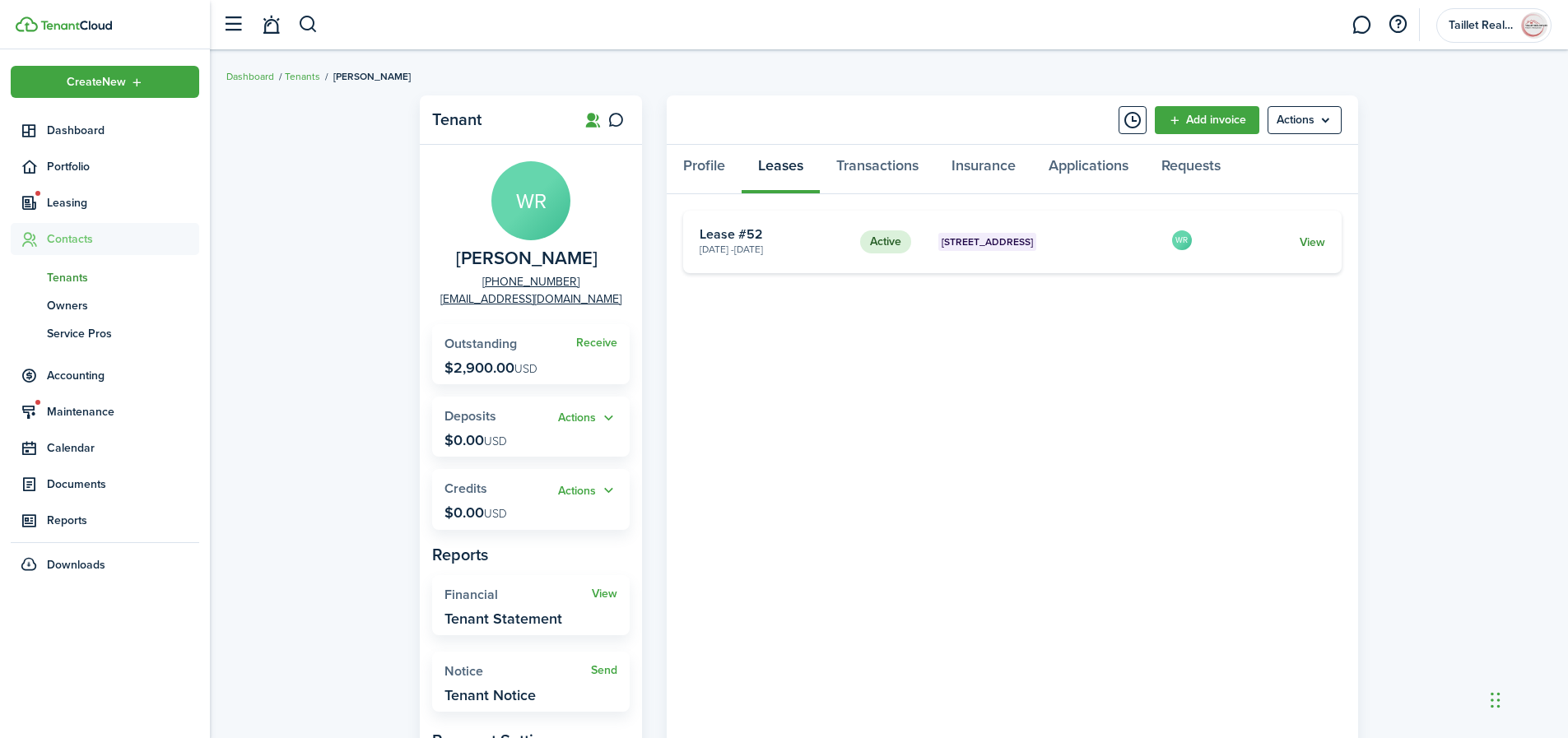
click at [1321, 241] on link "View" at bounding box center [1313, 243] width 25 height 17
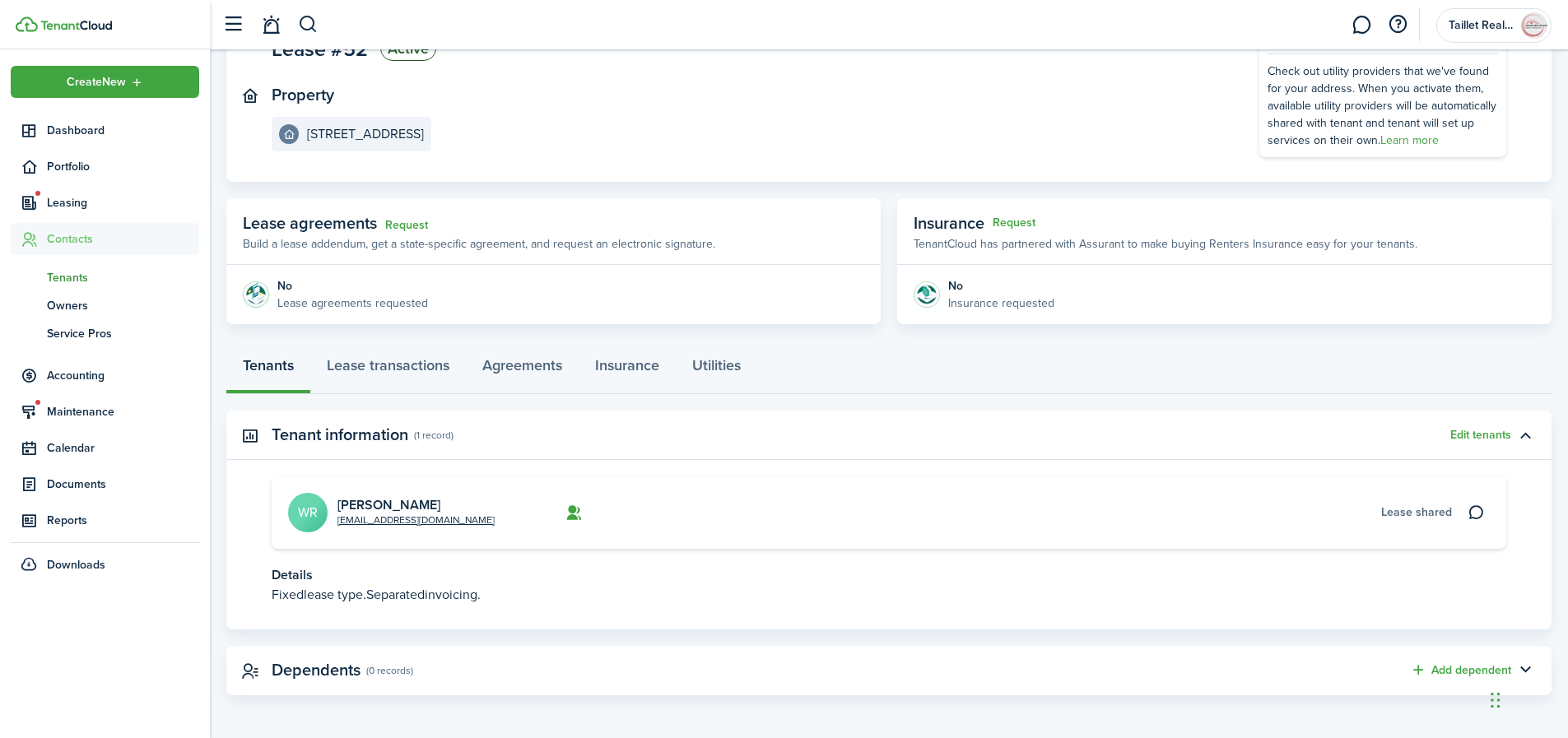
scroll to position [156, 0]
click at [397, 501] on link "[PERSON_NAME]" at bounding box center [389, 504] width 103 height 19
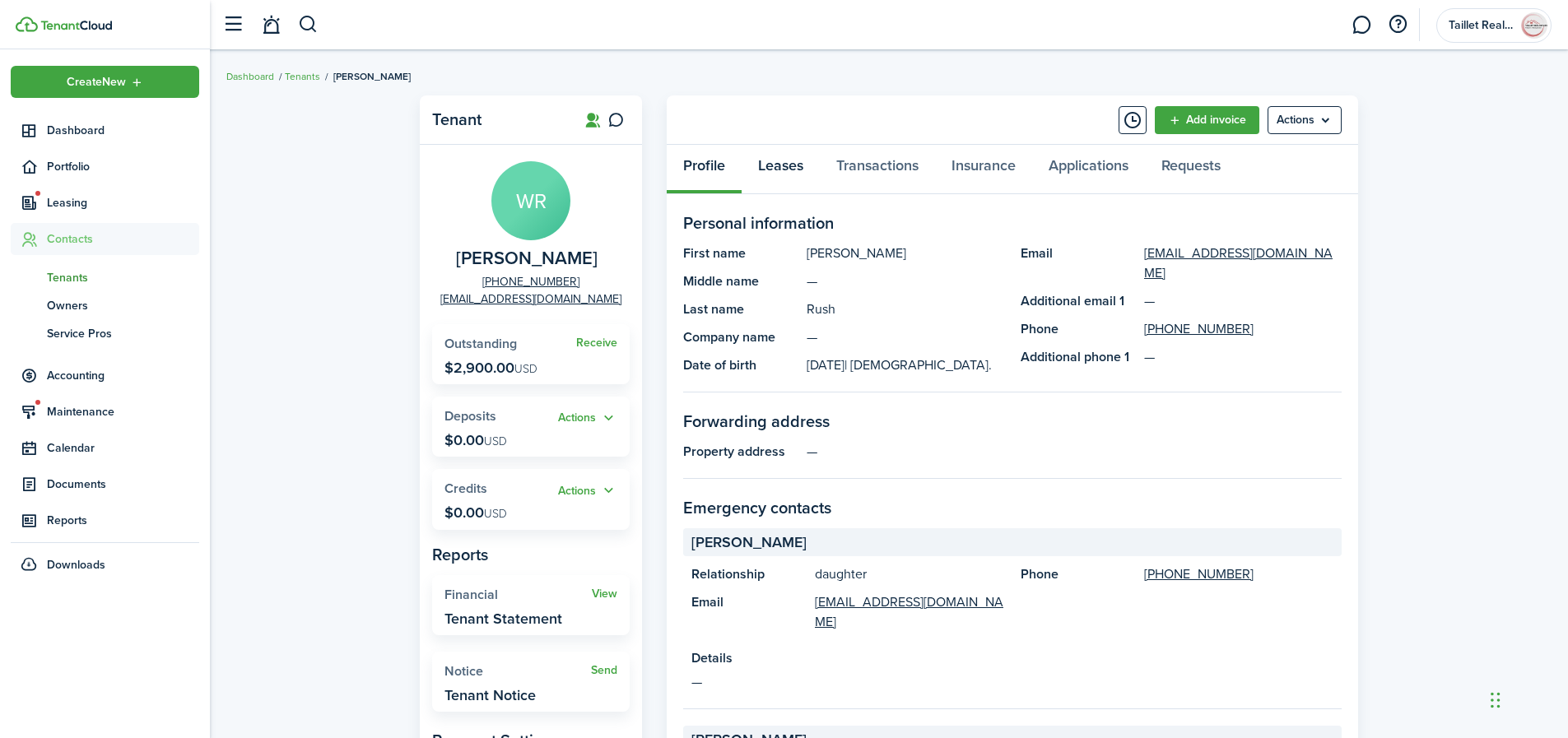
click at [788, 162] on link "Leases" at bounding box center [781, 169] width 78 height 49
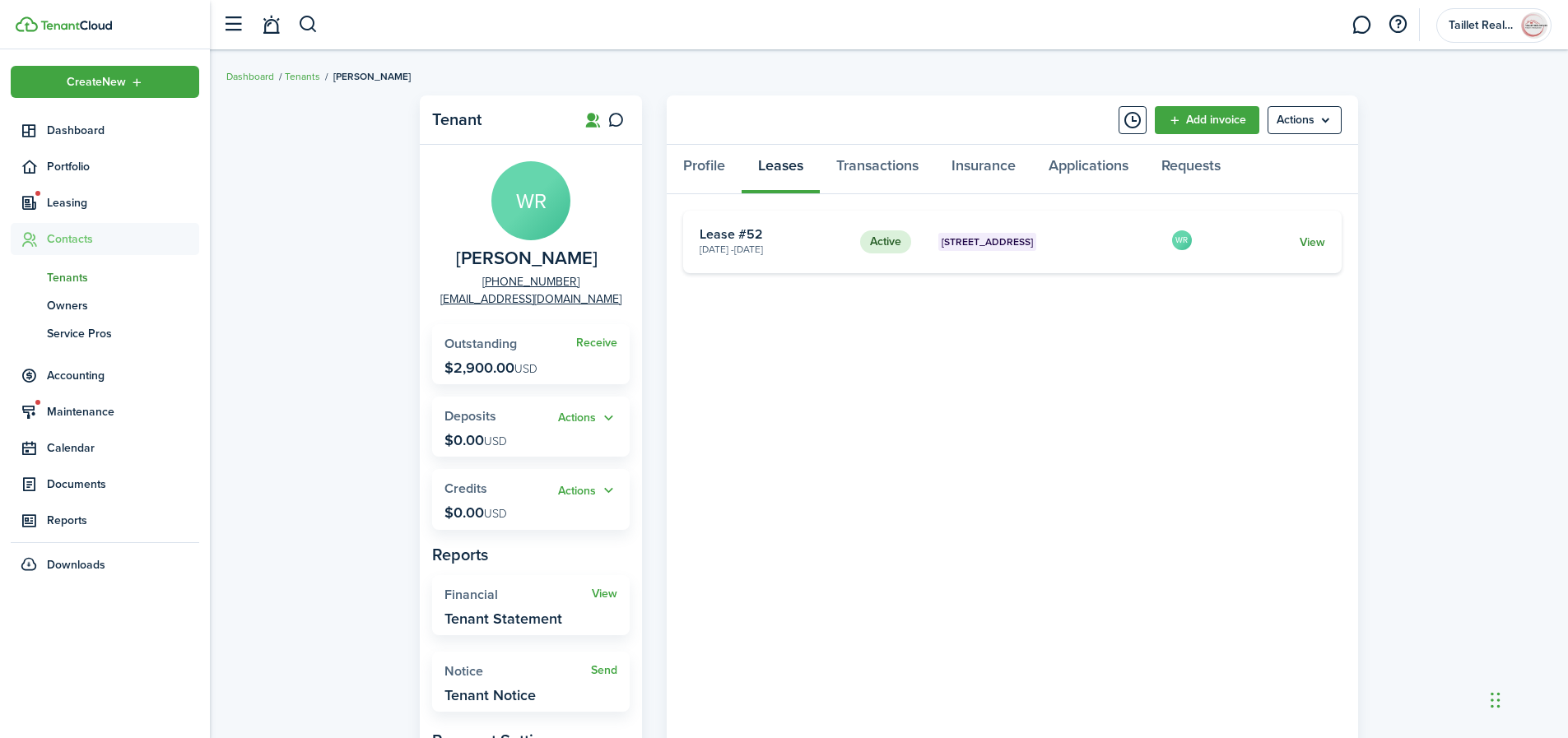
click at [1307, 239] on link "View" at bounding box center [1313, 243] width 25 height 17
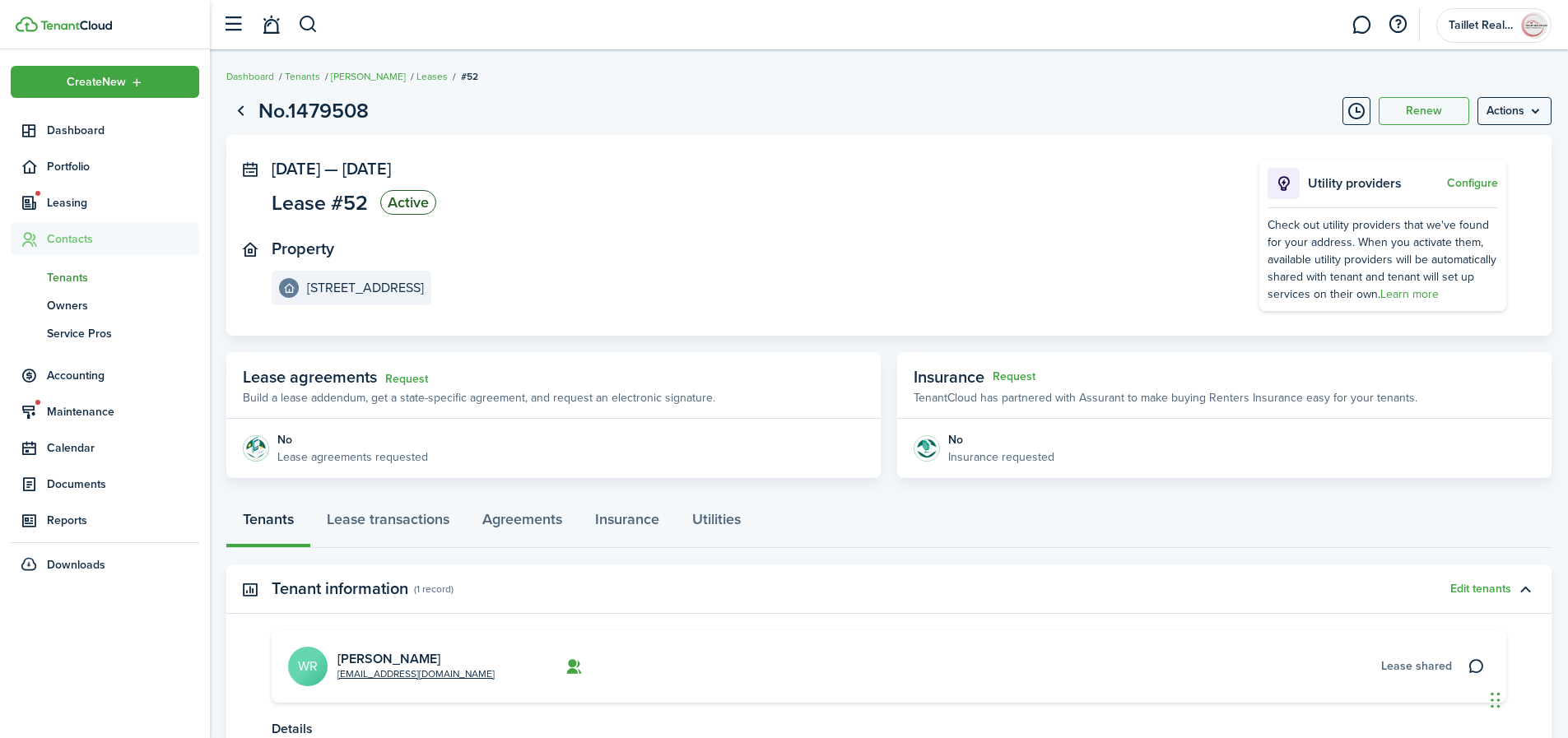
scroll to position [156, 0]
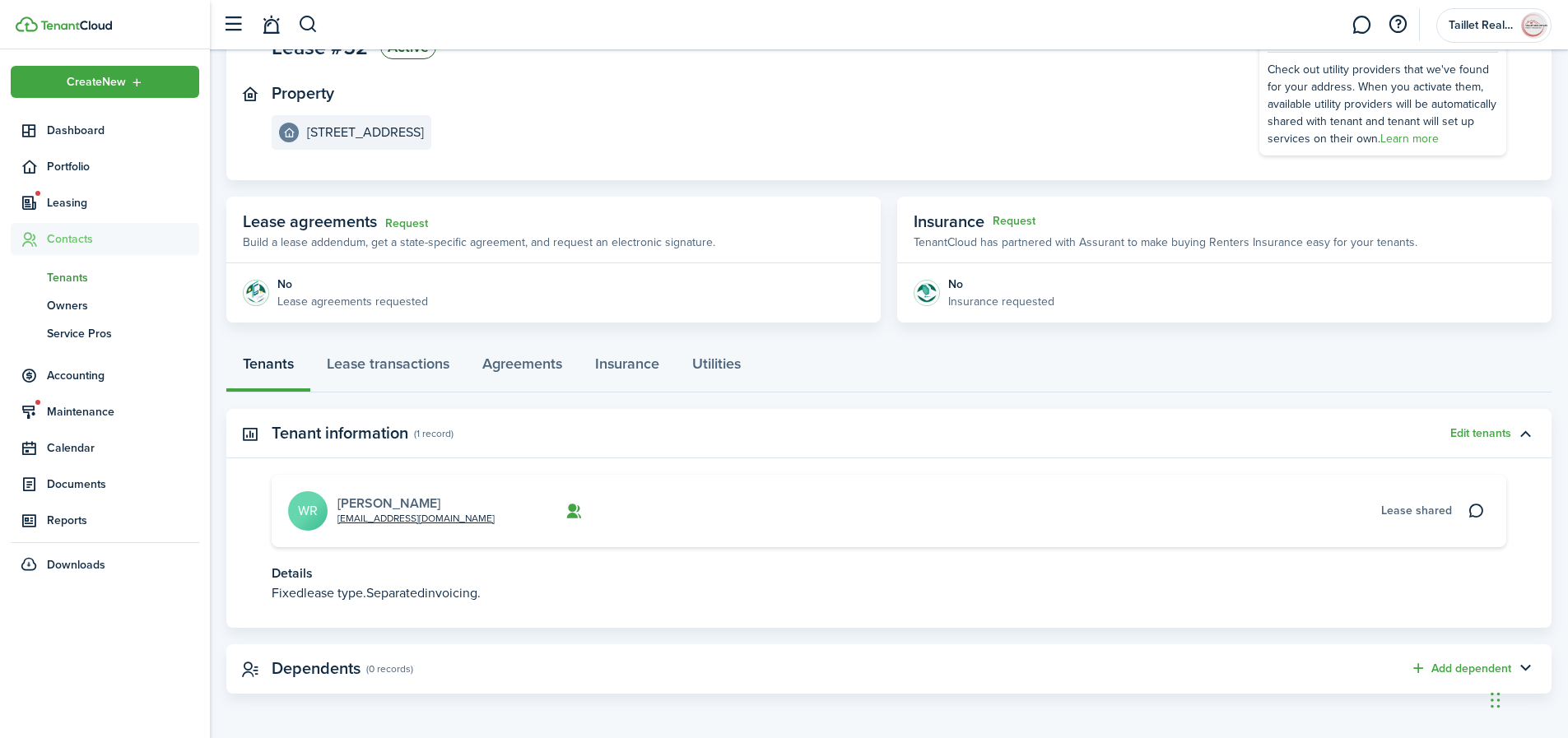
click at [382, 500] on link "[PERSON_NAME]" at bounding box center [389, 504] width 103 height 19
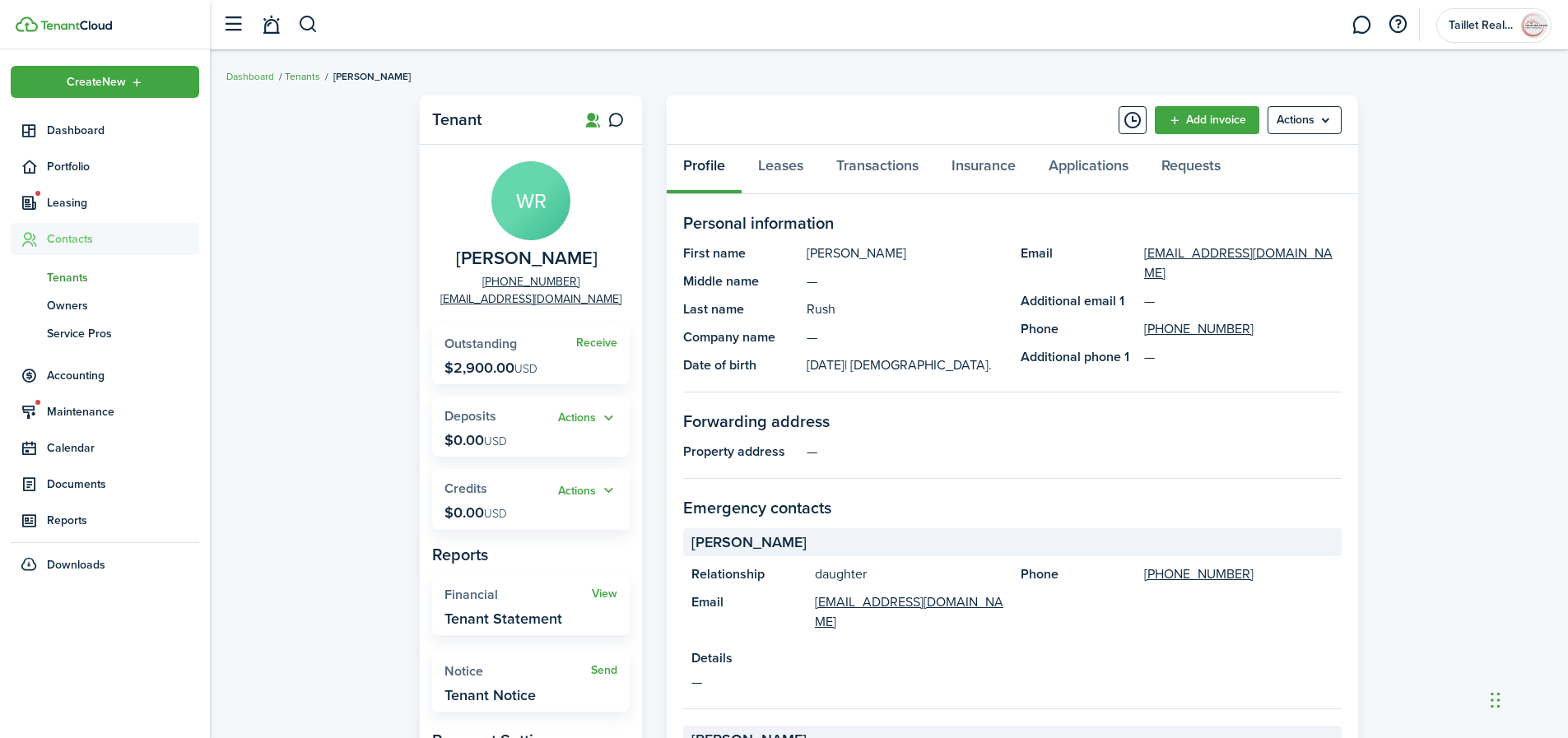
click at [300, 74] on link "Tenants" at bounding box center [302, 75] width 36 height 15
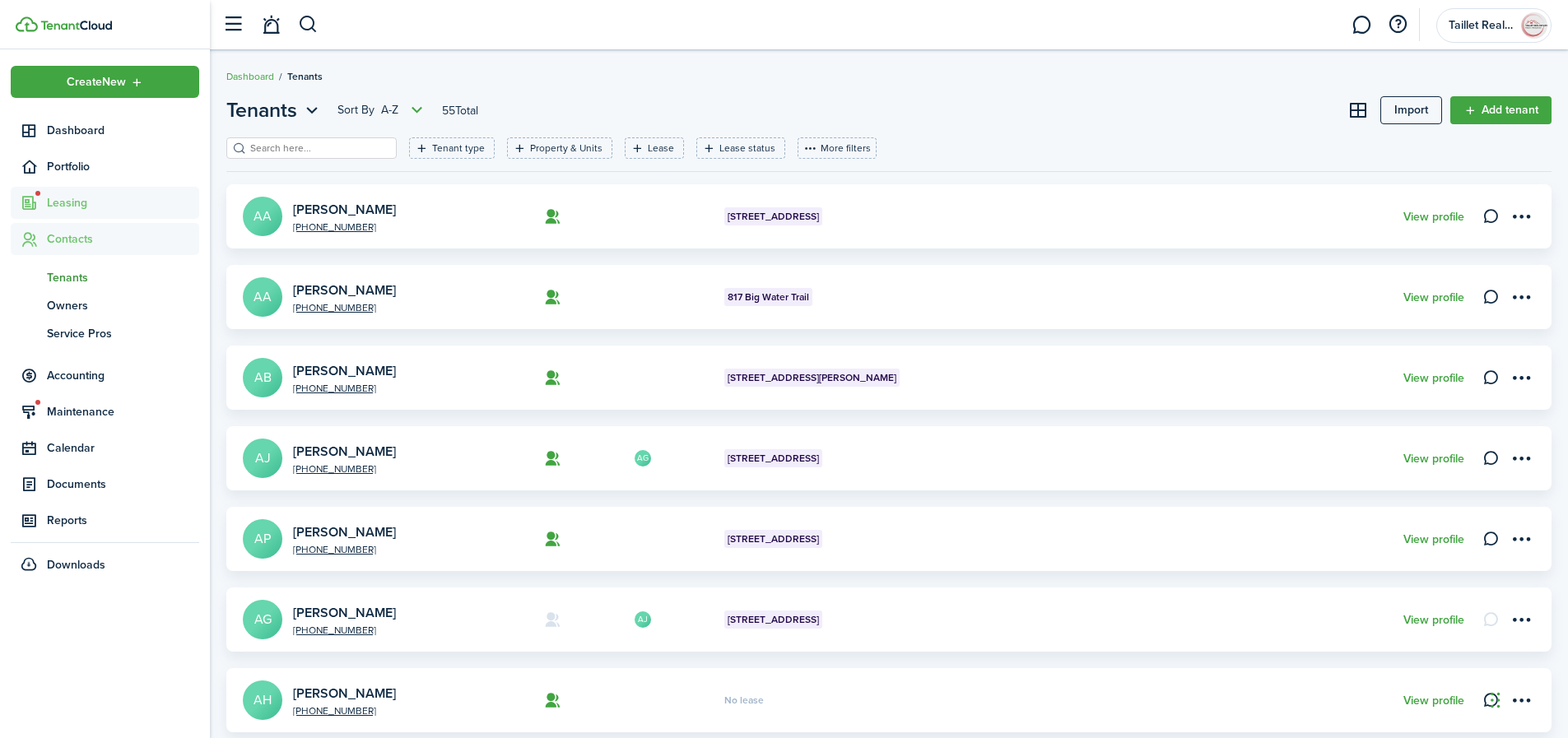
click at [84, 204] on span "Leasing" at bounding box center [123, 203] width 152 height 17
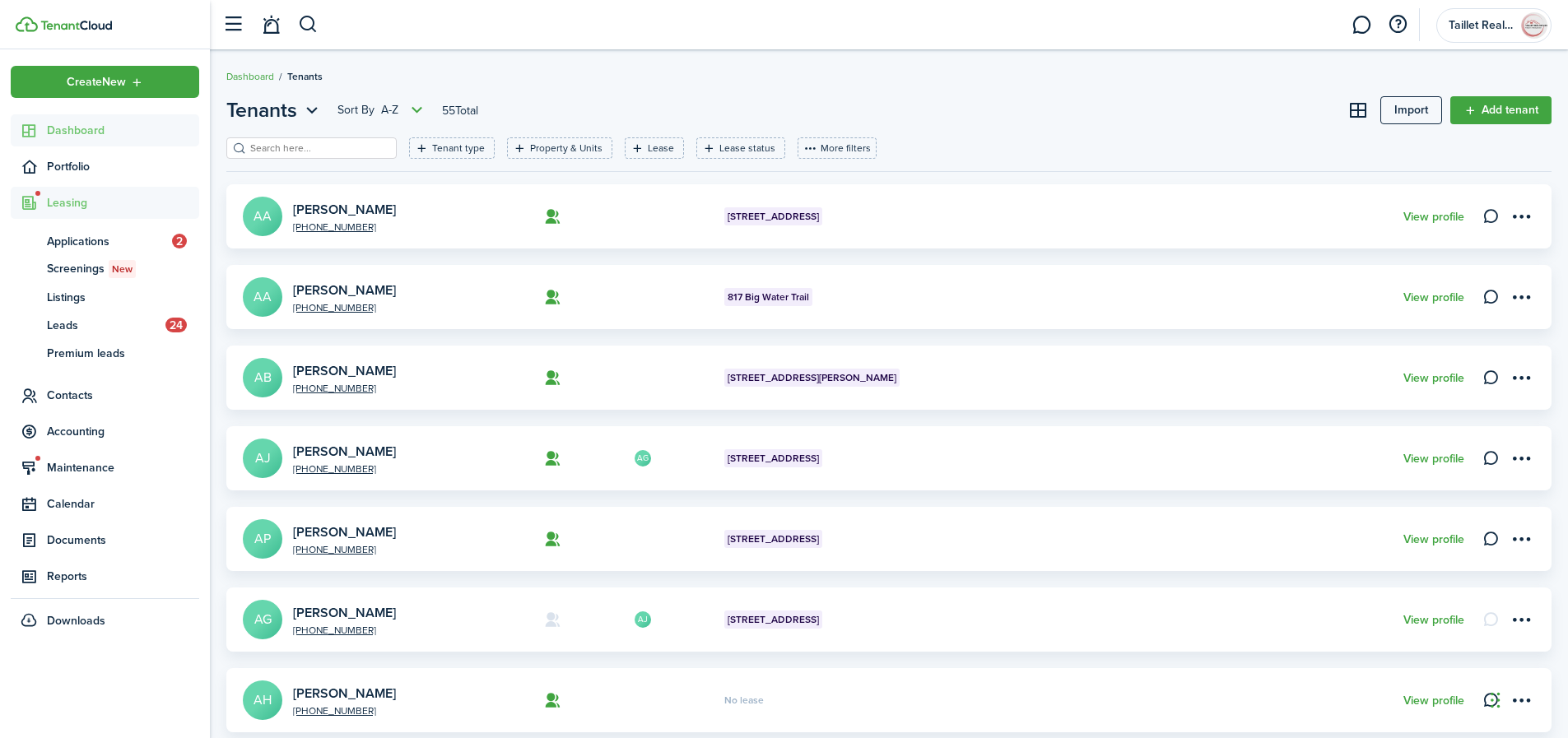
click at [70, 132] on span "Dashboard" at bounding box center [123, 131] width 152 height 17
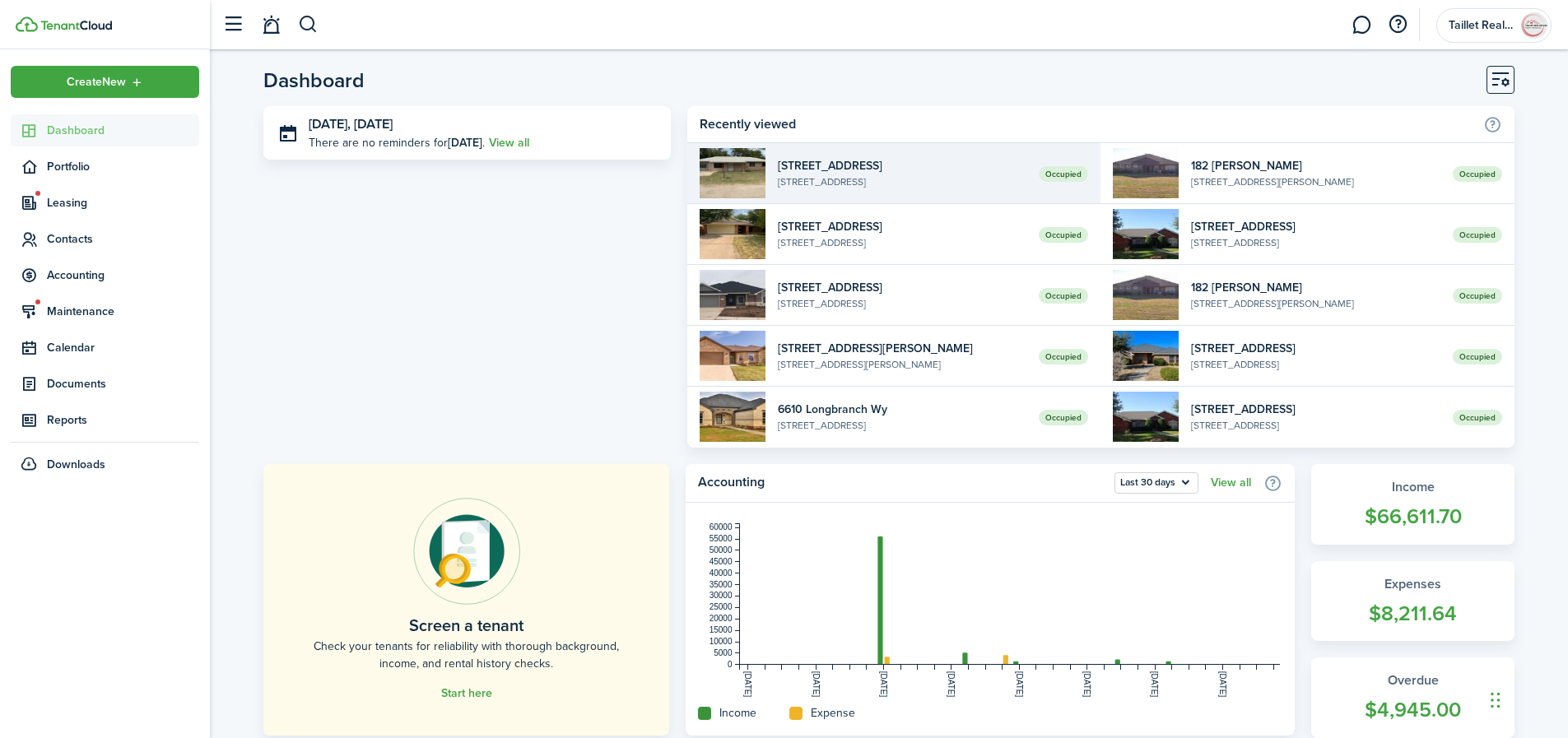
click at [926, 166] on widget-list-item-title "[STREET_ADDRESS]" at bounding box center [902, 166] width 250 height 17
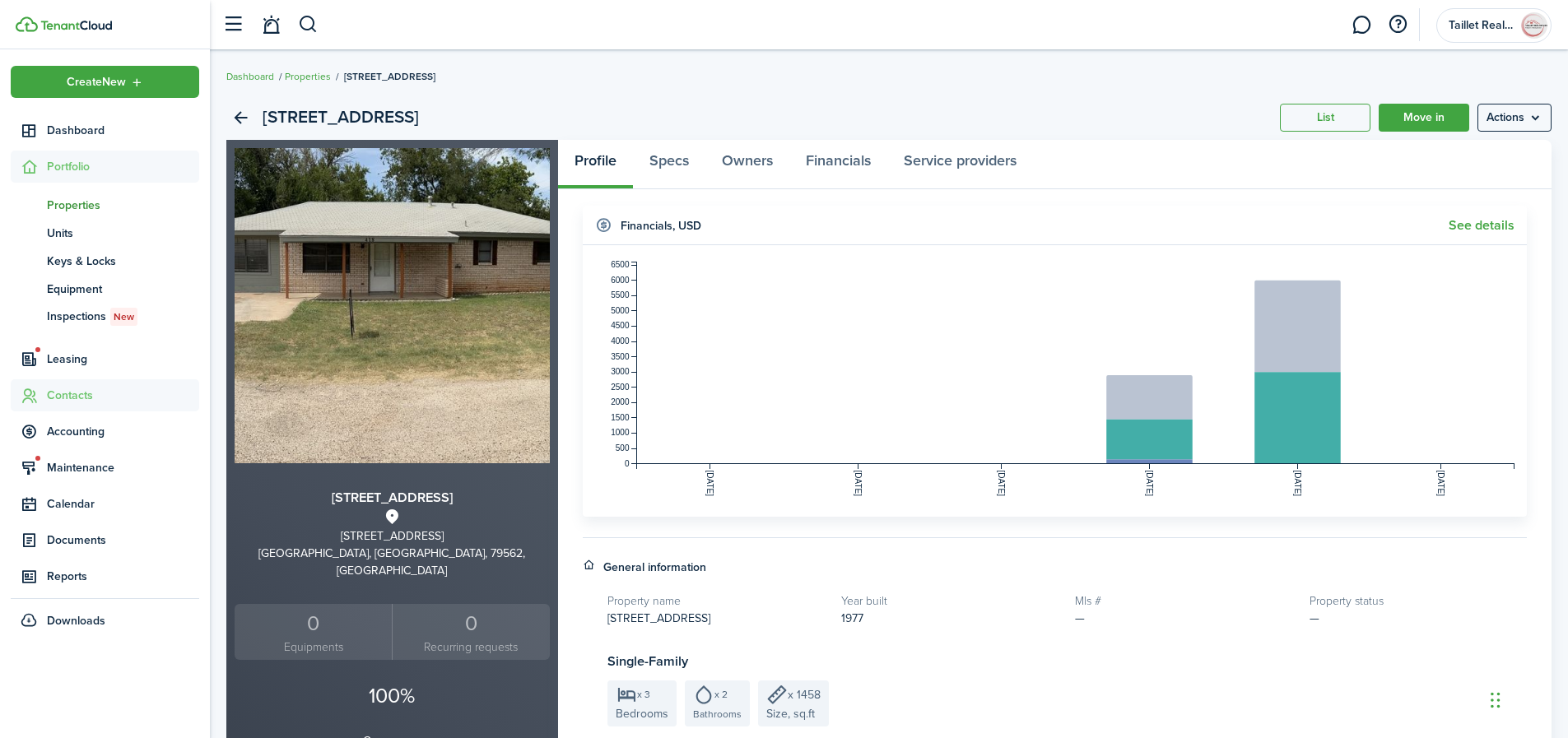
click at [71, 398] on span "Contacts" at bounding box center [123, 396] width 152 height 17
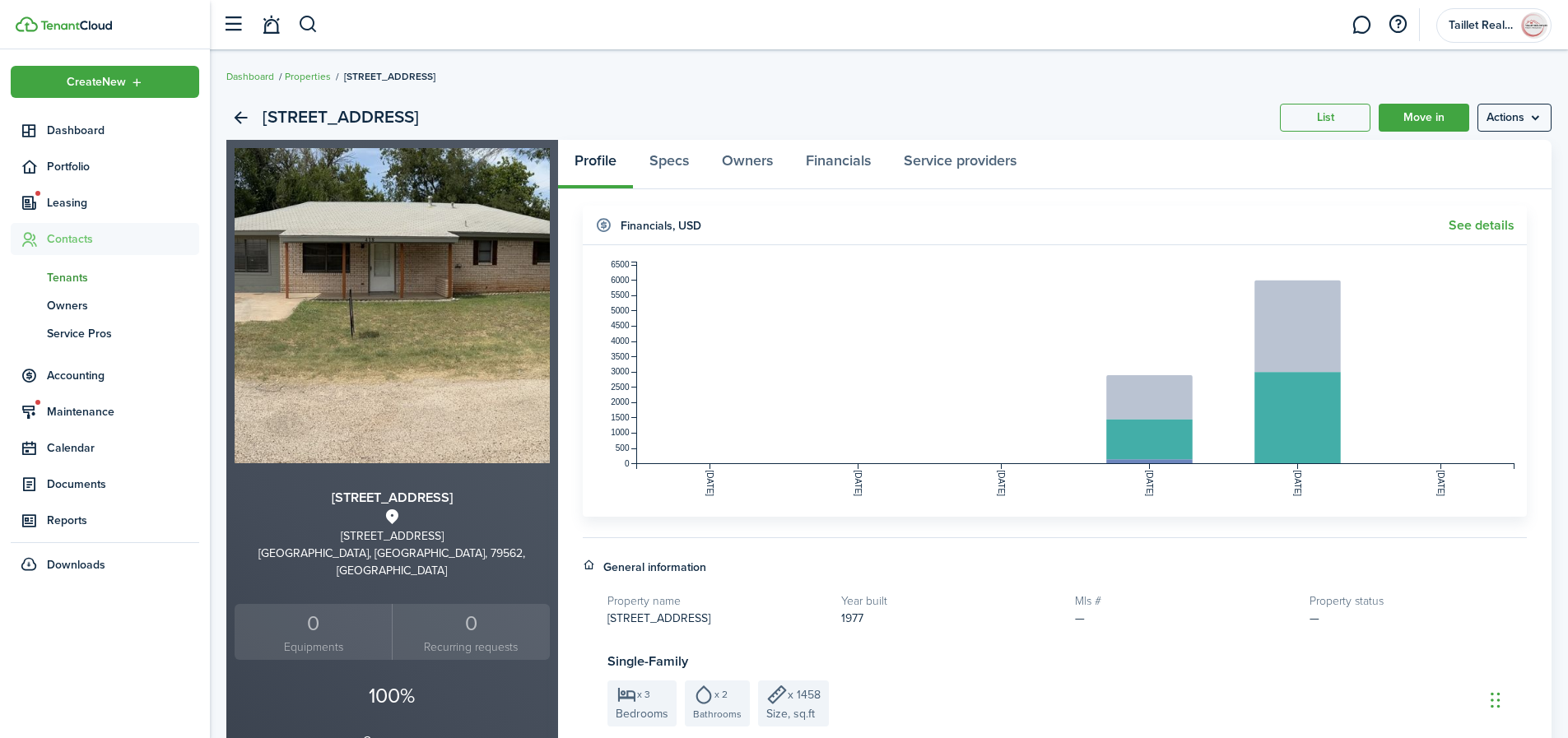
click at [71, 272] on span "Tenants" at bounding box center [123, 278] width 152 height 17
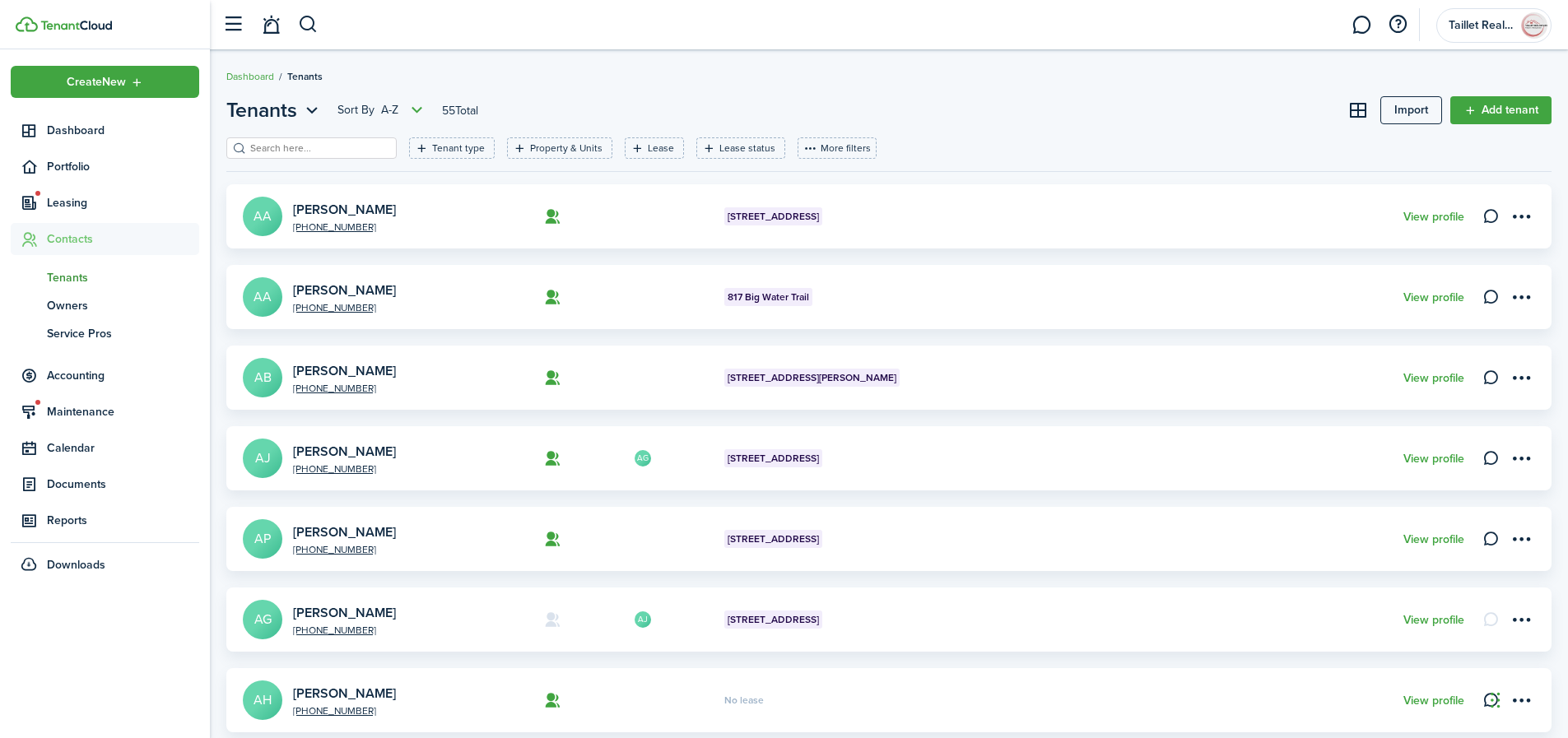
click at [309, 147] on input "search" at bounding box center [318, 149] width 145 height 15
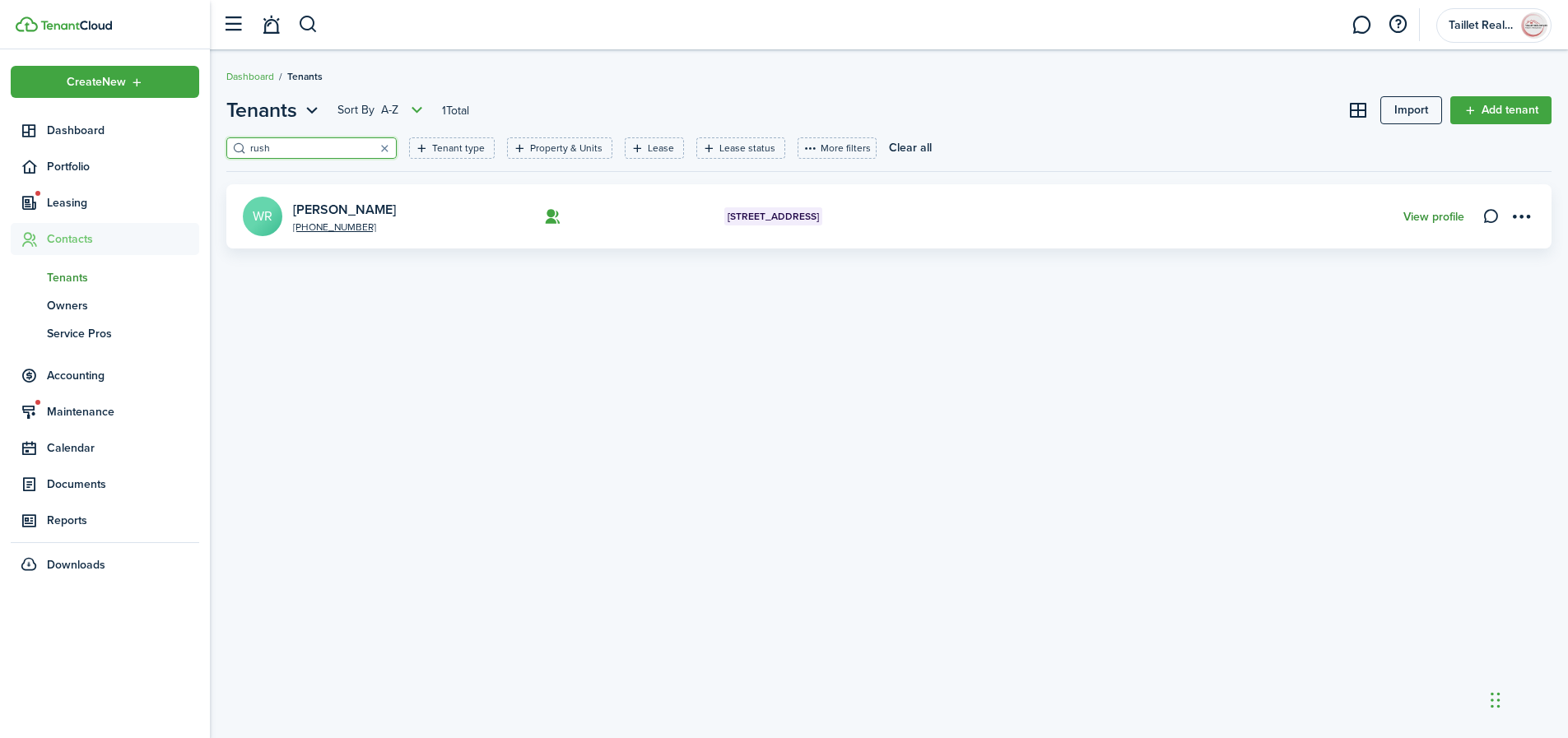
type input "rush"
click at [1413, 216] on link "View profile" at bounding box center [1434, 218] width 61 height 14
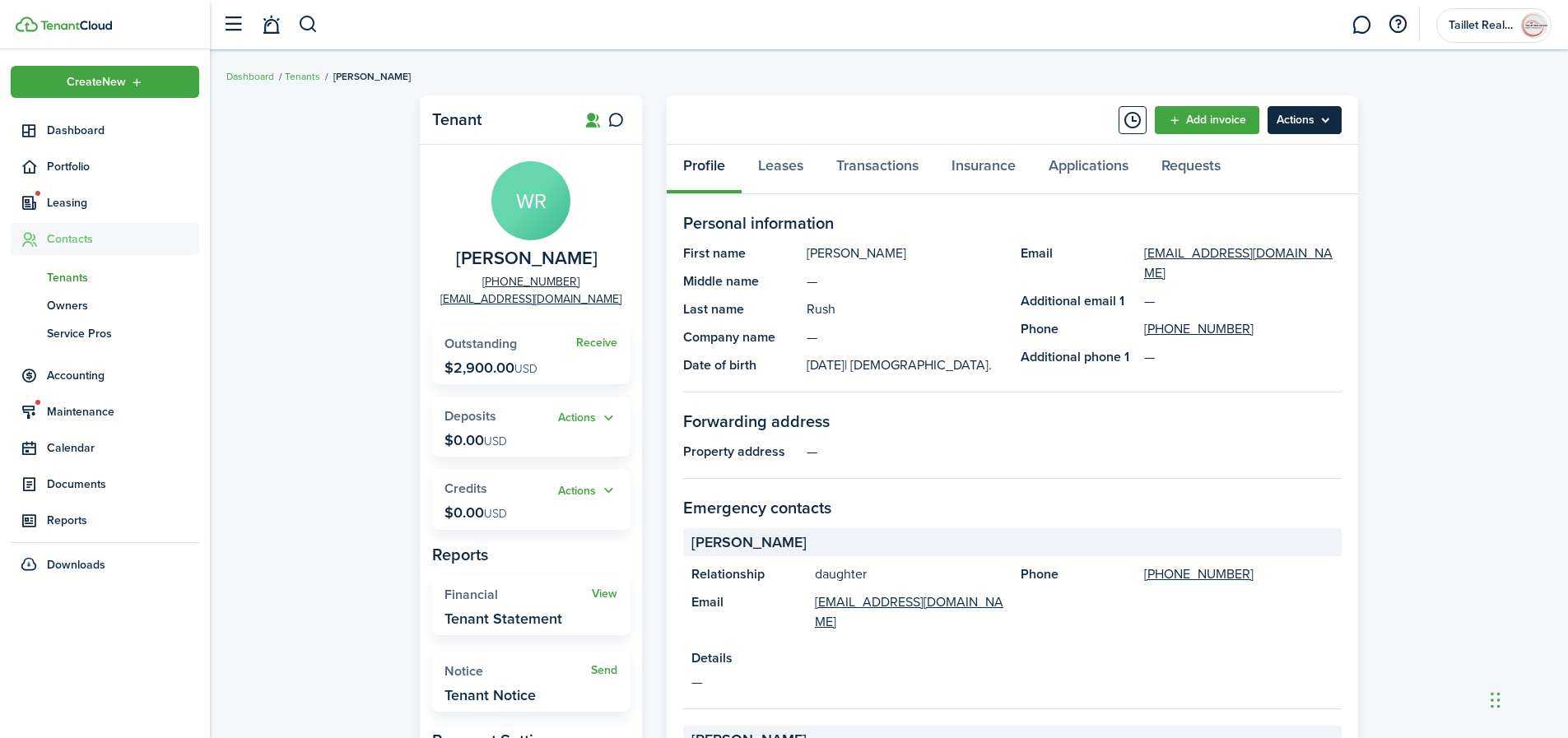
click at [1305, 124] on menu-btn "Actions" at bounding box center [1305, 120] width 74 height 28
click at [58, 481] on span "Documents" at bounding box center [123, 485] width 152 height 17
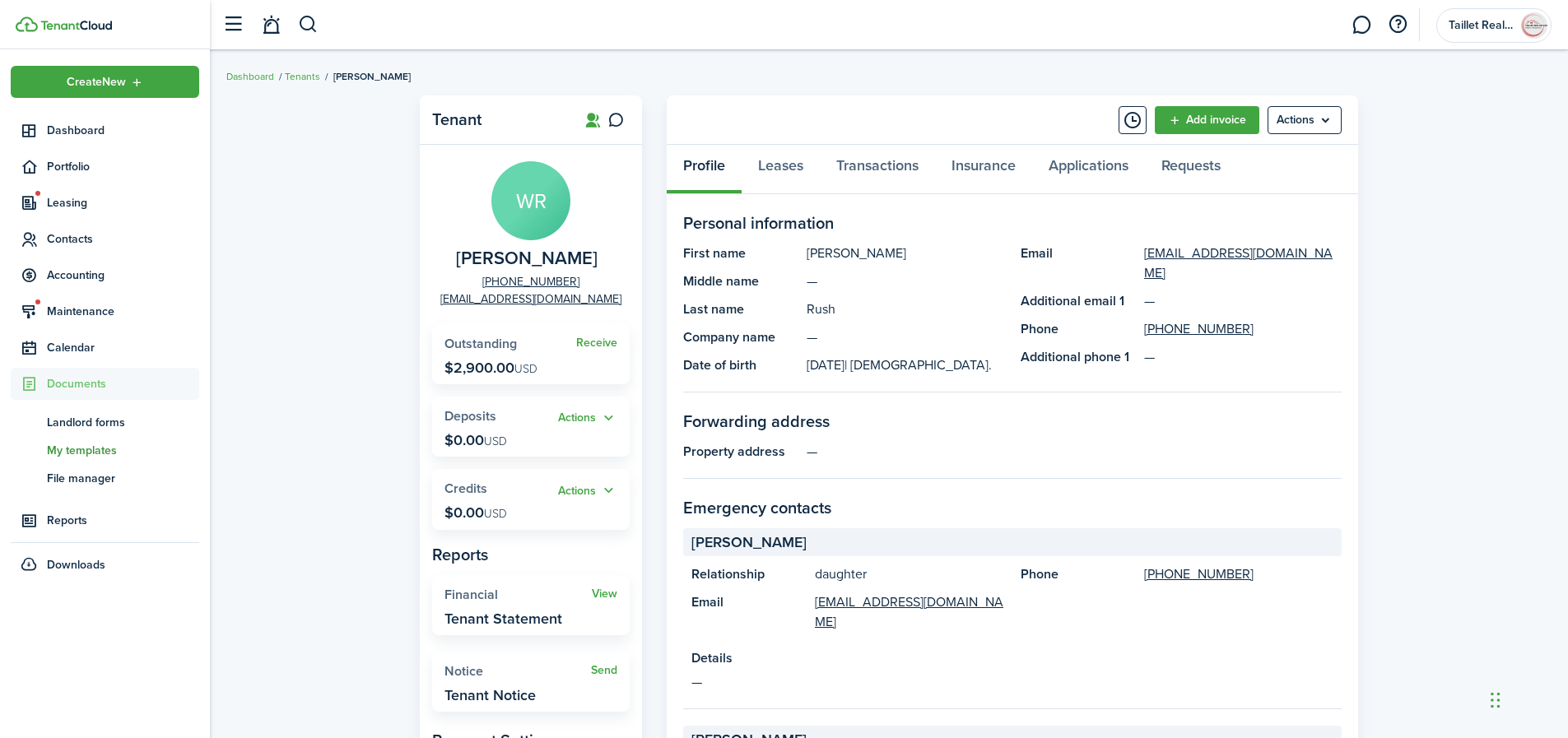
click at [84, 445] on span "My templates" at bounding box center [123, 451] width 152 height 17
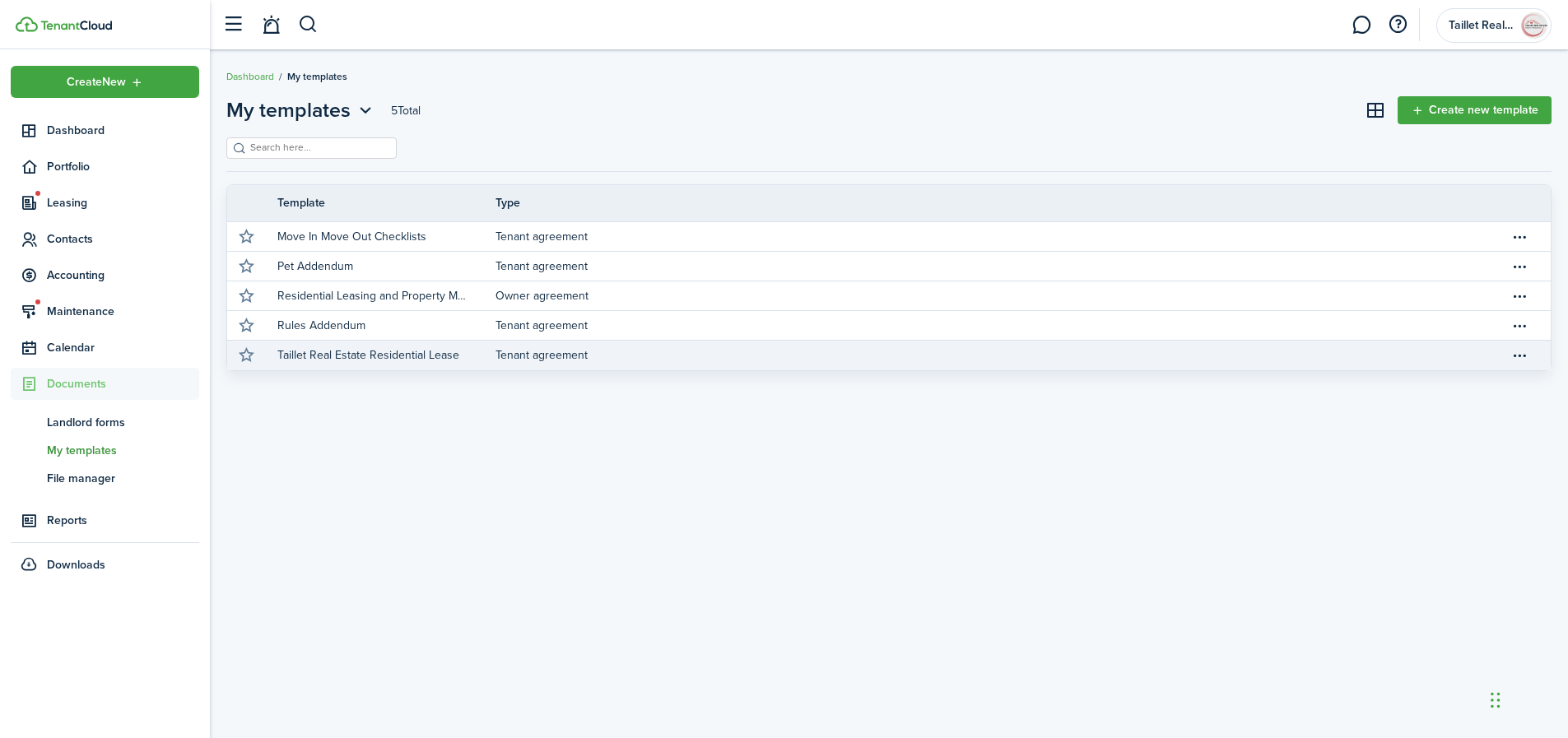
click at [429, 354] on p "Taillet Real Estate Residential Lease" at bounding box center [369, 355] width 182 height 17
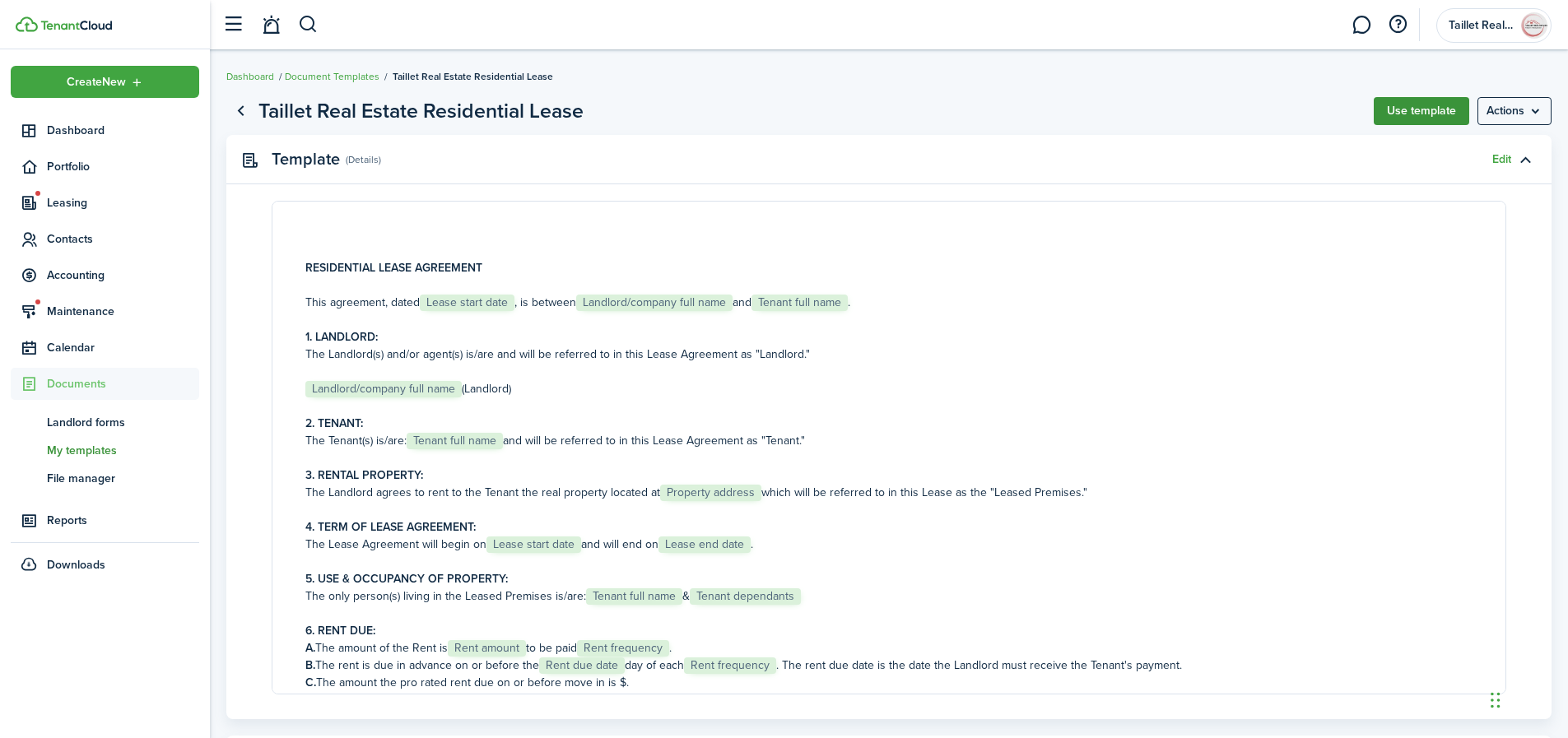
click at [1413, 120] on button "Use template" at bounding box center [1422, 110] width 96 height 28
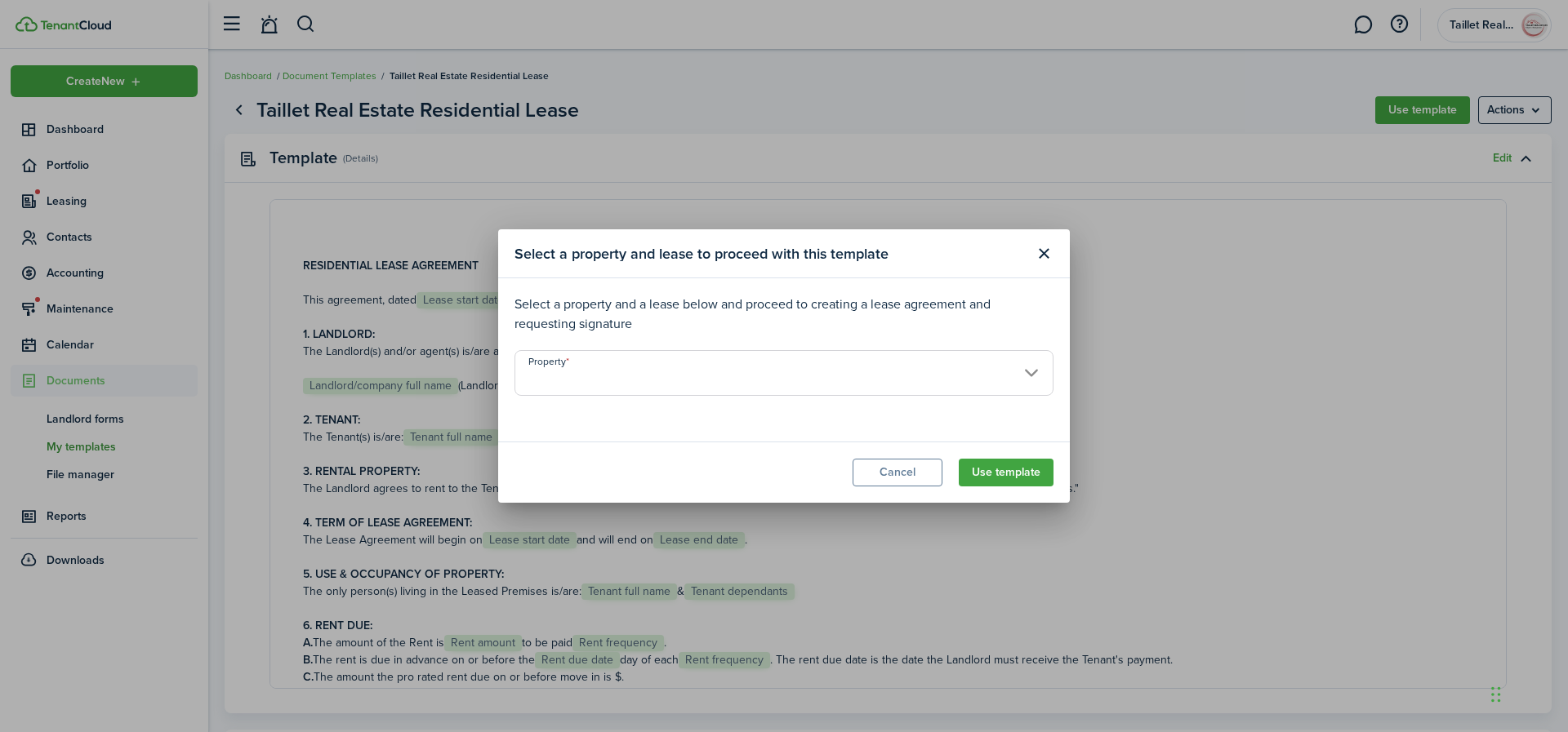
click at [980, 388] on input "Property" at bounding box center [784, 373] width 539 height 46
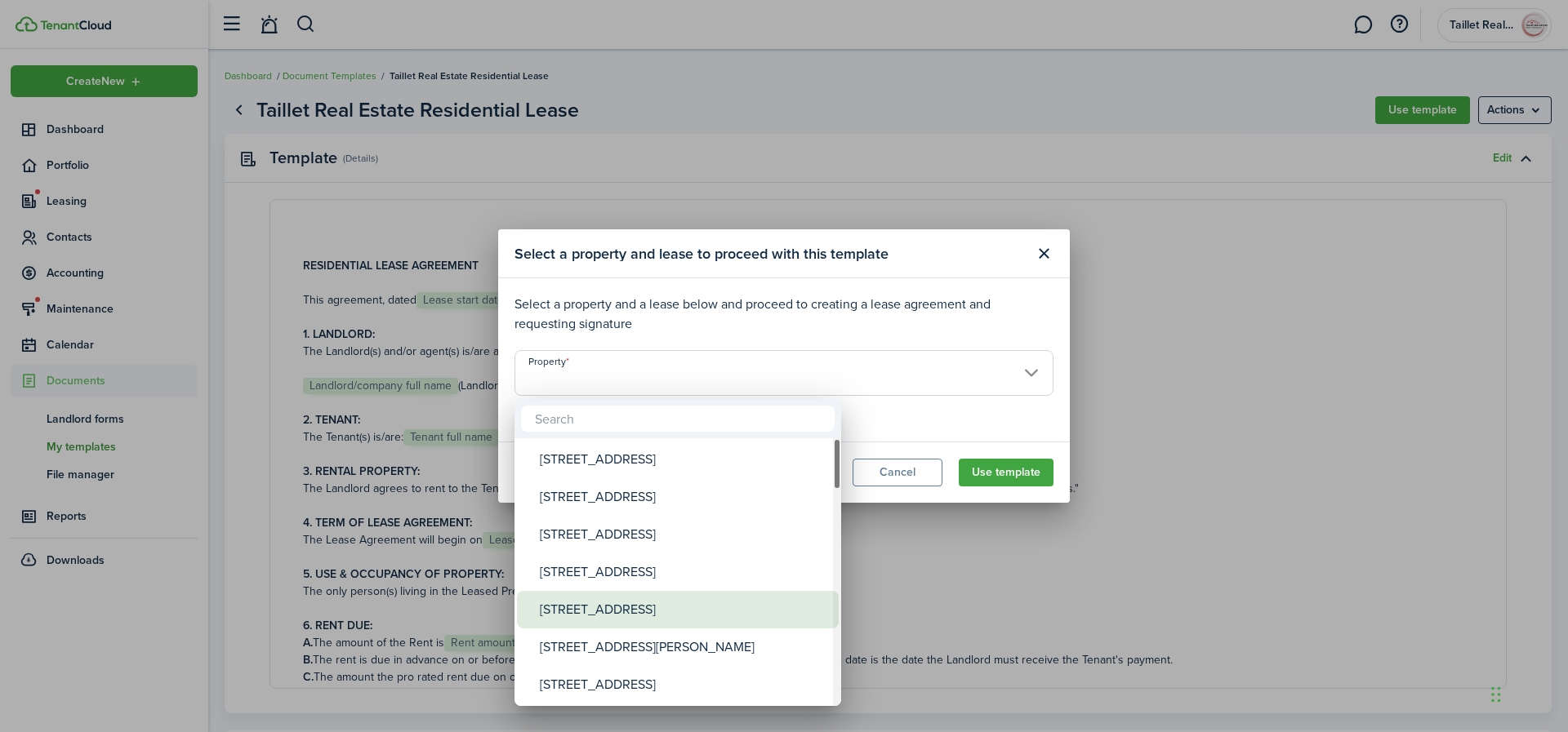
click at [589, 608] on div "[STREET_ADDRESS]" at bounding box center [684, 609] width 289 height 37
type input "[STREET_ADDRESS]"
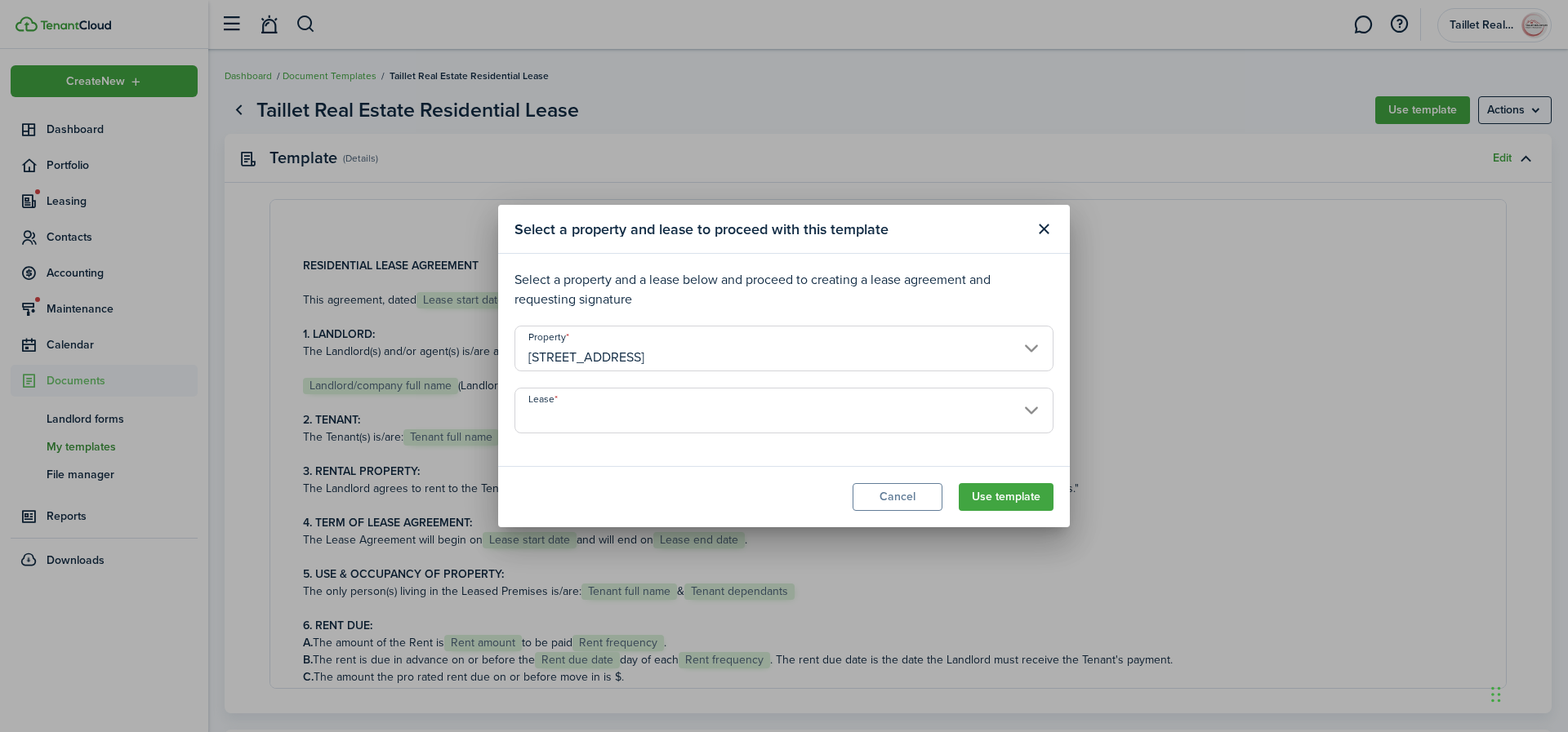
click at [678, 420] on input "Lease" at bounding box center [784, 411] width 539 height 46
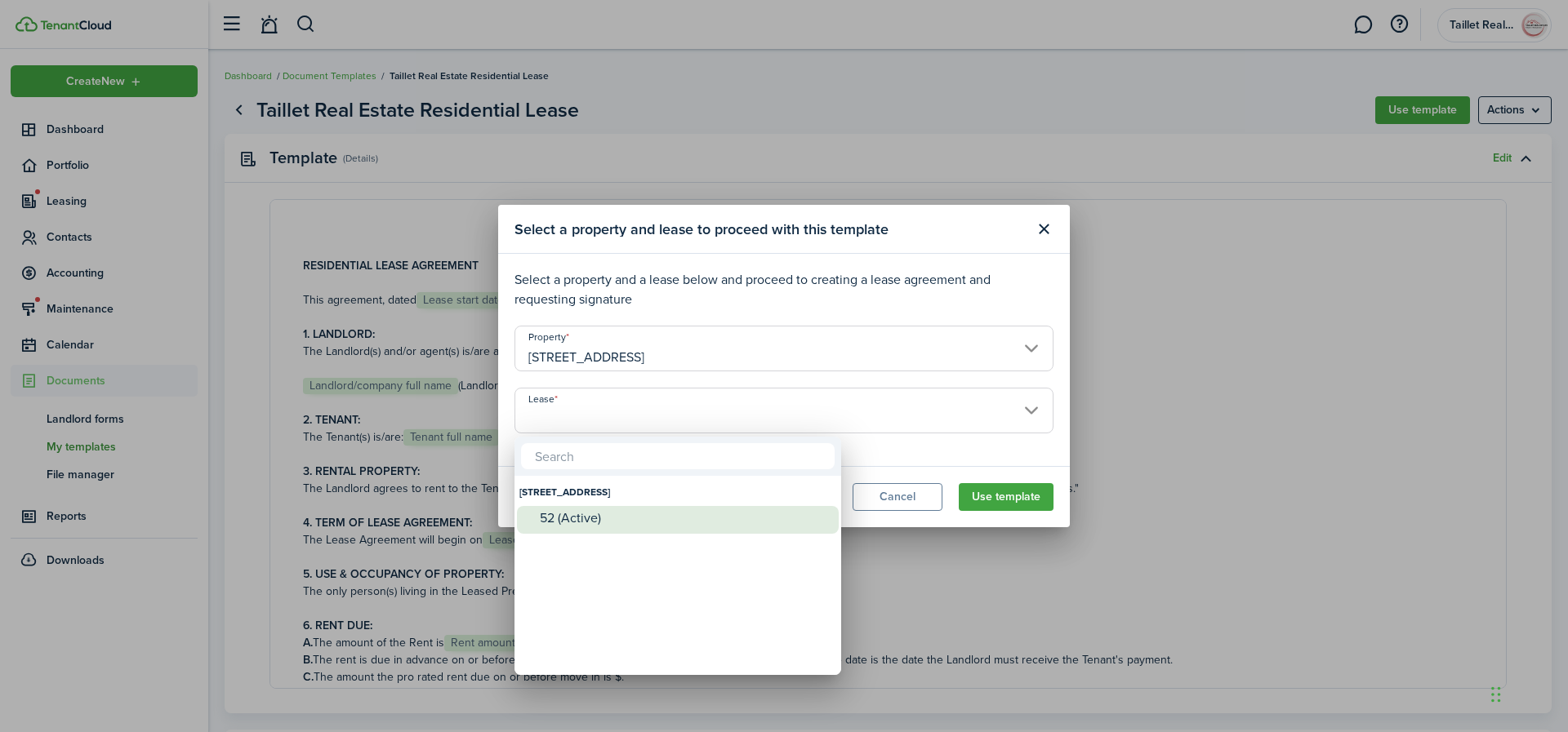
click at [607, 522] on div "52 (Active)" at bounding box center [684, 518] width 289 height 14
type input "[STREET_ADDRESS] (Active)"
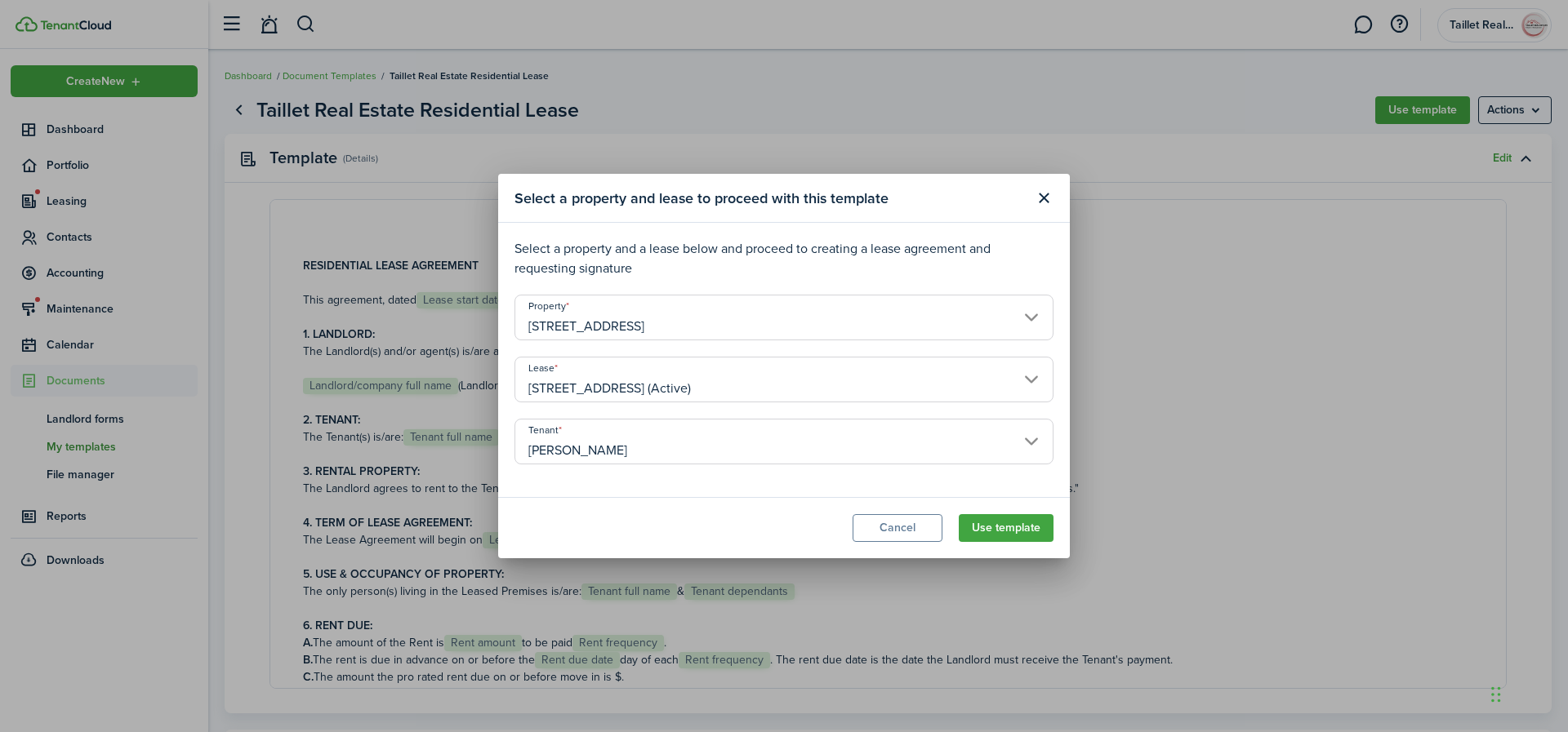
click at [962, 452] on input "[PERSON_NAME]" at bounding box center [784, 442] width 539 height 46
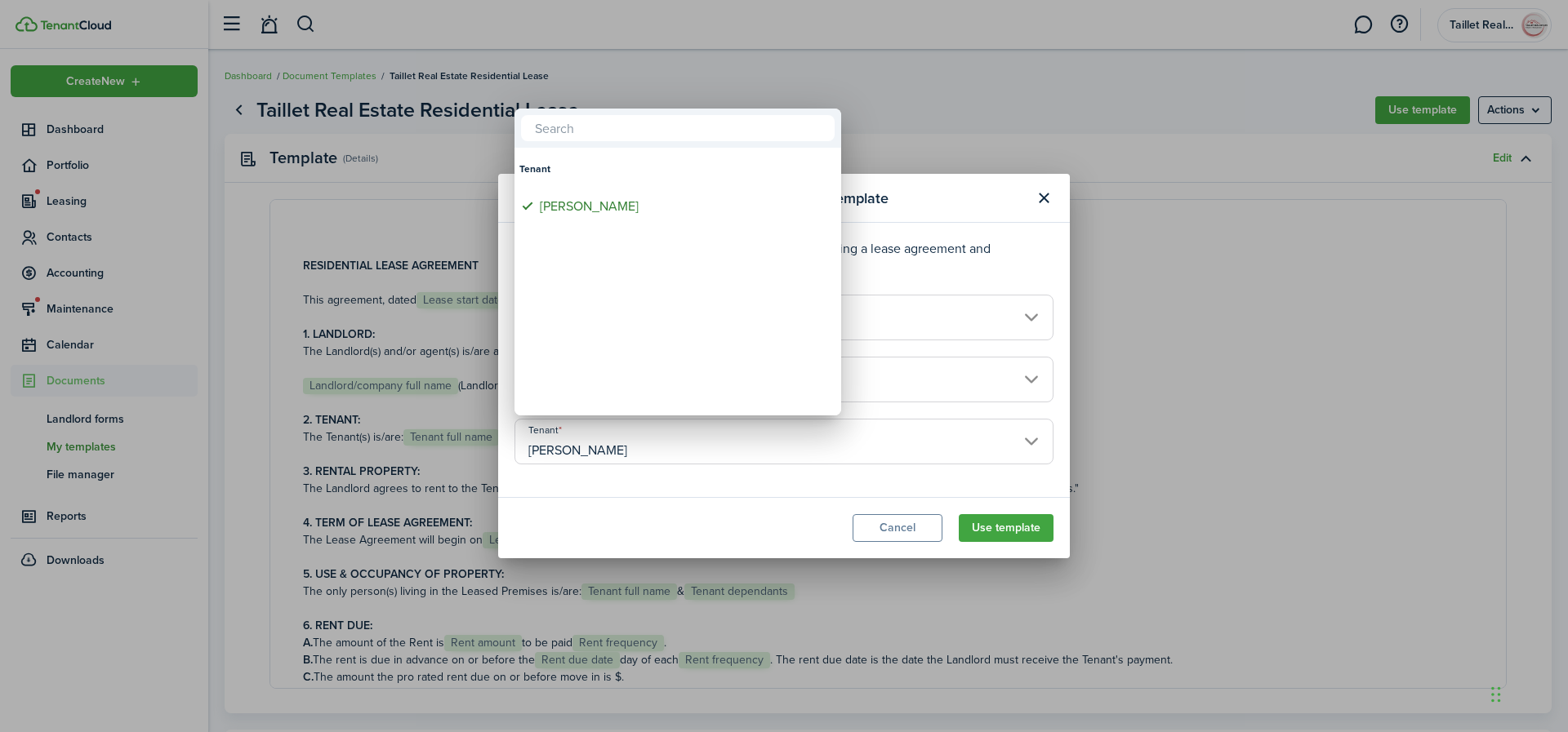
click at [1007, 530] on div at bounding box center [784, 366] width 1830 height 994
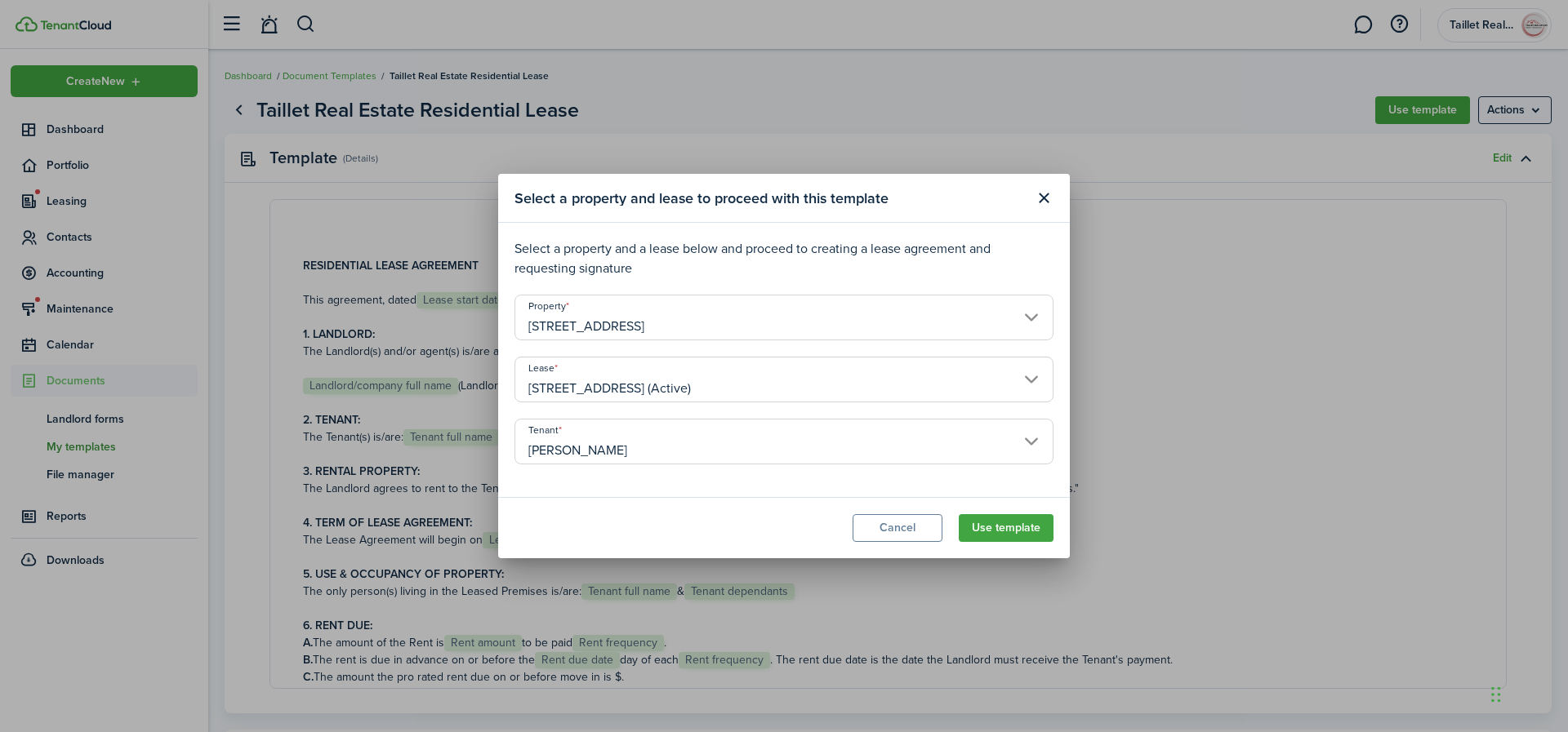
click at [1007, 530] on button "Use template" at bounding box center [1006, 528] width 95 height 28
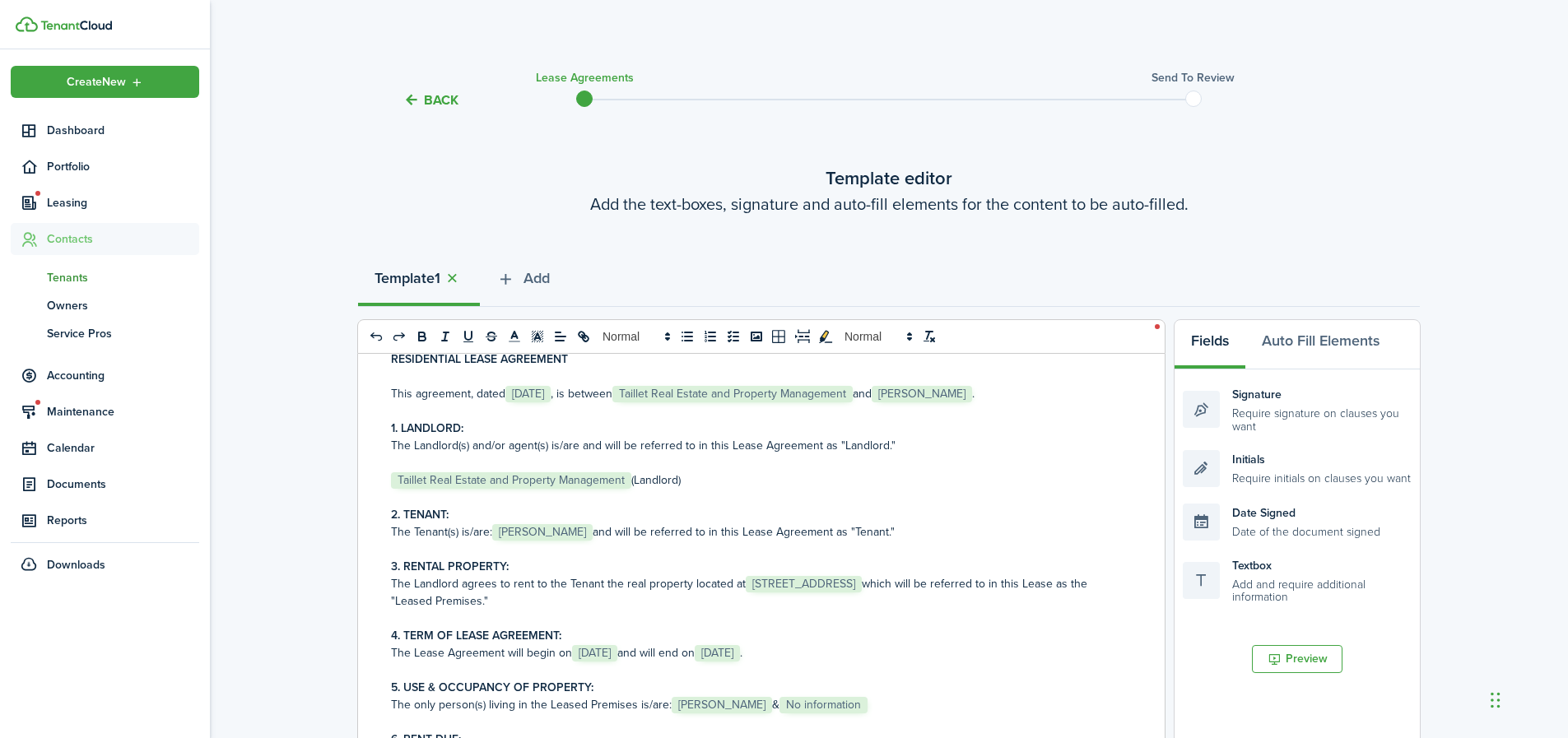
scroll to position [86, 0]
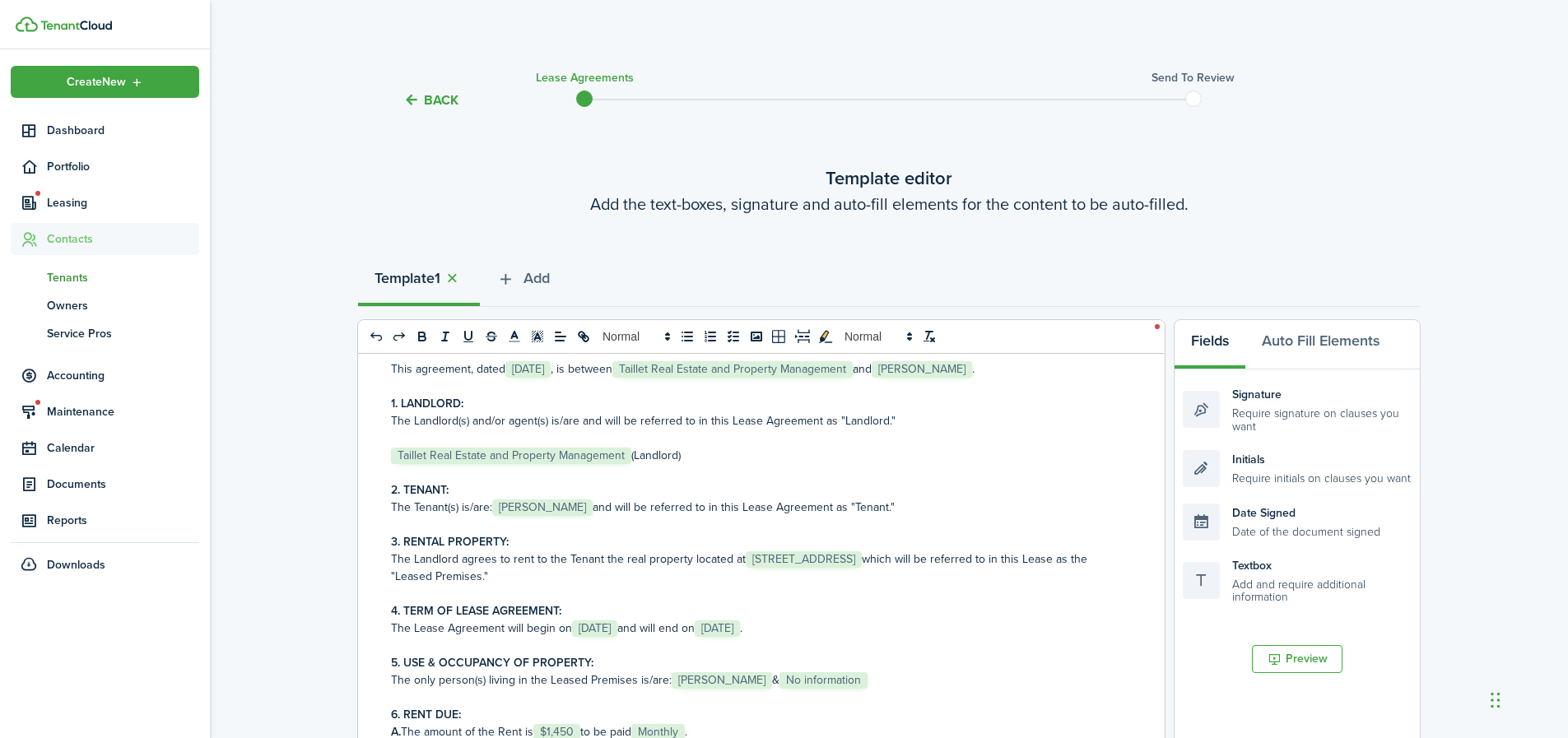
click at [991, 369] on p "This agreement, dated ﻿ [DATE] ﻿, is between ﻿ Taillet Real Estate and Property…" at bounding box center [754, 369] width 728 height 17
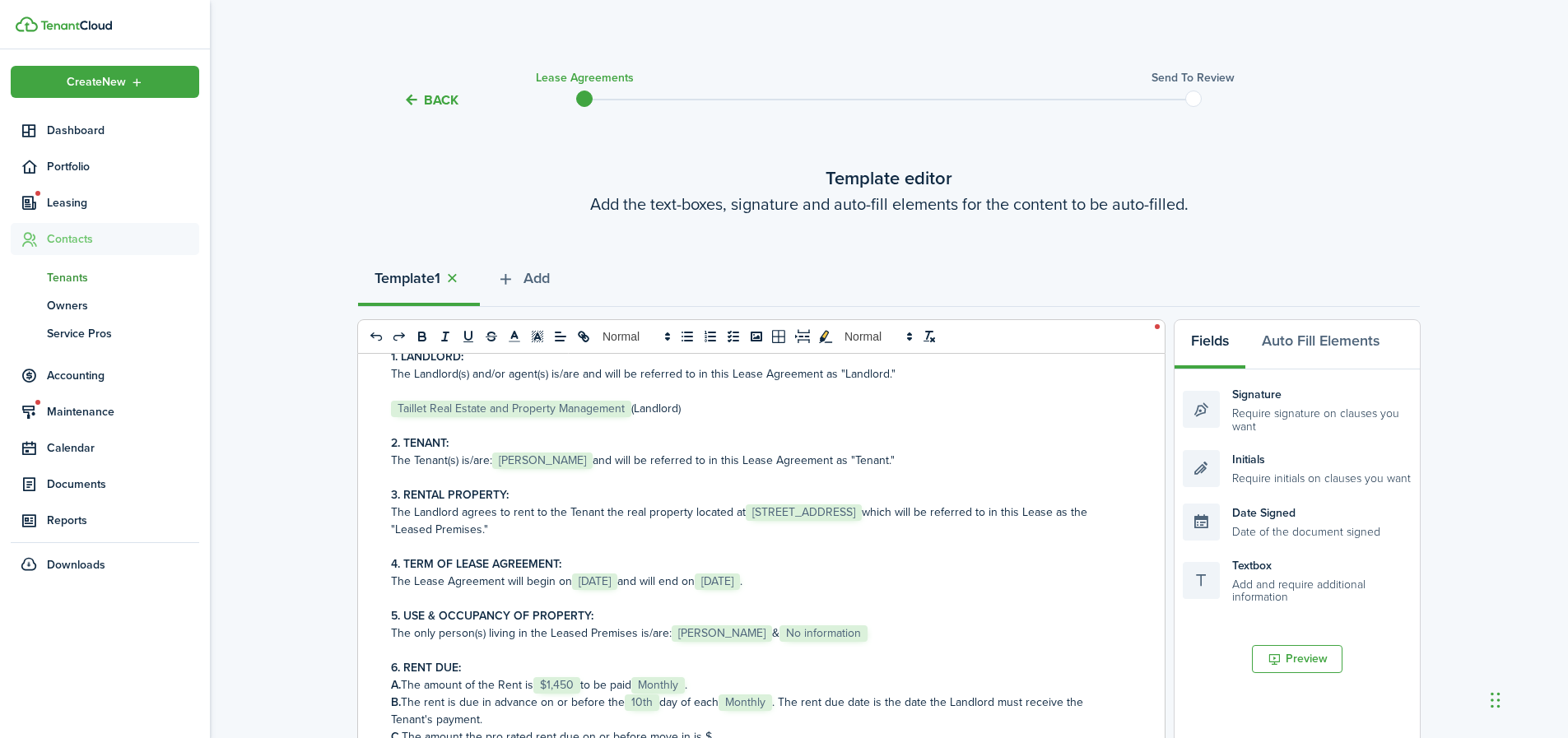
scroll to position [144, 0]
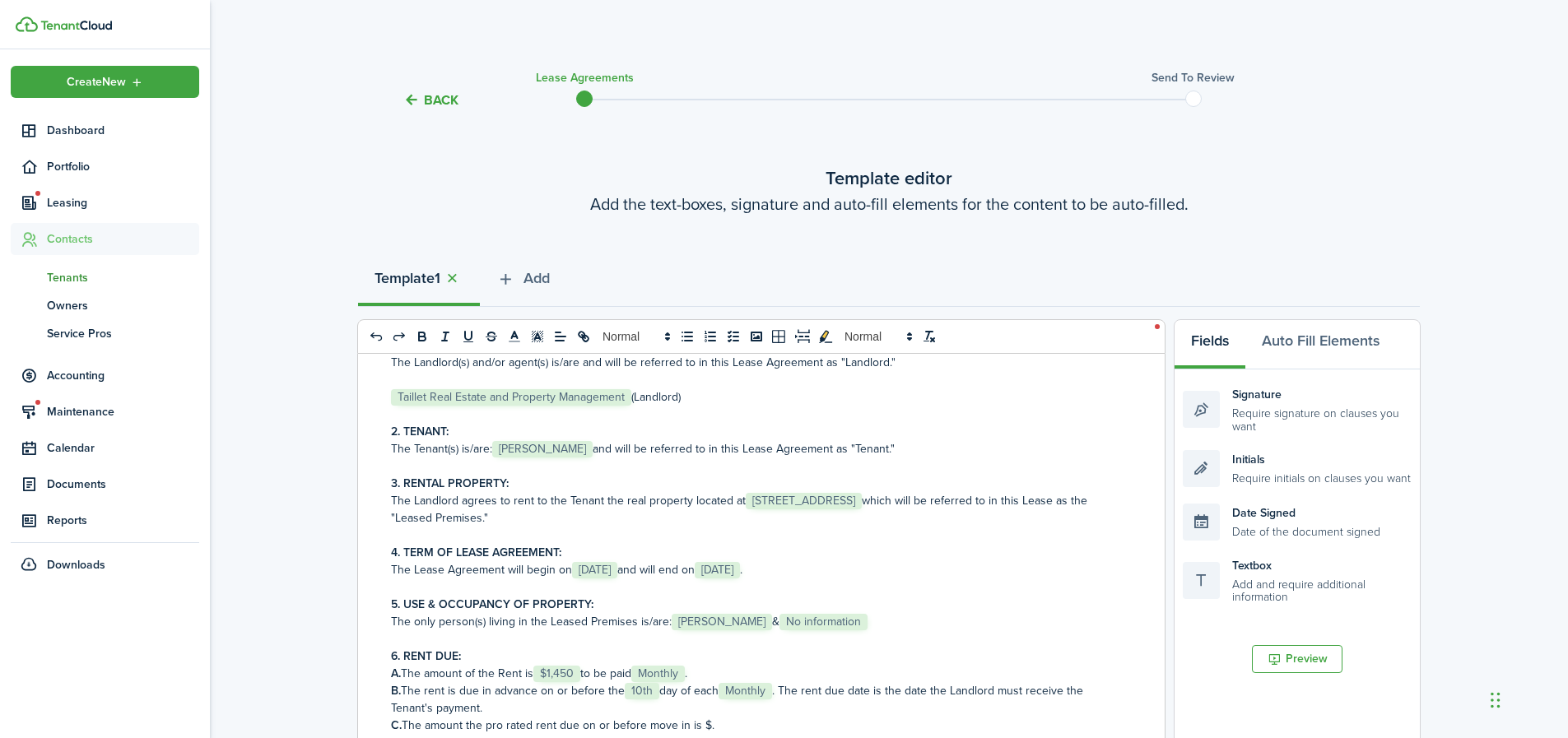
click at [571, 449] on p "The Tenant(s) is/are: ﻿ [PERSON_NAME] ﻿ and will be referred to in this Lease A…" at bounding box center [754, 449] width 728 height 17
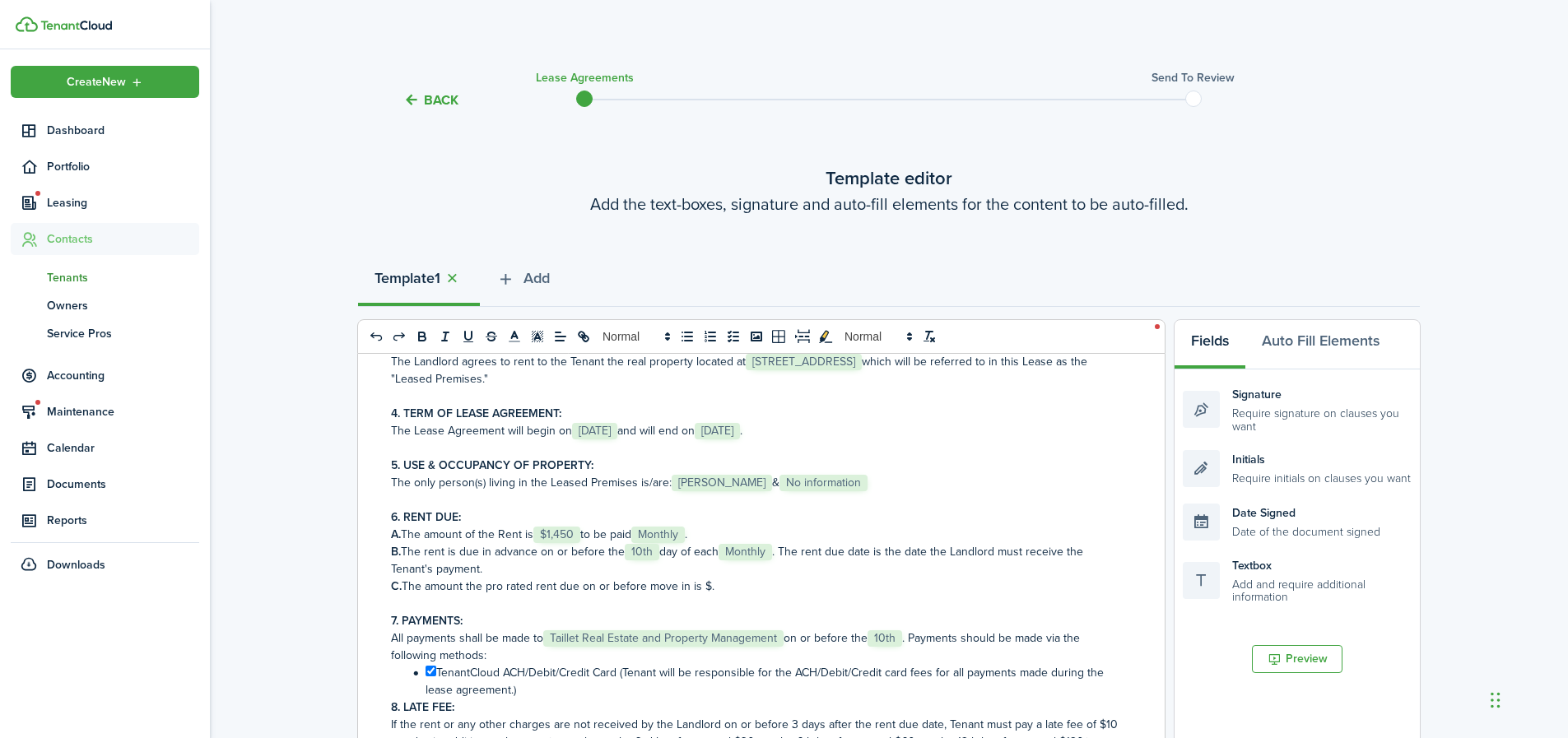
scroll to position [283, 0]
click at [829, 480] on span "No information" at bounding box center [823, 483] width 88 height 16
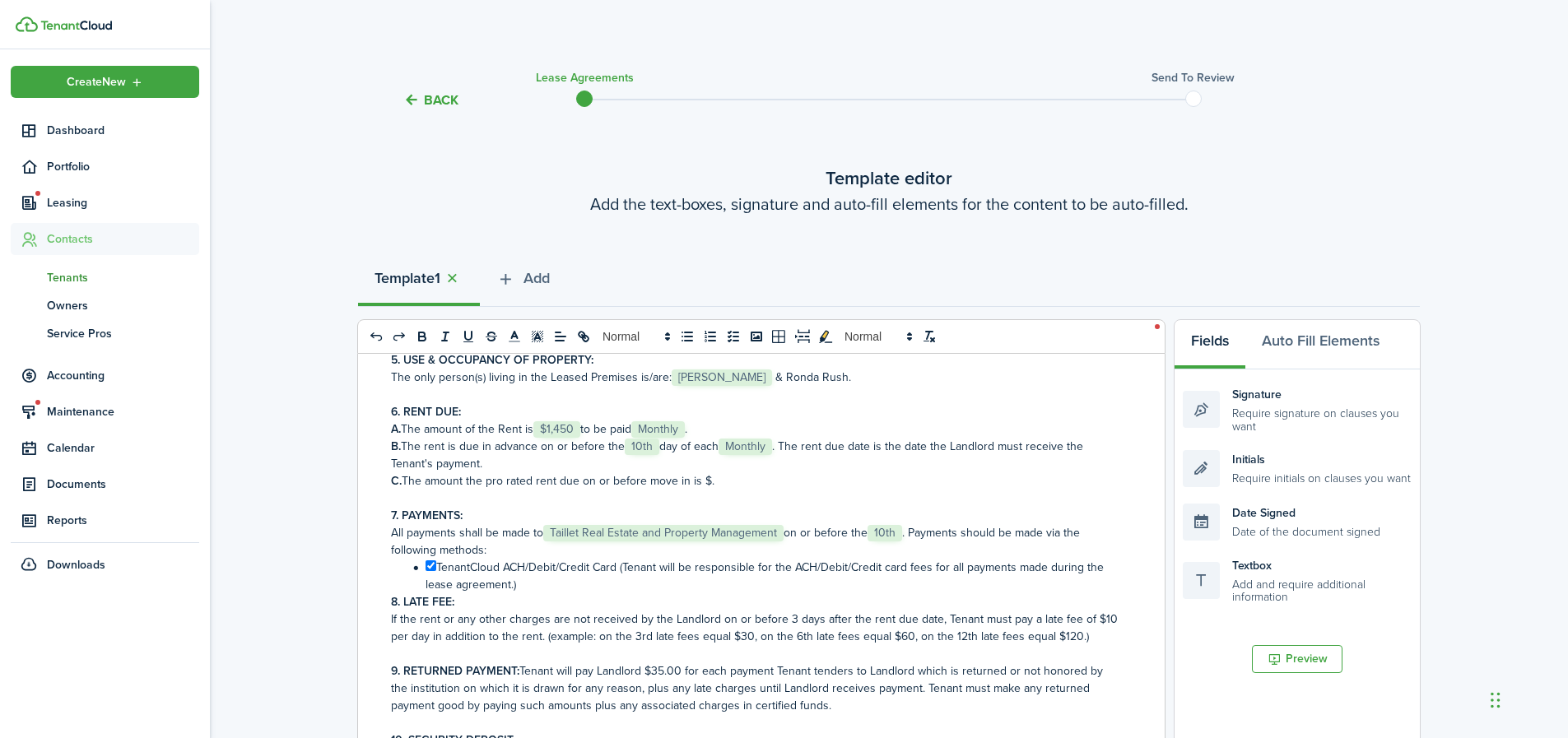
click at [708, 482] on p "C. The amount the pro rated rent due on or before move in is $." at bounding box center [754, 482] width 728 height 17
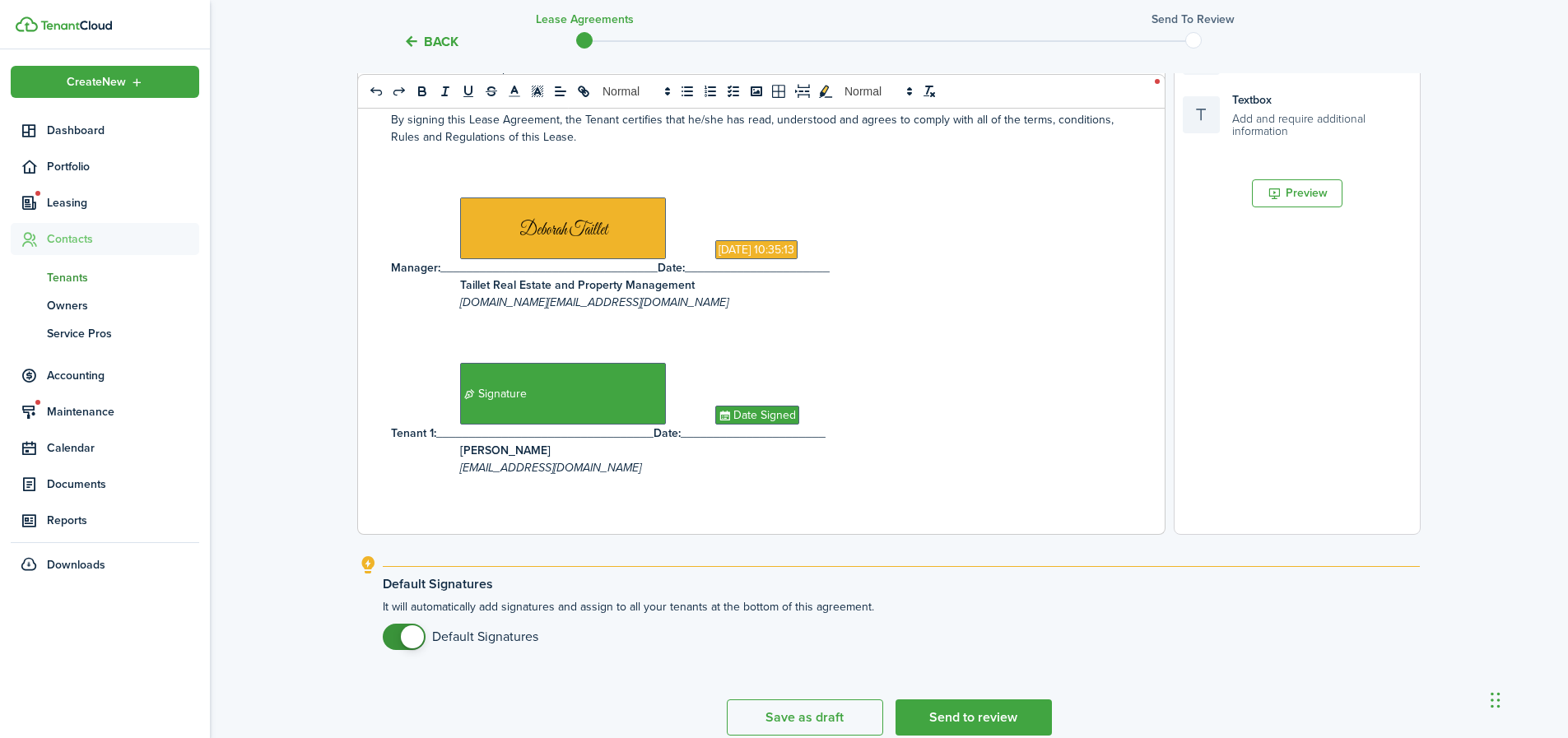
scroll to position [542, 0]
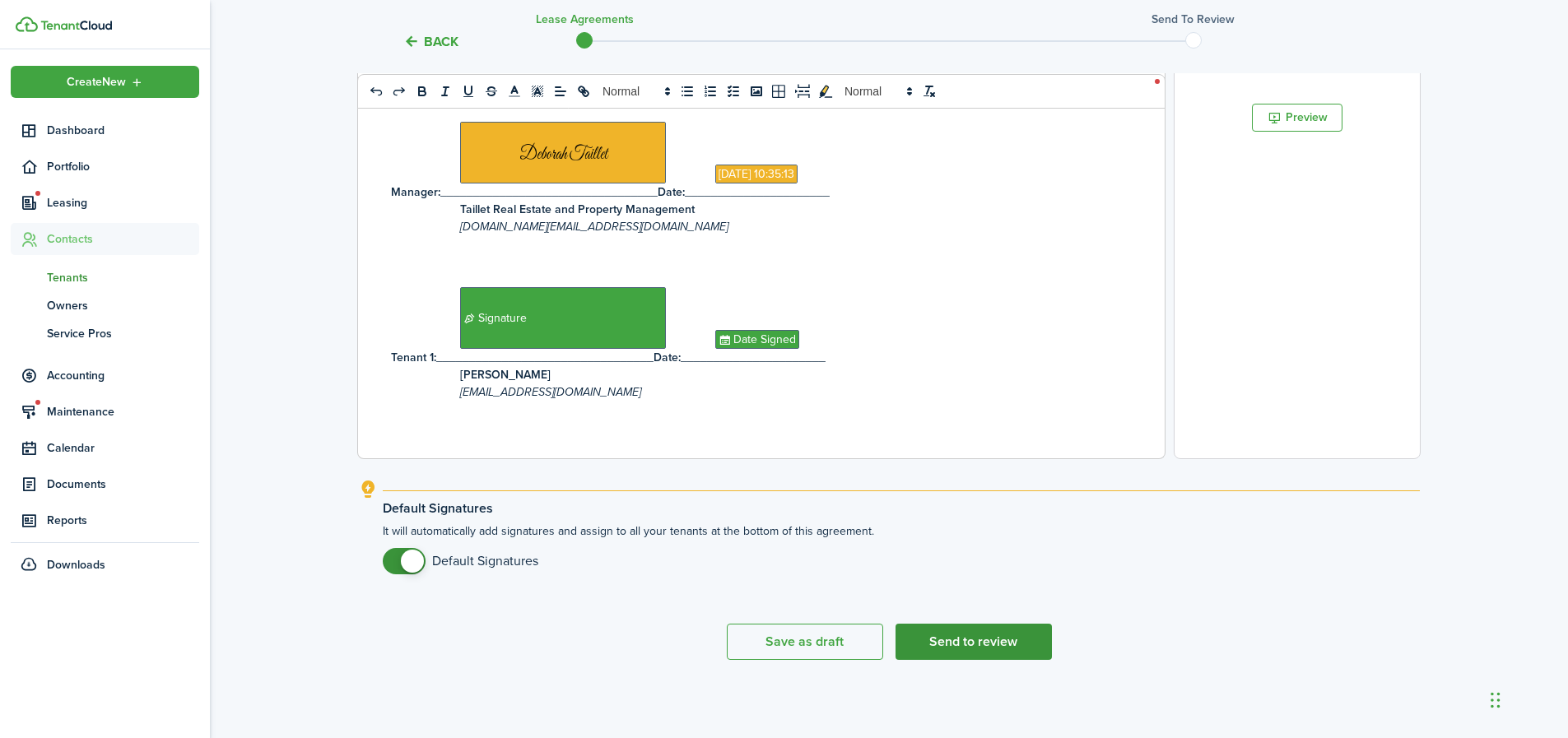
click at [973, 643] on button "Send to review" at bounding box center [974, 641] width 157 height 36
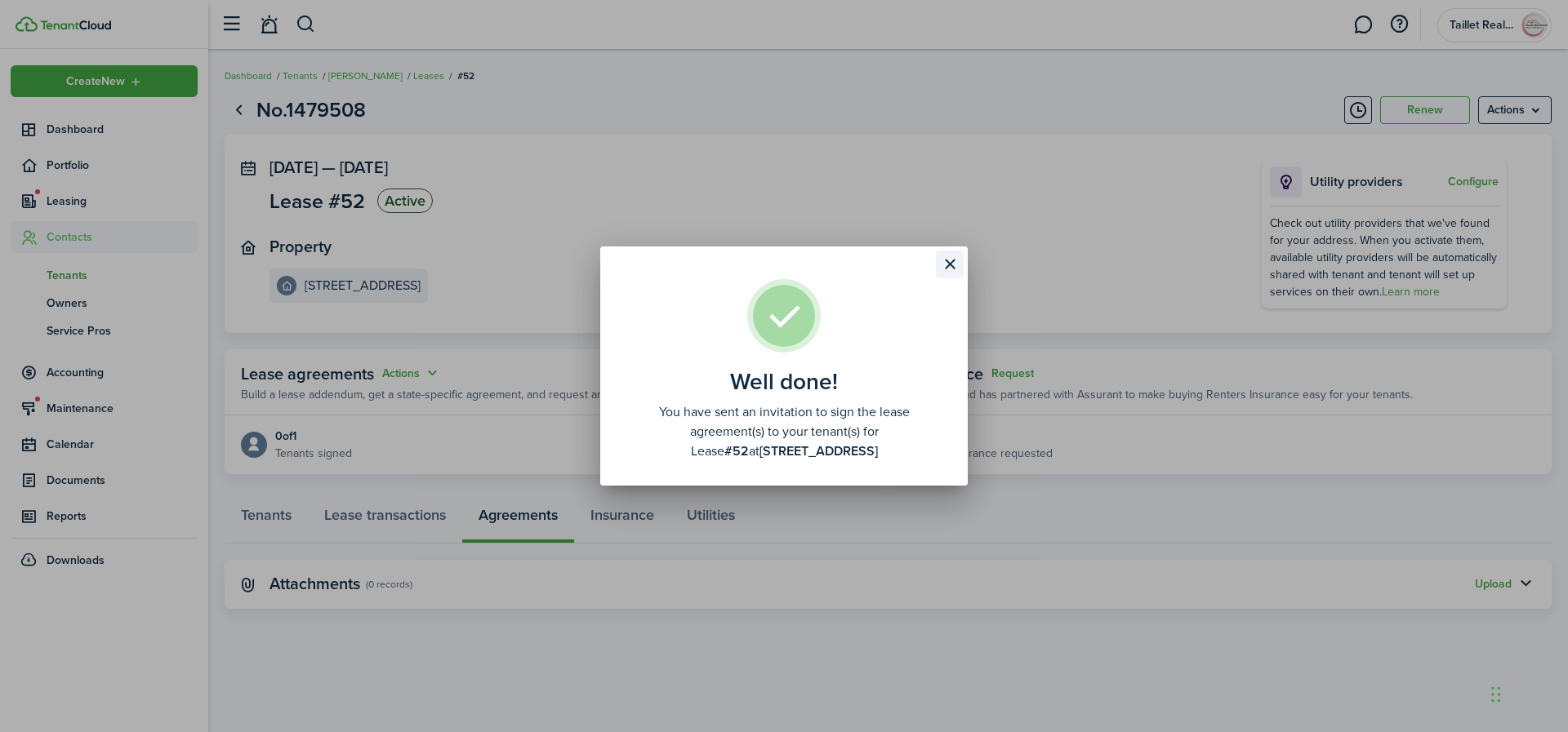
click at [947, 261] on button "Close modal" at bounding box center [949, 264] width 28 height 28
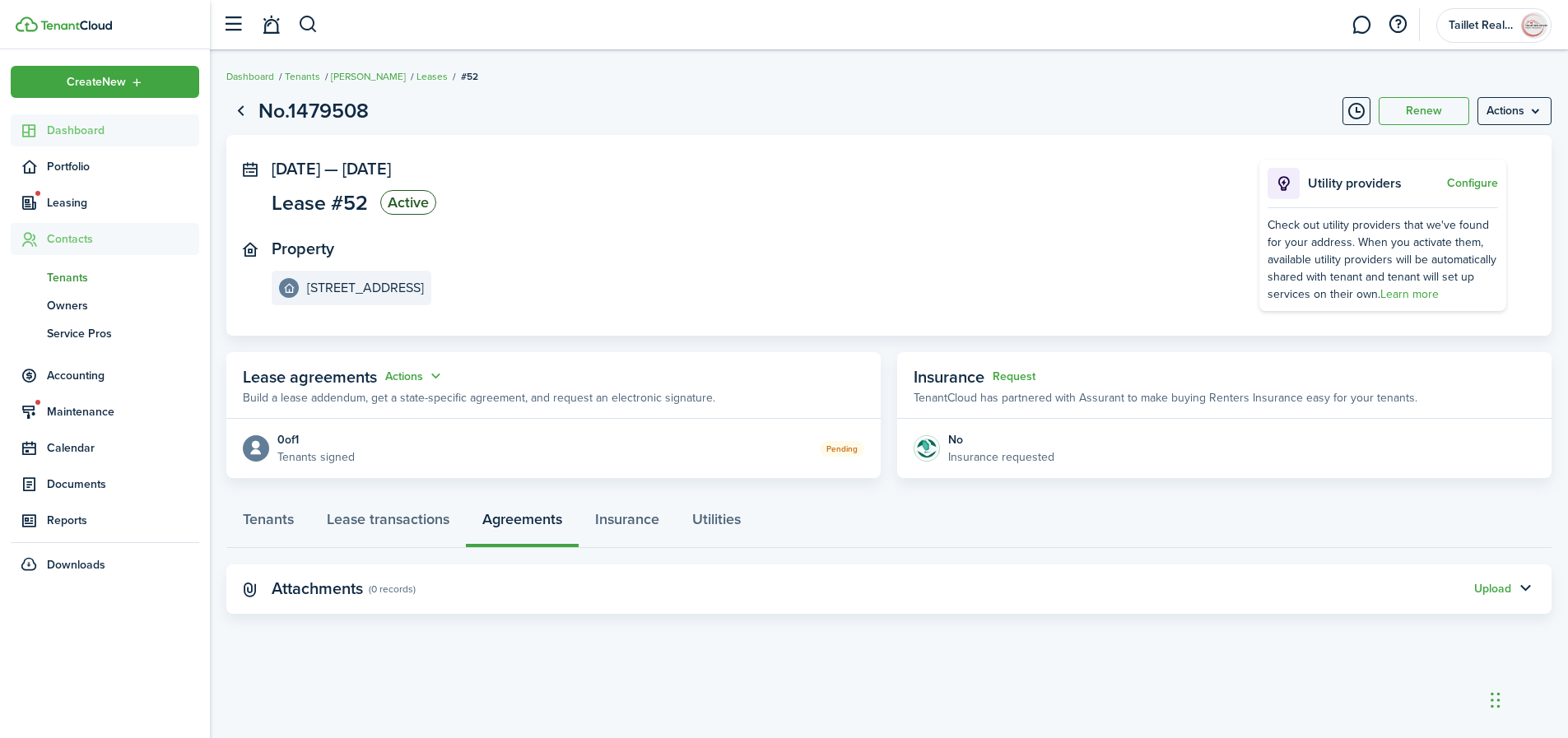
click at [98, 125] on span "Dashboard" at bounding box center [123, 131] width 152 height 17
